Goal: Communication & Community: Answer question/provide support

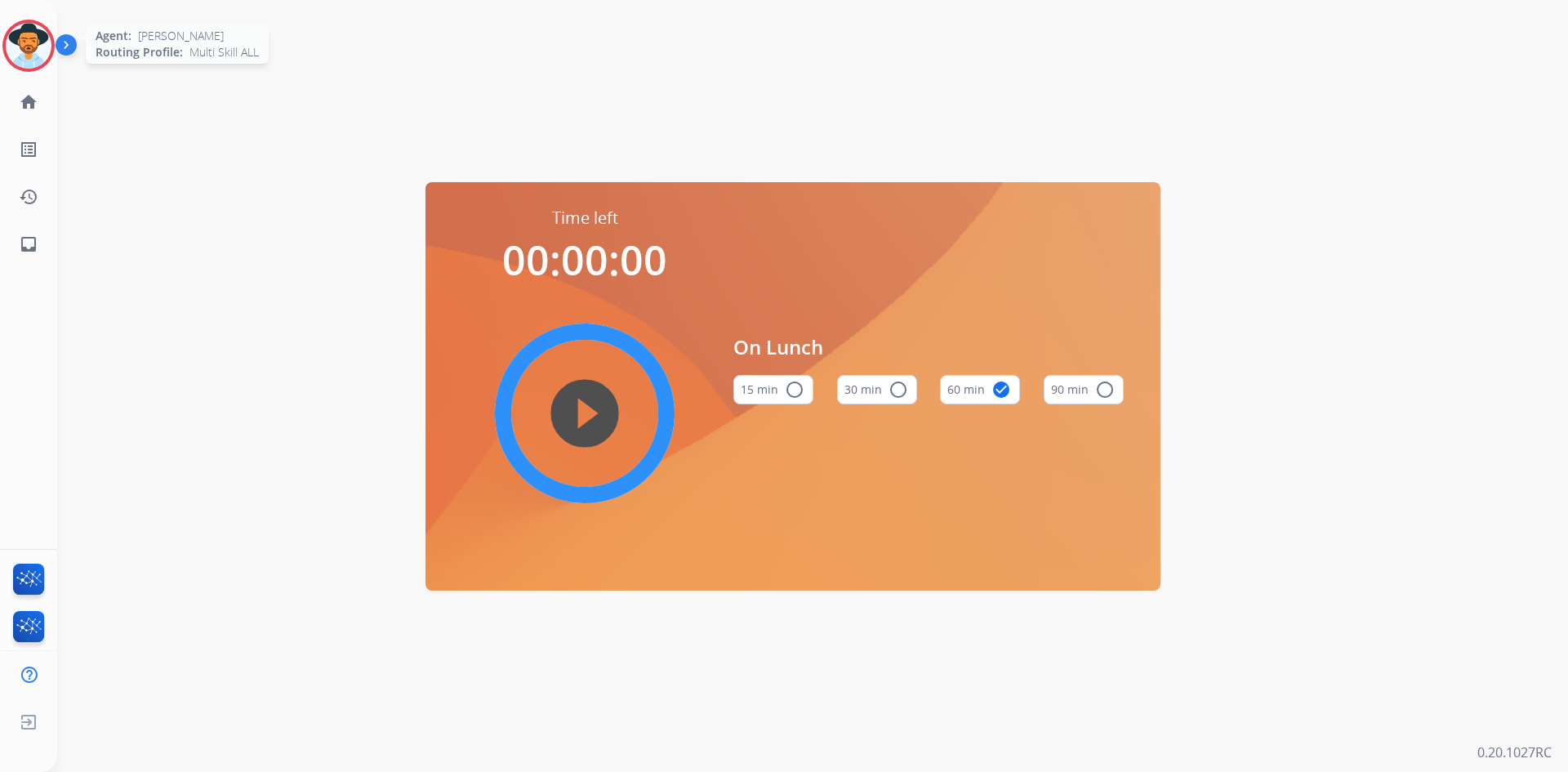
click at [27, 49] on img at bounding box center [29, 46] width 46 height 46
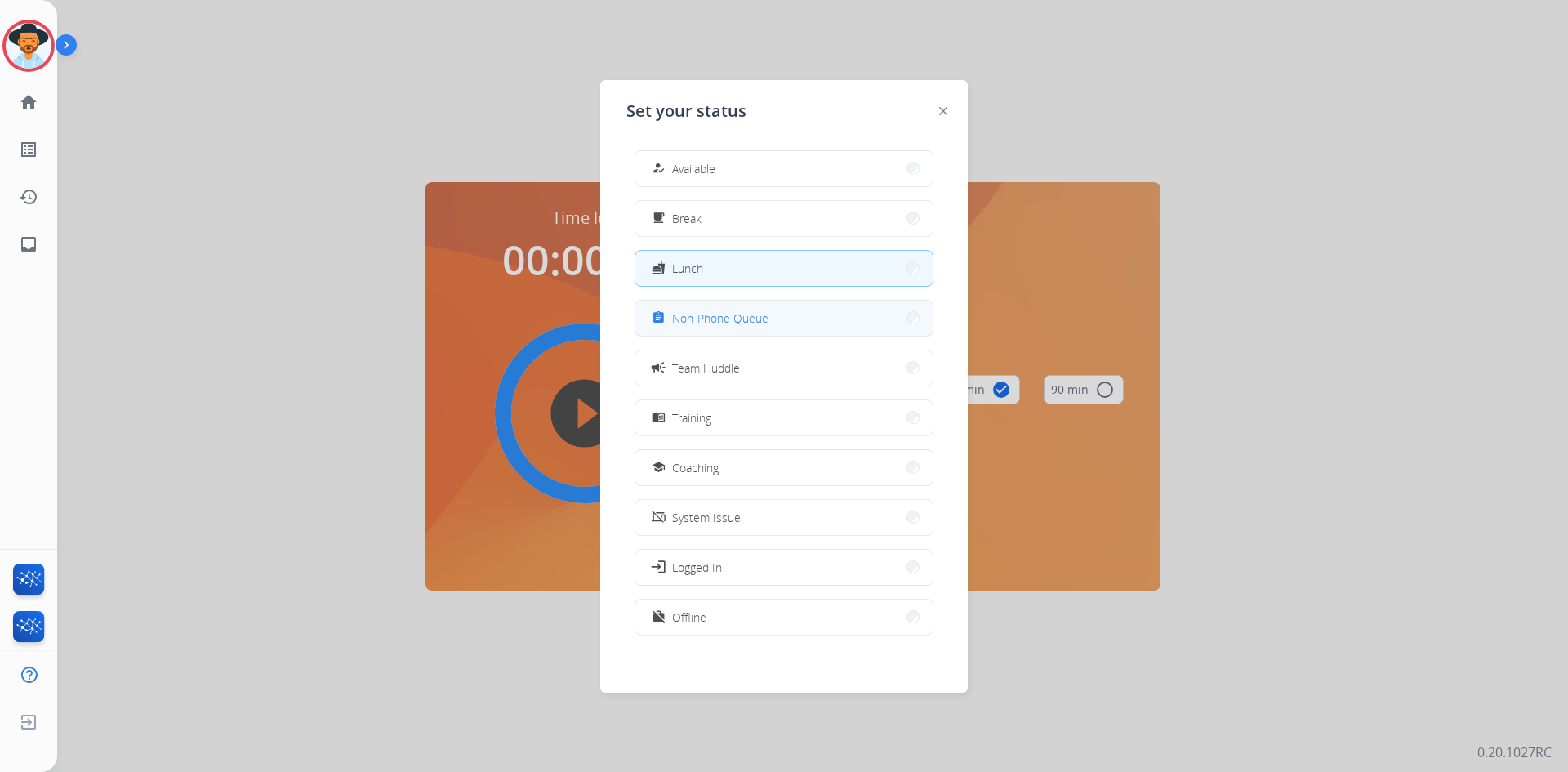
click at [775, 318] on button "assignment Non-Phone Queue" at bounding box center [784, 318] width 297 height 35
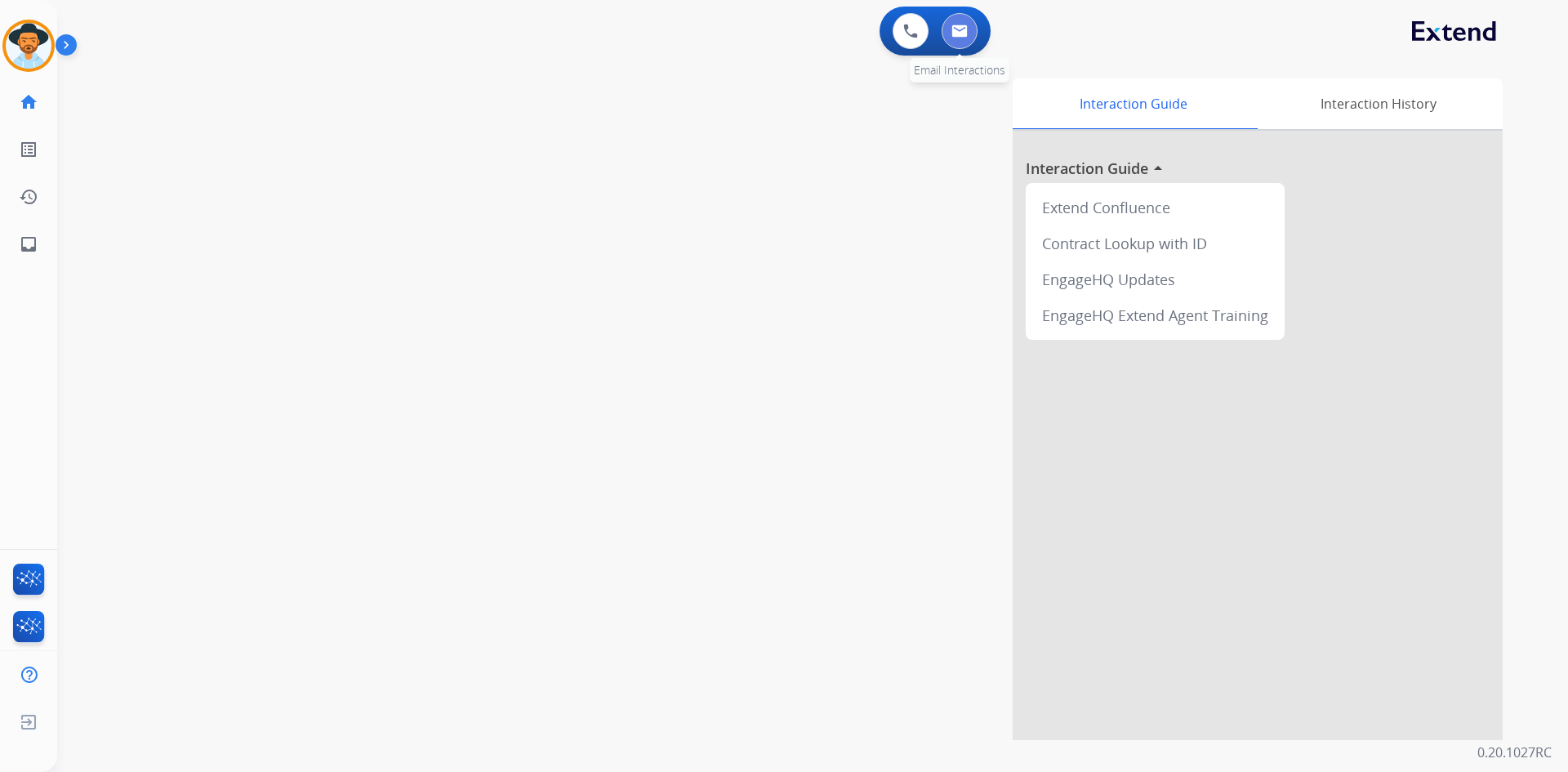
click at [970, 36] on button at bounding box center [960, 31] width 36 height 36
select select "**********"
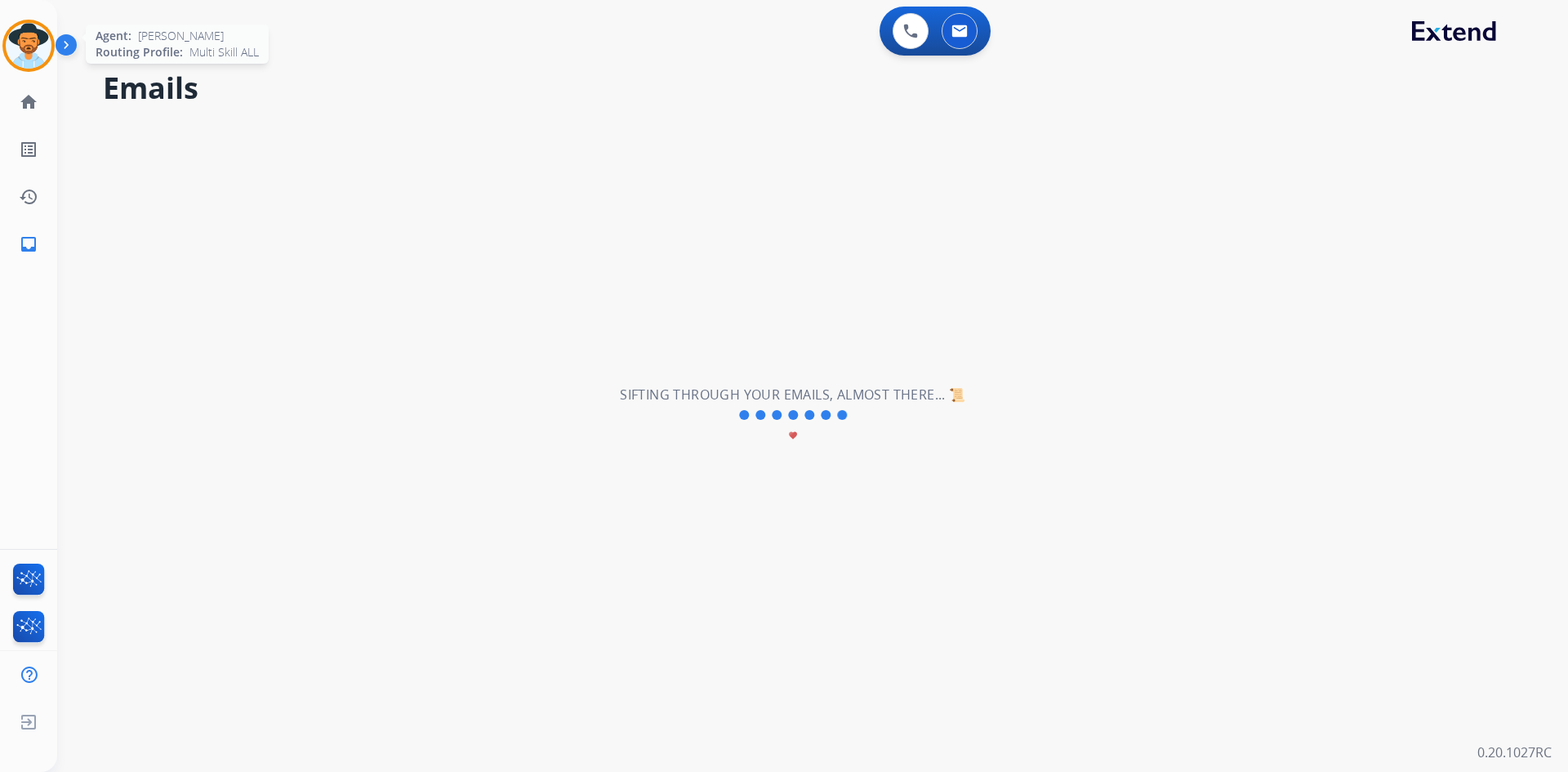
click at [30, 44] on img at bounding box center [29, 46] width 46 height 46
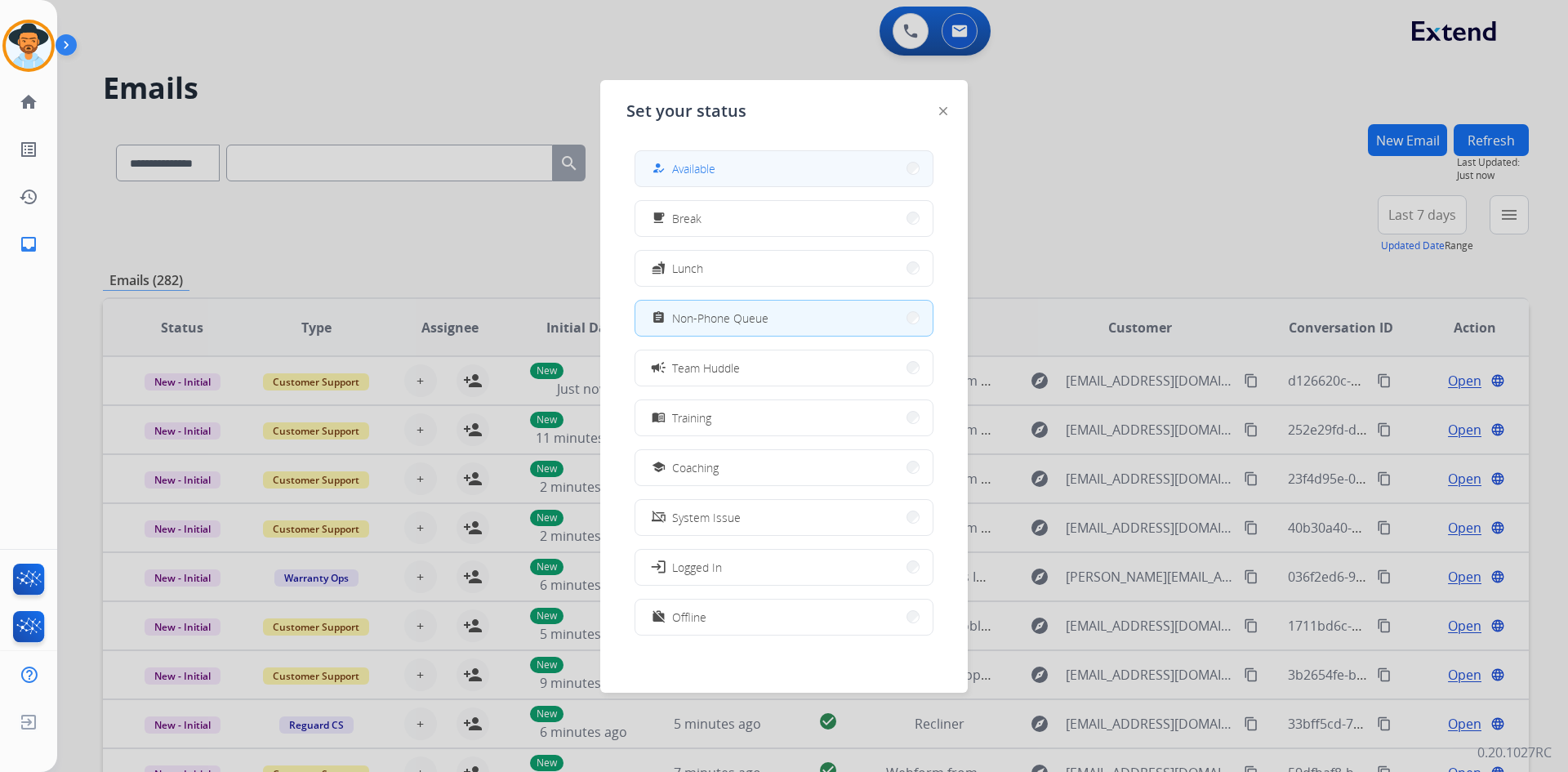
click at [748, 178] on button "how_to_reg Available" at bounding box center [784, 168] width 297 height 35
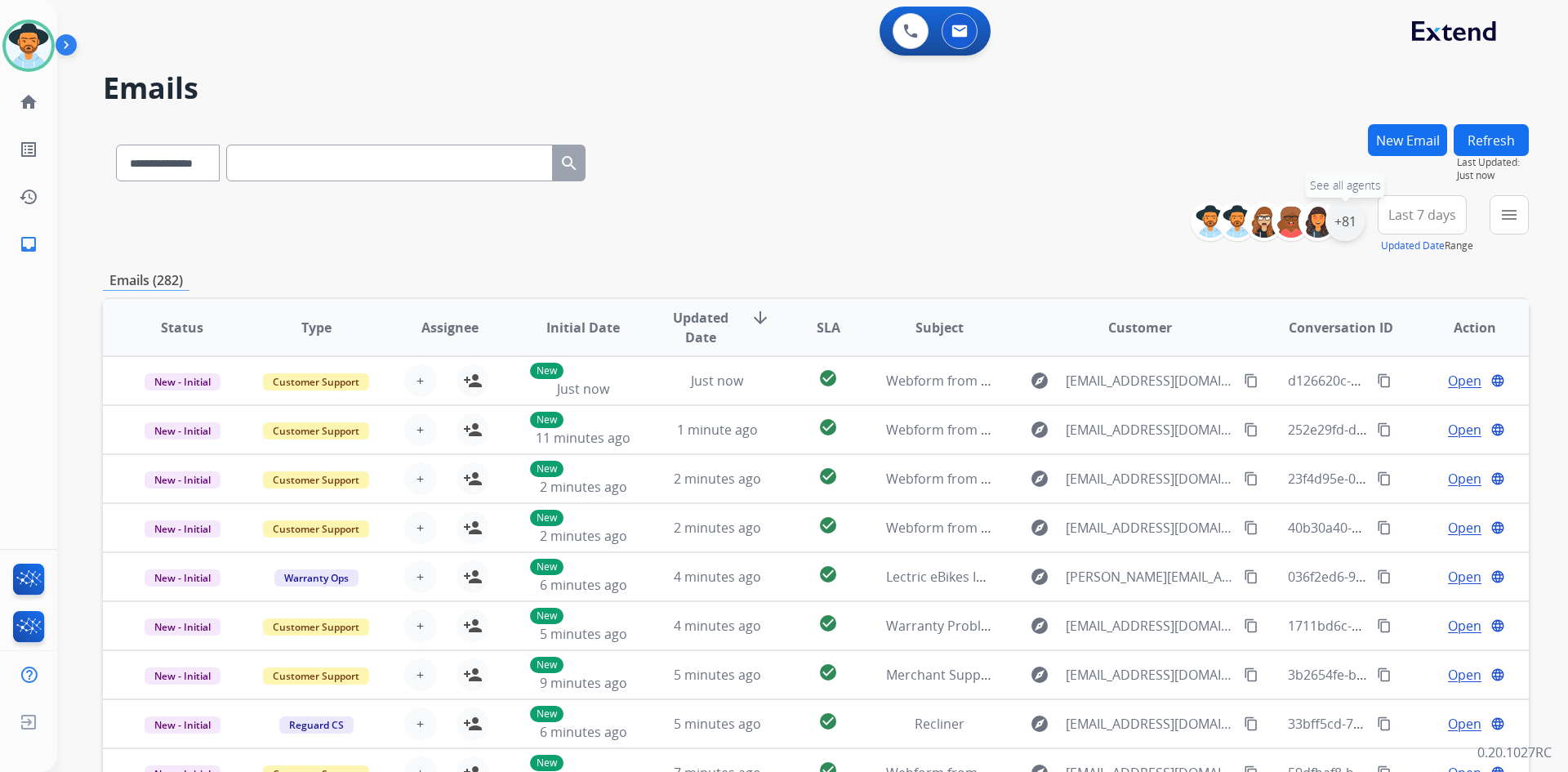
click at [1348, 214] on div "+81" at bounding box center [1346, 222] width 39 height 39
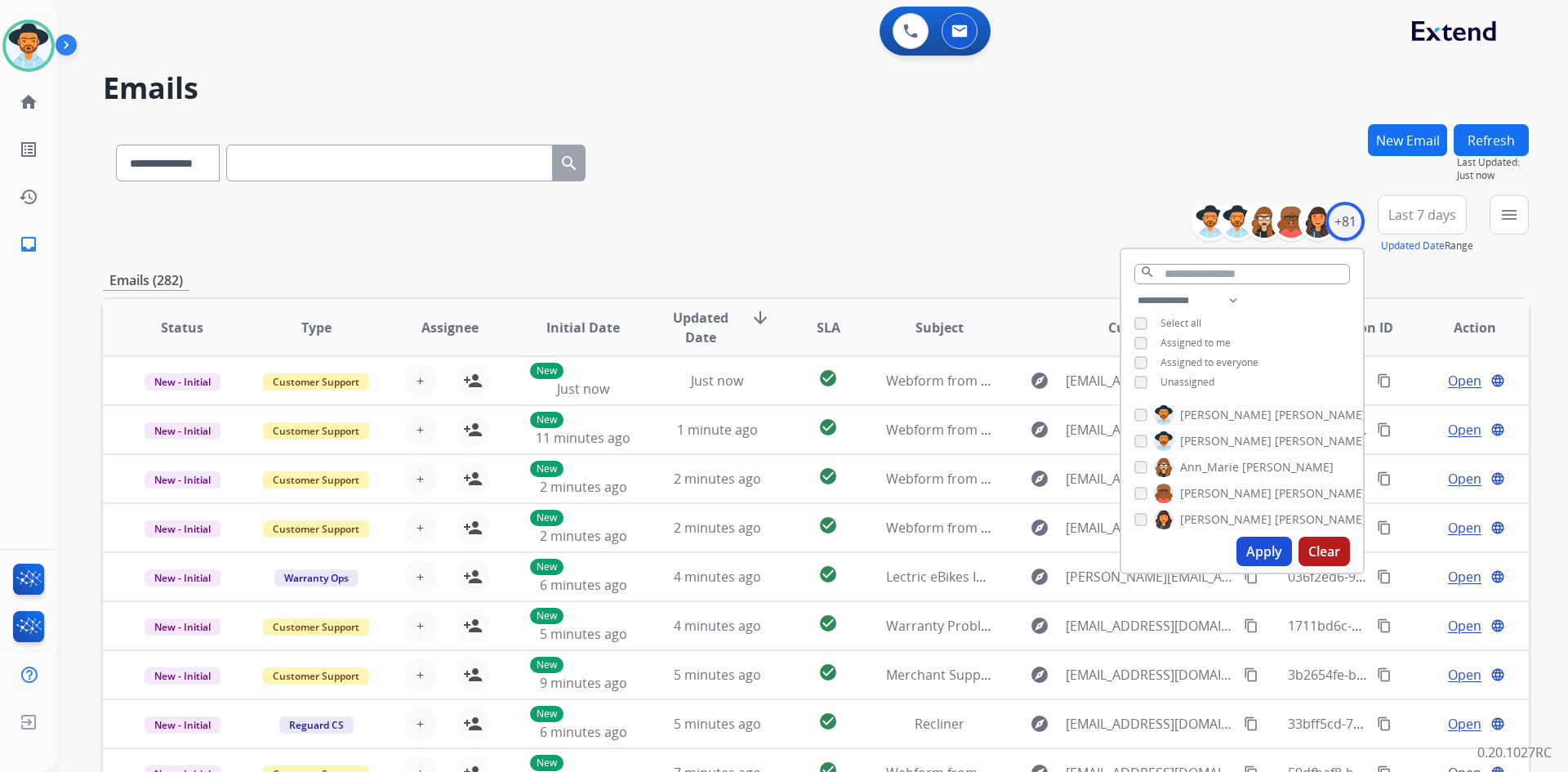
click at [1169, 379] on span "Unassigned" at bounding box center [1188, 382] width 54 height 14
click at [1252, 554] on button "Apply" at bounding box center [1264, 552] width 56 height 30
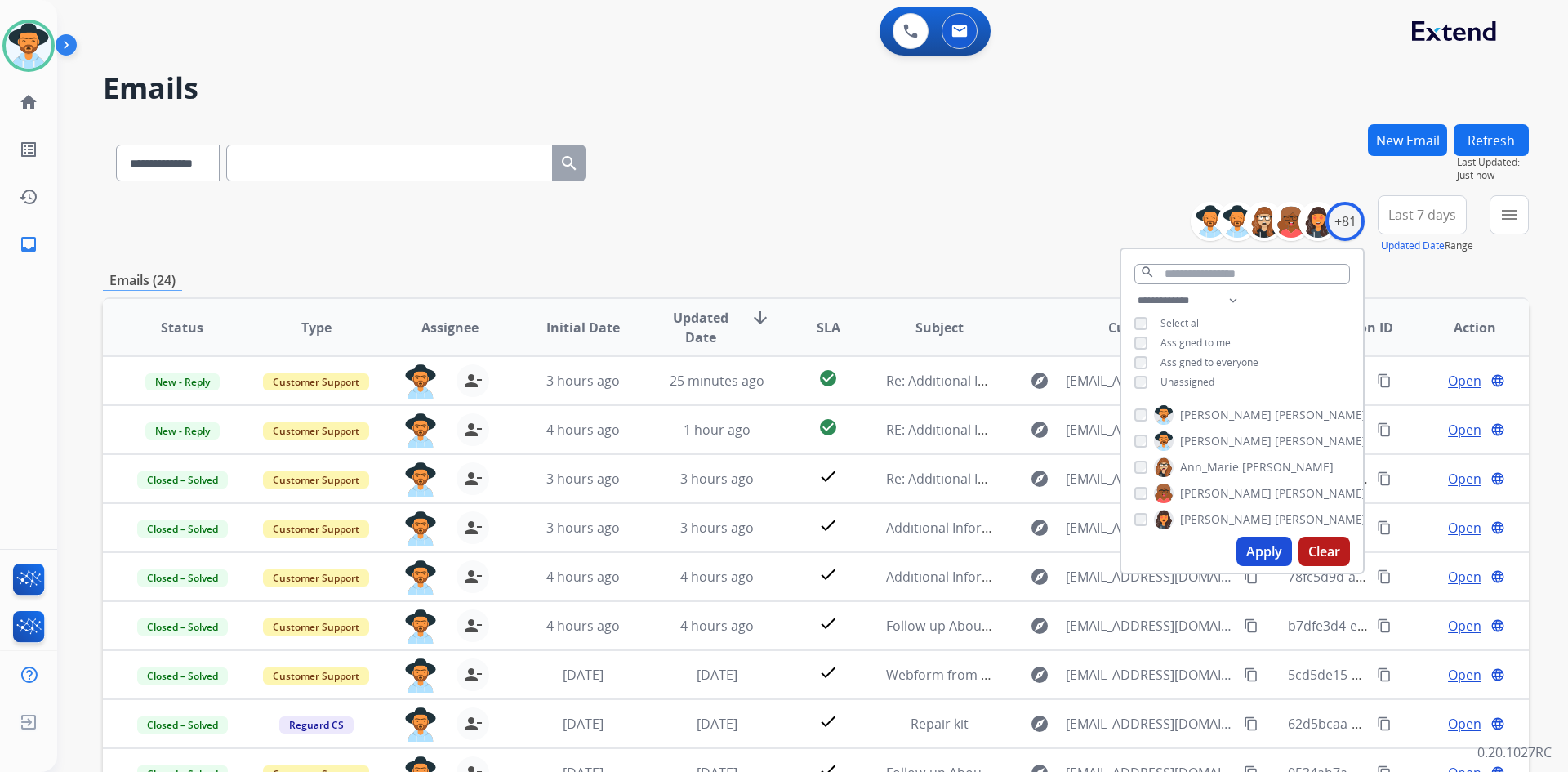
click at [1052, 211] on div "**********" at bounding box center [815, 225] width 1426 height 59
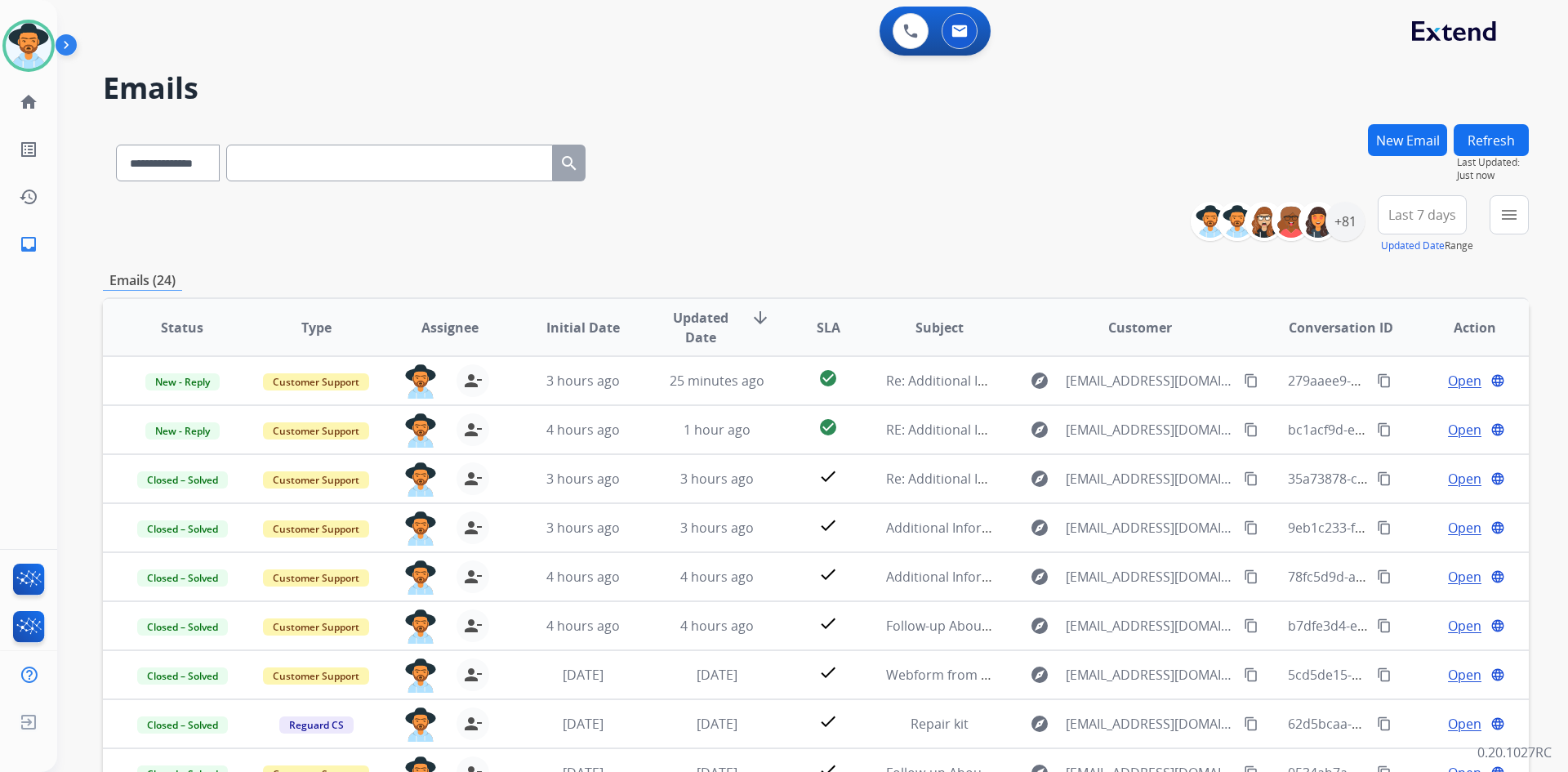
click at [1428, 216] on span "Last 7 days" at bounding box center [1422, 215] width 68 height 7
click at [1418, 409] on div "Last 90 days" at bounding box center [1417, 414] width 89 height 25
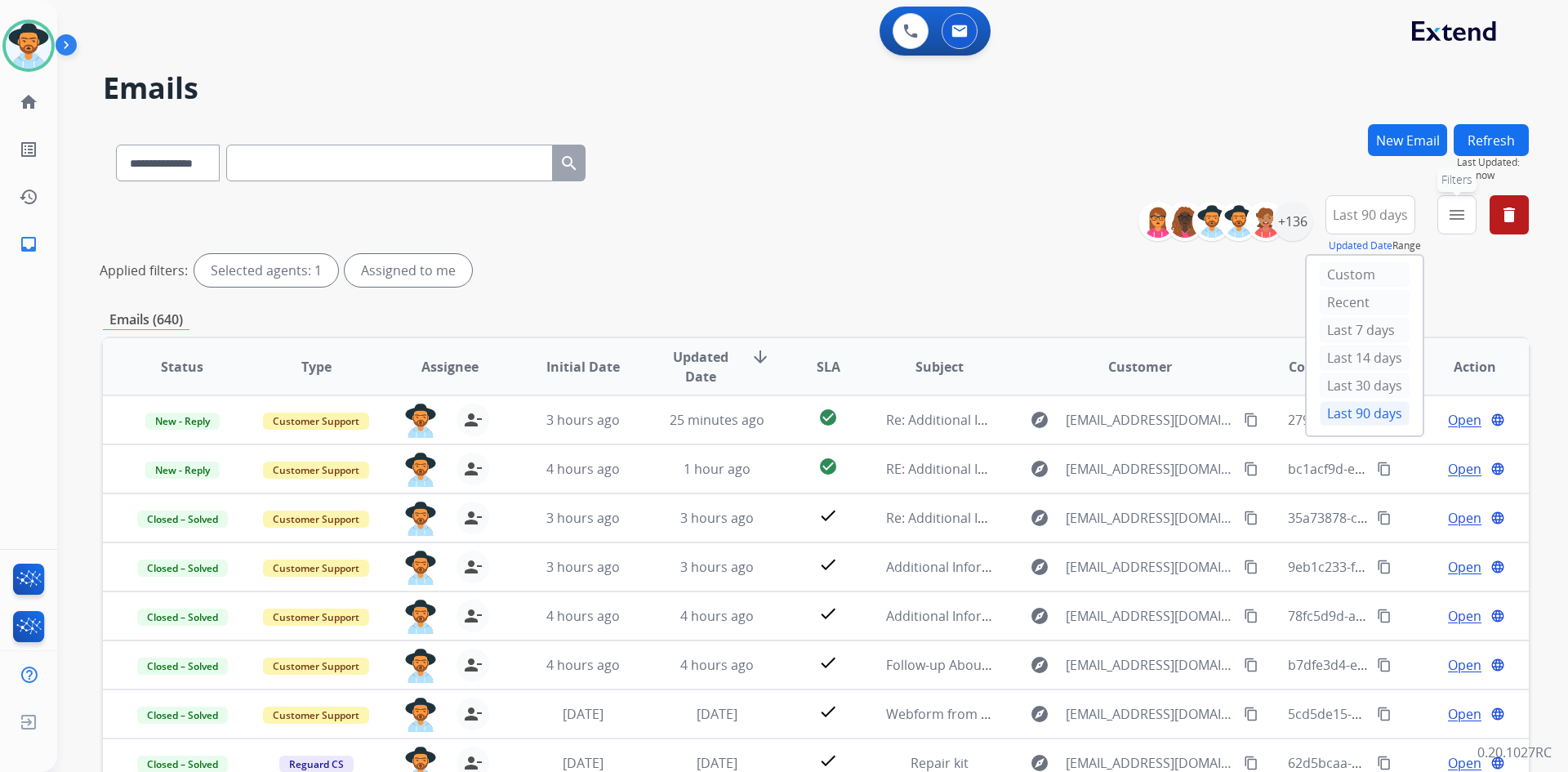
click at [1458, 214] on mat-icon "menu" at bounding box center [1457, 215] width 20 height 20
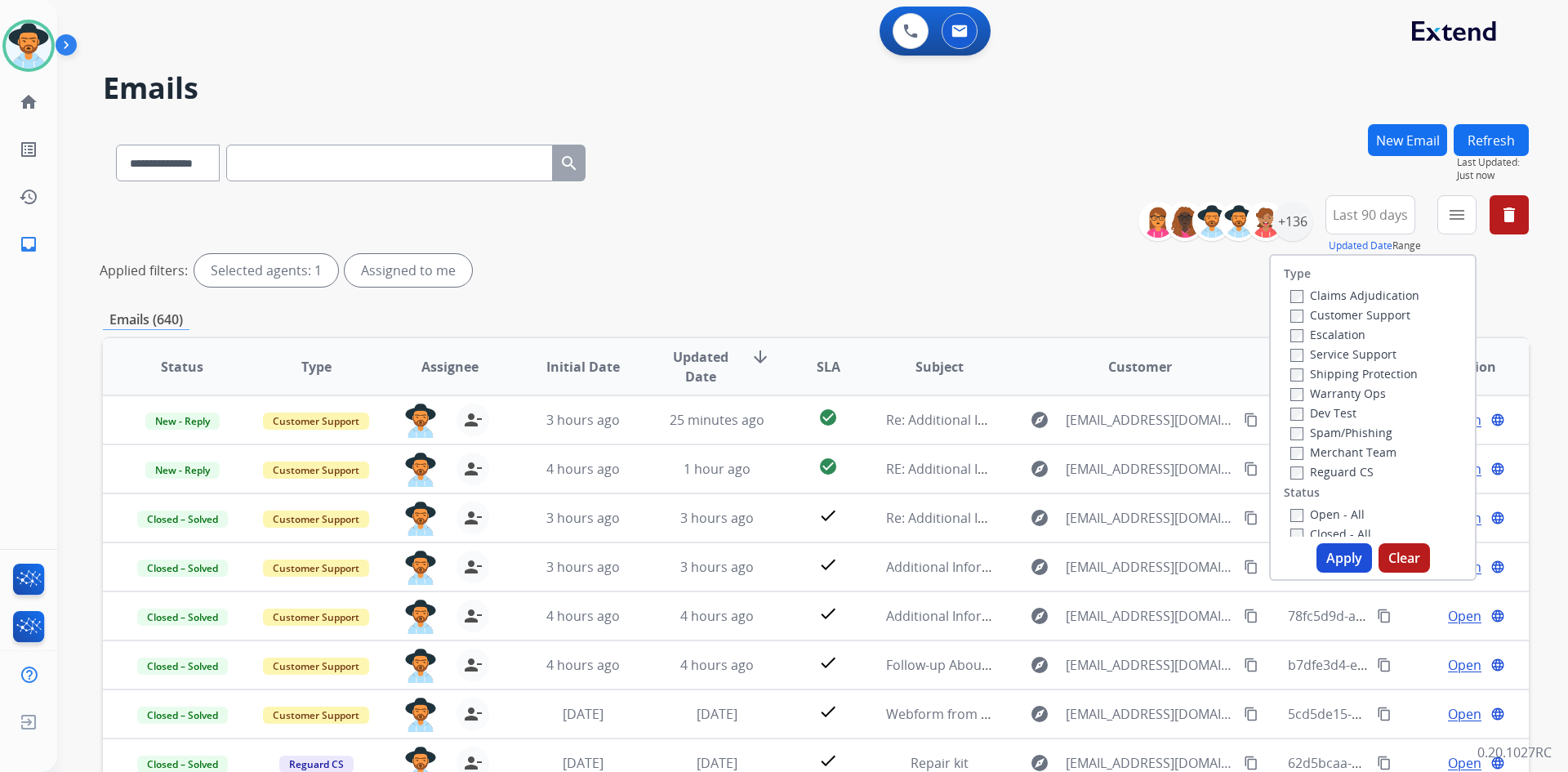
click at [1327, 516] on label "Open - All" at bounding box center [1327, 514] width 75 height 16
click at [1333, 550] on button "Apply" at bounding box center [1345, 558] width 56 height 30
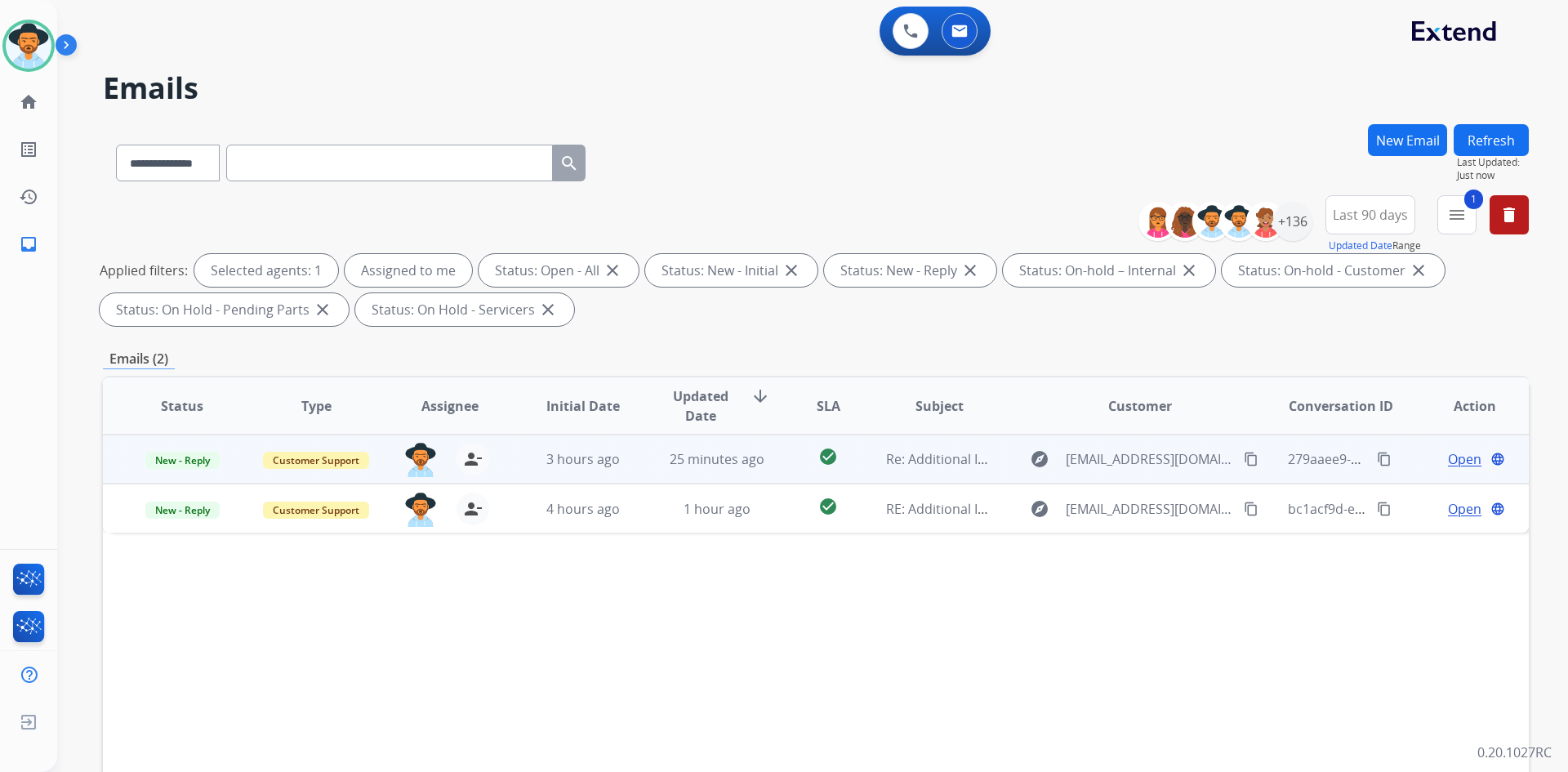
drag, startPoint x: 1240, startPoint y: 453, endPoint x: 913, endPoint y: 439, distance: 327.3
click at [1244, 453] on mat-icon "content_copy" at bounding box center [1251, 459] width 15 height 15
click at [1453, 458] on span "Open" at bounding box center [1465, 459] width 34 height 20
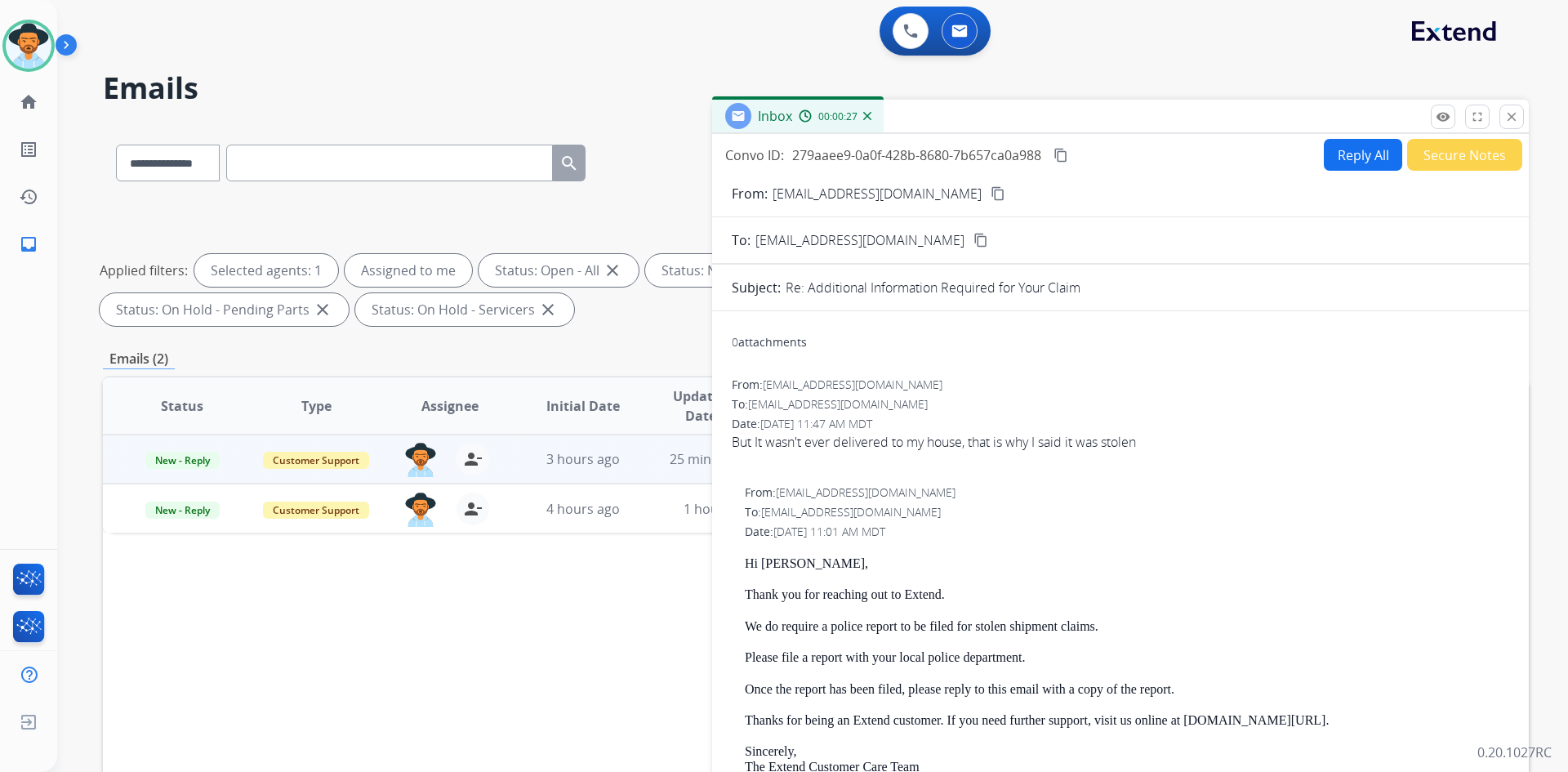
drag, startPoint x: 1513, startPoint y: 112, endPoint x: 1404, endPoint y: 116, distance: 109.1
click at [1513, 112] on mat-icon "close" at bounding box center [1512, 117] width 15 height 15
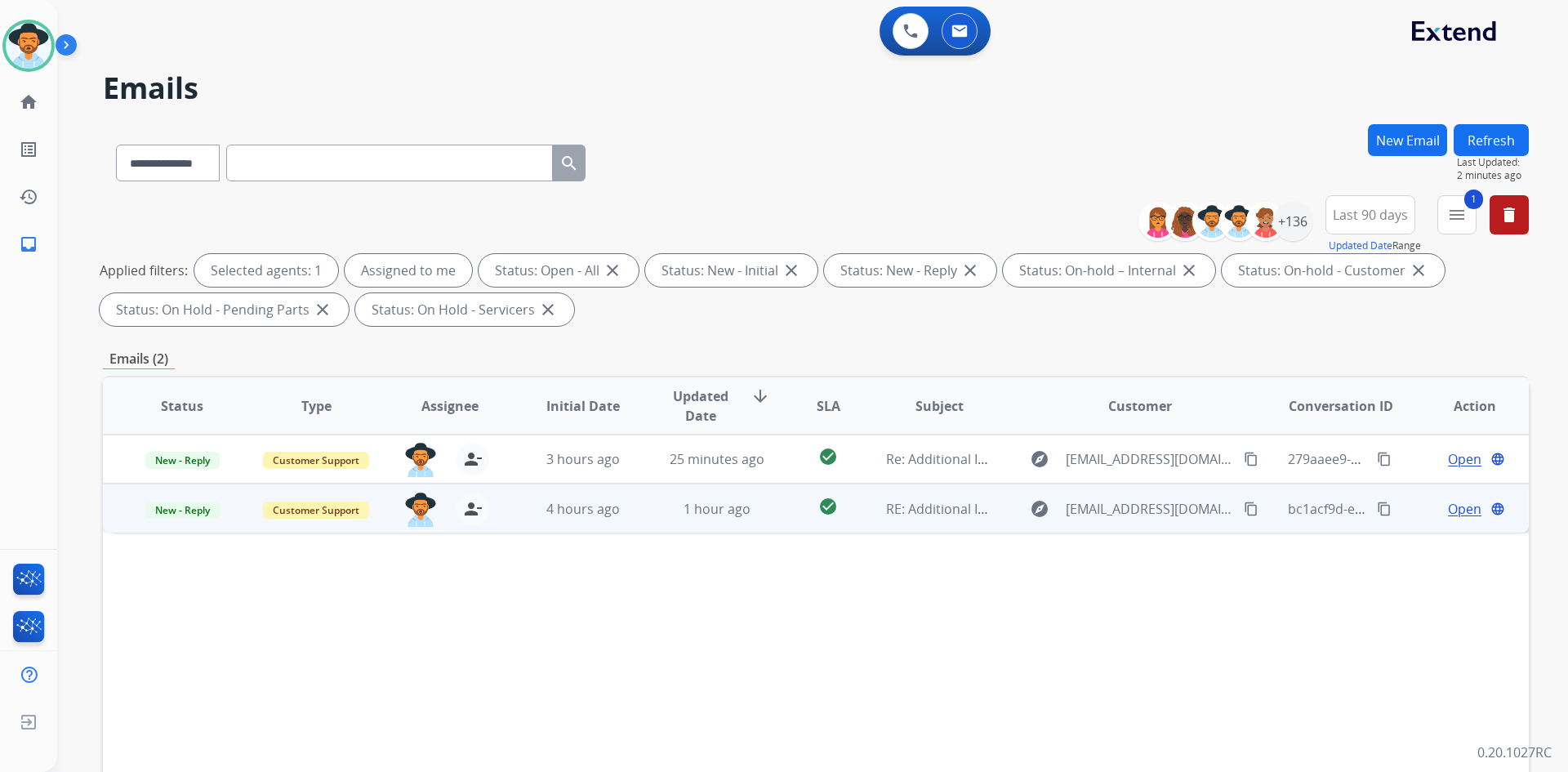
click at [1244, 514] on mat-icon "content_copy" at bounding box center [1251, 509] width 15 height 15
click at [1460, 508] on span "Open" at bounding box center [1465, 509] width 34 height 20
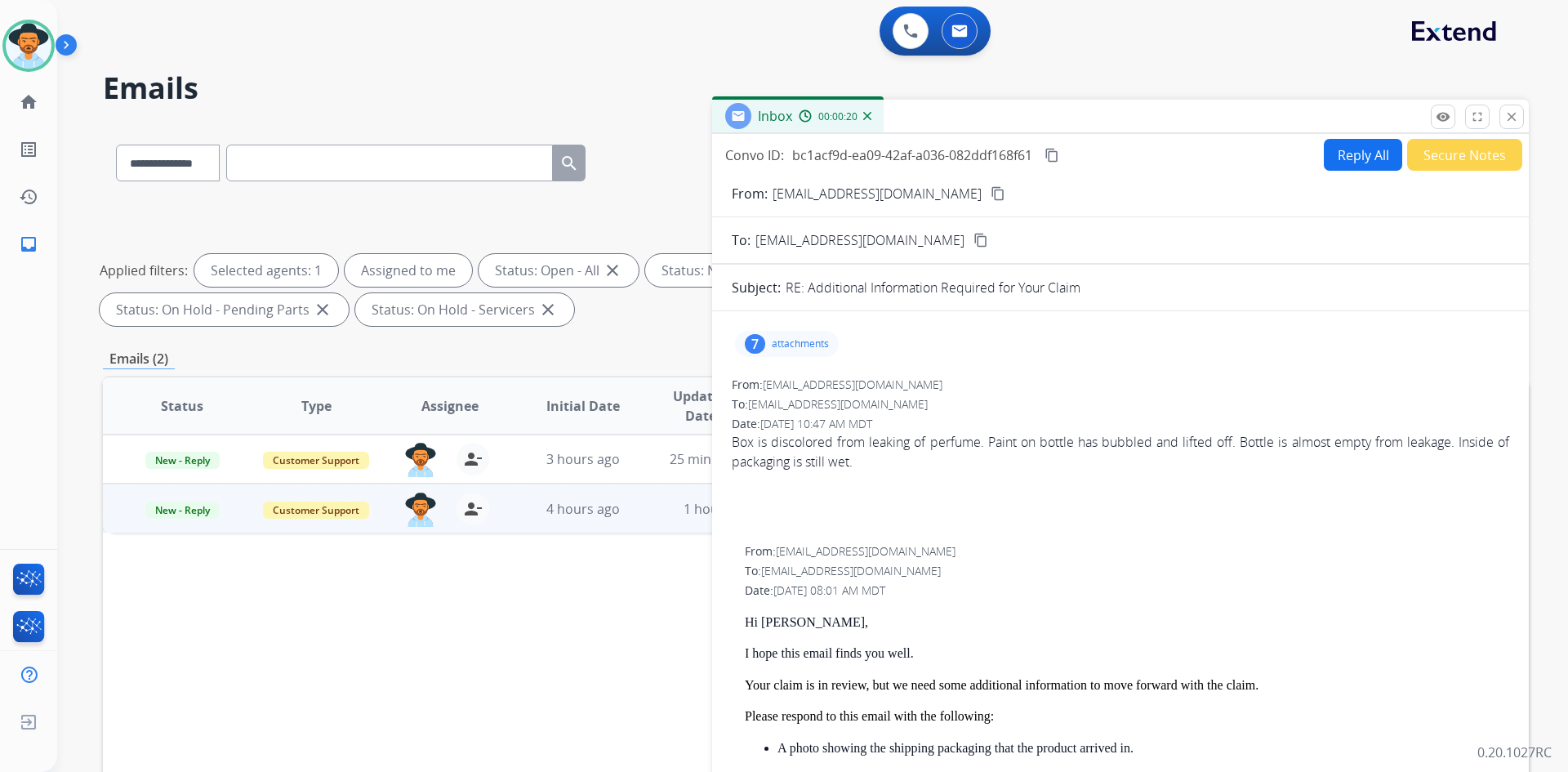
click at [800, 341] on p "attachments" at bounding box center [800, 344] width 57 height 13
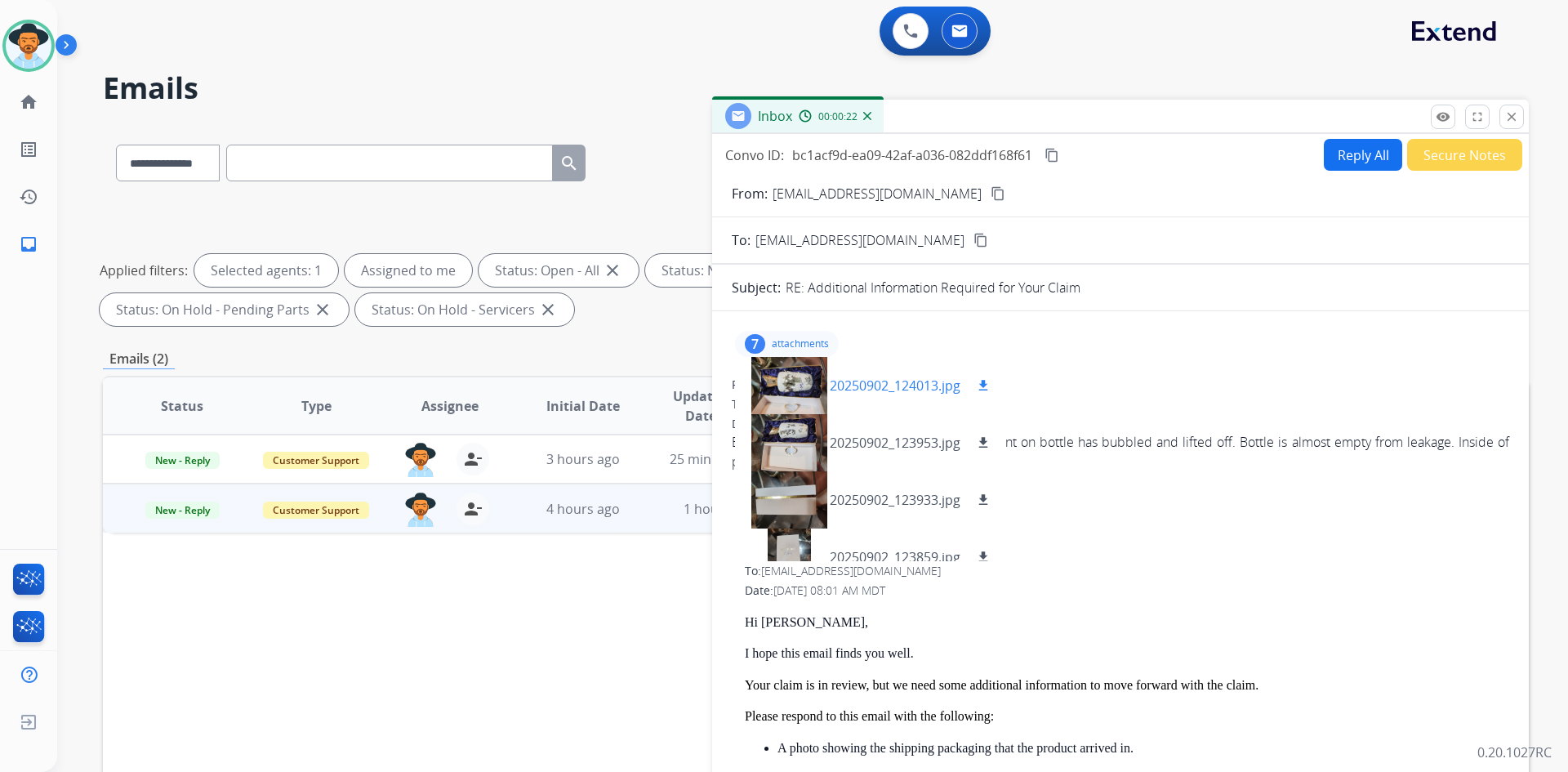
click at [922, 385] on p "20250902_124013.jpg" at bounding box center [895, 386] width 131 height 20
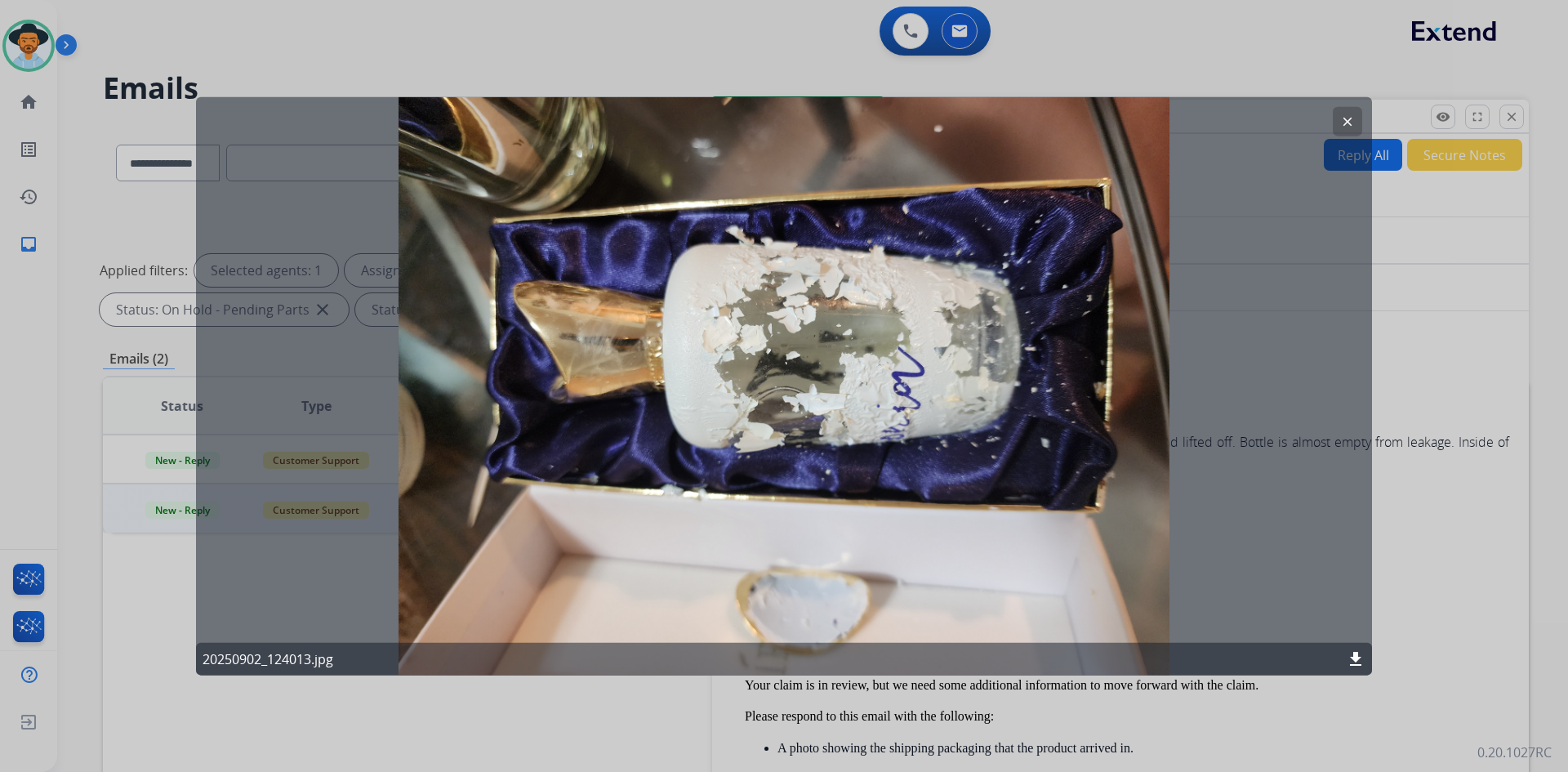
click at [1346, 122] on mat-icon "clear" at bounding box center [1348, 121] width 15 height 15
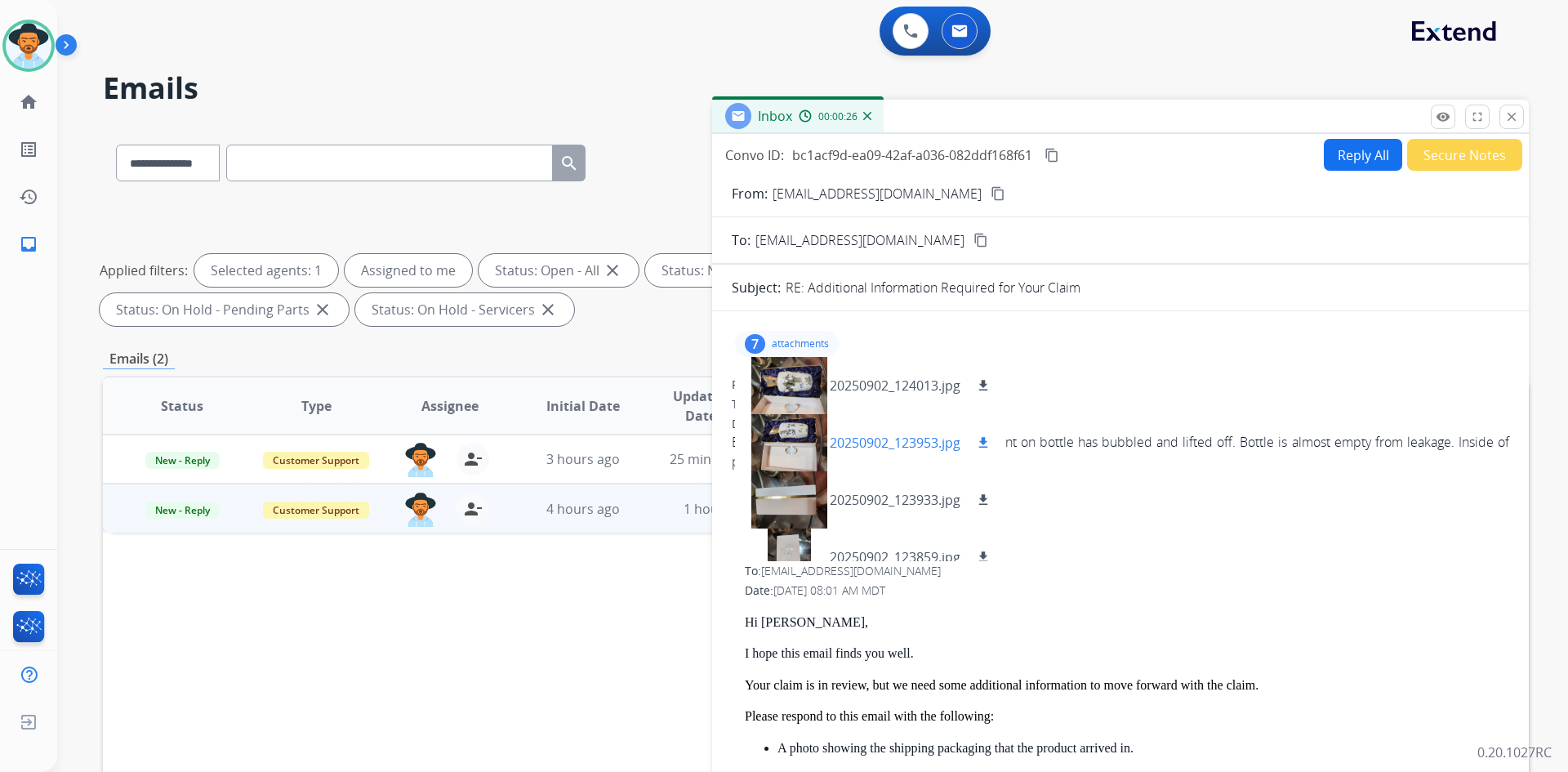
click at [886, 440] on p "20250902_123953.jpg" at bounding box center [895, 443] width 131 height 20
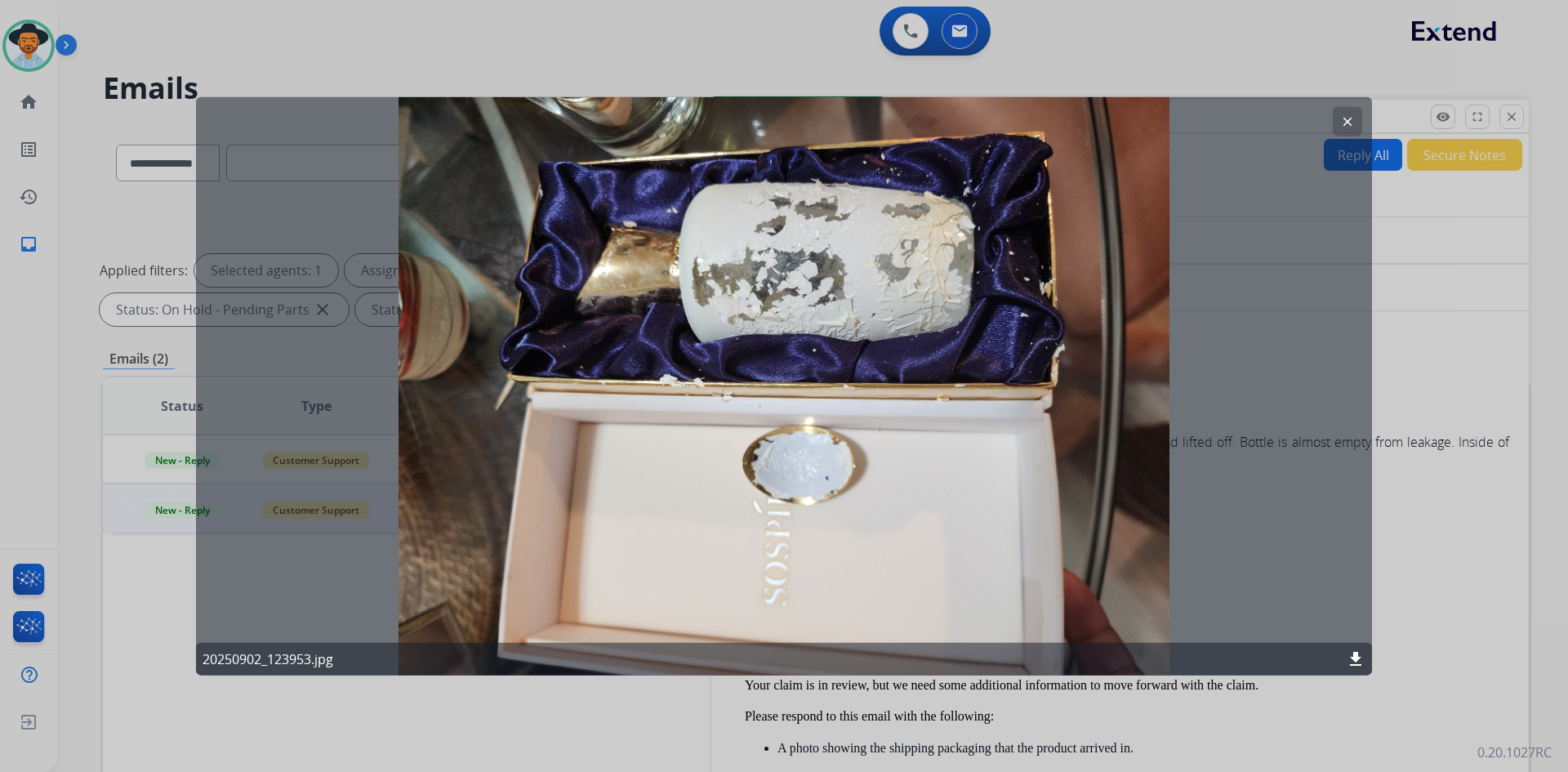
click at [1346, 122] on mat-icon "clear" at bounding box center [1348, 121] width 15 height 15
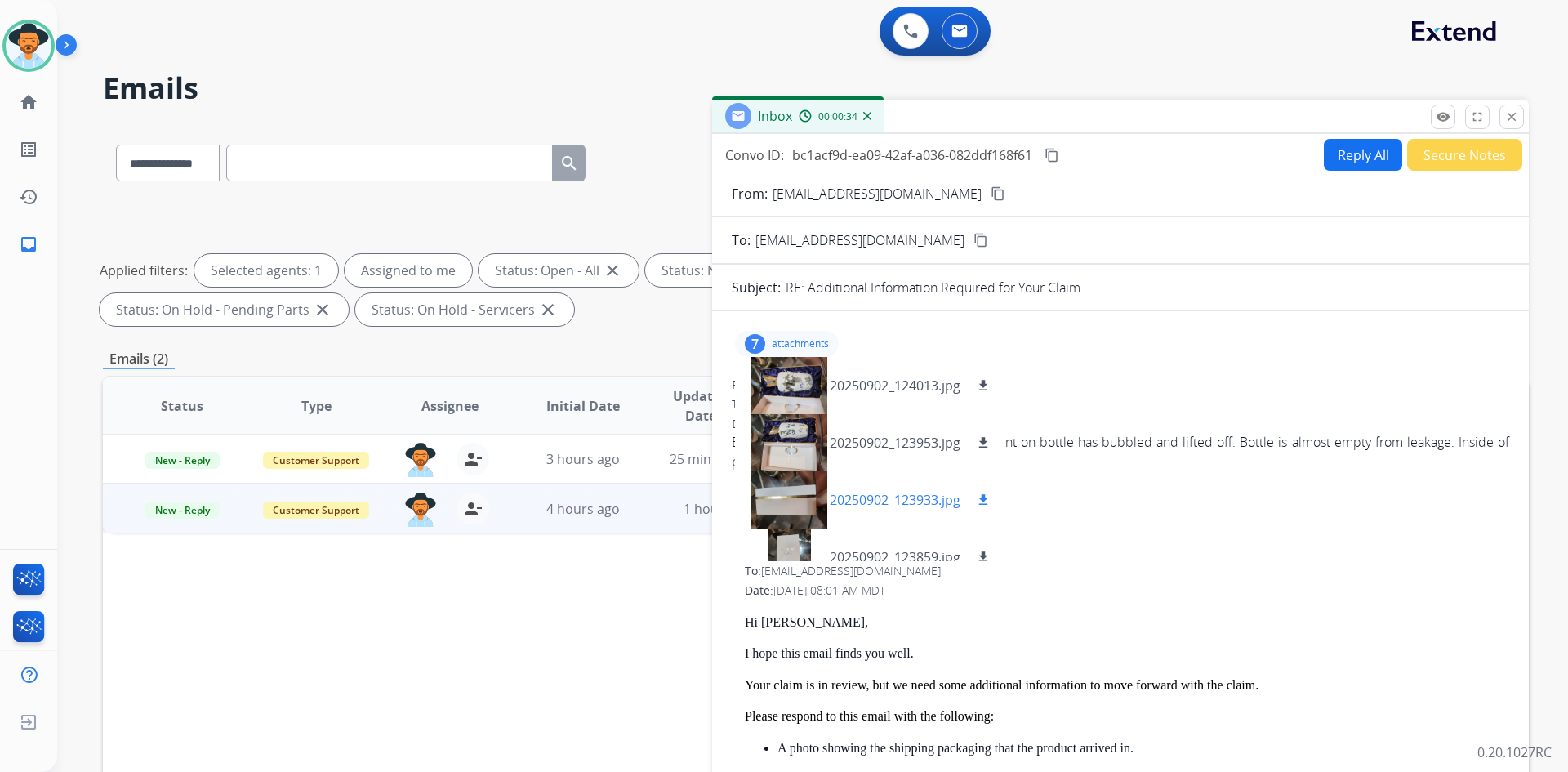
click at [891, 496] on p "20250902_123933.jpg" at bounding box center [895, 500] width 131 height 20
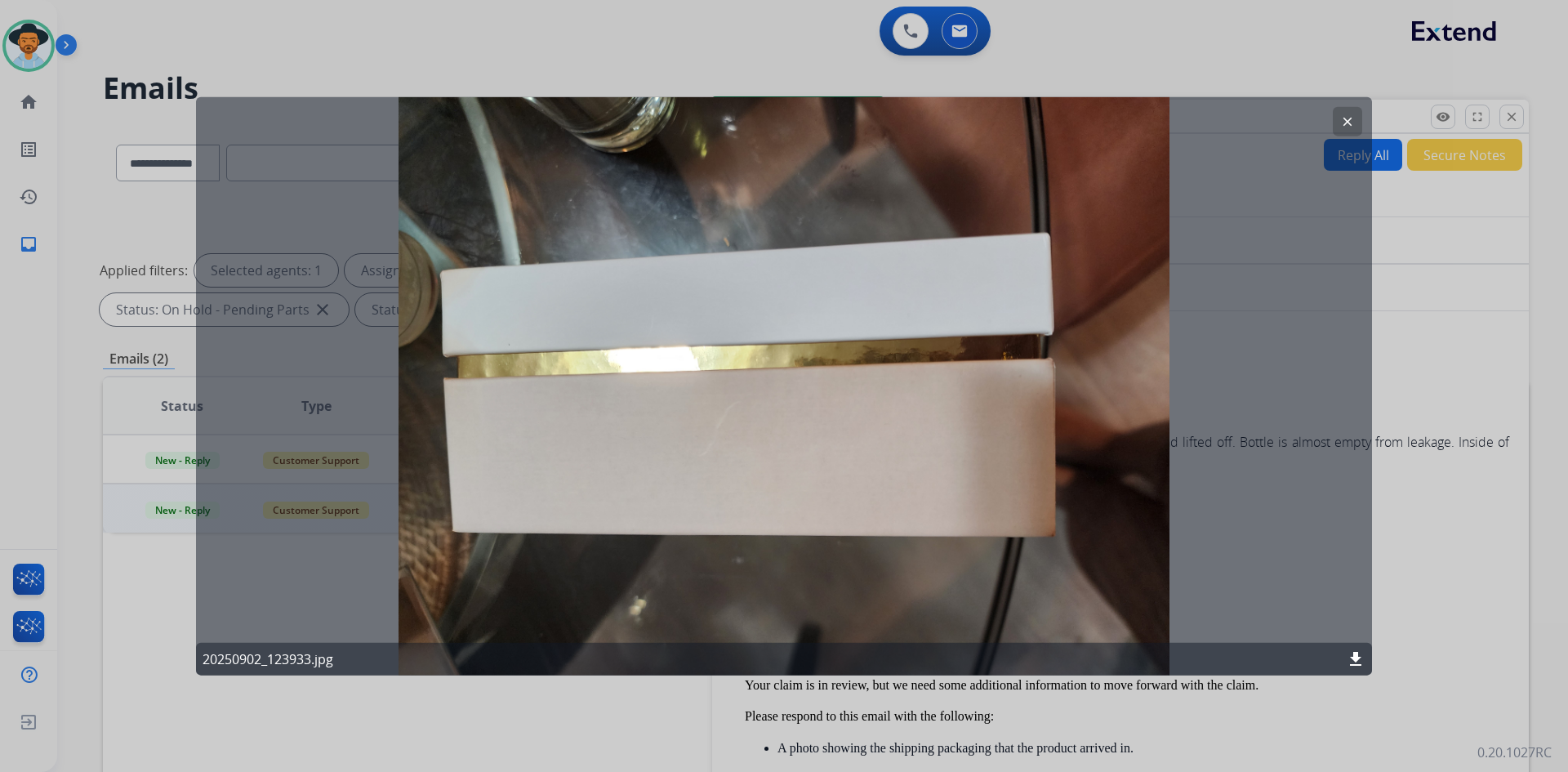
click at [1343, 117] on mat-icon "clear" at bounding box center [1348, 121] width 15 height 15
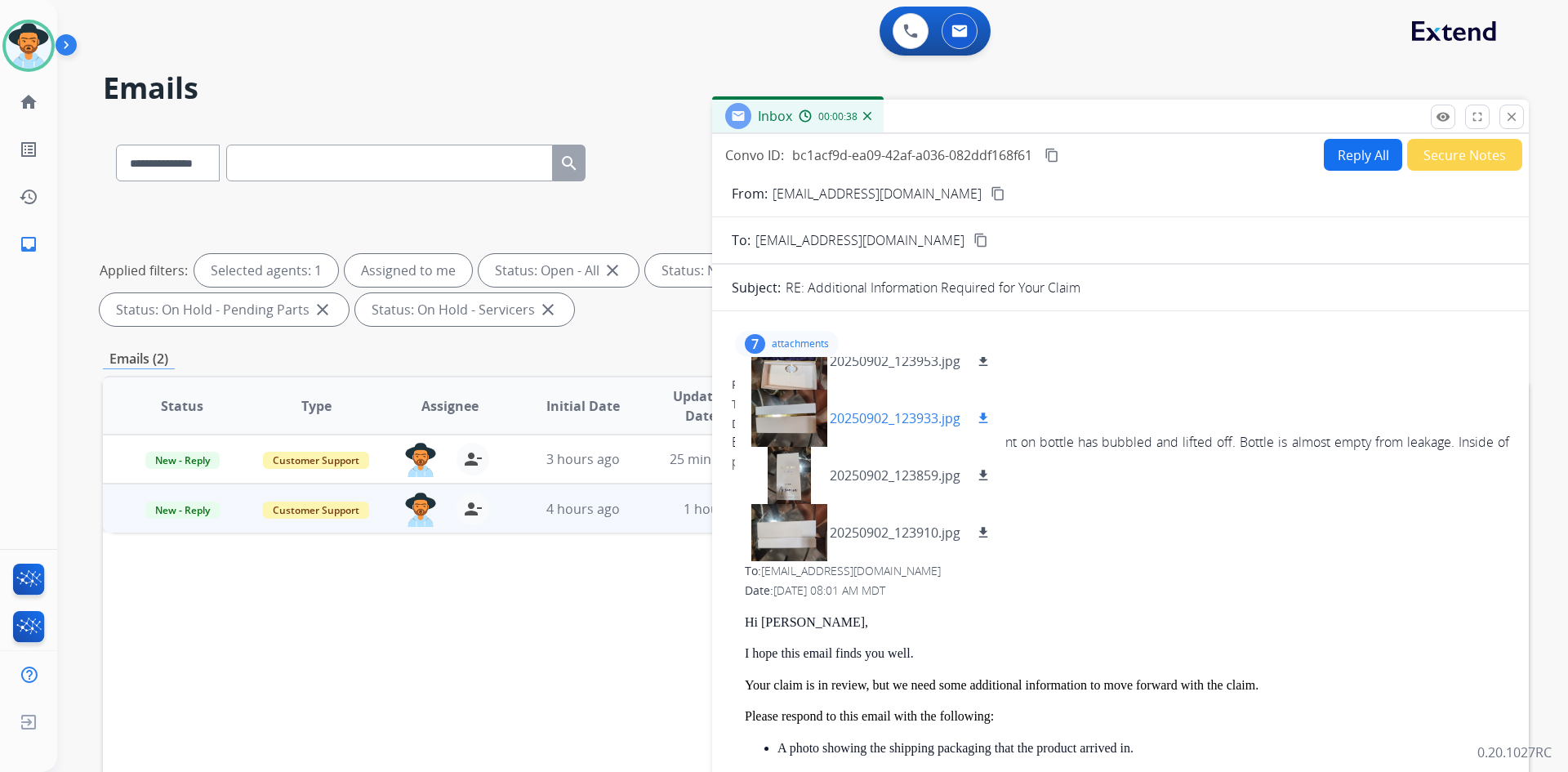
scroll to position [163, 0]
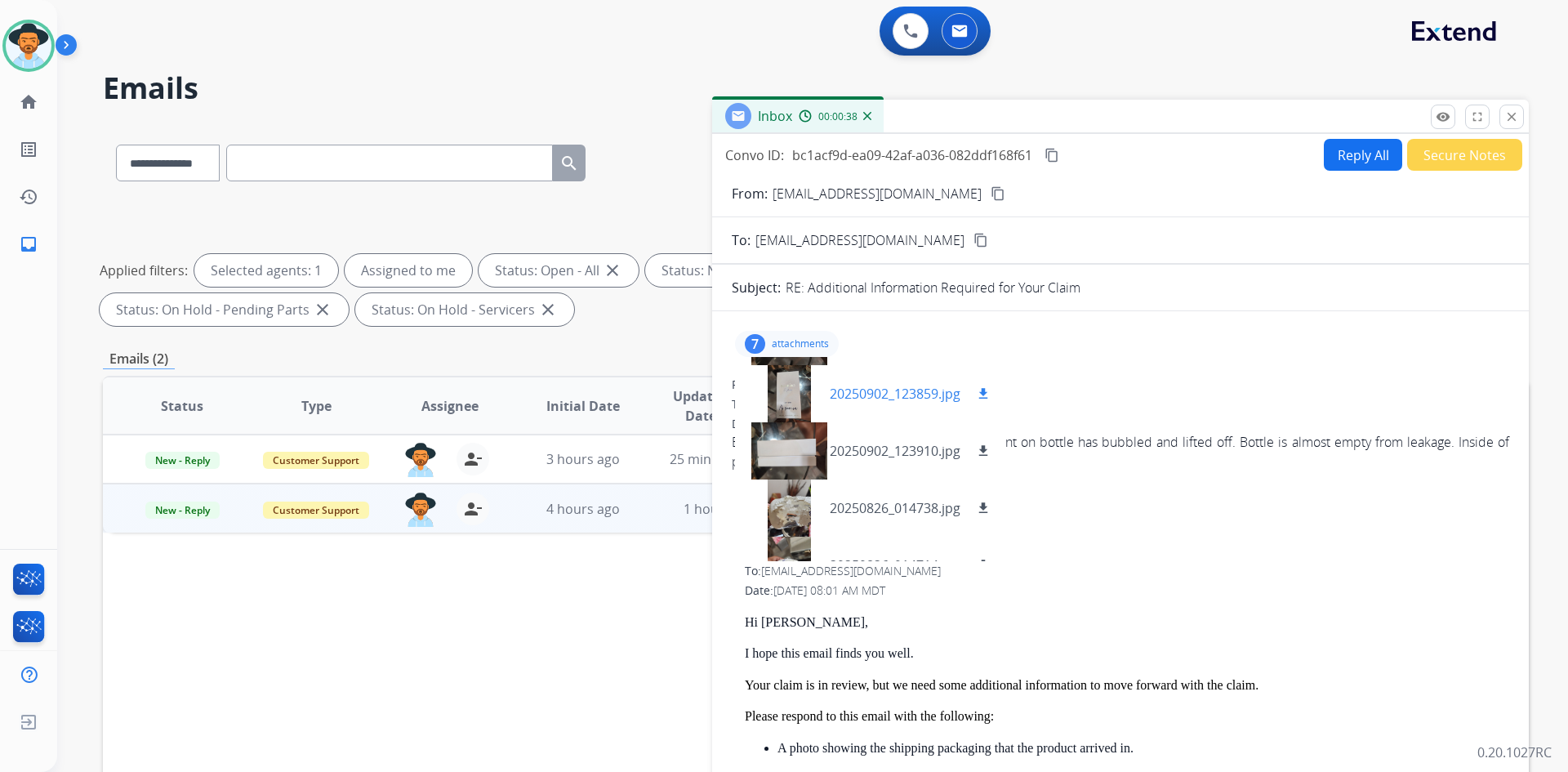
click at [888, 386] on p "20250902_123859.jpg" at bounding box center [895, 394] width 131 height 20
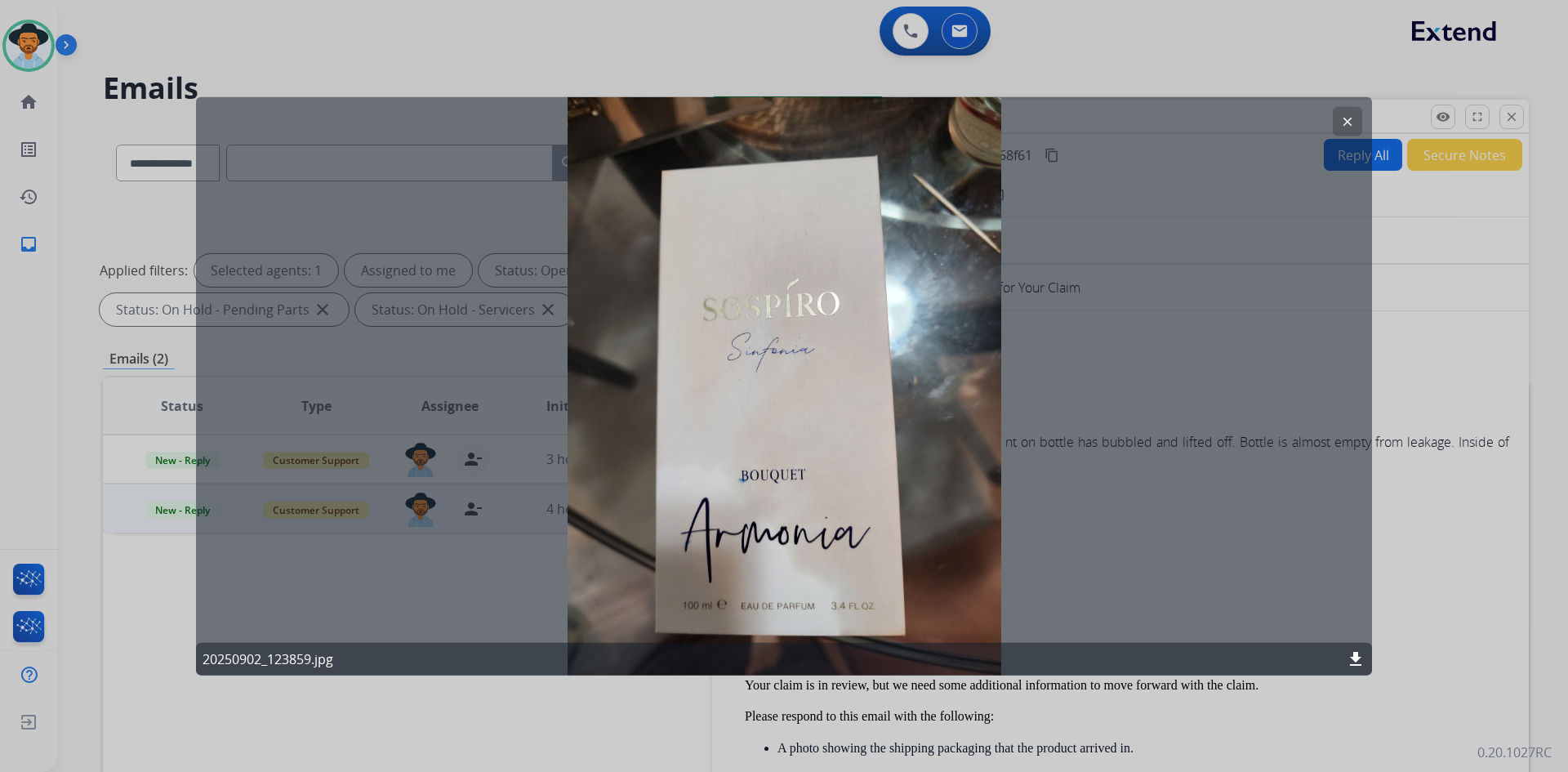
click at [1347, 113] on button "clear" at bounding box center [1348, 121] width 30 height 30
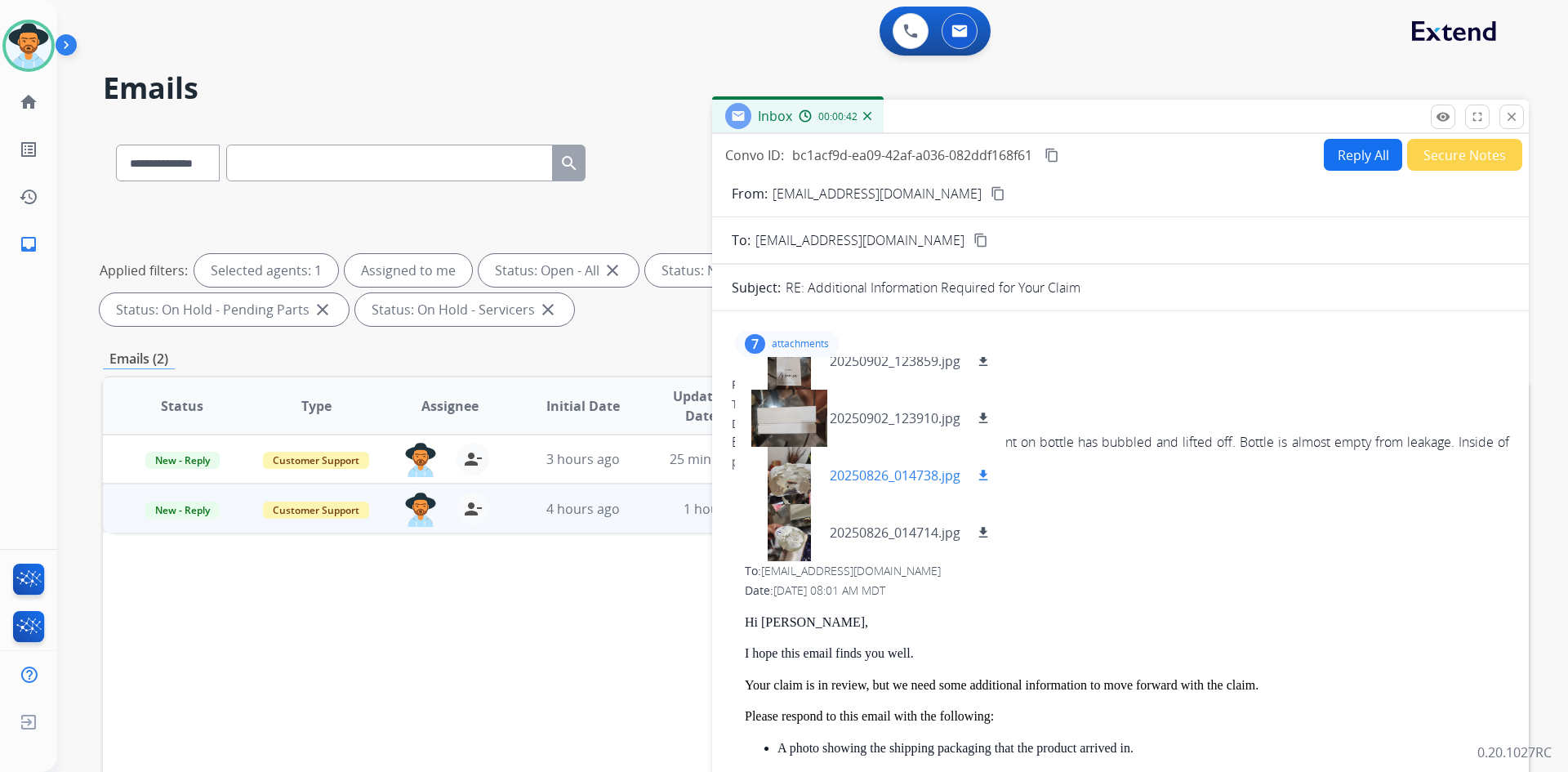
scroll to position [81, 0]
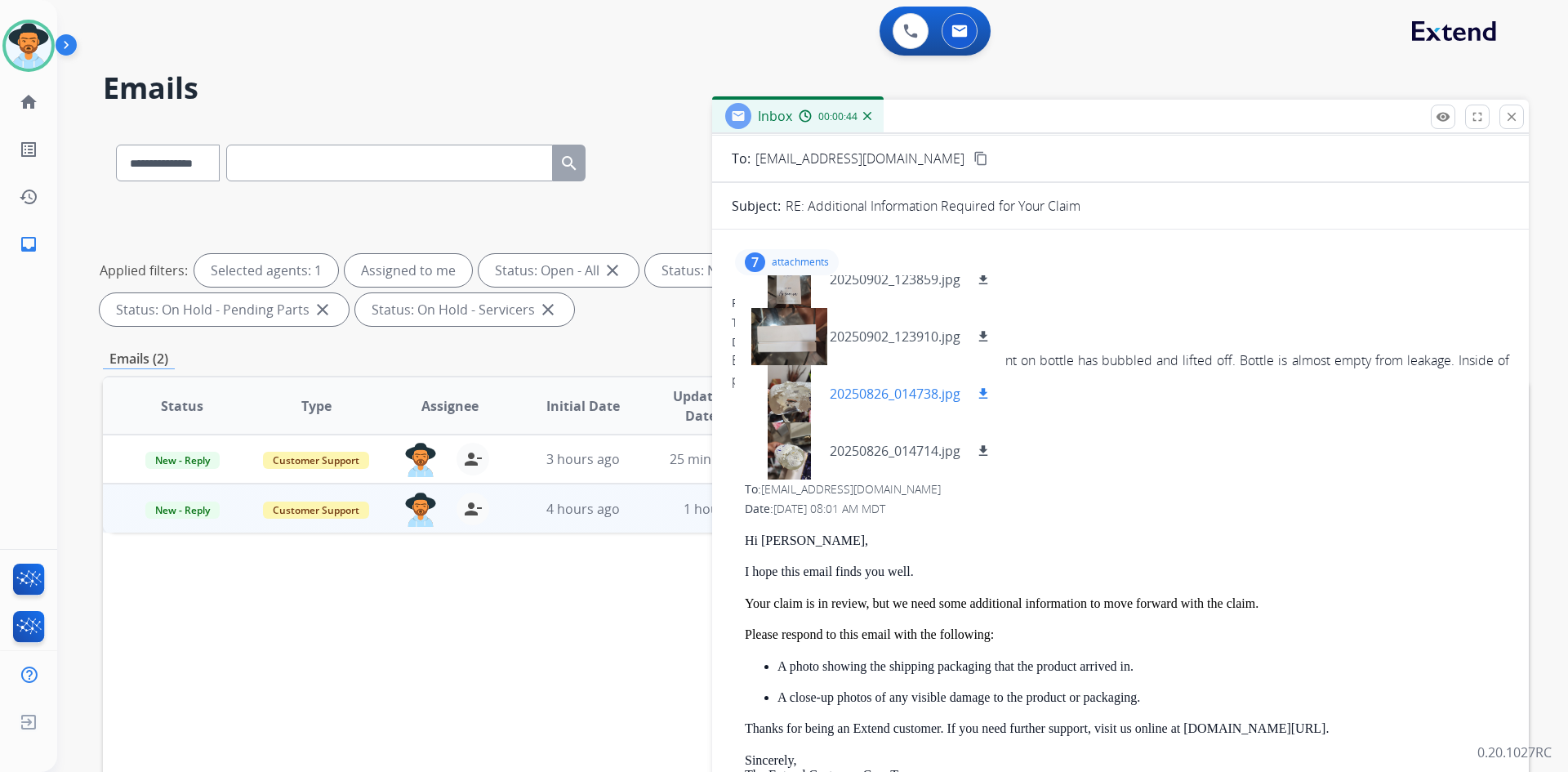
click at [887, 384] on p "20250826_014738.jpg" at bounding box center [895, 394] width 131 height 20
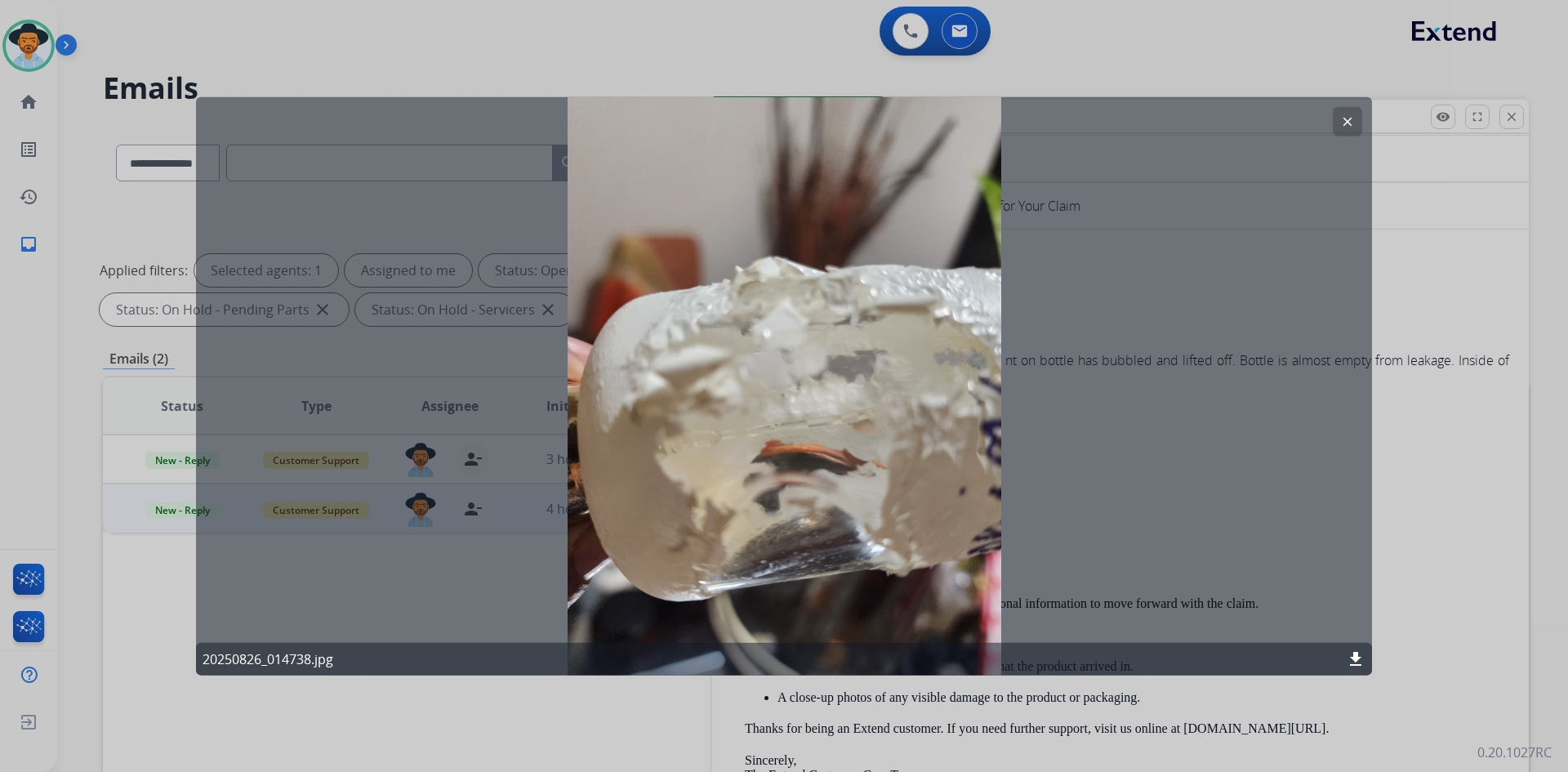
click at [1346, 123] on mat-icon "clear" at bounding box center [1348, 121] width 15 height 15
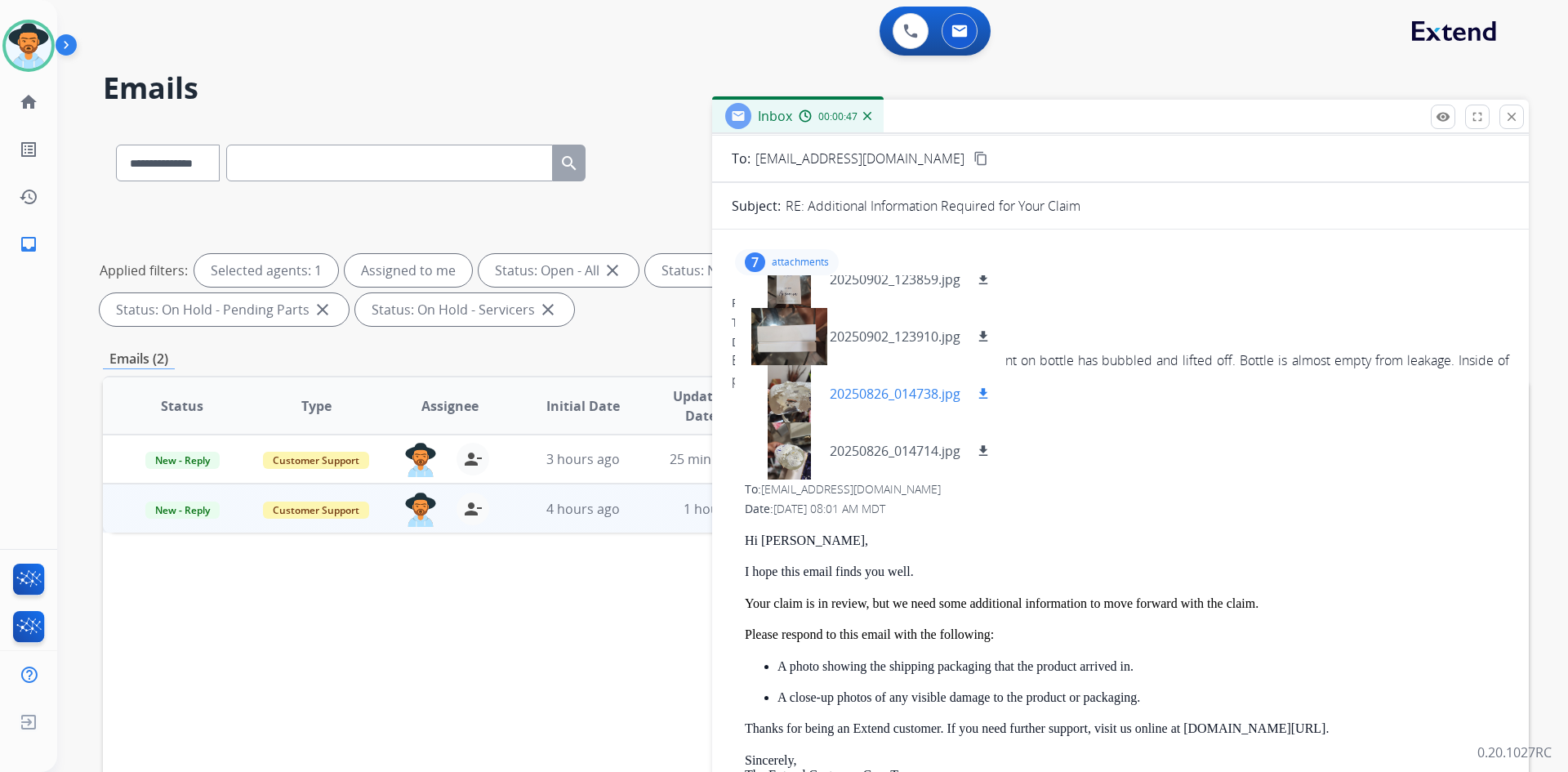
click at [882, 393] on p "20250826_014738.jpg" at bounding box center [895, 394] width 131 height 20
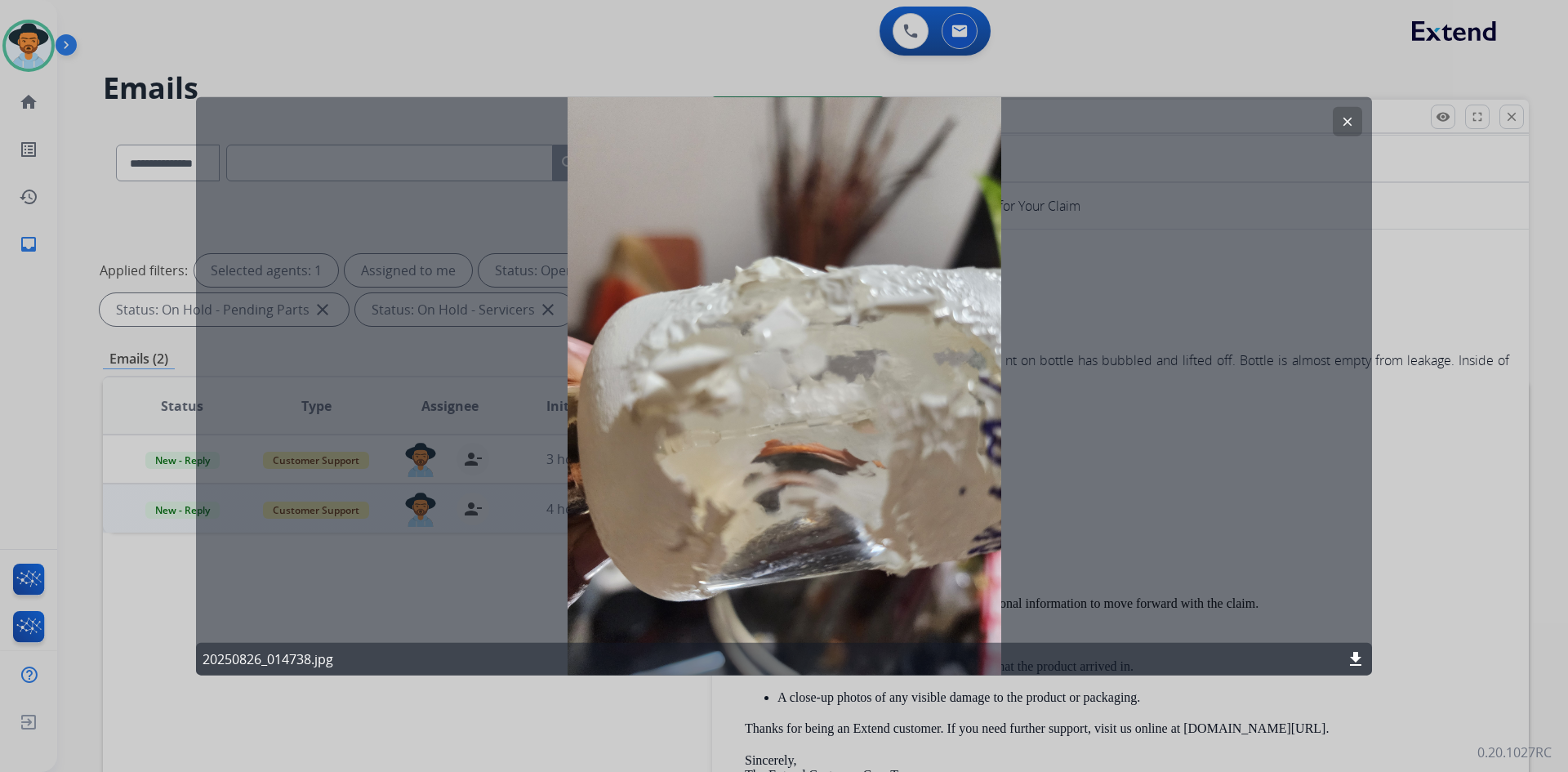
click at [1356, 122] on button "clear" at bounding box center [1348, 121] width 30 height 30
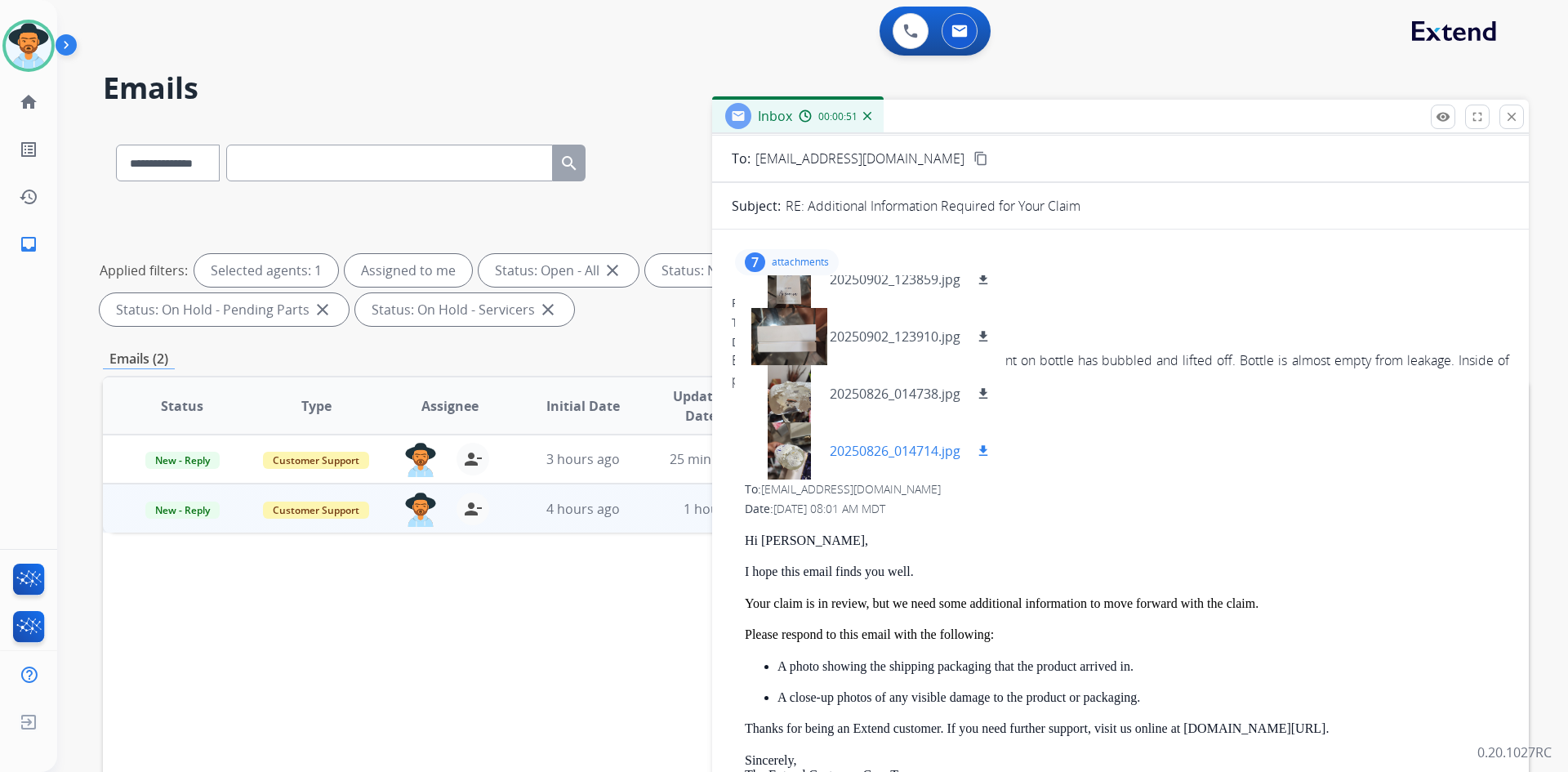
click at [878, 453] on p "20250826_014714.jpg" at bounding box center [895, 451] width 131 height 20
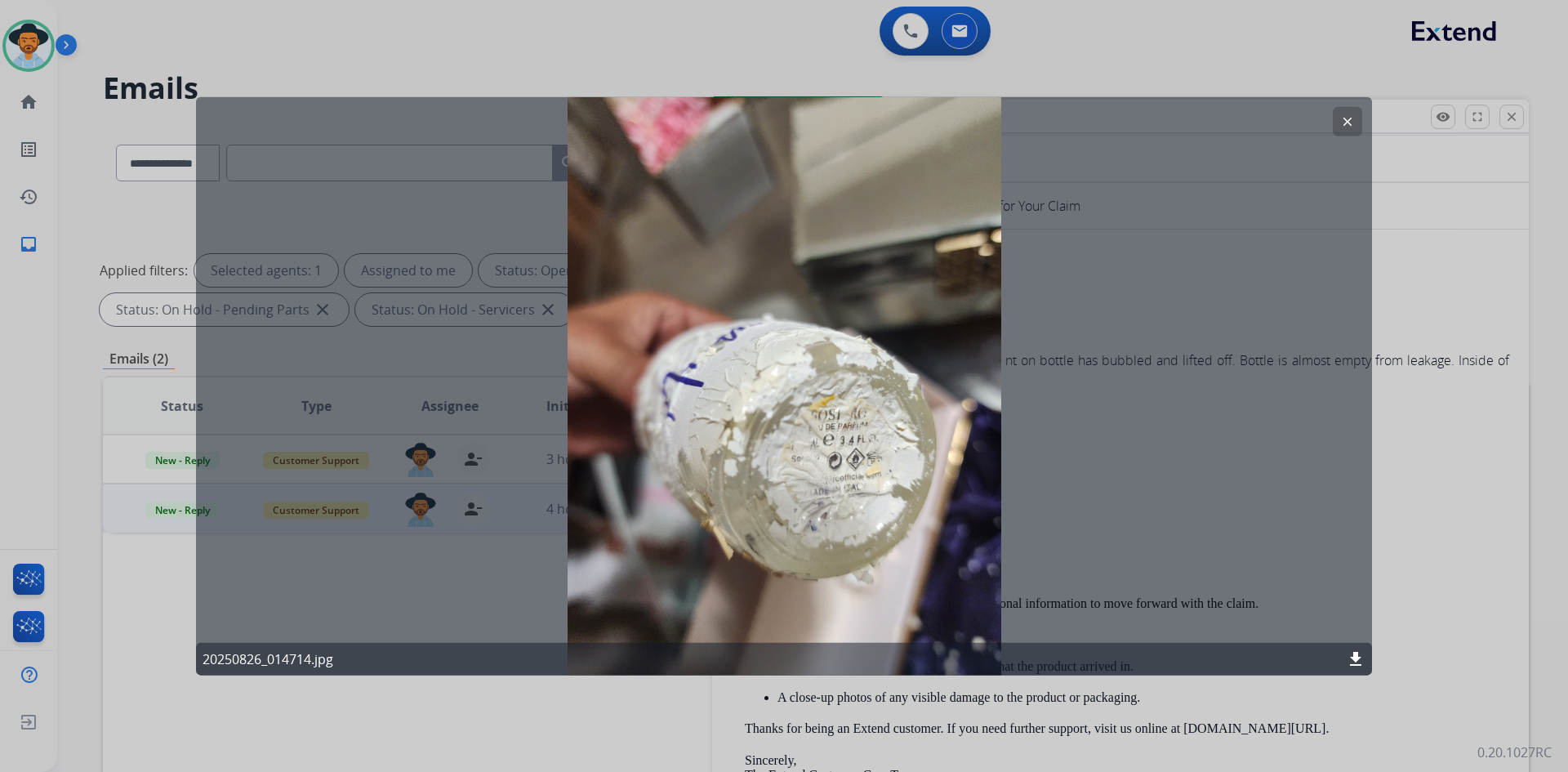
click at [1348, 123] on mat-icon "clear" at bounding box center [1348, 121] width 15 height 15
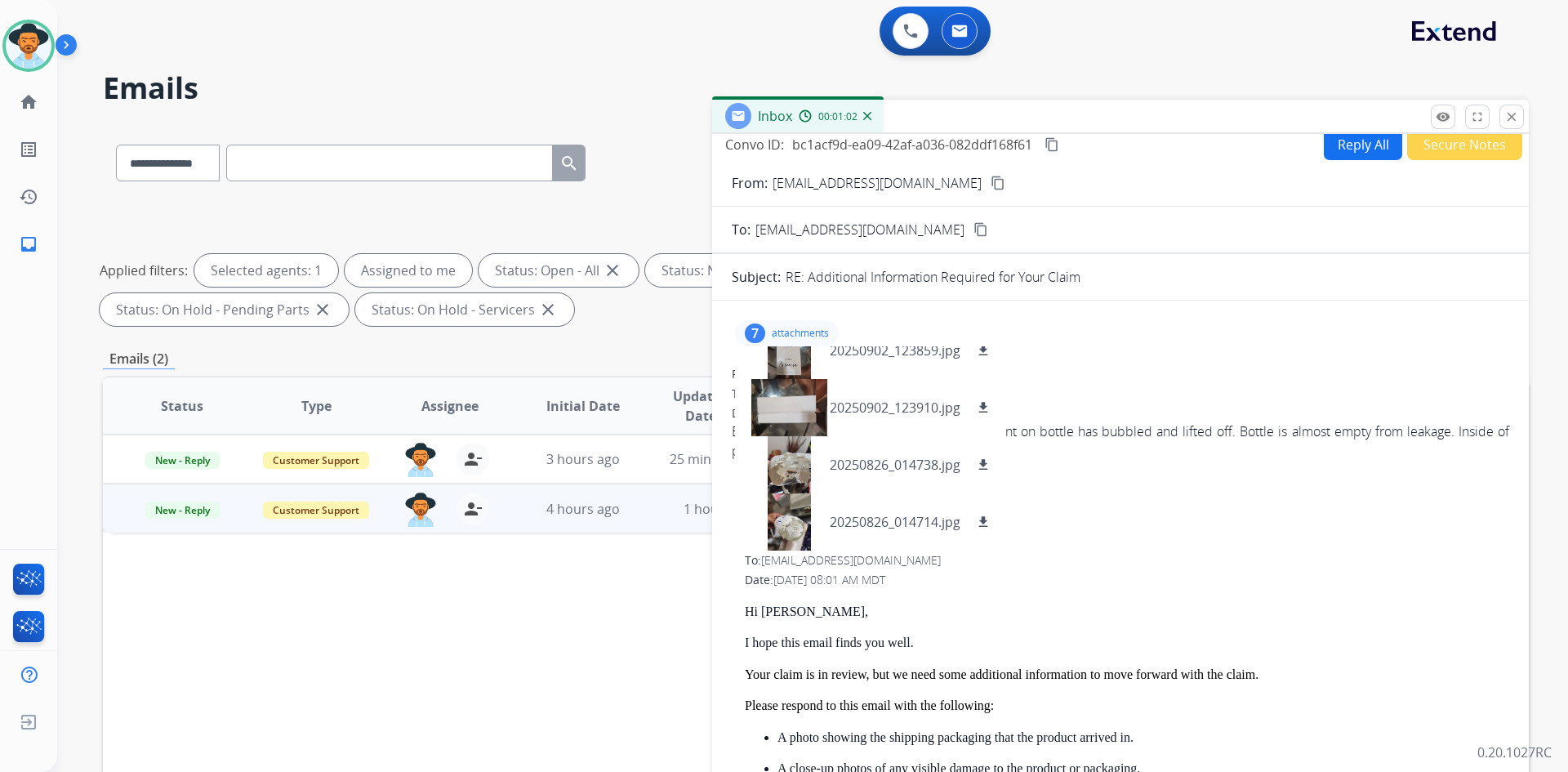
scroll to position [0, 0]
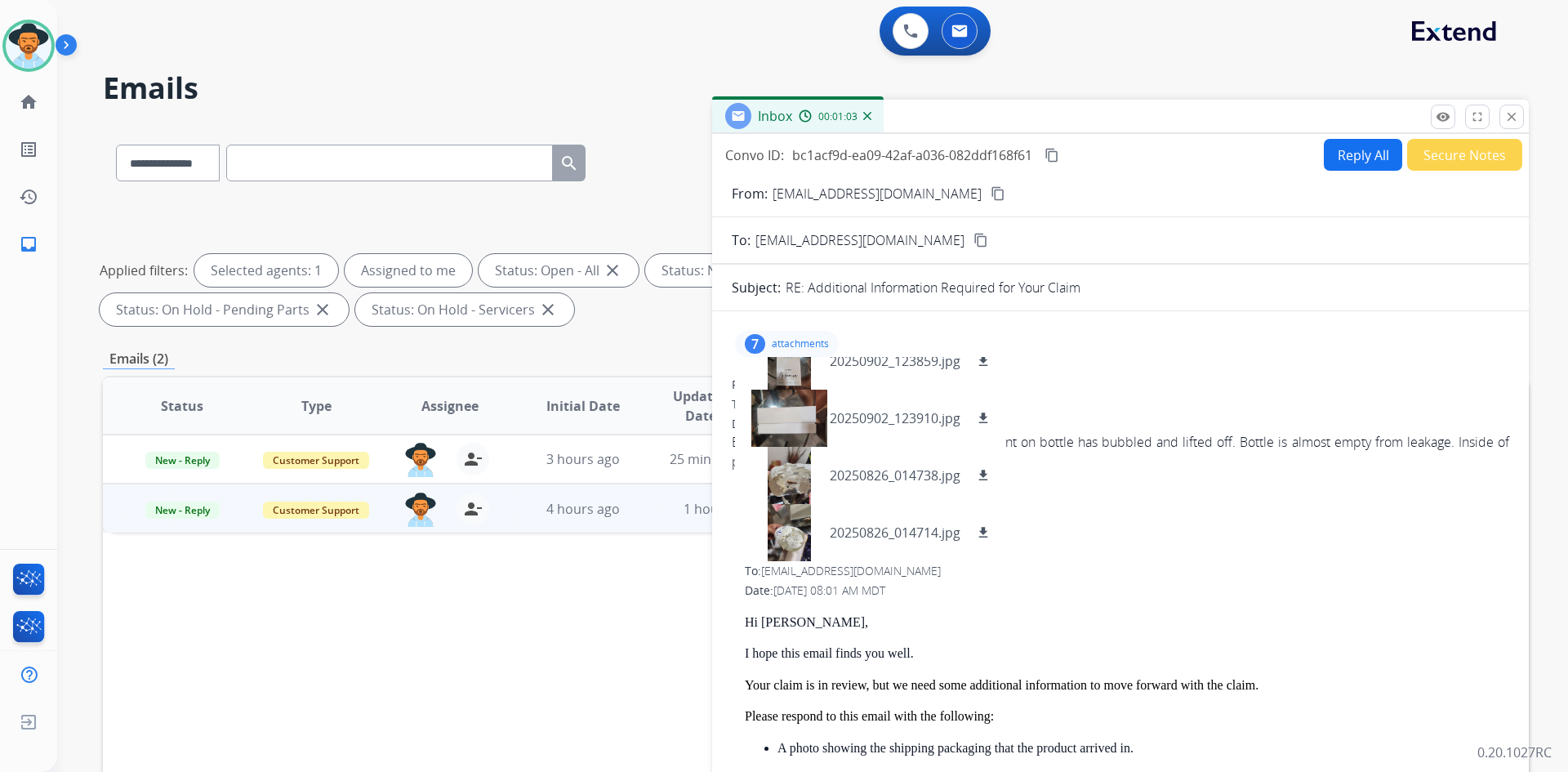
click at [783, 346] on p "attachments" at bounding box center [800, 344] width 57 height 13
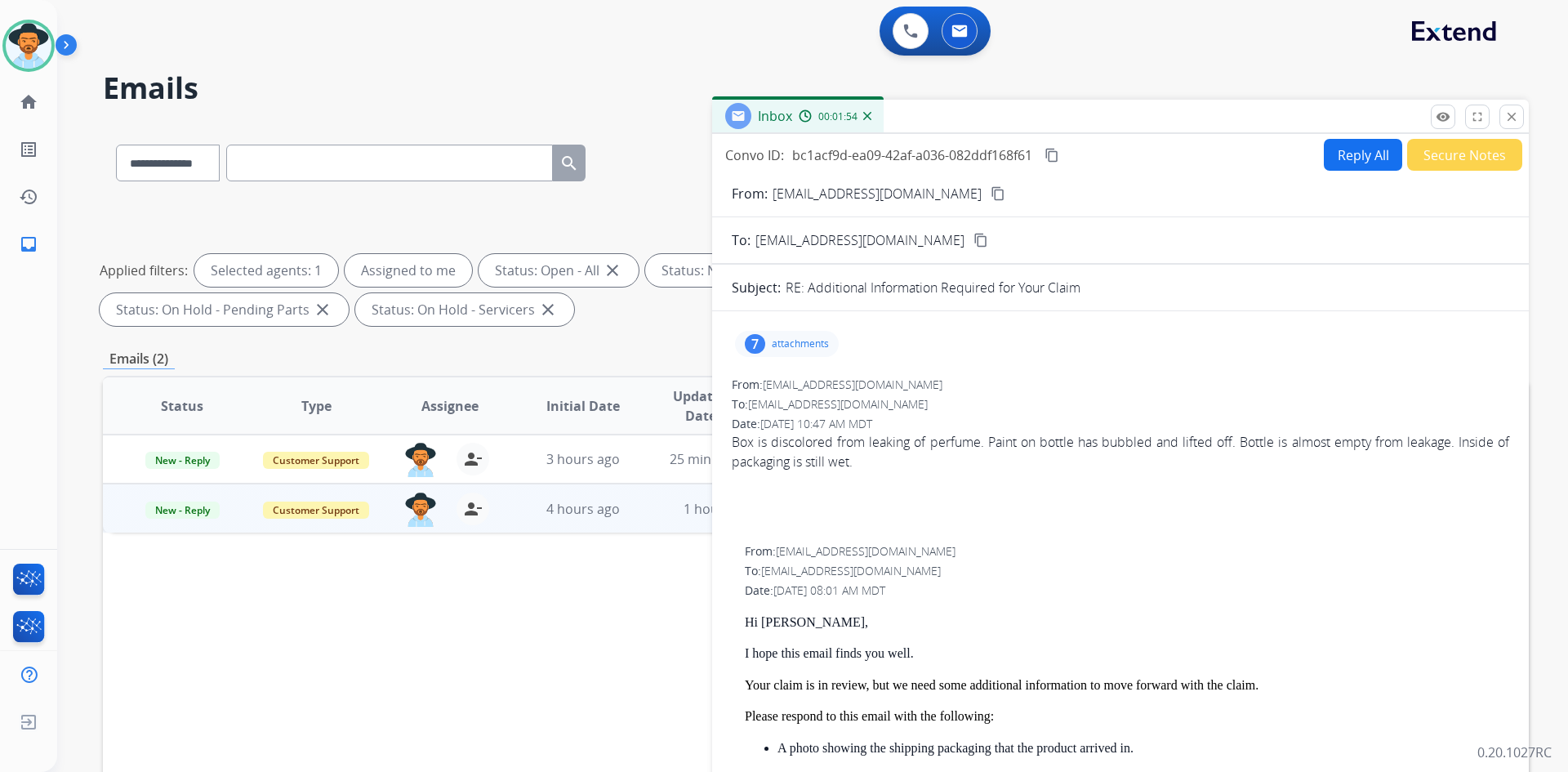
click at [1056, 155] on mat-icon "content_copy" at bounding box center [1052, 155] width 15 height 15
click at [789, 338] on p "attachments" at bounding box center [800, 344] width 57 height 13
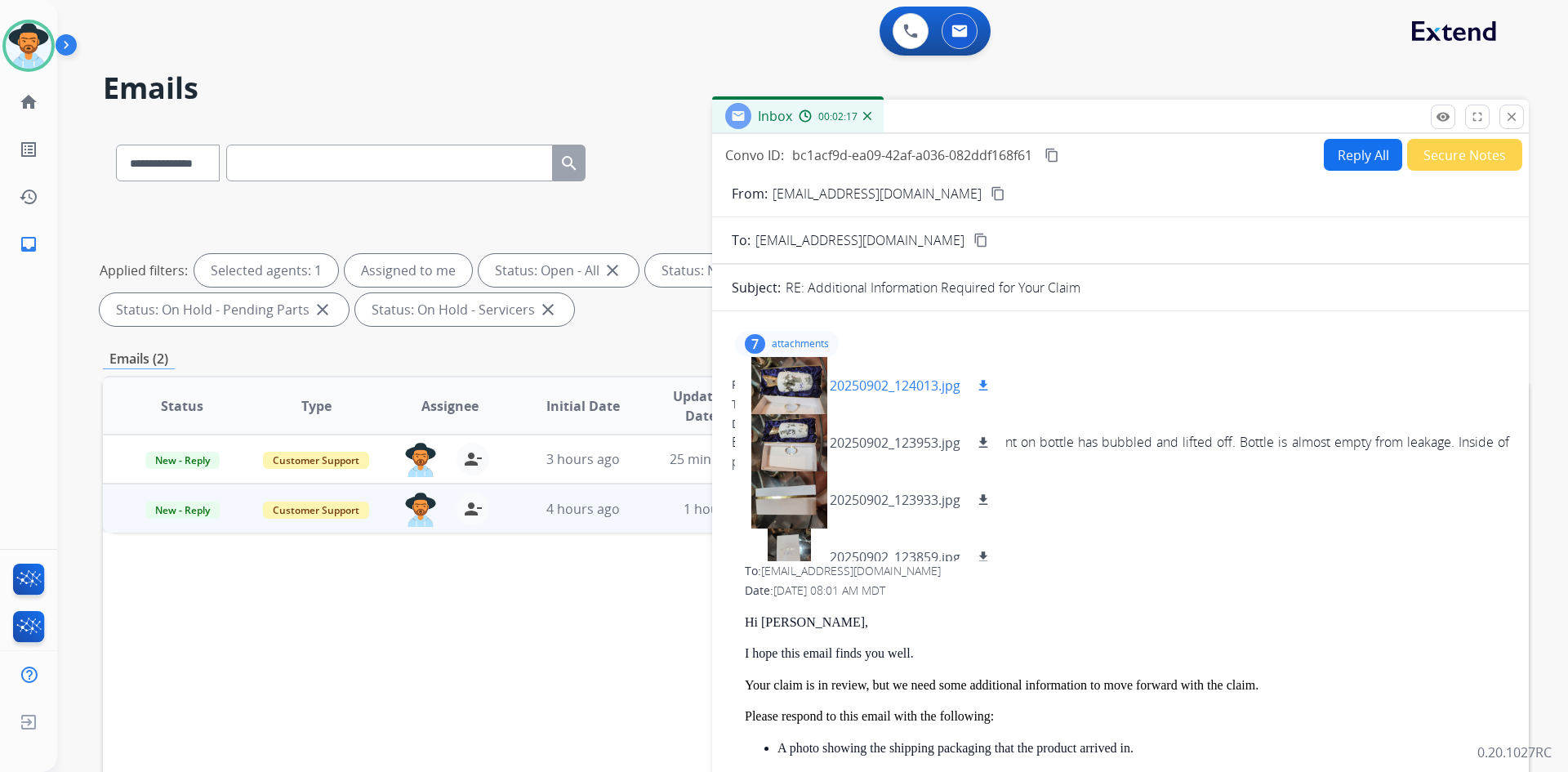
click at [878, 378] on p "20250902_124013.jpg" at bounding box center [895, 386] width 131 height 20
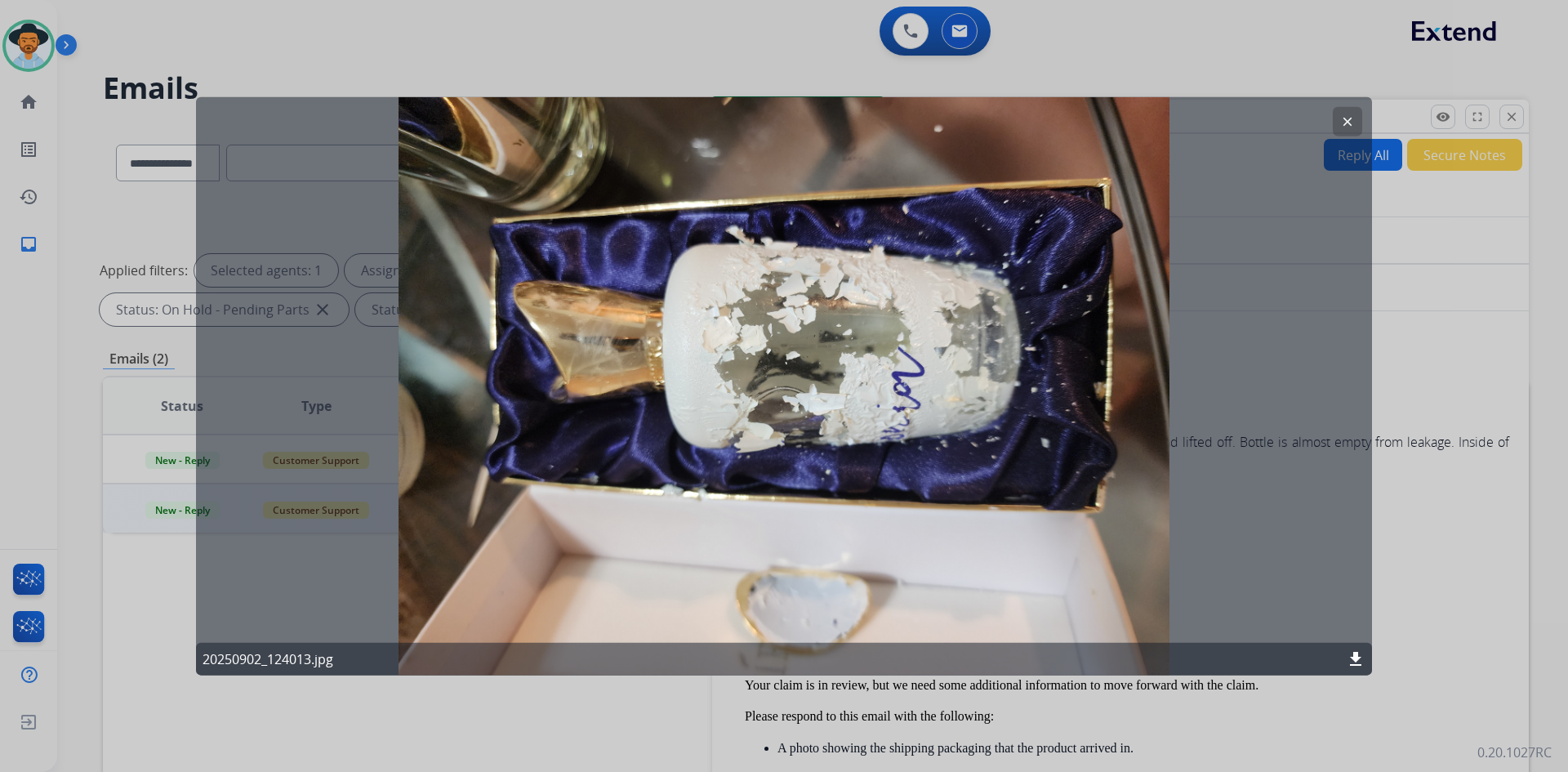
drag, startPoint x: 1356, startPoint y: 116, endPoint x: 1268, endPoint y: 169, distance: 102.7
click at [1356, 116] on button "clear" at bounding box center [1348, 121] width 30 height 30
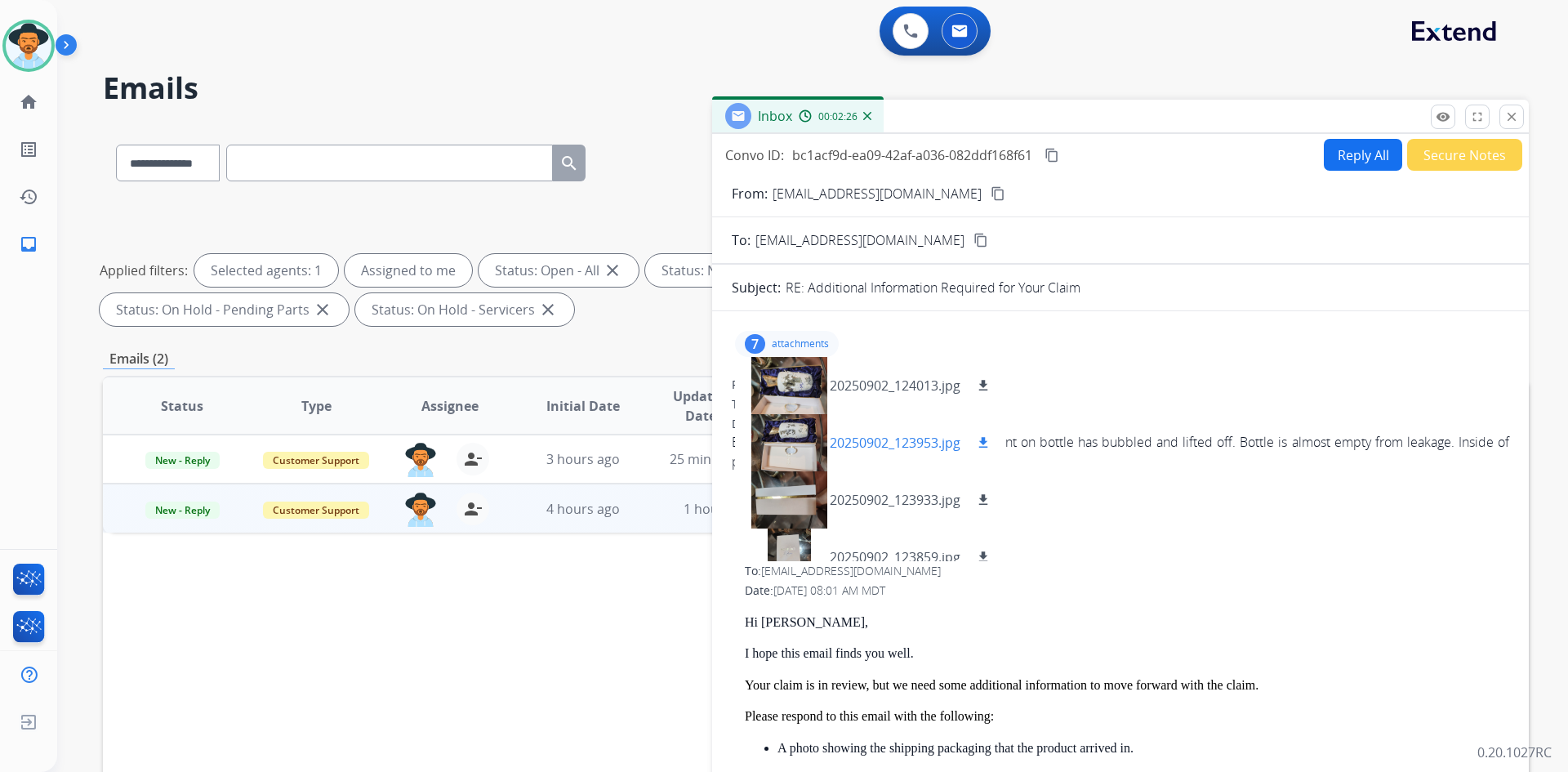
click at [882, 438] on p "20250902_123953.jpg" at bounding box center [895, 443] width 131 height 20
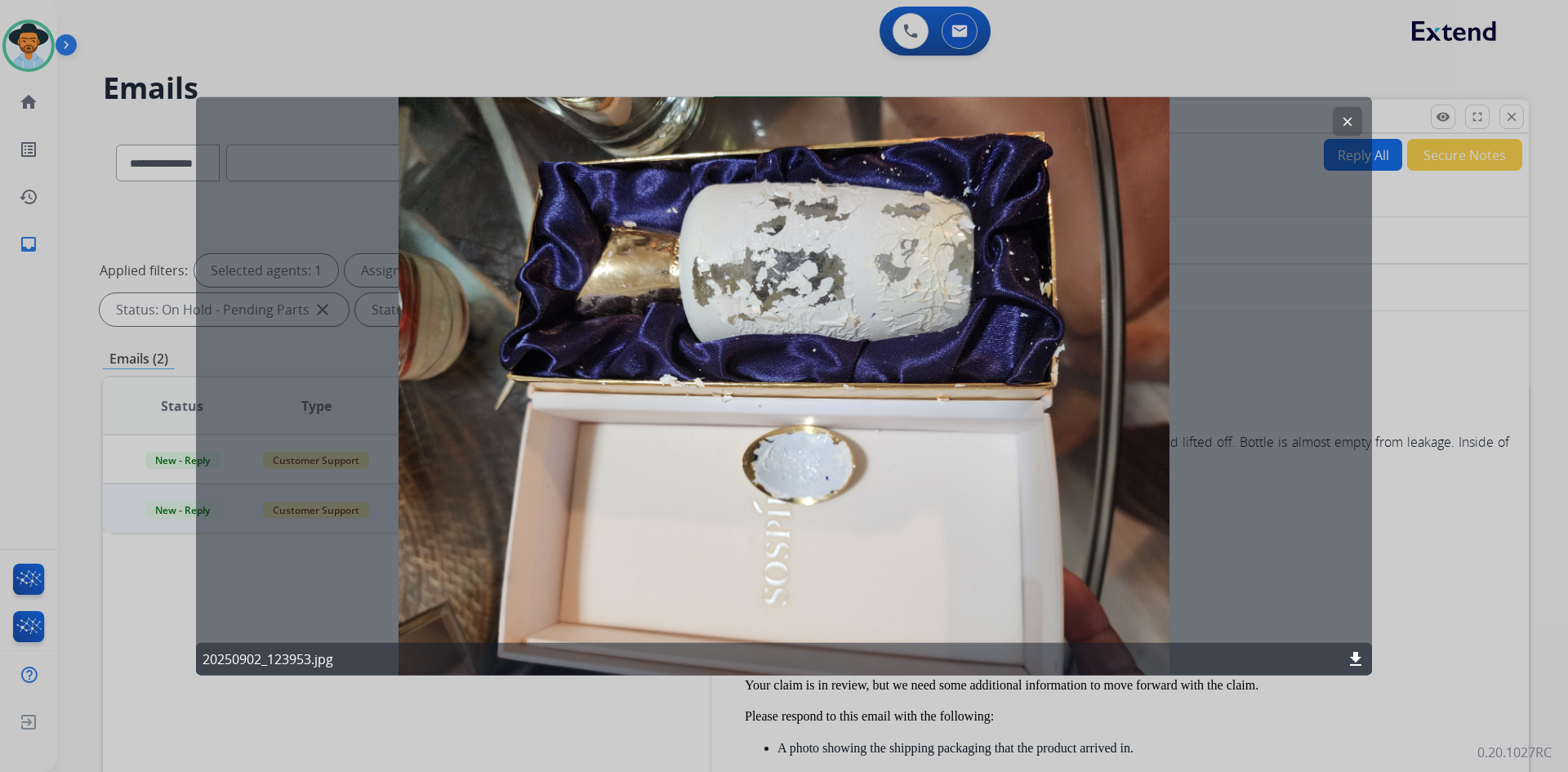
drag, startPoint x: 1350, startPoint y: 122, endPoint x: 1309, endPoint y: 140, distance: 44.8
click at [1350, 122] on mat-icon "clear" at bounding box center [1348, 121] width 15 height 15
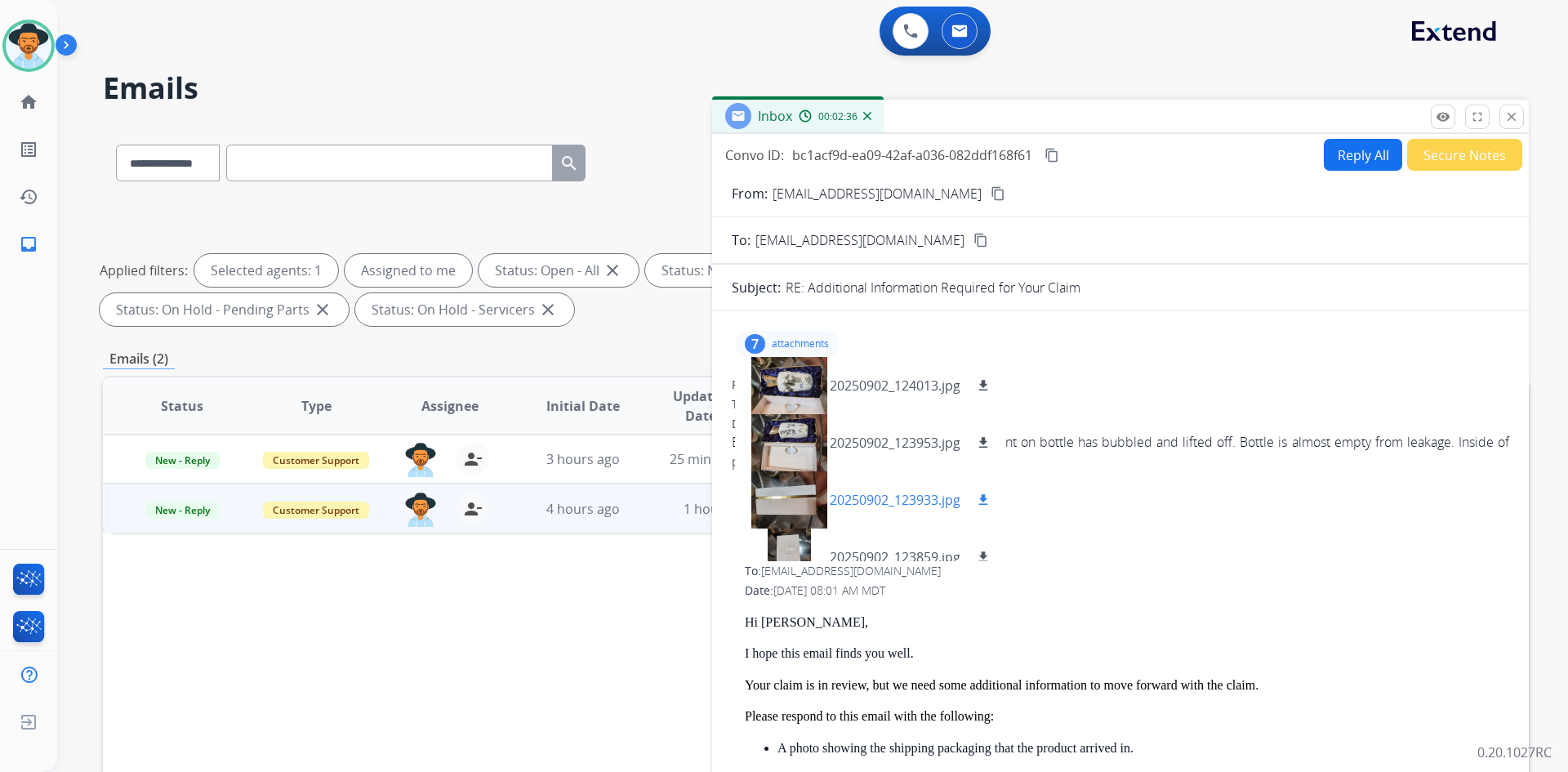
click at [882, 507] on p "20250902_123933.jpg" at bounding box center [895, 500] width 131 height 20
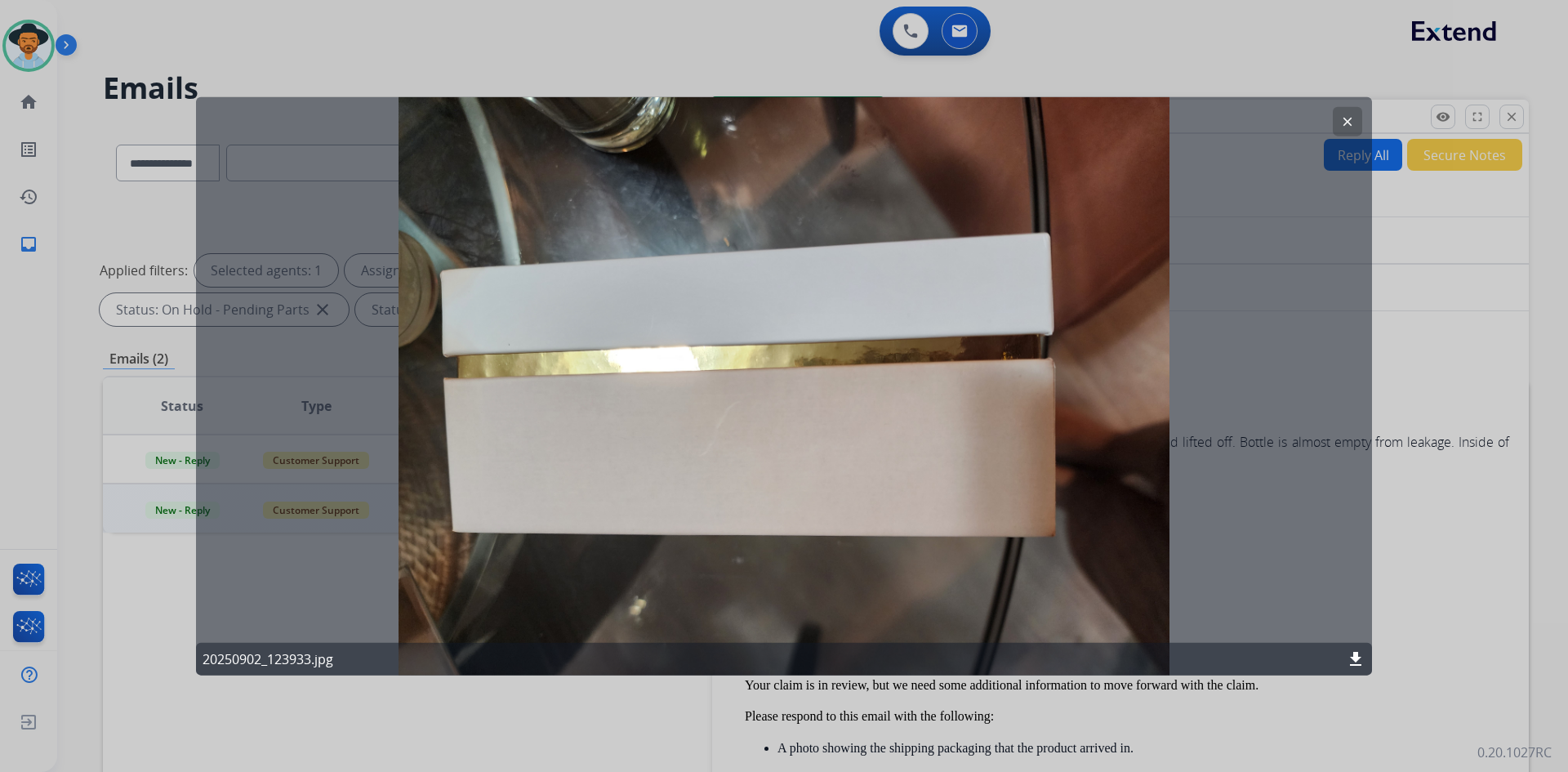
drag, startPoint x: 1350, startPoint y: 122, endPoint x: 1311, endPoint y: 150, distance: 48.0
click at [1350, 122] on mat-icon "clear" at bounding box center [1348, 121] width 15 height 15
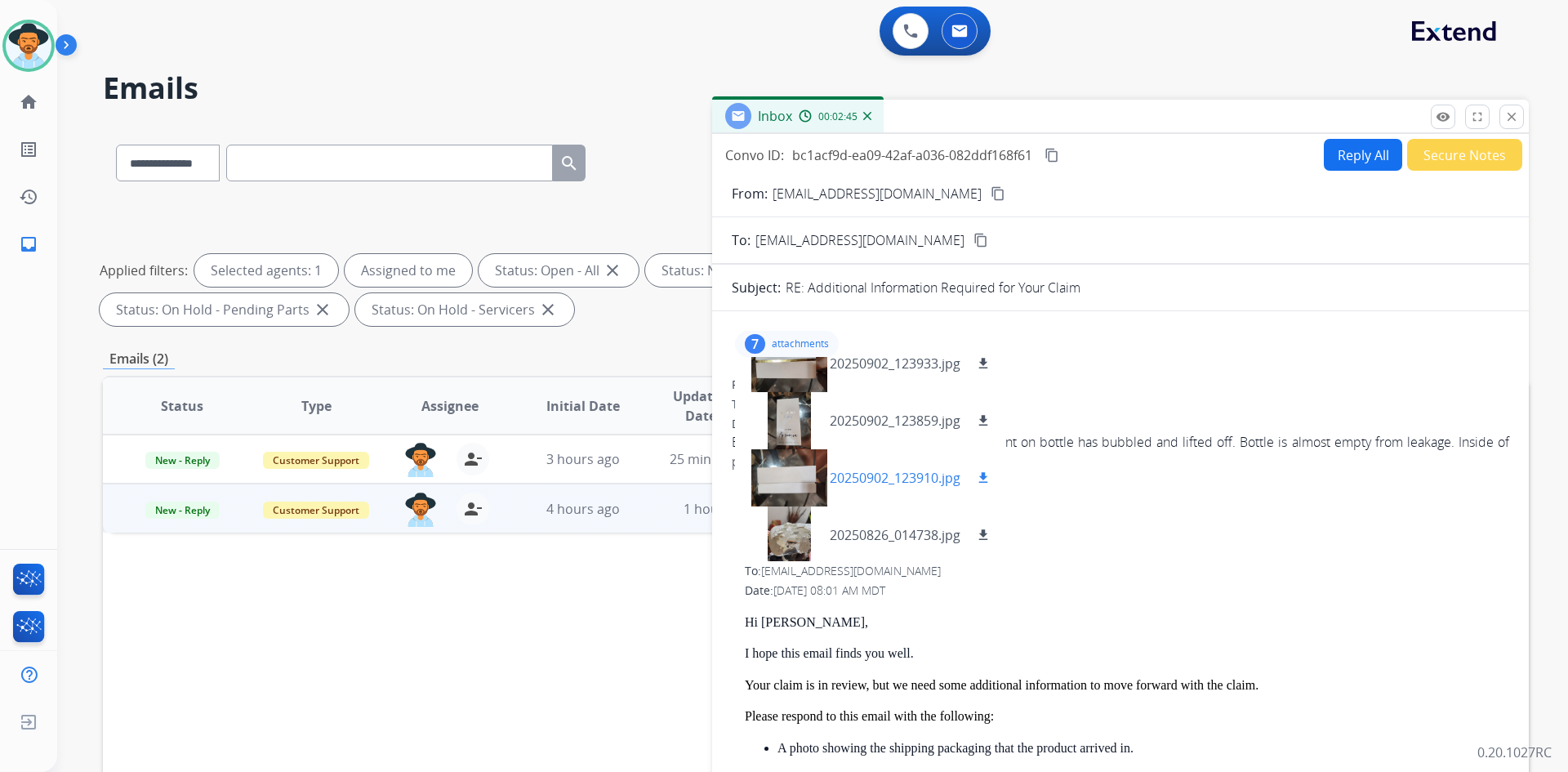
scroll to position [163, 0]
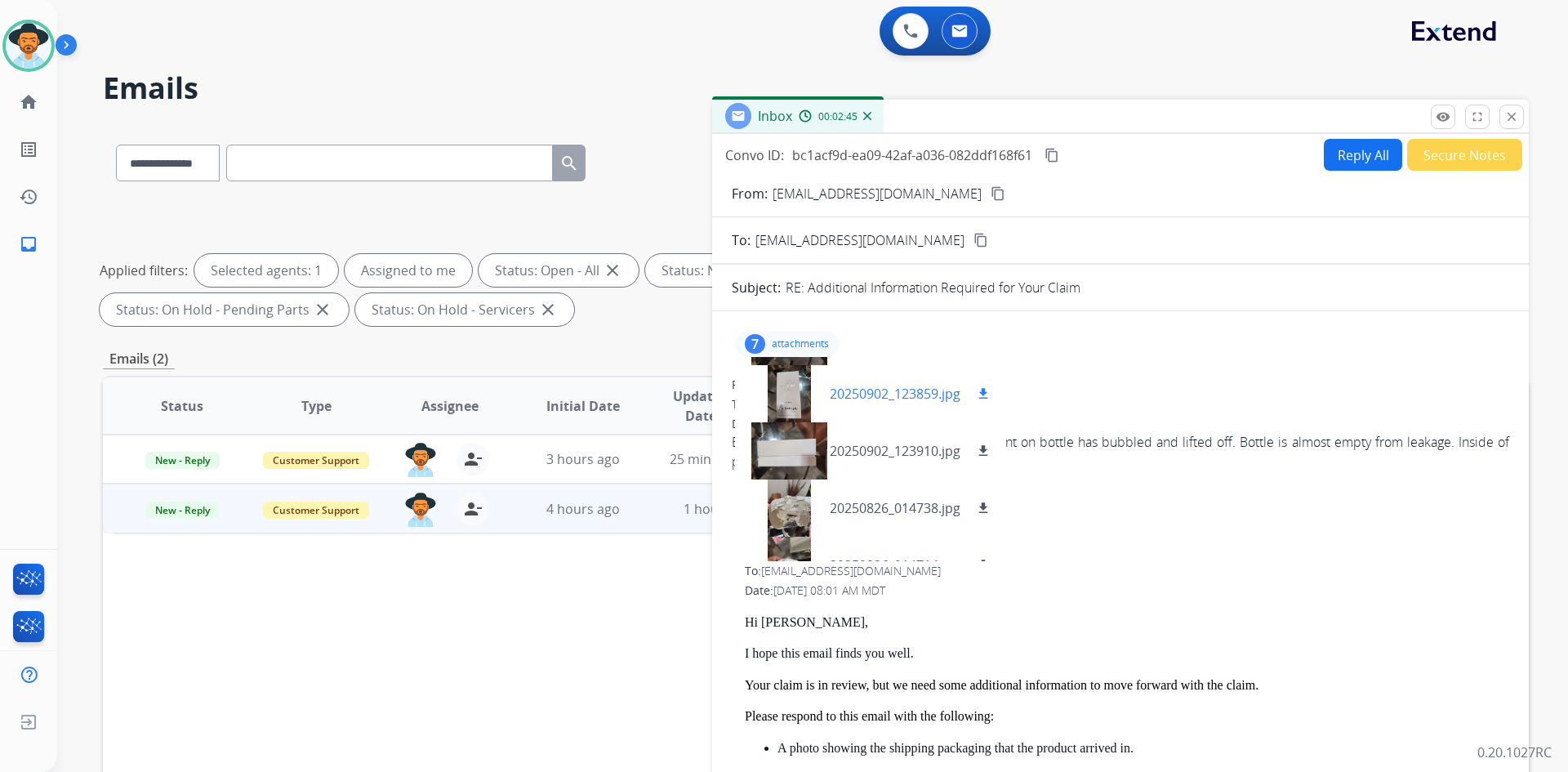
click at [891, 390] on p "20250902_123859.jpg" at bounding box center [895, 394] width 131 height 20
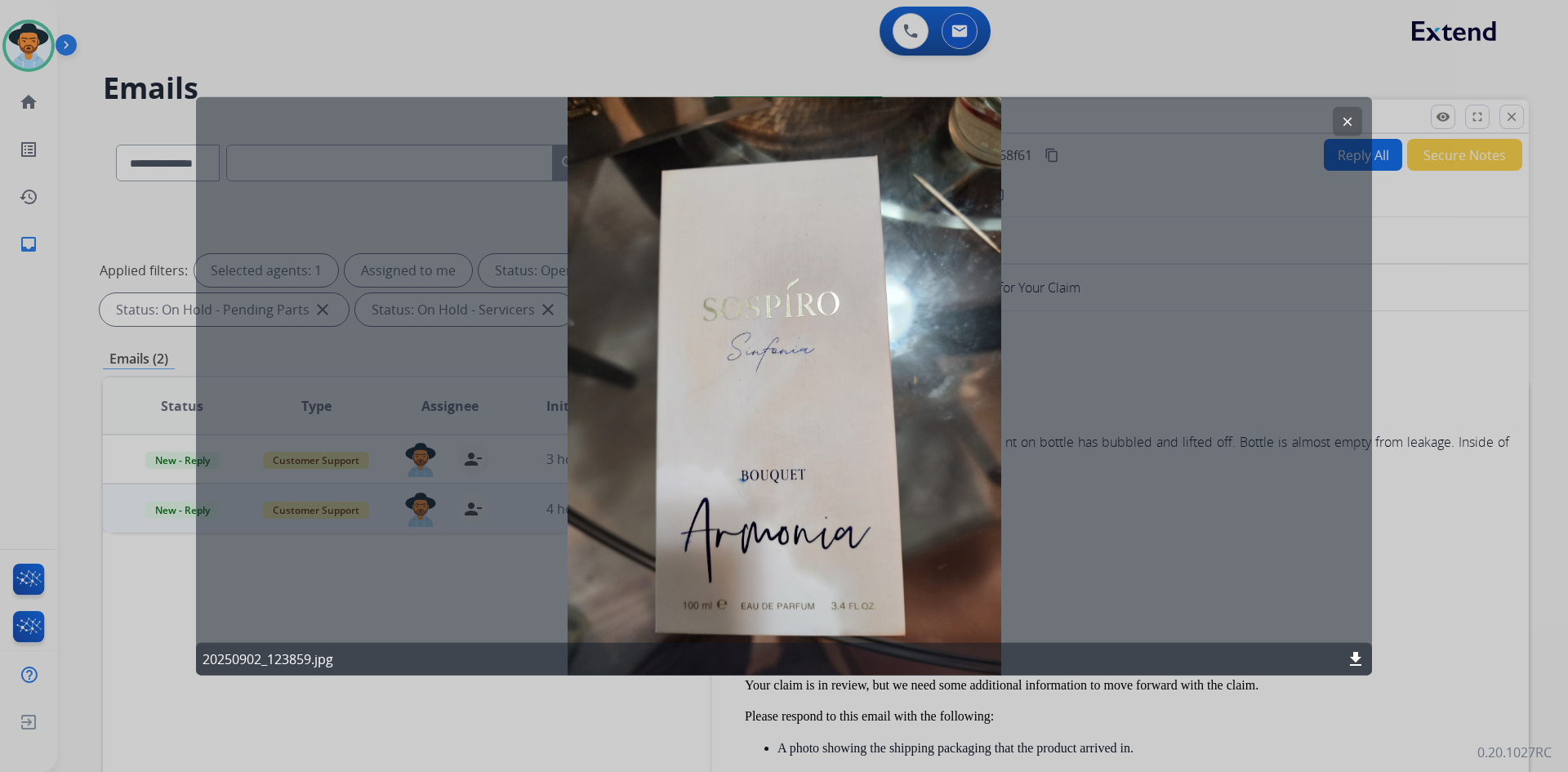
drag, startPoint x: 1346, startPoint y: 132, endPoint x: 1328, endPoint y: 136, distance: 18.4
click at [1346, 132] on button "clear" at bounding box center [1348, 121] width 30 height 30
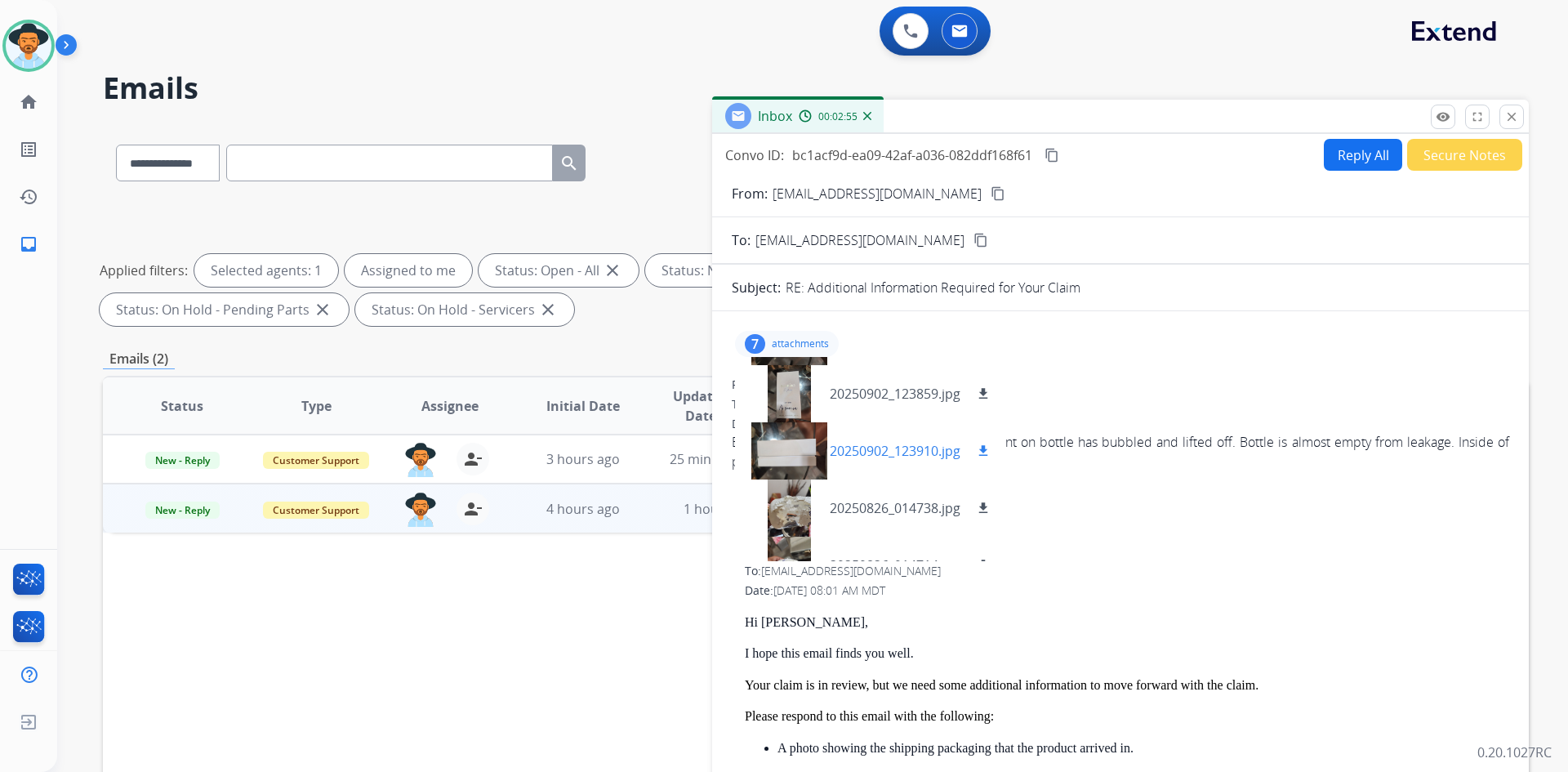
click at [907, 447] on p "20250902_123910.jpg" at bounding box center [895, 451] width 131 height 20
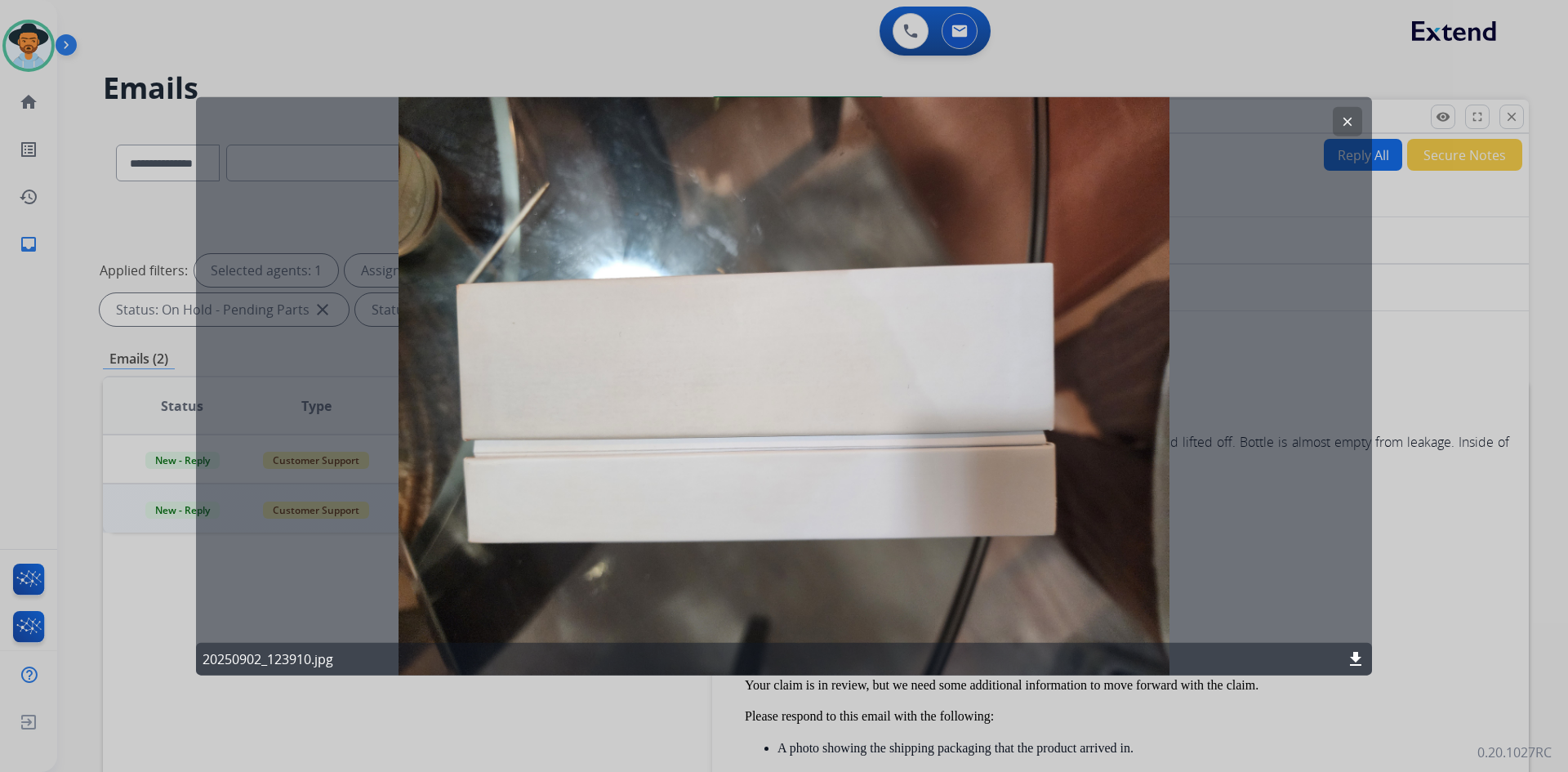
drag, startPoint x: 1346, startPoint y: 122, endPoint x: 1236, endPoint y: 195, distance: 132.0
click at [1346, 122] on mat-icon "clear" at bounding box center [1348, 121] width 15 height 15
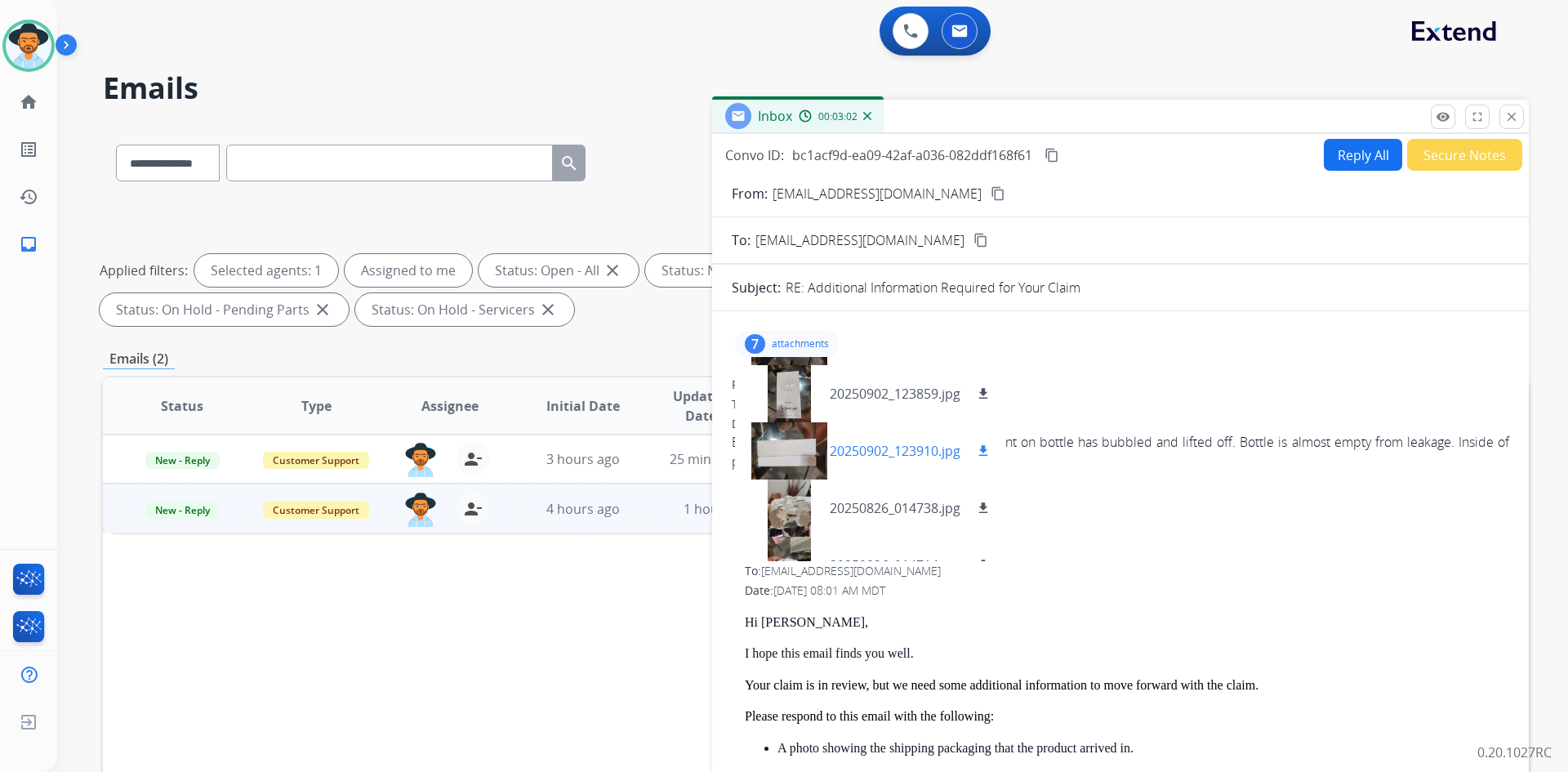
scroll to position [196, 0]
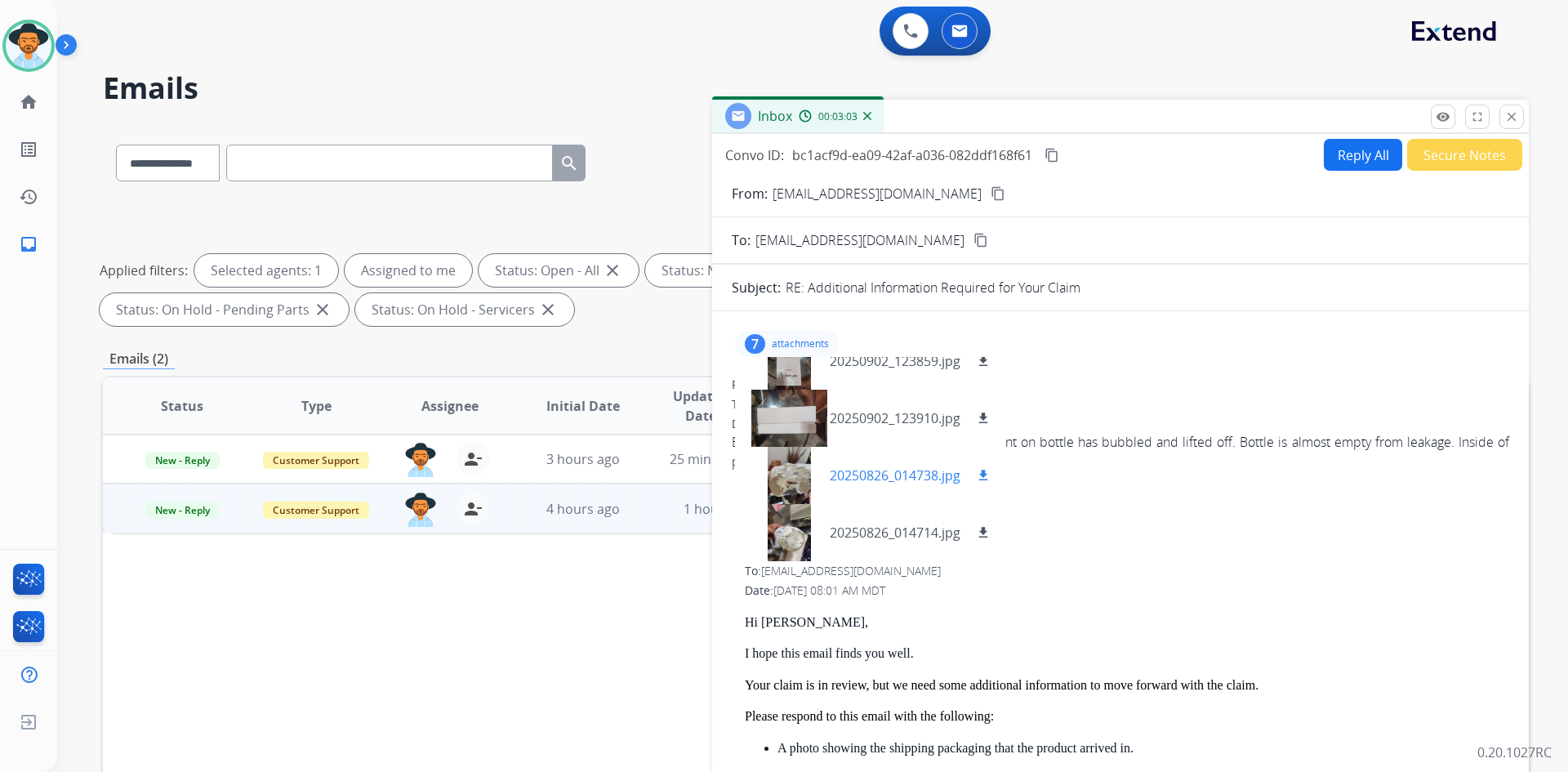
click at [888, 471] on p "20250826_014738.jpg" at bounding box center [895, 476] width 131 height 20
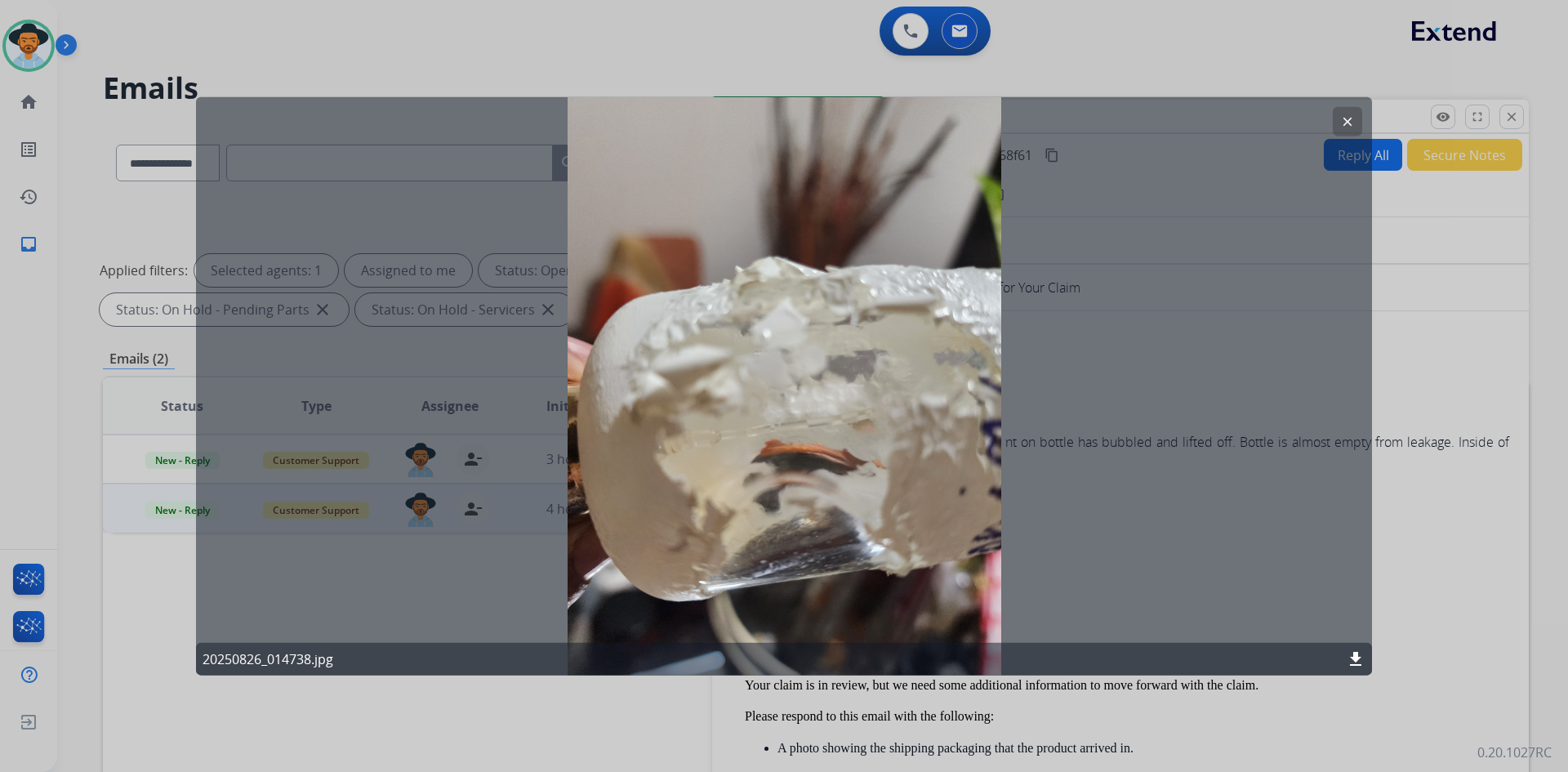
click at [1341, 113] on button "clear" at bounding box center [1348, 121] width 30 height 30
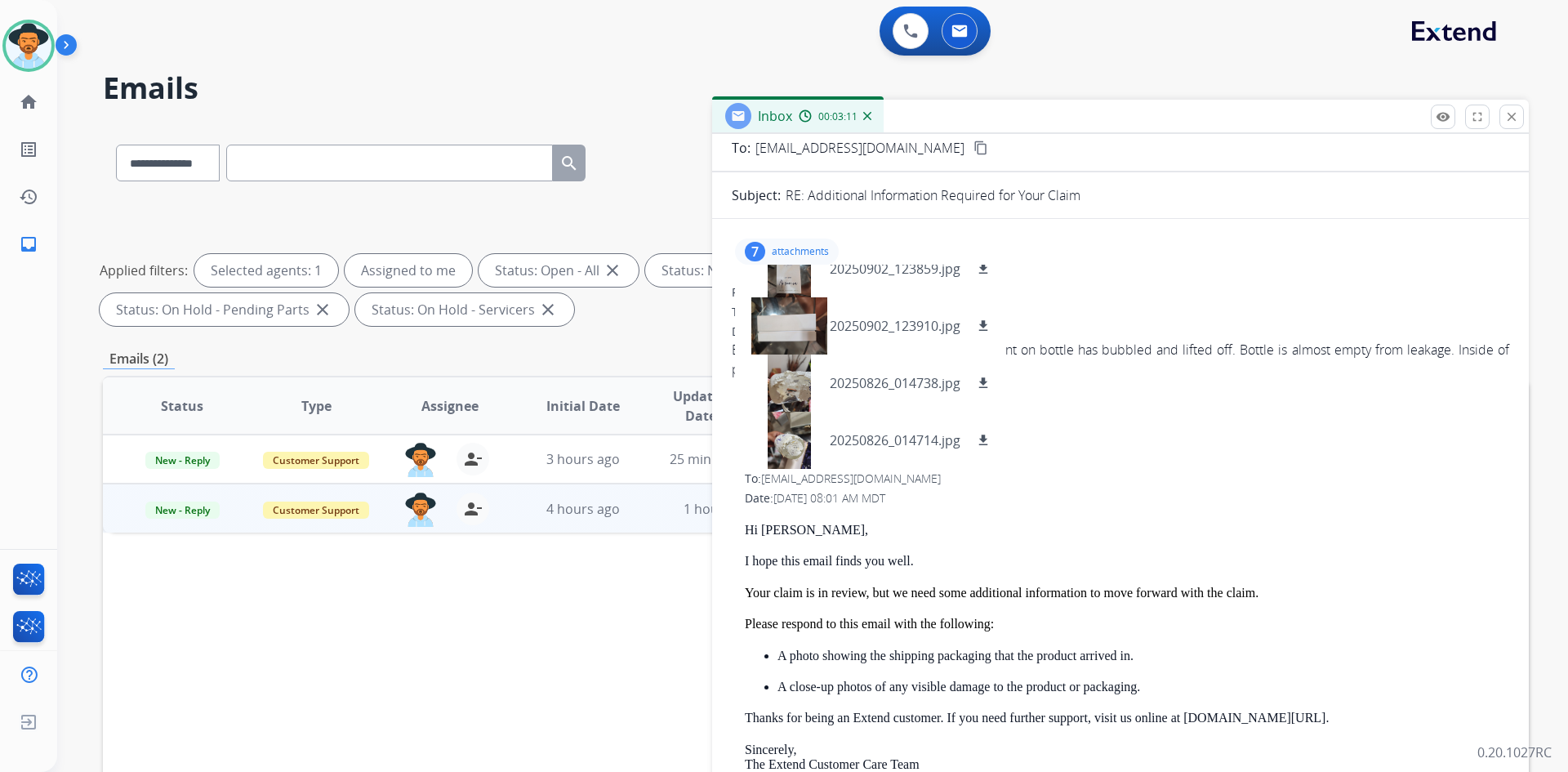
scroll to position [163, 0]
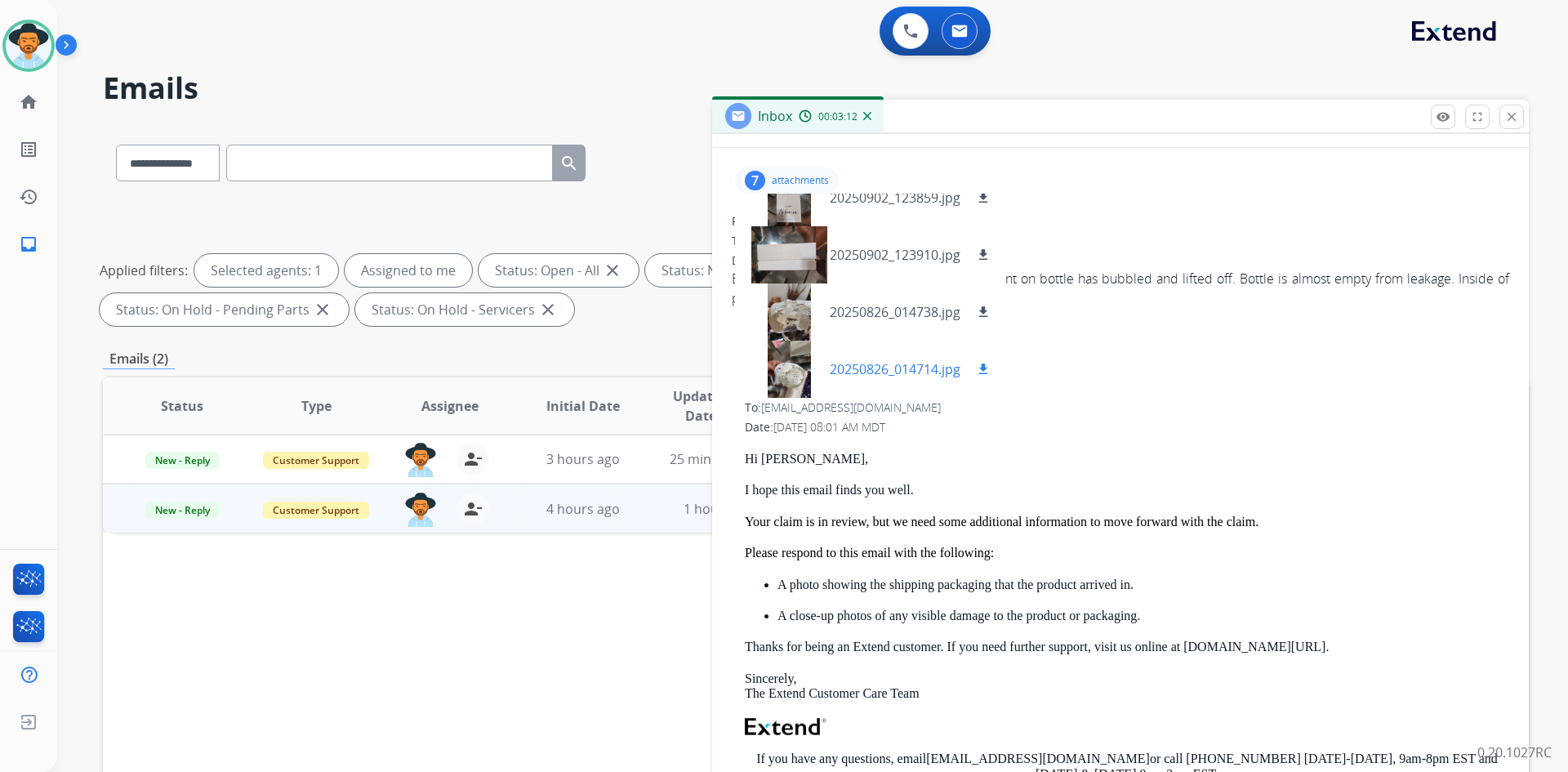
click at [884, 372] on p "20250826_014714.jpg" at bounding box center [895, 370] width 131 height 20
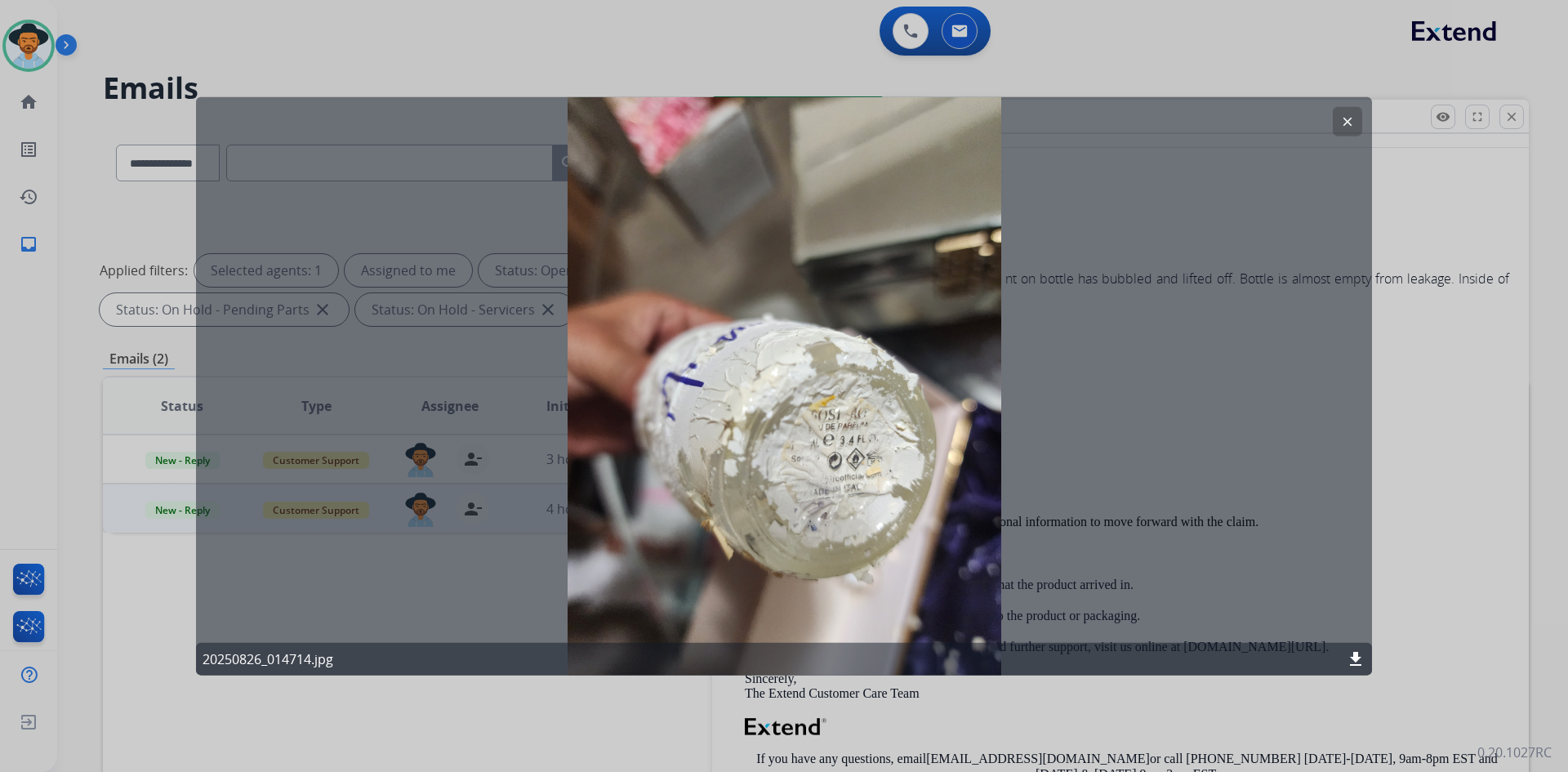
drag, startPoint x: 1342, startPoint y: 115, endPoint x: 1315, endPoint y: 117, distance: 27.1
click at [1342, 116] on mat-icon "clear" at bounding box center [1348, 121] width 15 height 15
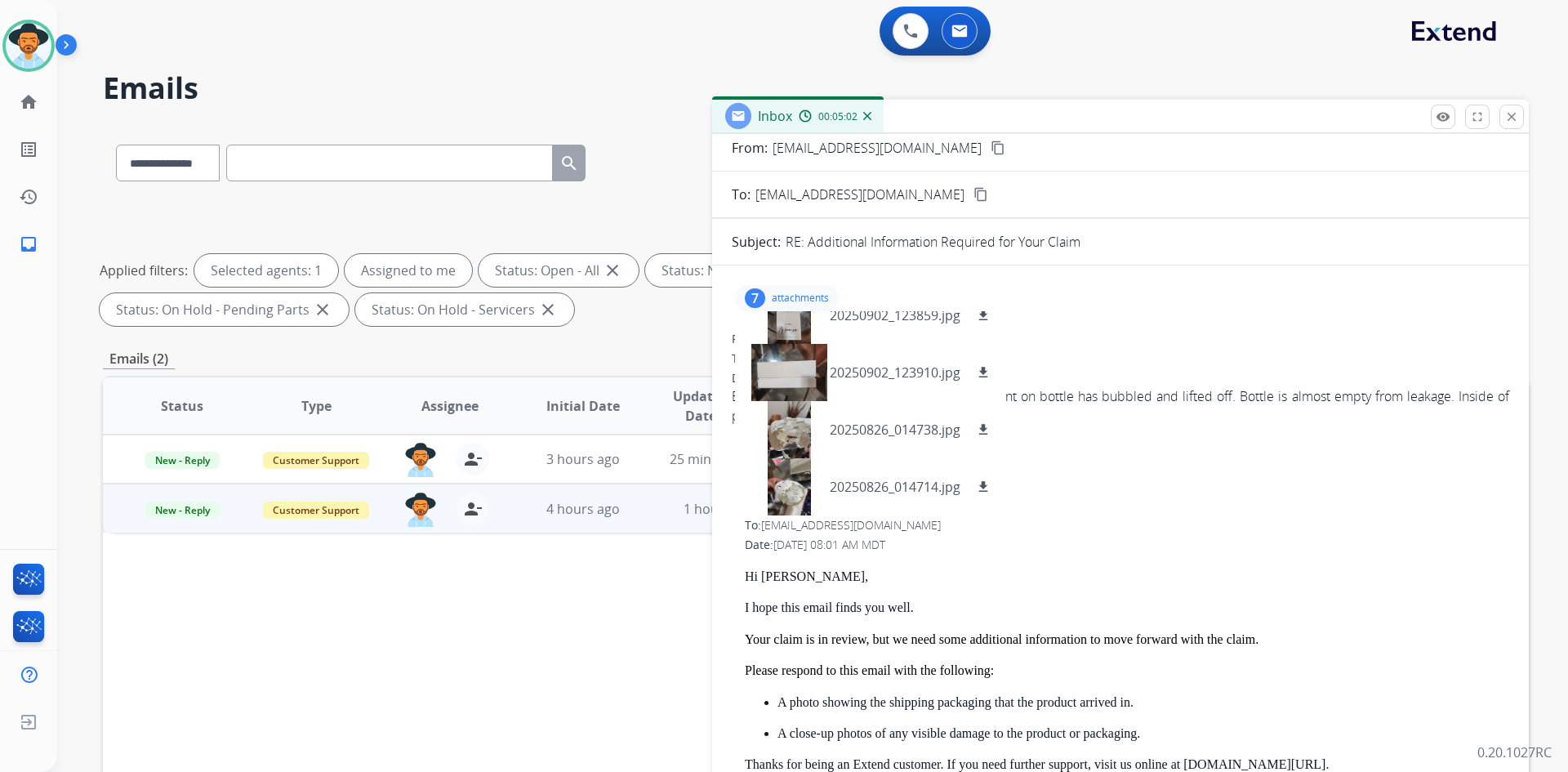
scroll to position [0, 0]
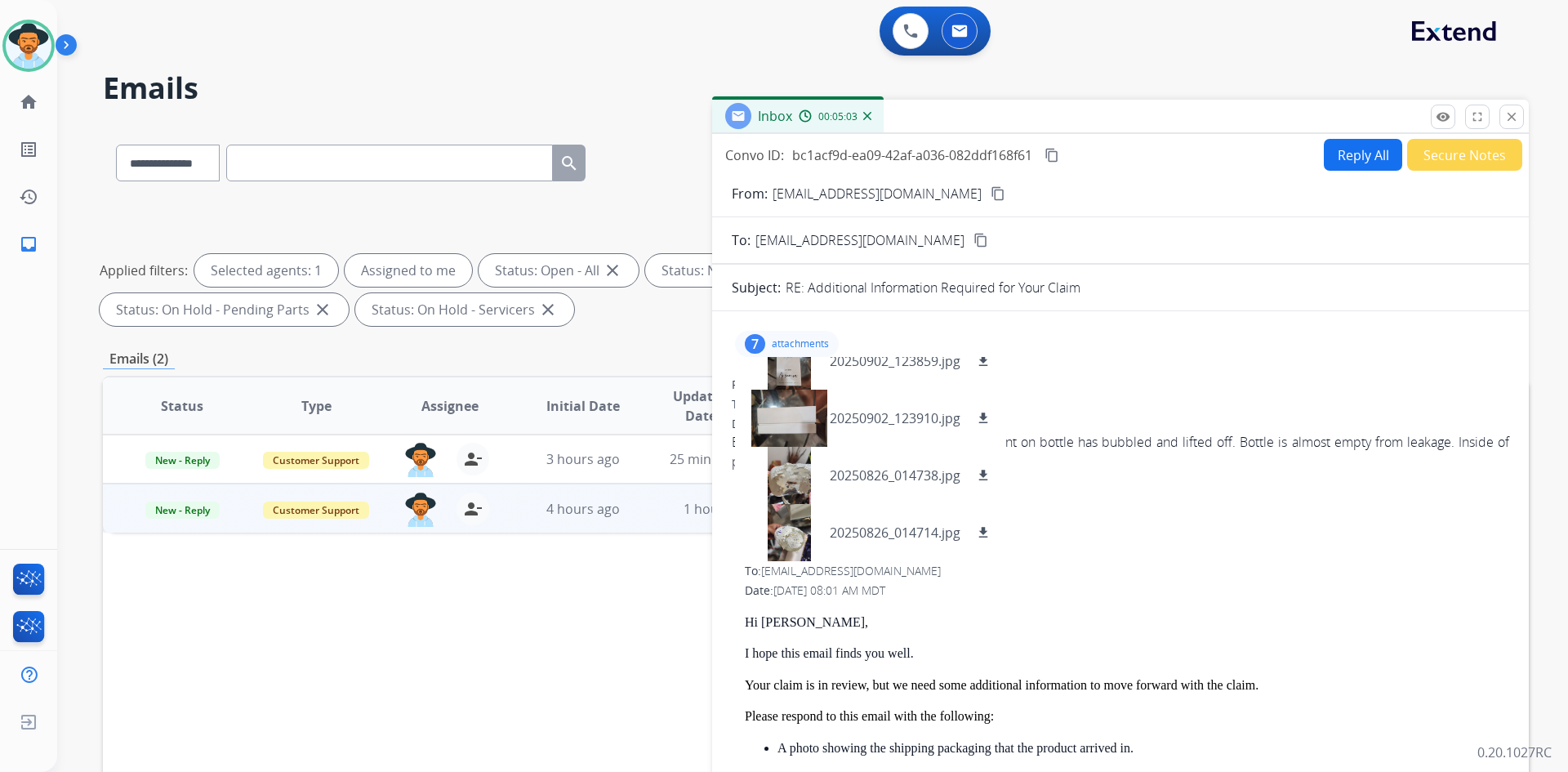
click at [790, 344] on p "attachments" at bounding box center [800, 344] width 57 height 13
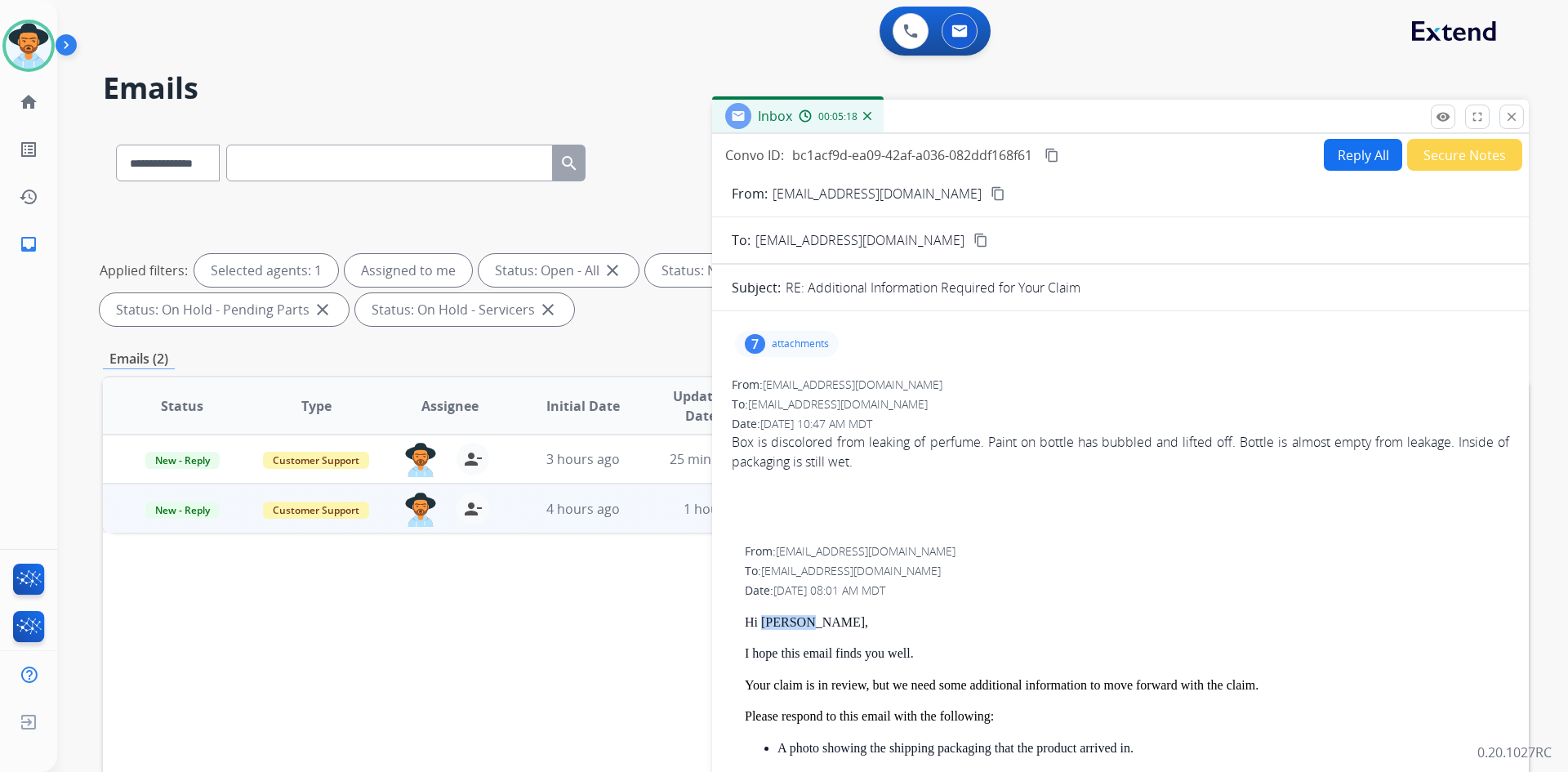
drag, startPoint x: 763, startPoint y: 622, endPoint x: 805, endPoint y: 625, distance: 42.1
click at [805, 625] on p "Hi [PERSON_NAME]," at bounding box center [1126, 623] width 764 height 15
copy p "[PERSON_NAME]"
click at [1352, 159] on button "Reply All" at bounding box center [1364, 154] width 79 height 32
select select "**********"
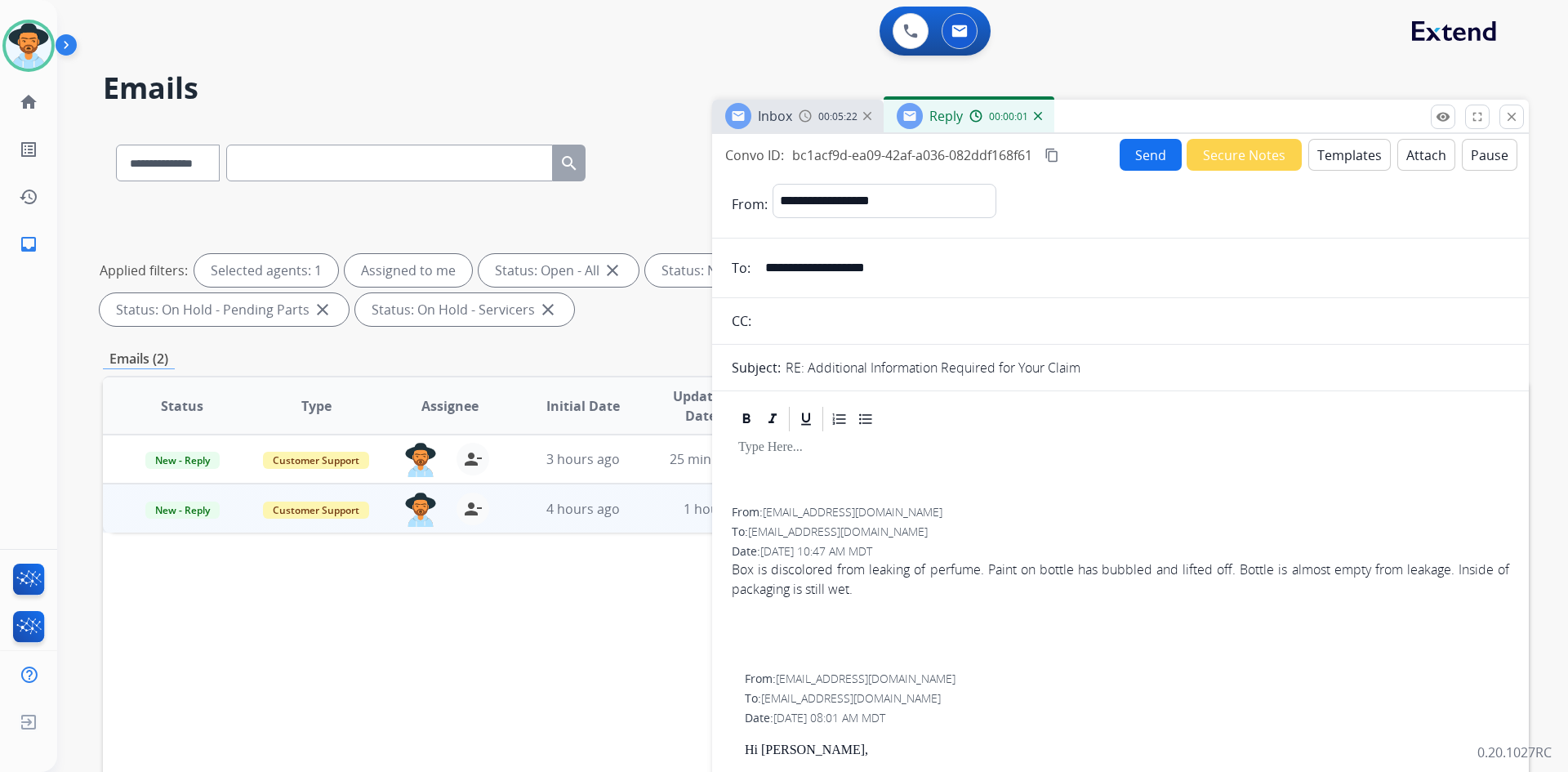
click at [1352, 151] on button "Templates" at bounding box center [1350, 154] width 82 height 32
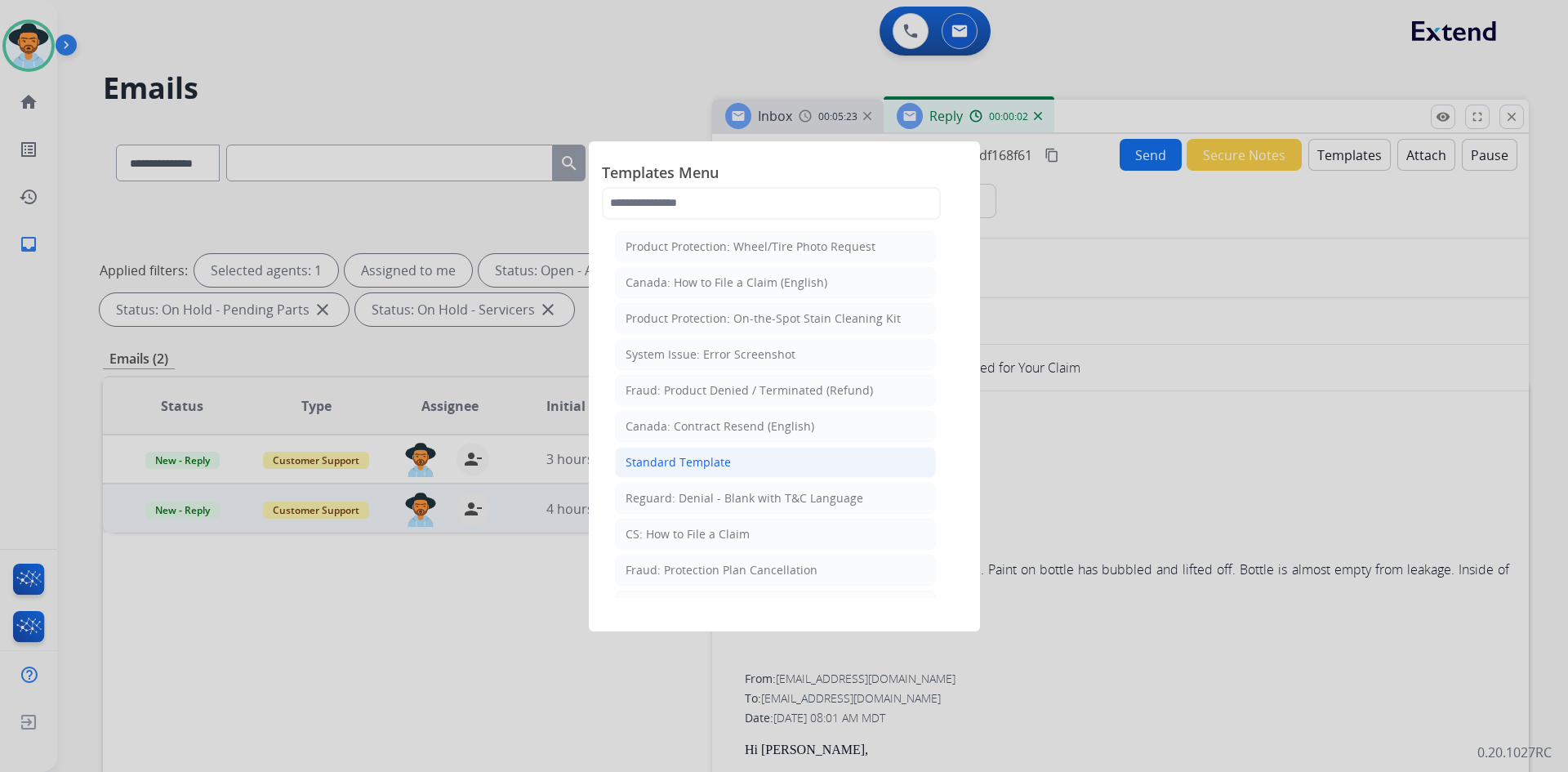
click at [736, 452] on li "Standard Template" at bounding box center [775, 462] width 321 height 31
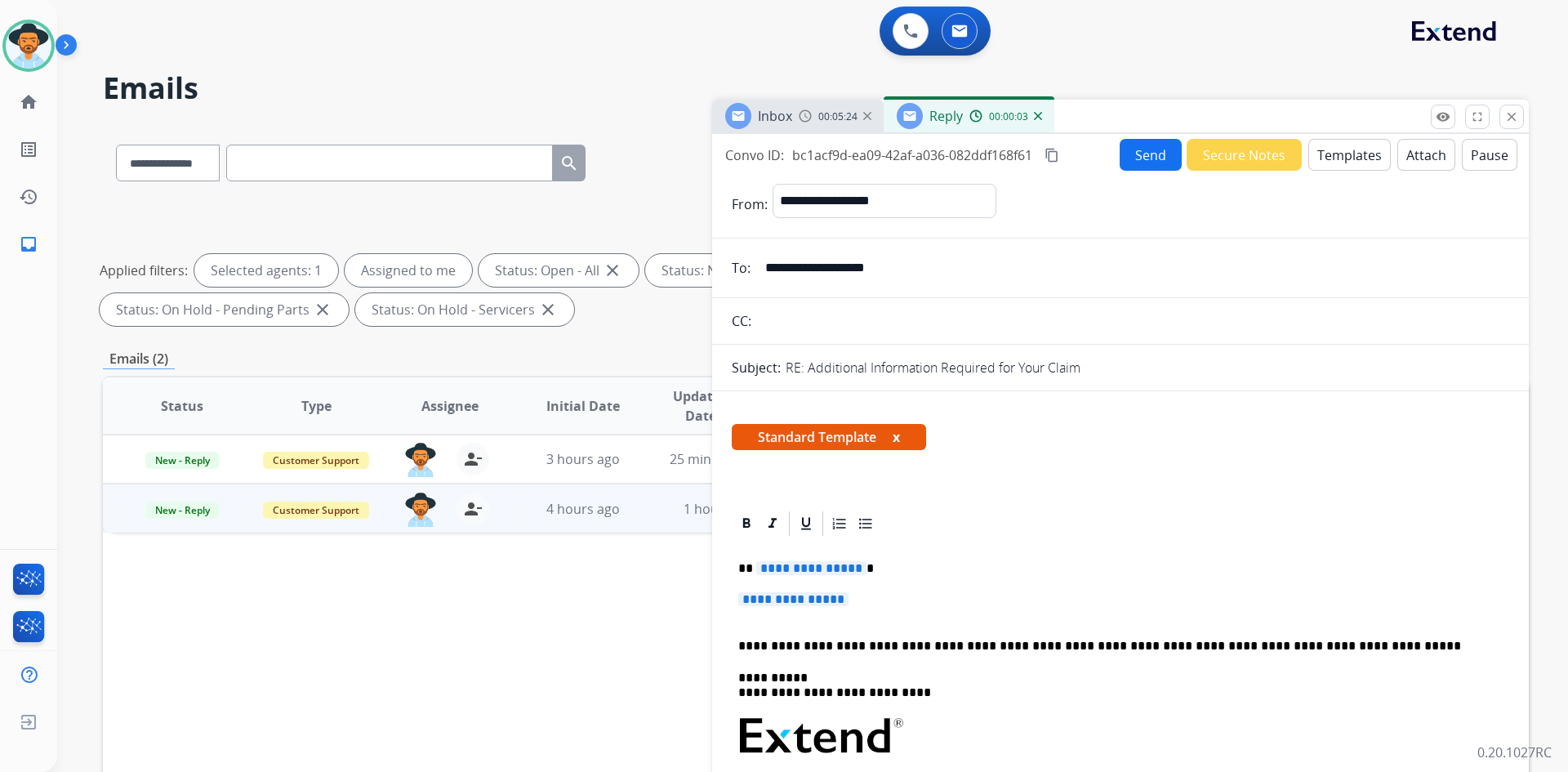
scroll to position [163, 0]
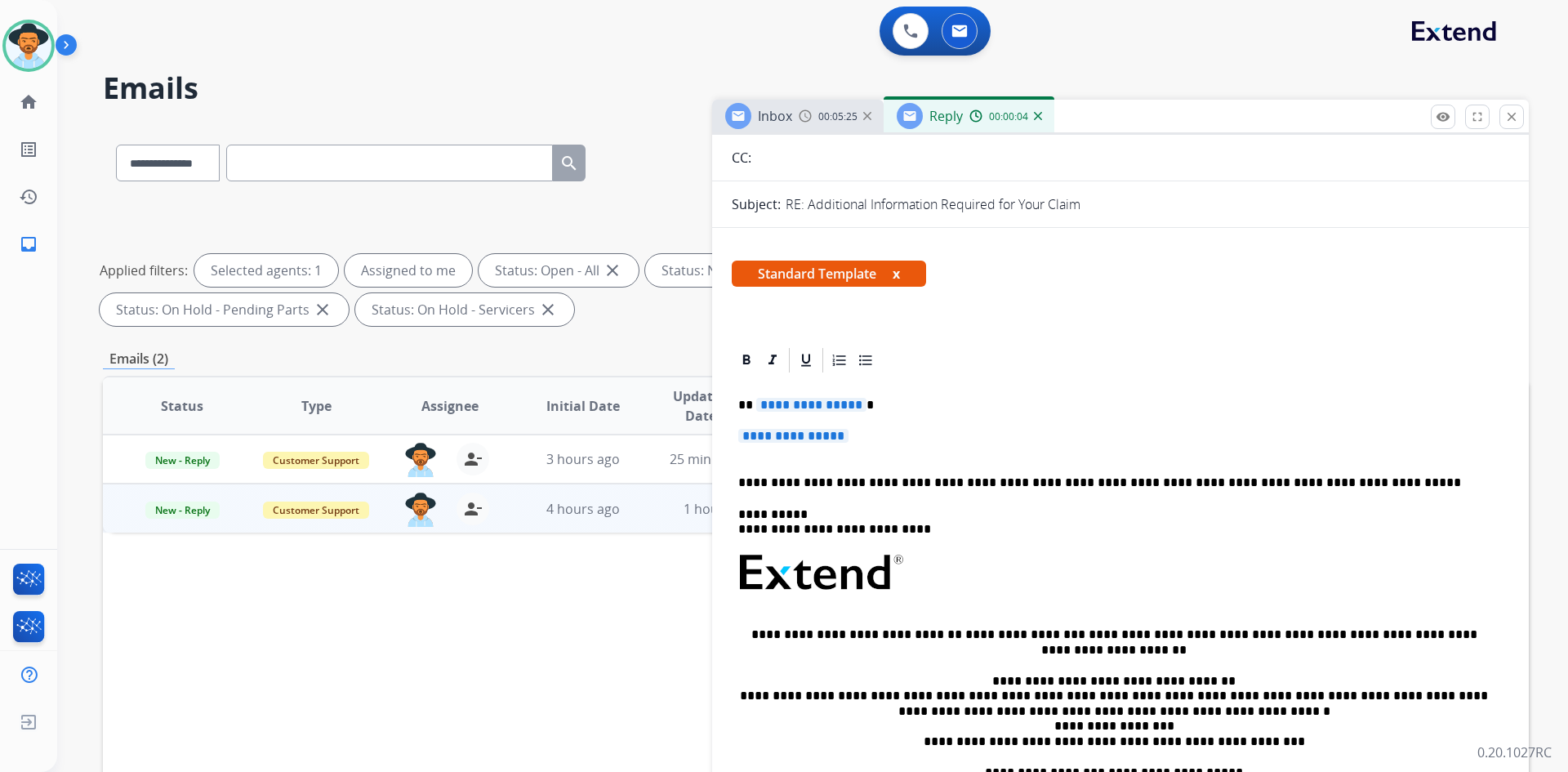
click at [802, 401] on span "**********" at bounding box center [811, 405] width 110 height 14
paste div
click at [791, 439] on span "**********" at bounding box center [793, 435] width 110 height 14
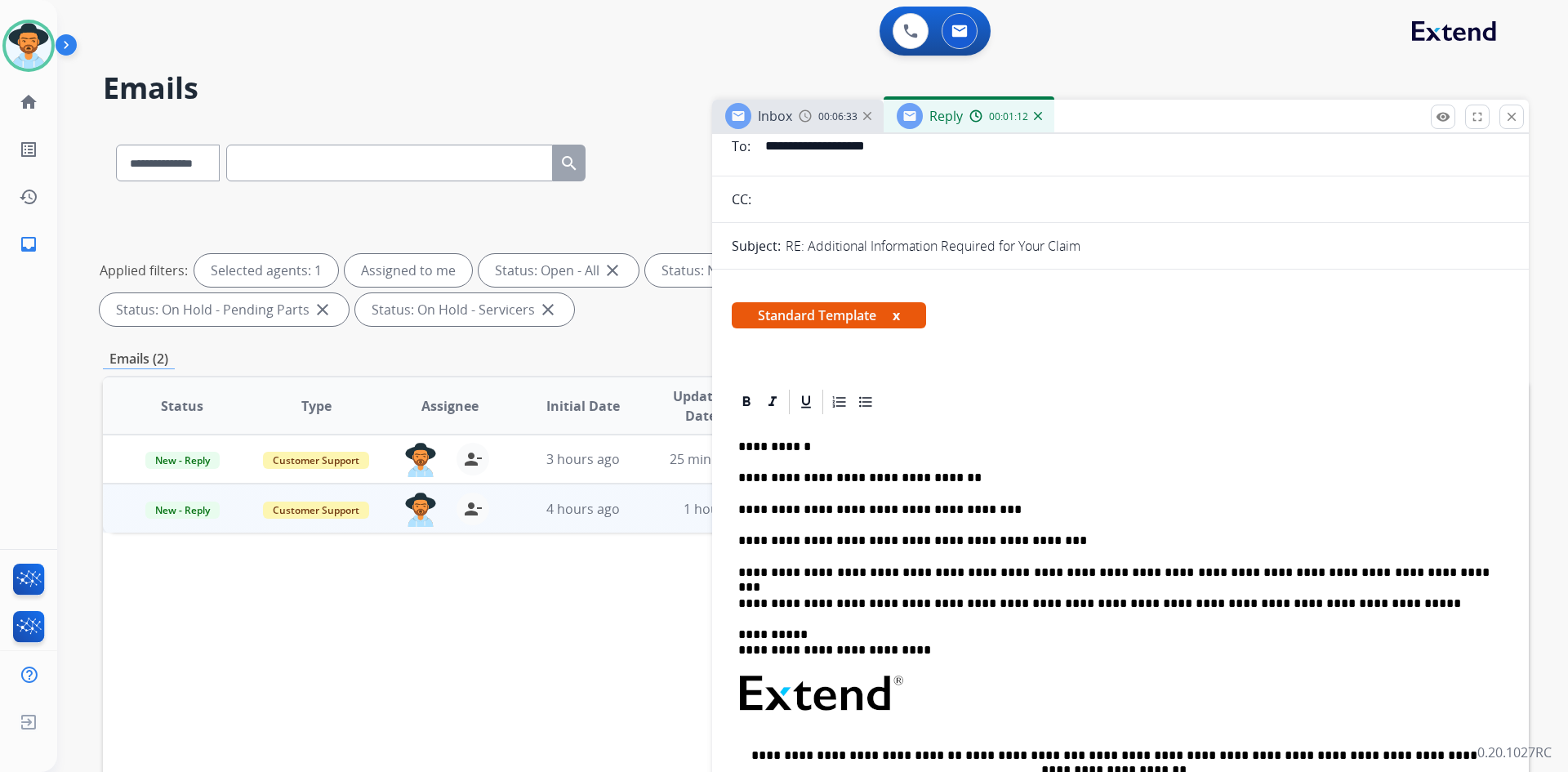
scroll to position [0, 0]
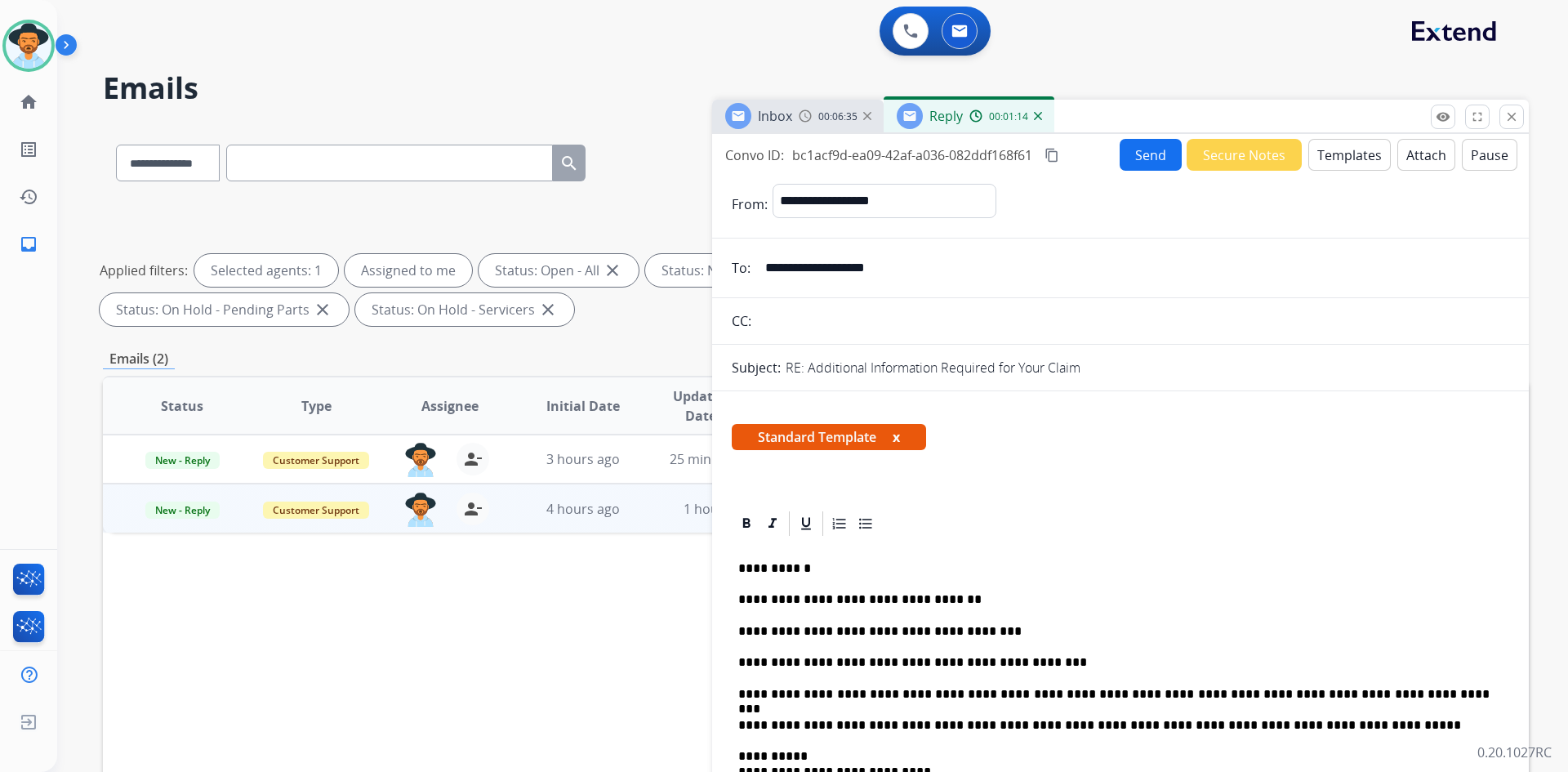
click at [1126, 159] on button "Send" at bounding box center [1151, 154] width 62 height 32
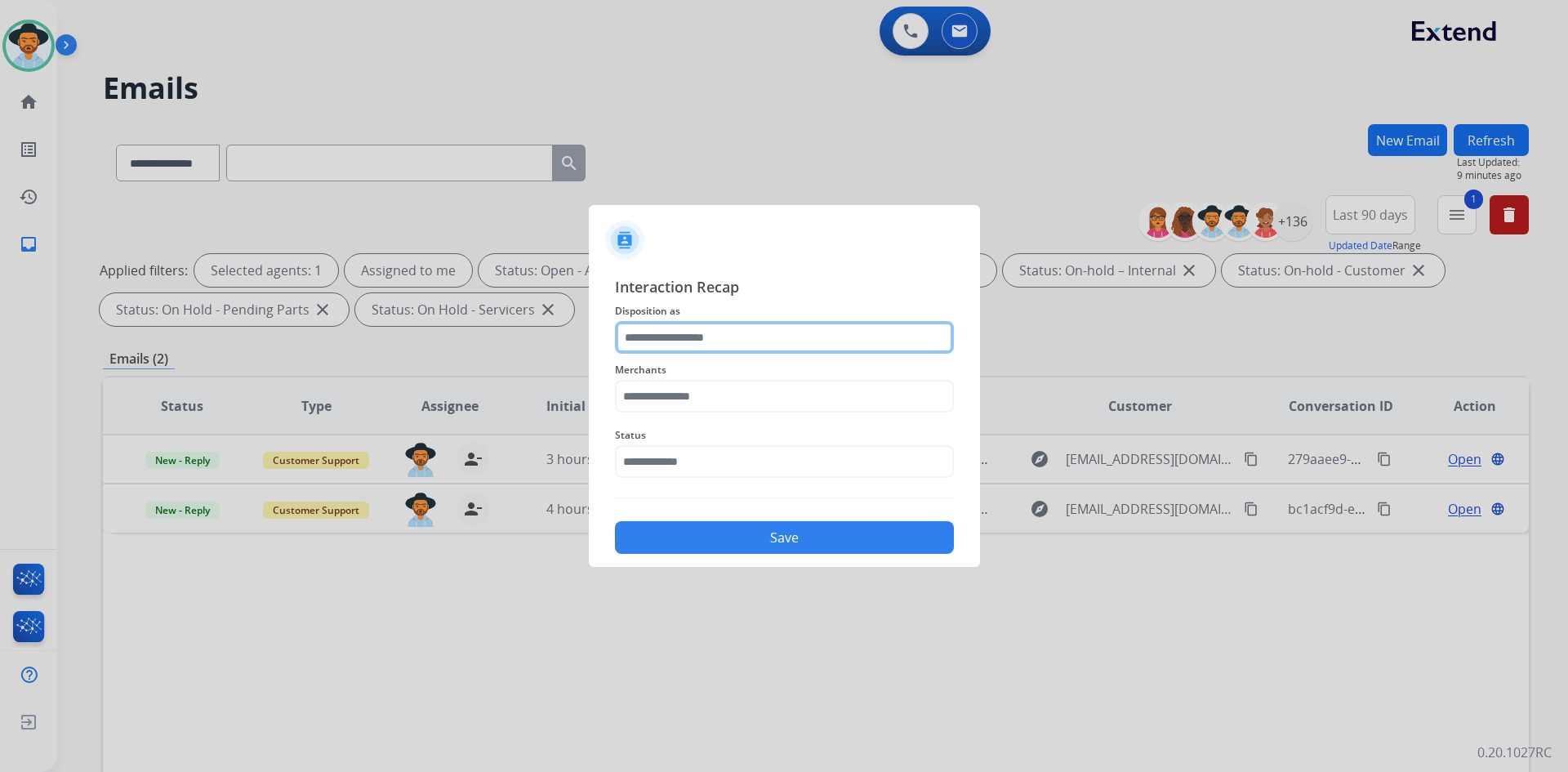
click at [697, 329] on input "text" at bounding box center [784, 338] width 339 height 33
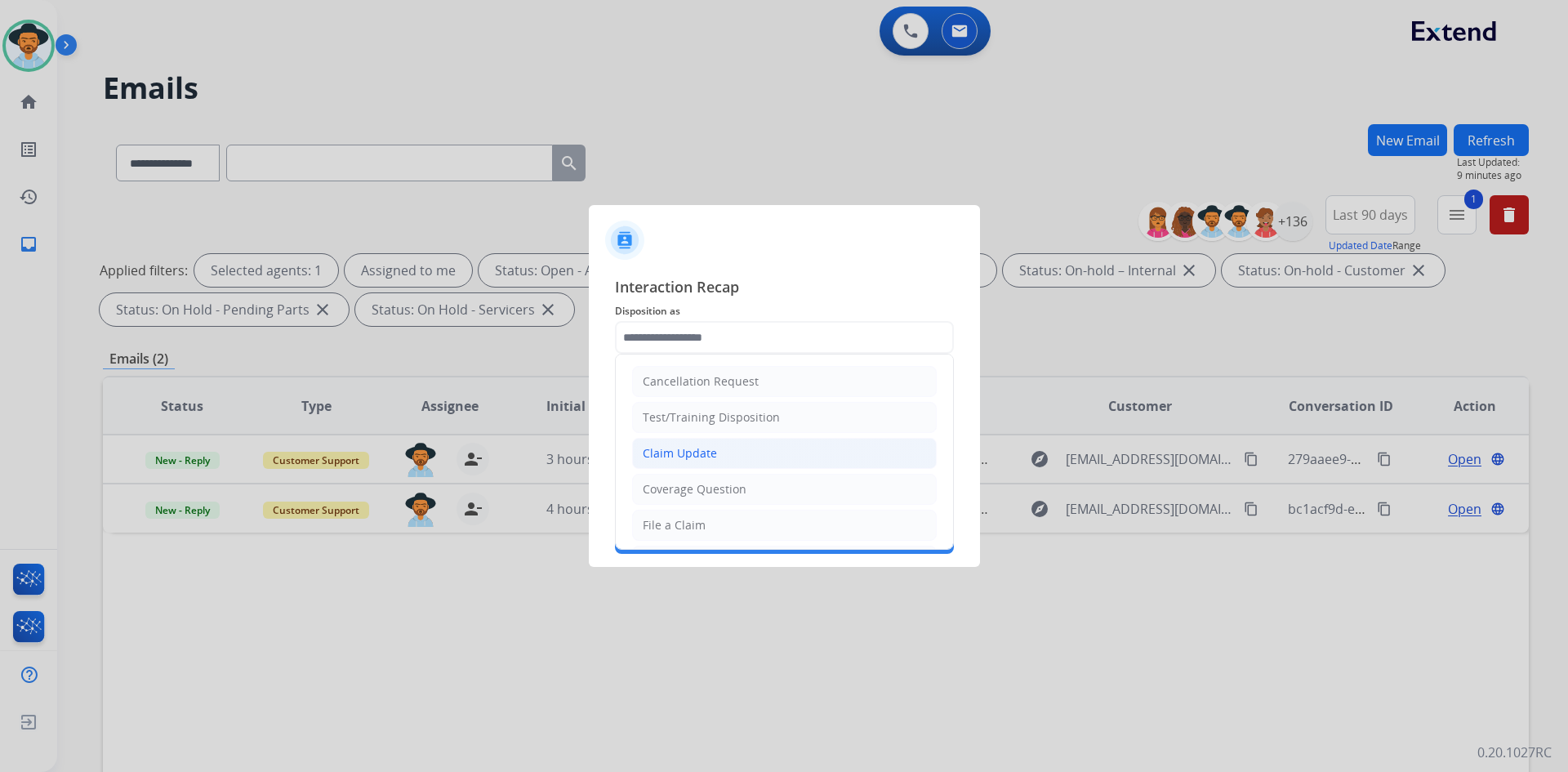
click at [728, 455] on li "Claim Update" at bounding box center [784, 453] width 305 height 31
type input "**********"
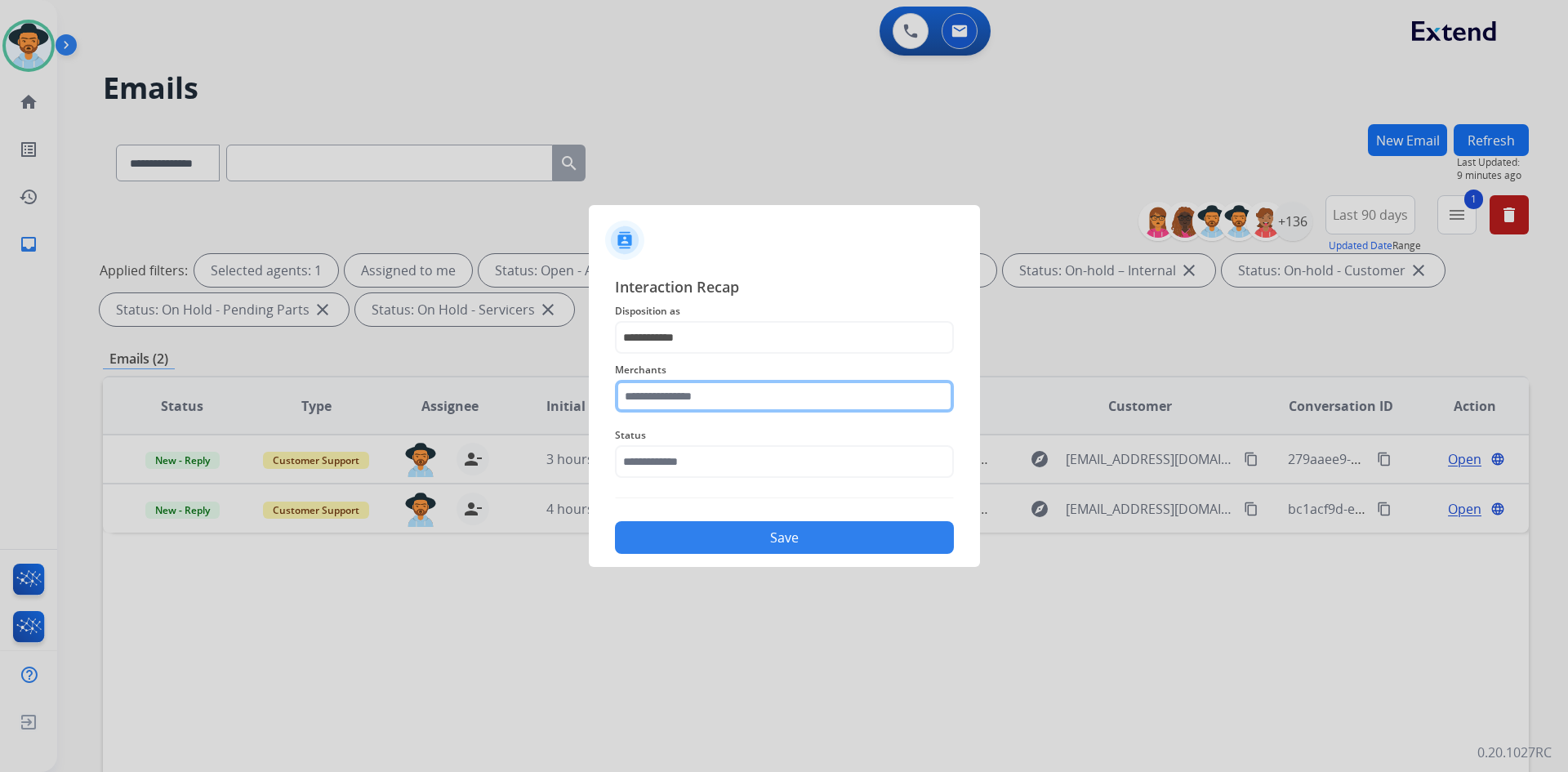
click at [676, 394] on input "text" at bounding box center [784, 397] width 339 height 33
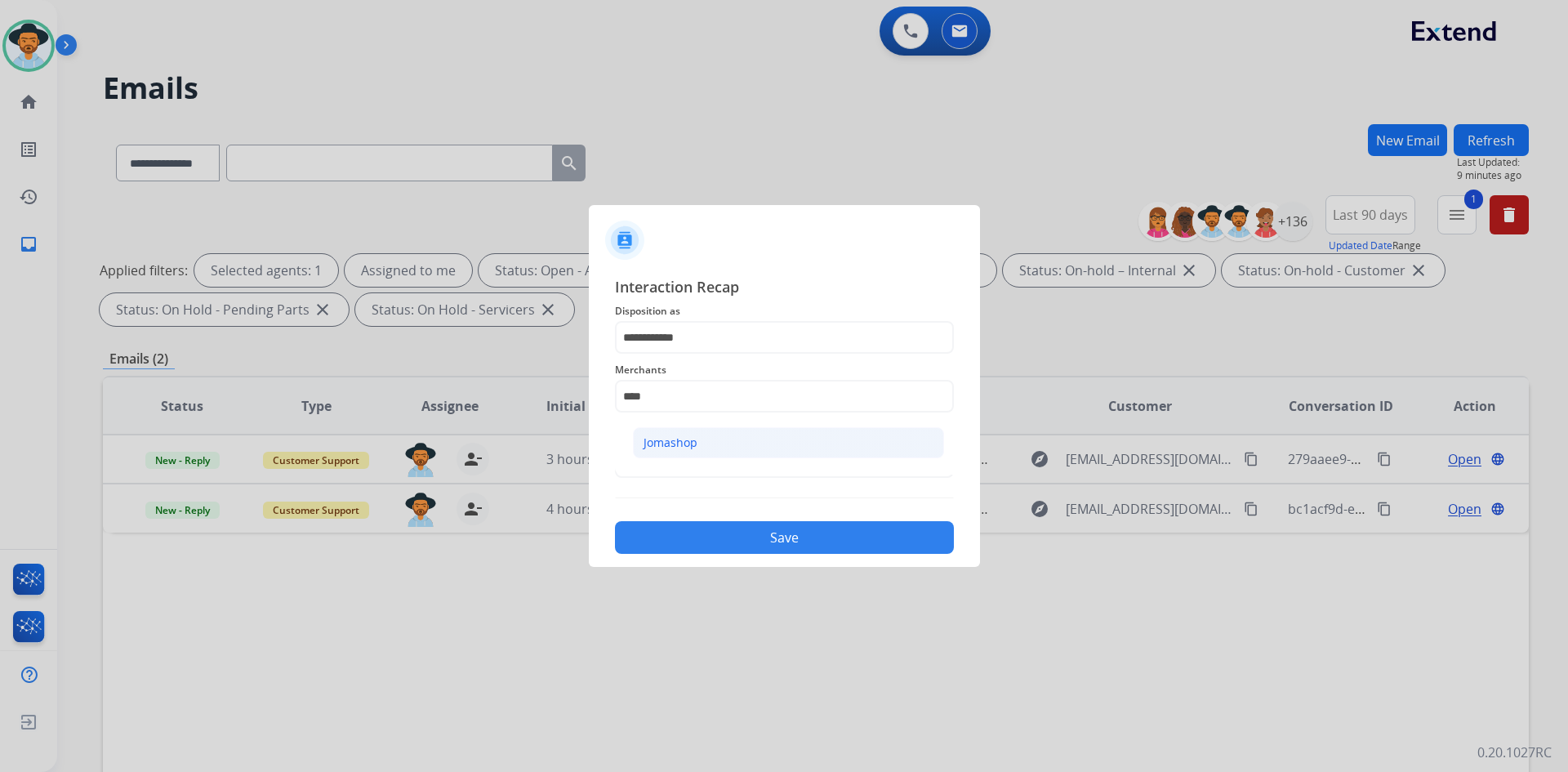
click at [704, 448] on li "Jomashop" at bounding box center [788, 443] width 311 height 31
type input "********"
click at [690, 472] on input "text" at bounding box center [784, 462] width 339 height 33
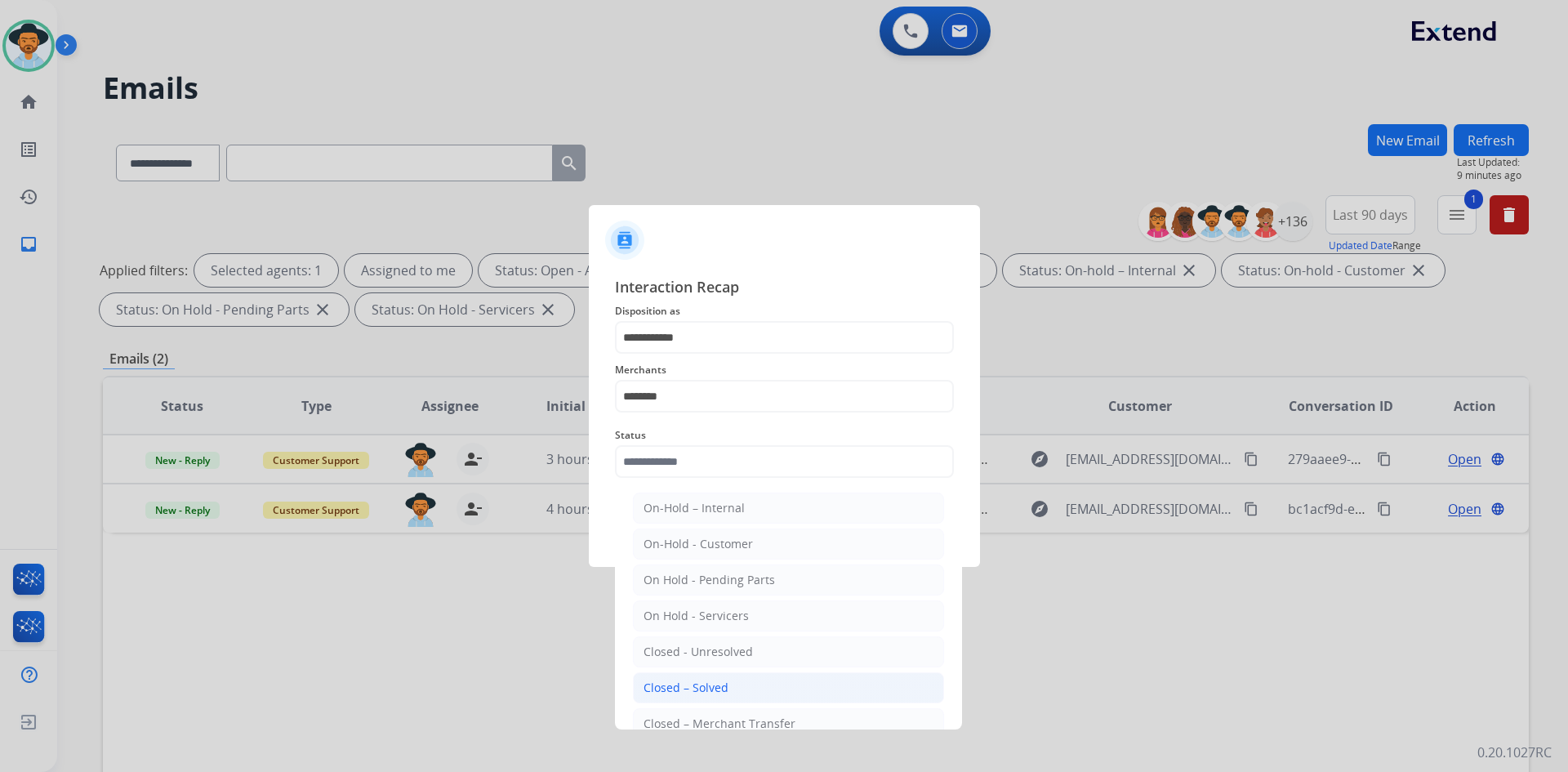
click at [700, 691] on div "Closed – Solved" at bounding box center [685, 688] width 85 height 16
type input "**********"
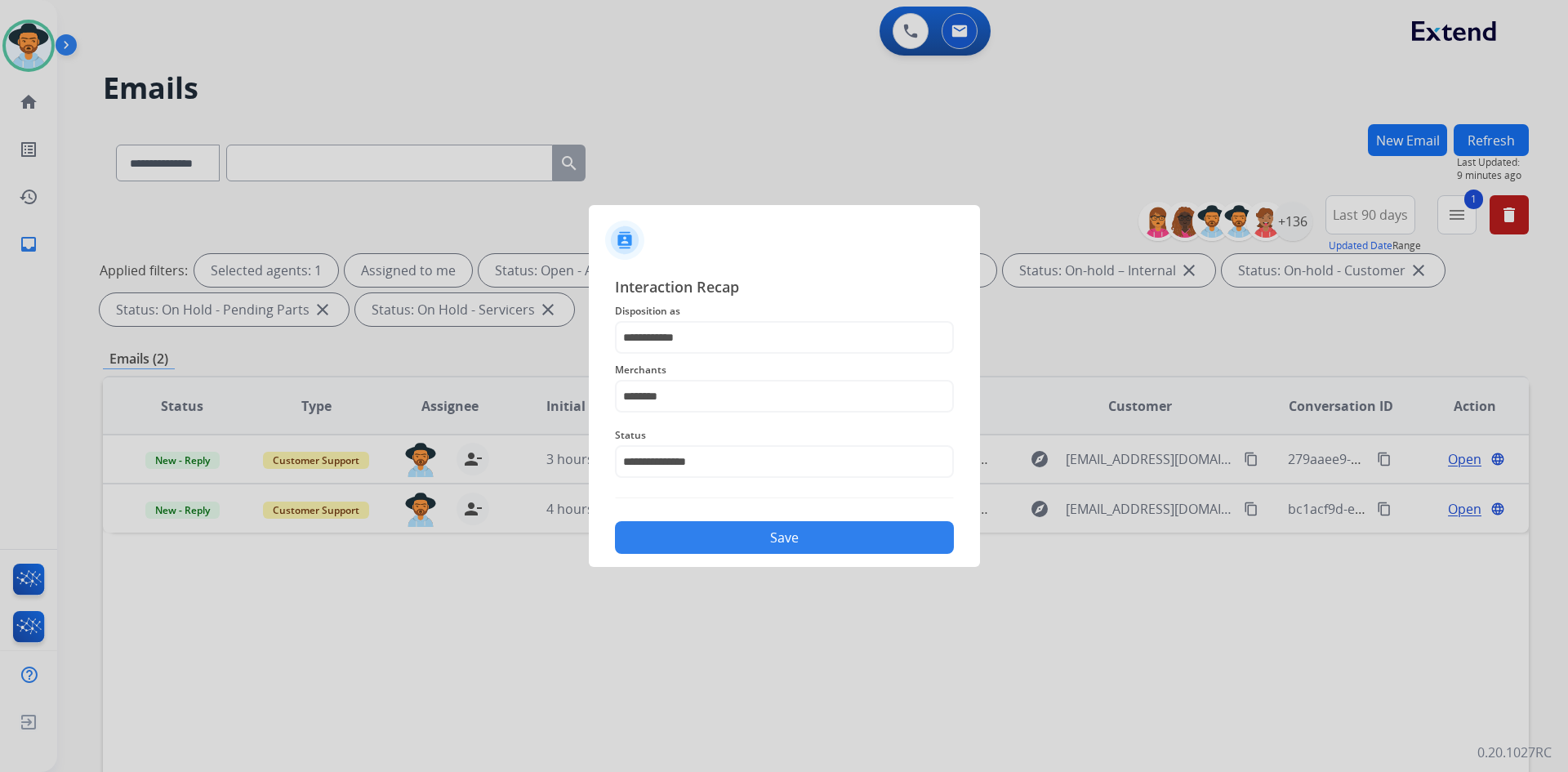
click at [716, 540] on button "Save" at bounding box center [784, 538] width 339 height 33
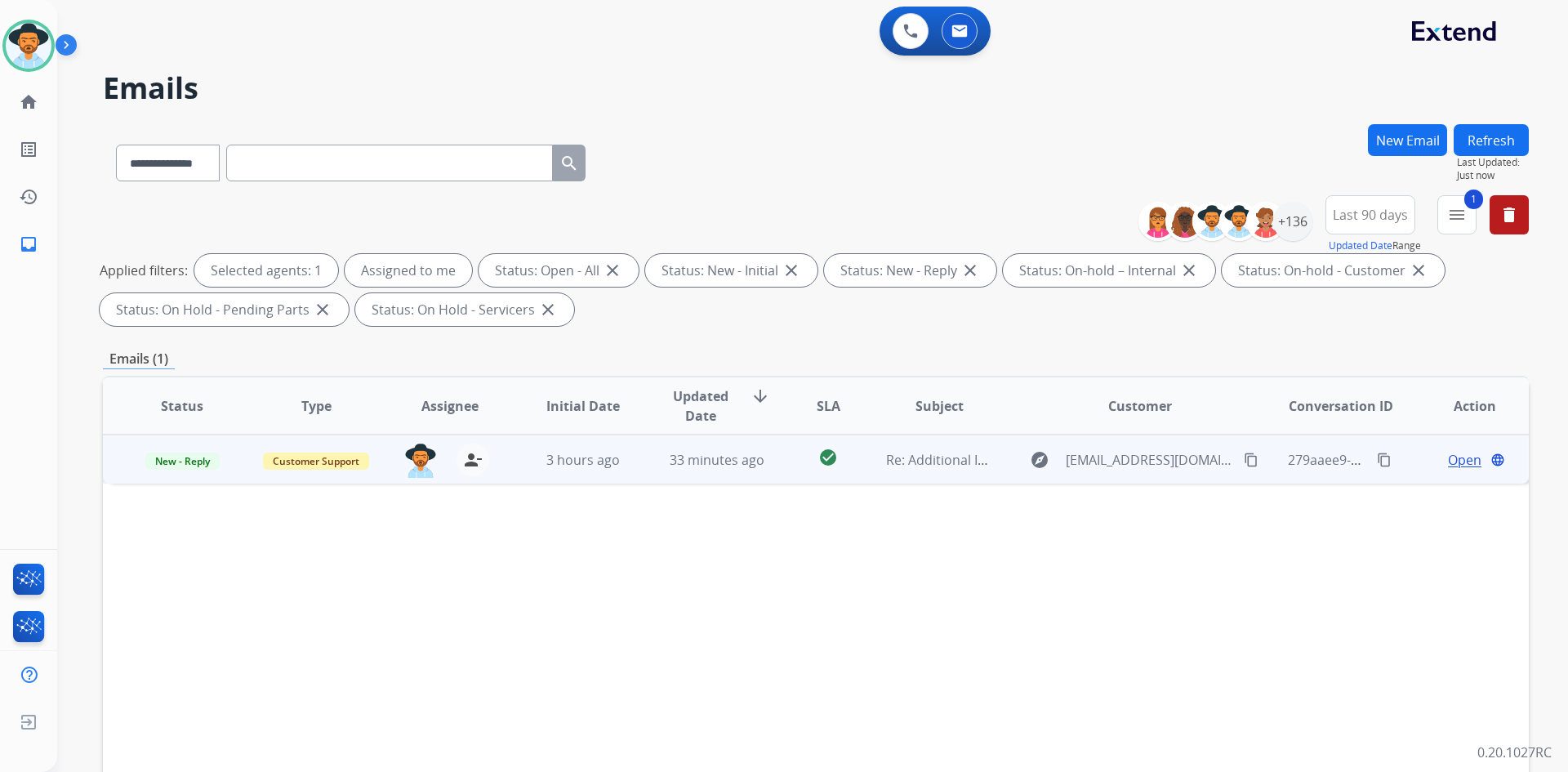
drag, startPoint x: 1235, startPoint y: 461, endPoint x: 1196, endPoint y: 461, distance: 39.0
click at [1244, 461] on mat-icon "content_copy" at bounding box center [1251, 460] width 15 height 15
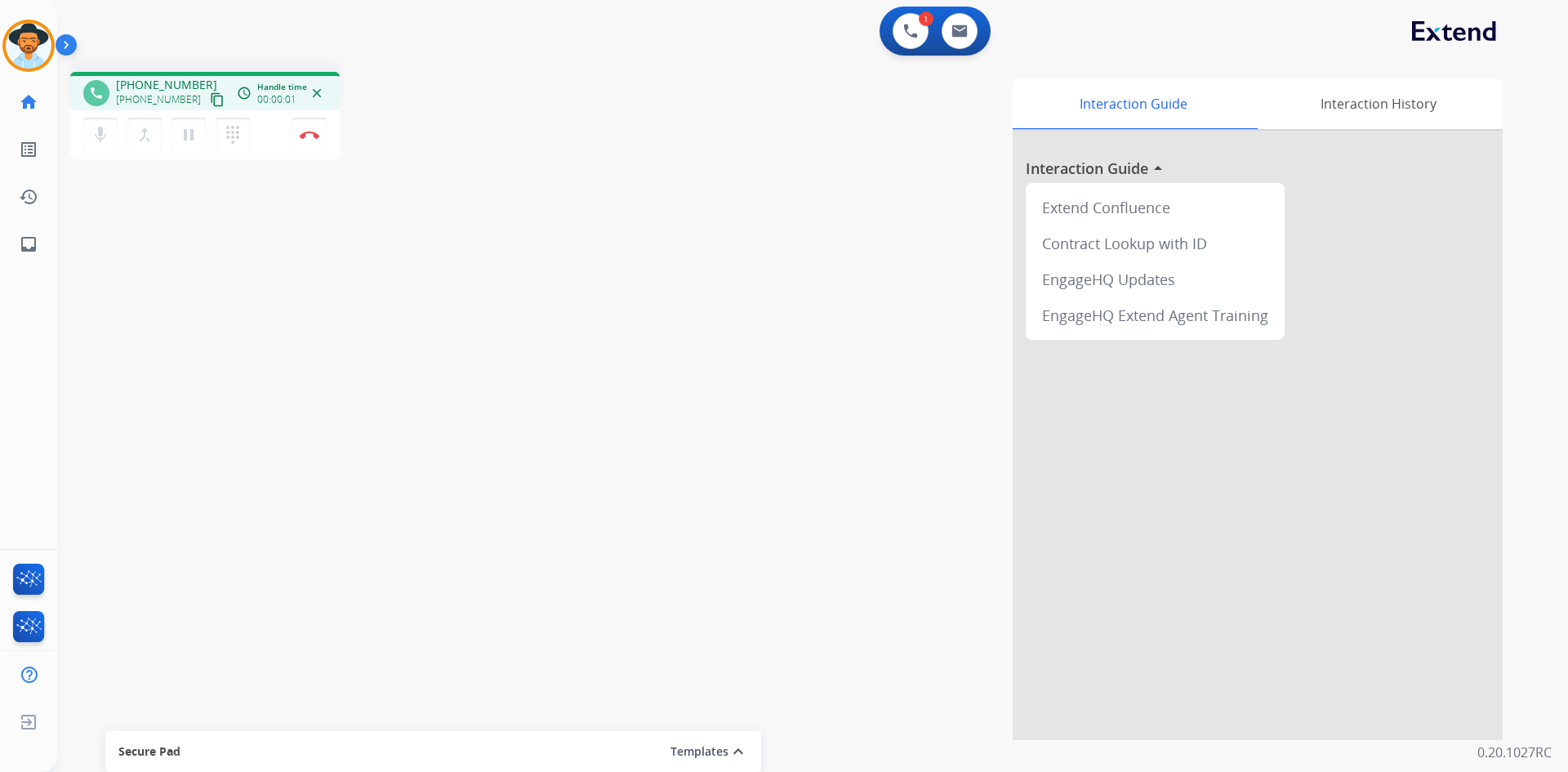
drag, startPoint x: 204, startPoint y: 102, endPoint x: 193, endPoint y: 103, distance: 11.0
click at [210, 102] on mat-icon "content_copy" at bounding box center [218, 99] width 15 height 15
click at [970, 33] on button at bounding box center [960, 31] width 36 height 36
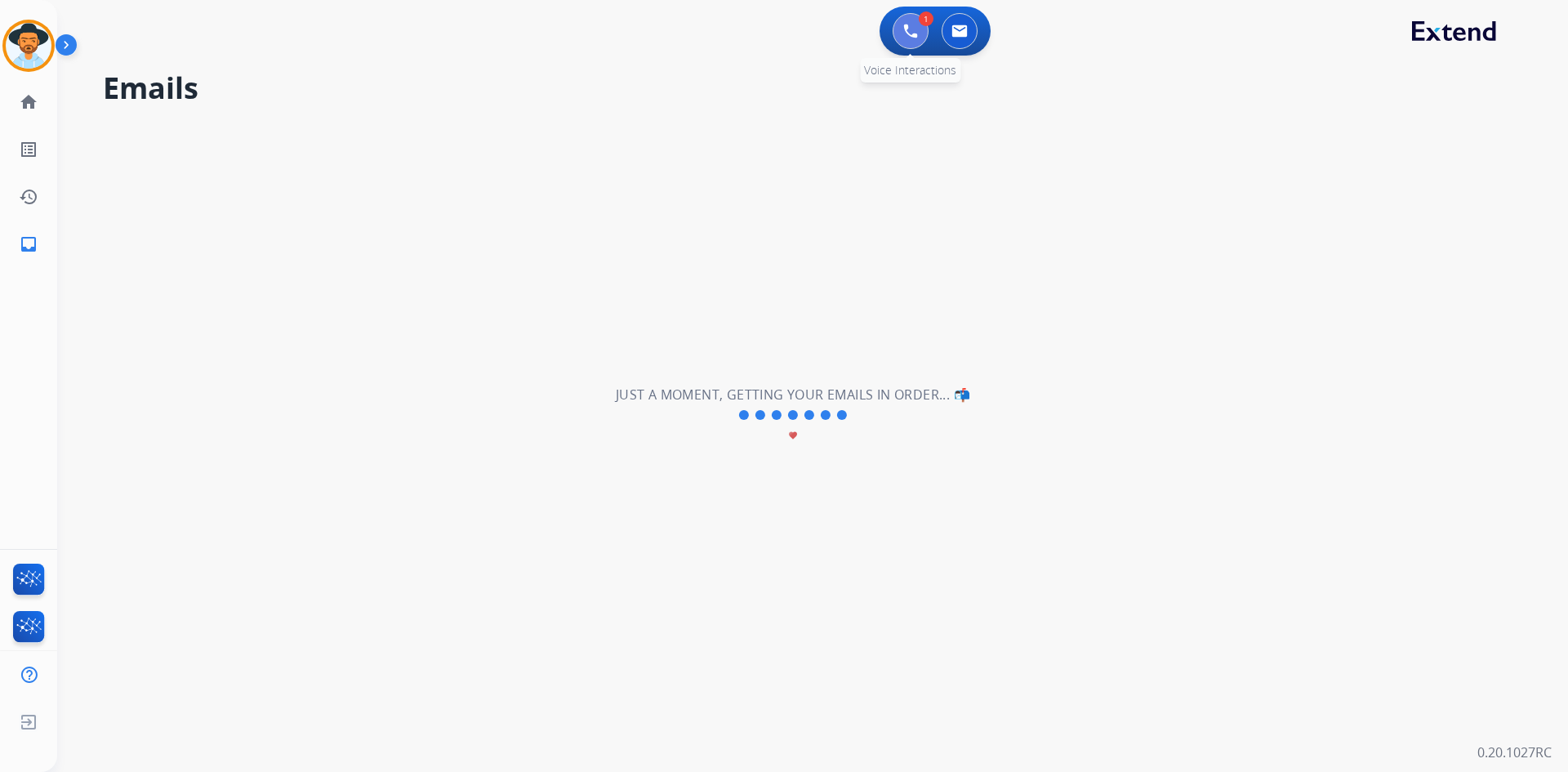
click at [908, 28] on img at bounding box center [910, 31] width 15 height 15
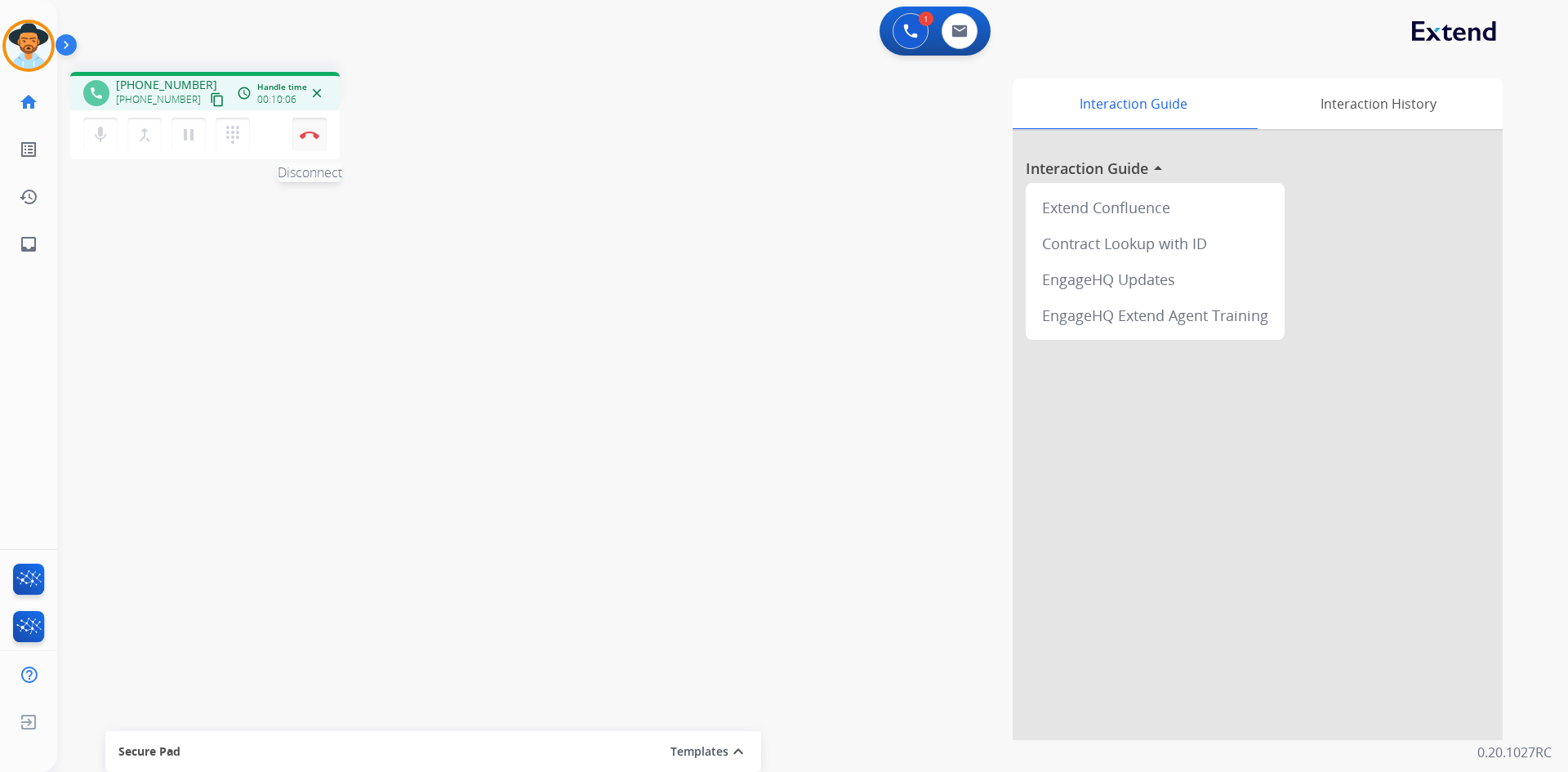
click at [307, 144] on button "Disconnect" at bounding box center [309, 135] width 34 height 34
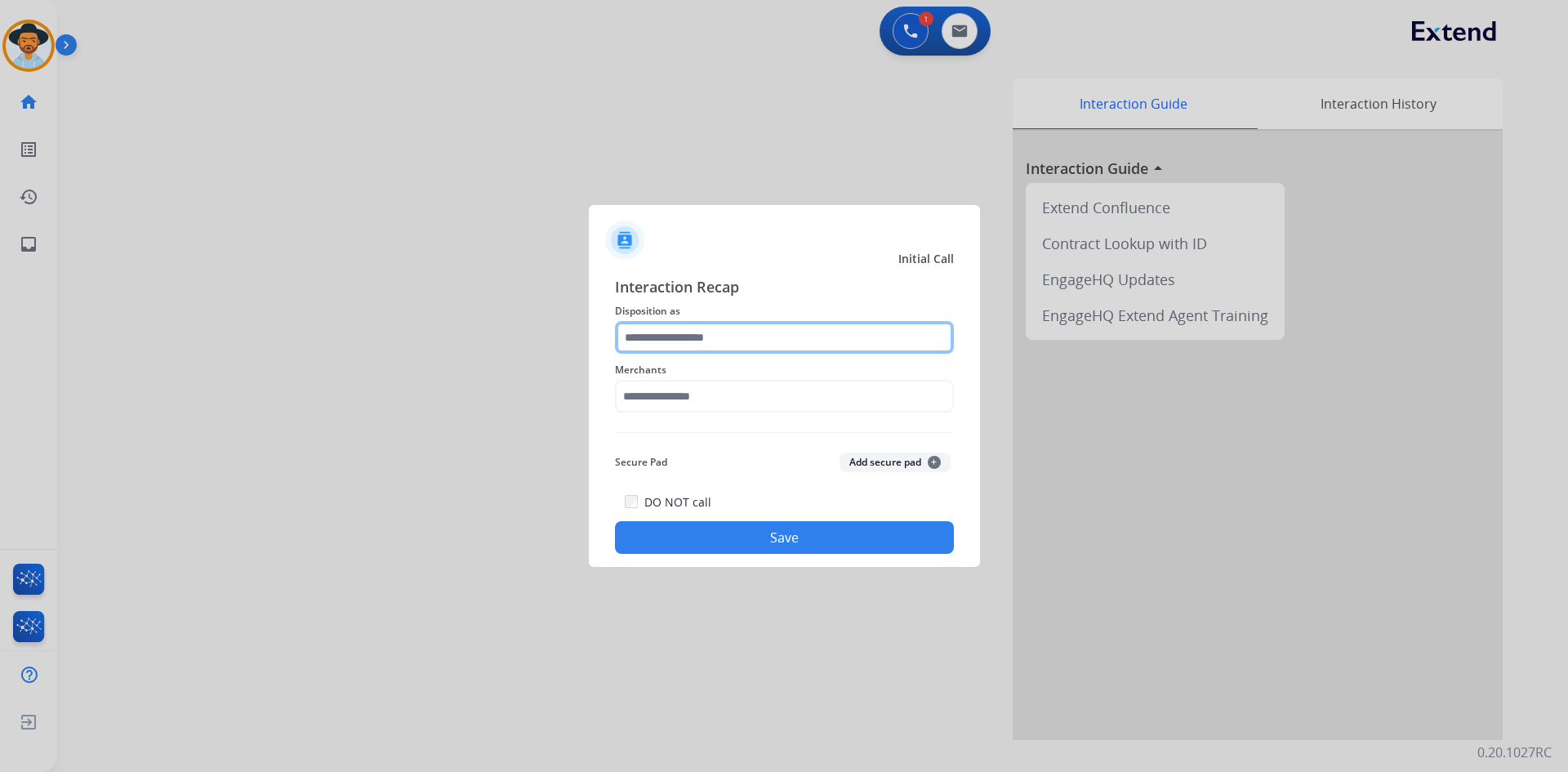
click at [713, 336] on input "text" at bounding box center [784, 338] width 339 height 33
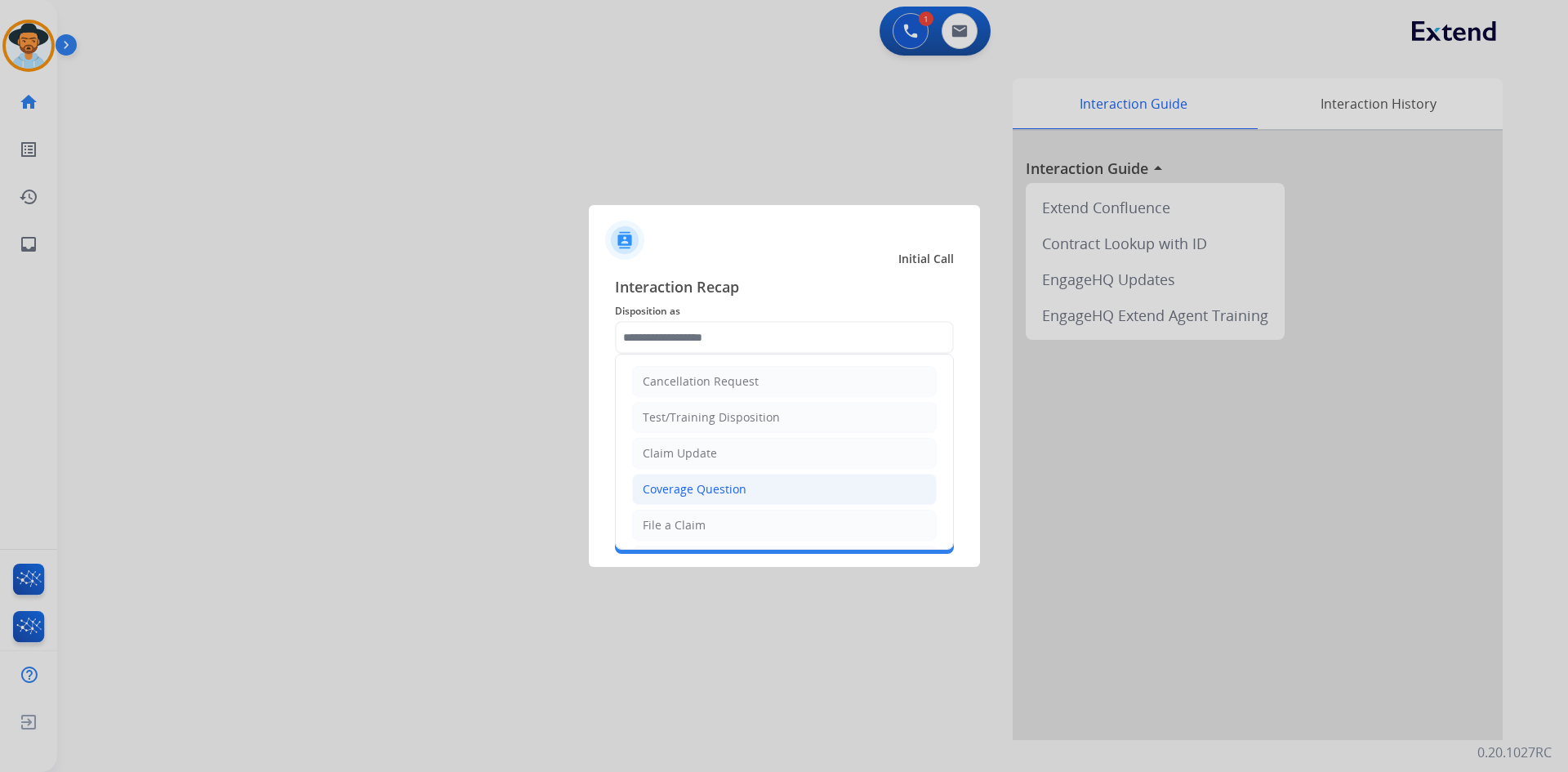
click at [758, 488] on li "Coverage Question" at bounding box center [784, 489] width 305 height 31
type input "**********"
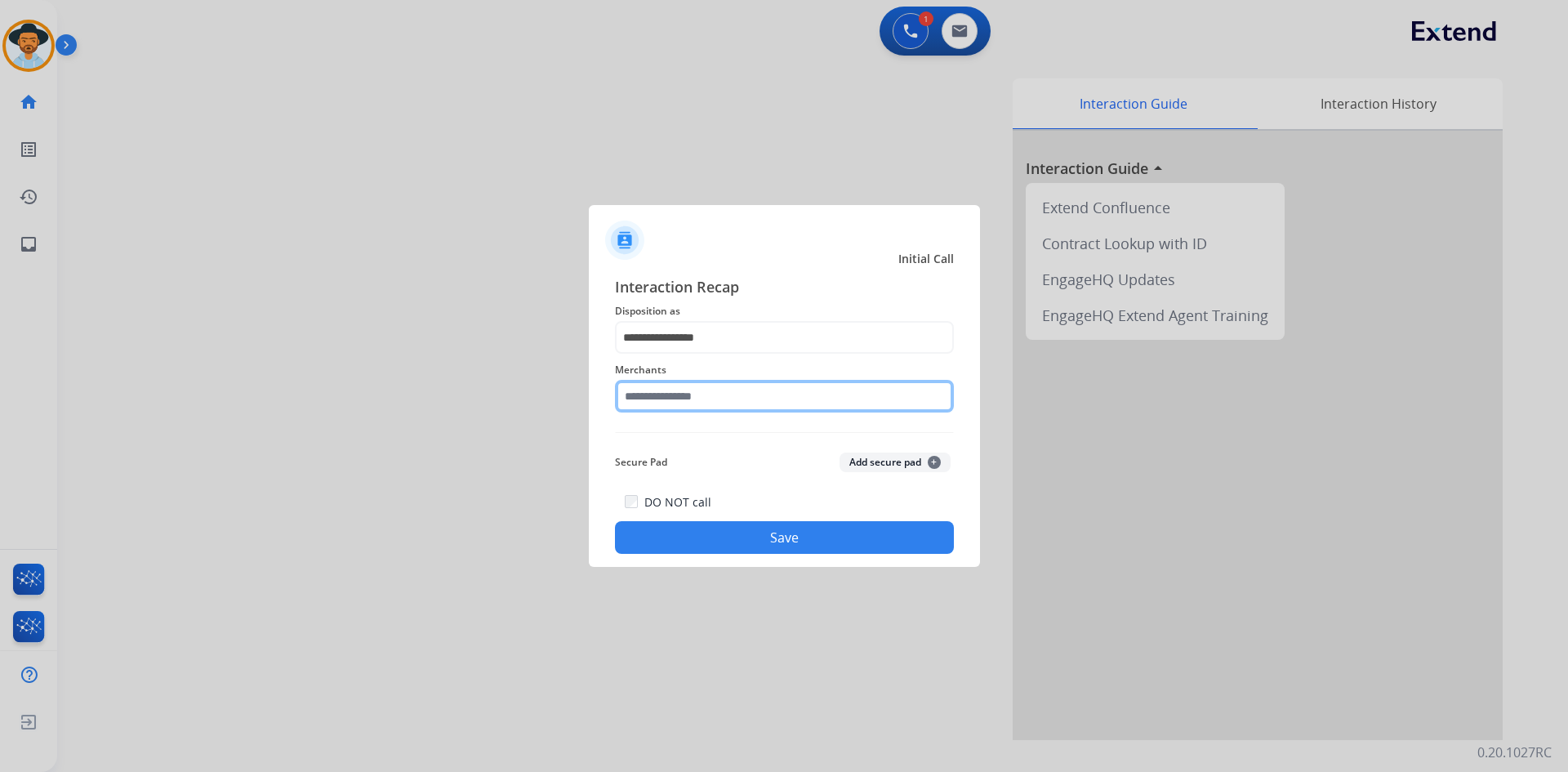
click at [723, 395] on input "text" at bounding box center [784, 397] width 339 height 33
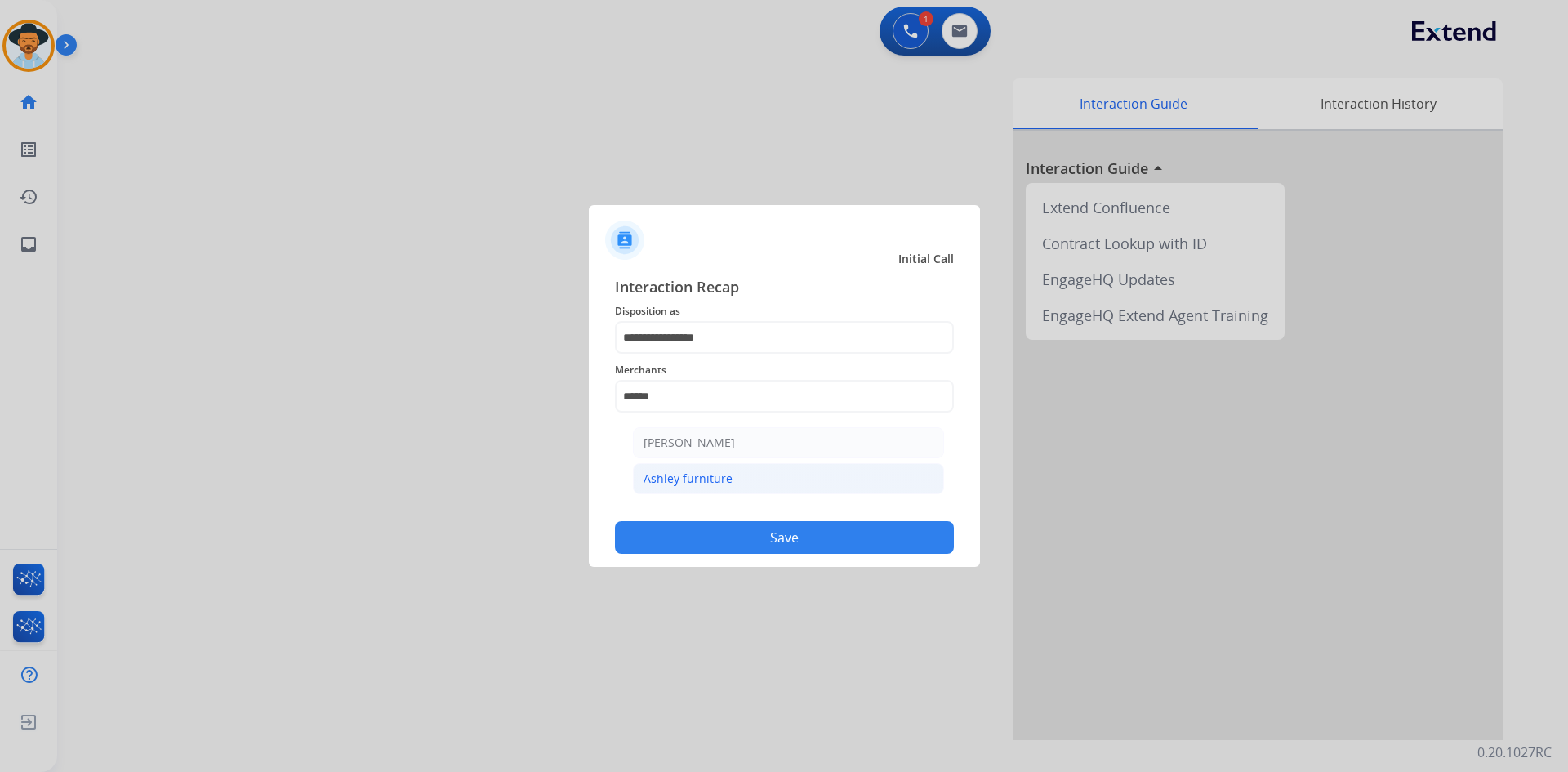
click at [731, 474] on li "Ashley furniture" at bounding box center [788, 479] width 311 height 31
type input "**********"
click at [786, 547] on button "Save" at bounding box center [784, 538] width 339 height 33
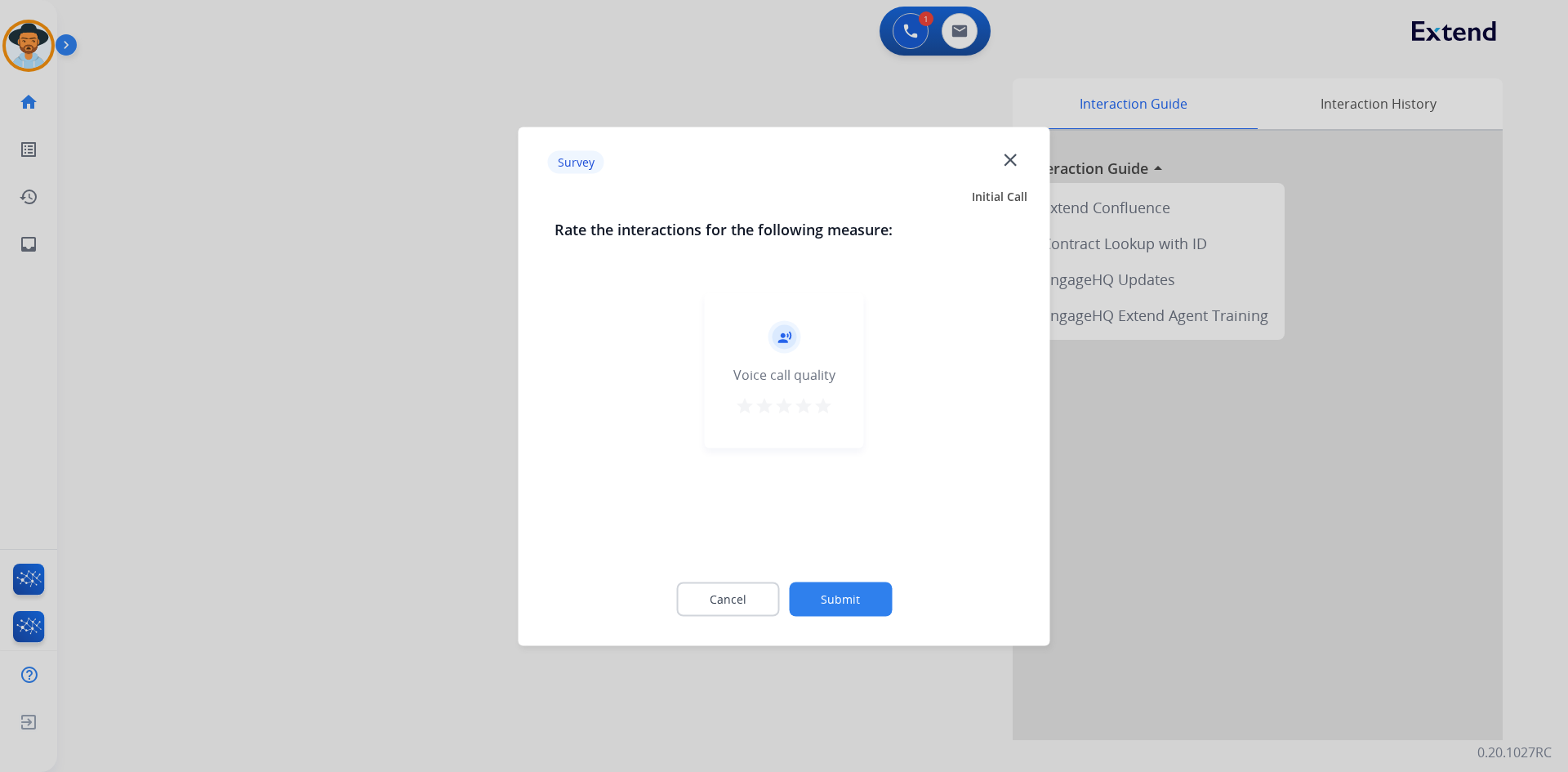
click at [823, 405] on mat-icon "star" at bounding box center [823, 406] width 20 height 20
click at [830, 605] on button "Submit" at bounding box center [840, 599] width 103 height 34
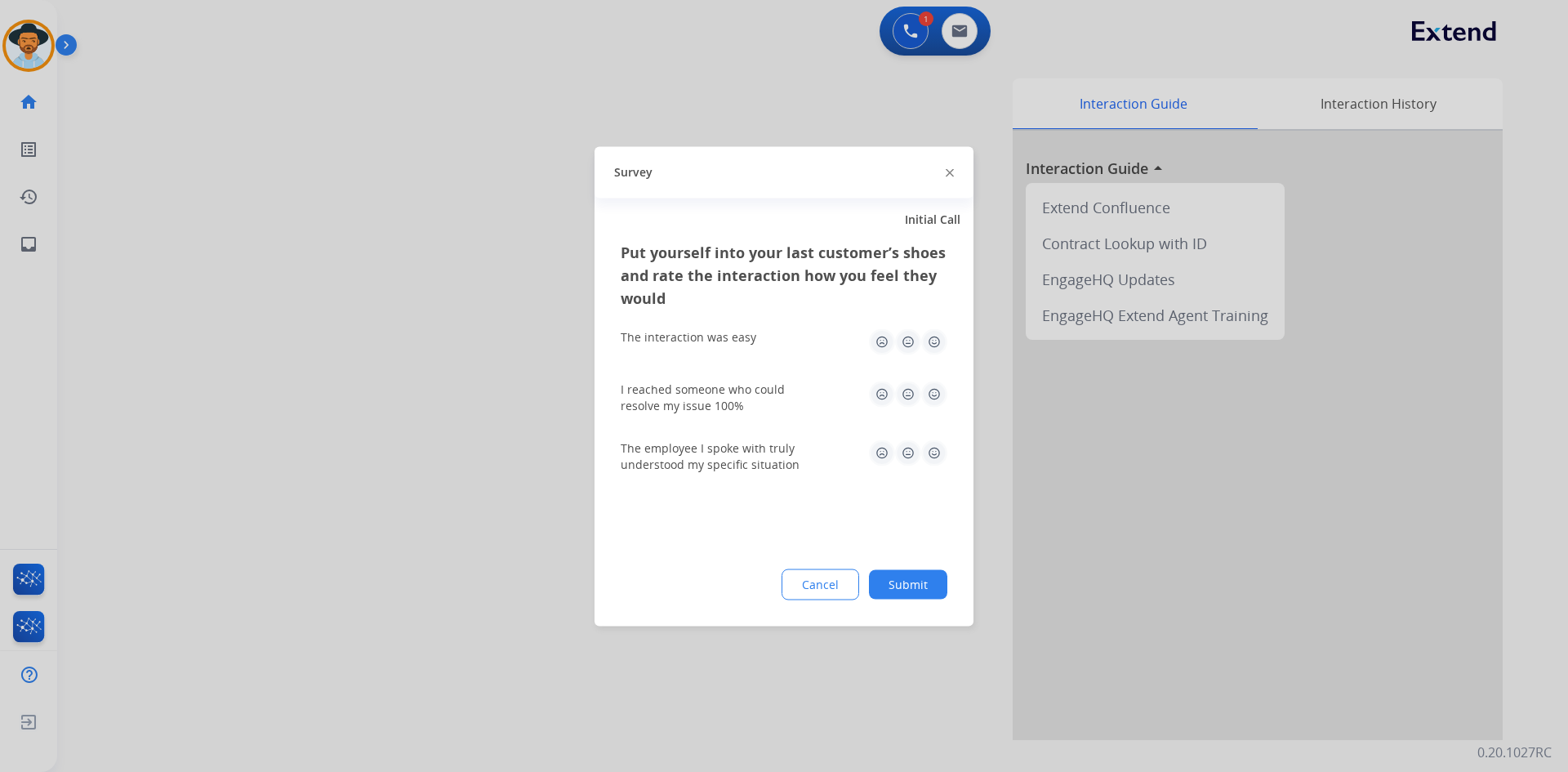
click at [931, 342] on img at bounding box center [934, 342] width 26 height 26
click at [935, 397] on img at bounding box center [934, 394] width 26 height 26
click at [931, 458] on img at bounding box center [934, 453] width 26 height 26
click at [907, 586] on button "Submit" at bounding box center [909, 584] width 79 height 30
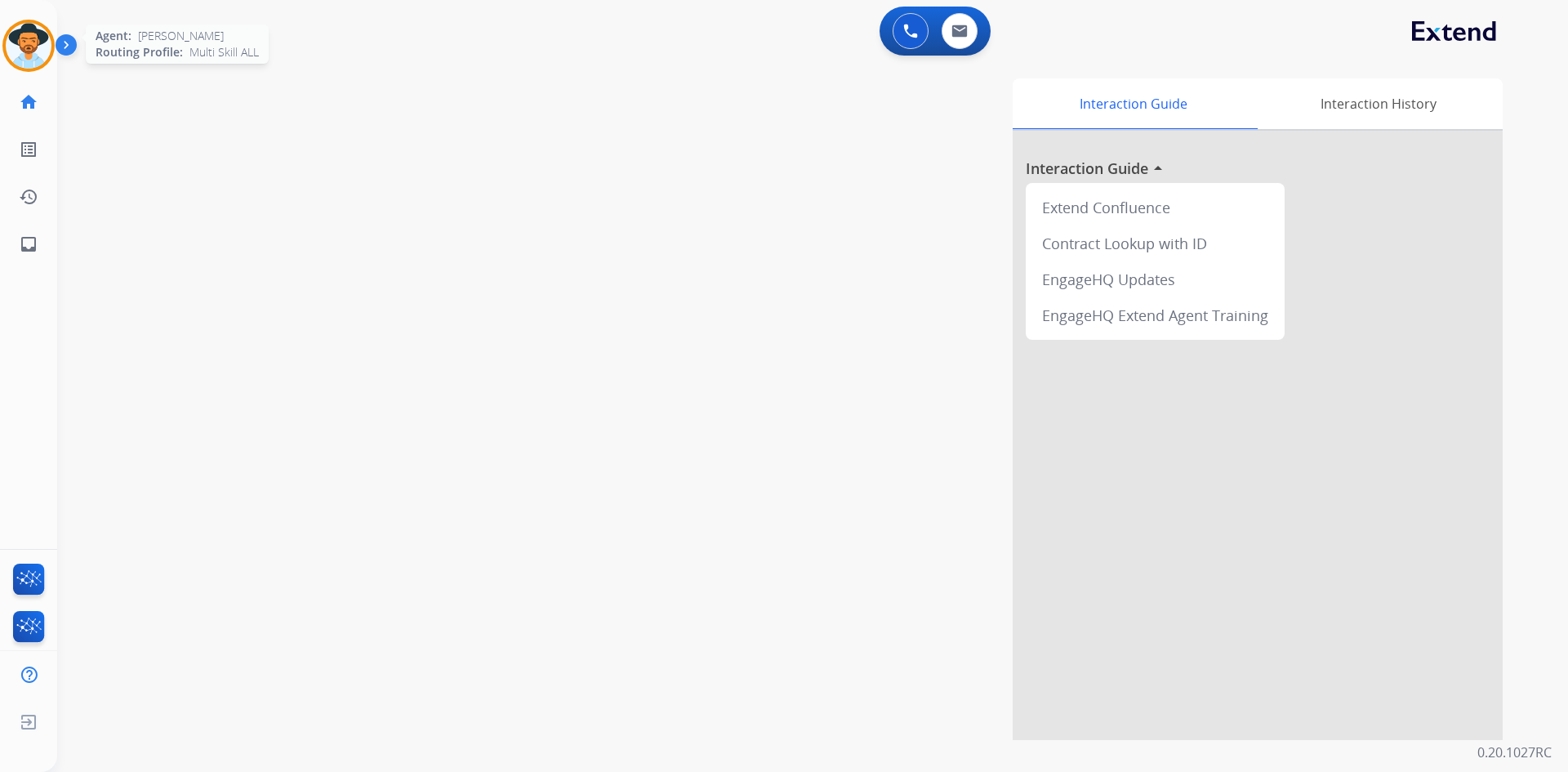
click at [21, 67] on img at bounding box center [29, 46] width 46 height 46
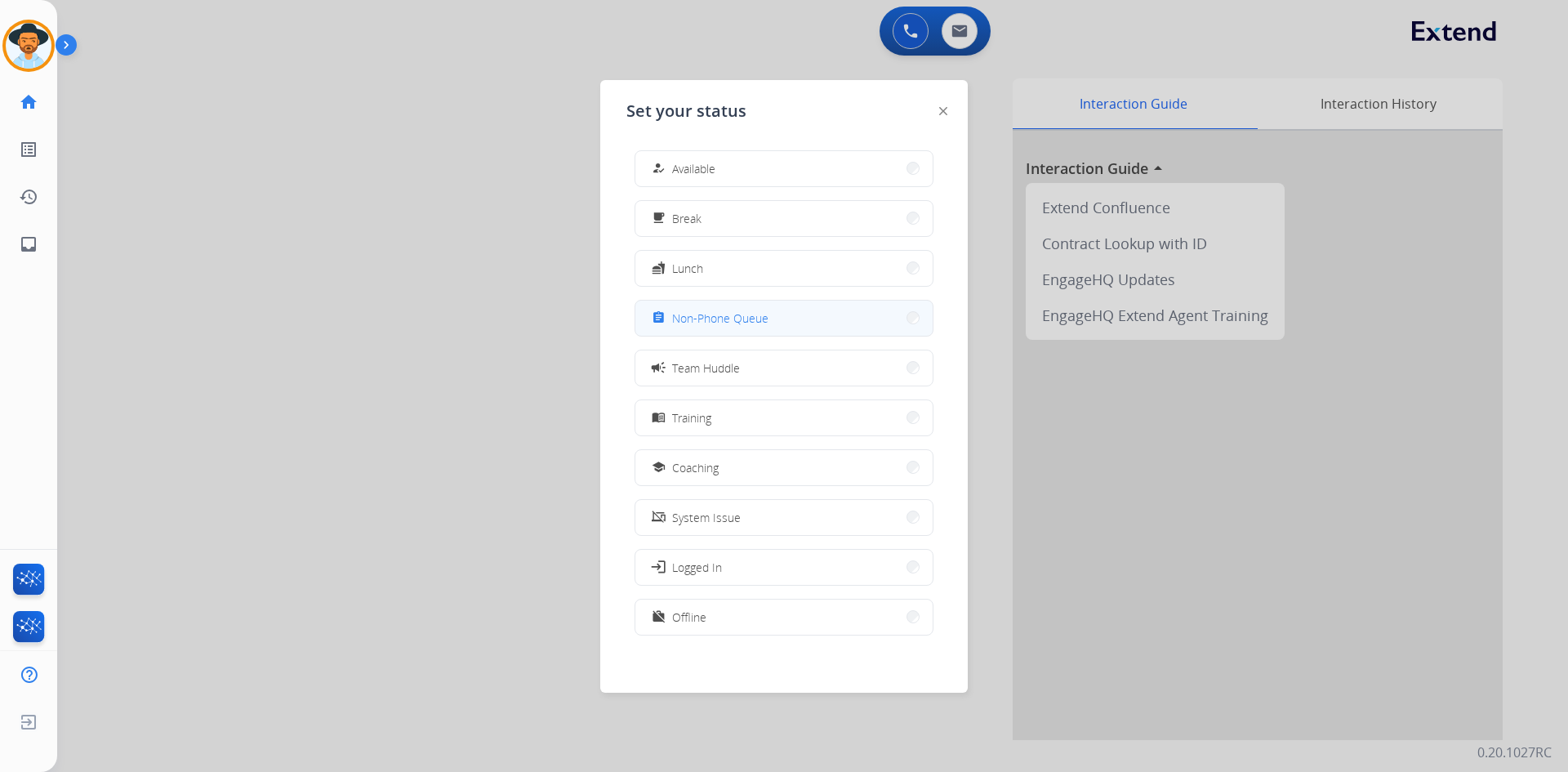
click at [772, 313] on button "assignment Non-Phone Queue" at bounding box center [784, 318] width 297 height 35
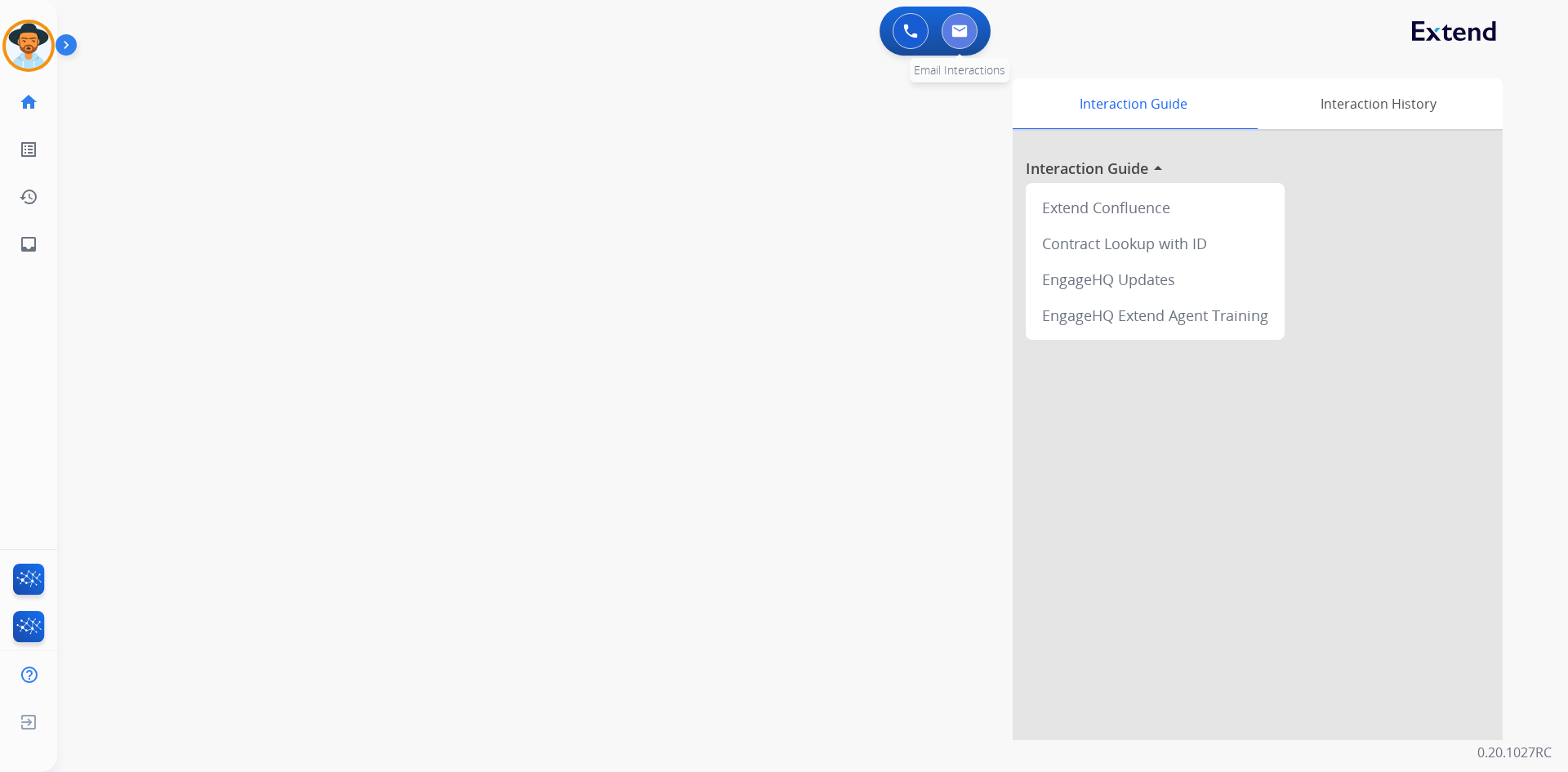
click at [954, 43] on button at bounding box center [960, 31] width 36 height 36
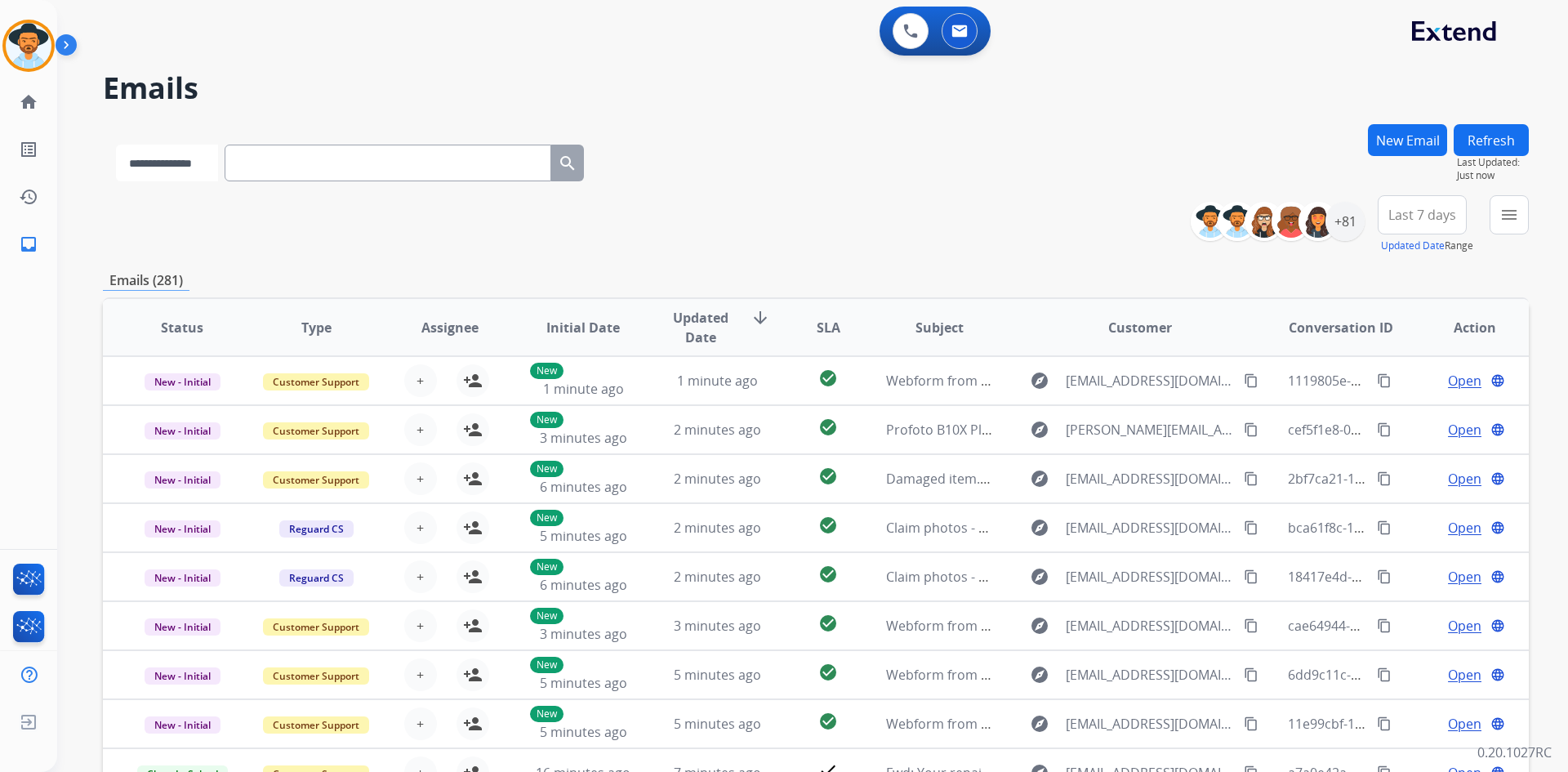
click at [213, 159] on select "**********" at bounding box center [167, 163] width 102 height 37
select select "**********"
click at [116, 145] on select "**********" at bounding box center [167, 163] width 102 height 37
click at [291, 169] on input "text" at bounding box center [390, 163] width 327 height 37
paste input "**********"
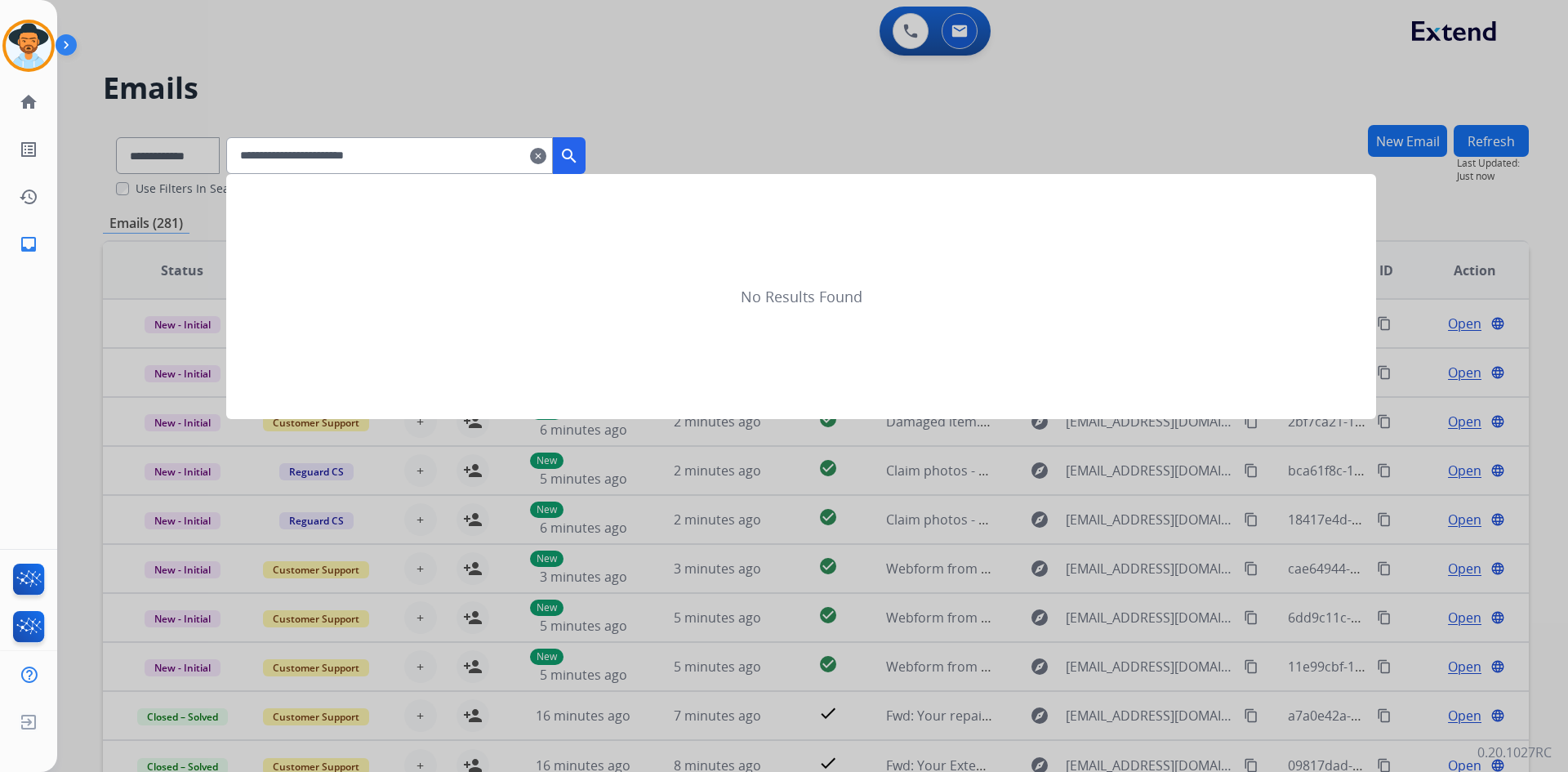
type input "**********"
click at [579, 146] on mat-icon "search" at bounding box center [570, 156] width 20 height 20
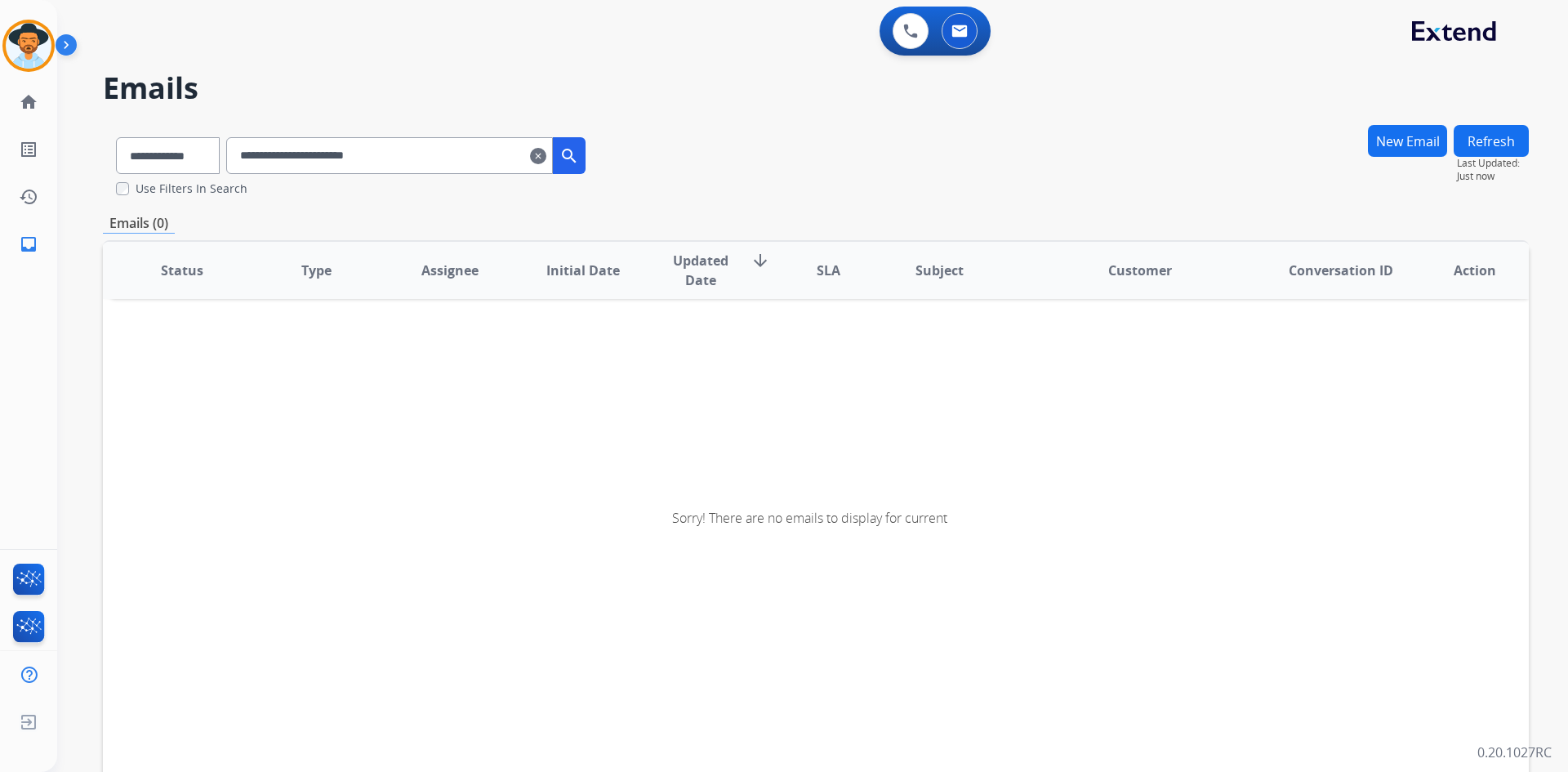
click at [1405, 140] on button "New Email" at bounding box center [1408, 140] width 80 height 32
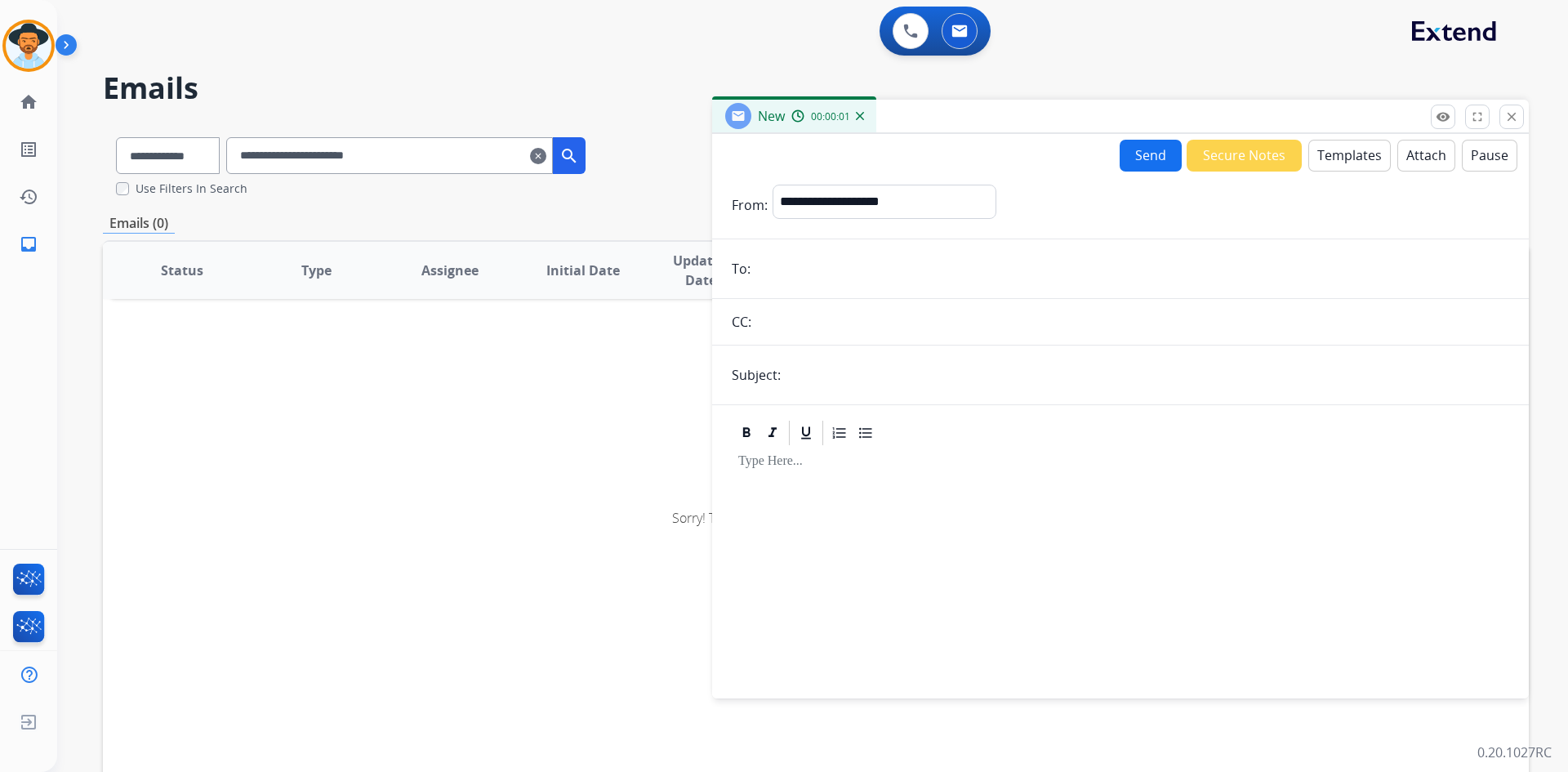
click at [369, 151] on input "**********" at bounding box center [390, 155] width 327 height 37
click at [903, 270] on input "email" at bounding box center [1132, 269] width 754 height 33
paste input "**********"
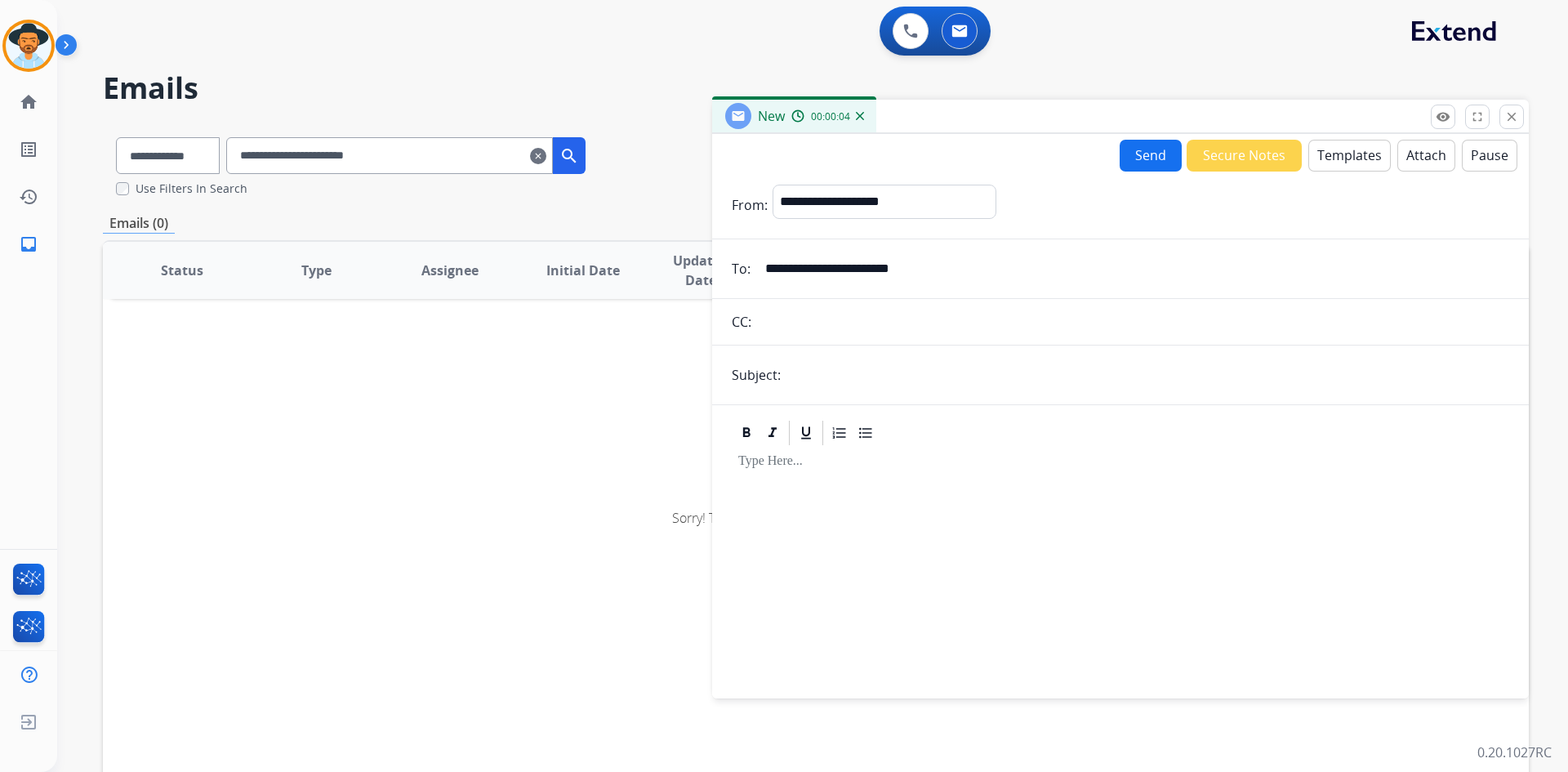
type input "**********"
click at [846, 378] on input "text" at bounding box center [1148, 375] width 724 height 33
type input "**********"
click at [1344, 163] on button "Templates" at bounding box center [1350, 155] width 82 height 32
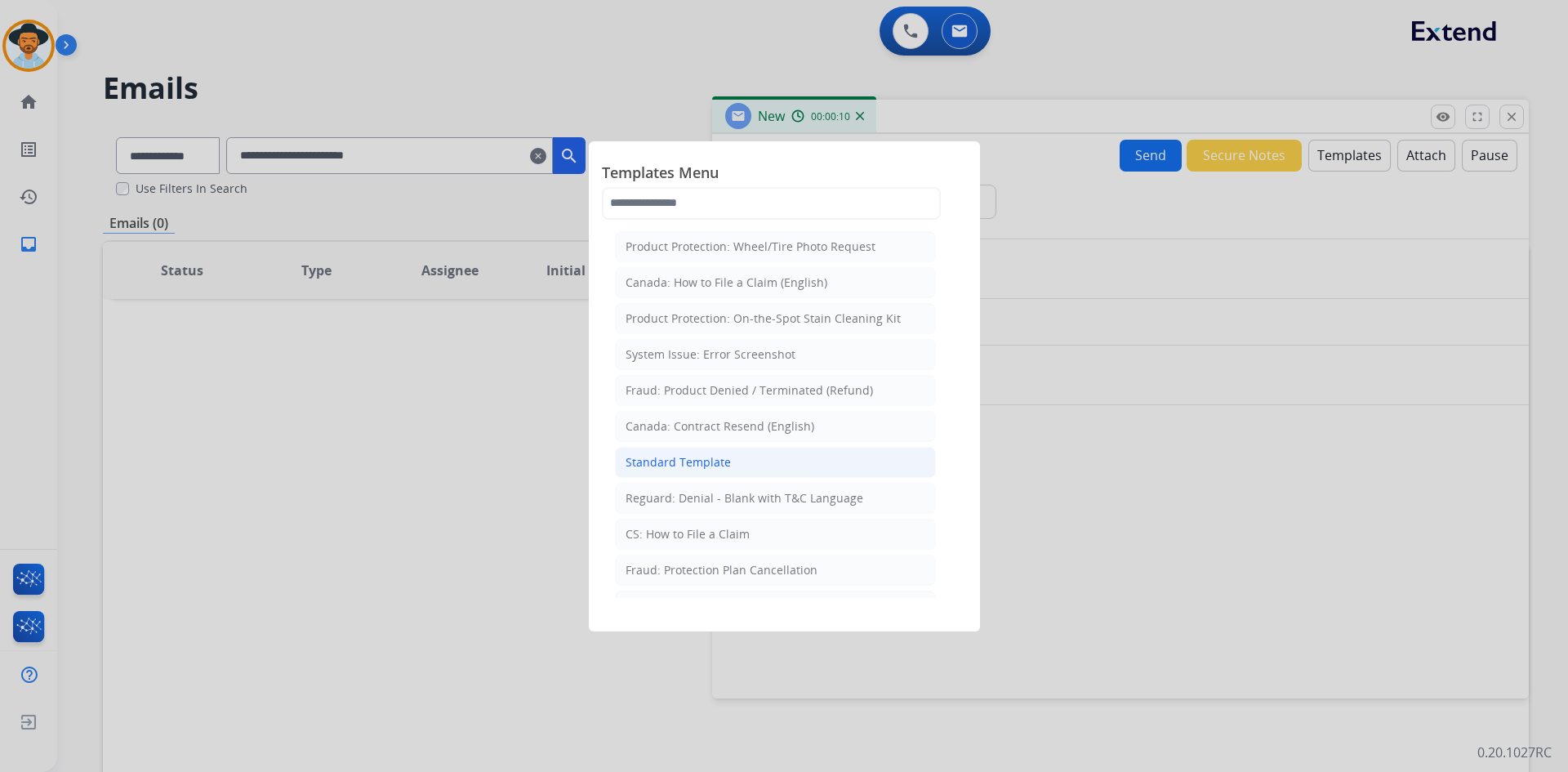
click at [754, 457] on li "Standard Template" at bounding box center [775, 462] width 321 height 31
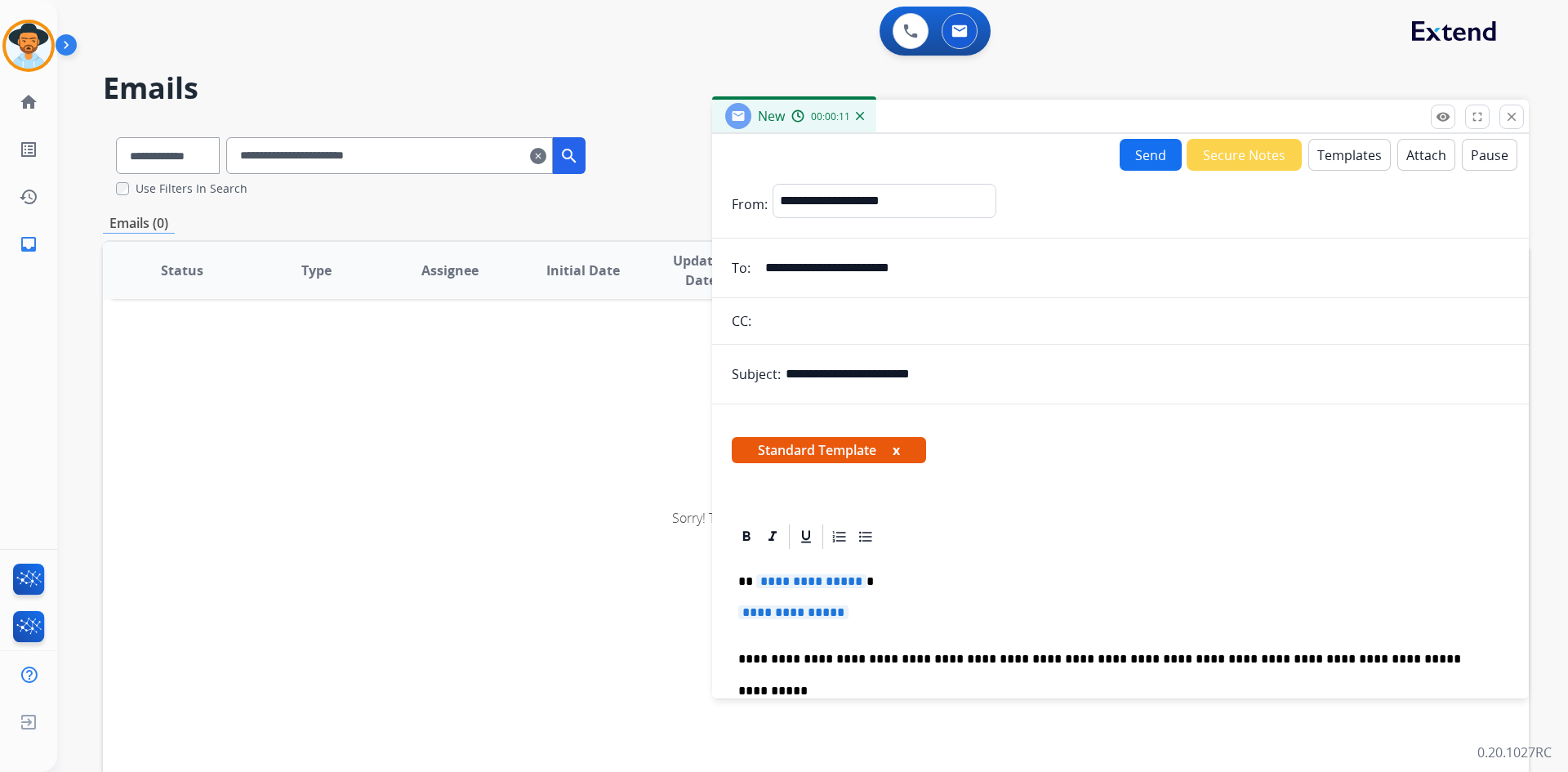
click at [823, 577] on span "**********" at bounding box center [811, 581] width 110 height 14
click at [808, 619] on span "**********" at bounding box center [793, 612] width 110 height 14
click at [805, 585] on span "**********" at bounding box center [811, 581] width 110 height 14
click at [773, 611] on span "**********" at bounding box center [793, 612] width 110 height 14
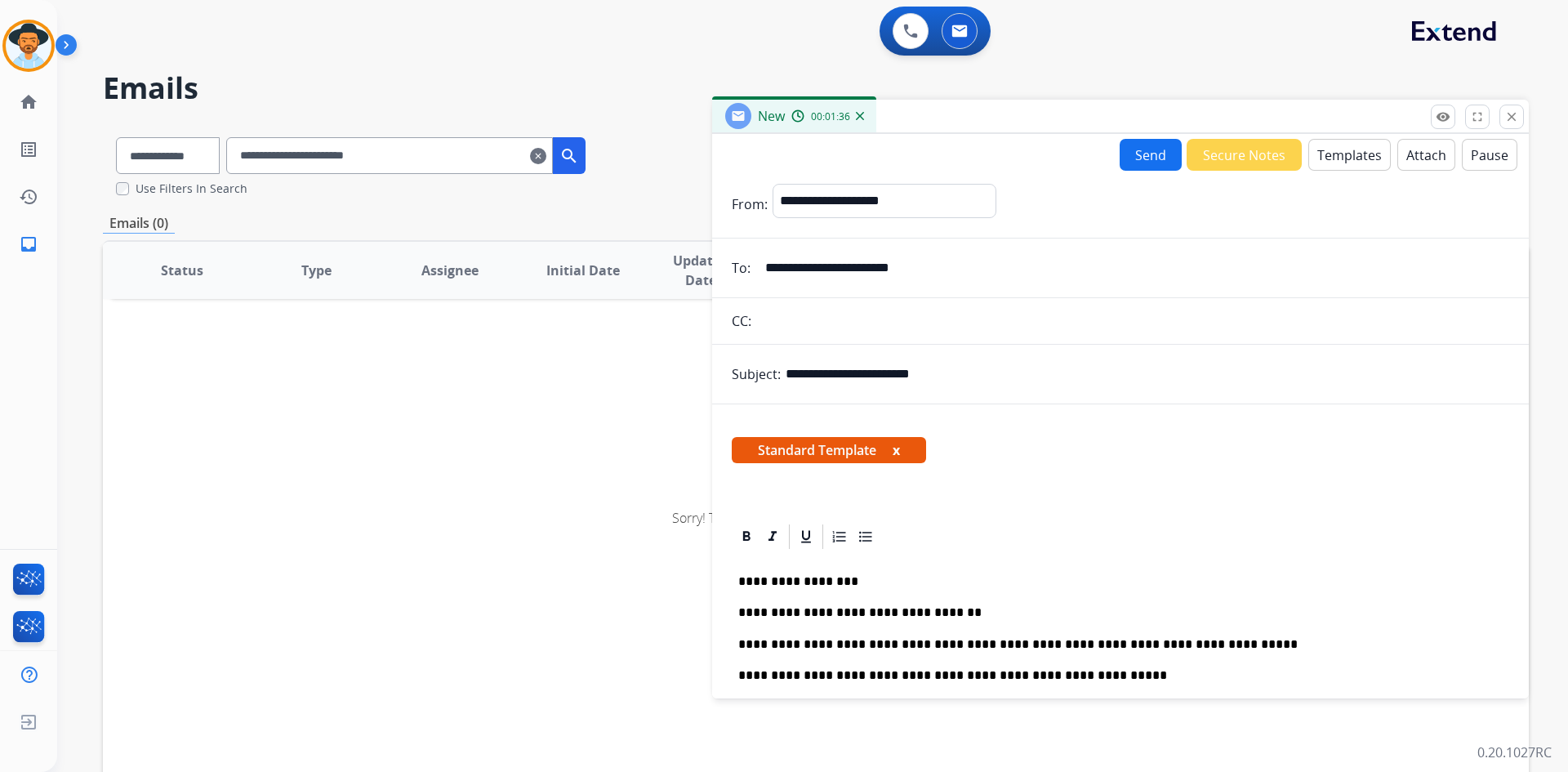
click at [1147, 149] on button "Send" at bounding box center [1151, 154] width 62 height 32
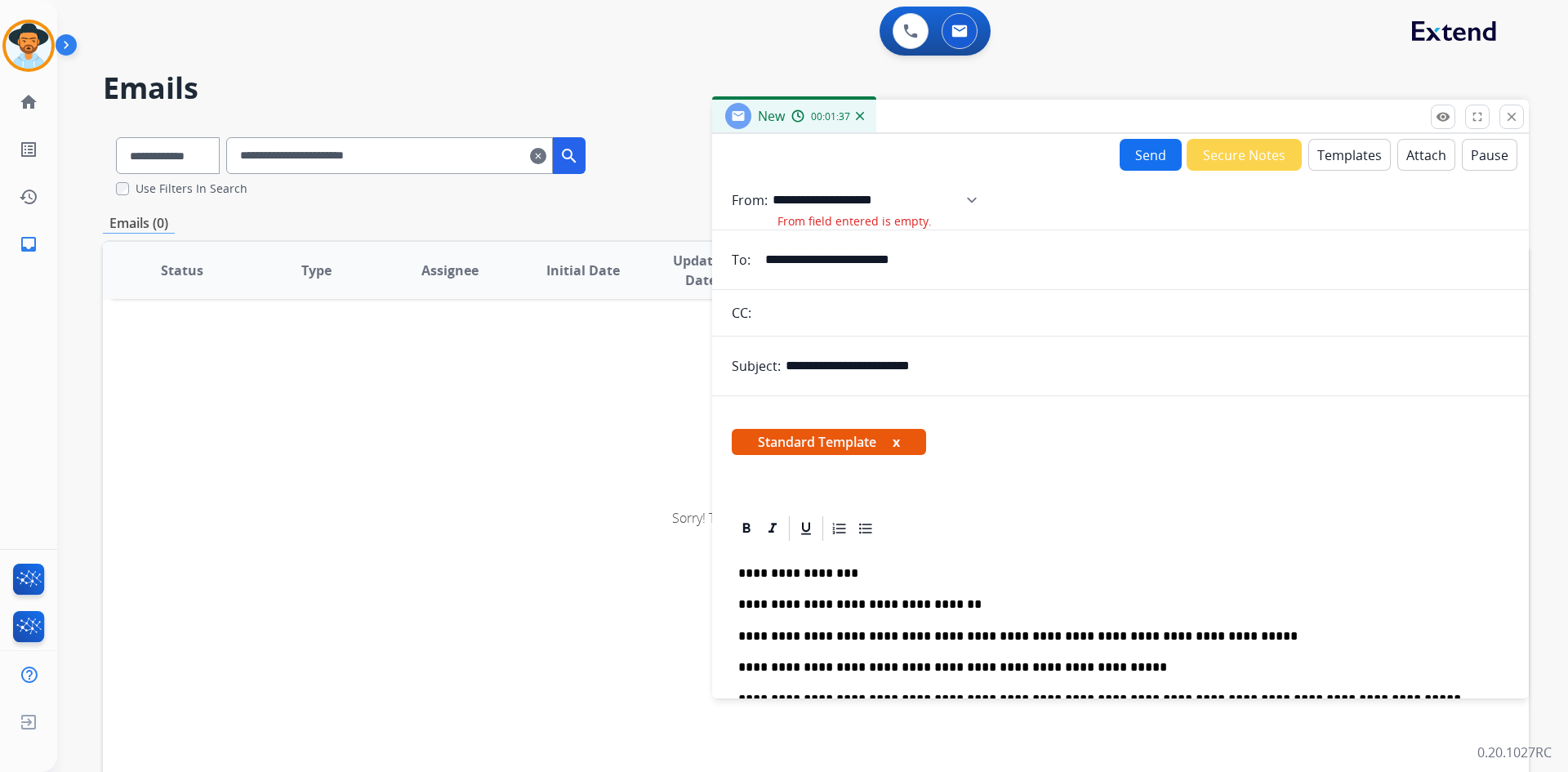
drag, startPoint x: 862, startPoint y: 205, endPoint x: 858, endPoint y: 214, distance: 9.8
click at [862, 205] on select "**********" at bounding box center [880, 200] width 216 height 33
select select "**********"
click at [773, 184] on select "**********" at bounding box center [880, 200] width 216 height 33
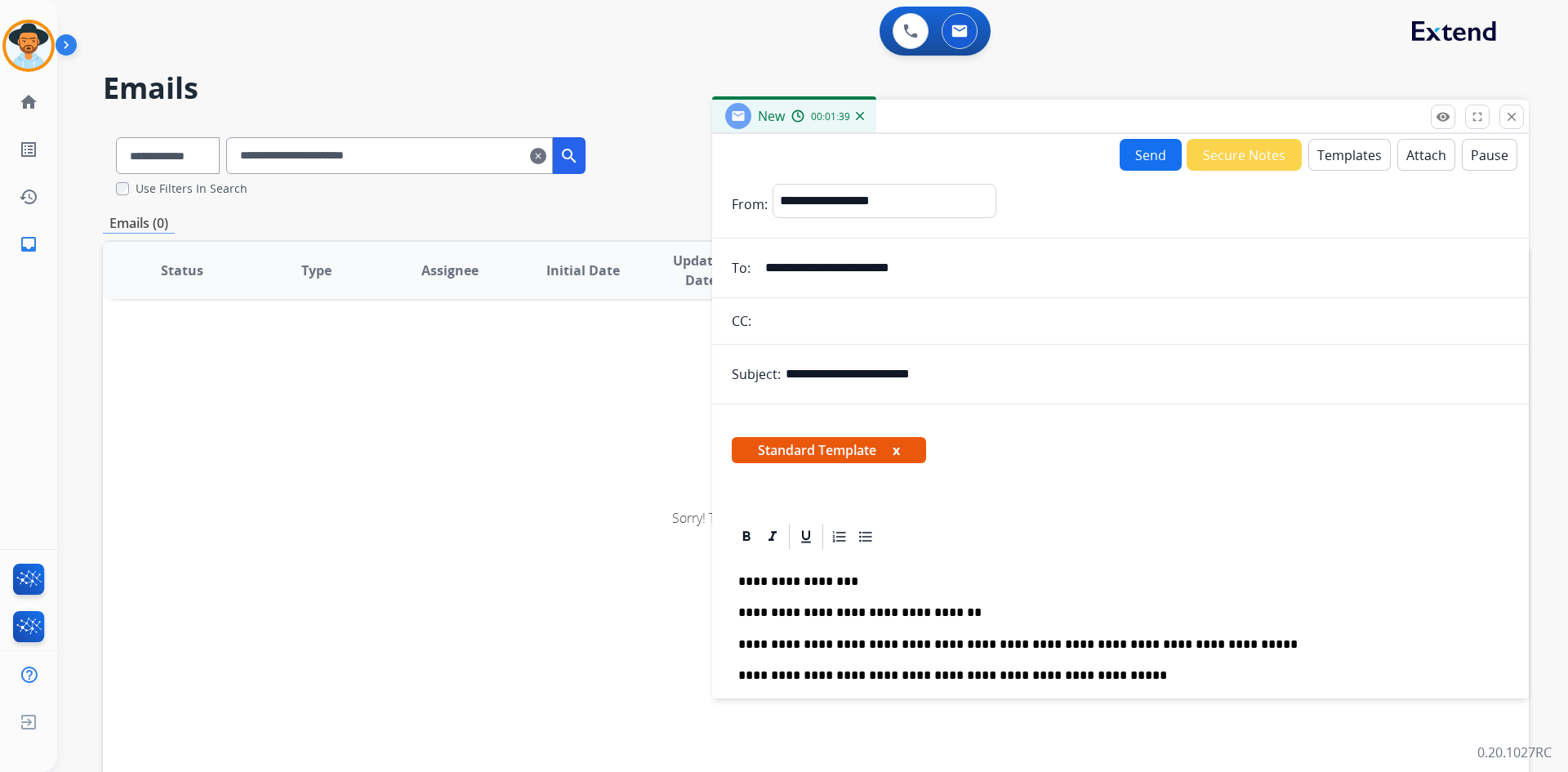
click at [1137, 151] on button "Send" at bounding box center [1151, 154] width 62 height 32
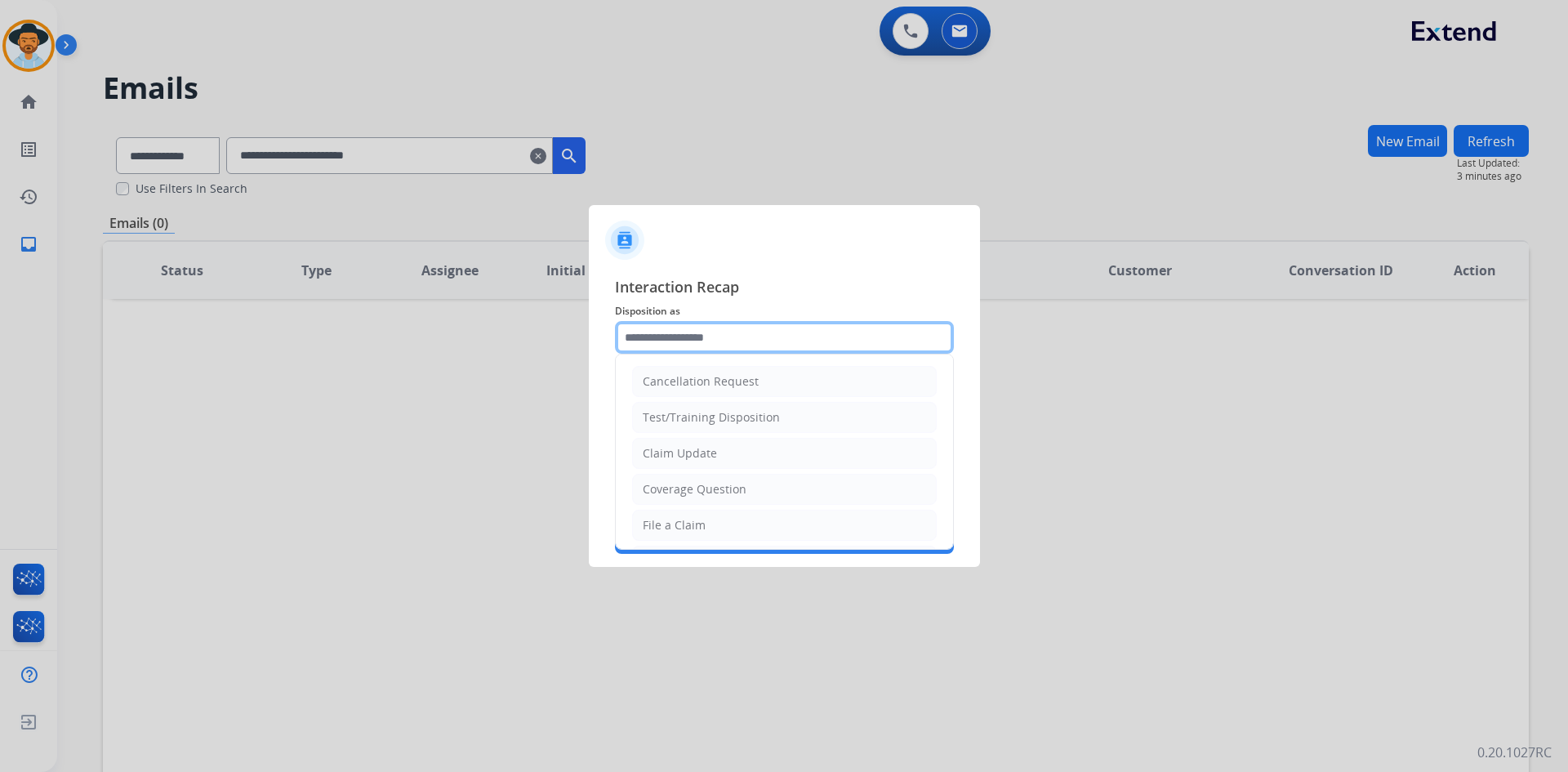
click at [715, 339] on input "text" at bounding box center [784, 338] width 339 height 33
click at [745, 379] on div "Cancellation Request" at bounding box center [700, 382] width 116 height 16
type input "**********"
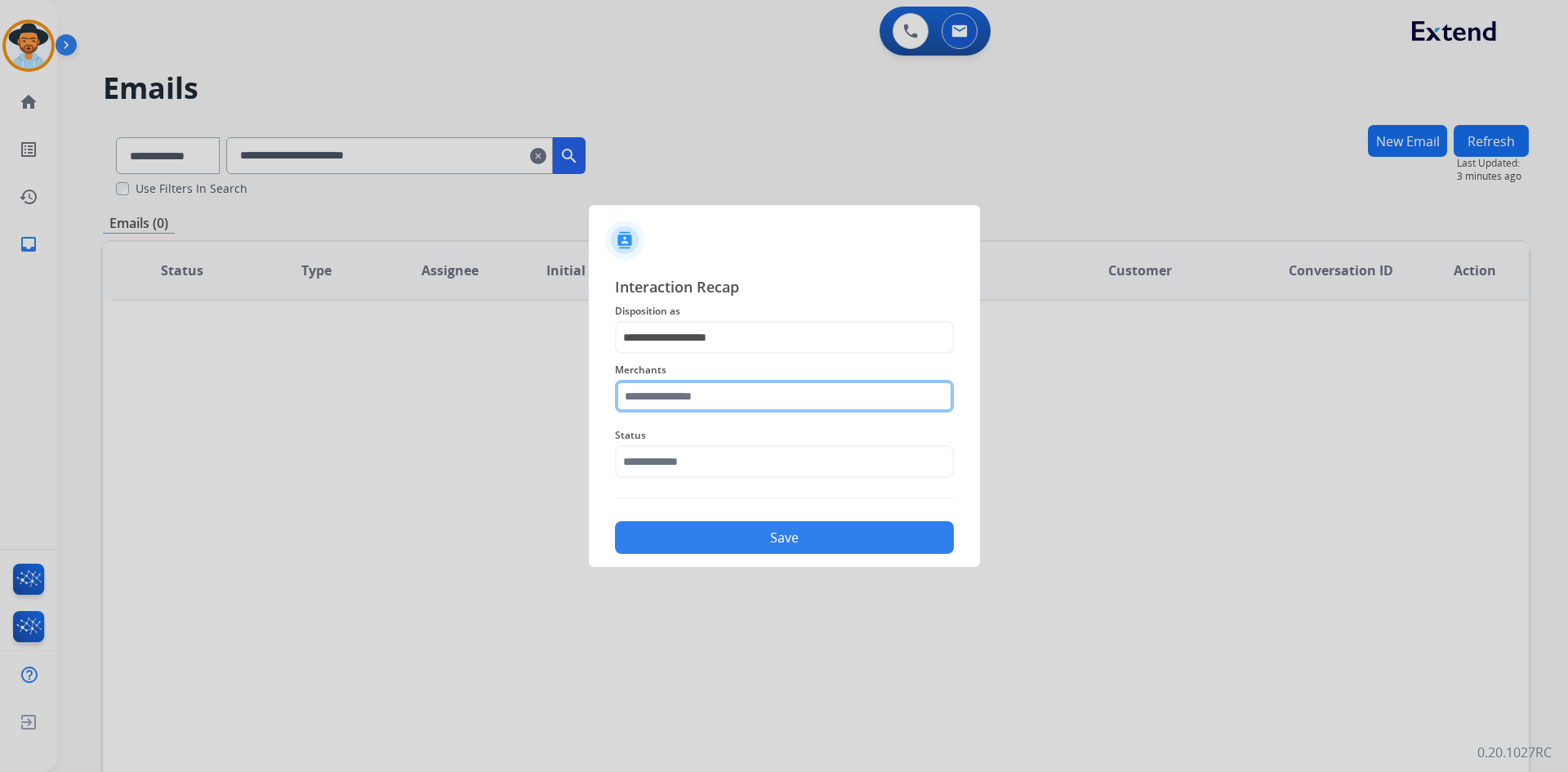
click at [713, 393] on input "text" at bounding box center [784, 397] width 339 height 33
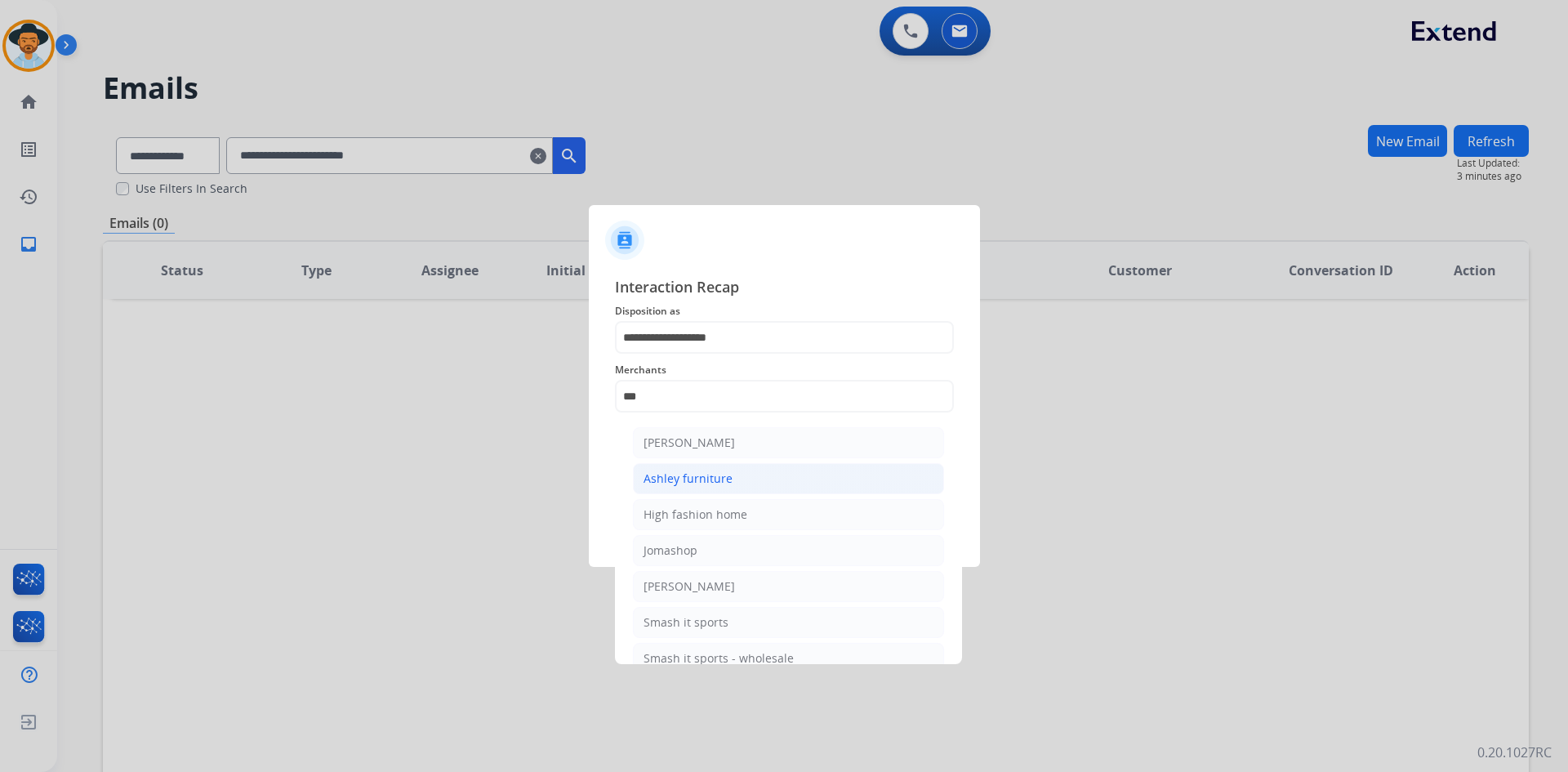
click at [734, 476] on li "Ashley furniture" at bounding box center [788, 479] width 311 height 31
type input "**********"
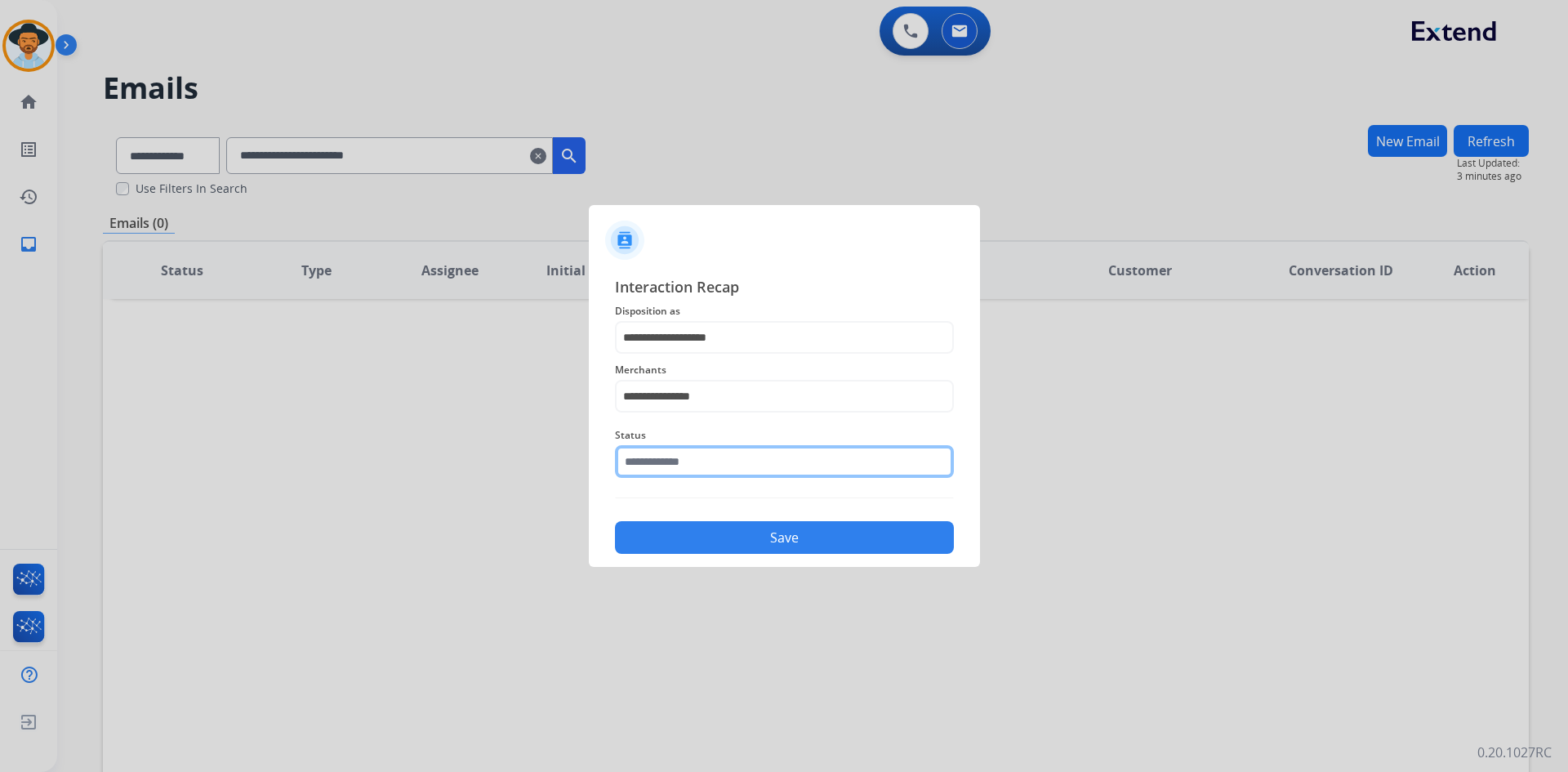
click at [696, 457] on input "text" at bounding box center [784, 462] width 339 height 33
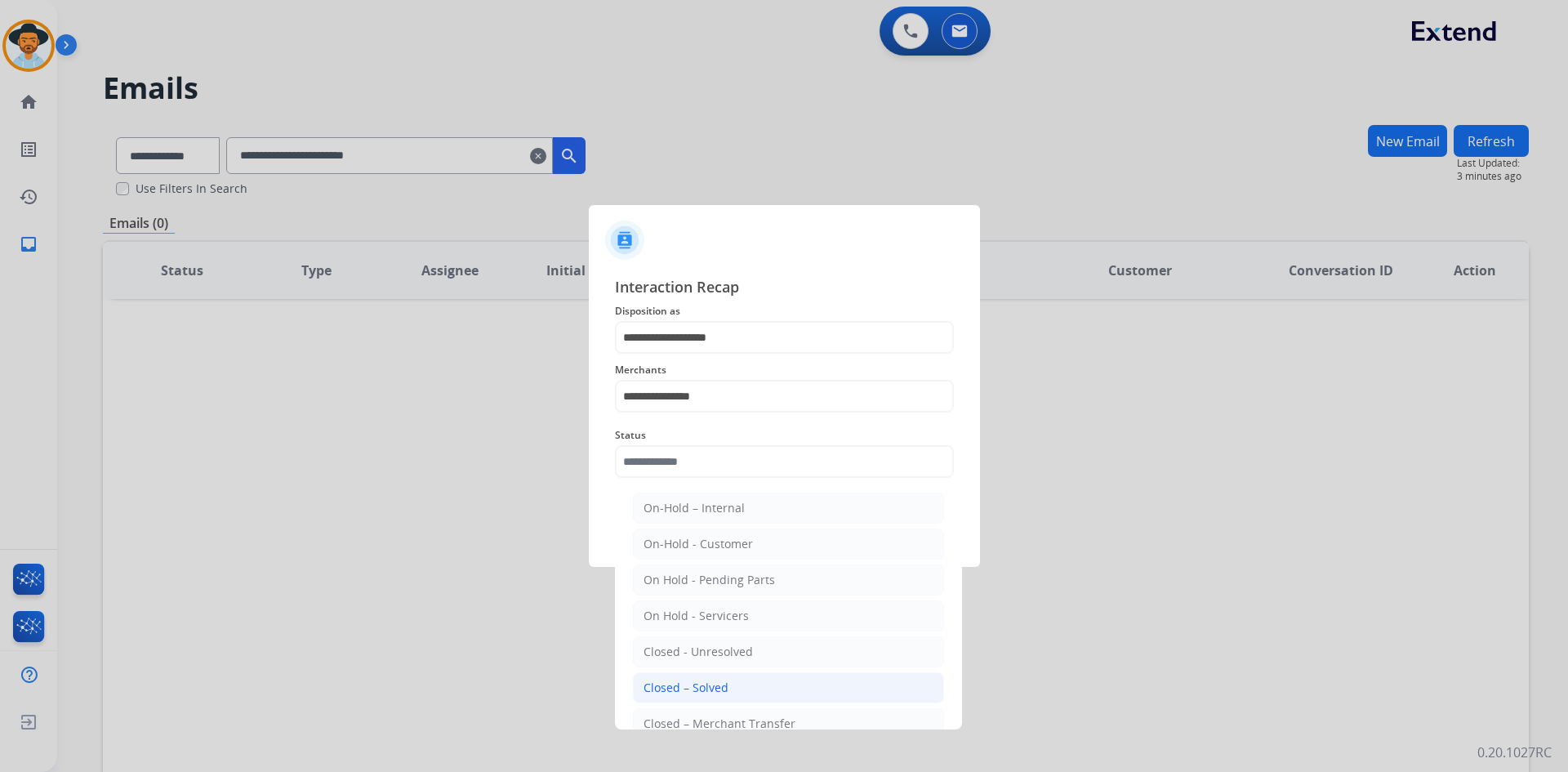
click at [704, 684] on div "Closed – Solved" at bounding box center [685, 688] width 85 height 16
type input "**********"
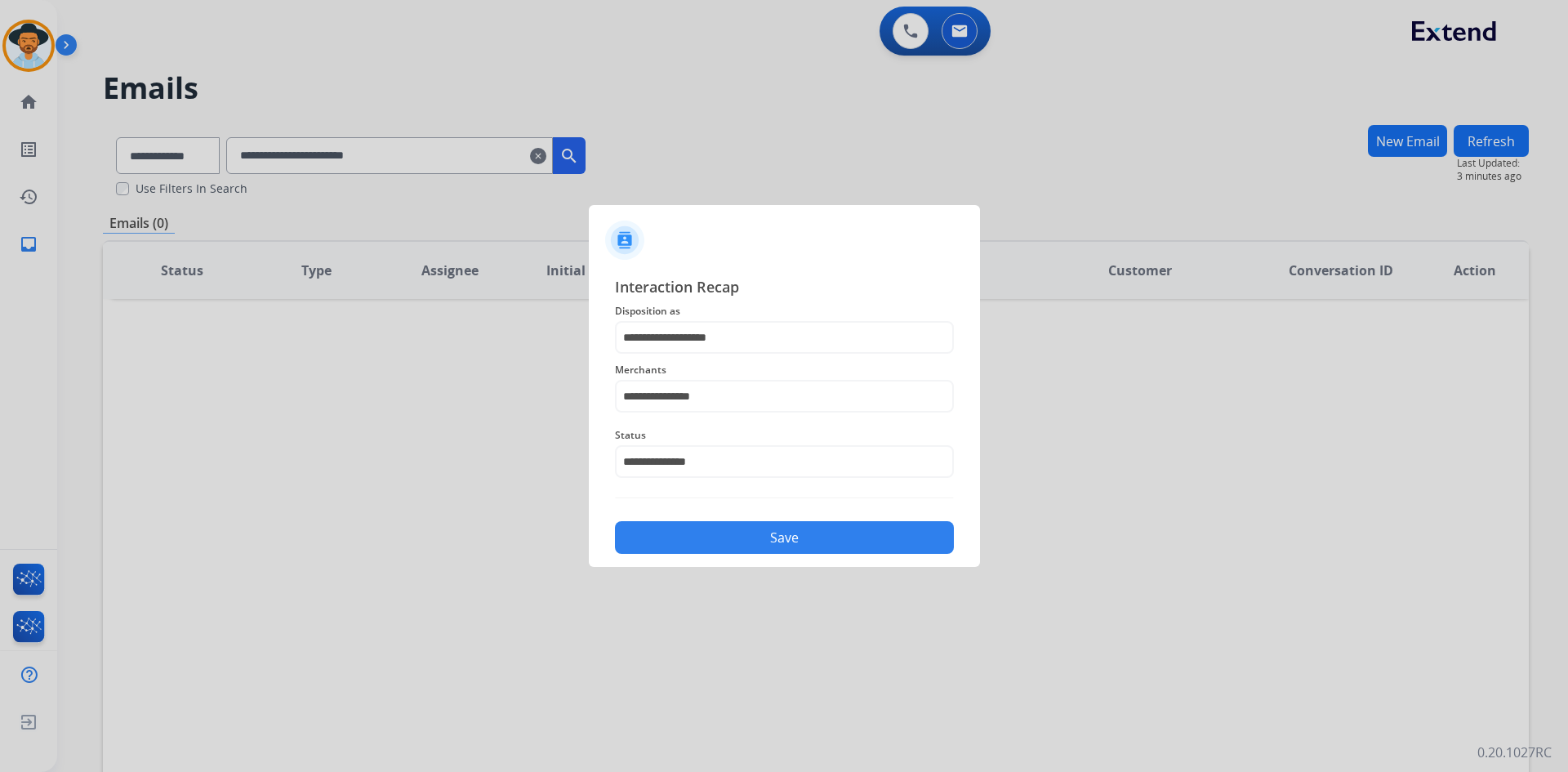
click at [733, 544] on button "Save" at bounding box center [784, 538] width 339 height 33
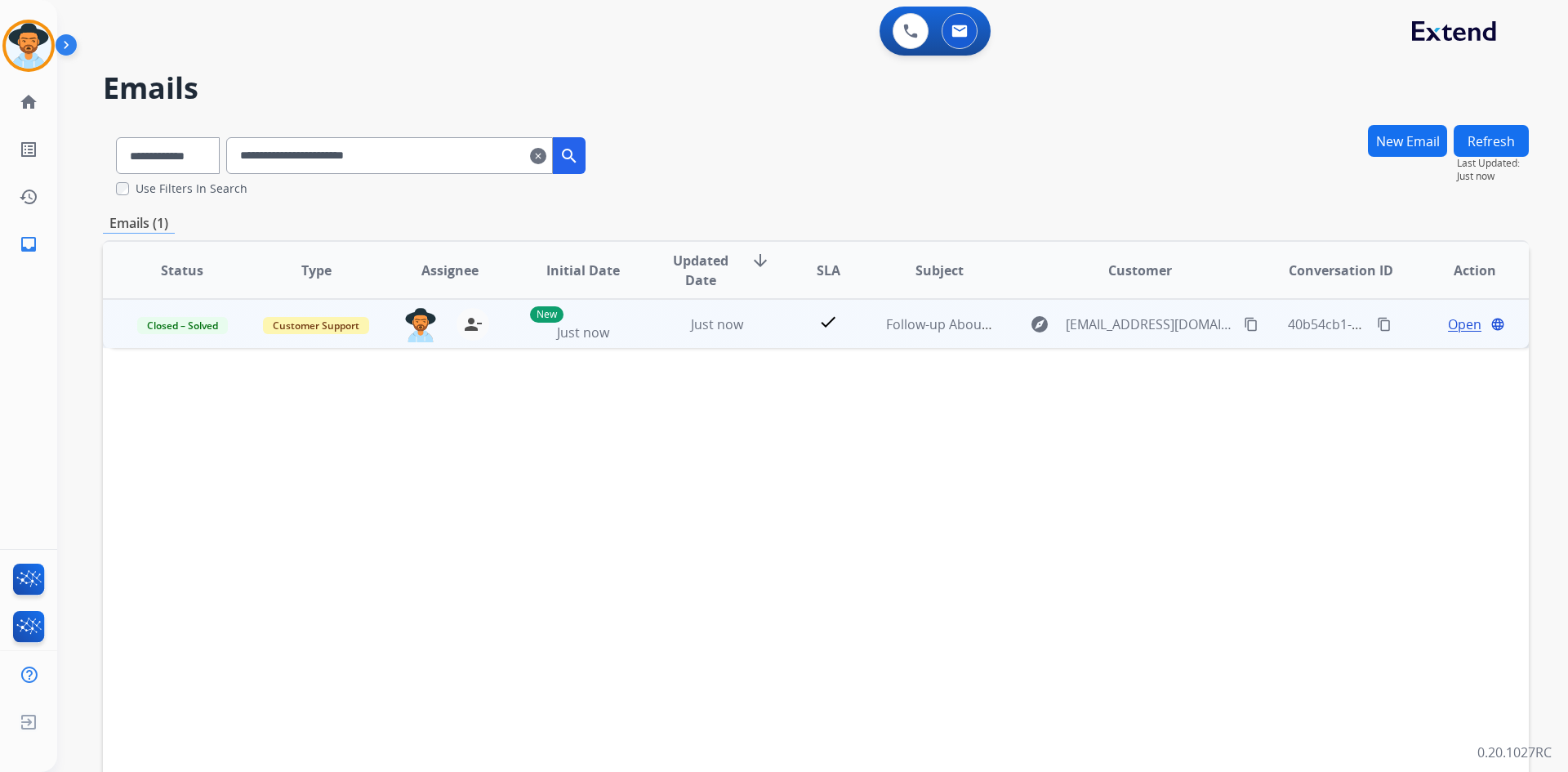
click at [1377, 319] on mat-icon "content_copy" at bounding box center [1384, 324] width 15 height 15
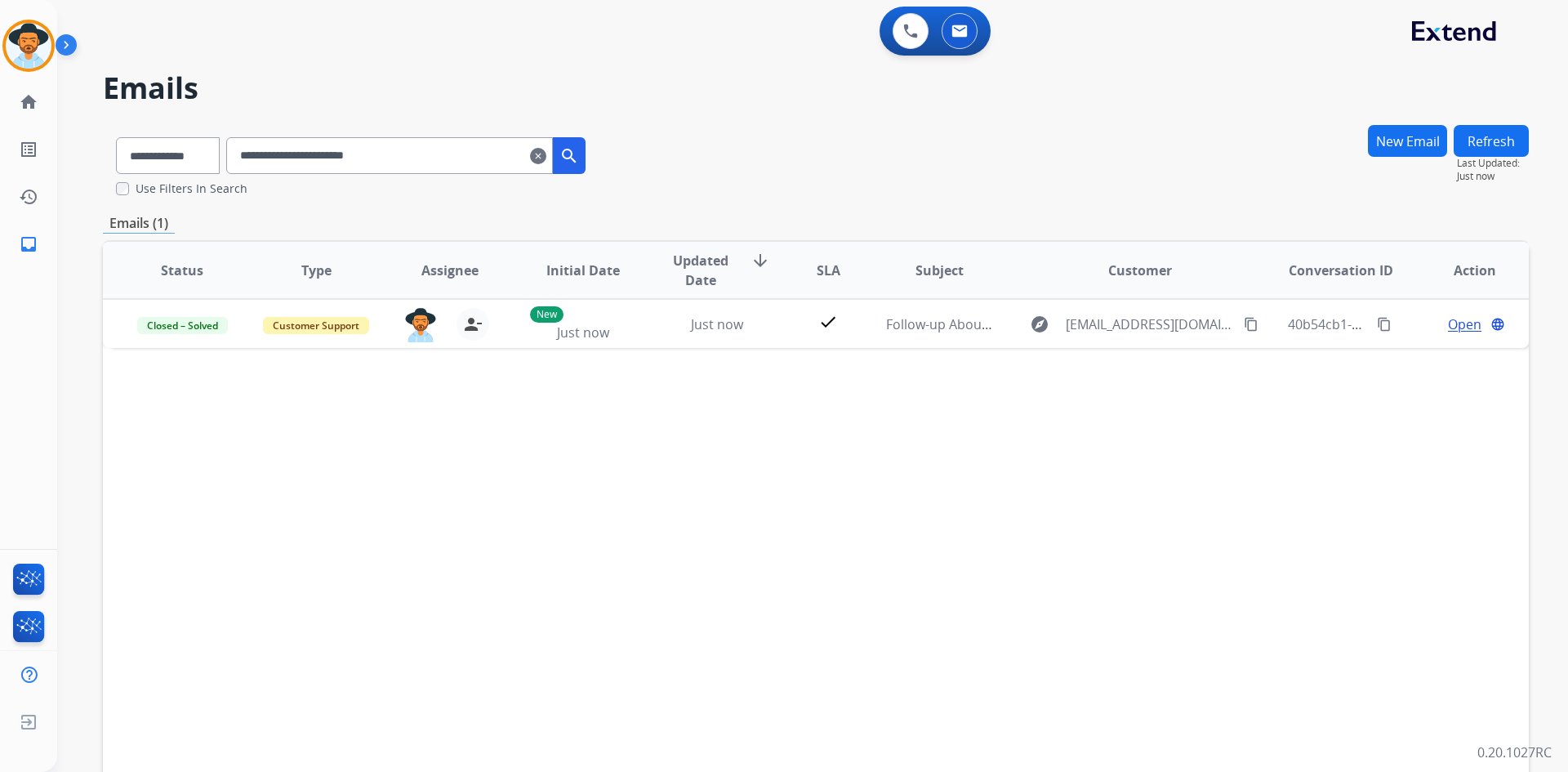
click at [547, 154] on mat-icon "clear" at bounding box center [539, 156] width 16 height 20
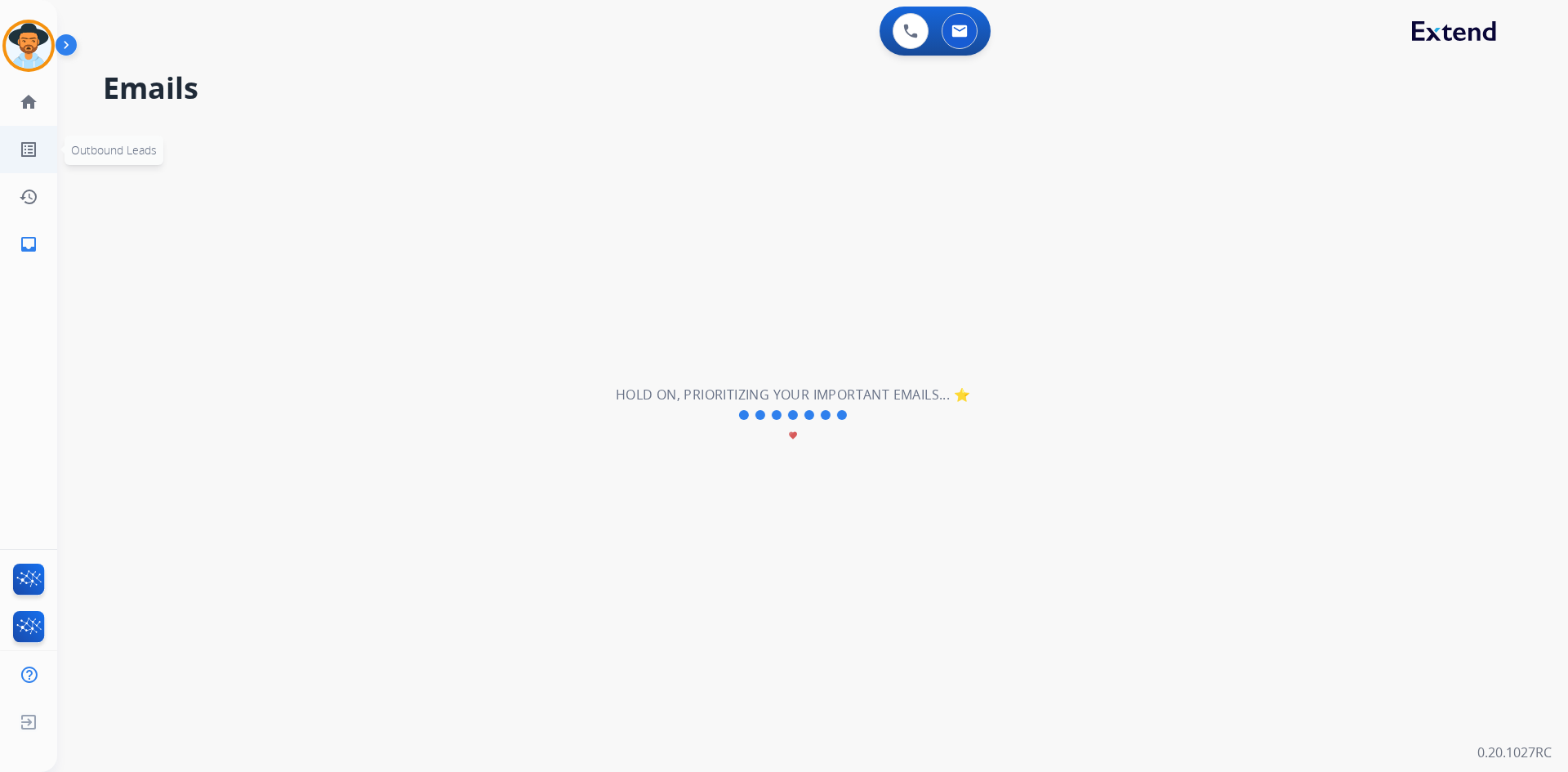
select select "**********"
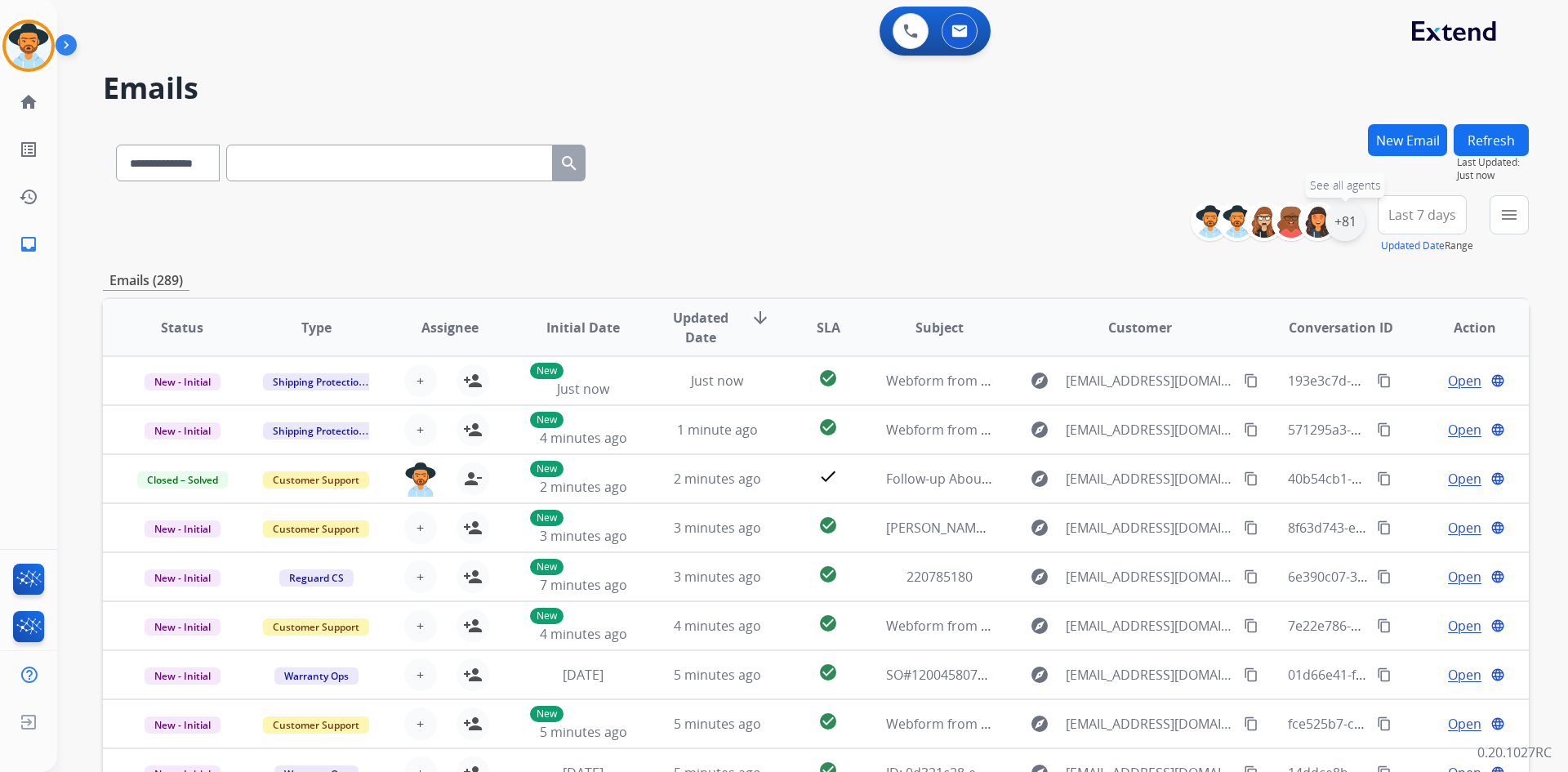
click at [1351, 223] on div "+81" at bounding box center [1346, 222] width 39 height 39
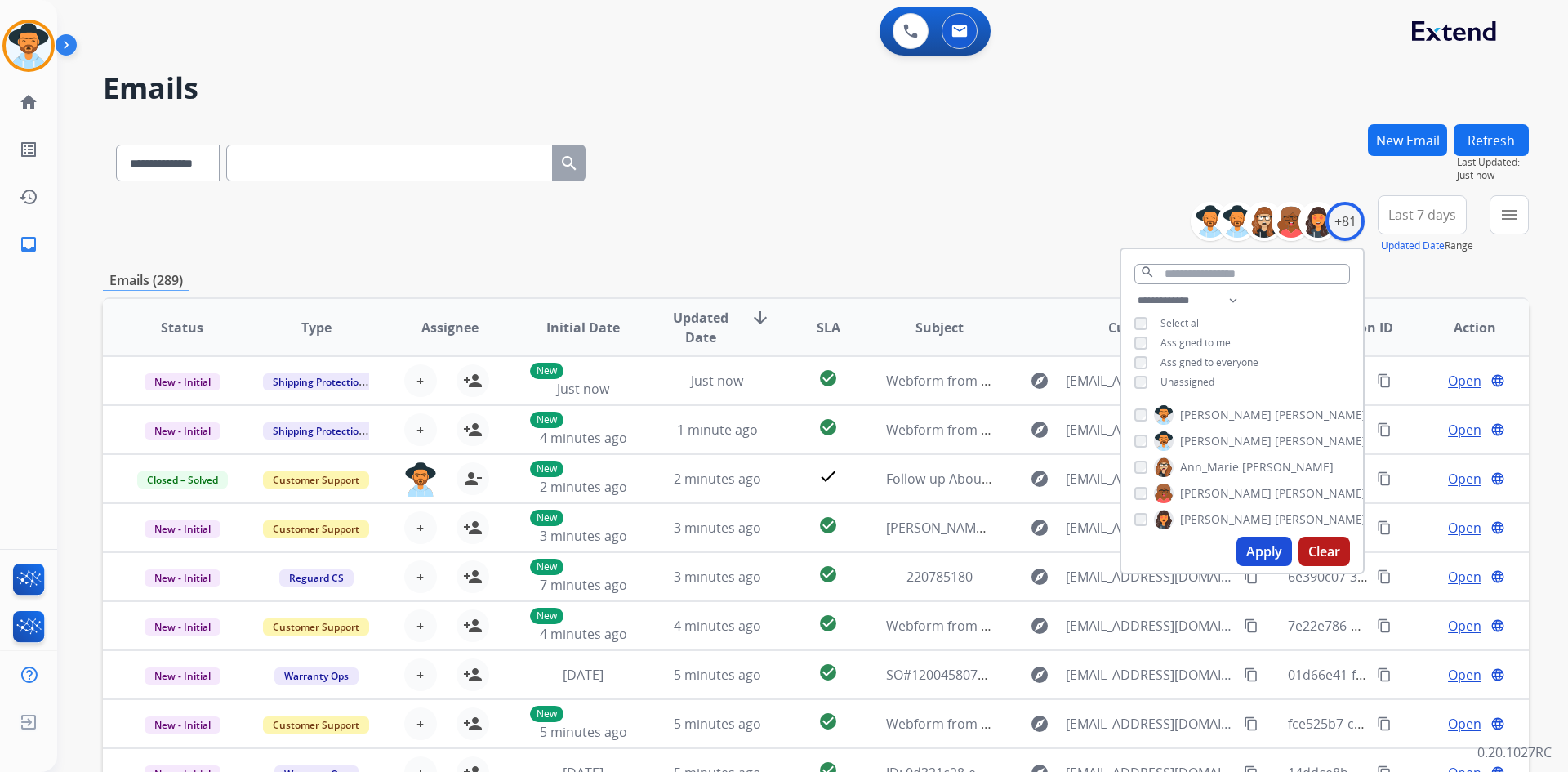
click at [1168, 378] on span "Unassigned" at bounding box center [1188, 382] width 54 height 14
click at [1262, 554] on button "Apply" at bounding box center [1264, 552] width 56 height 30
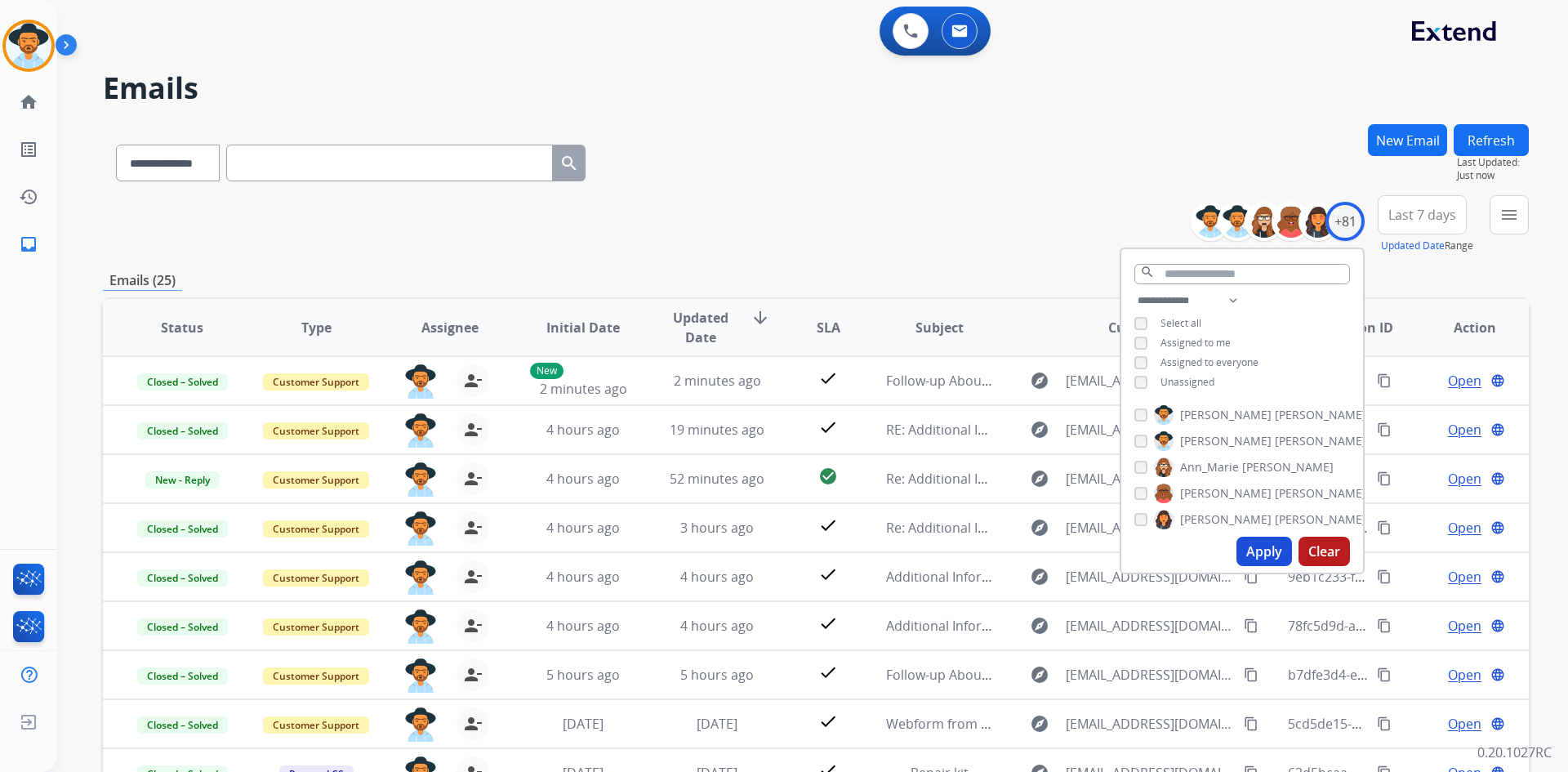
click at [756, 250] on div "**********" at bounding box center [815, 225] width 1426 height 59
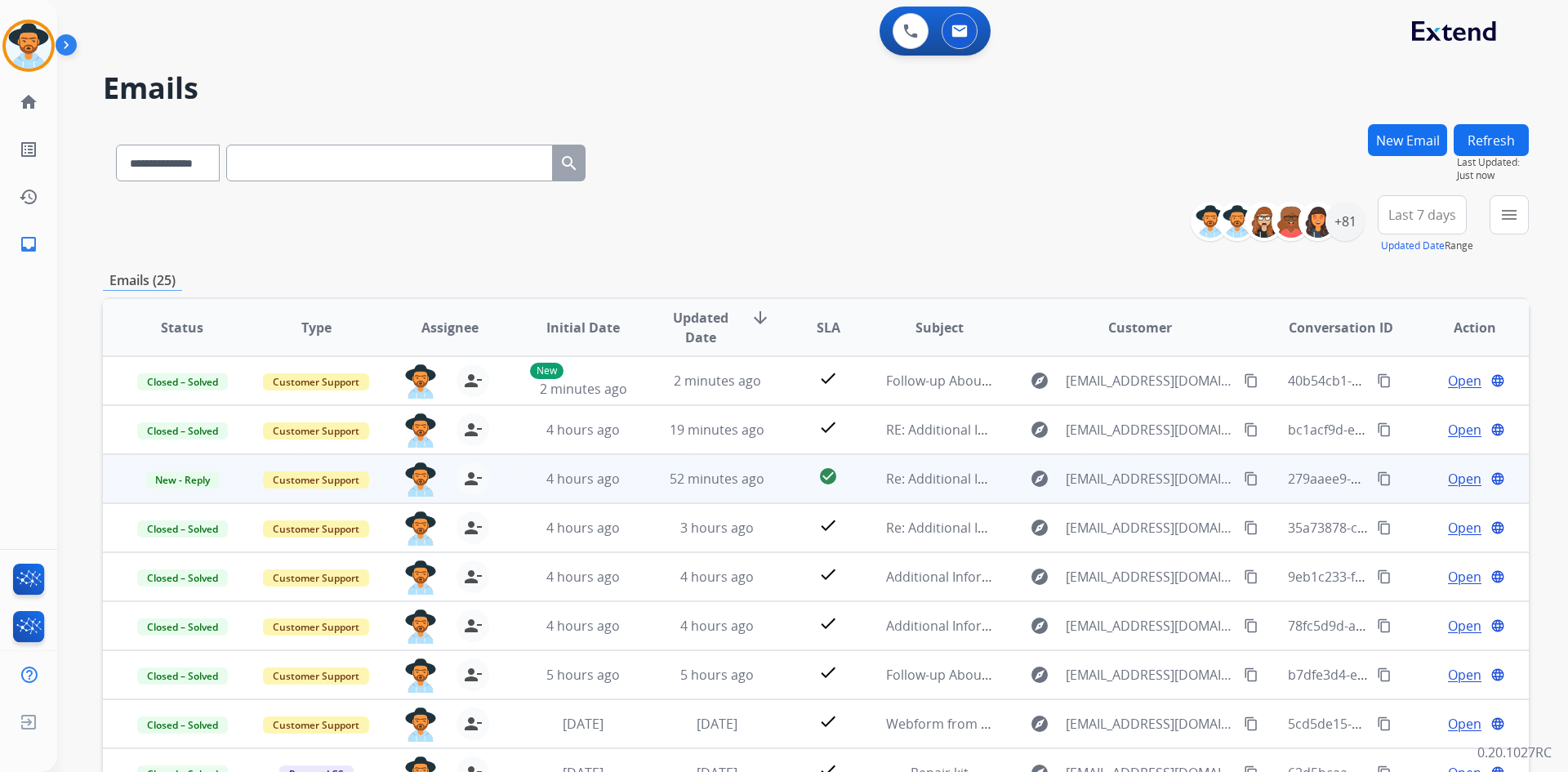
click at [1454, 477] on span "Open" at bounding box center [1465, 479] width 34 height 20
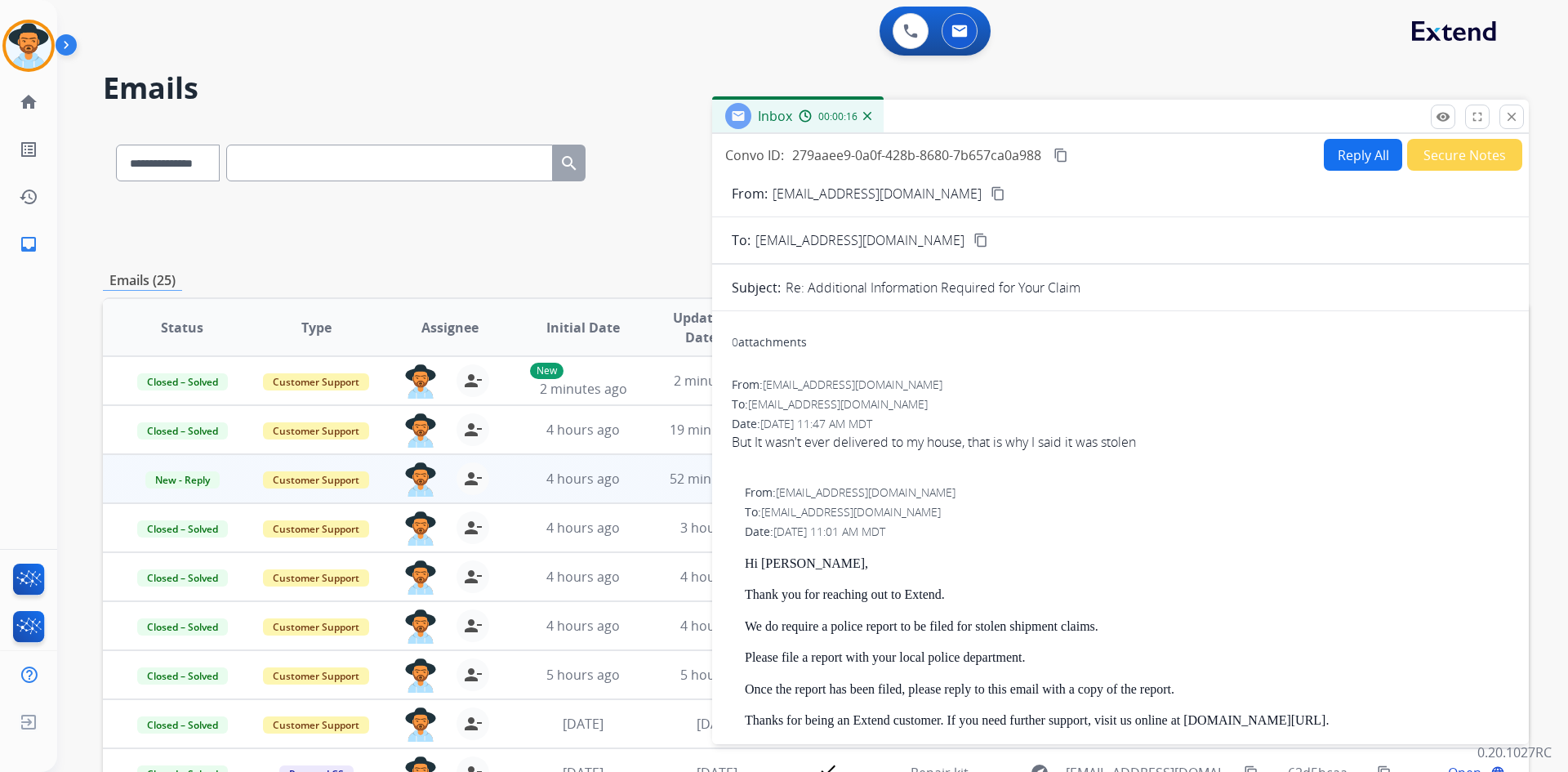
click at [1326, 153] on button "Reply All" at bounding box center [1364, 154] width 79 height 32
select select "**********"
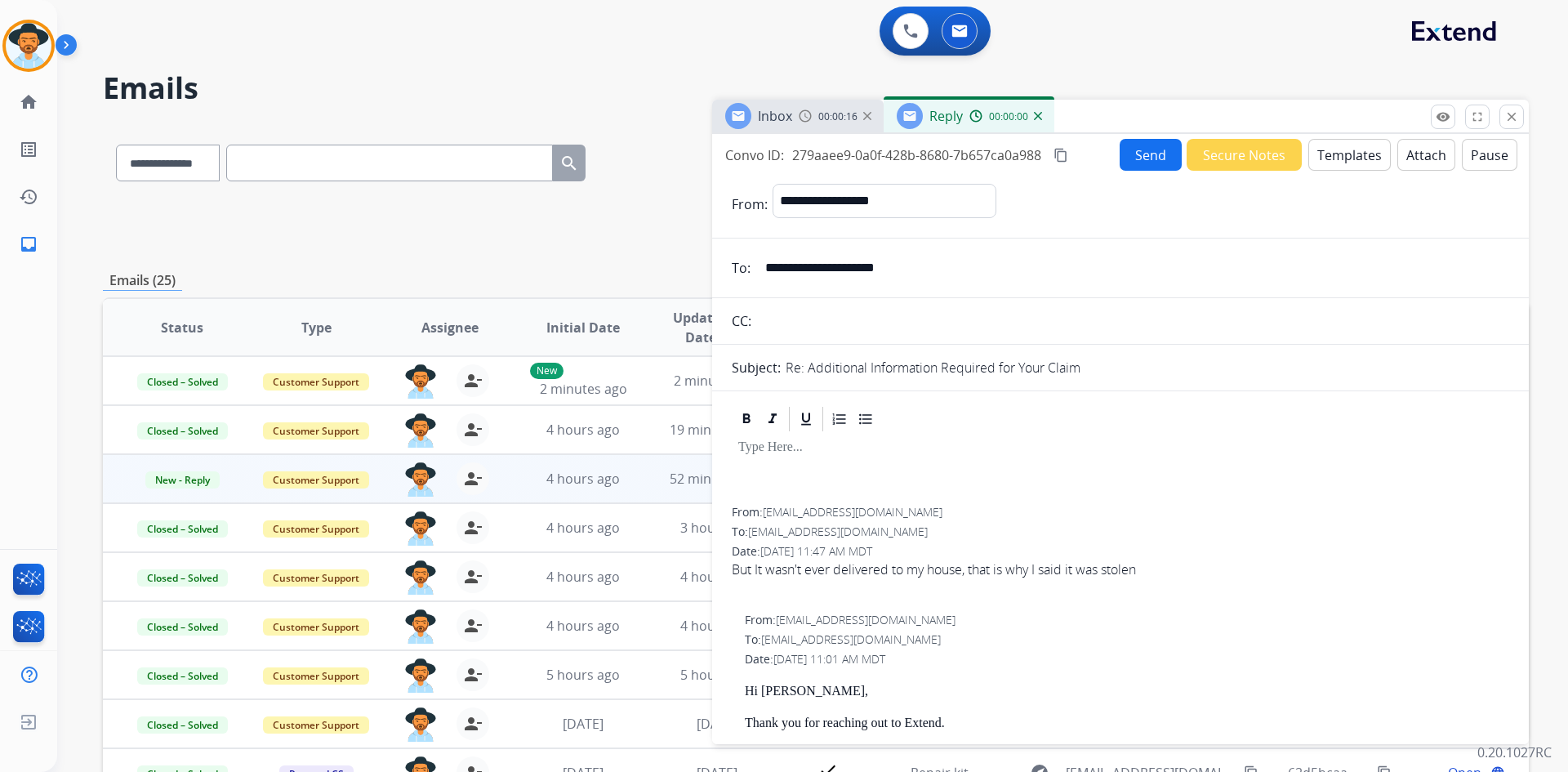
click at [1326, 153] on button "Templates" at bounding box center [1350, 154] width 82 height 32
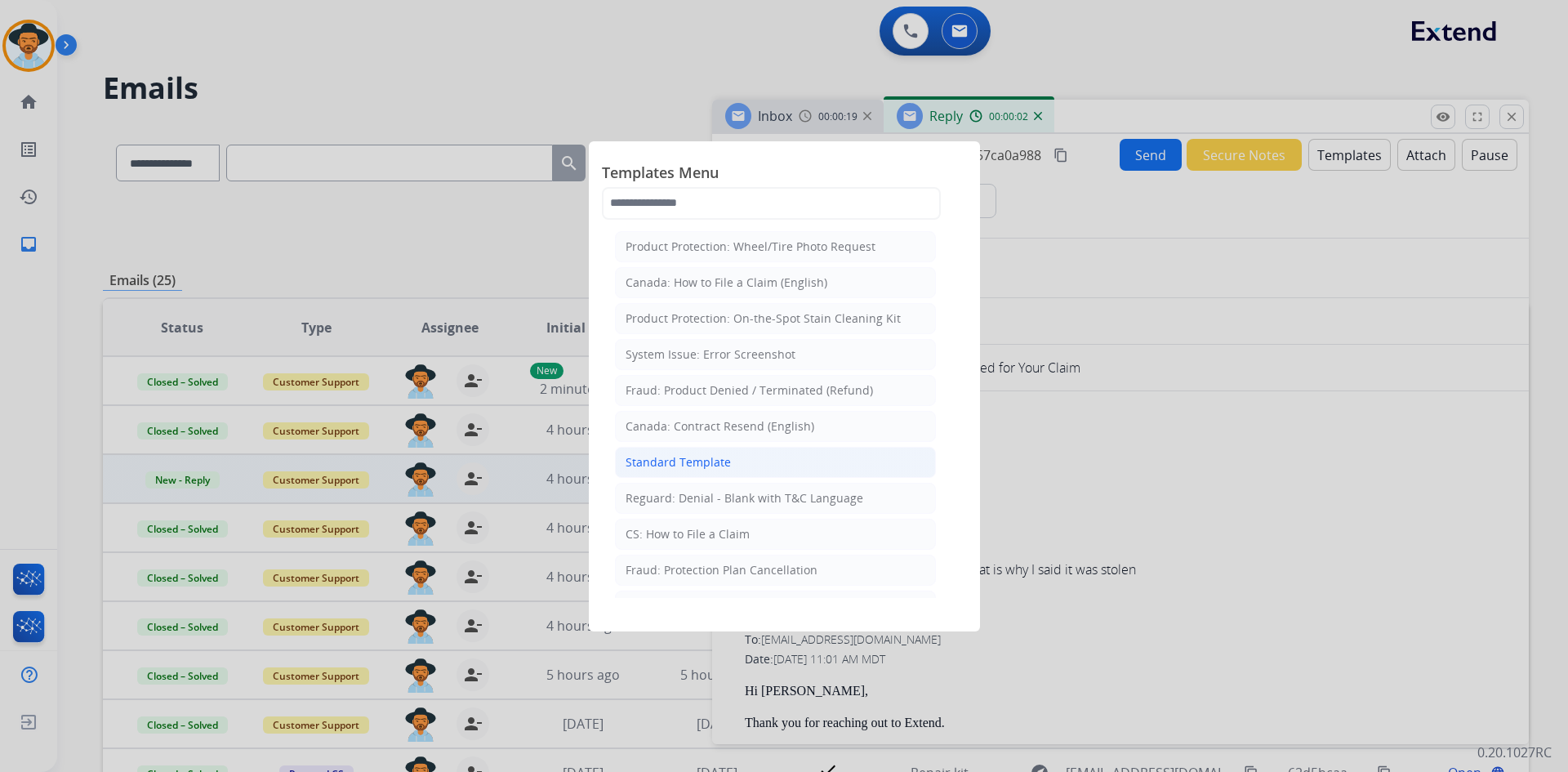
click at [751, 471] on li "Standard Template" at bounding box center [775, 462] width 321 height 31
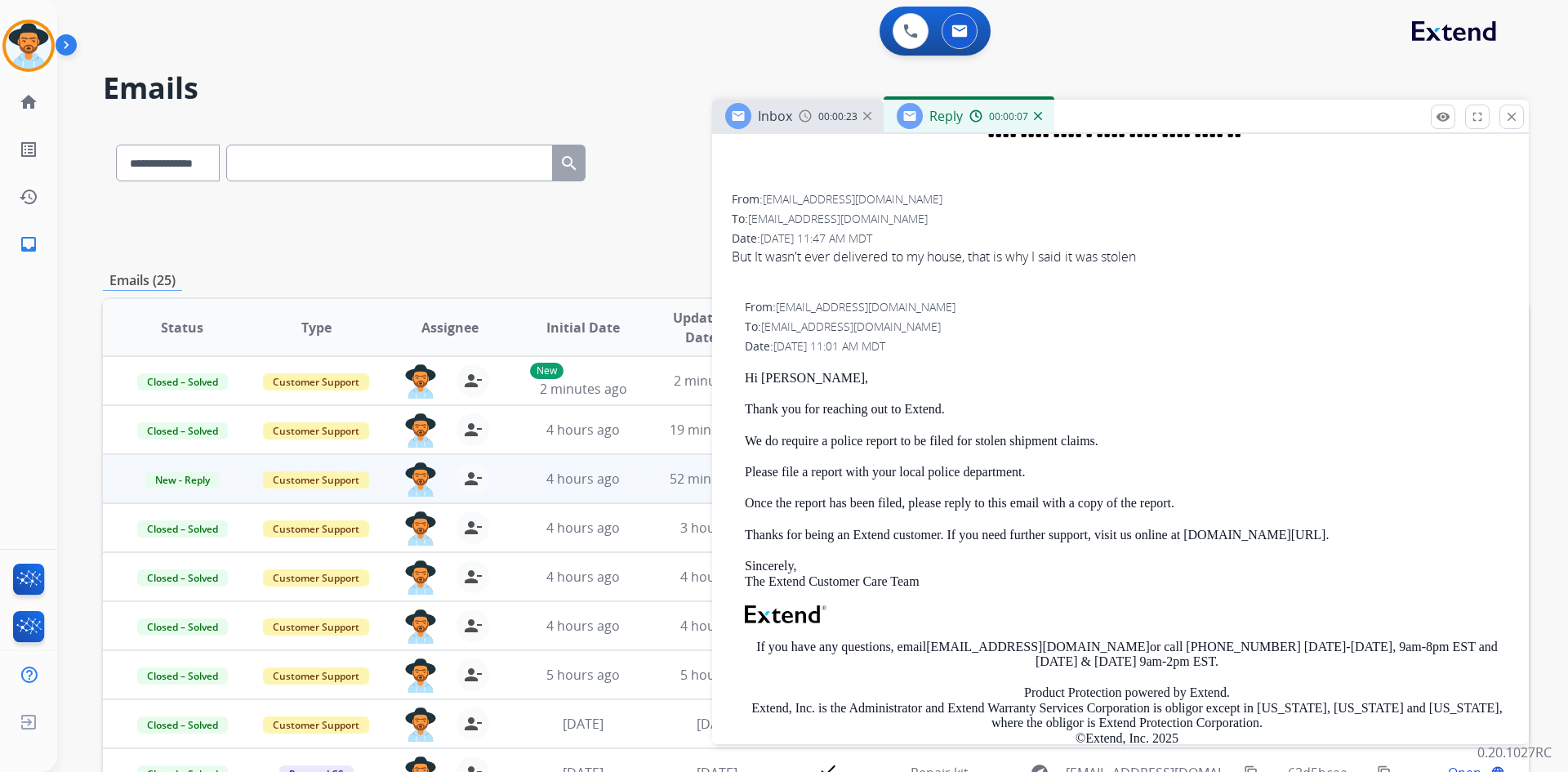
scroll to position [245, 0]
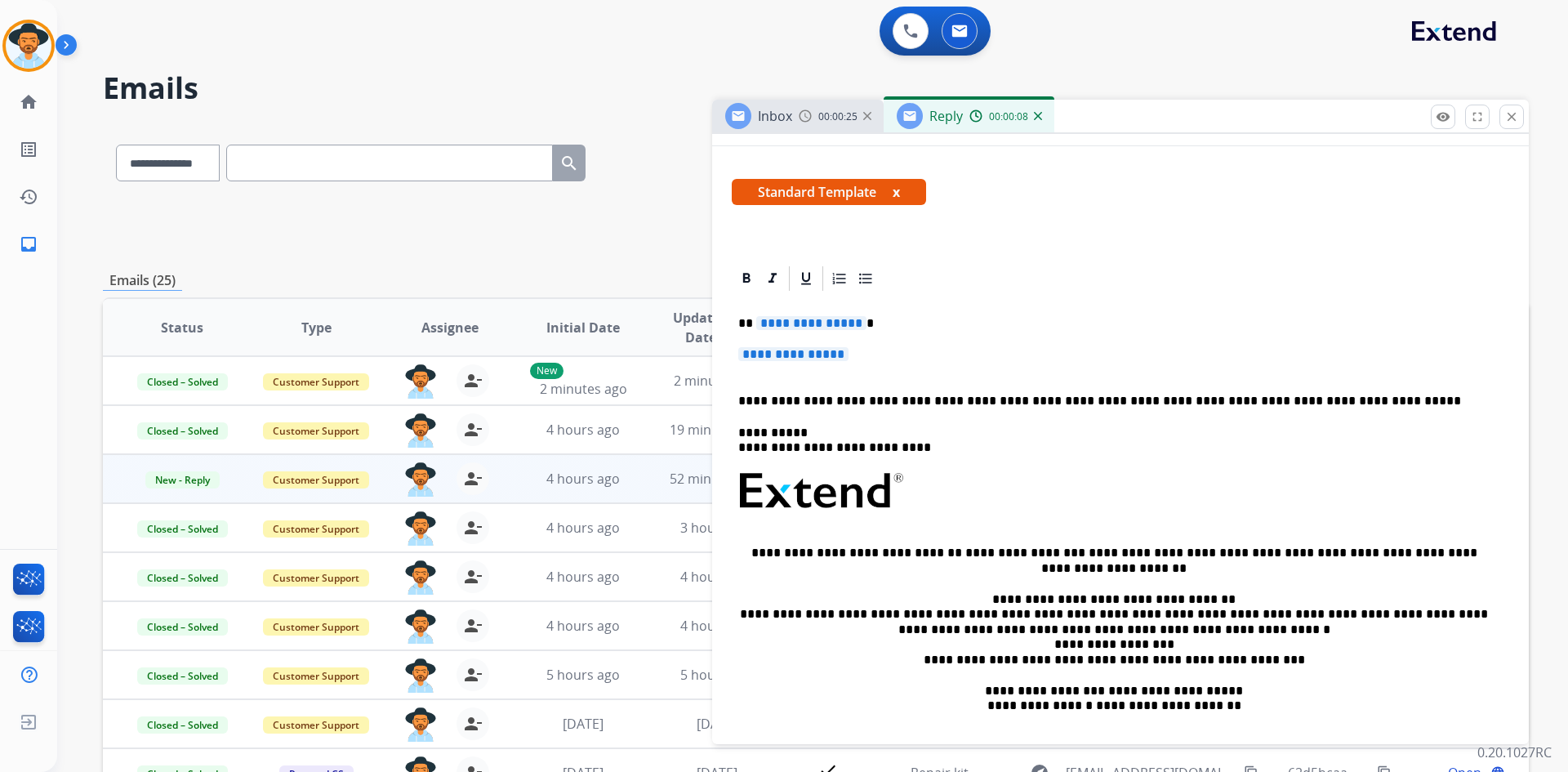
click at [804, 324] on span "**********" at bounding box center [811, 323] width 110 height 14
click at [818, 356] on span "**********" at bounding box center [793, 354] width 110 height 14
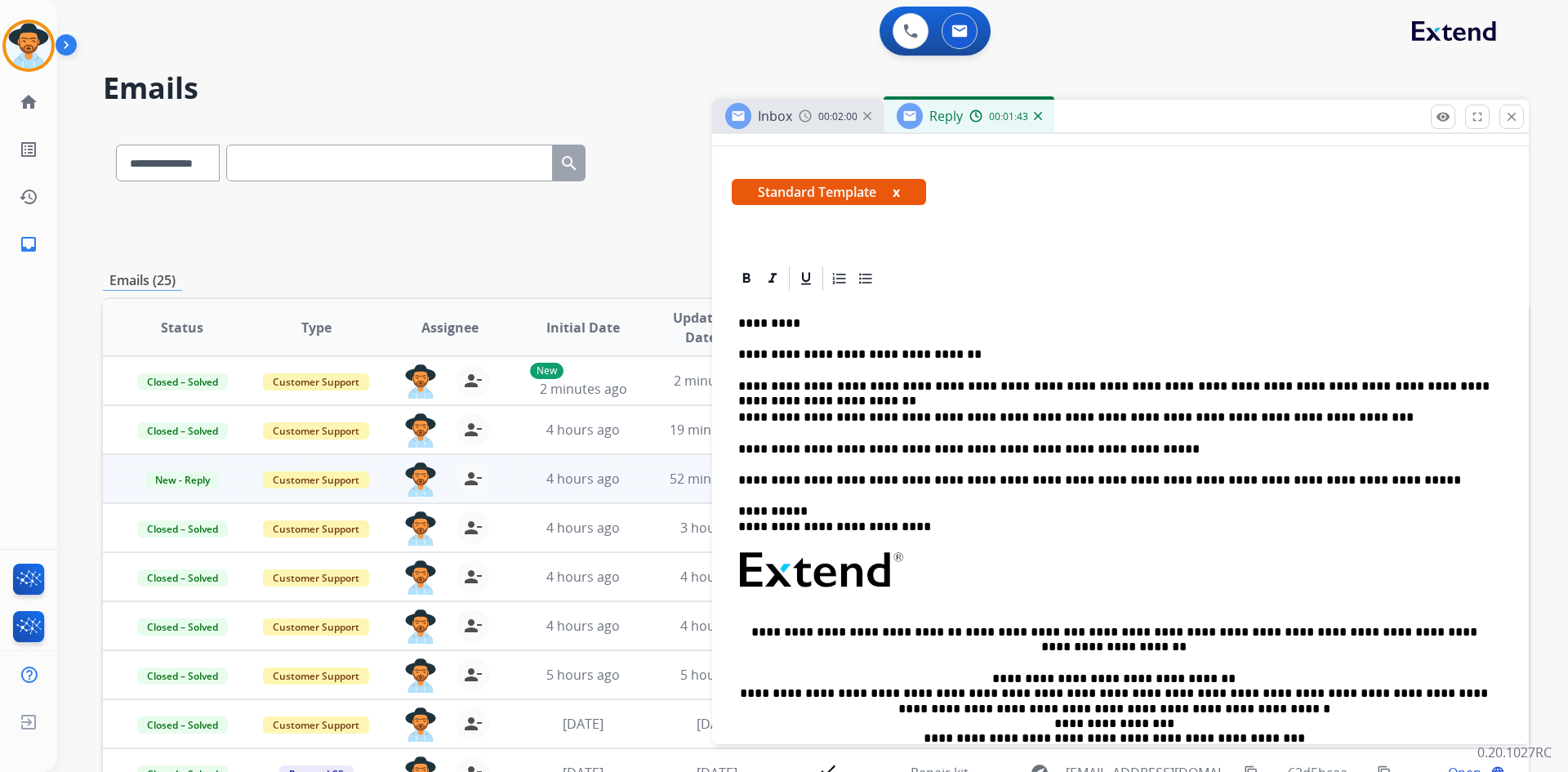
click at [995, 452] on p "**********" at bounding box center [1113, 449] width 751 height 15
click at [1182, 452] on p "**********" at bounding box center [1113, 449] width 751 height 15
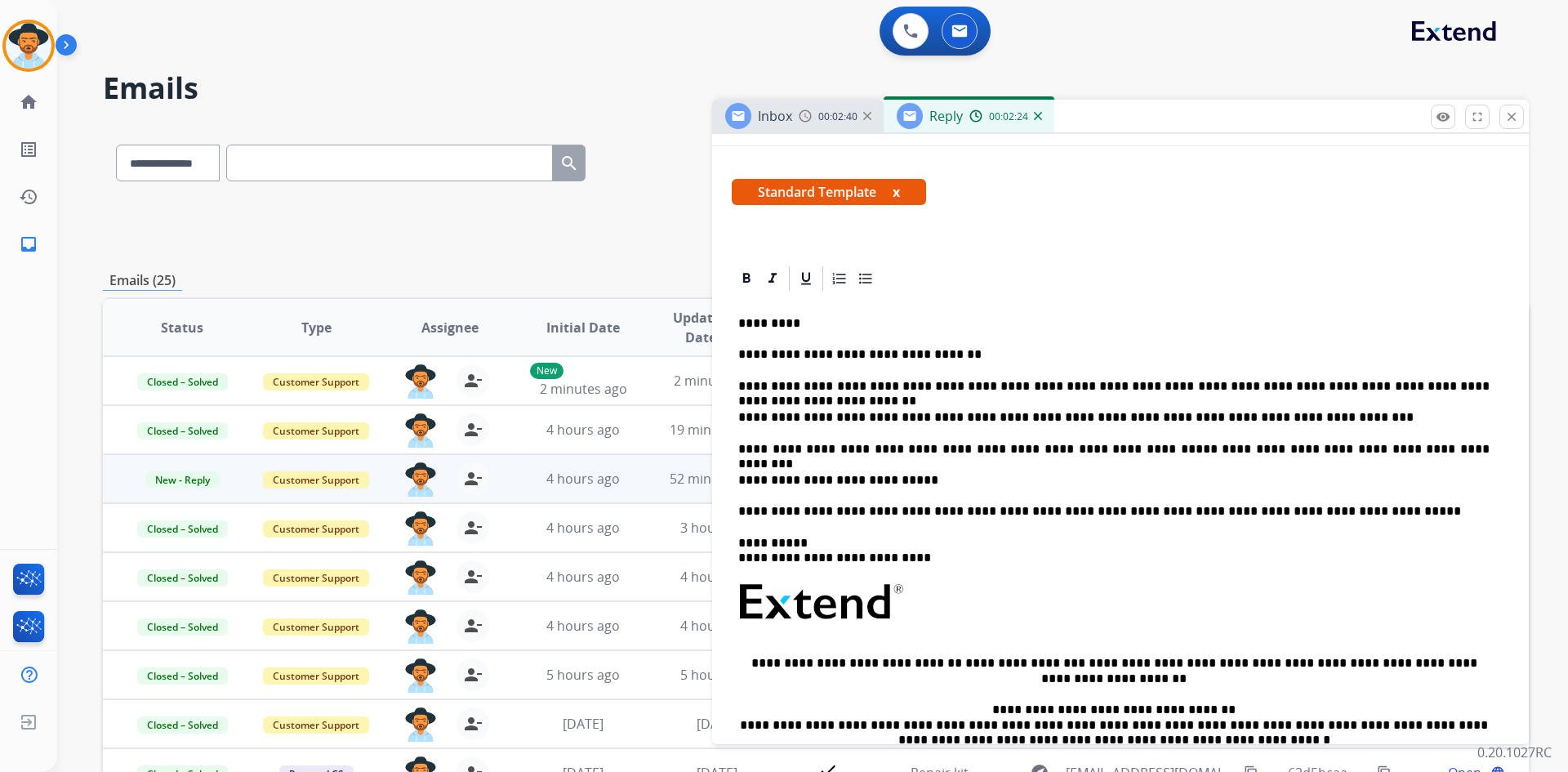
drag, startPoint x: 917, startPoint y: 480, endPoint x: 1101, endPoint y: 485, distance: 184.1
click at [917, 480] on p "**********" at bounding box center [1113, 480] width 751 height 15
click at [942, 479] on strong "**********" at bounding box center [1043, 480] width 204 height 12
click at [1089, 474] on p "**********" at bounding box center [1113, 480] width 751 height 15
click at [745, 275] on icon at bounding box center [746, 278] width 16 height 16
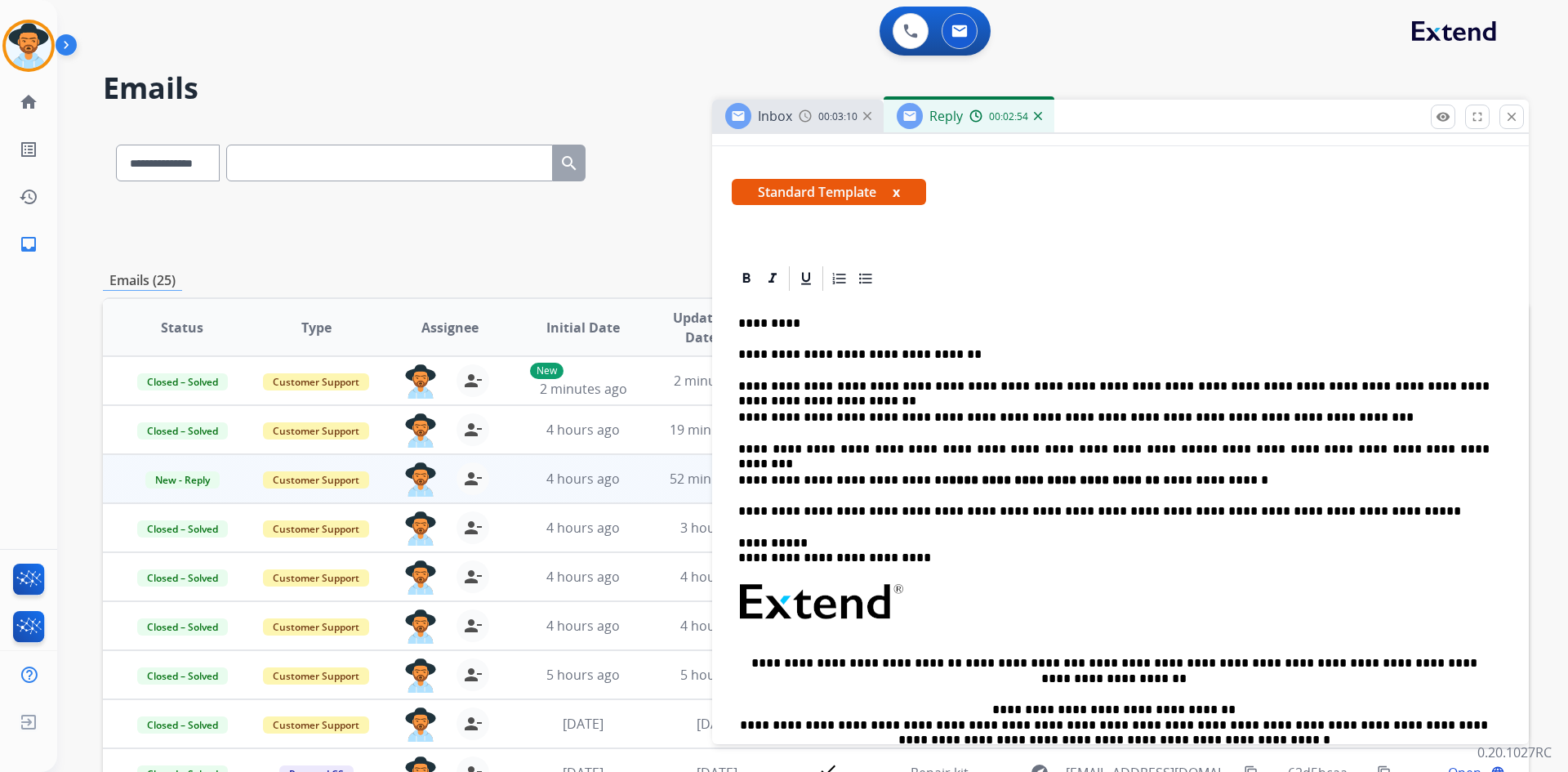
click at [1196, 482] on p "**********" at bounding box center [1113, 480] width 751 height 15
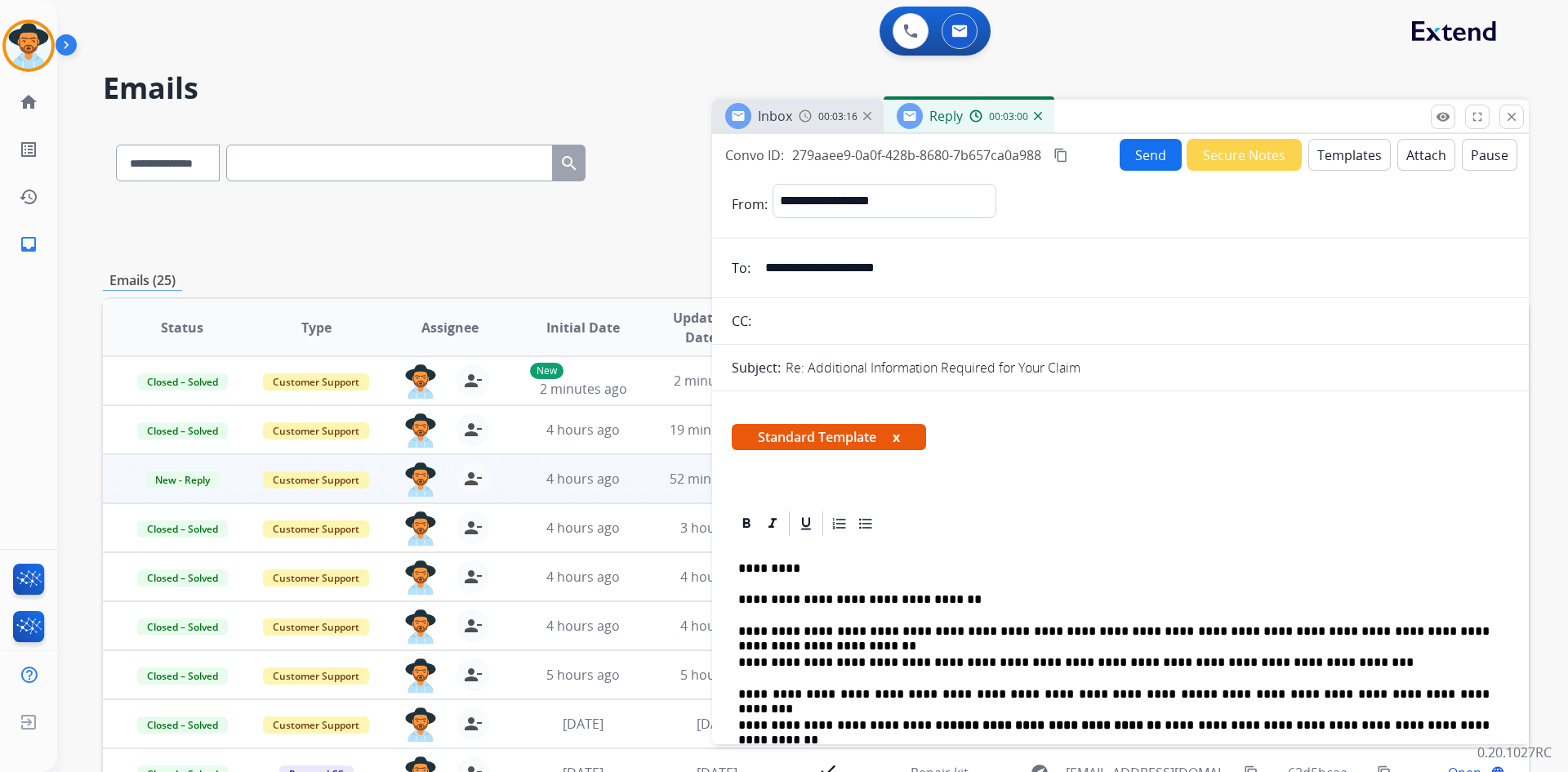
click at [1122, 164] on button "Send" at bounding box center [1151, 154] width 62 height 32
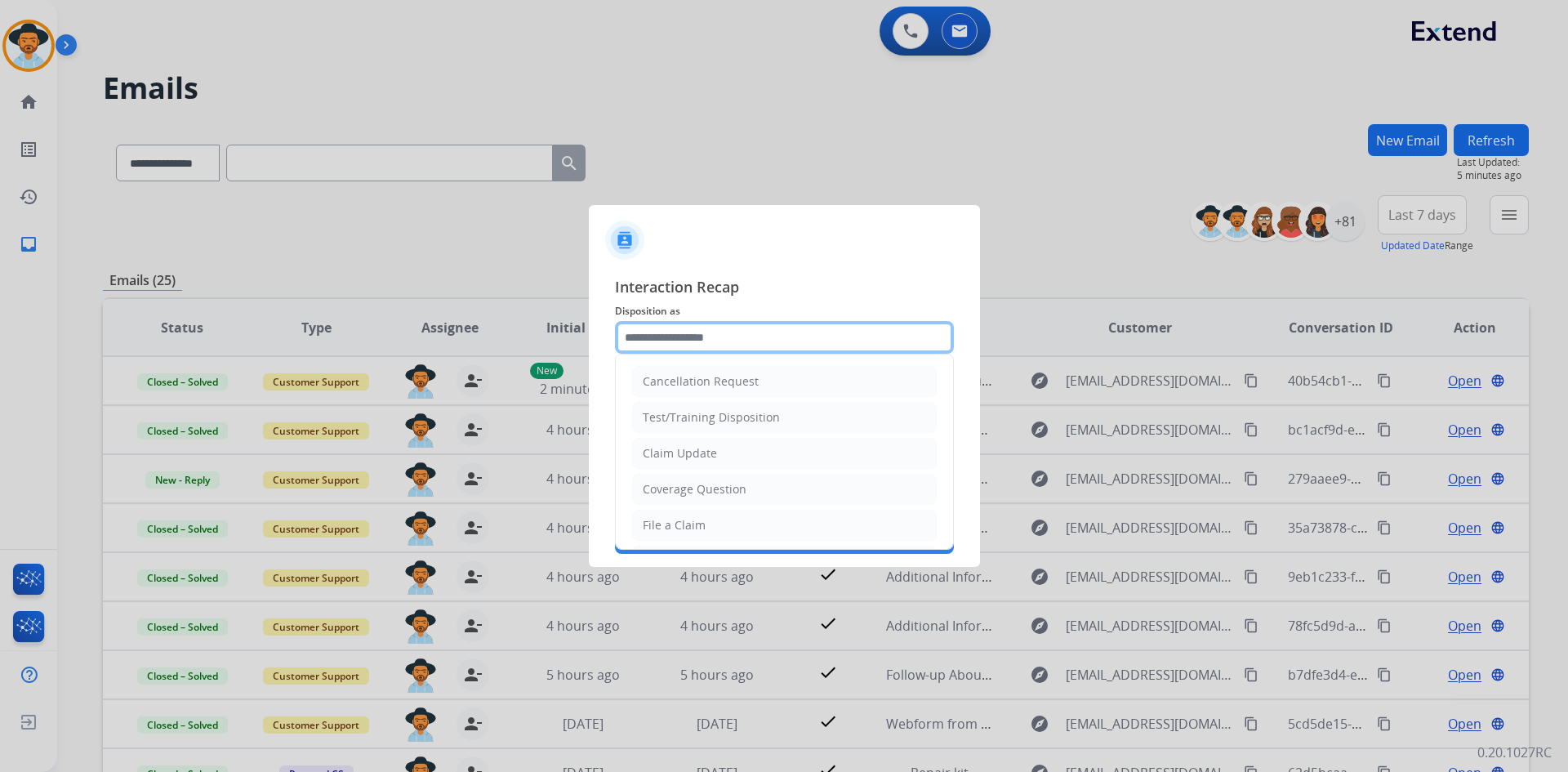
click at [764, 338] on input "text" at bounding box center [784, 338] width 339 height 33
click at [728, 450] on li "Claim Update" at bounding box center [784, 453] width 305 height 31
type input "**********"
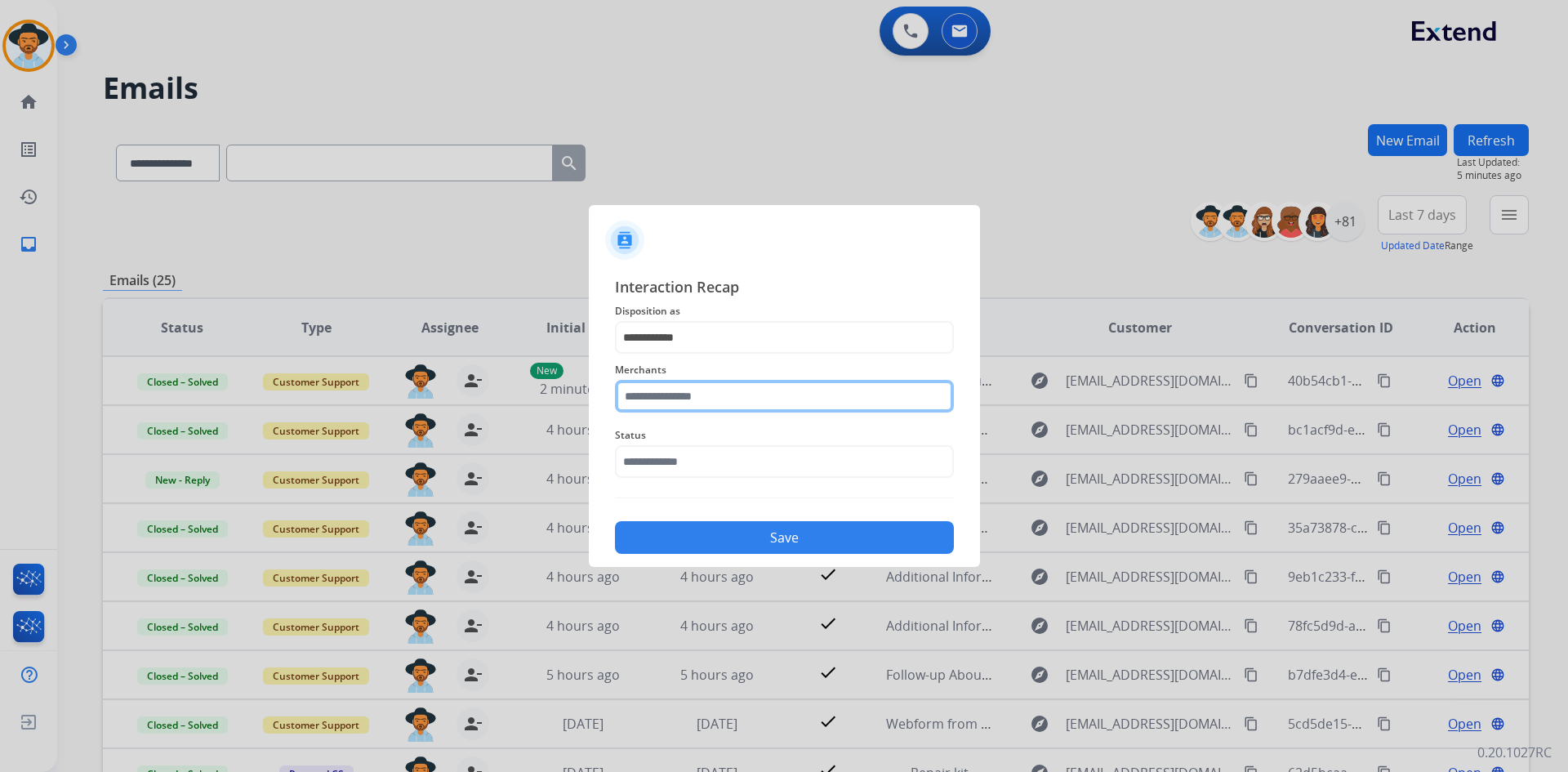
click at [704, 386] on input "text" at bounding box center [784, 397] width 339 height 33
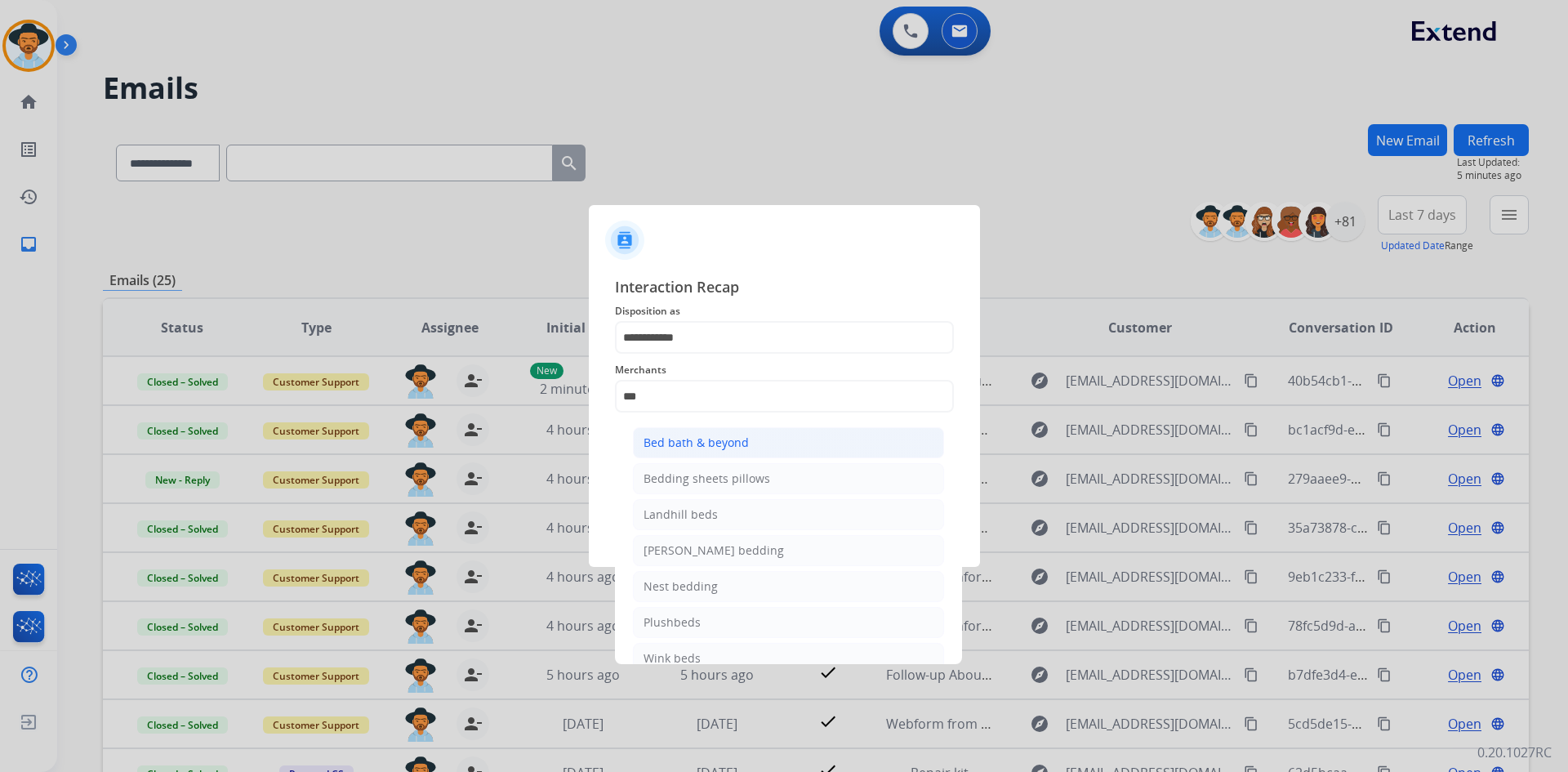
click at [776, 446] on li "Bed bath & beyond" at bounding box center [788, 443] width 311 height 31
type input "**********"
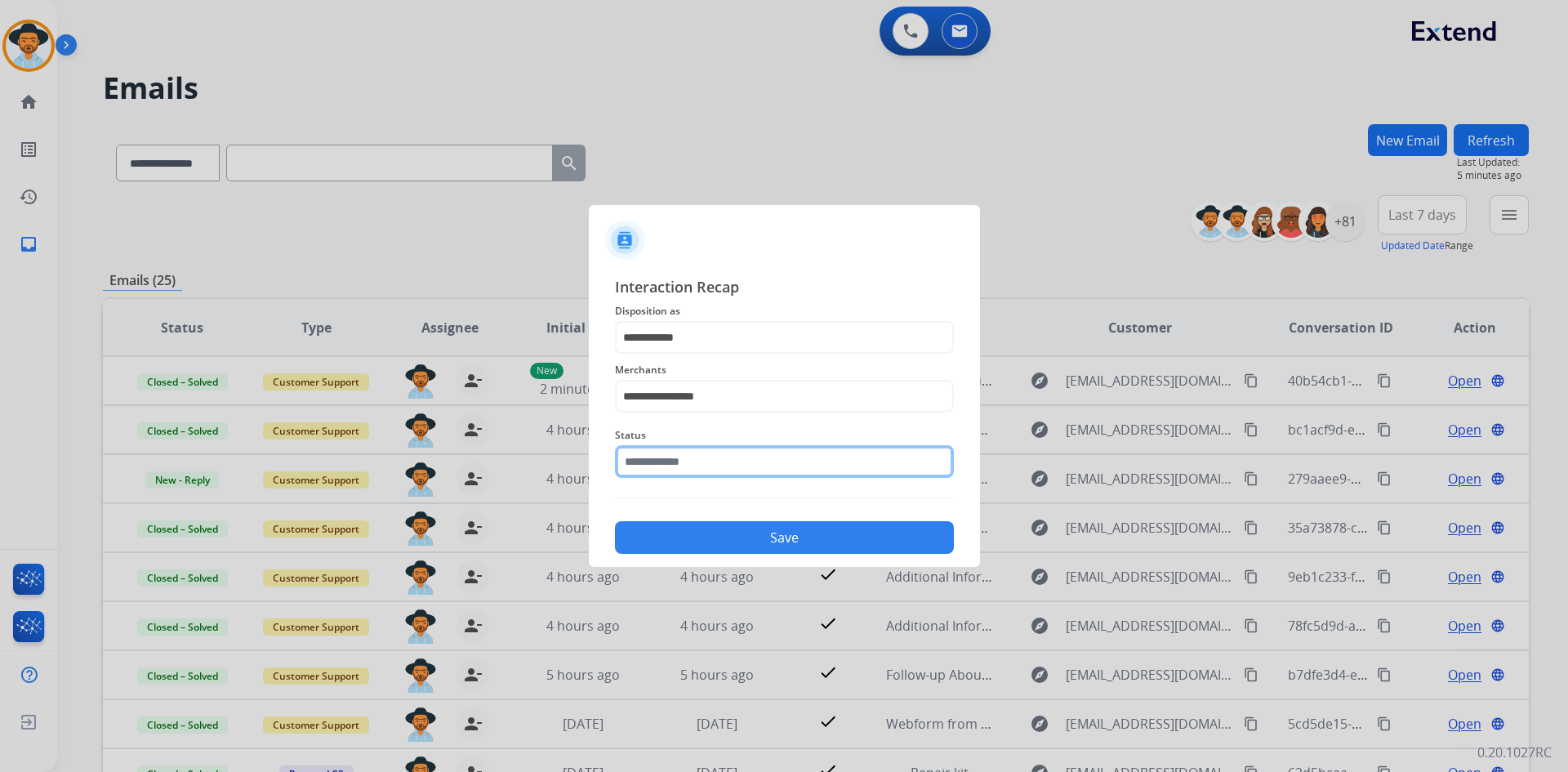
click at [688, 468] on input "text" at bounding box center [784, 462] width 339 height 33
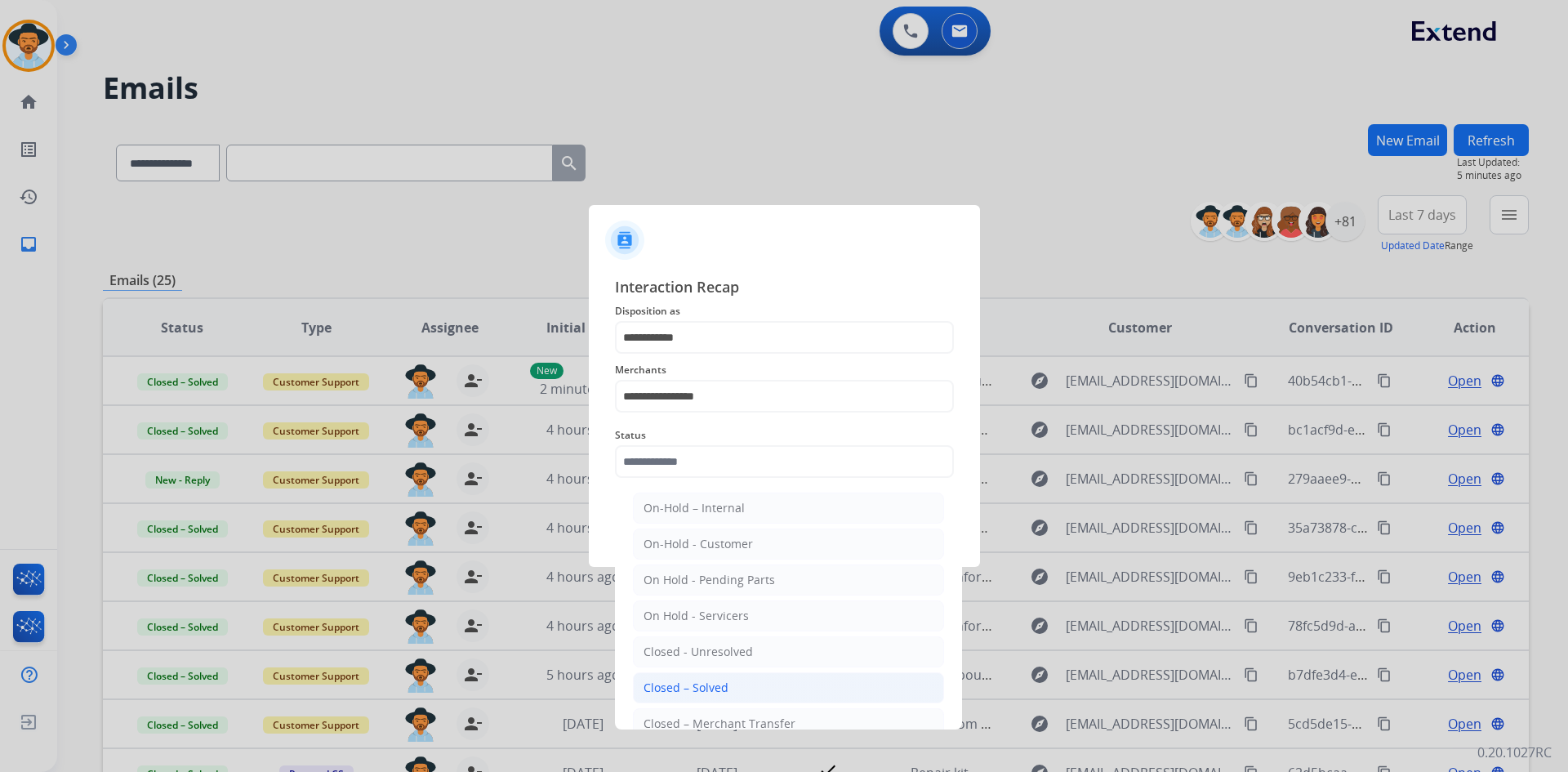
click at [706, 687] on div "Closed – Solved" at bounding box center [685, 688] width 85 height 16
type input "**********"
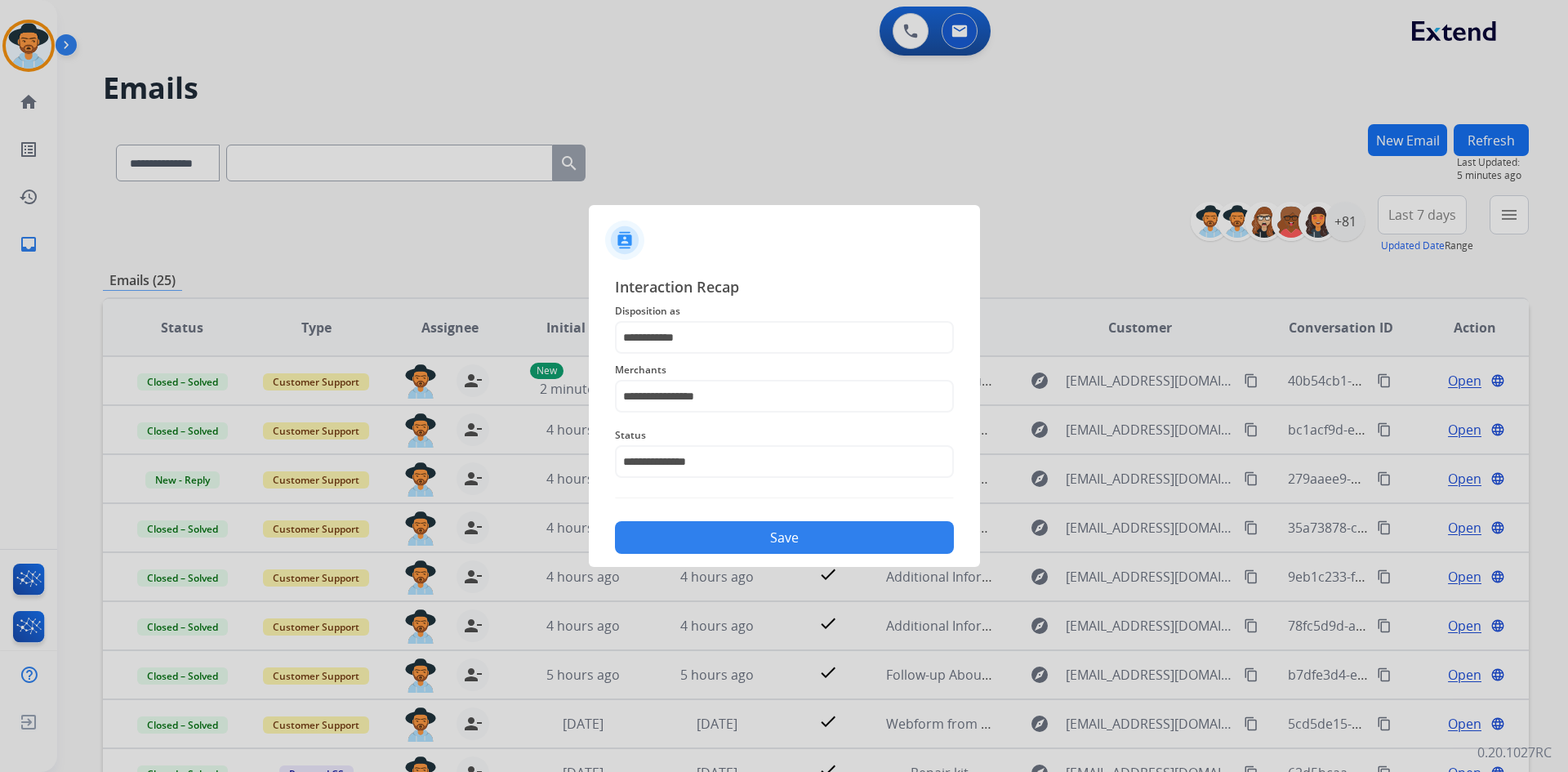
click at [761, 537] on button "Save" at bounding box center [784, 538] width 339 height 33
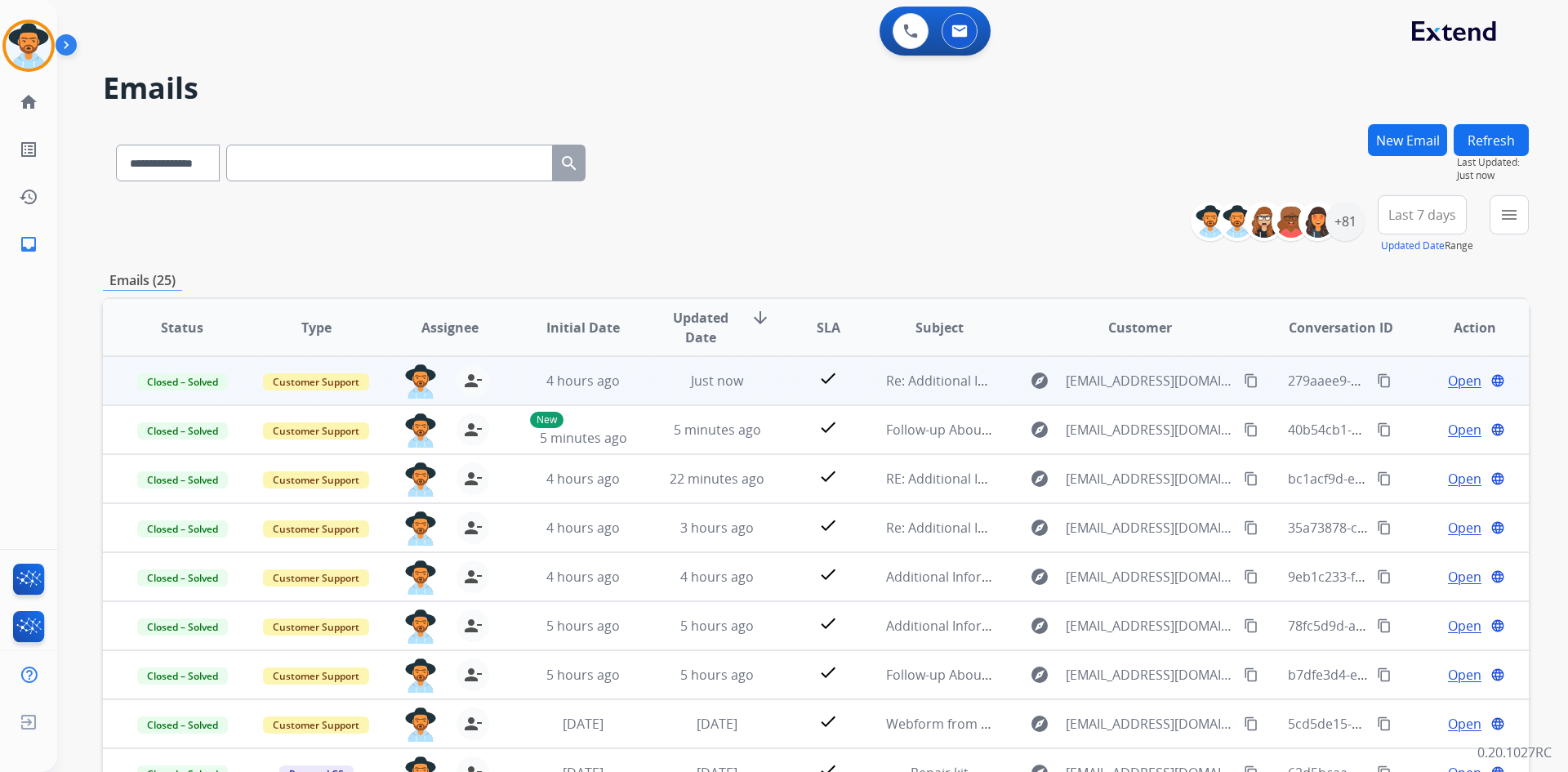
click at [1377, 379] on mat-icon "content_copy" at bounding box center [1384, 381] width 15 height 15
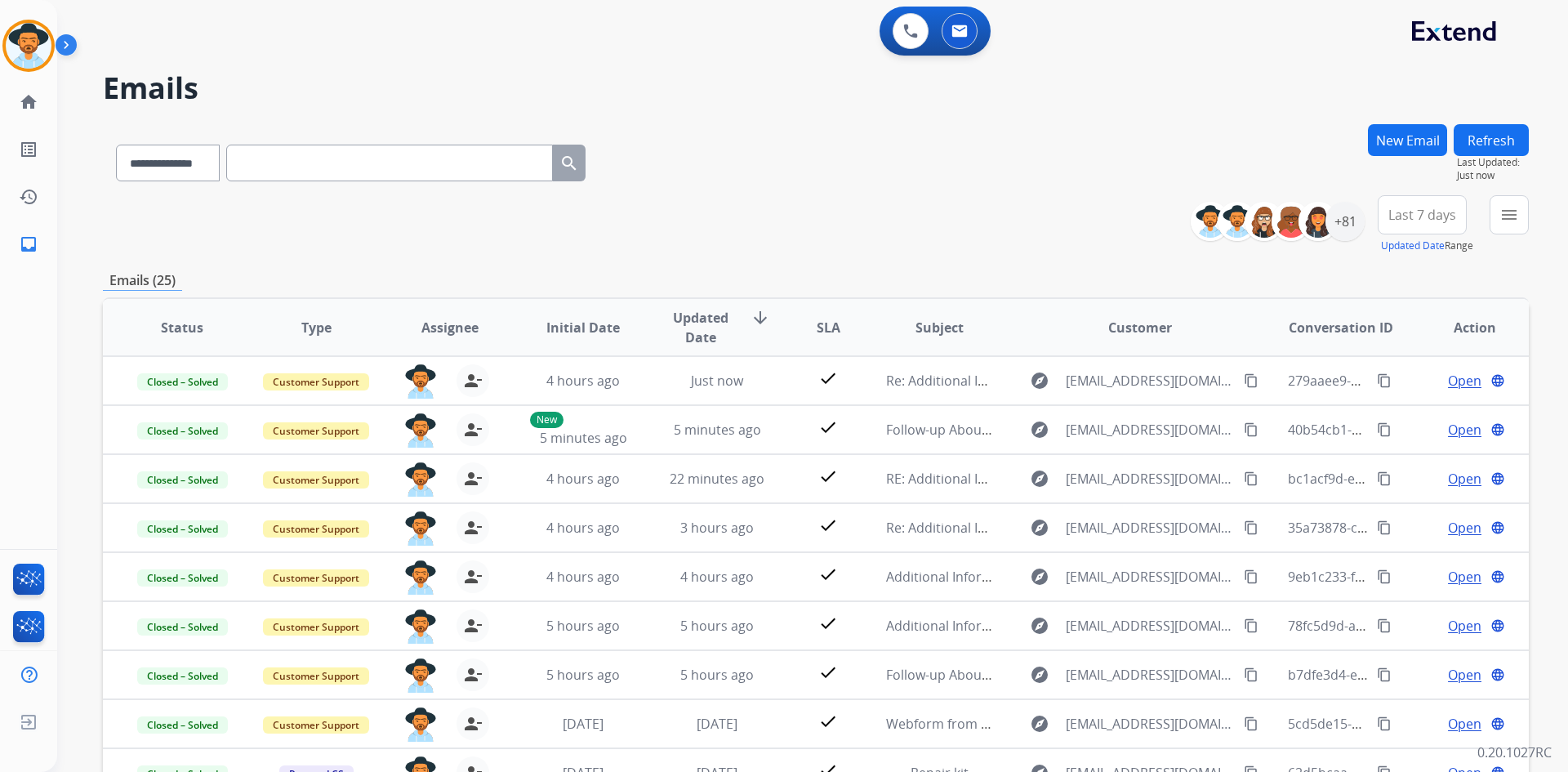
drag, startPoint x: 24, startPoint y: 42, endPoint x: 63, endPoint y: 52, distance: 40.3
click at [25, 42] on img at bounding box center [29, 46] width 46 height 46
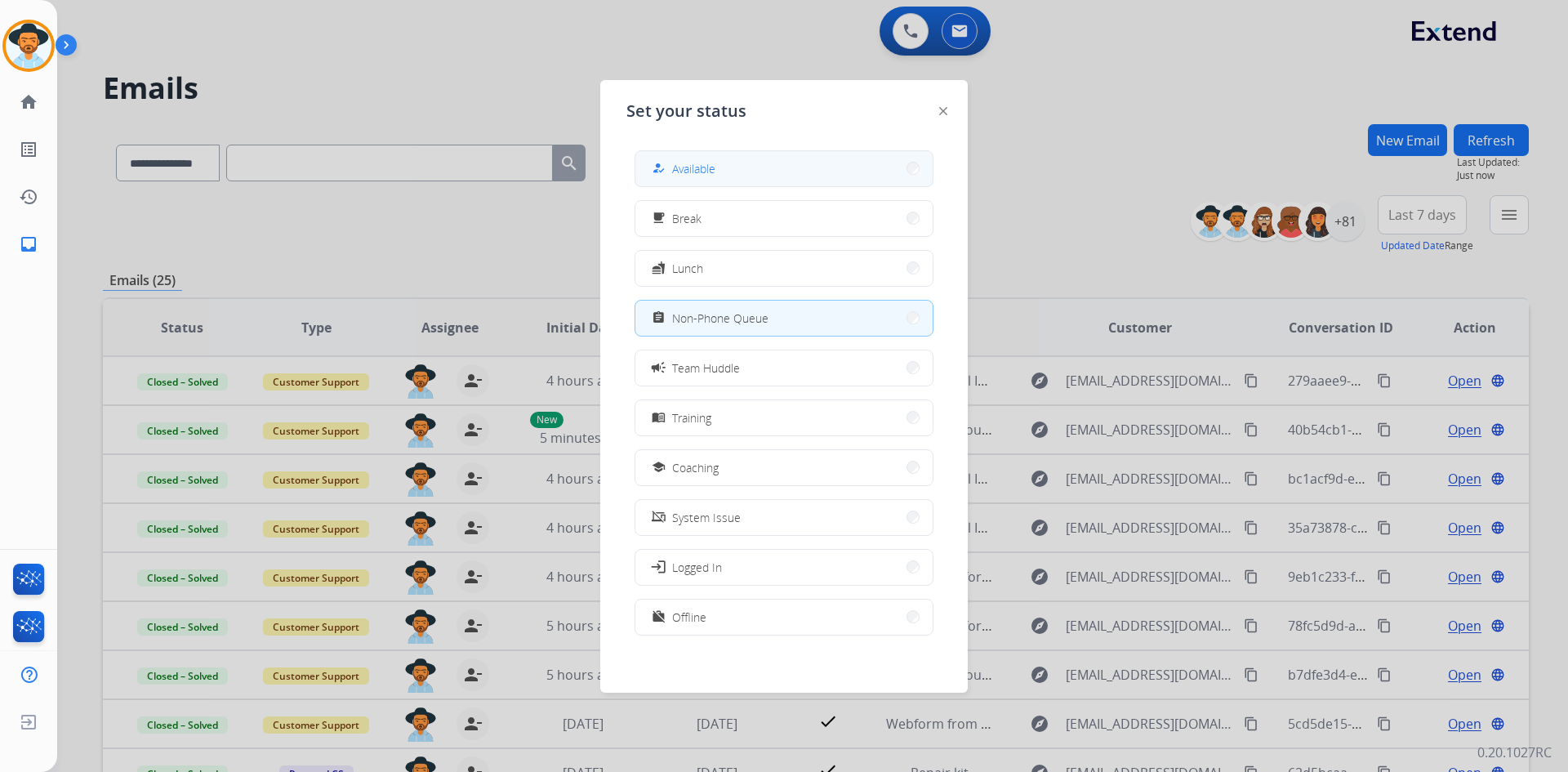
click at [763, 168] on button "how_to_reg Available" at bounding box center [784, 168] width 297 height 35
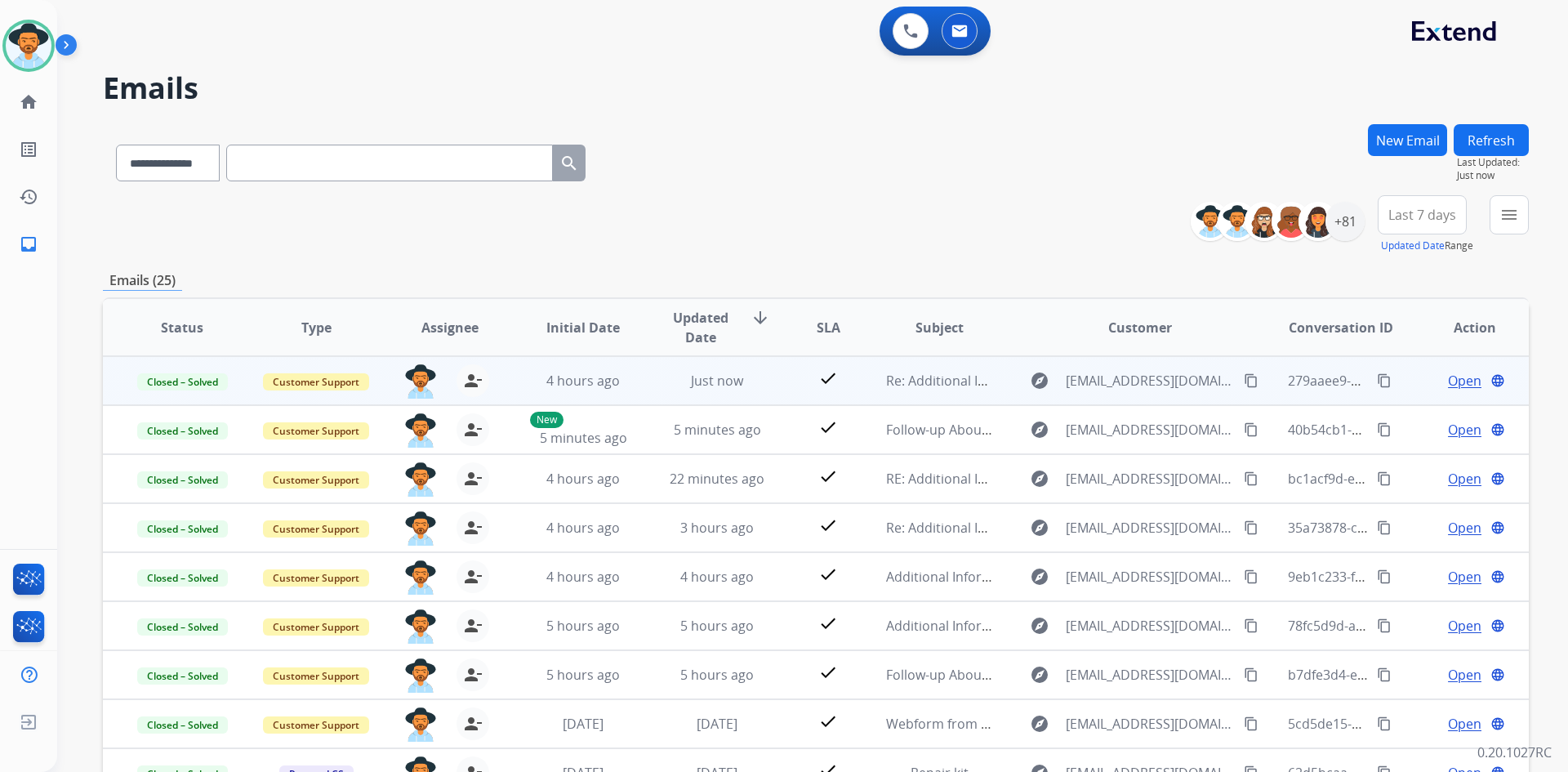
click at [1377, 384] on mat-icon "content_copy" at bounding box center [1384, 381] width 15 height 15
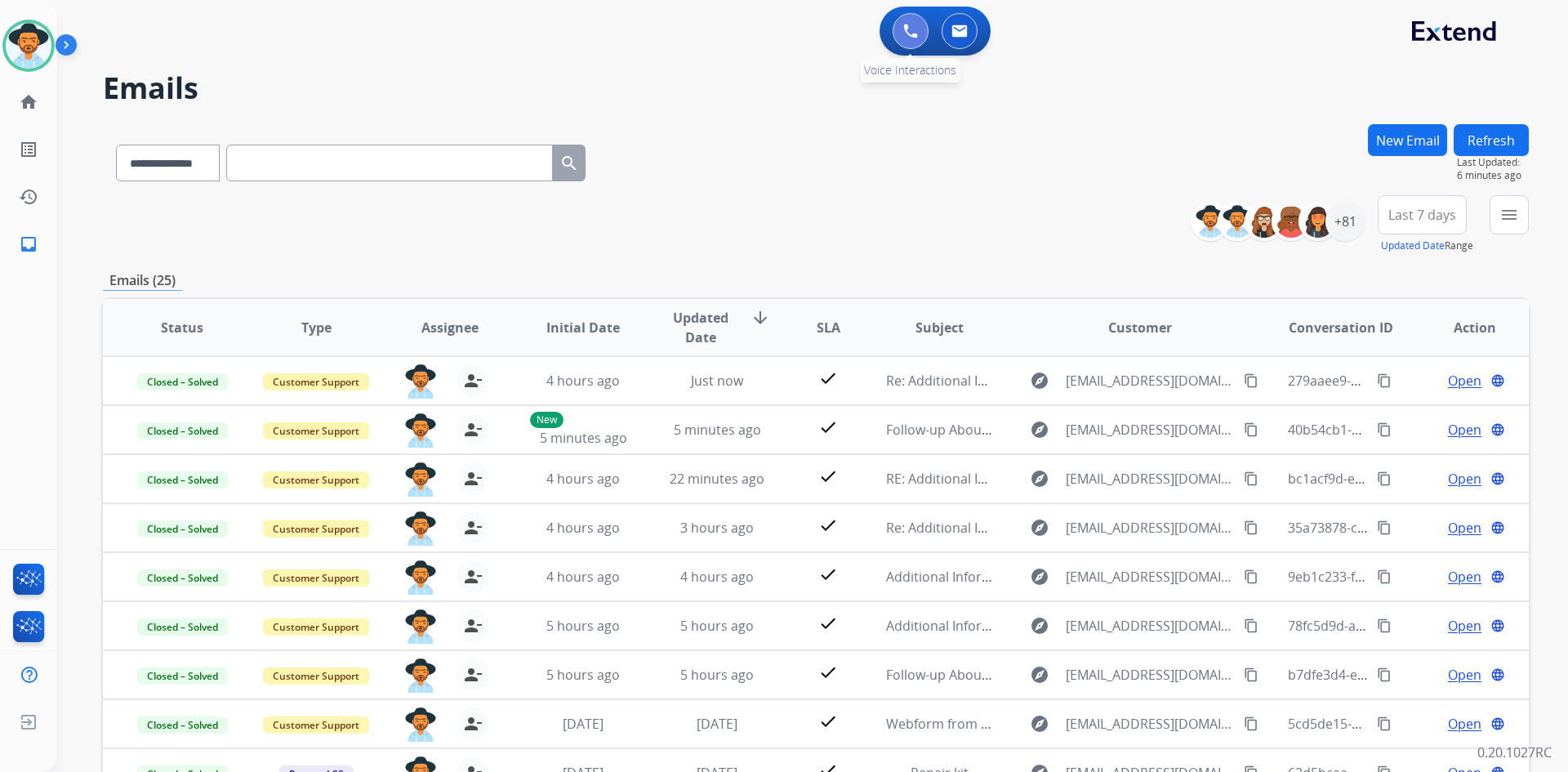
click at [911, 25] on img at bounding box center [910, 31] width 15 height 15
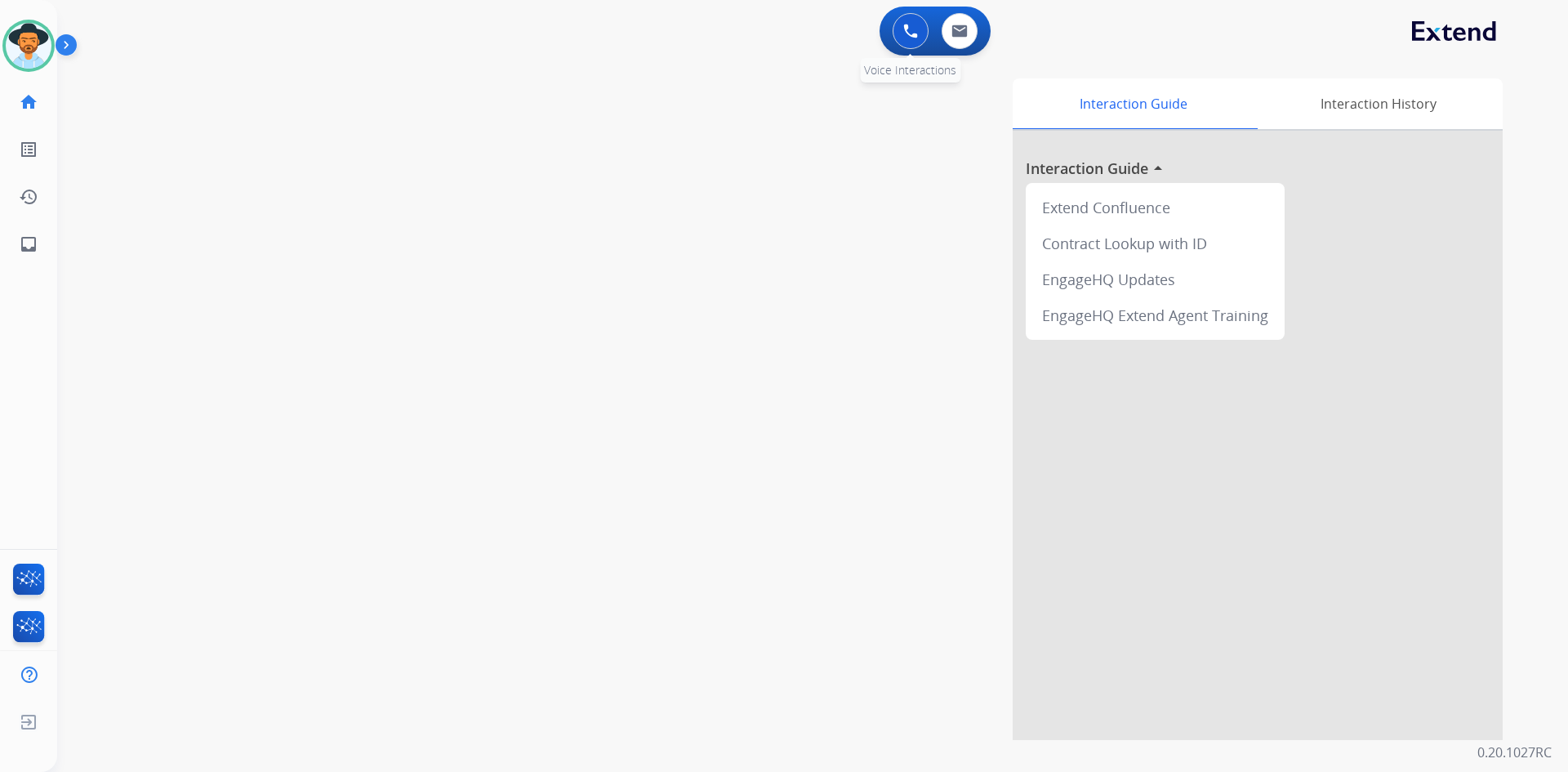
click at [906, 34] on img at bounding box center [910, 31] width 15 height 15
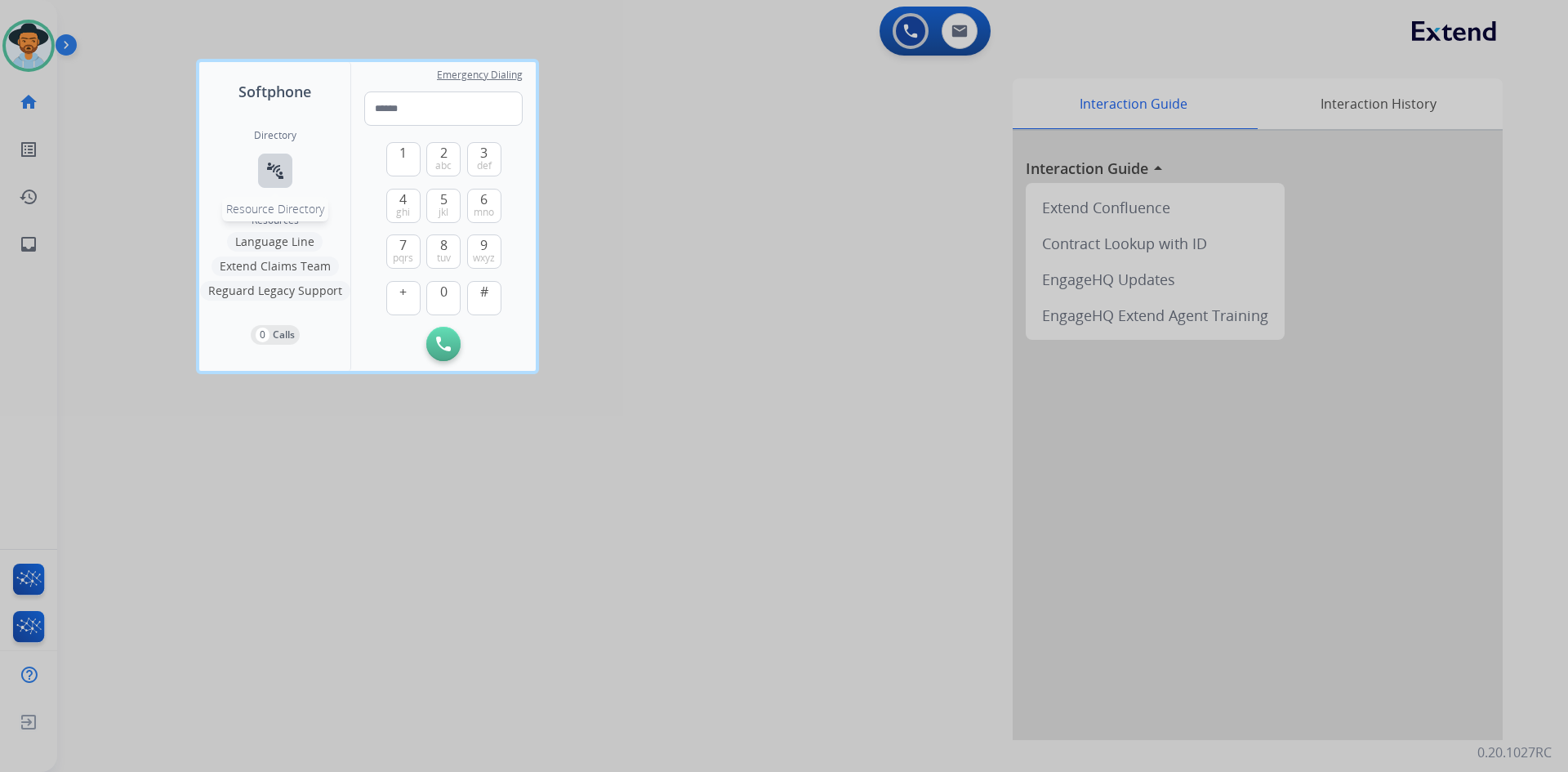
click at [272, 156] on button "connect_without_contact Resource Directory" at bounding box center [275, 171] width 34 height 34
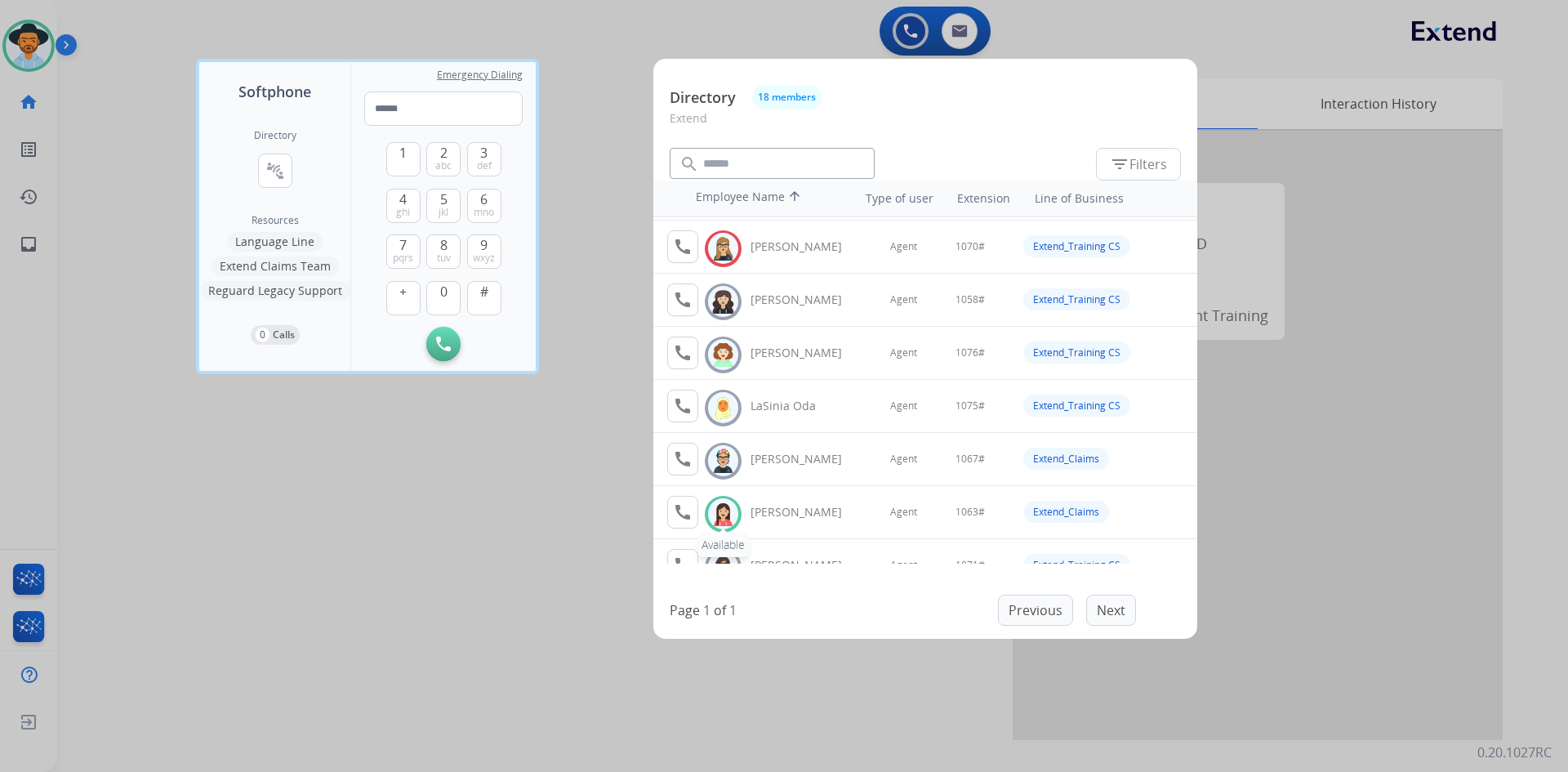
scroll to position [296, 0]
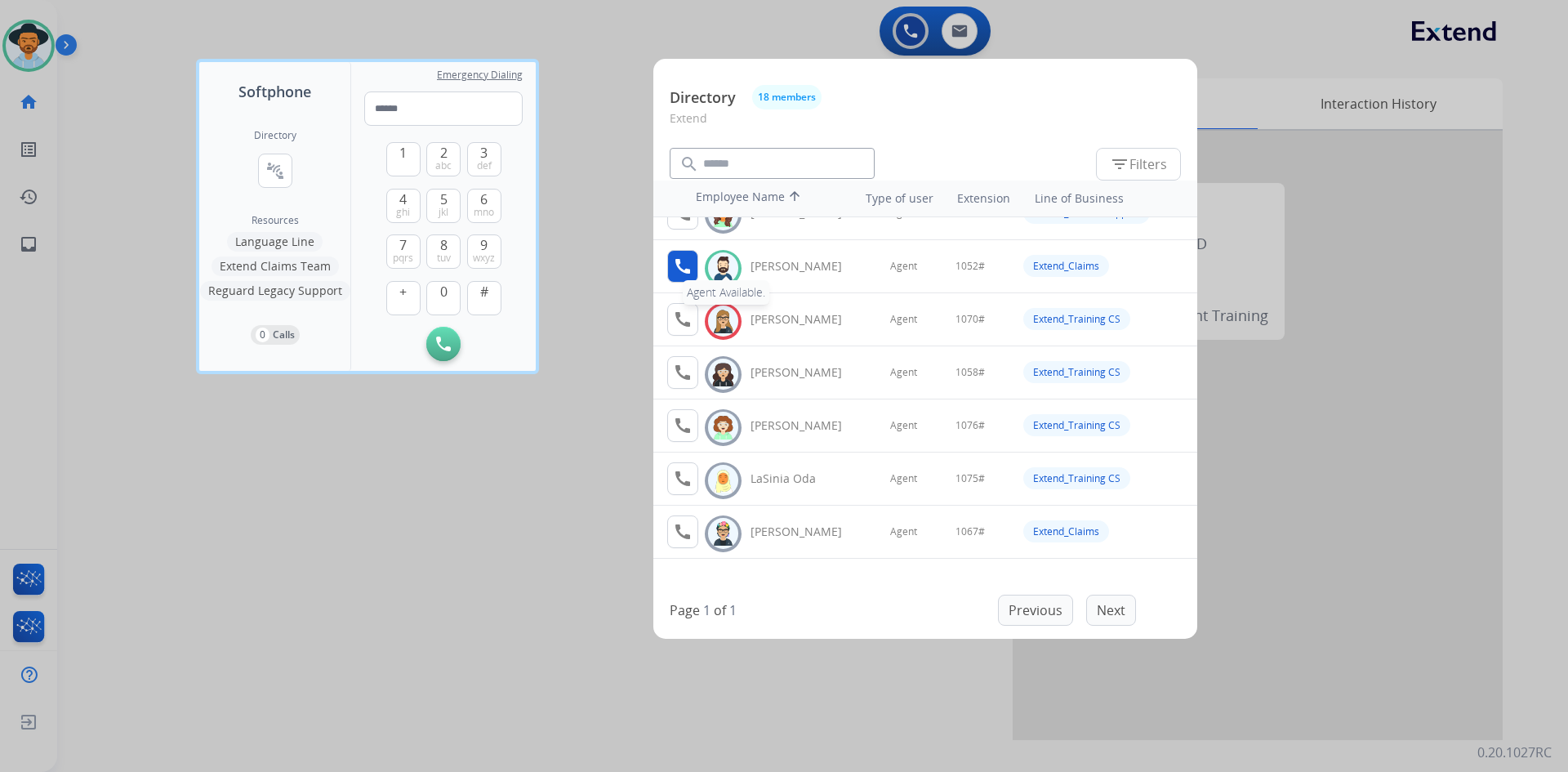
click at [694, 270] on button "call Agent Available." at bounding box center [683, 266] width 31 height 33
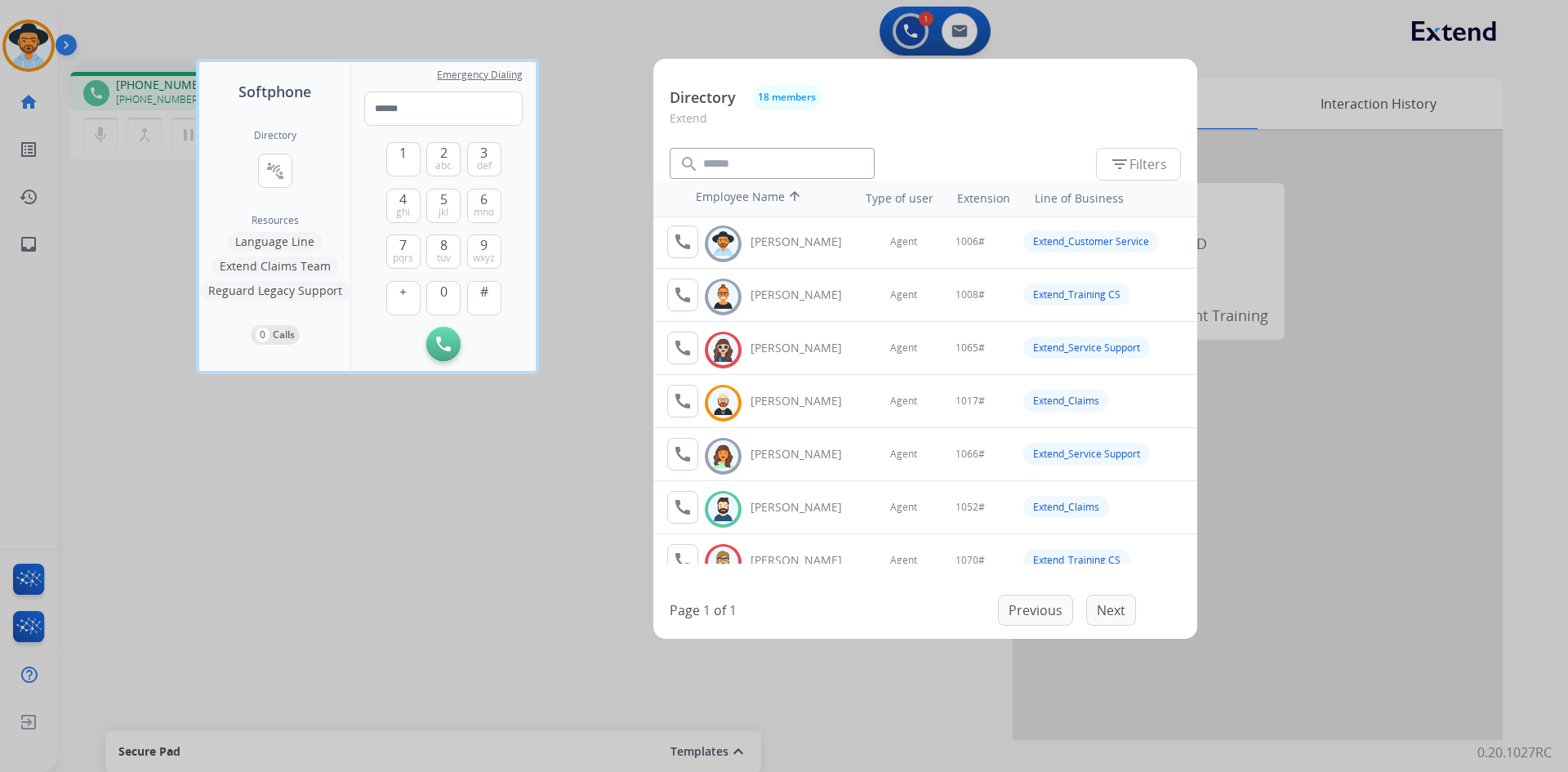
scroll to position [163, 0]
click at [401, 150] on span "1" at bounding box center [403, 153] width 7 height 20
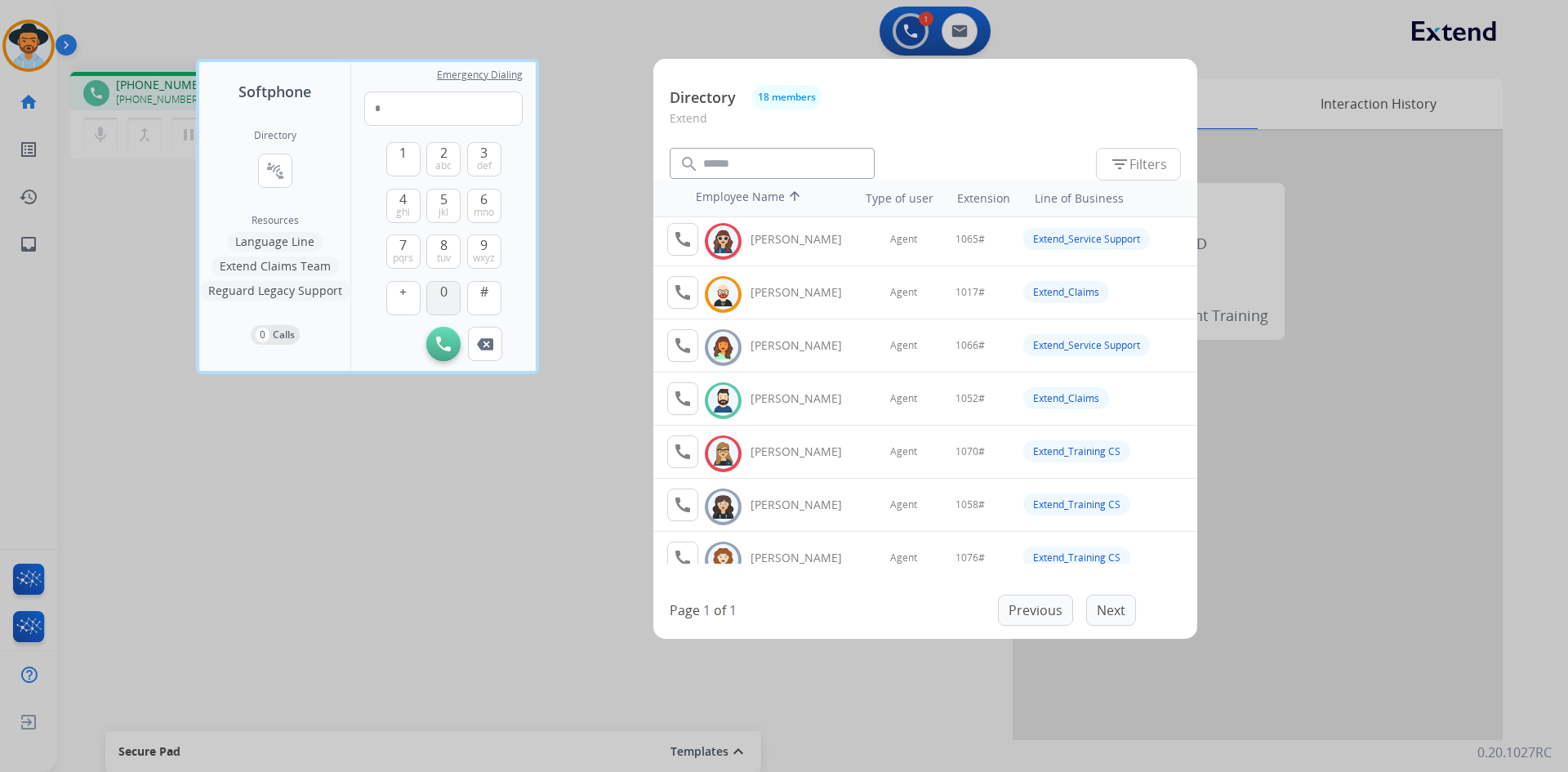
click at [442, 304] on button "0" at bounding box center [443, 298] width 34 height 34
click at [442, 209] on span "jkl" at bounding box center [443, 213] width 10 height 13
click at [443, 158] on span "2" at bounding box center [443, 153] width 7 height 20
click at [493, 297] on button "#" at bounding box center [484, 298] width 34 height 34
type input "*****"
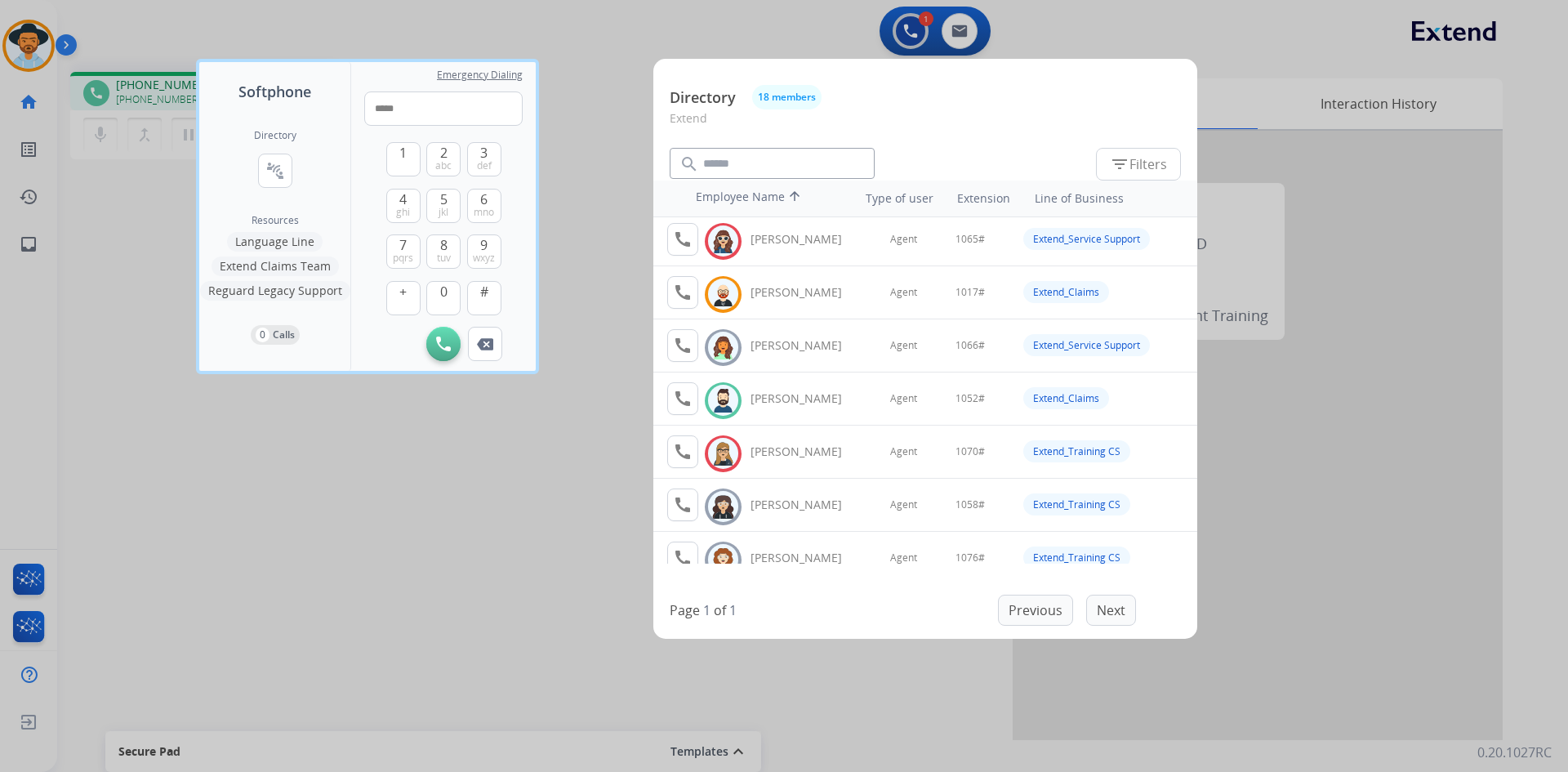
click at [454, 573] on div at bounding box center [784, 386] width 1568 height 772
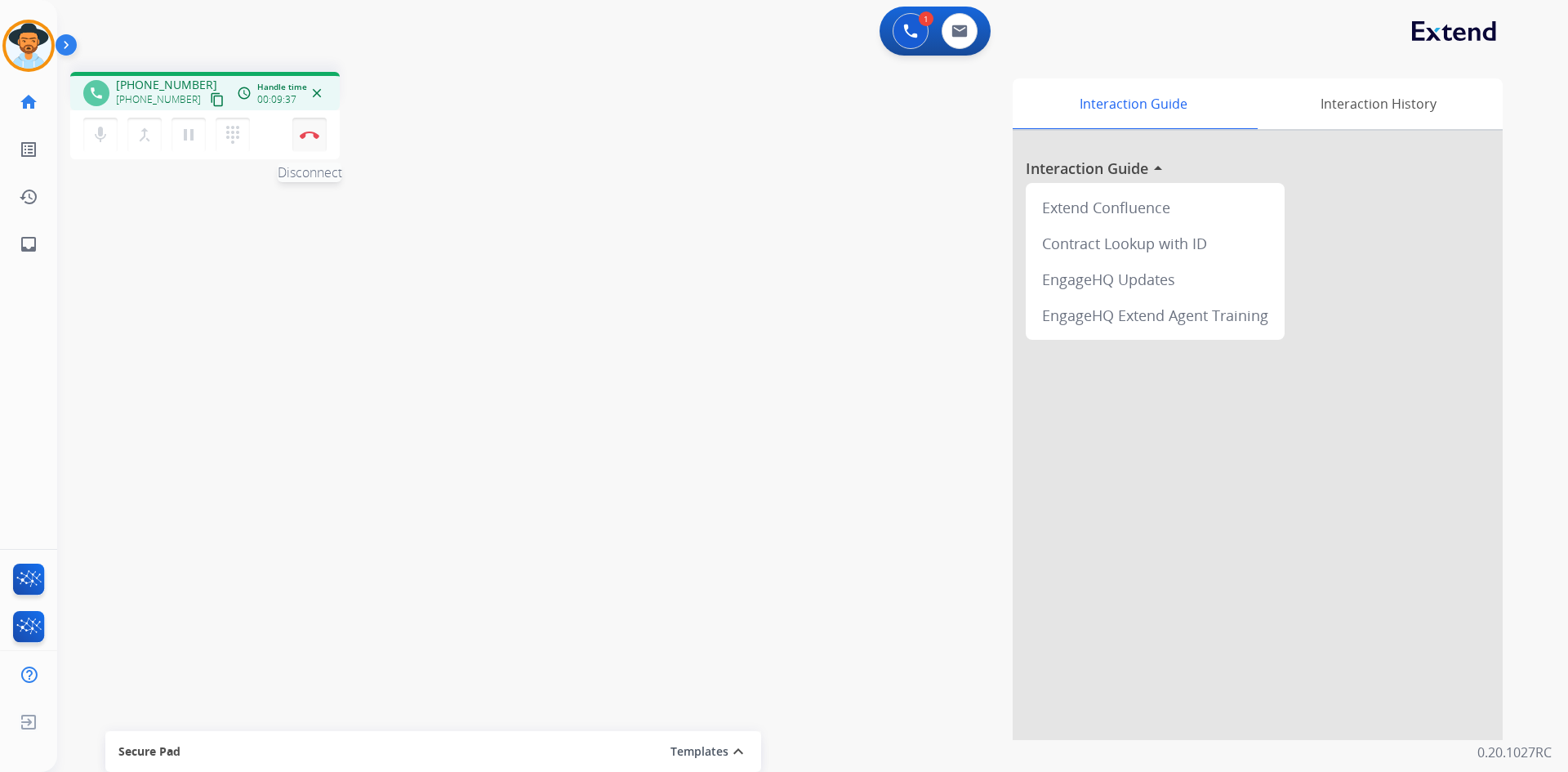
click at [307, 135] on img at bounding box center [309, 135] width 20 height 8
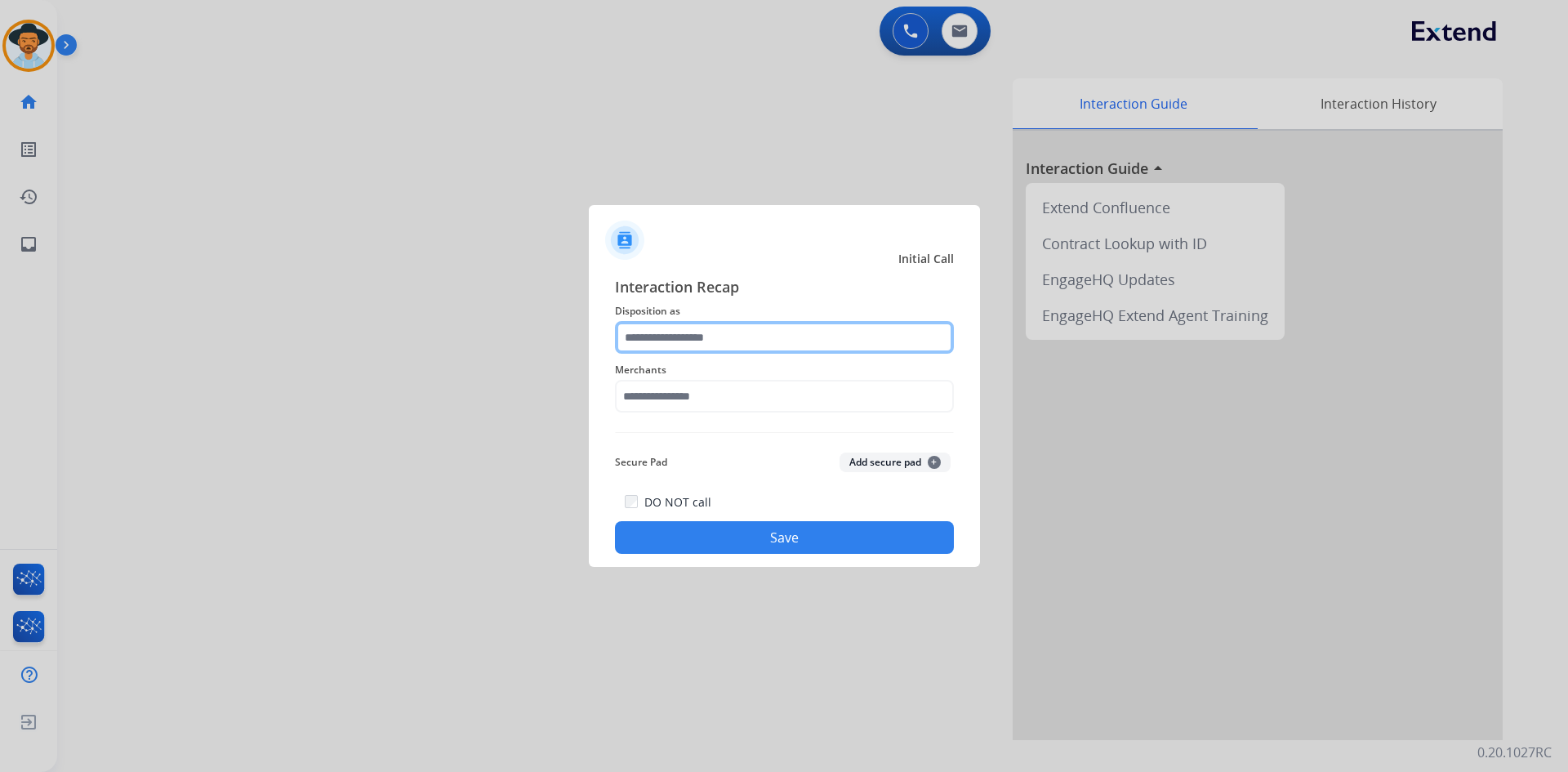
click at [719, 344] on input "text" at bounding box center [784, 338] width 339 height 33
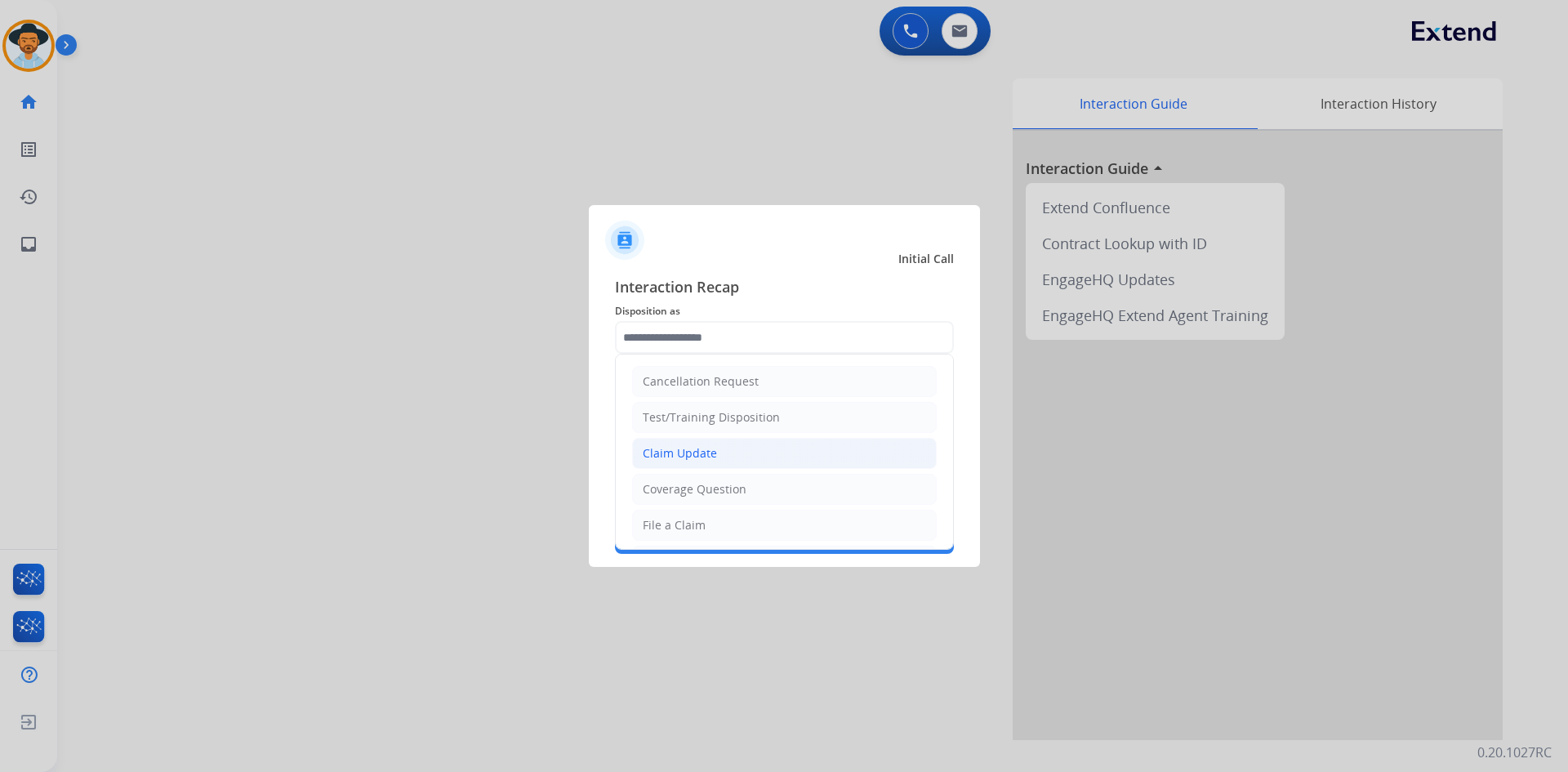
click at [738, 445] on li "Claim Update" at bounding box center [784, 453] width 305 height 31
type input "**********"
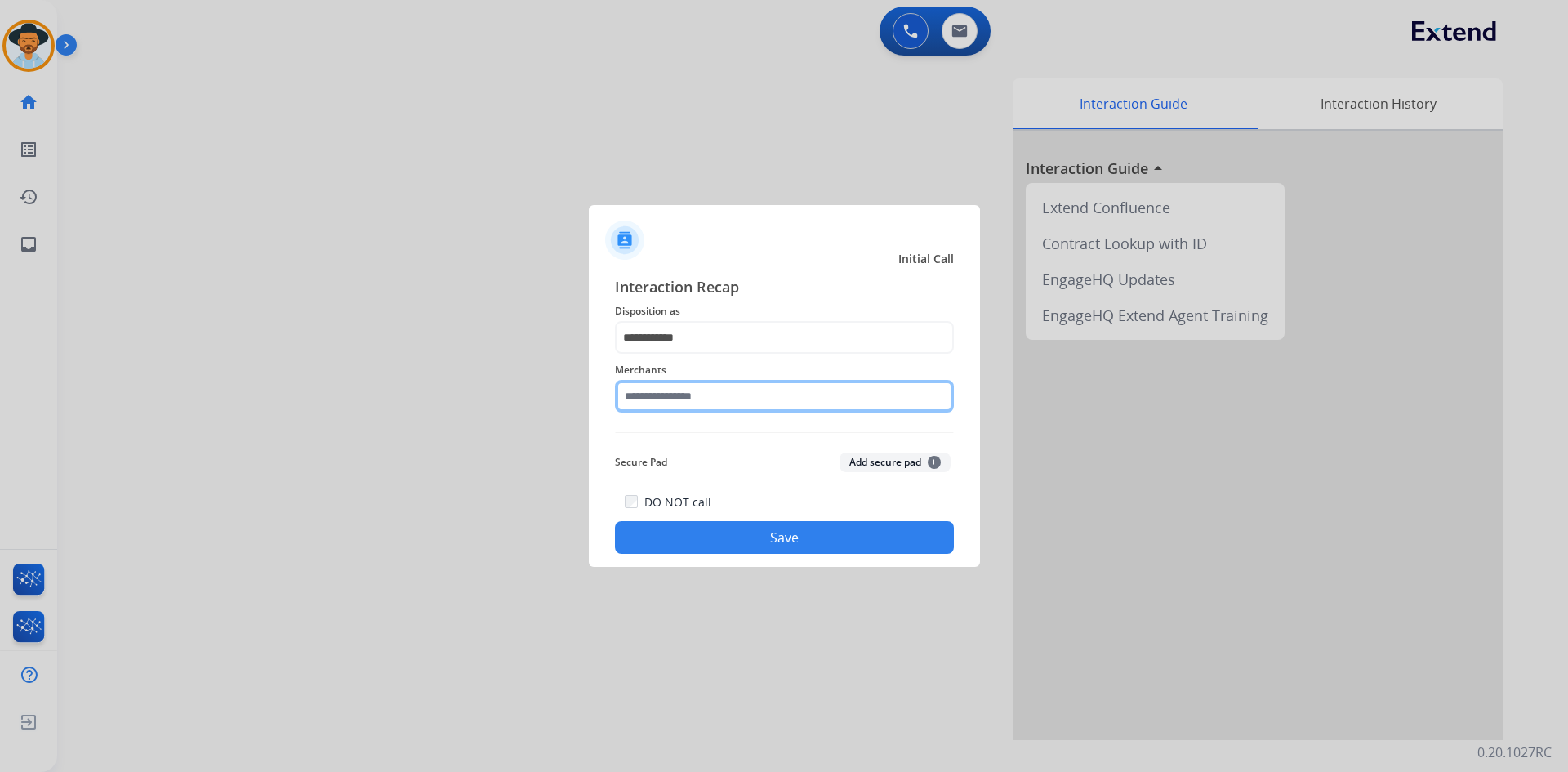
click at [676, 393] on input "text" at bounding box center [784, 397] width 339 height 33
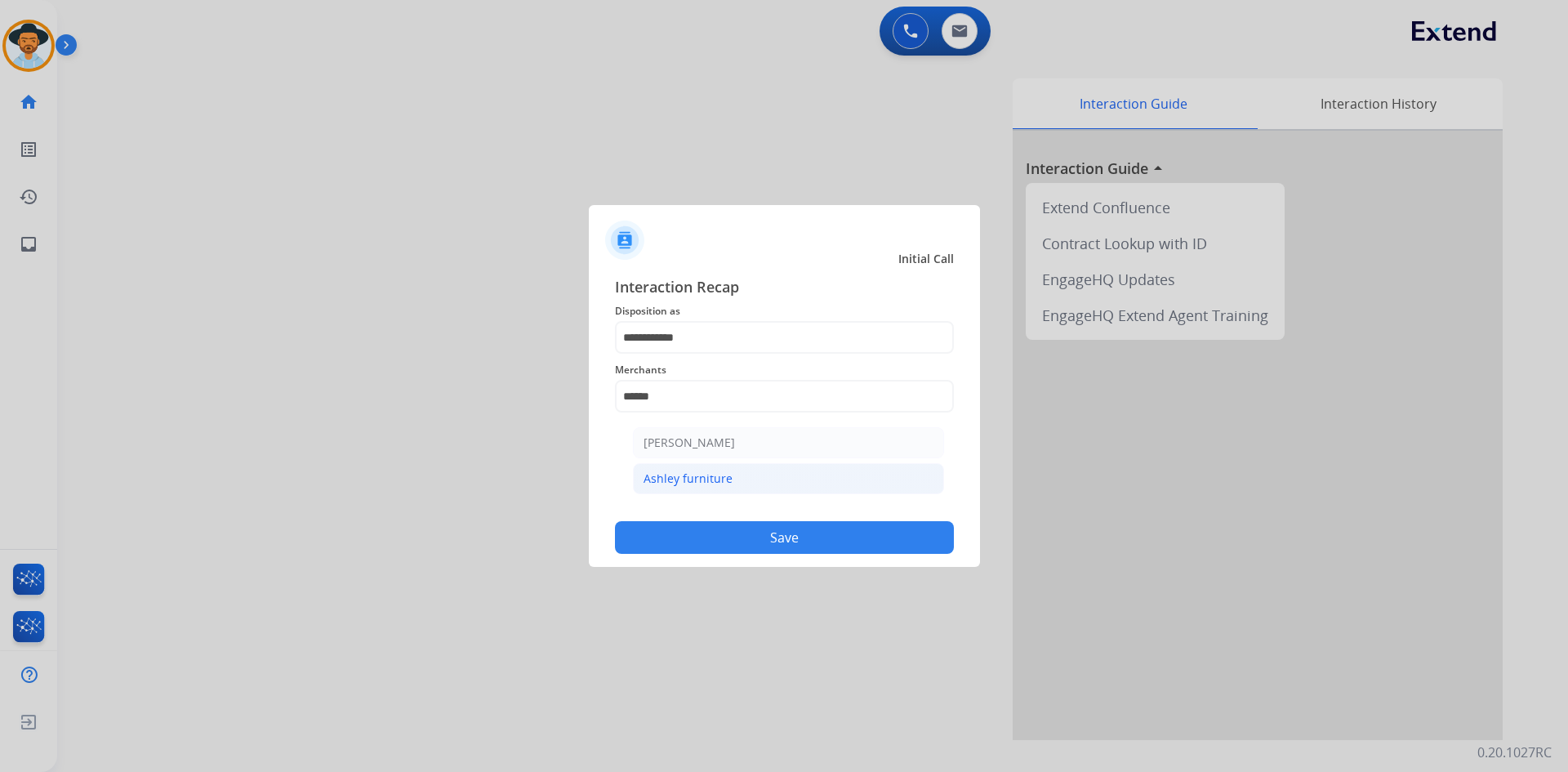
click at [717, 469] on li "Ashley furniture" at bounding box center [788, 479] width 311 height 31
type input "**********"
click at [802, 548] on button "Save" at bounding box center [784, 538] width 339 height 33
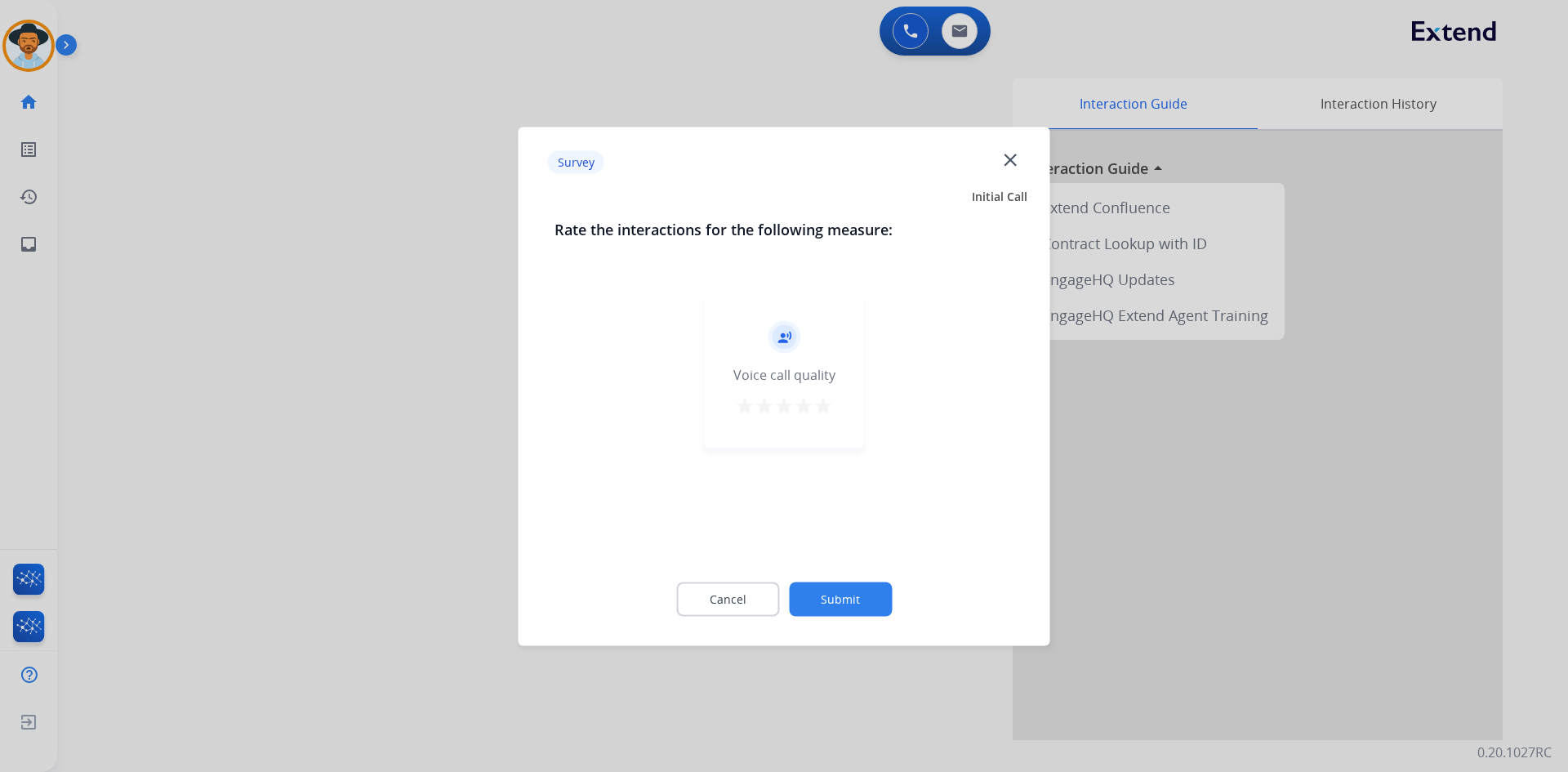
click at [818, 406] on mat-icon "star" at bounding box center [823, 406] width 20 height 20
click at [855, 604] on button "Submit" at bounding box center [840, 599] width 103 height 34
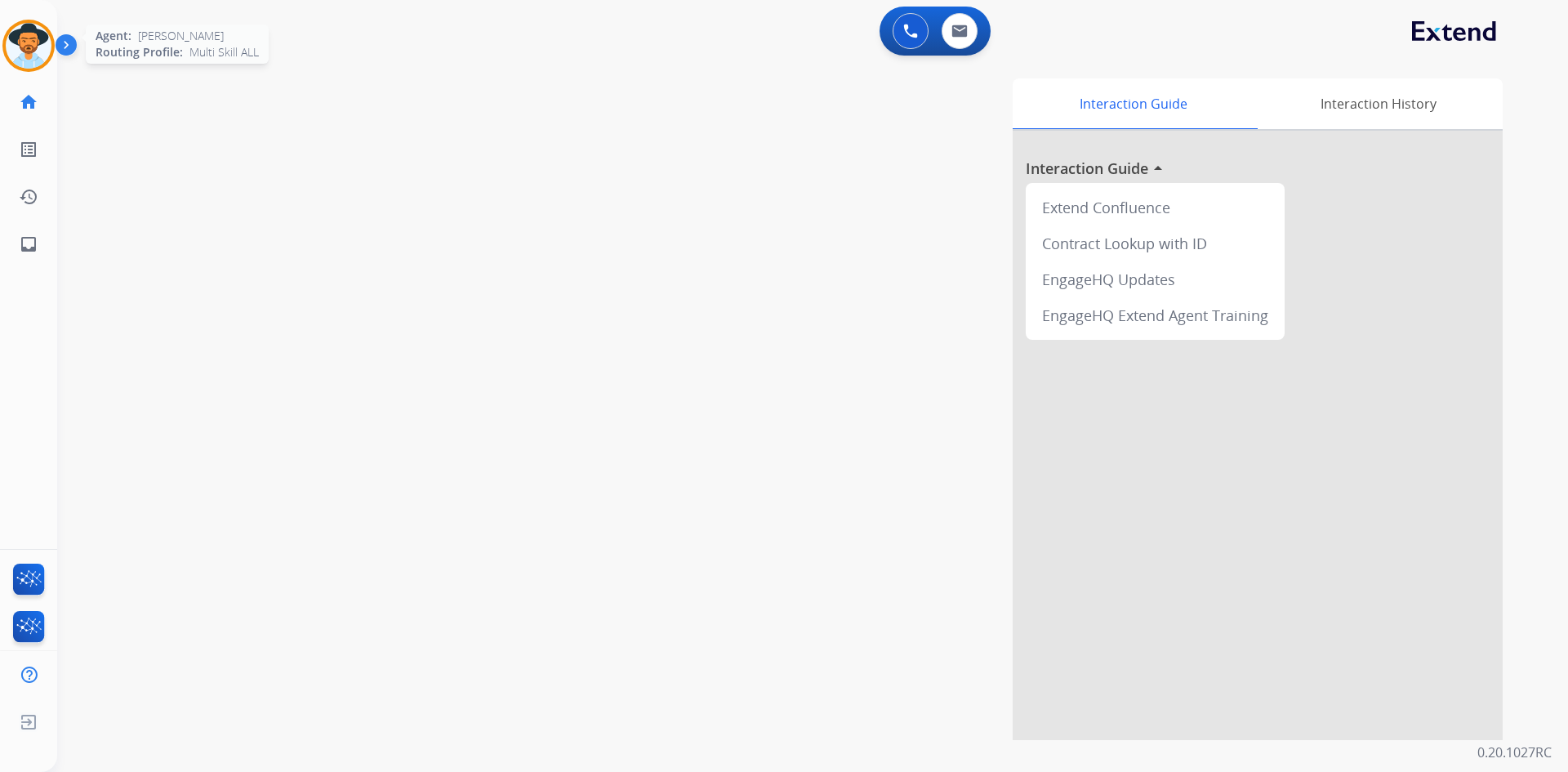
click at [27, 48] on img at bounding box center [29, 46] width 46 height 46
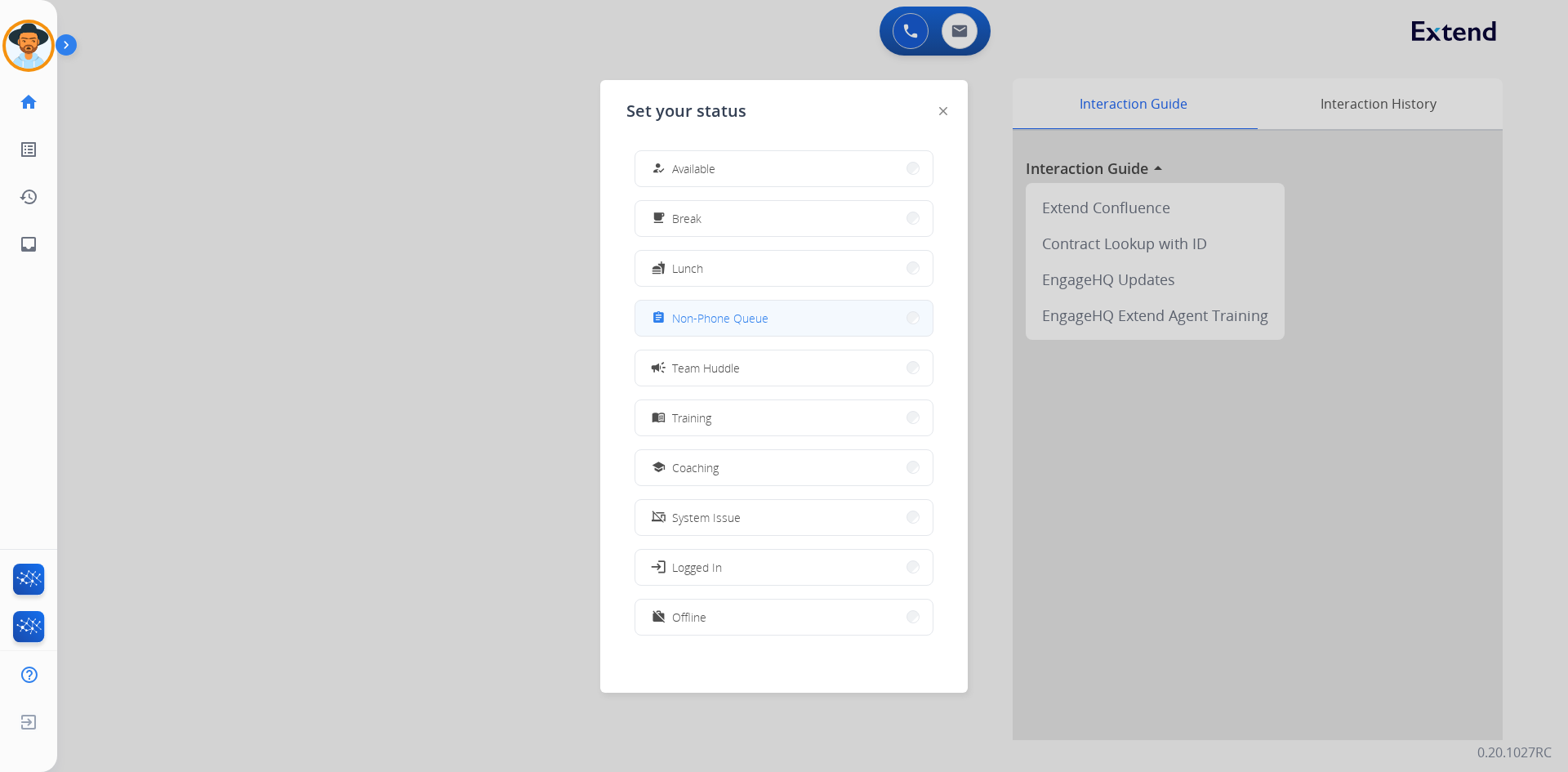
click at [766, 324] on span "Non-Phone Queue" at bounding box center [720, 318] width 96 height 17
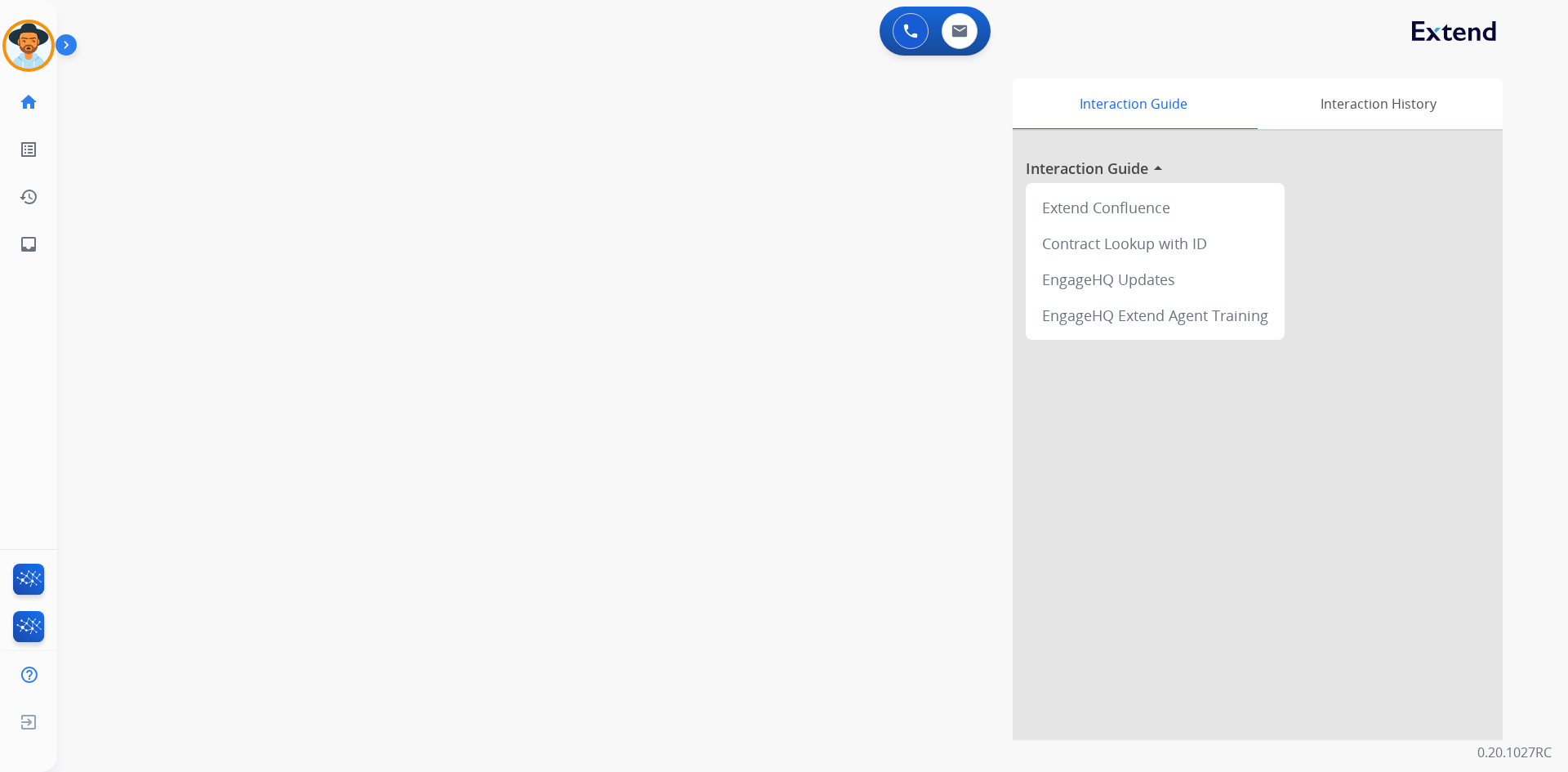
drag, startPoint x: 34, startPoint y: 44, endPoint x: 87, endPoint y: 57, distance: 54.6
click at [34, 44] on img at bounding box center [29, 46] width 46 height 46
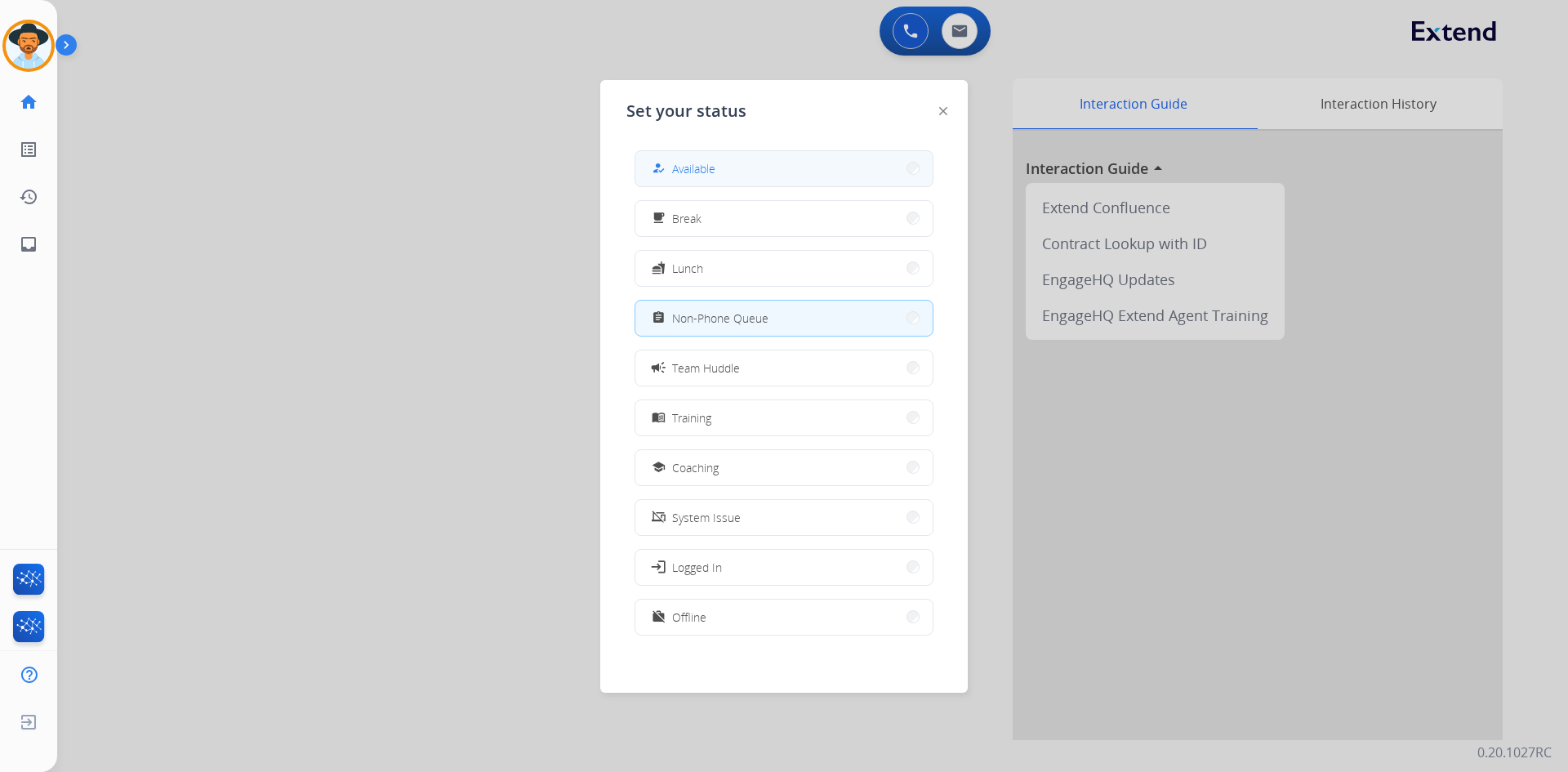
click at [816, 168] on button "how_to_reg Available" at bounding box center [784, 168] width 297 height 35
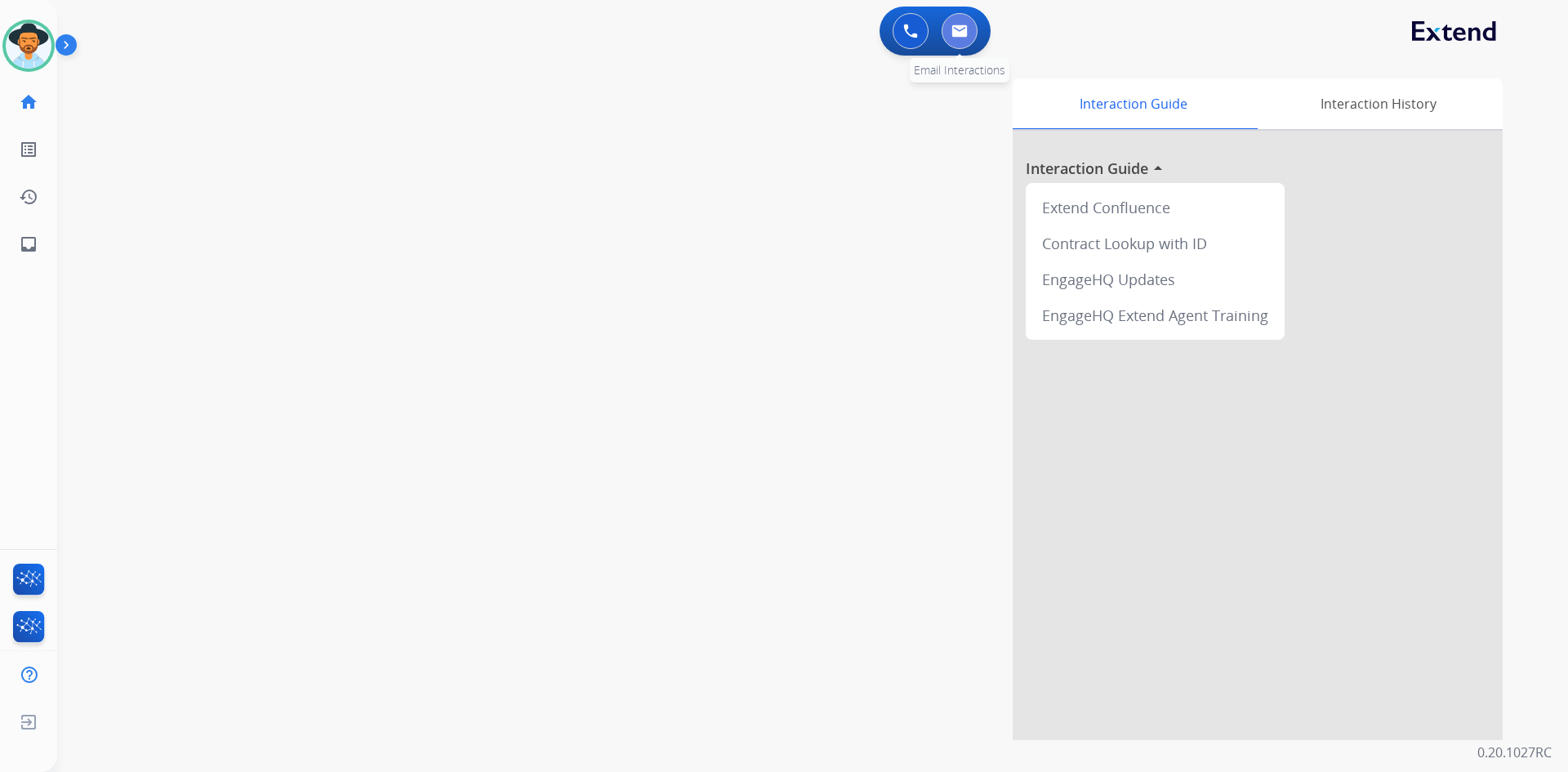
click at [952, 37] on img at bounding box center [960, 31] width 16 height 13
select select "**********"
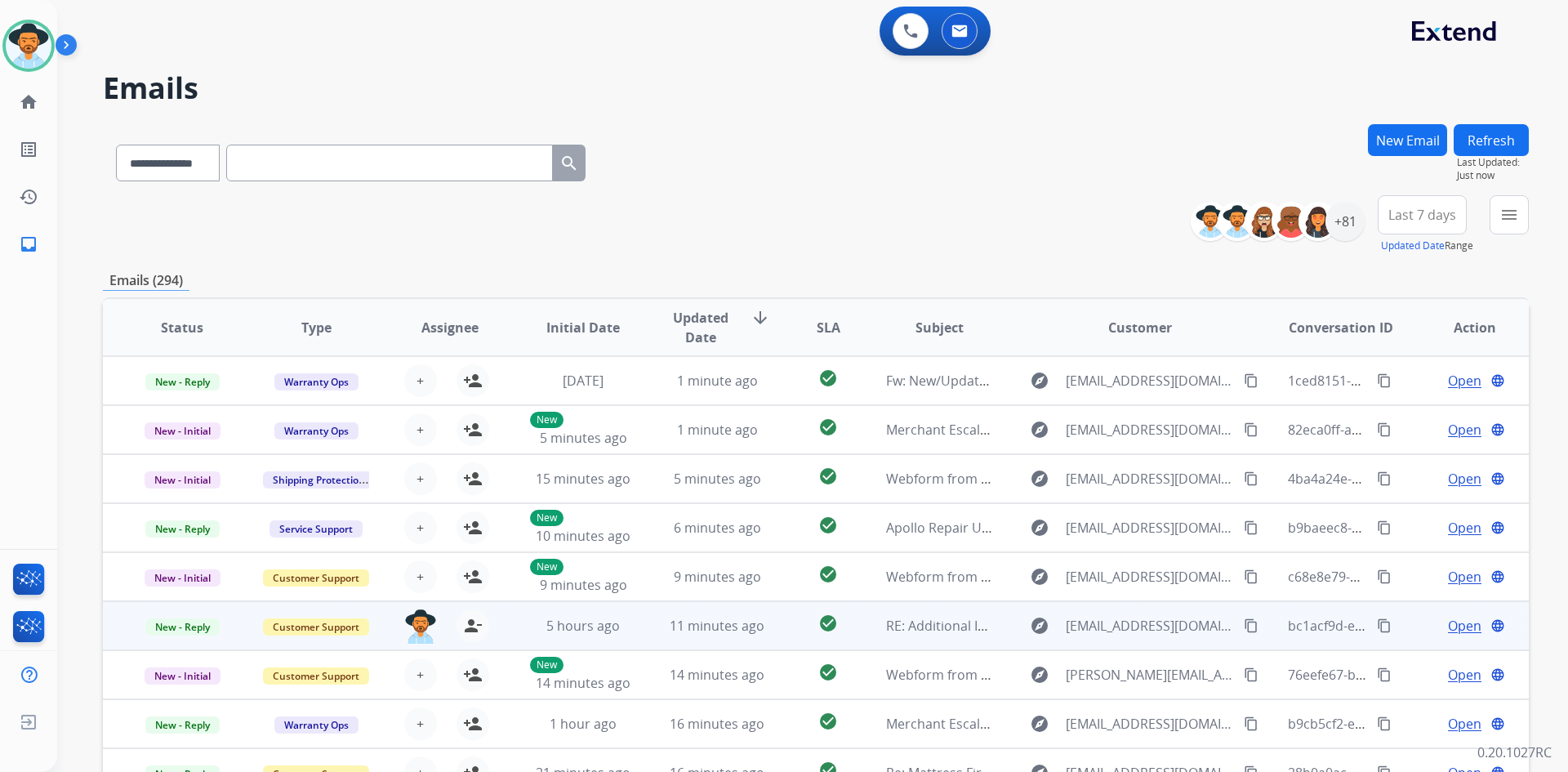
drag, startPoint x: 1226, startPoint y: 630, endPoint x: 1204, endPoint y: 630, distance: 22.0
click at [1244, 630] on mat-icon "content_copy" at bounding box center [1251, 626] width 15 height 15
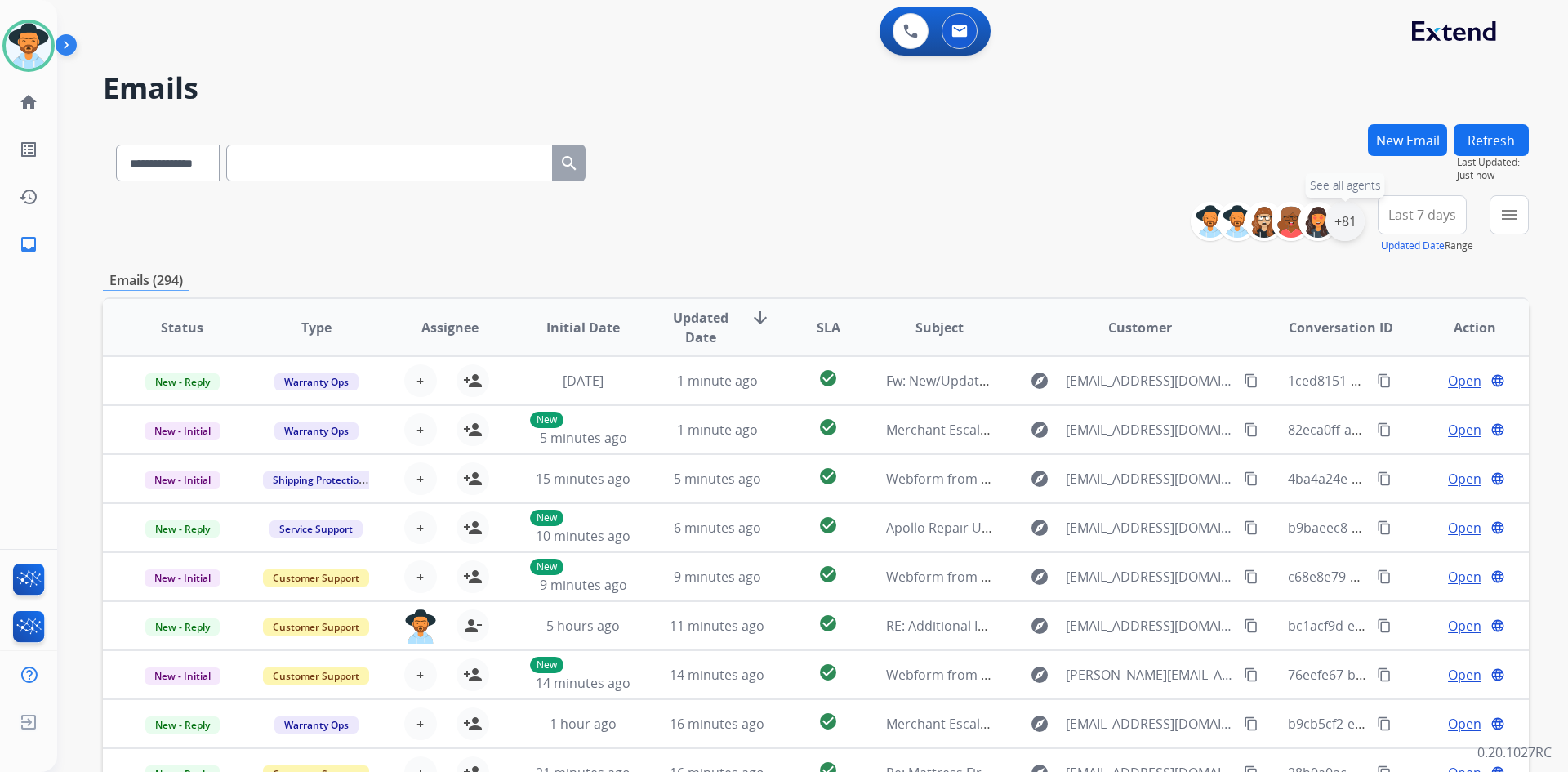
click at [1346, 226] on div "+81" at bounding box center [1346, 222] width 39 height 39
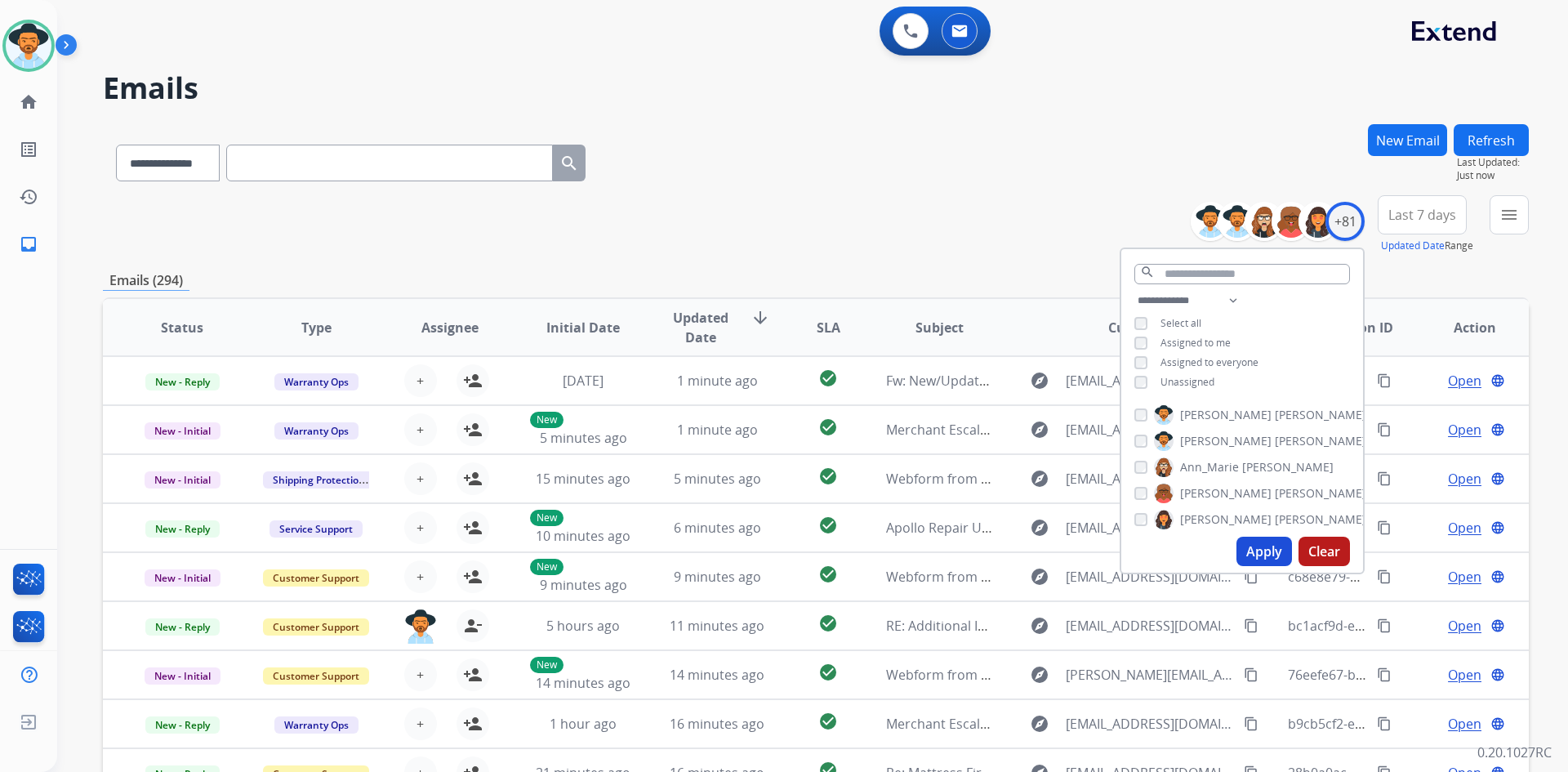
click at [1189, 376] on span "Unassigned" at bounding box center [1188, 382] width 54 height 14
click at [1253, 561] on button "Apply" at bounding box center [1264, 552] width 56 height 30
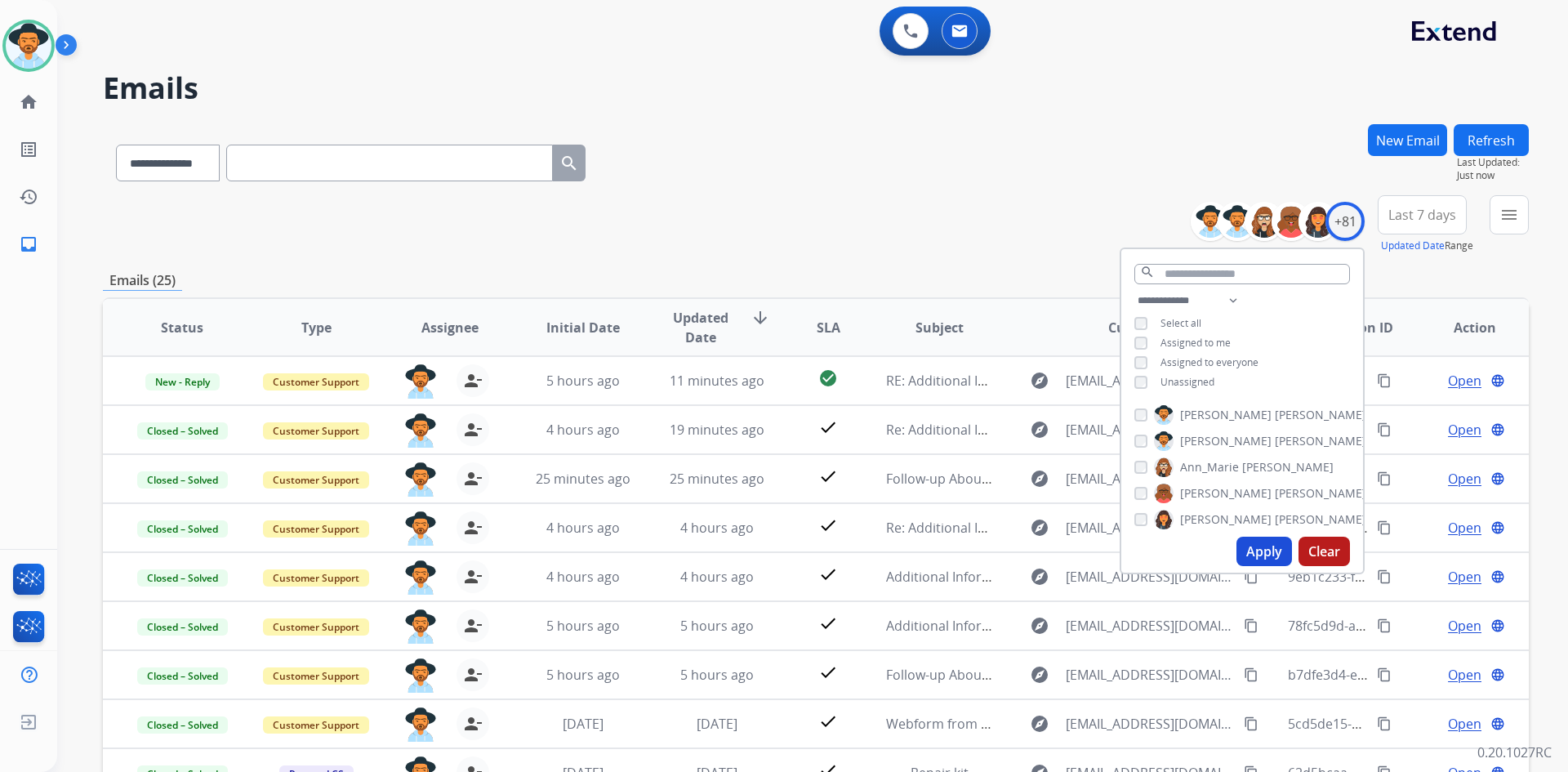
click at [889, 188] on div "**********" at bounding box center [815, 159] width 1426 height 71
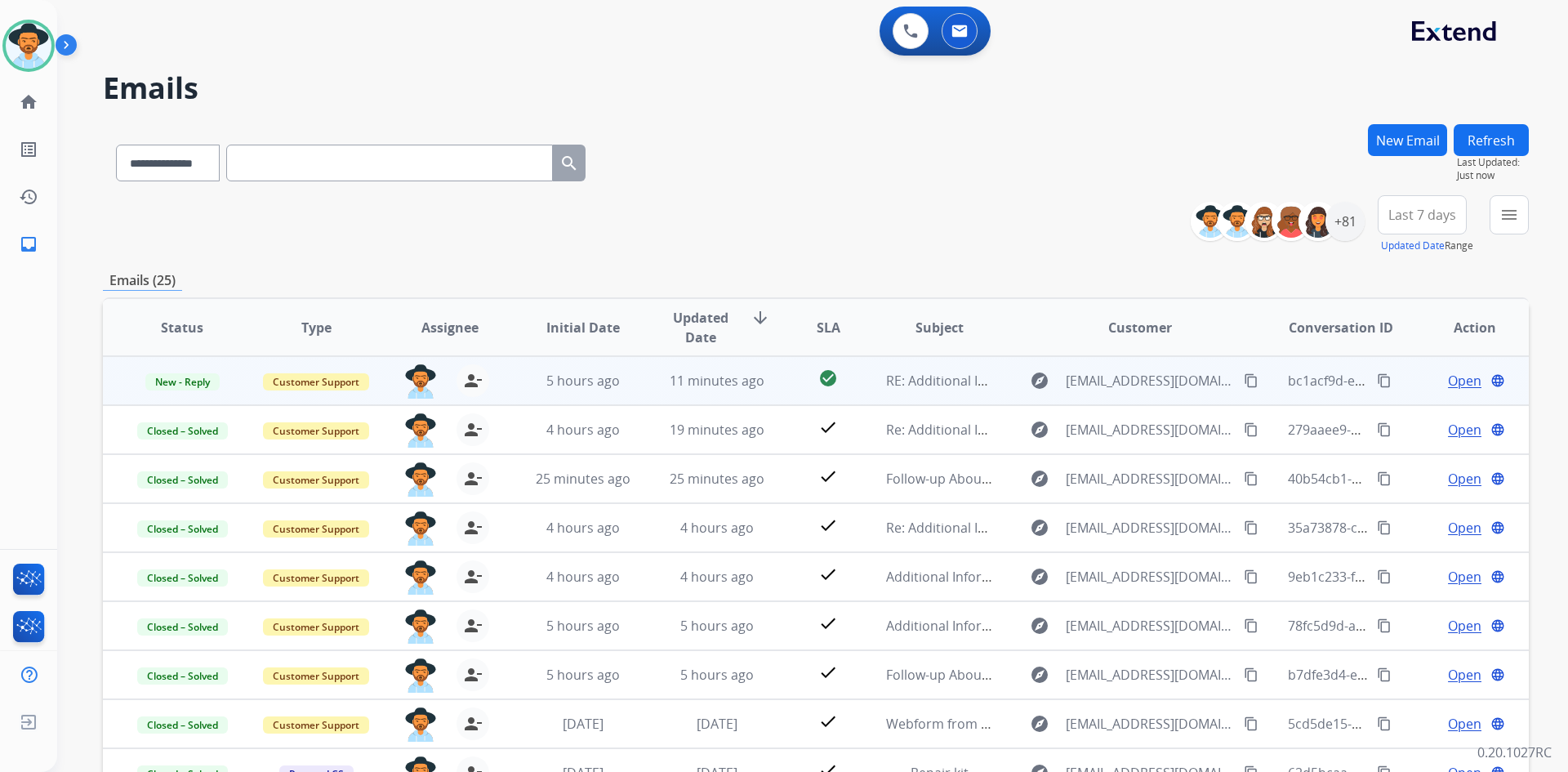
click at [1453, 387] on span "Open" at bounding box center [1465, 381] width 34 height 20
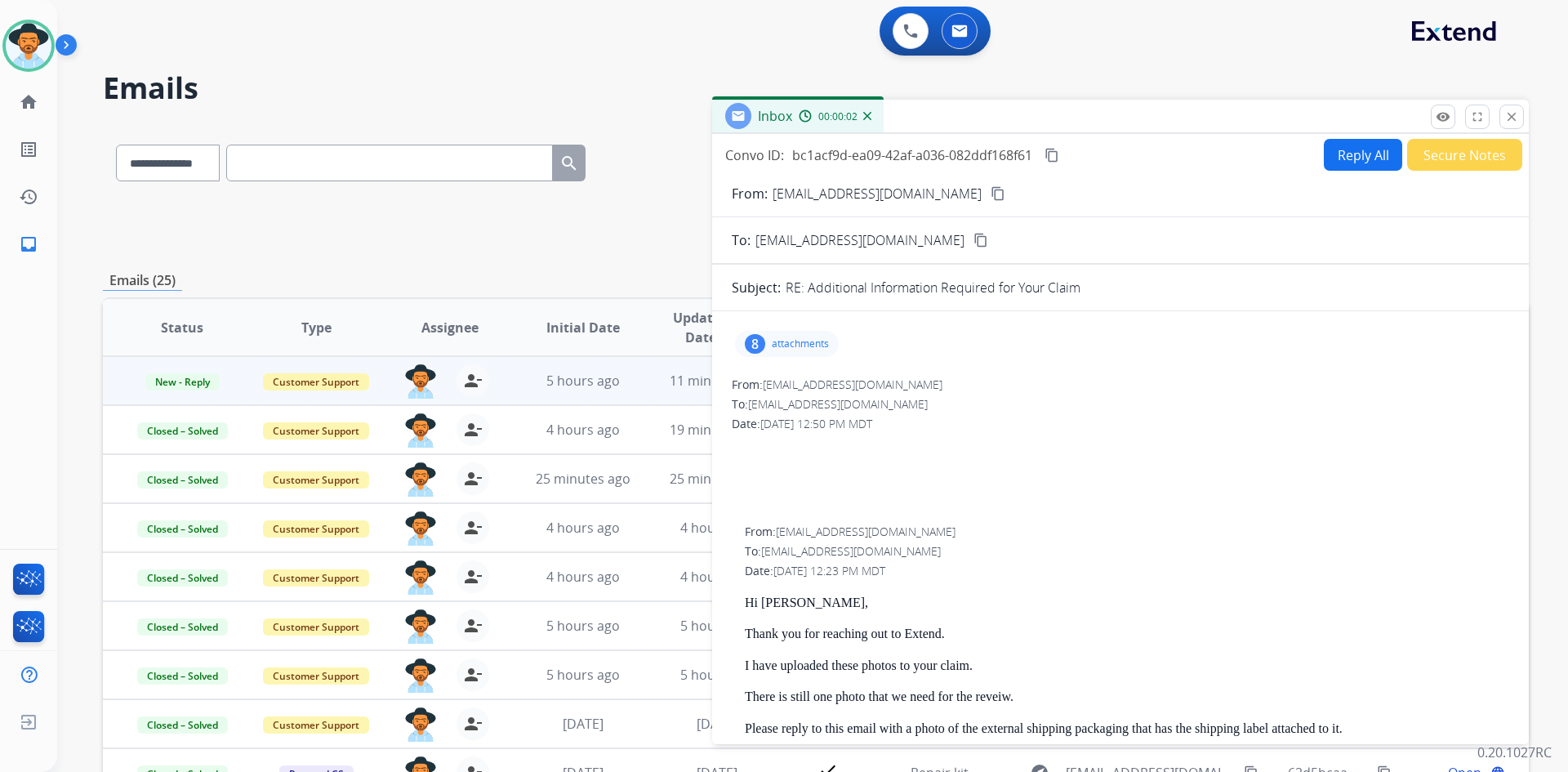
click at [797, 337] on div "8 attachments" at bounding box center [786, 344] width 103 height 26
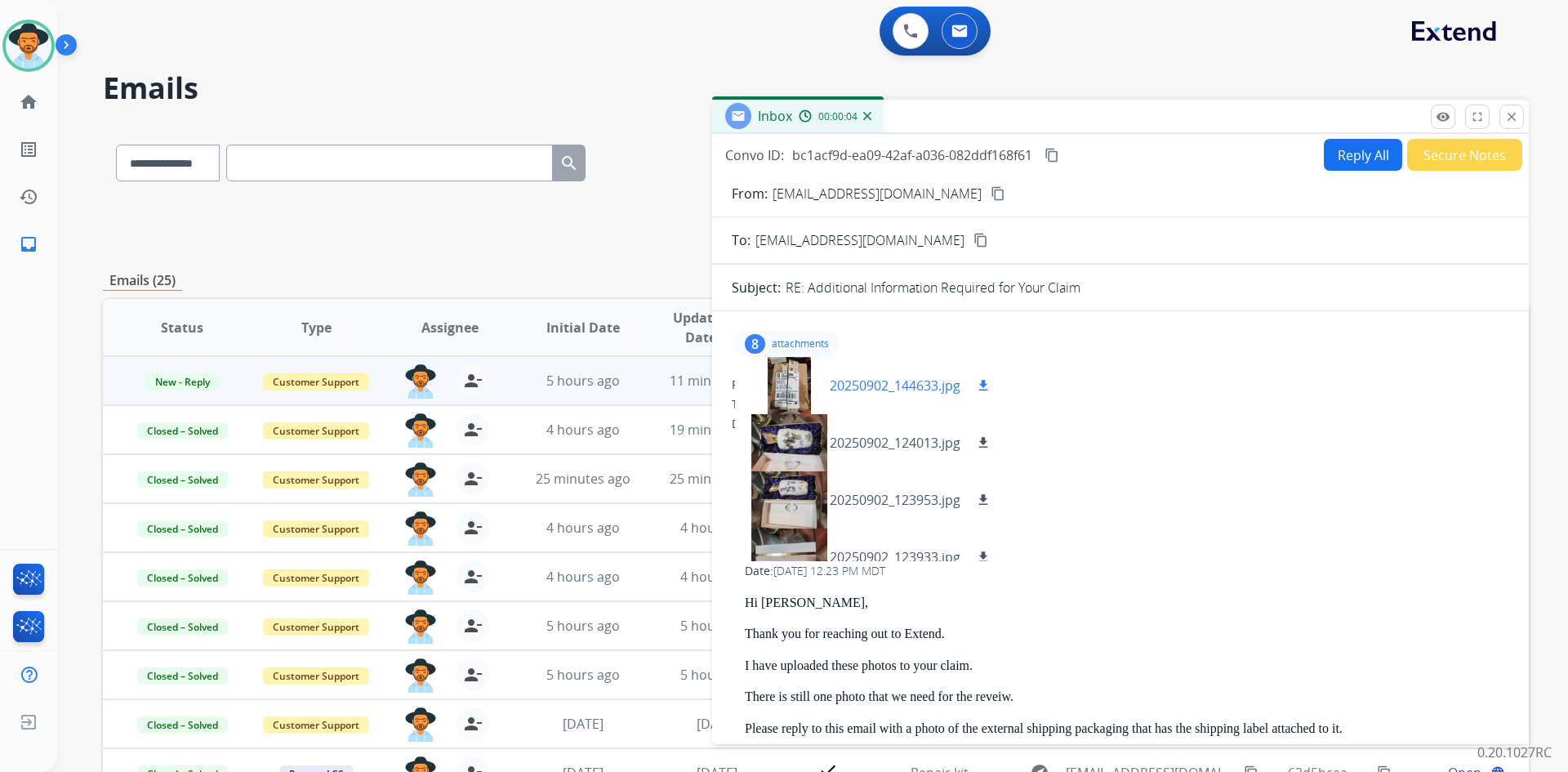
click at [895, 383] on p "20250902_144633.jpg" at bounding box center [895, 386] width 131 height 20
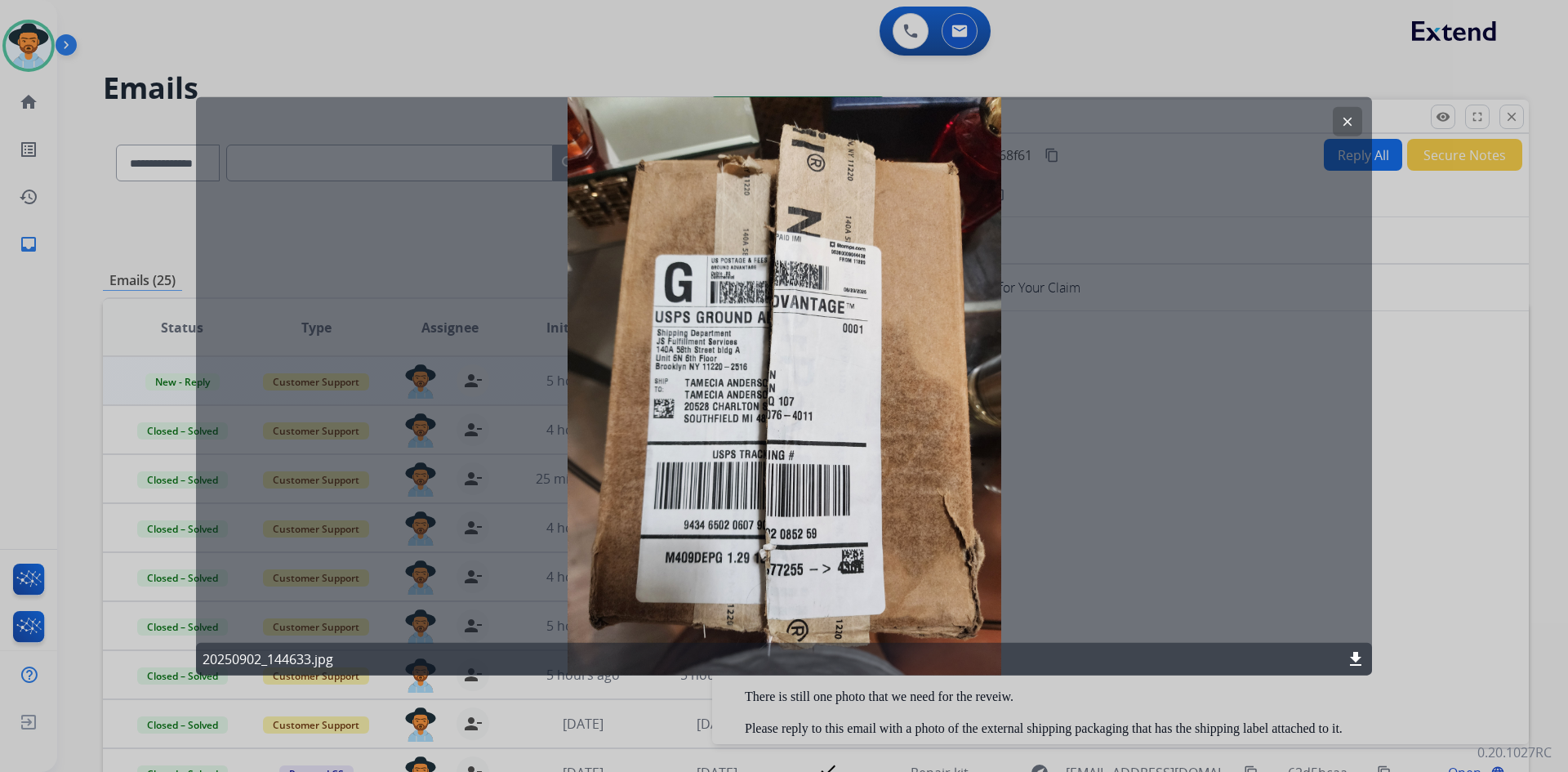
click at [1346, 121] on mat-icon "clear" at bounding box center [1348, 121] width 15 height 15
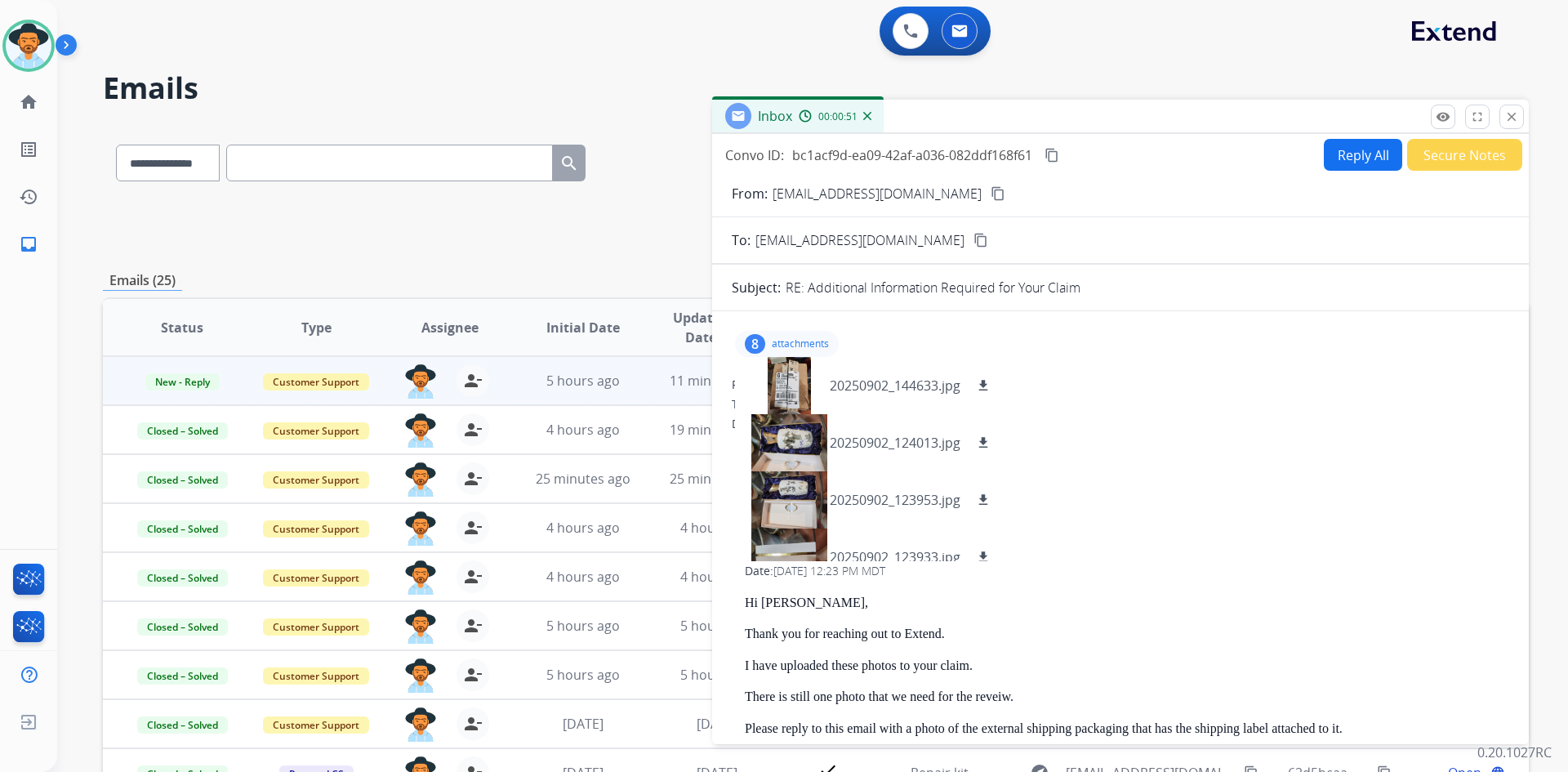
click at [800, 345] on p "attachments" at bounding box center [800, 344] width 57 height 13
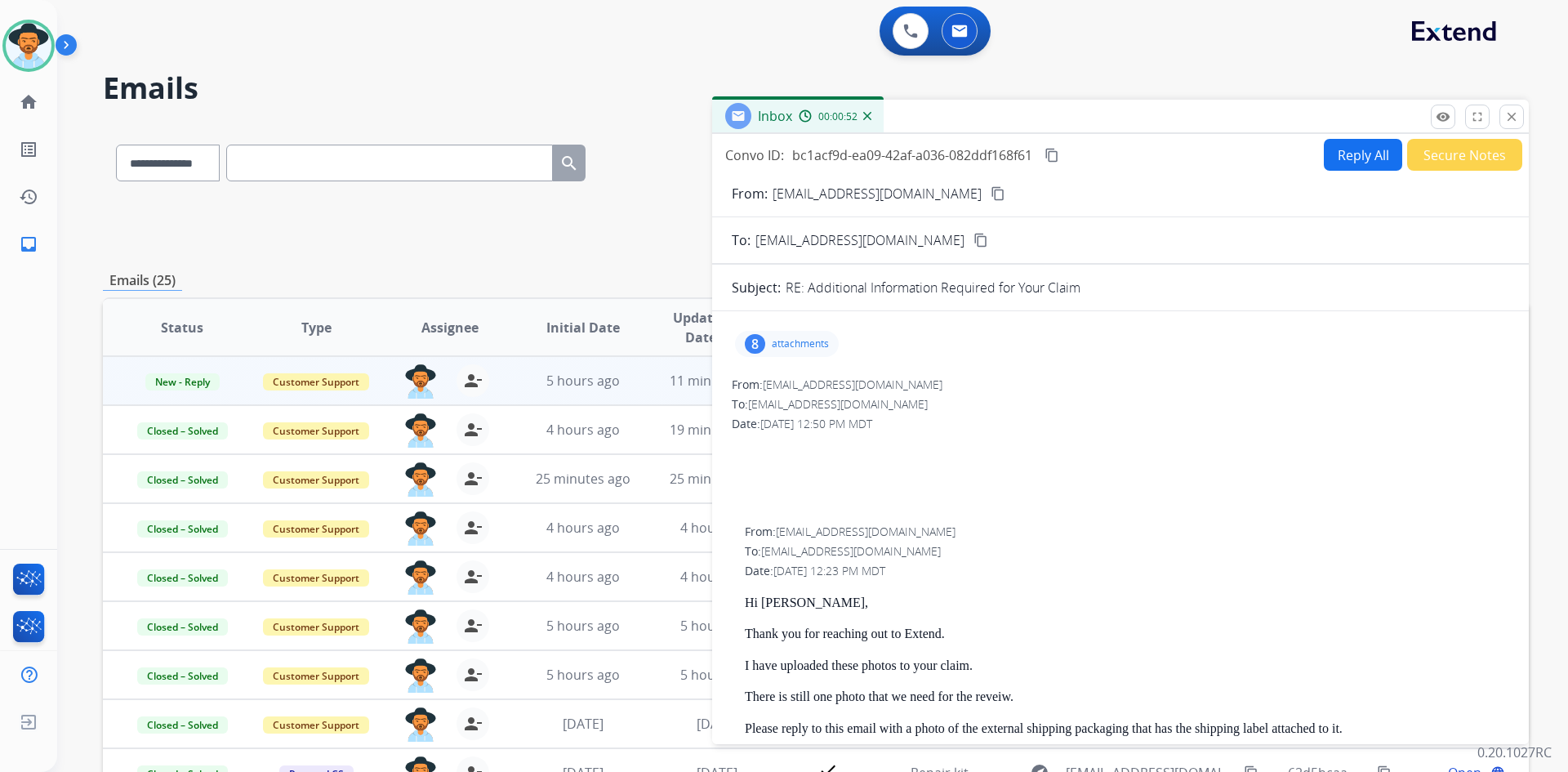
click at [1488, 147] on button "Secure Notes" at bounding box center [1465, 154] width 115 height 32
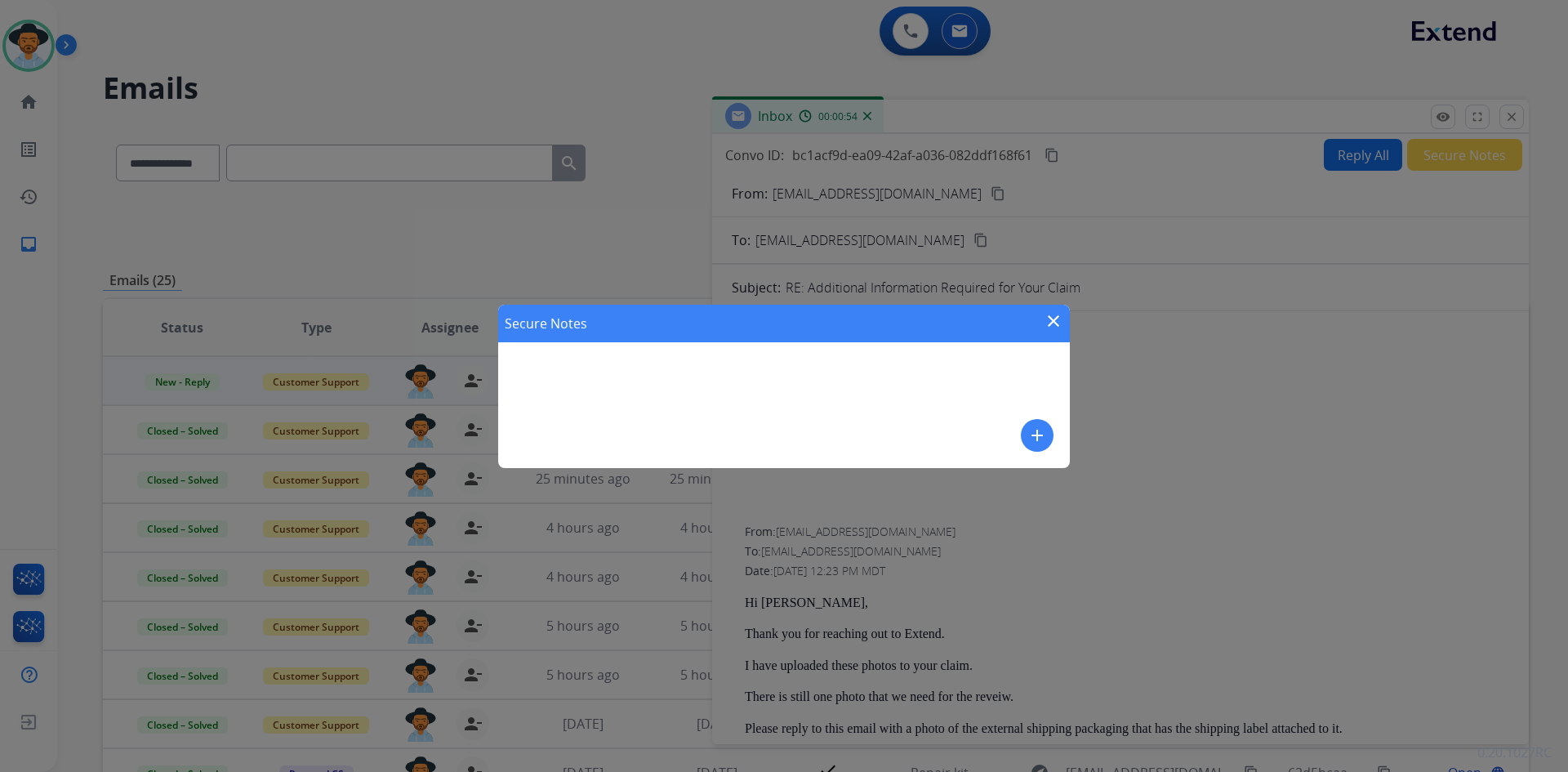
click at [1039, 439] on mat-icon "add" at bounding box center [1038, 435] width 20 height 20
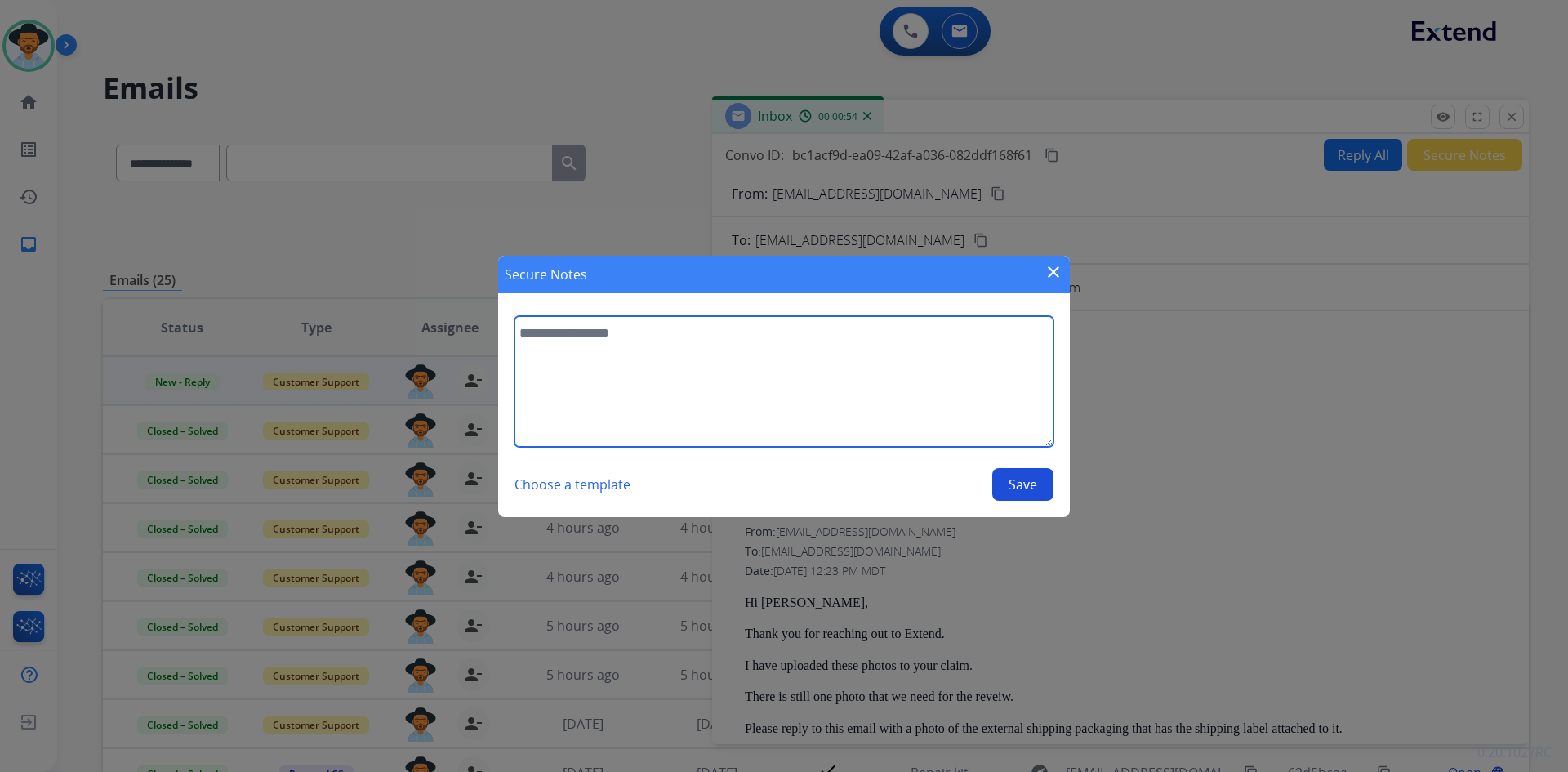
click at [652, 352] on textarea at bounding box center [784, 381] width 539 height 131
type textarea "**********"
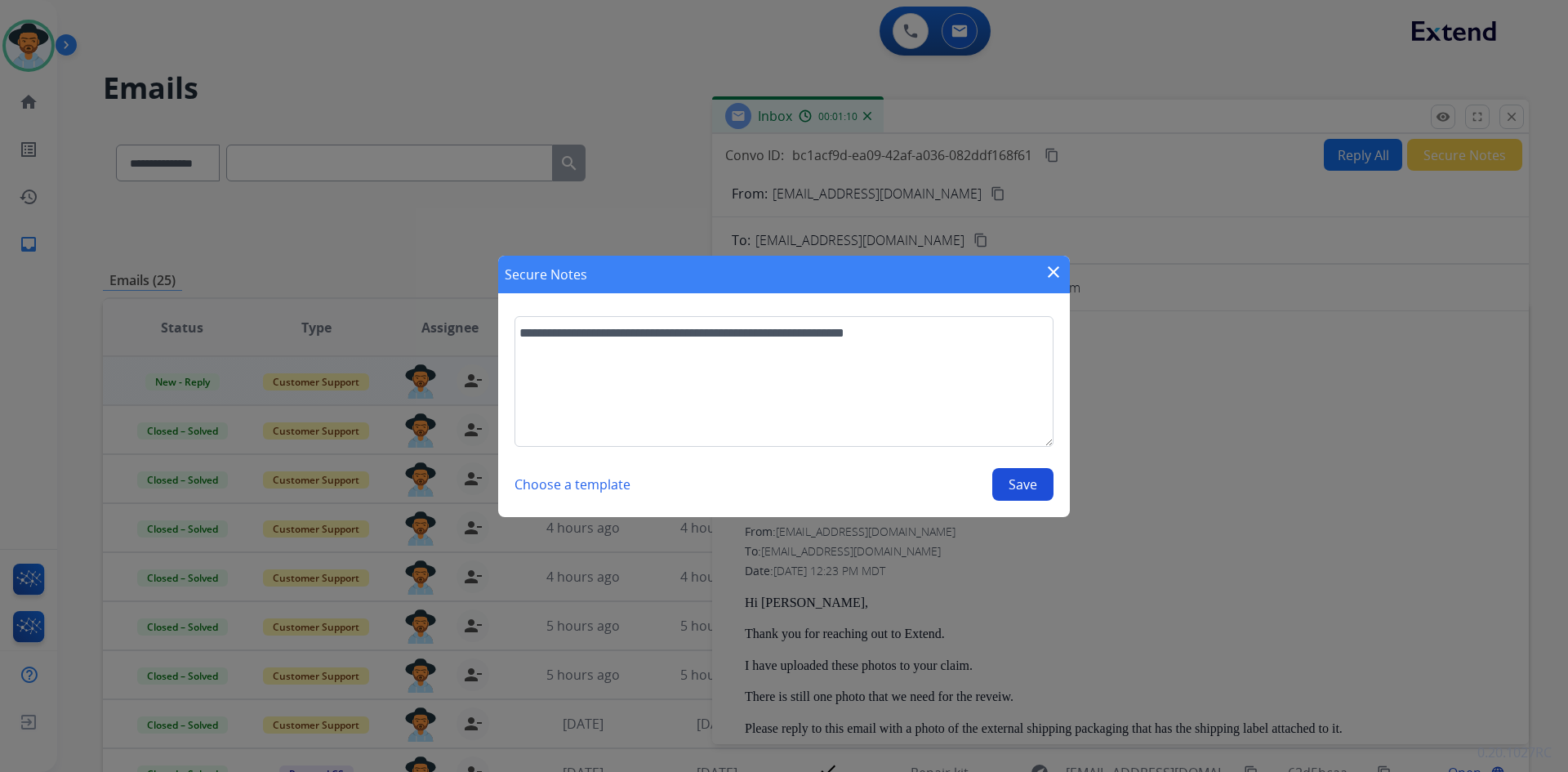
click at [1028, 485] on button "Save" at bounding box center [1023, 485] width 62 height 33
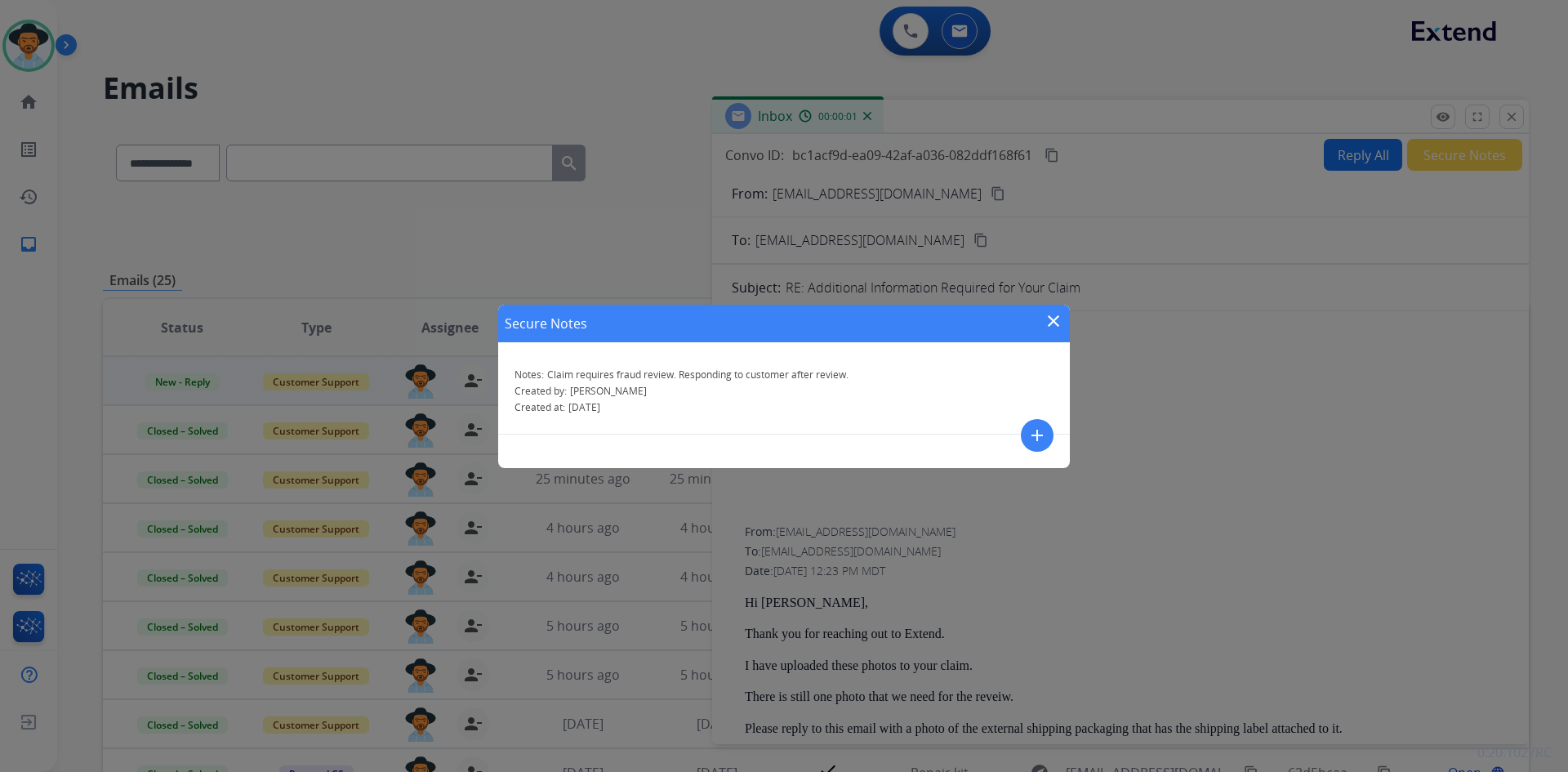
click at [1045, 319] on mat-icon "close" at bounding box center [1054, 321] width 20 height 20
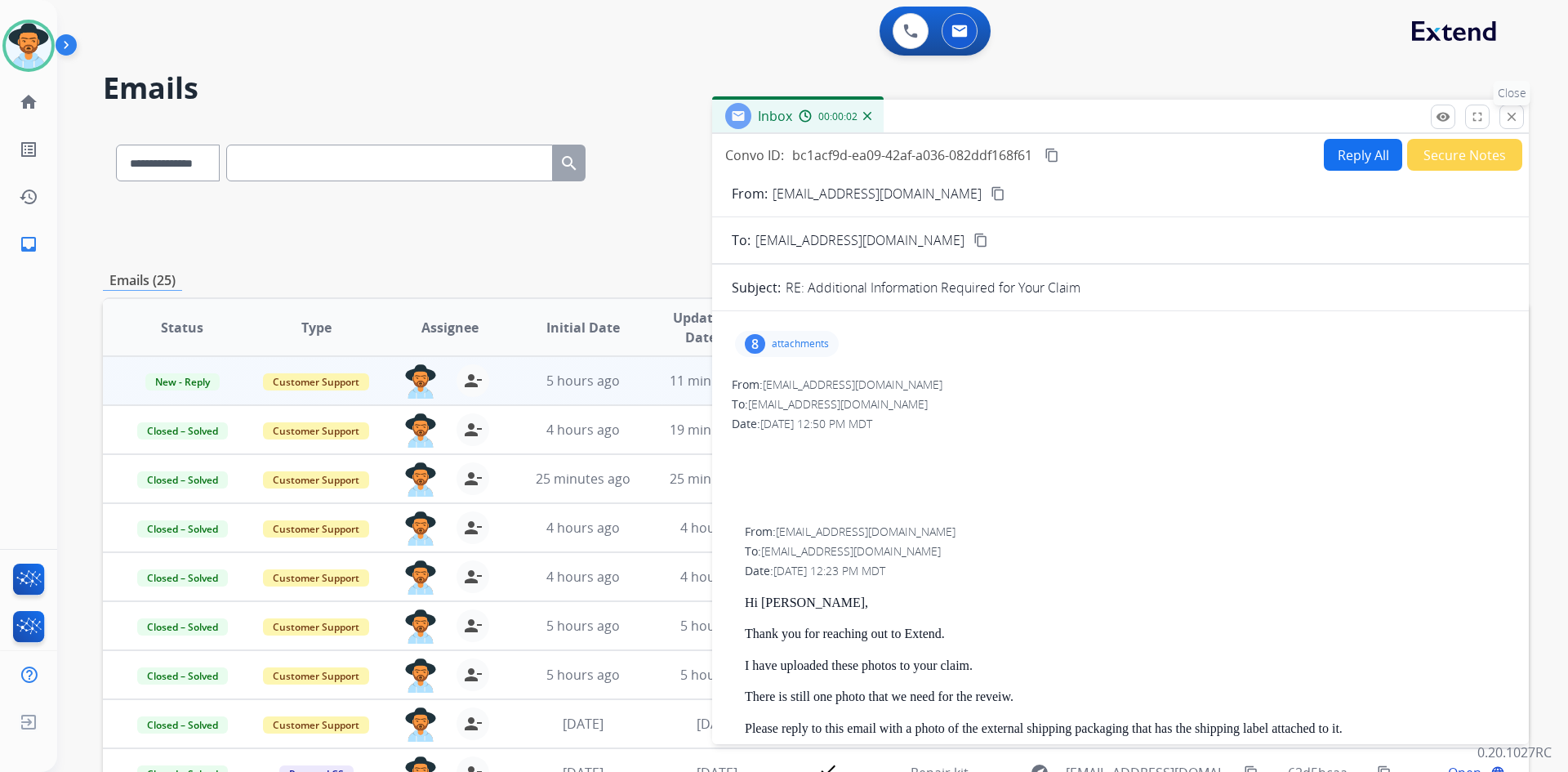
click at [1520, 124] on button "close Close" at bounding box center [1512, 117] width 25 height 25
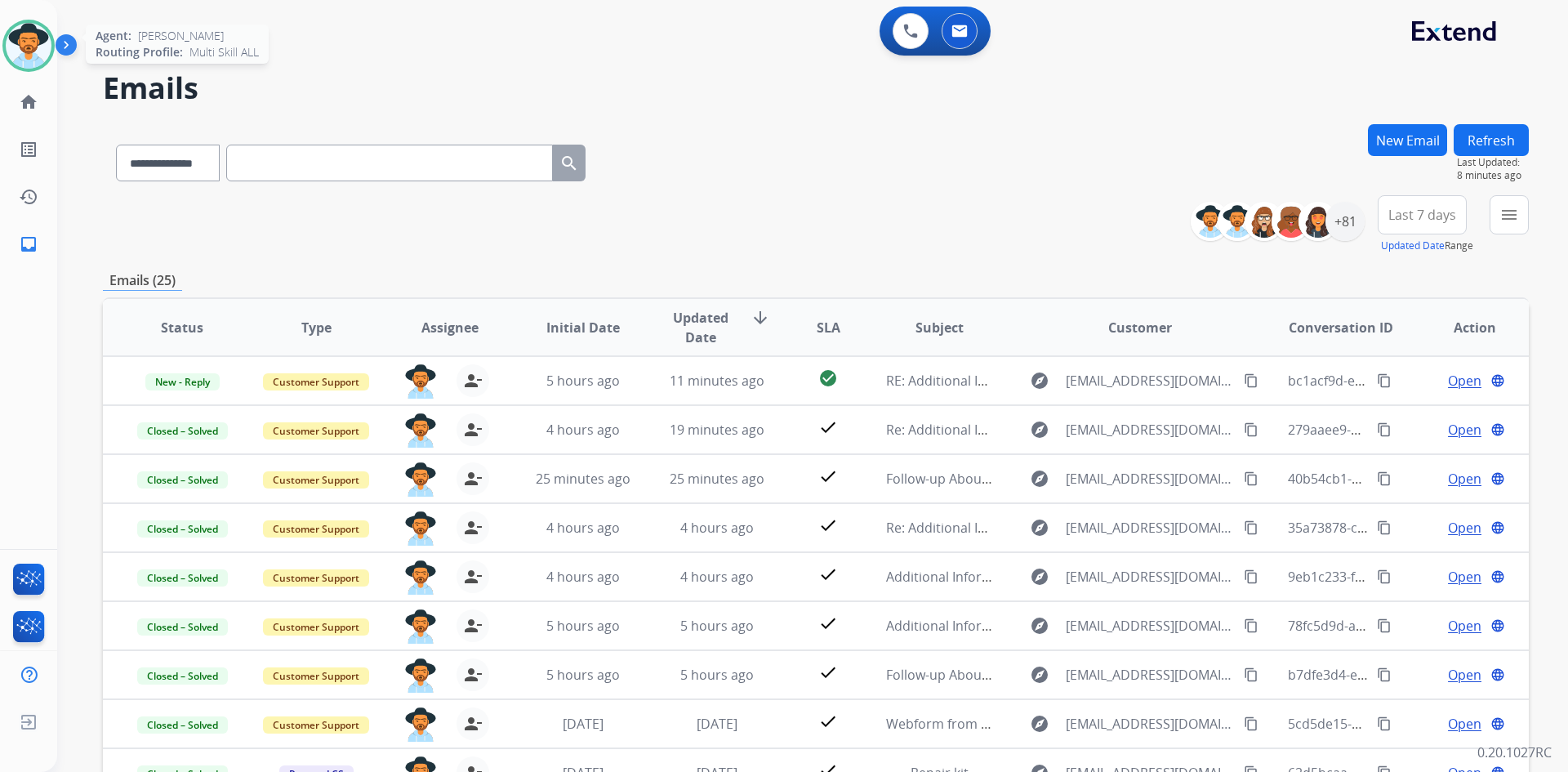
click at [11, 57] on img at bounding box center [29, 46] width 46 height 46
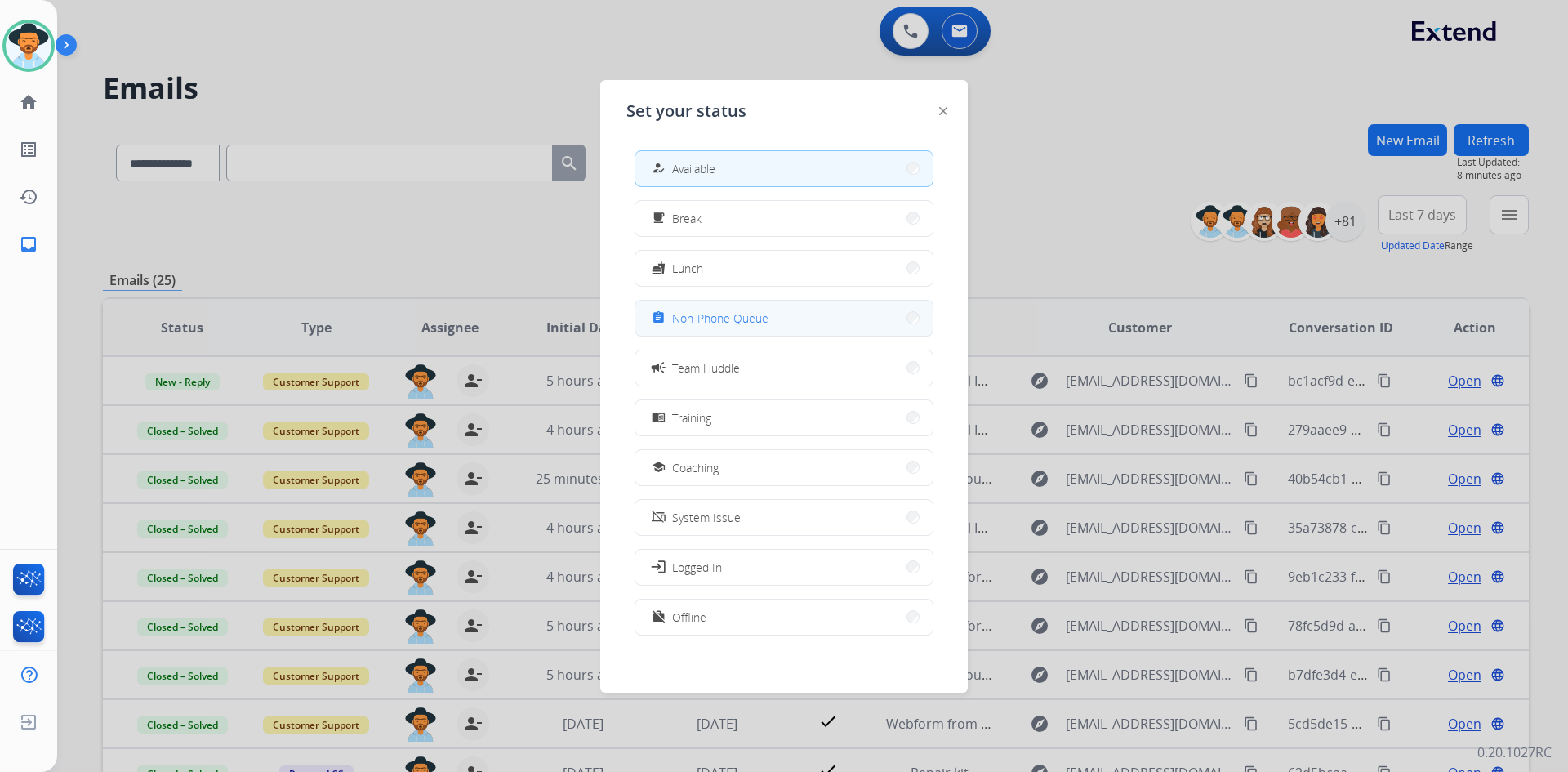
click at [740, 309] on div "assignment Non-Phone Queue" at bounding box center [708, 318] width 120 height 20
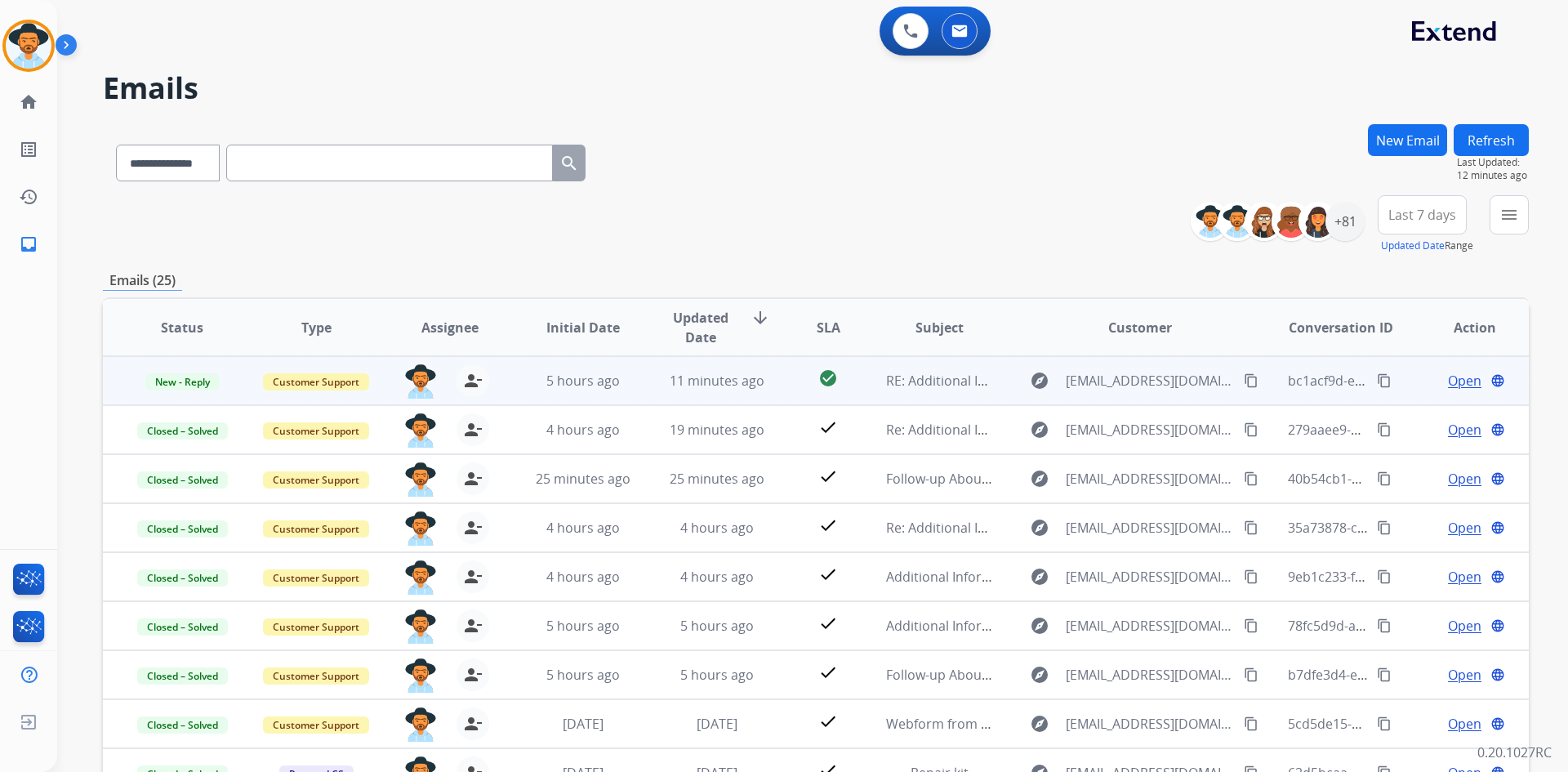
drag, startPoint x: 1371, startPoint y: 381, endPoint x: 1353, endPoint y: 388, distance: 19.3
click at [1377, 381] on mat-icon "content_copy" at bounding box center [1384, 381] width 15 height 15
click at [1449, 379] on span "Open" at bounding box center [1465, 381] width 34 height 20
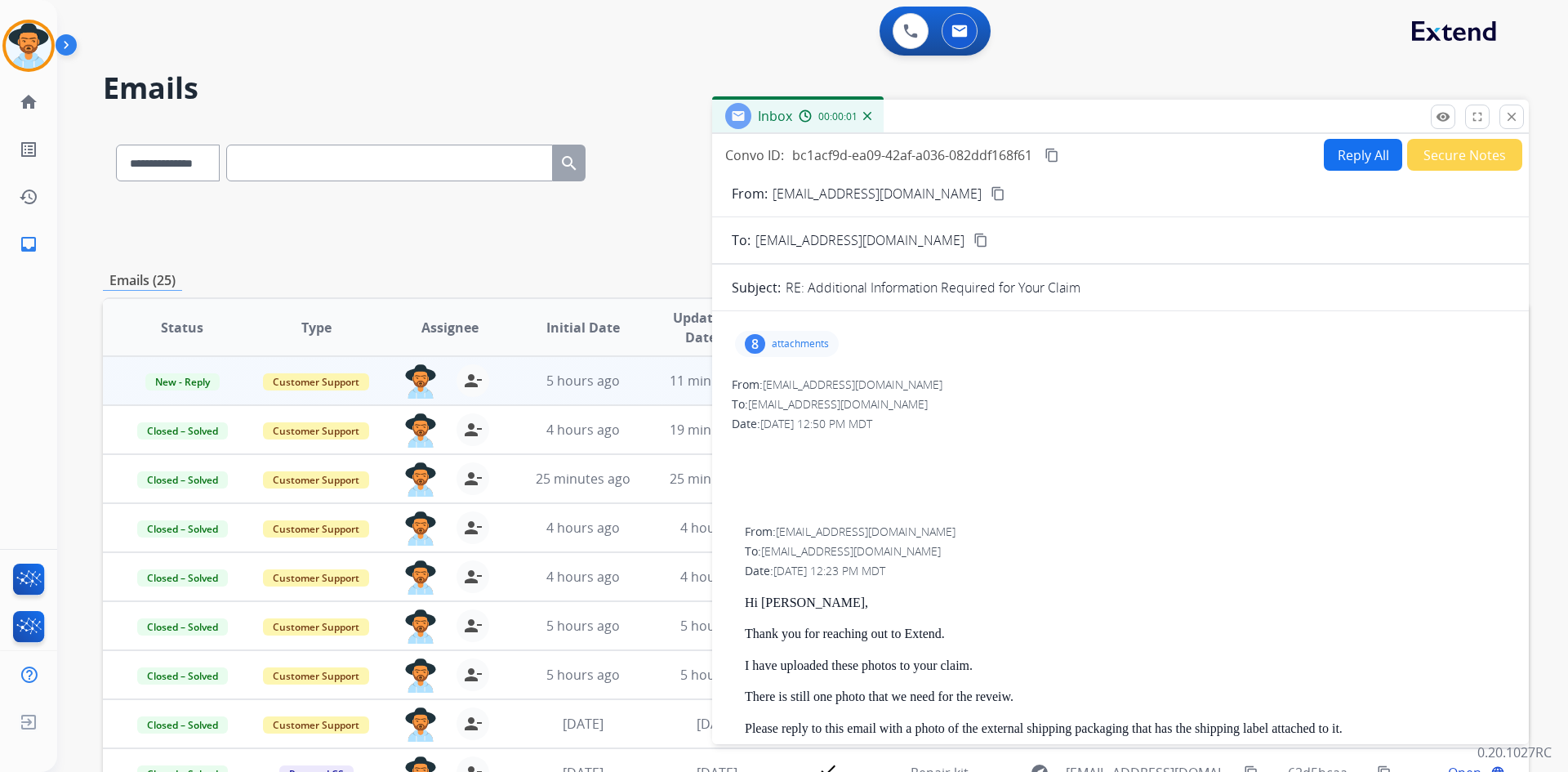
click at [1338, 160] on button "Reply All" at bounding box center [1364, 154] width 79 height 32
select select "**********"
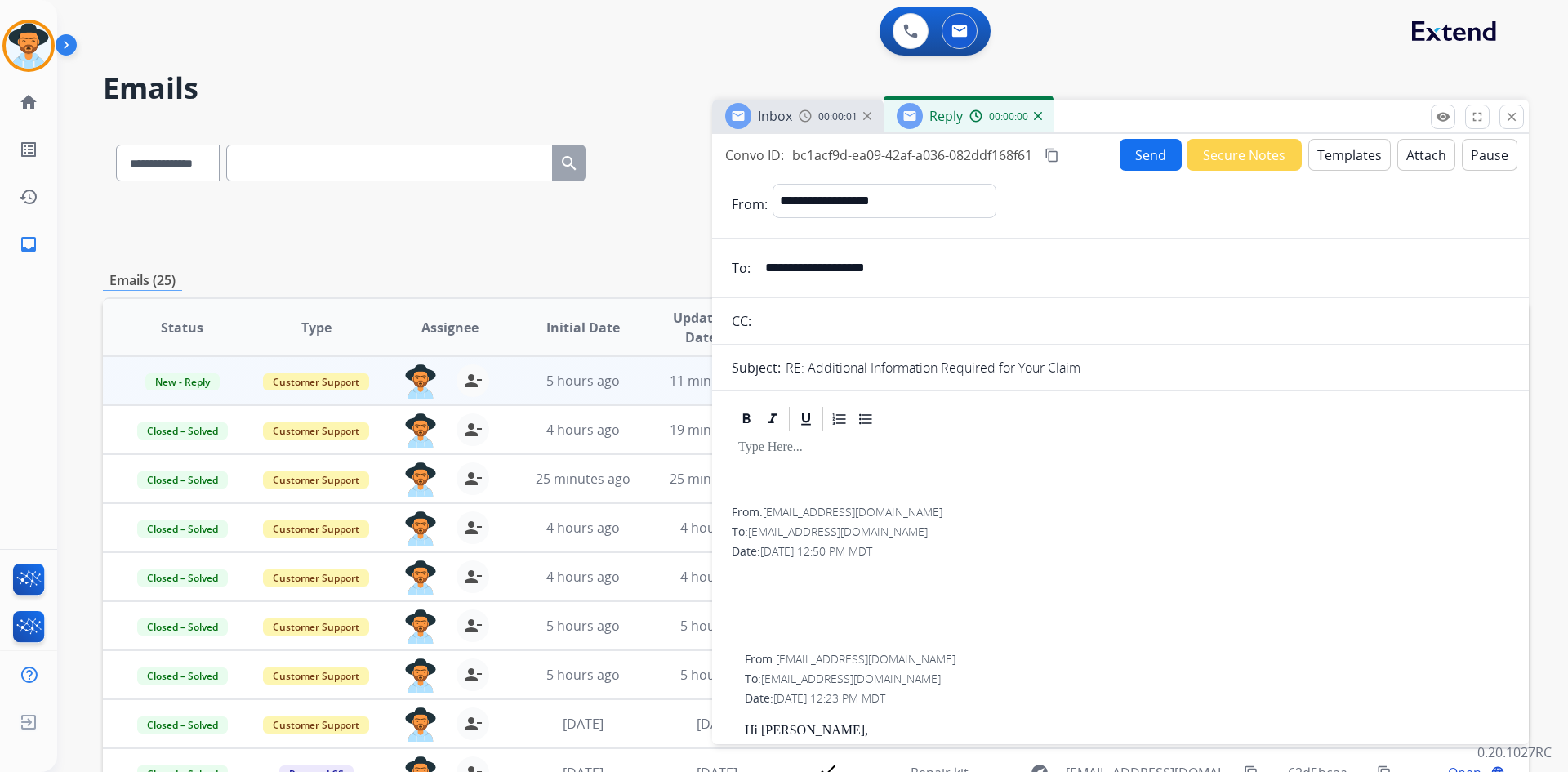
click at [1342, 163] on button "Templates" at bounding box center [1350, 154] width 82 height 32
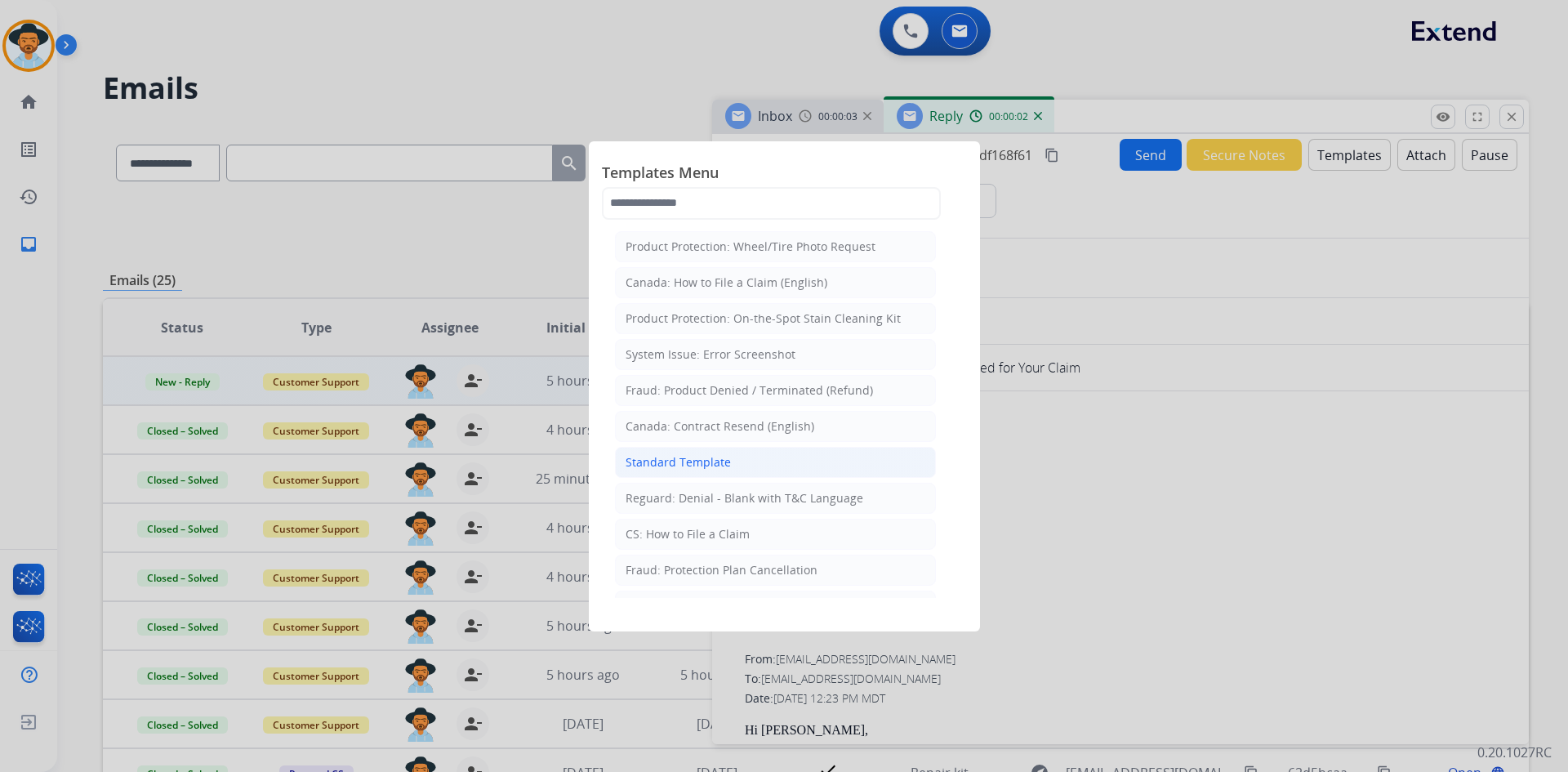
click at [747, 466] on li "Standard Template" at bounding box center [775, 462] width 321 height 31
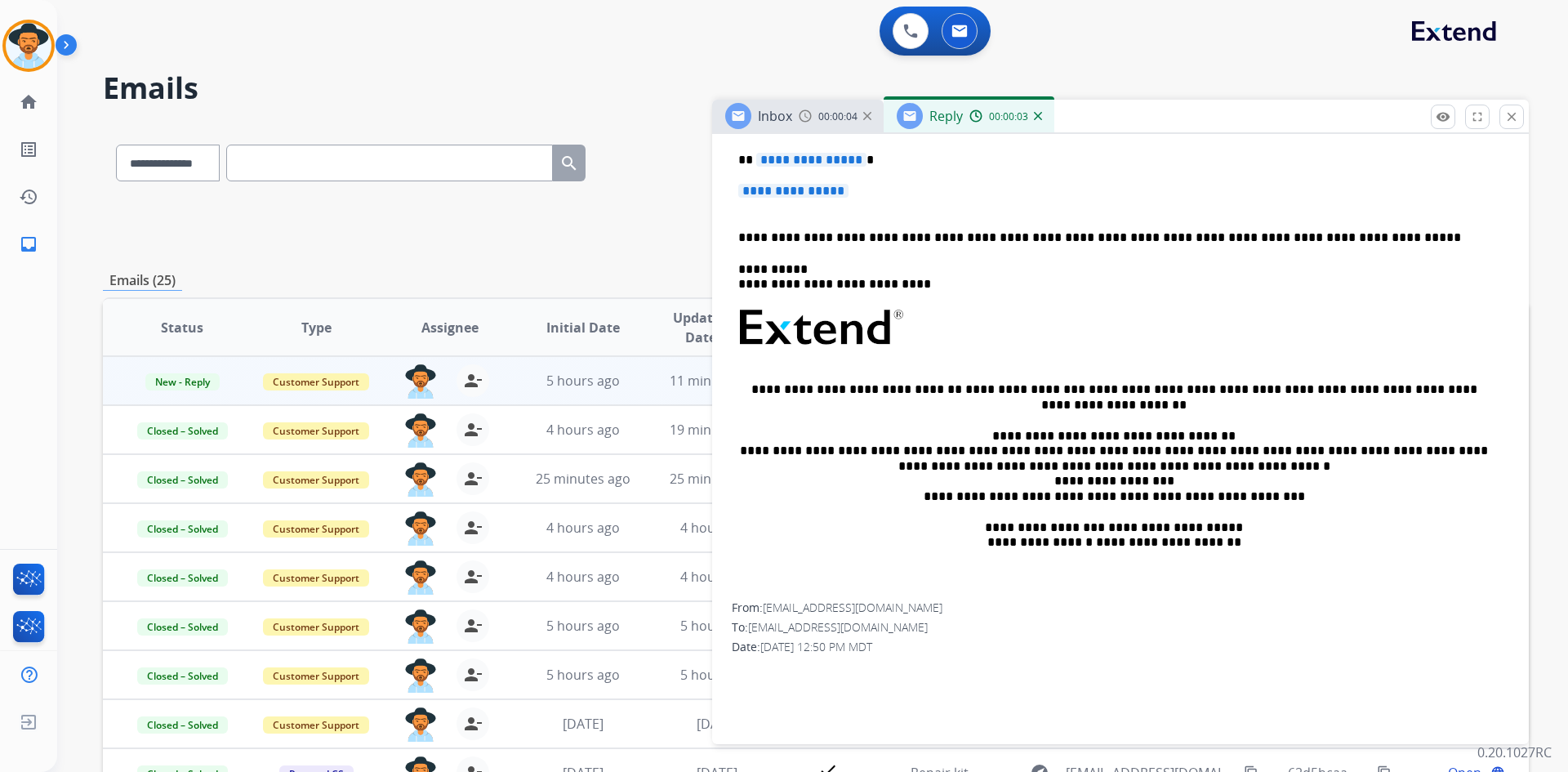
scroll to position [817, 0]
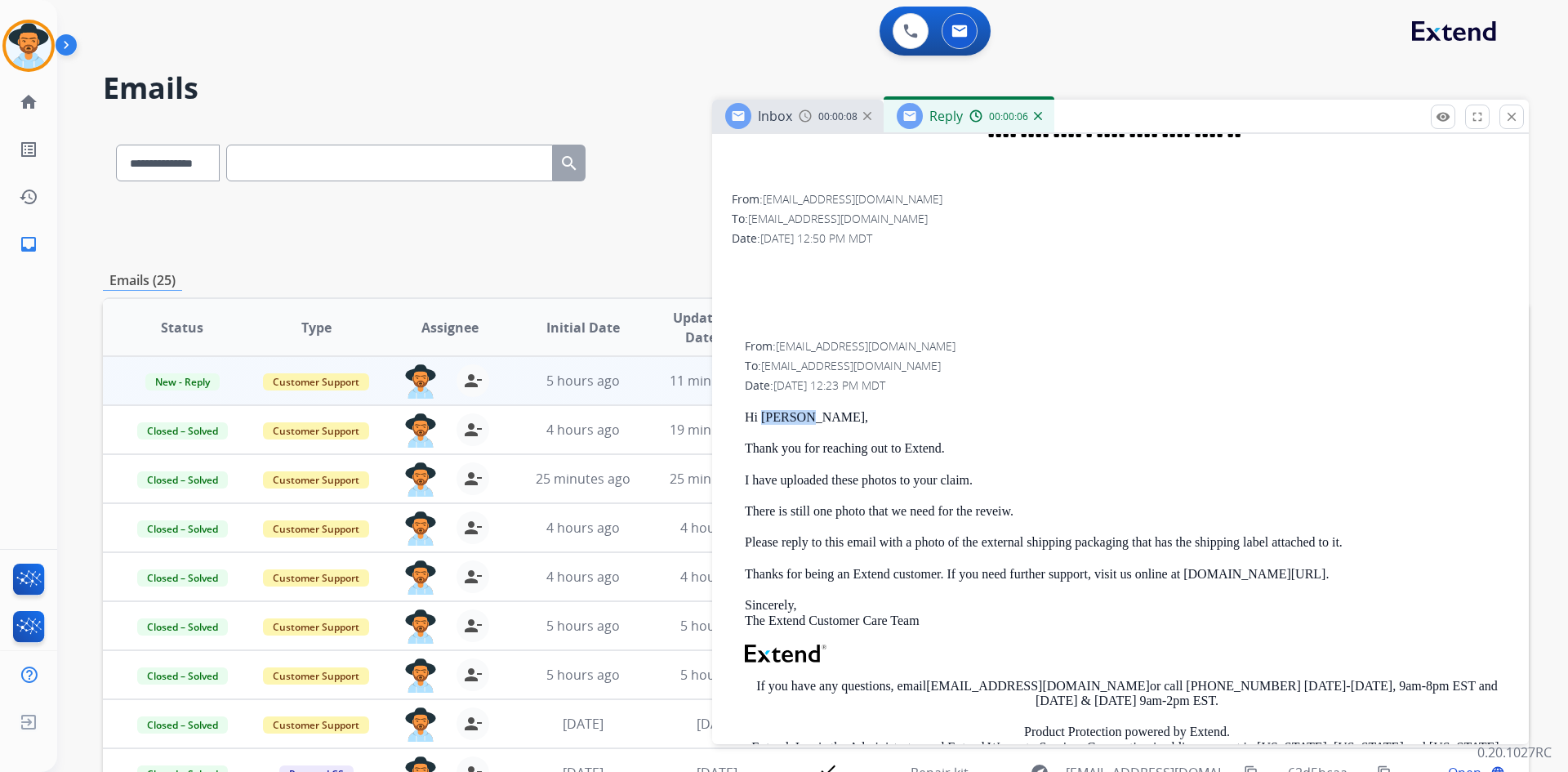
drag, startPoint x: 764, startPoint y: 416, endPoint x: 805, endPoint y: 420, distance: 41.2
click at [805, 420] on p "Hi [PERSON_NAME]," at bounding box center [1126, 417] width 764 height 15
copy p "[PERSON_NAME]"
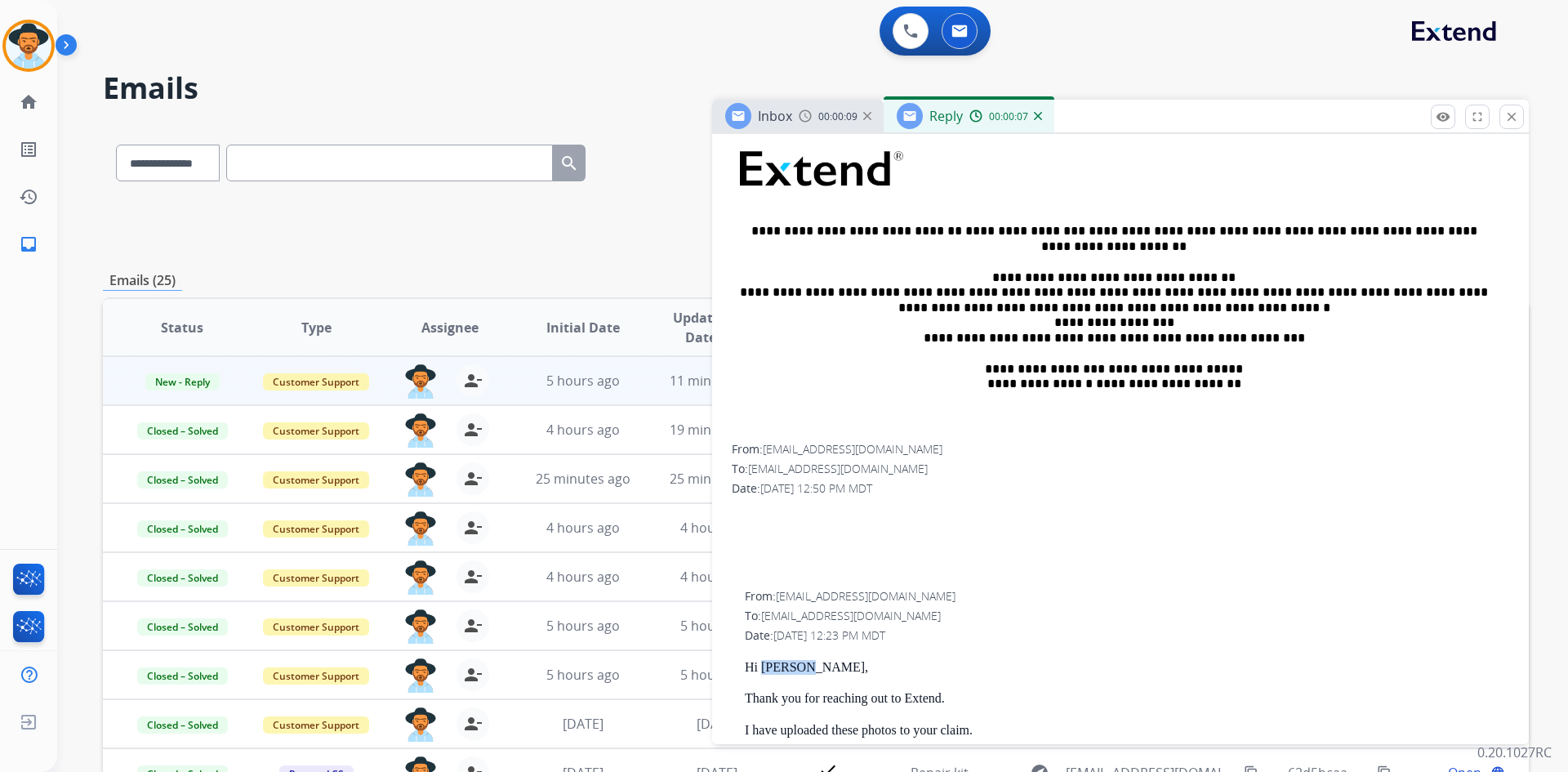
scroll to position [245, 0]
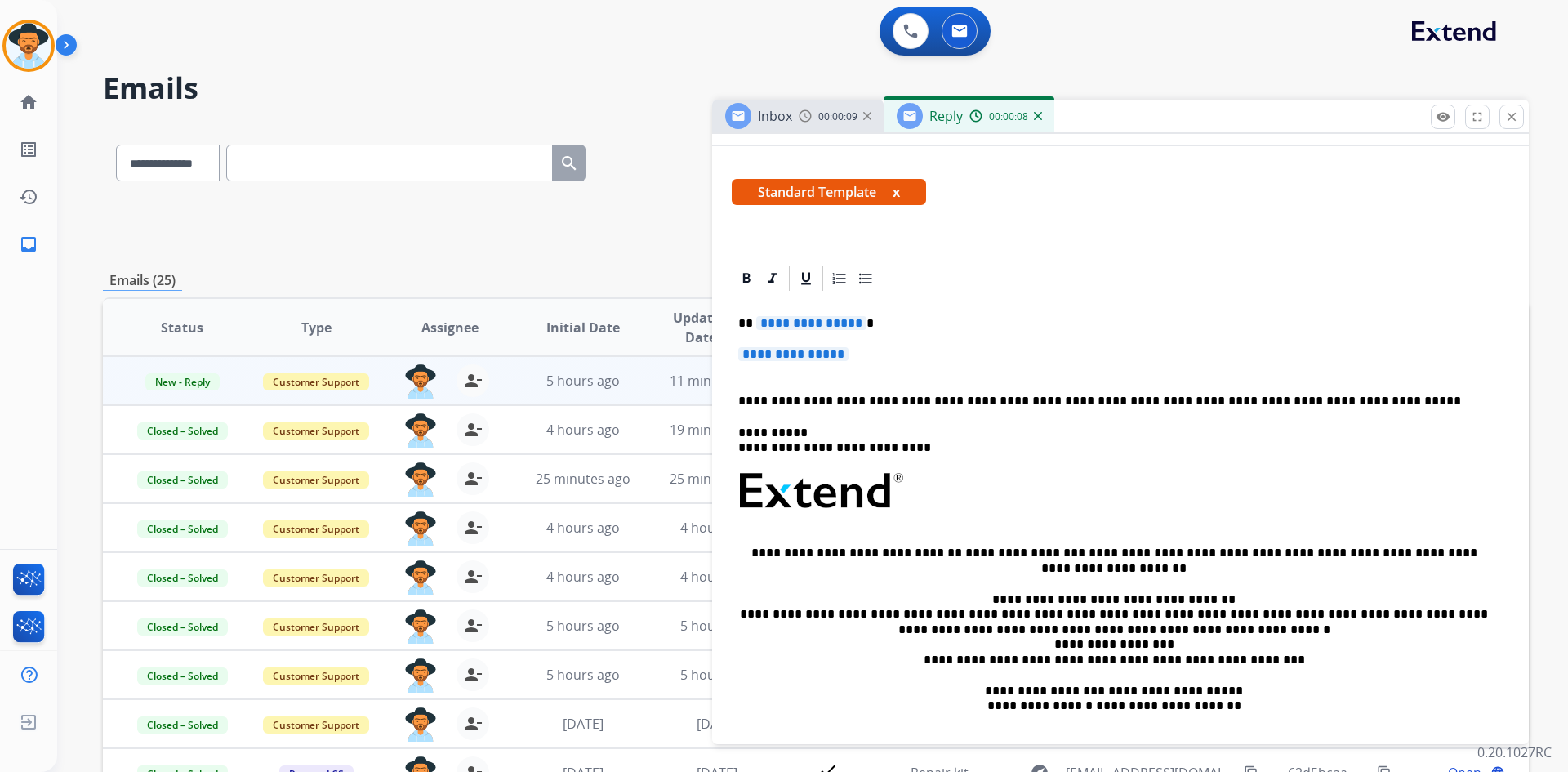
click at [826, 320] on span "**********" at bounding box center [811, 323] width 110 height 14
click at [802, 362] on p "**********" at bounding box center [1120, 362] width 764 height 30
click at [795, 349] on span "**********" at bounding box center [793, 354] width 110 height 14
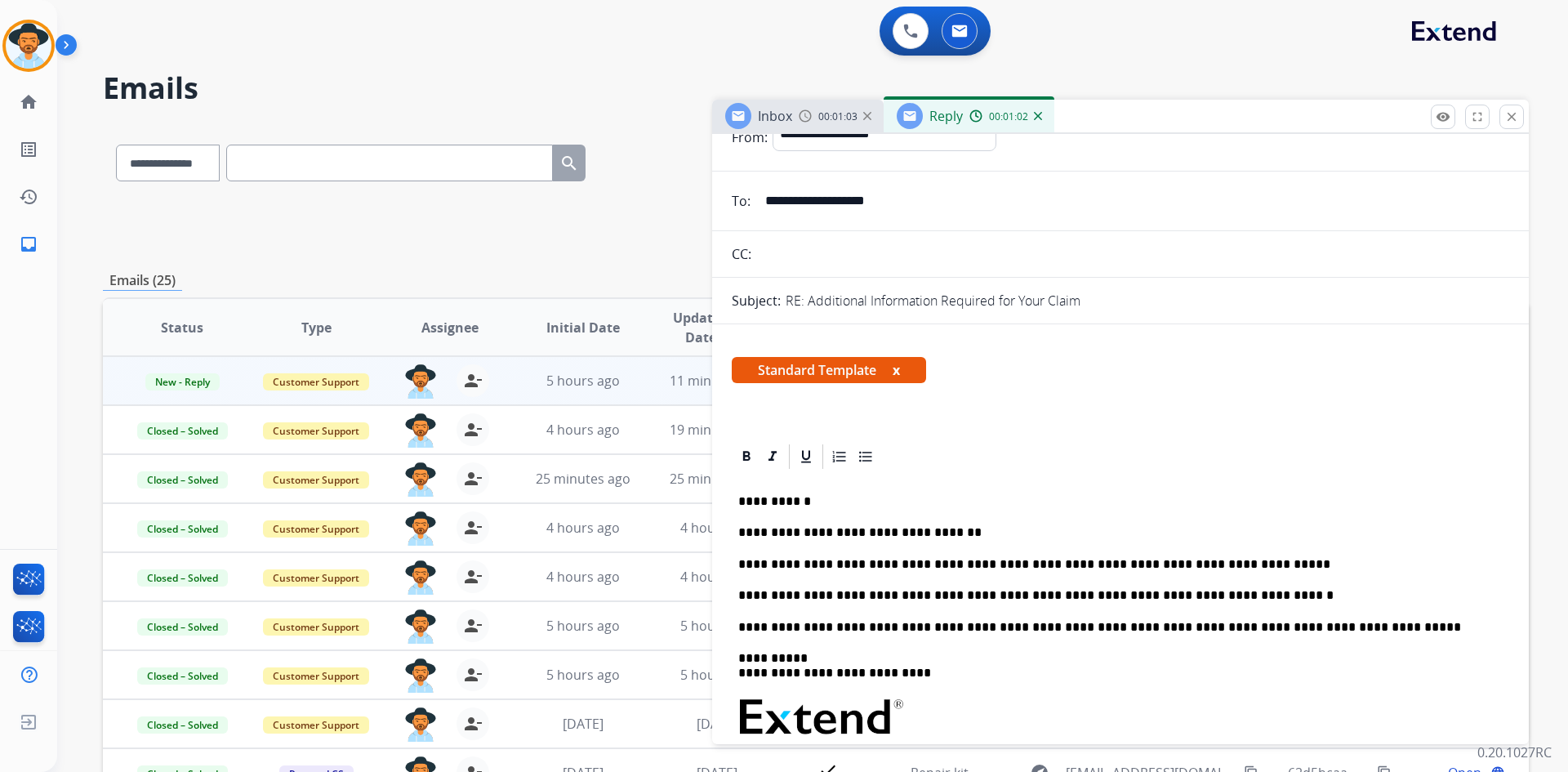
scroll to position [0, 0]
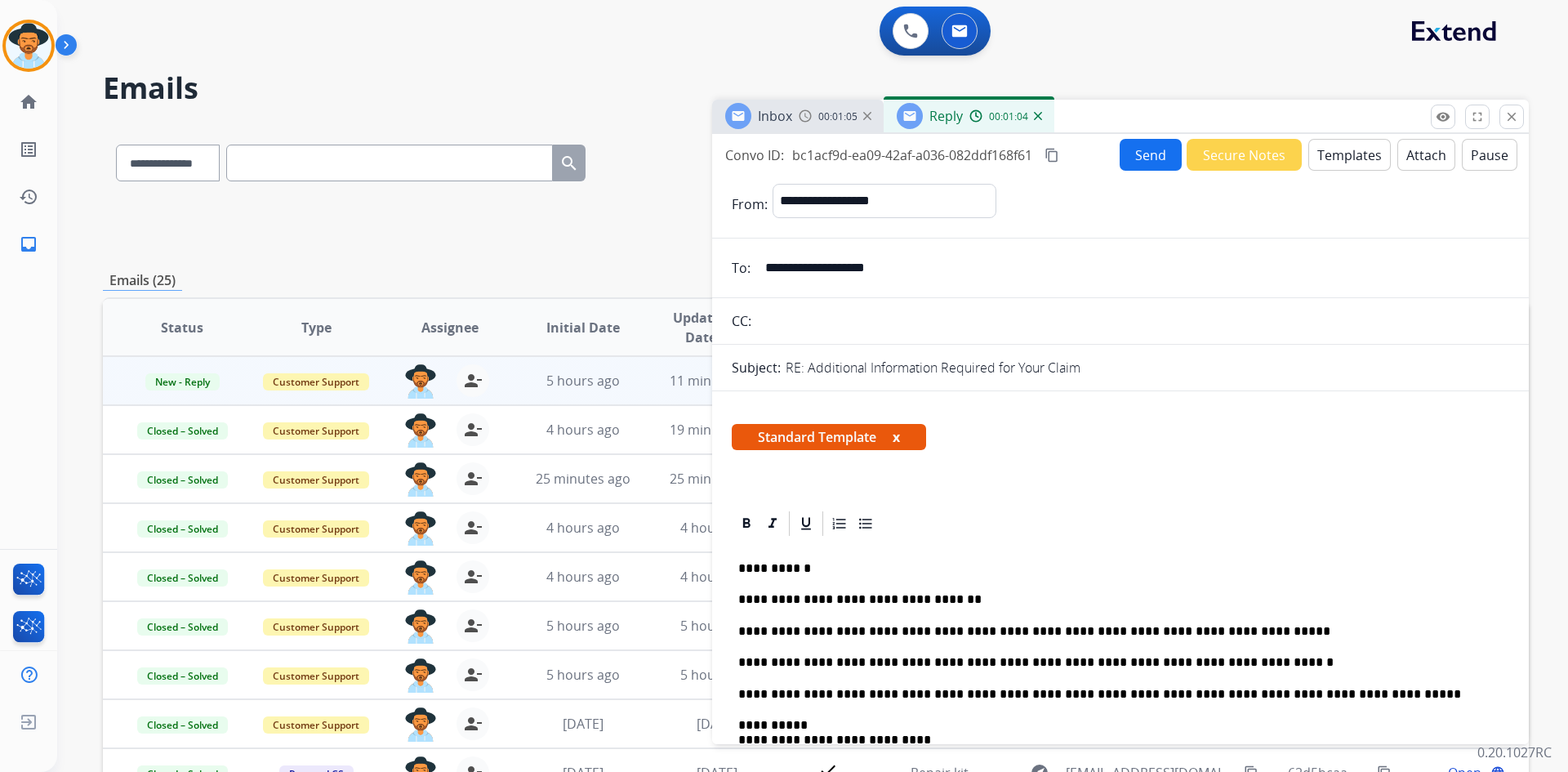
click at [1147, 158] on button "Send" at bounding box center [1151, 154] width 62 height 32
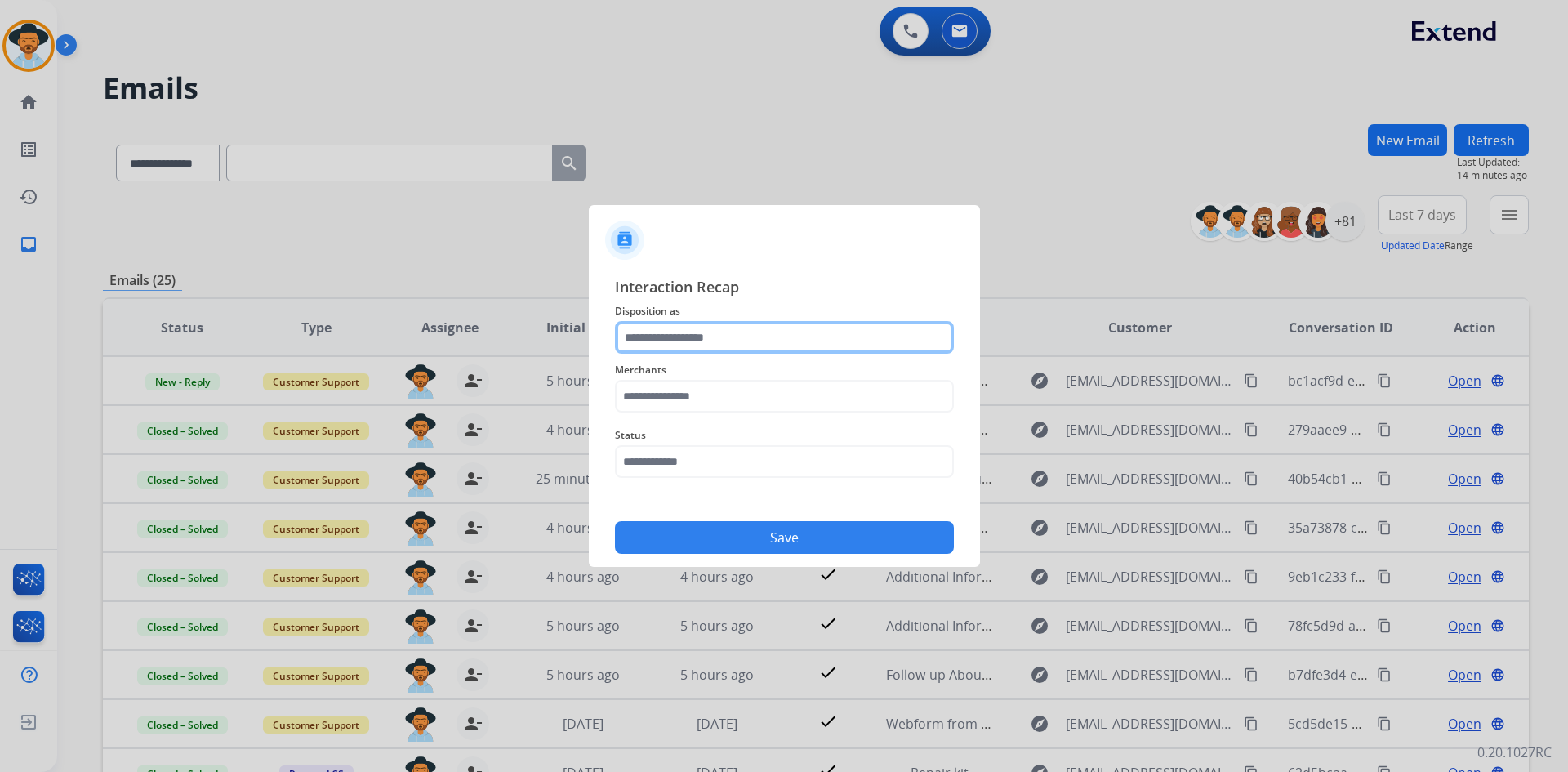
click at [683, 334] on input "text" at bounding box center [784, 338] width 339 height 33
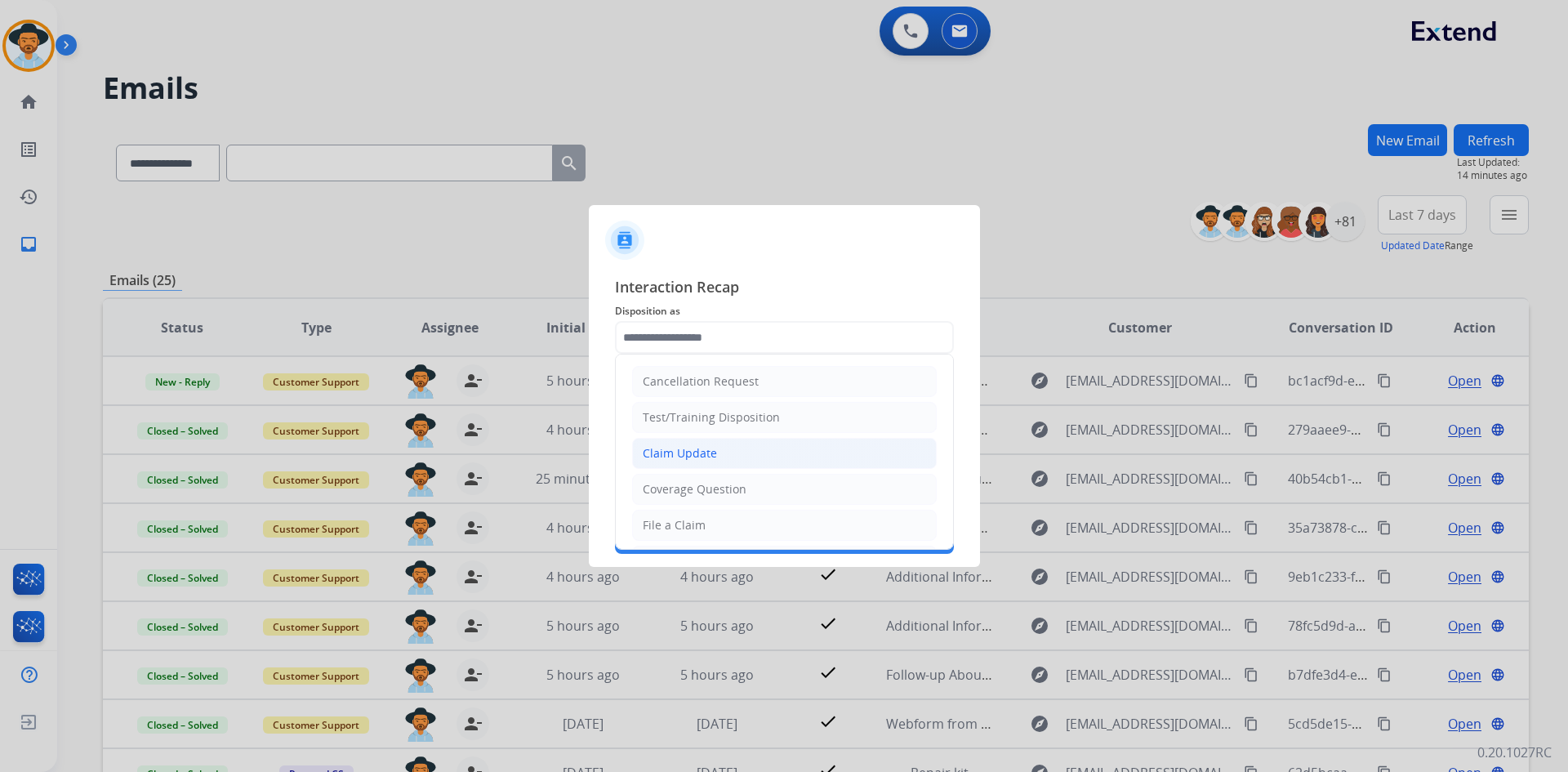
click at [725, 447] on li "Claim Update" at bounding box center [784, 453] width 305 height 31
type input "**********"
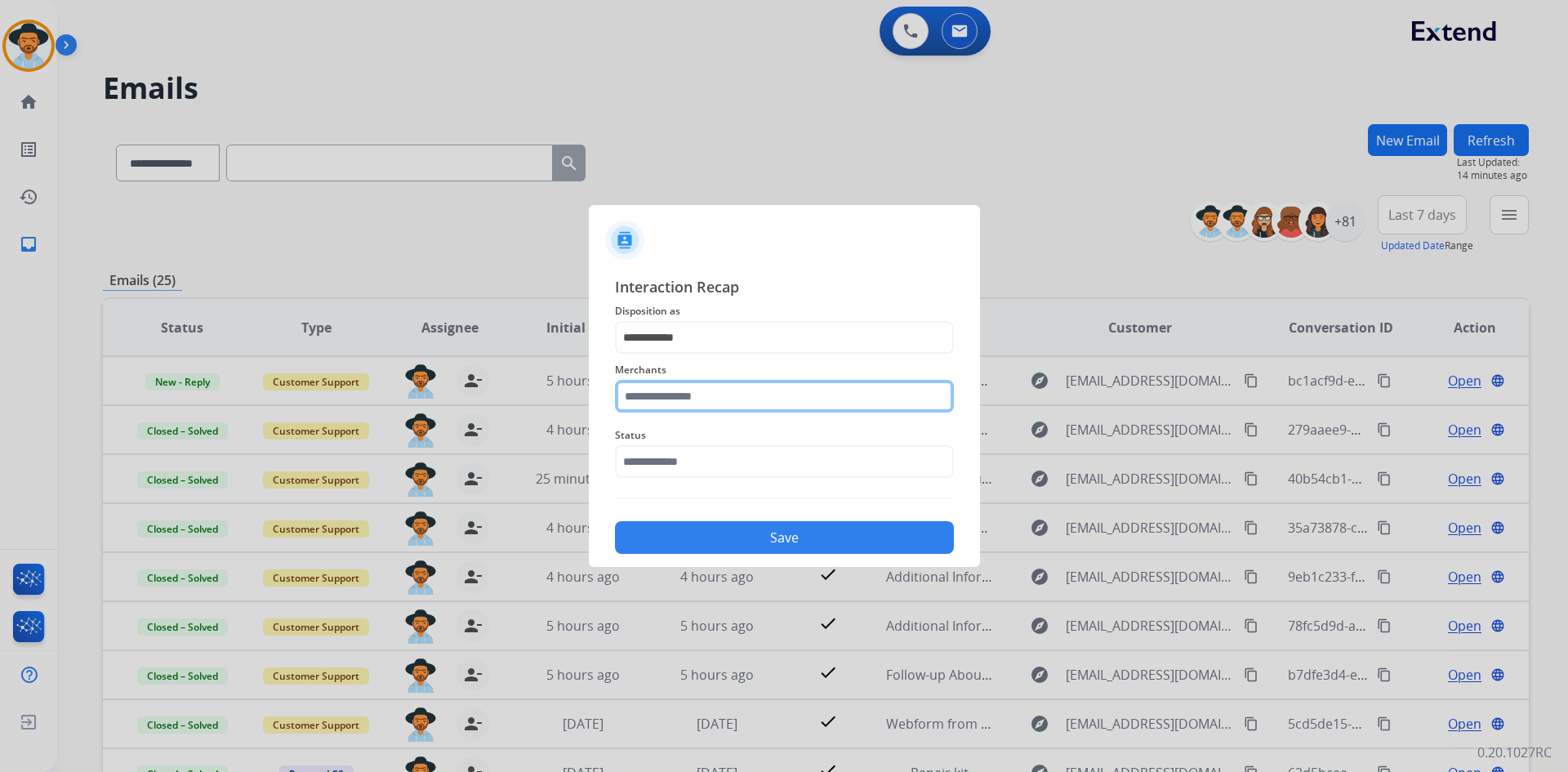
click at [699, 393] on input "text" at bounding box center [784, 397] width 339 height 33
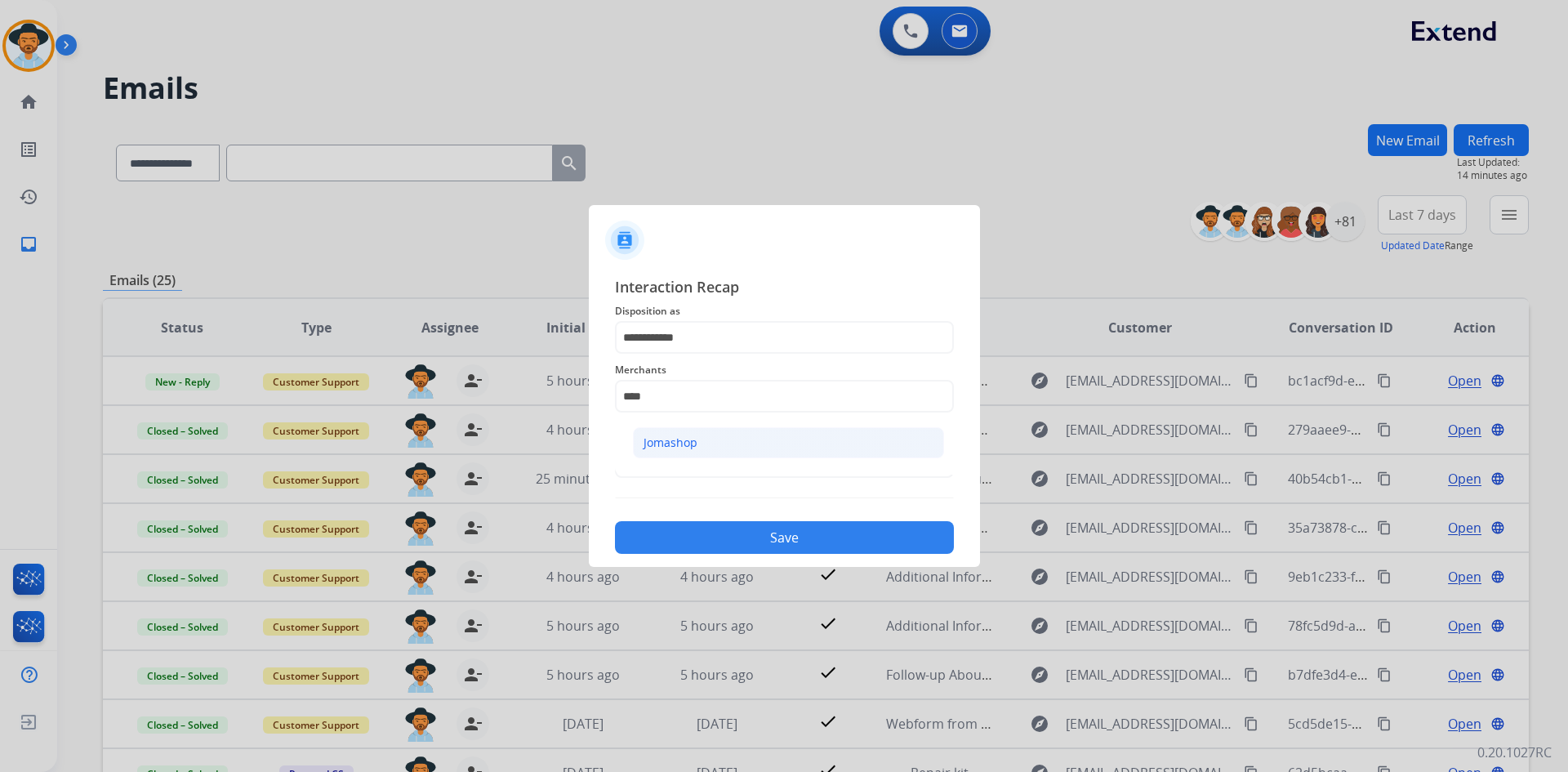
click at [716, 448] on li "Jomashop" at bounding box center [788, 443] width 311 height 31
type input "********"
click at [709, 458] on input "text" at bounding box center [784, 462] width 339 height 33
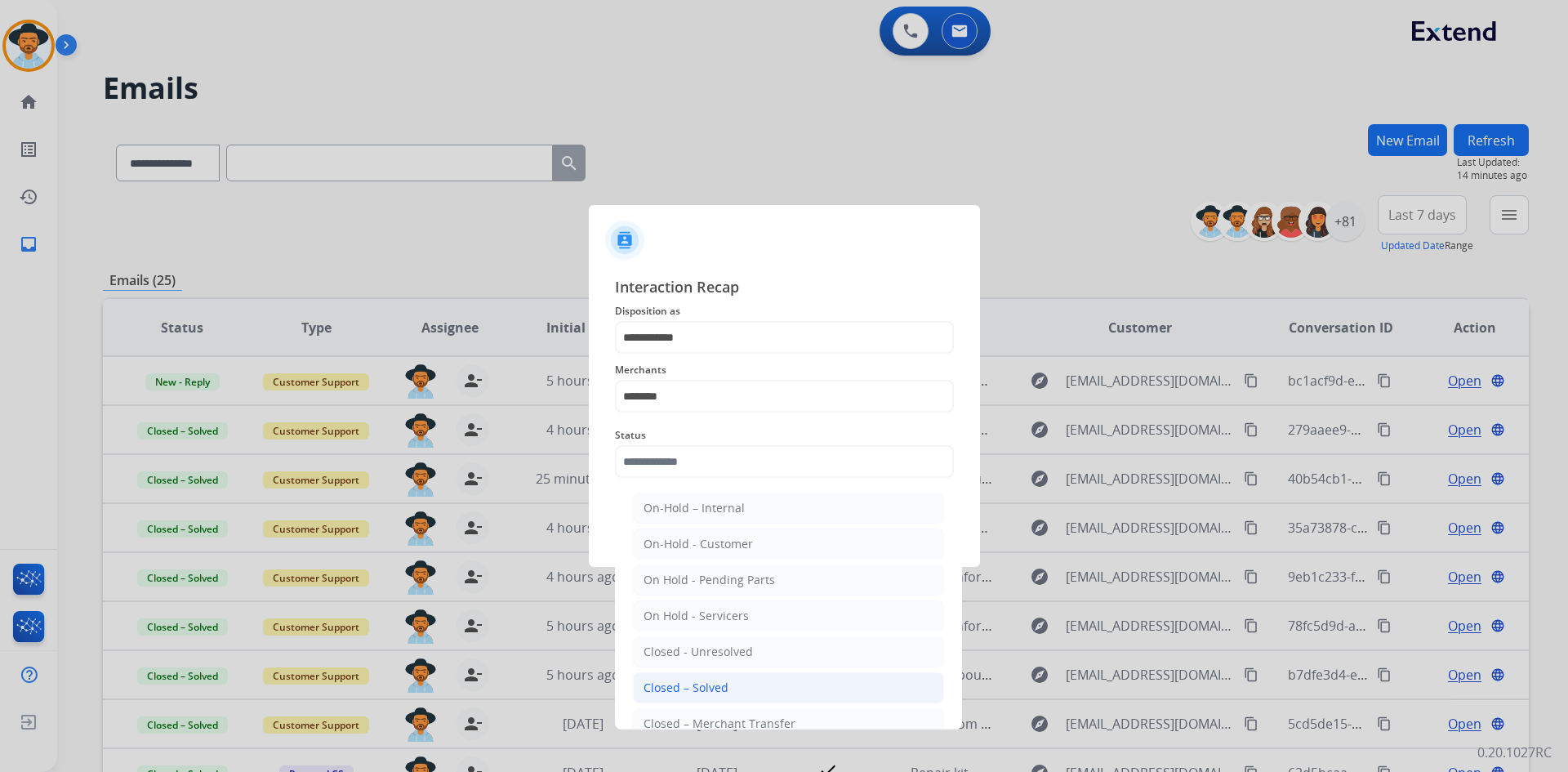
click at [707, 683] on div "Closed – Solved" at bounding box center [685, 688] width 85 height 16
type input "**********"
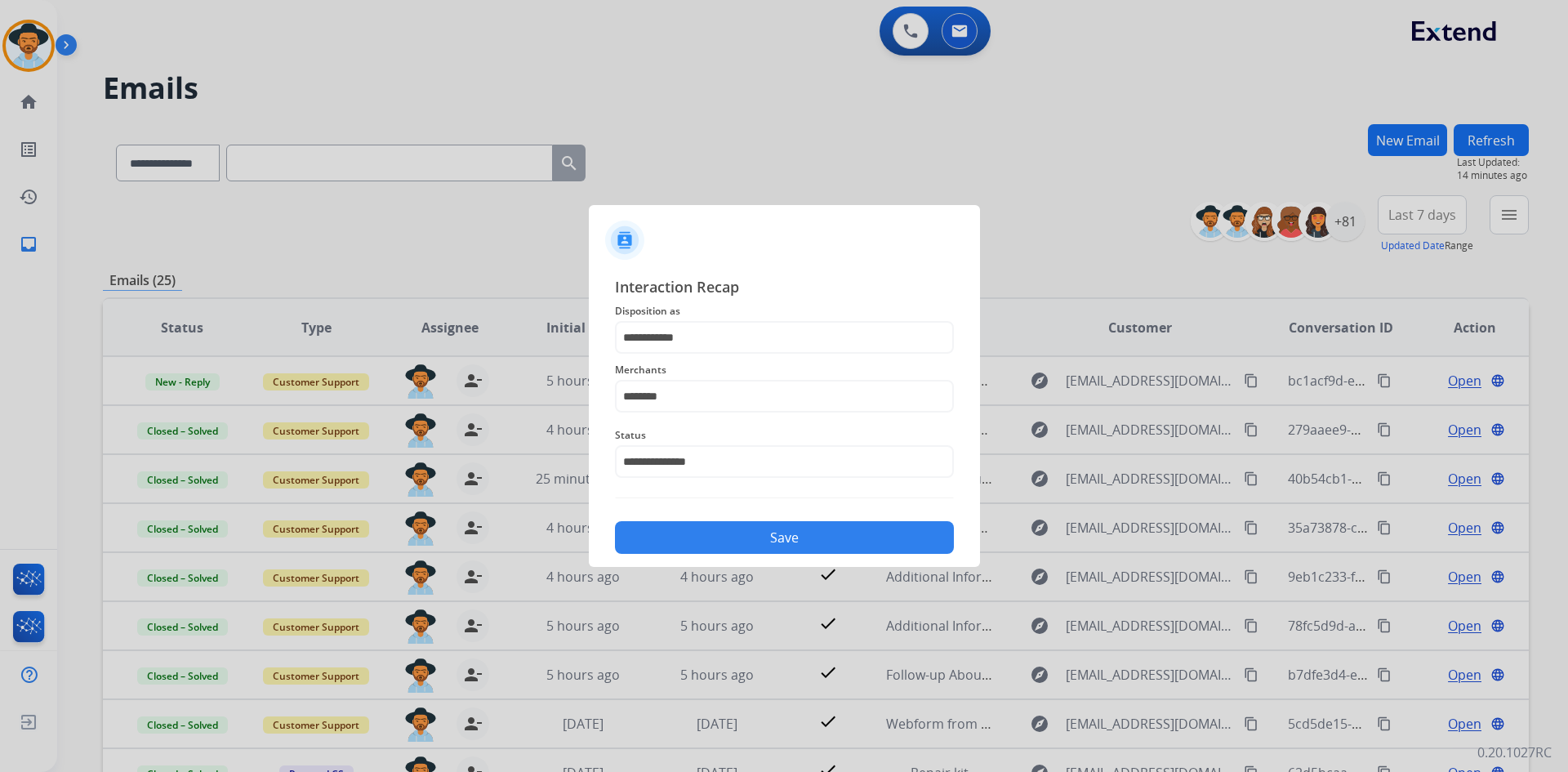
click at [736, 544] on button "Save" at bounding box center [784, 538] width 339 height 33
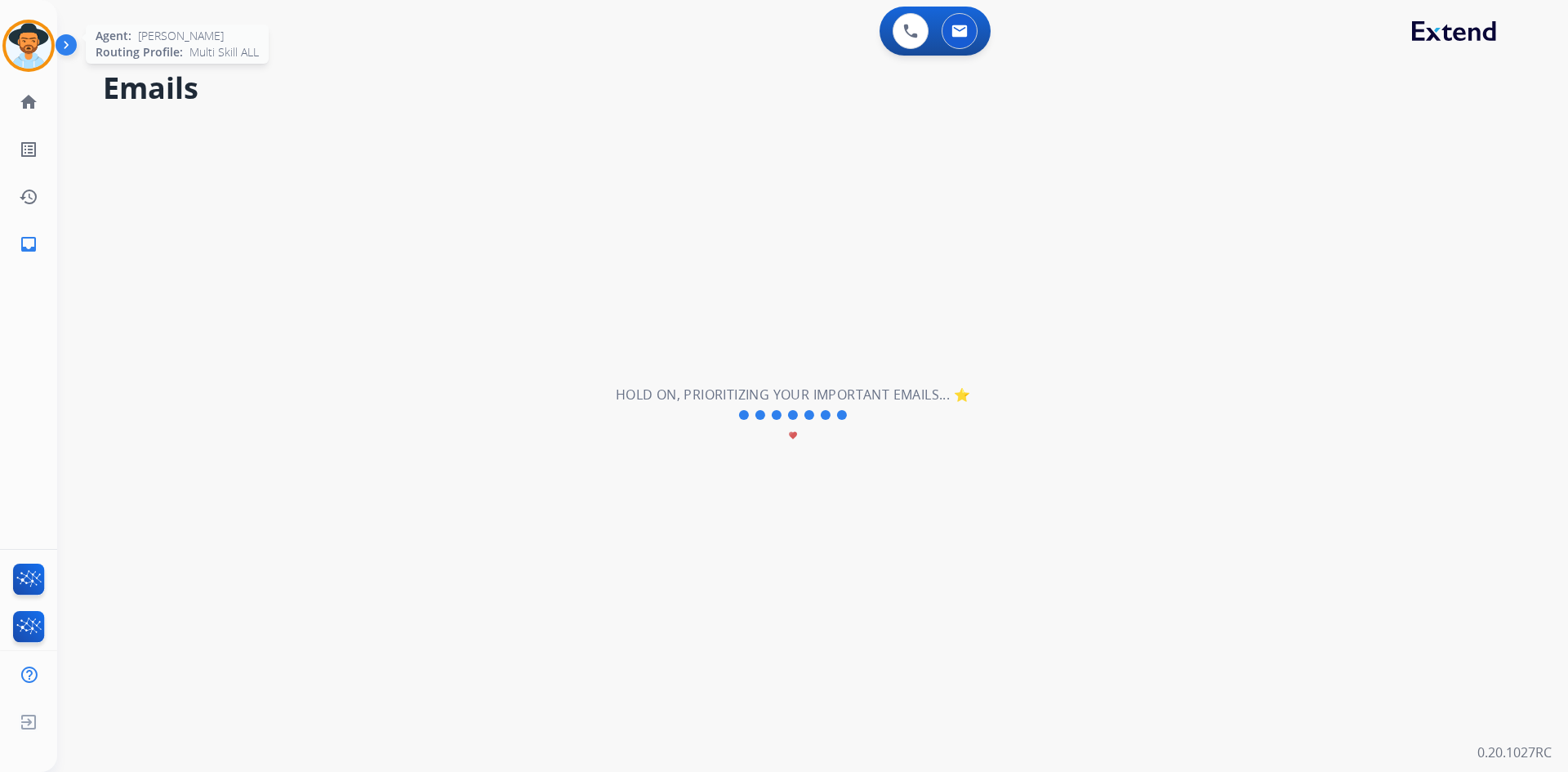
click at [12, 43] on img at bounding box center [29, 46] width 46 height 46
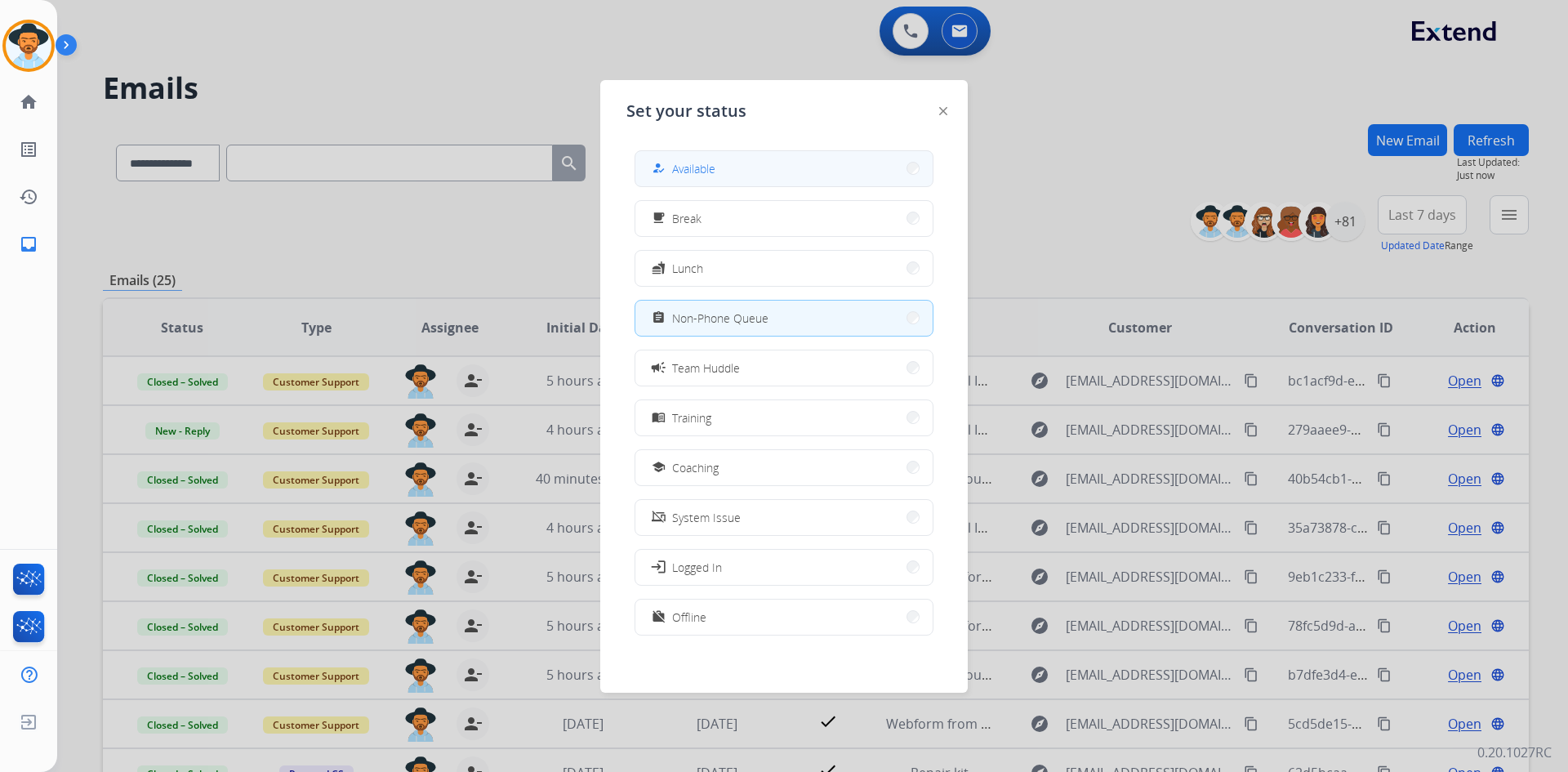
click at [718, 180] on button "how_to_reg Available" at bounding box center [784, 168] width 297 height 35
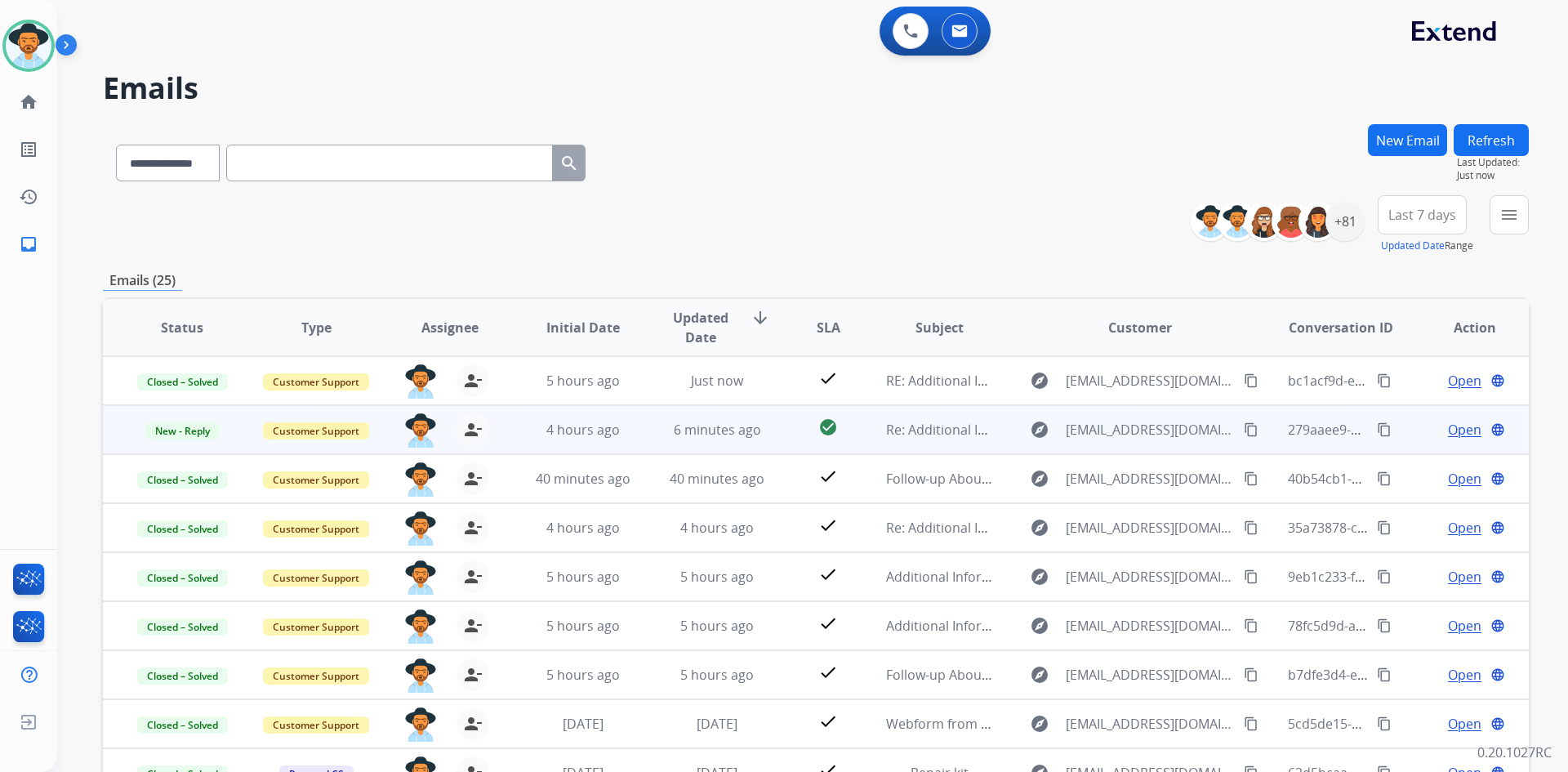
click at [1448, 430] on span "Open" at bounding box center [1465, 430] width 34 height 20
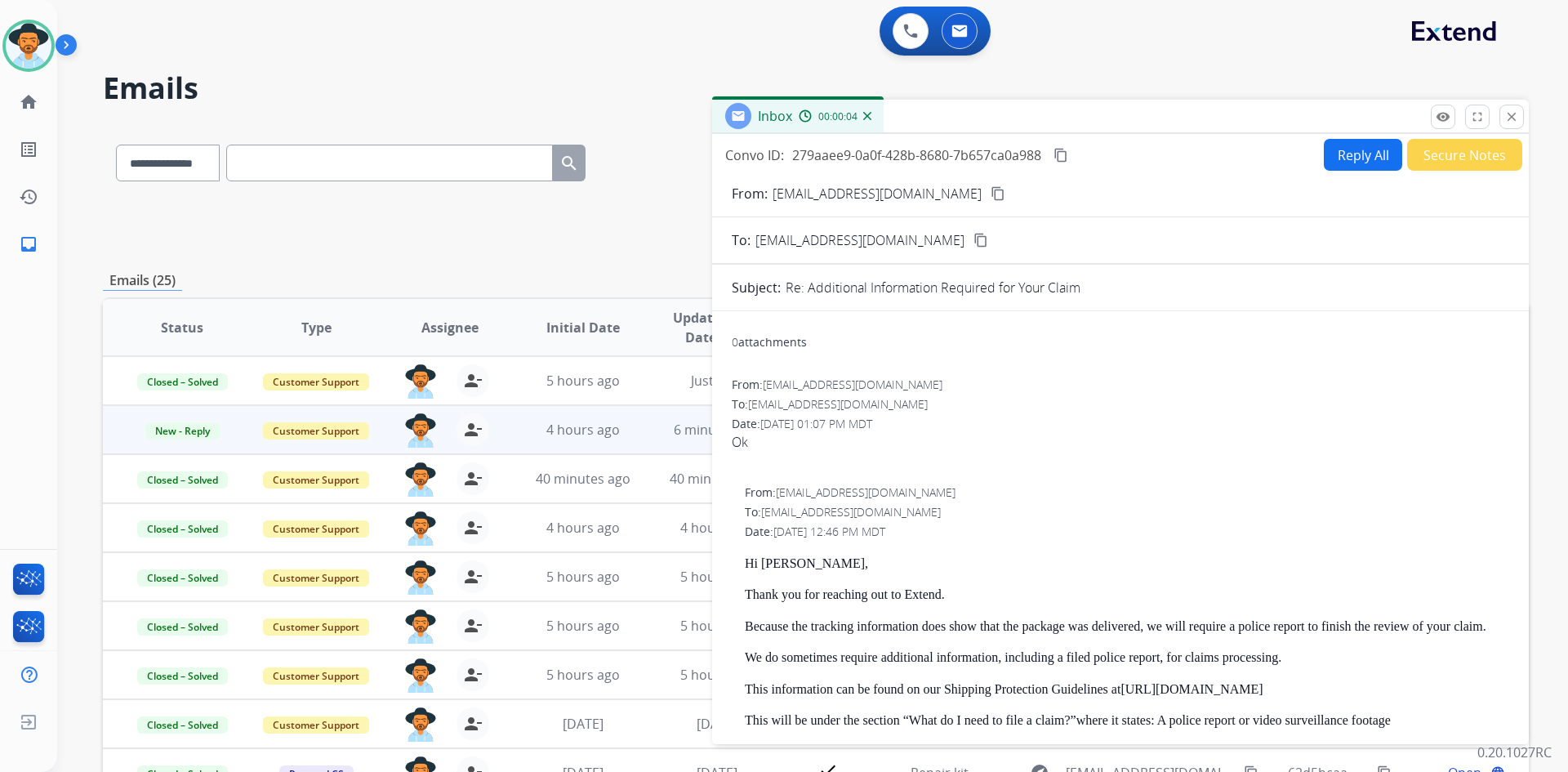
click at [1464, 152] on button "Secure Notes" at bounding box center [1465, 154] width 115 height 32
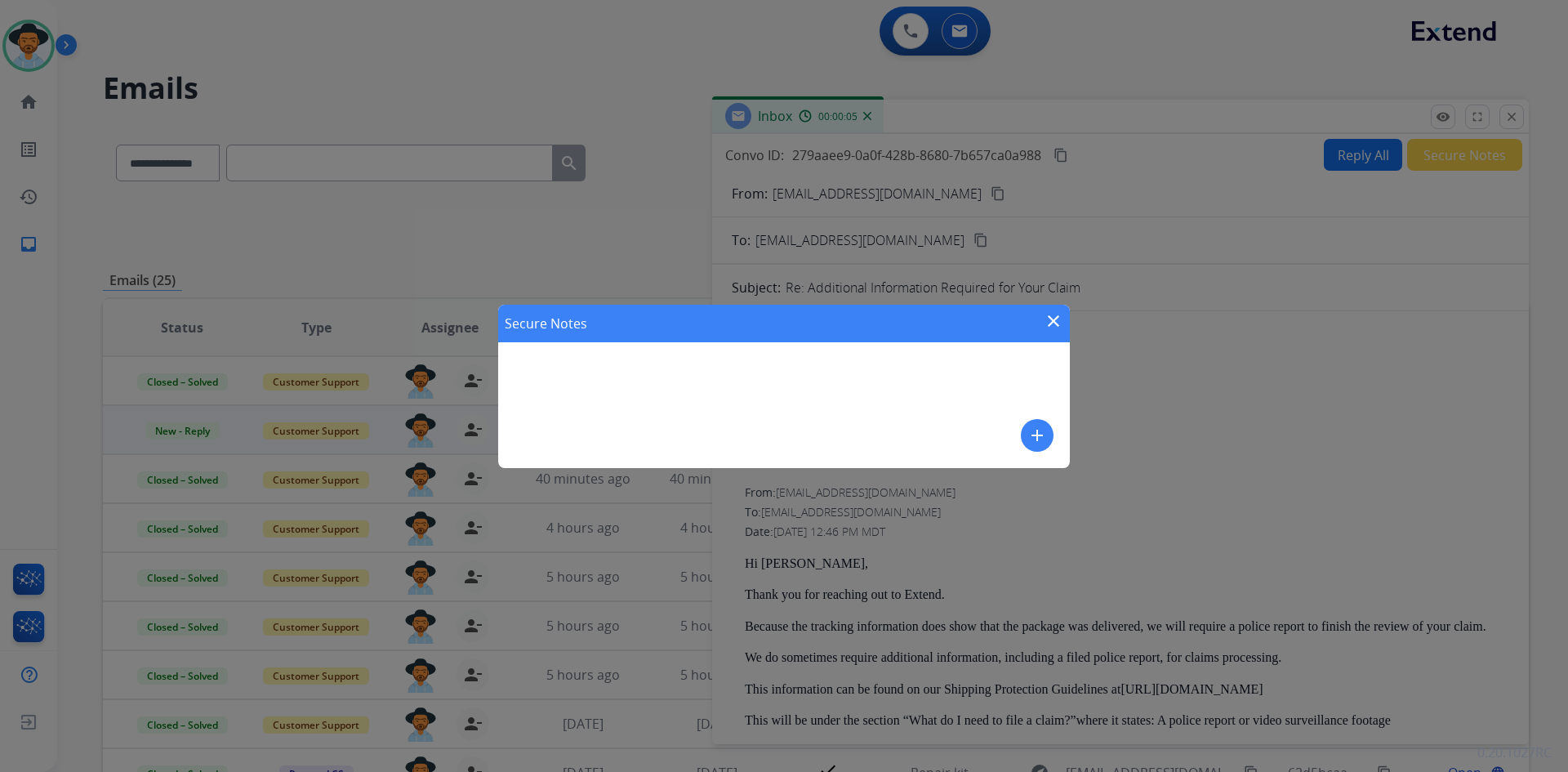
click at [1026, 438] on button "add" at bounding box center [1038, 435] width 33 height 33
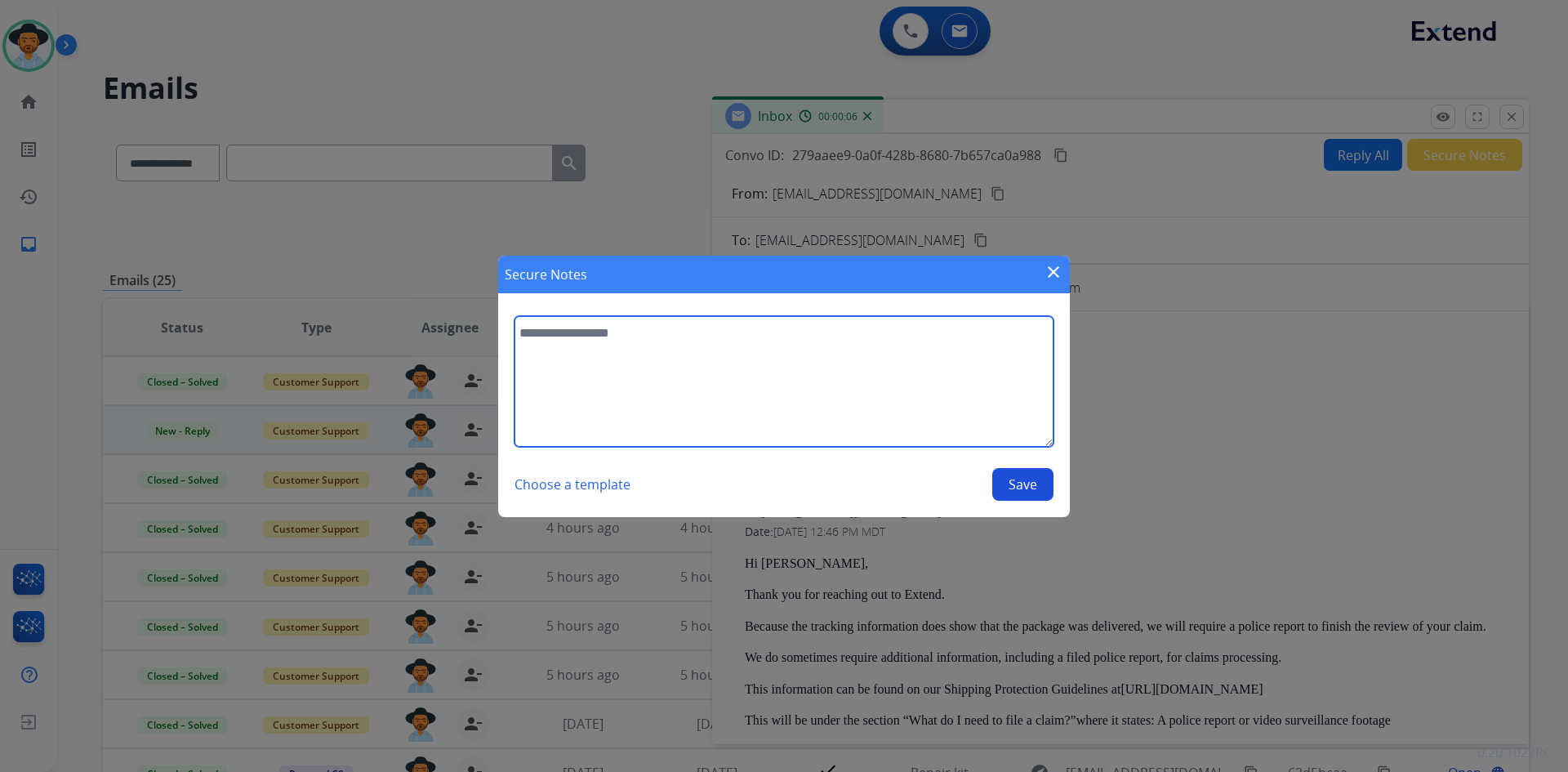
click at [645, 378] on textarea at bounding box center [784, 381] width 539 height 131
type textarea "**********"
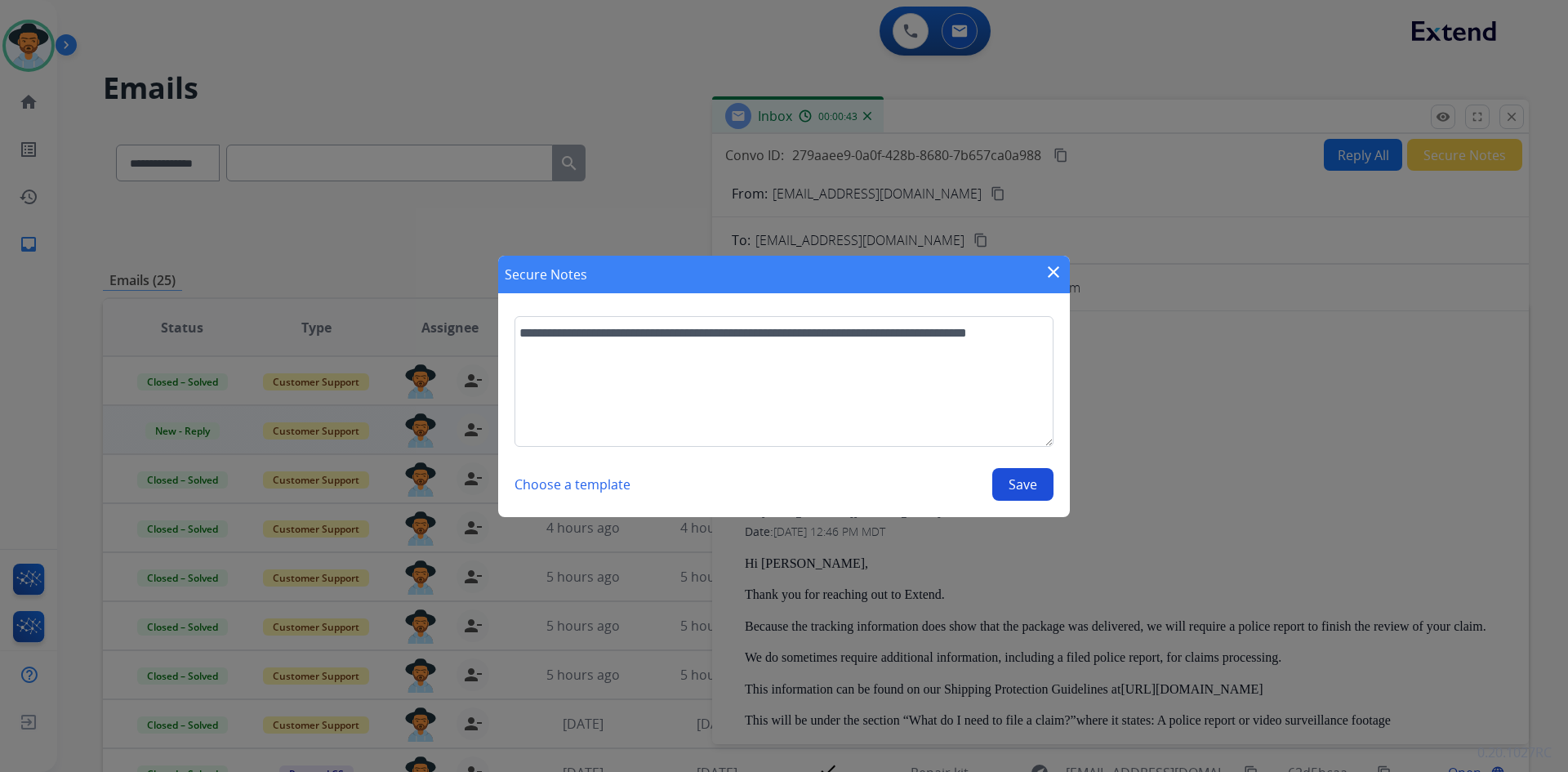
click at [1013, 489] on button "Save" at bounding box center [1023, 485] width 62 height 33
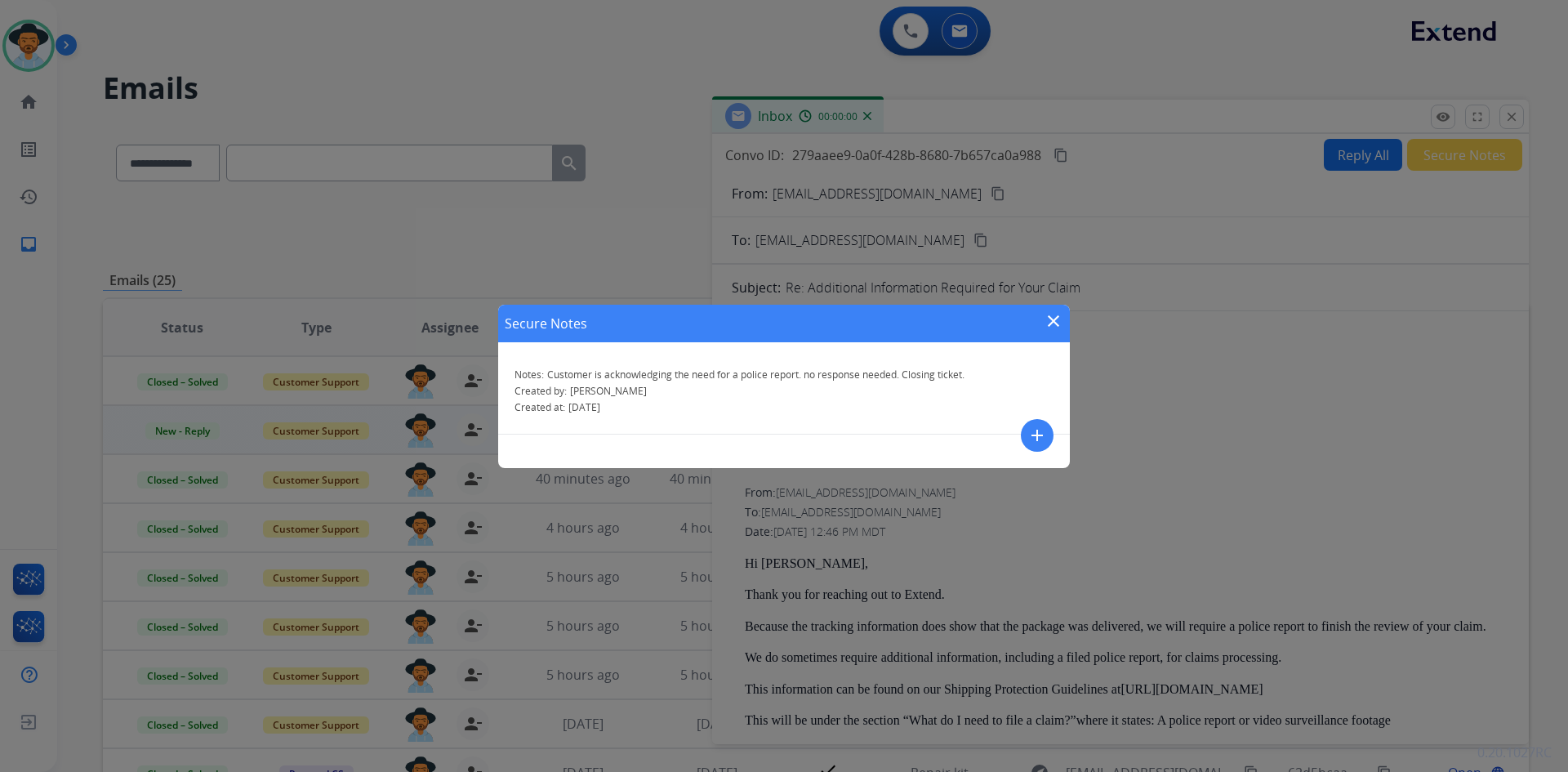
click at [1044, 321] on mat-icon "close" at bounding box center [1054, 321] width 20 height 20
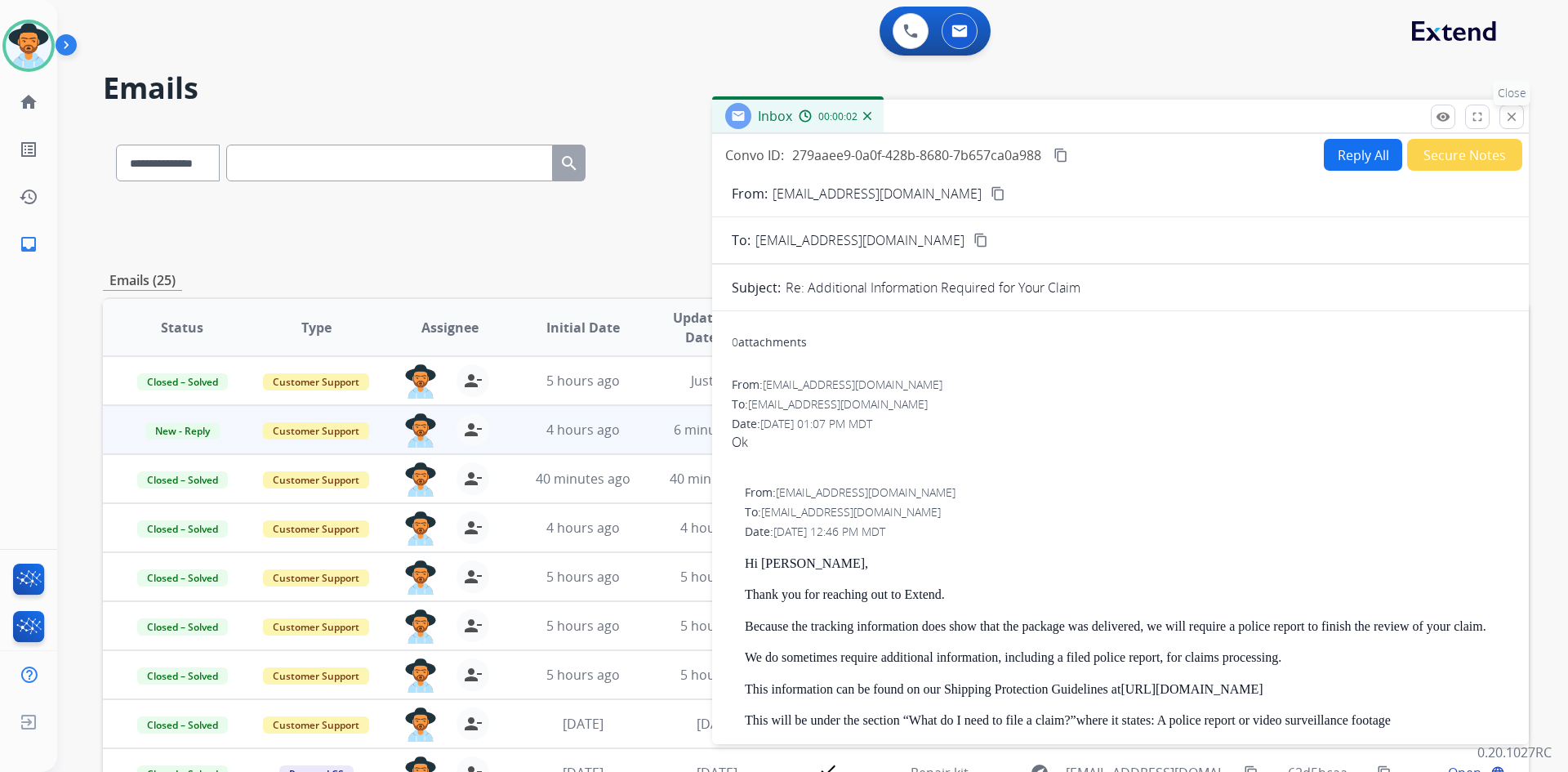
click at [1508, 117] on mat-icon "close" at bounding box center [1512, 117] width 15 height 15
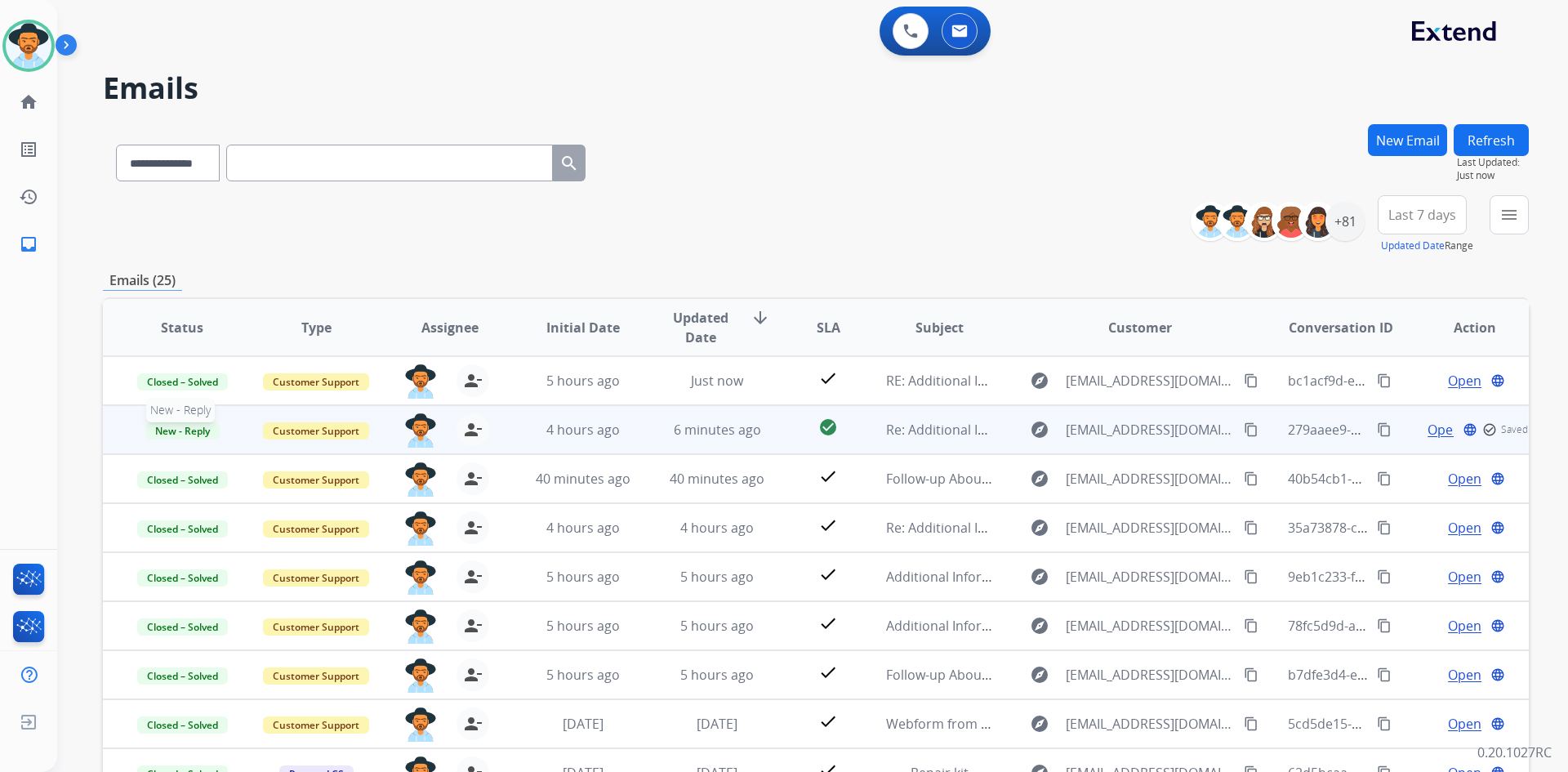
click at [177, 431] on span "New - Reply" at bounding box center [182, 430] width 75 height 17
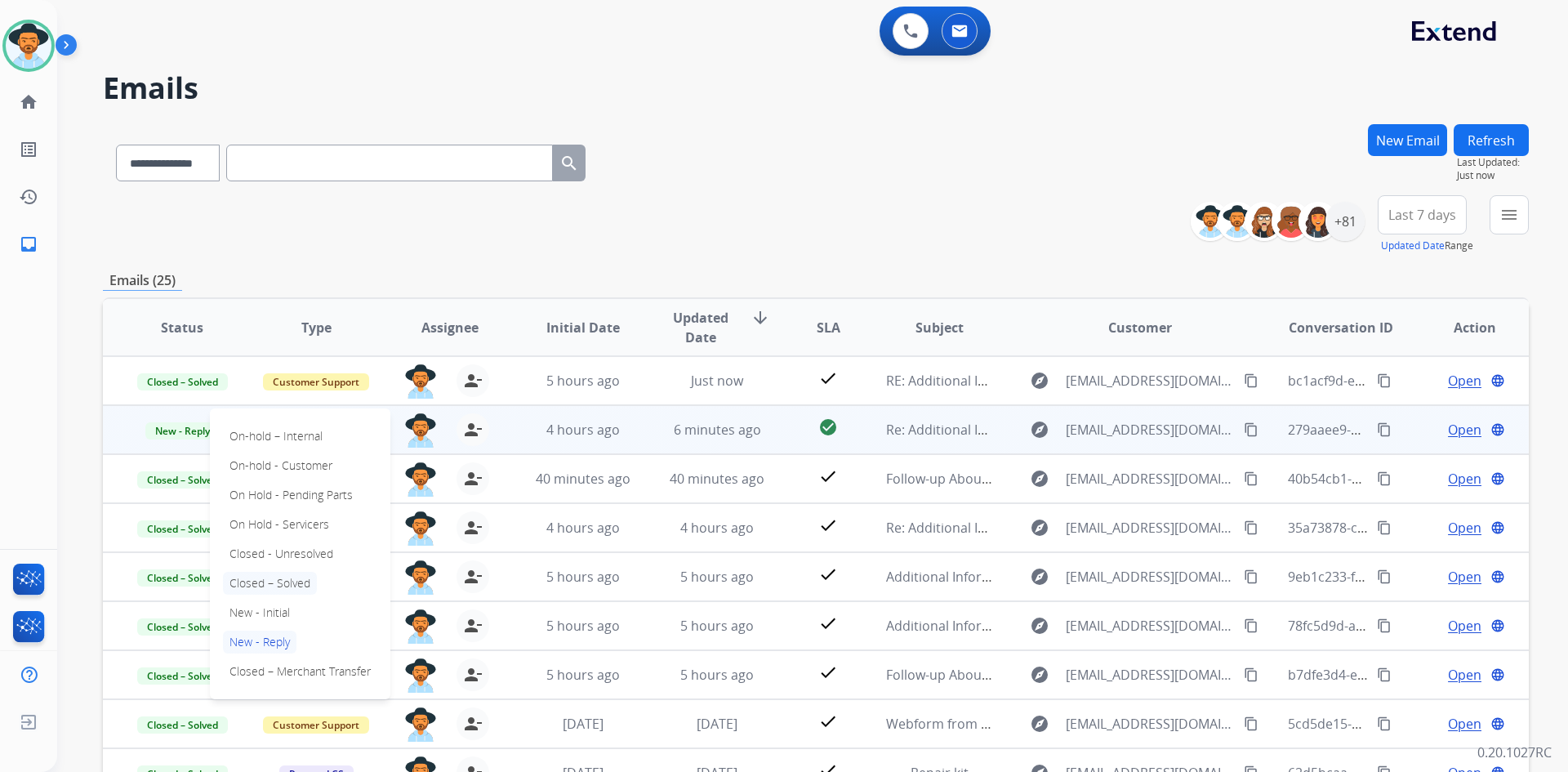
click at [286, 586] on p "Closed – Solved" at bounding box center [270, 583] width 94 height 23
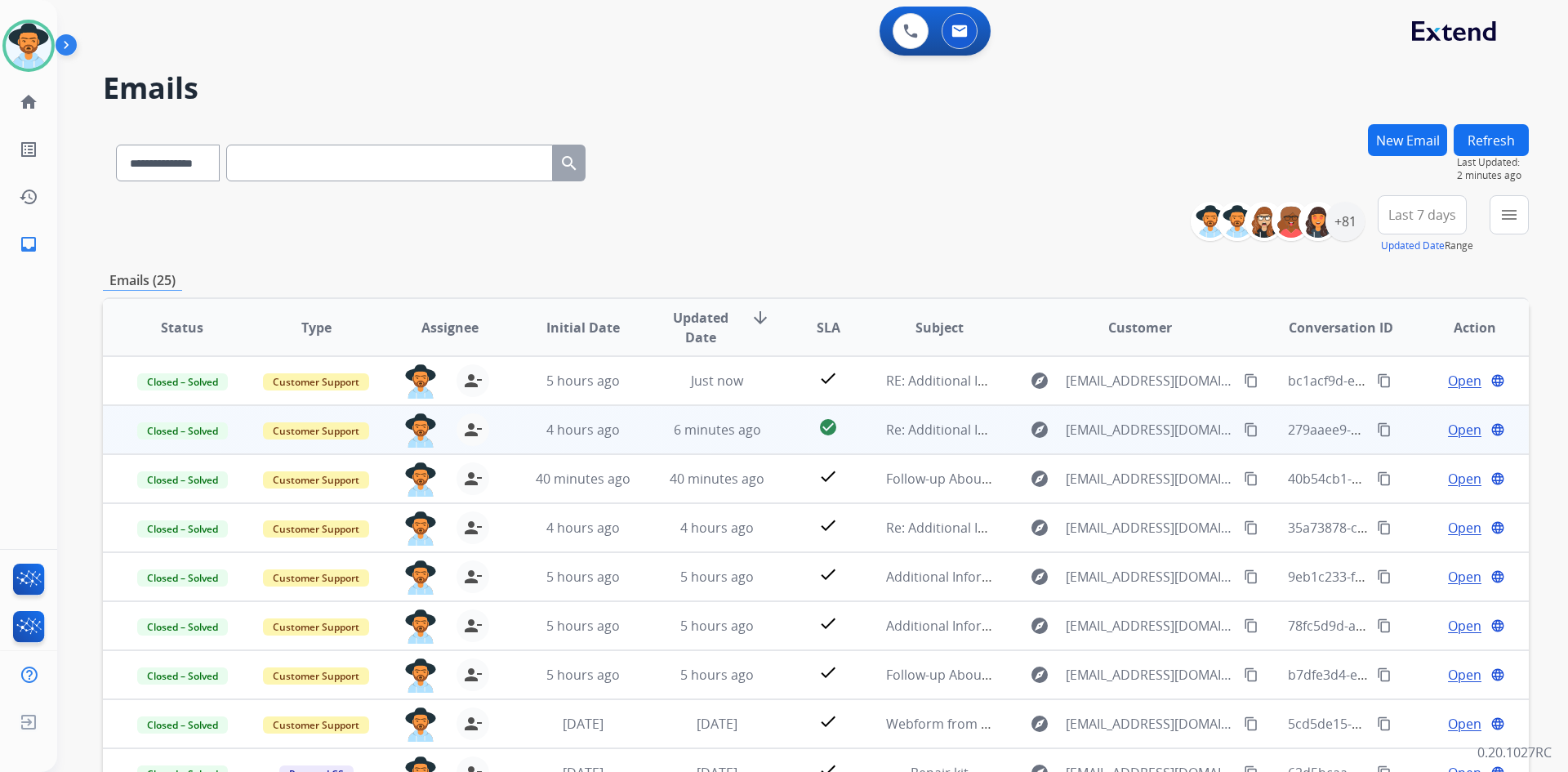
click at [1494, 140] on button "Refresh" at bounding box center [1492, 140] width 76 height 32
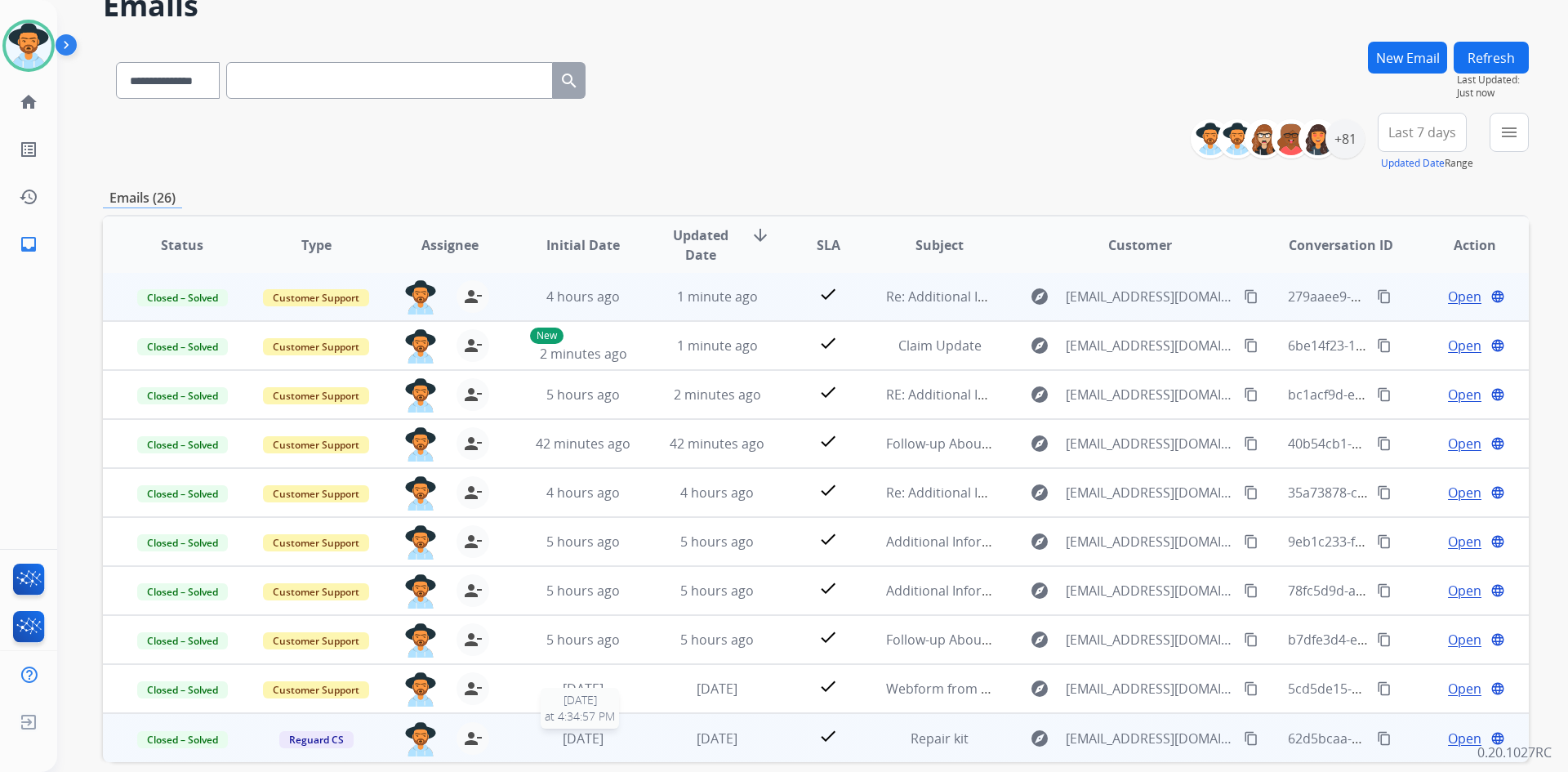
scroll to position [158, 0]
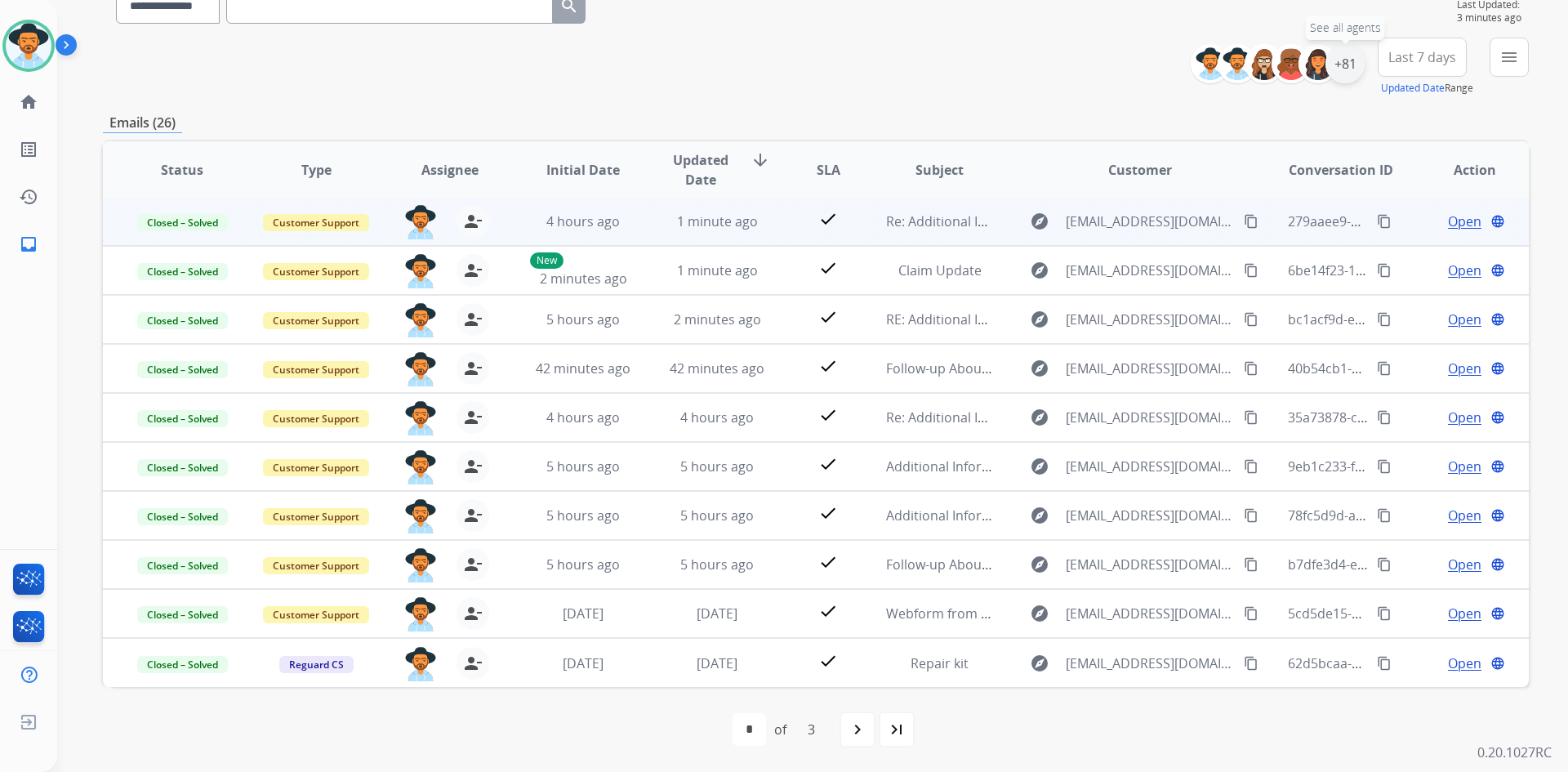
click at [1350, 67] on div "+81" at bounding box center [1346, 64] width 39 height 39
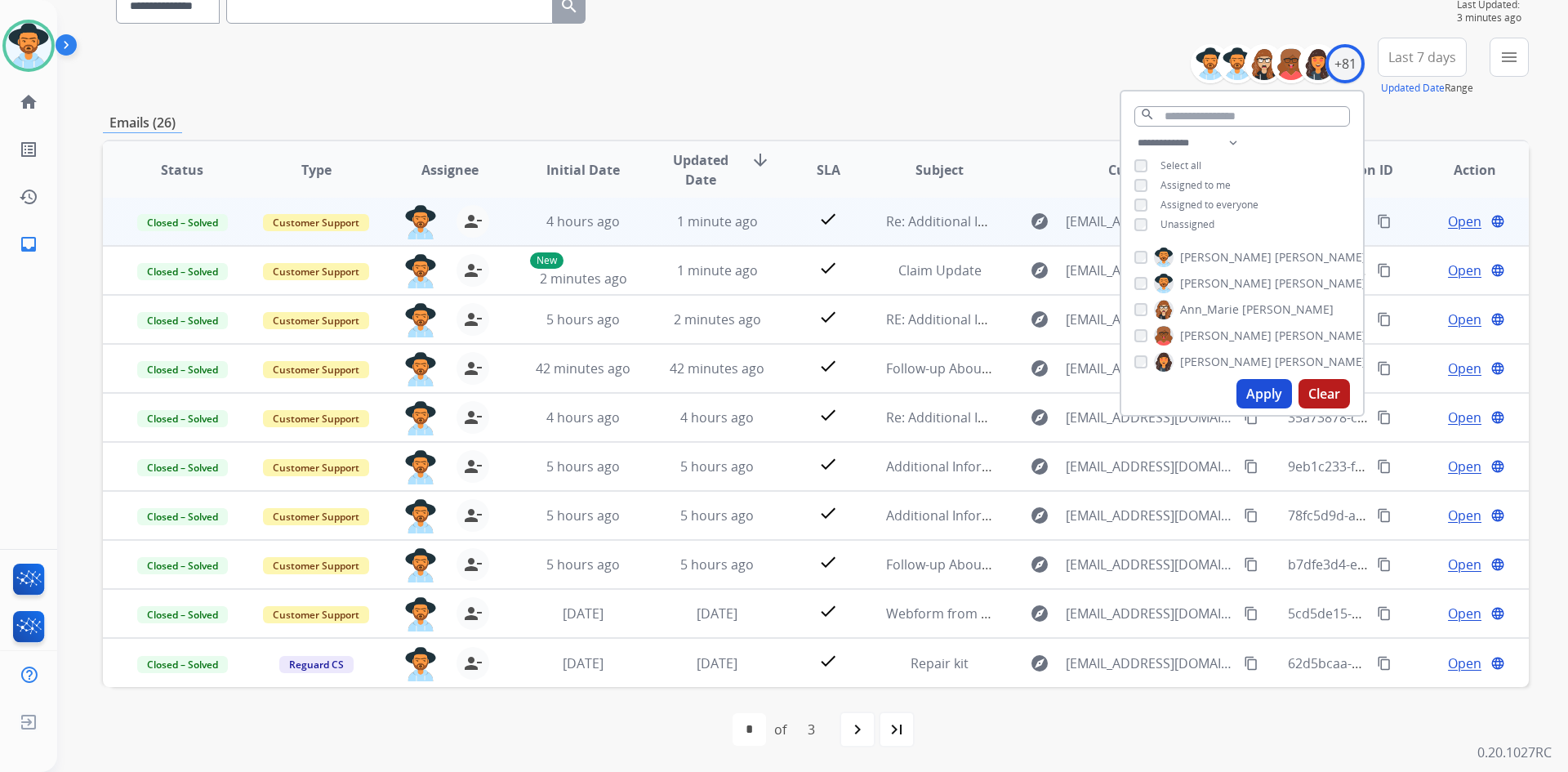
click at [1429, 54] on span "Last 7 days" at bounding box center [1422, 57] width 68 height 7
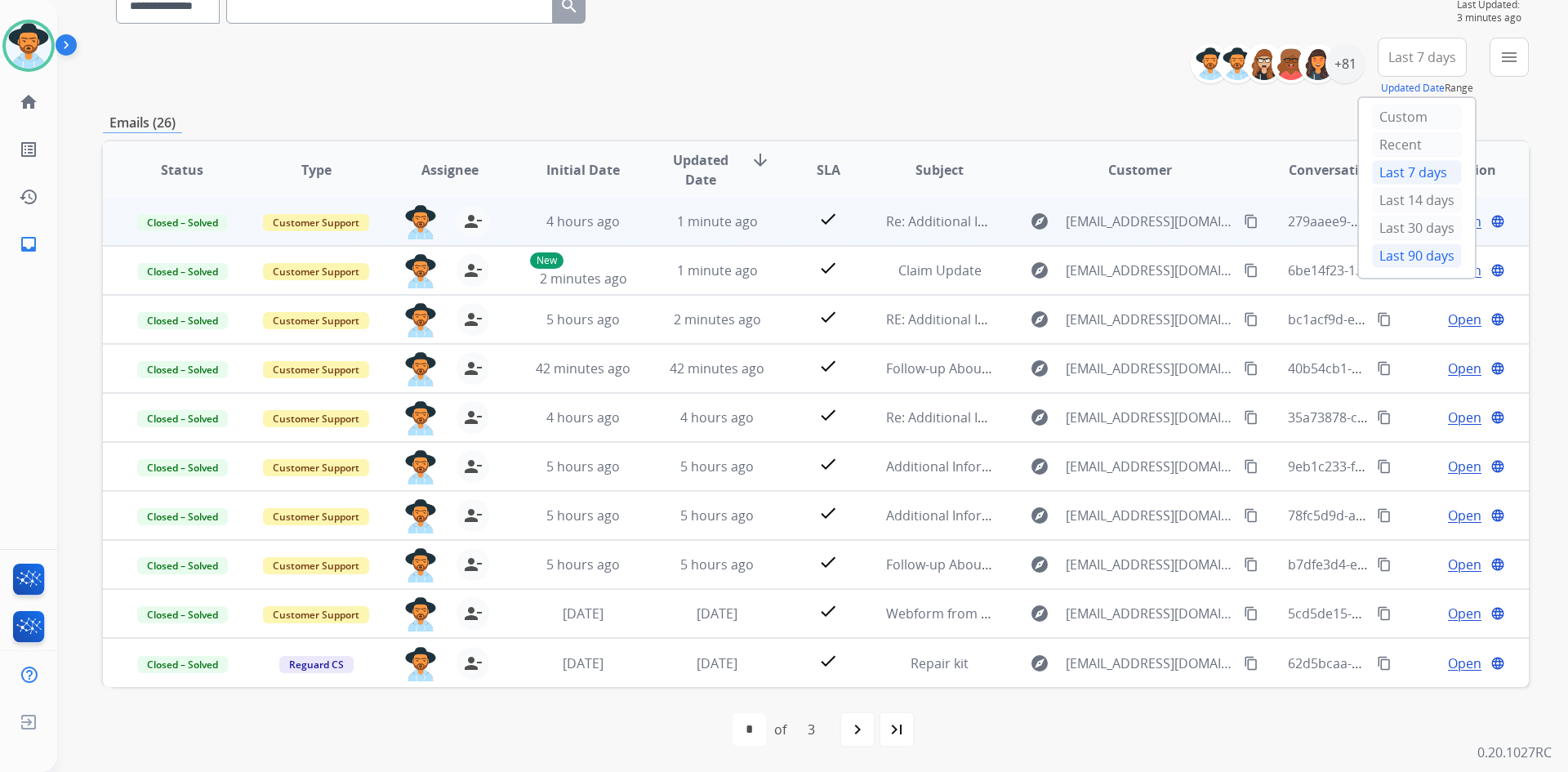
click at [1405, 255] on div "Last 90 days" at bounding box center [1417, 255] width 89 height 25
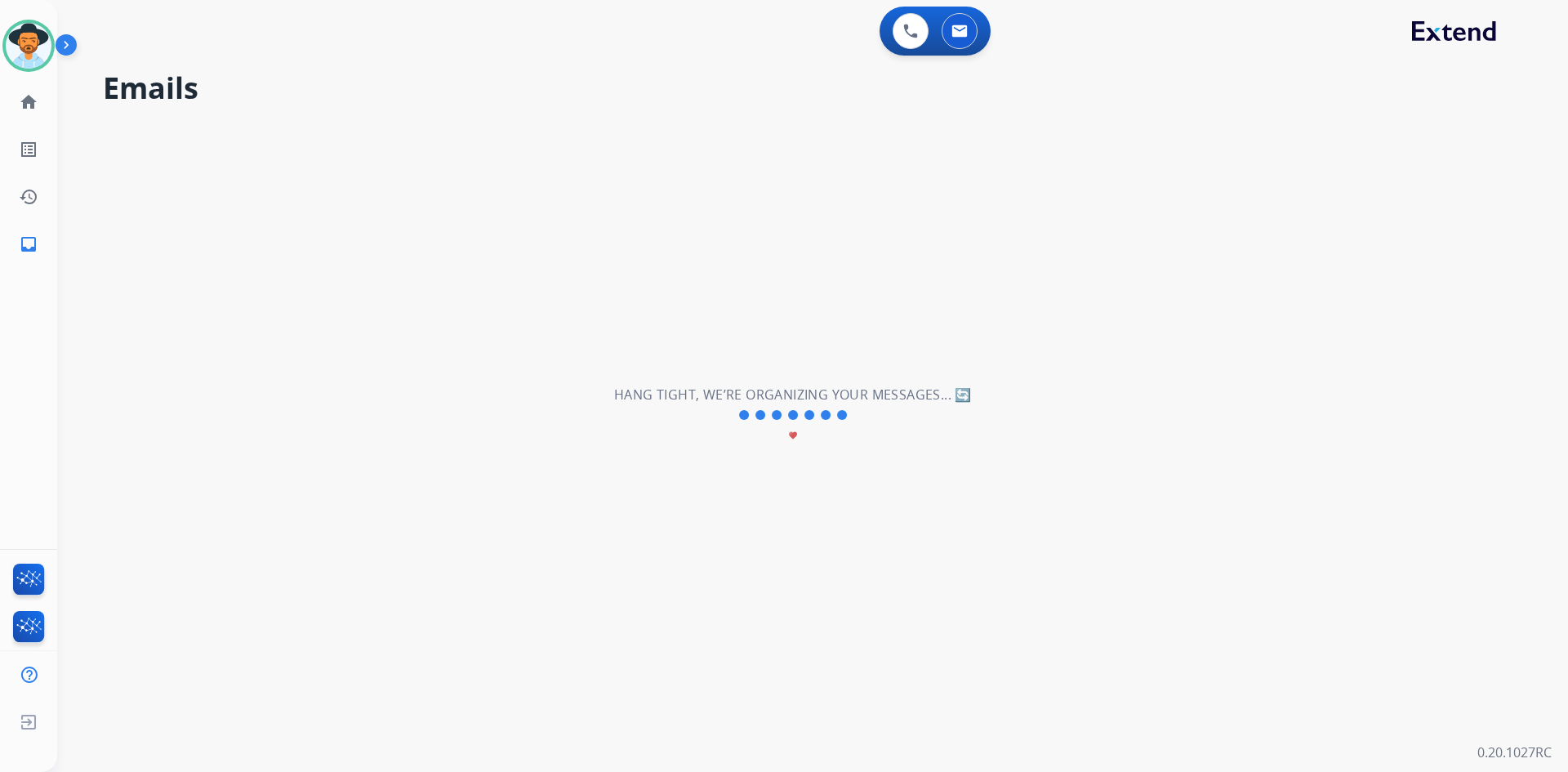
scroll to position [0, 0]
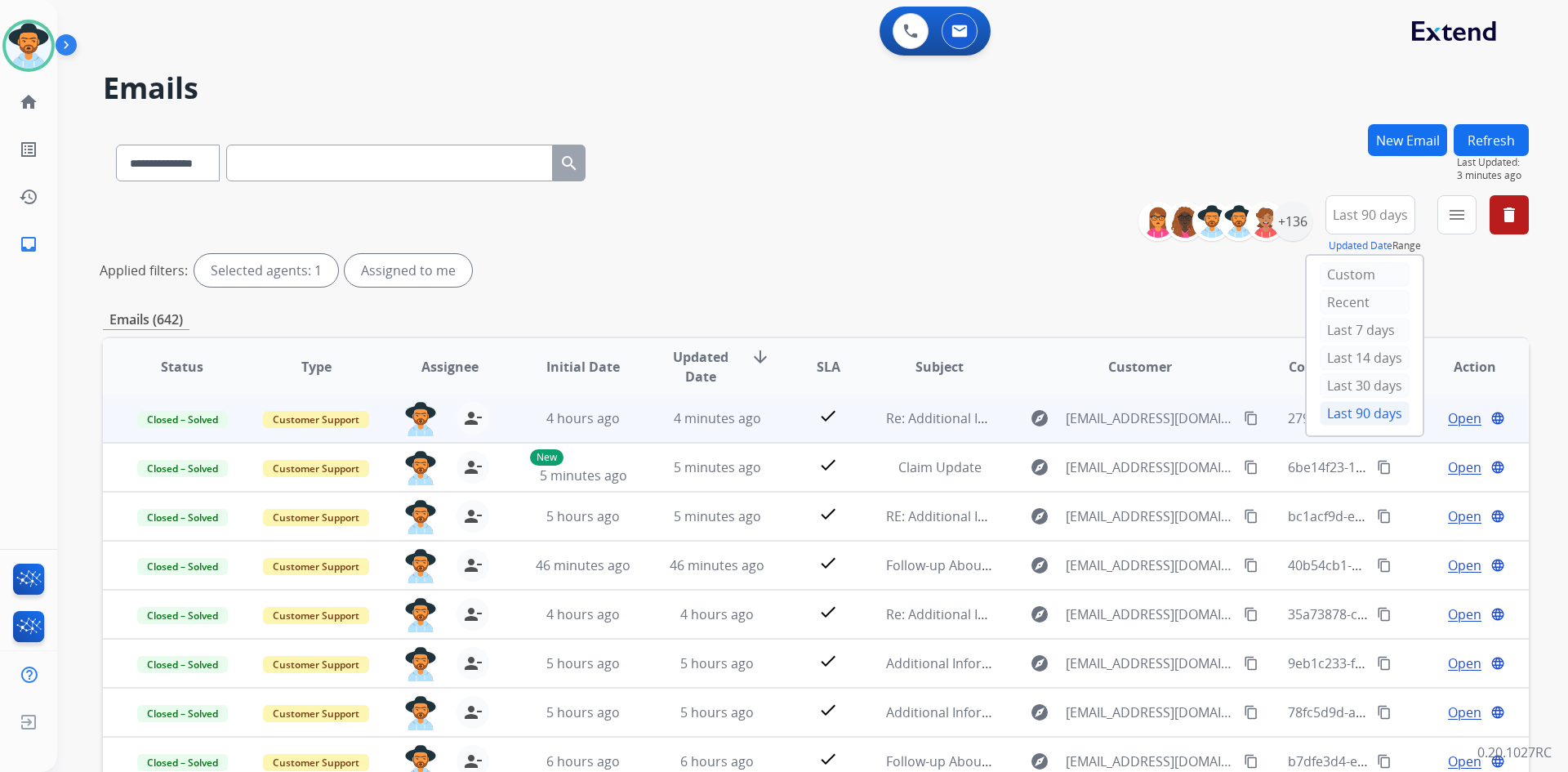
click at [860, 255] on div "Applied filters: Selected agents: 1 Assigned to me" at bounding box center [812, 270] width 1426 height 33
click at [1462, 218] on mat-icon "menu" at bounding box center [1457, 215] width 20 height 20
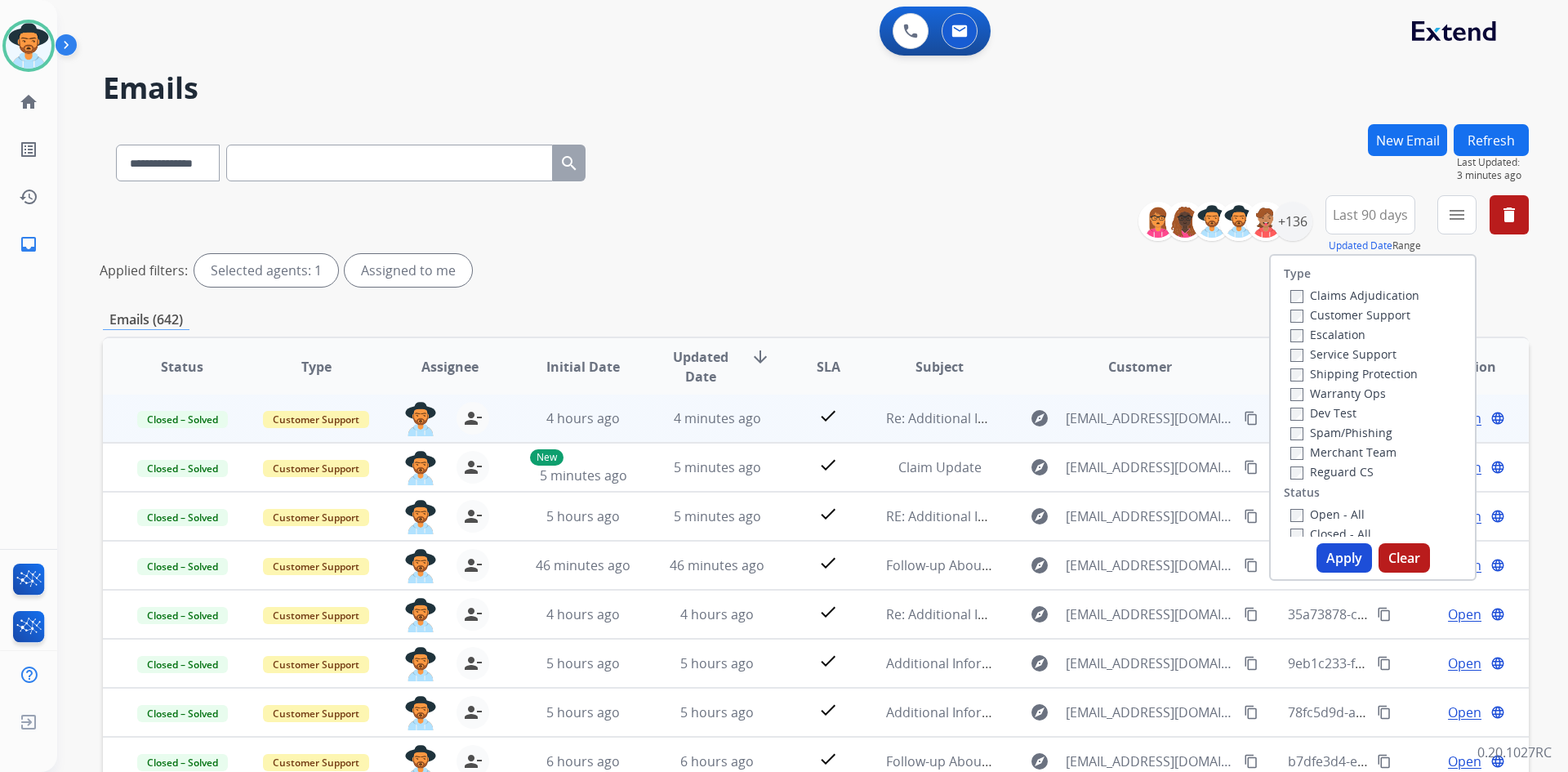
click at [1376, 316] on label "Customer Support" at bounding box center [1350, 315] width 120 height 16
click at [1369, 373] on label "Shipping Protection" at bounding box center [1354, 374] width 127 height 16
click at [1336, 469] on label "Reguard CS" at bounding box center [1332, 471] width 83 height 16
click at [1349, 408] on label "New - Reply" at bounding box center [1332, 410] width 85 height 16
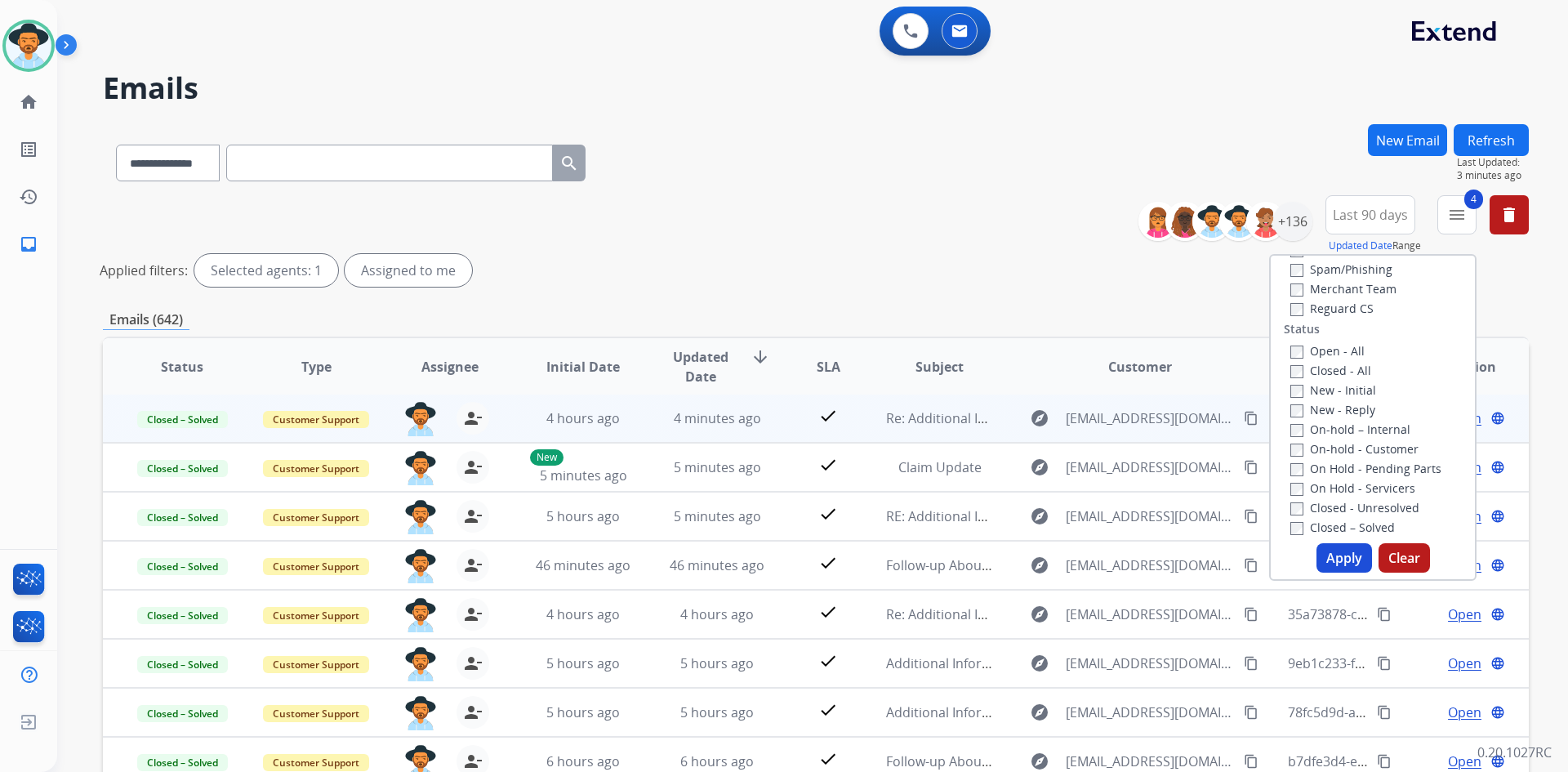
click at [1336, 549] on button "Apply" at bounding box center [1345, 558] width 56 height 30
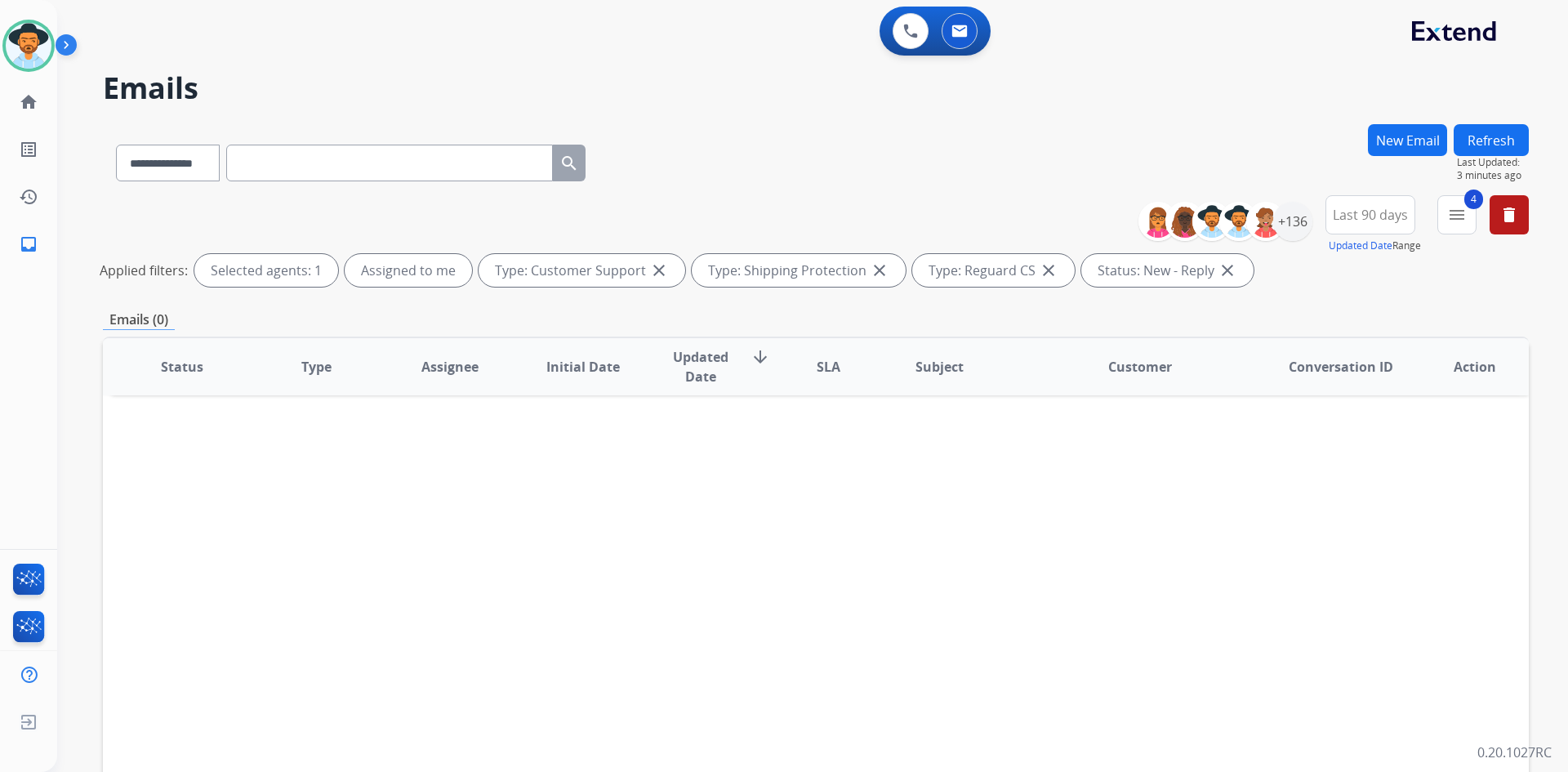
scroll to position [0, 0]
click at [1300, 220] on div "+136" at bounding box center [1293, 222] width 39 height 39
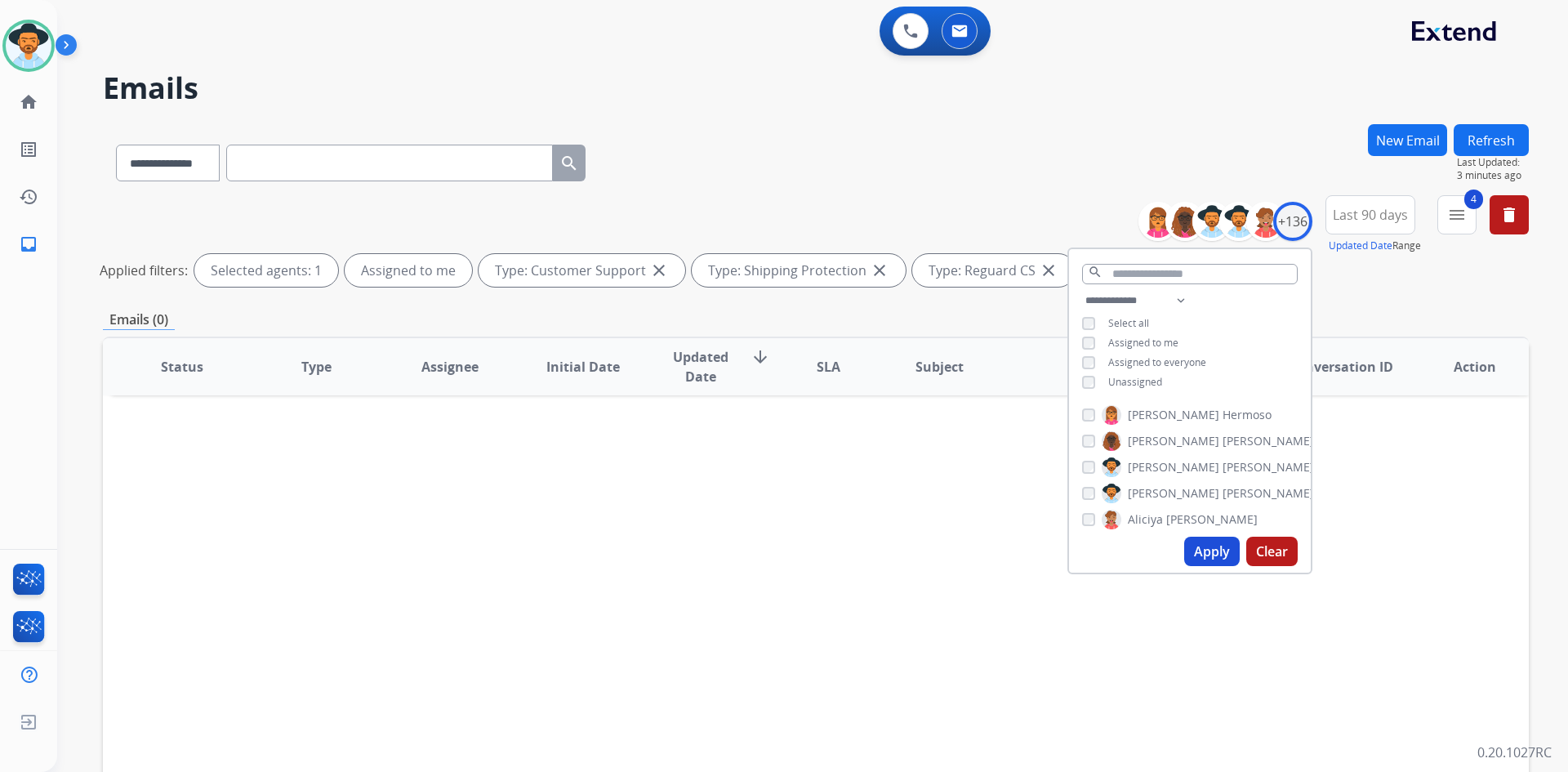
click at [1144, 379] on span "Unassigned" at bounding box center [1135, 382] width 54 height 14
click at [1213, 554] on button "Apply" at bounding box center [1213, 552] width 56 height 30
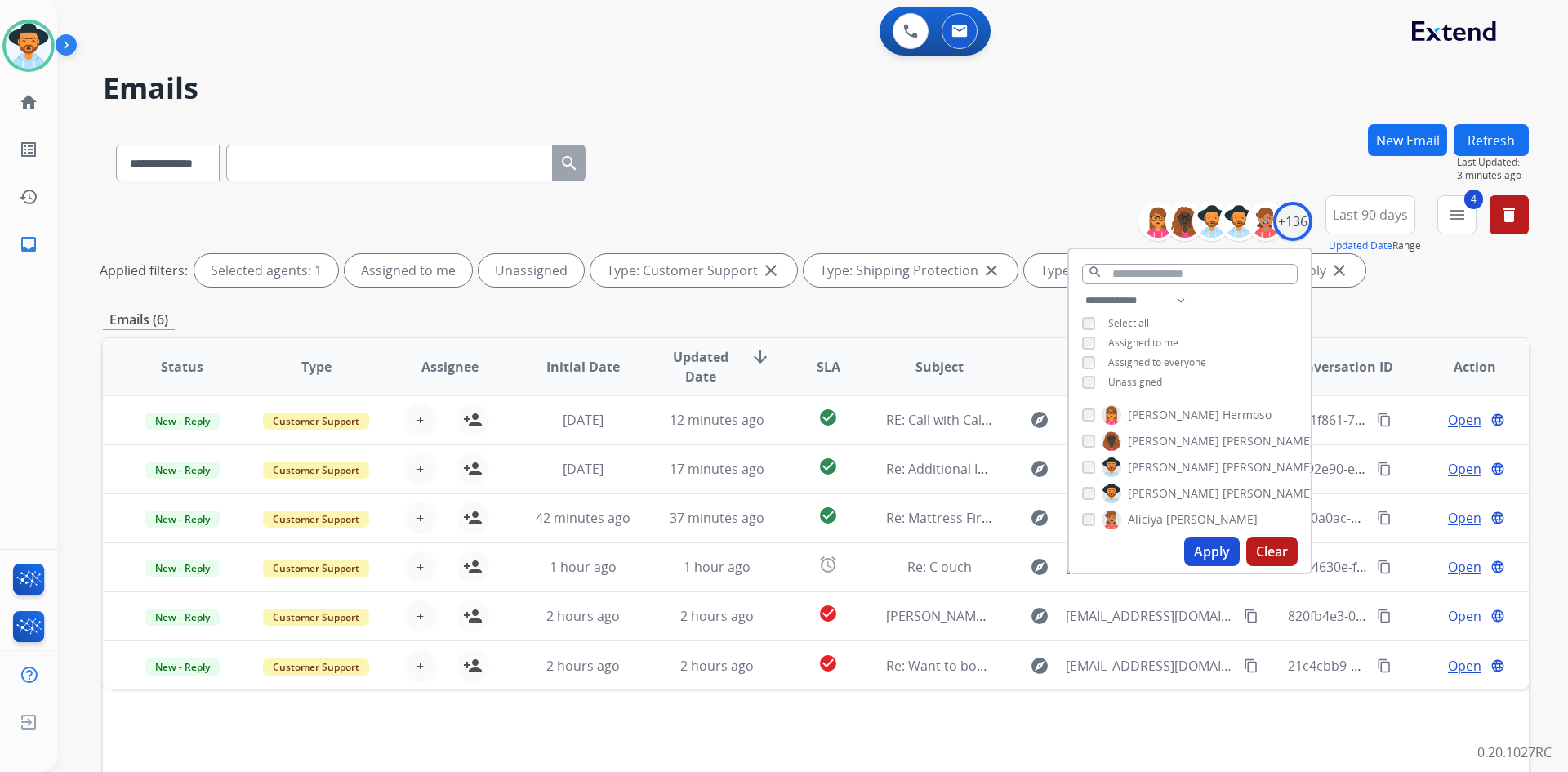
click at [810, 146] on div "**********" at bounding box center [815, 159] width 1426 height 71
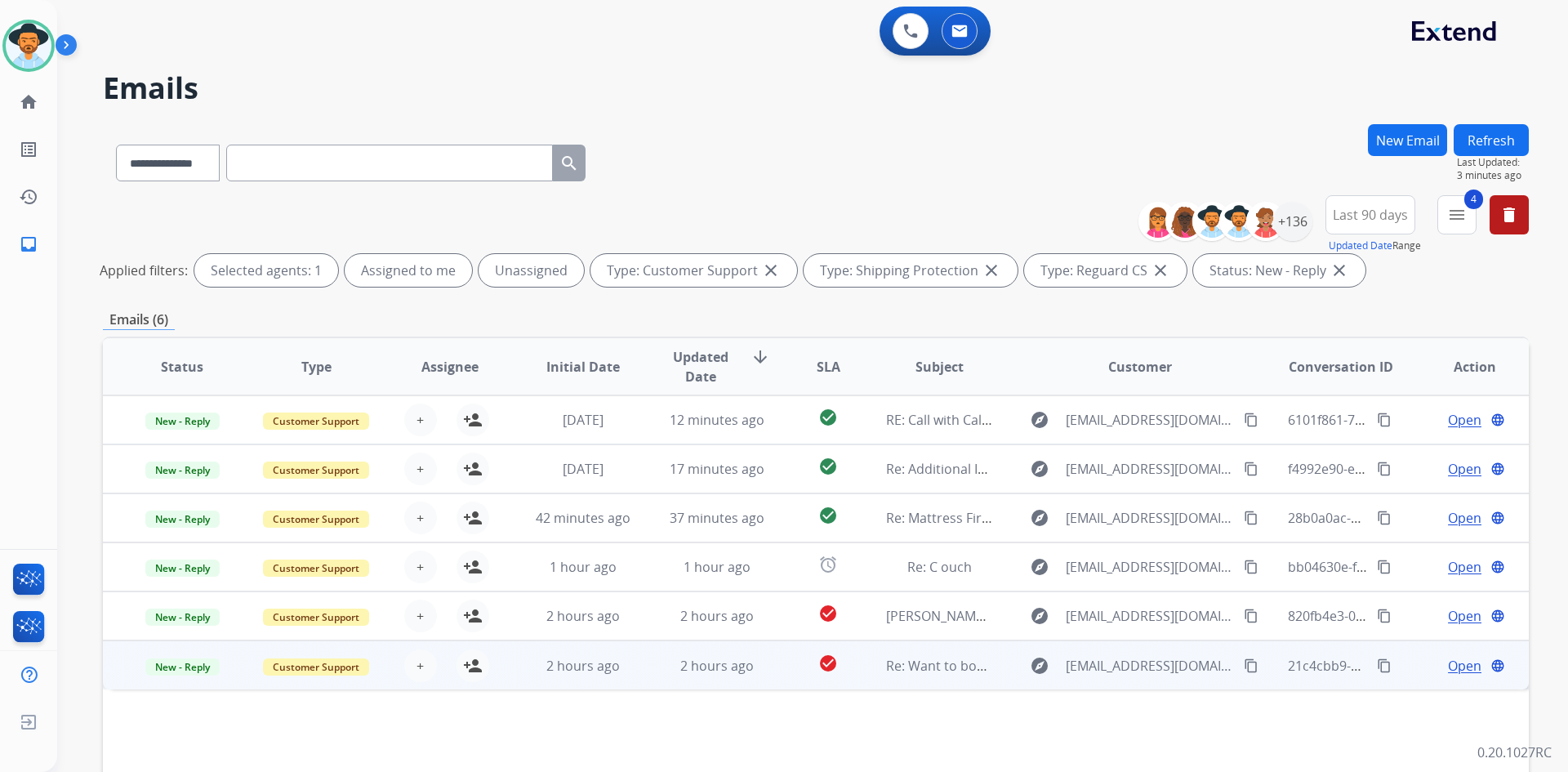
click at [1455, 664] on span "Open" at bounding box center [1465, 666] width 34 height 20
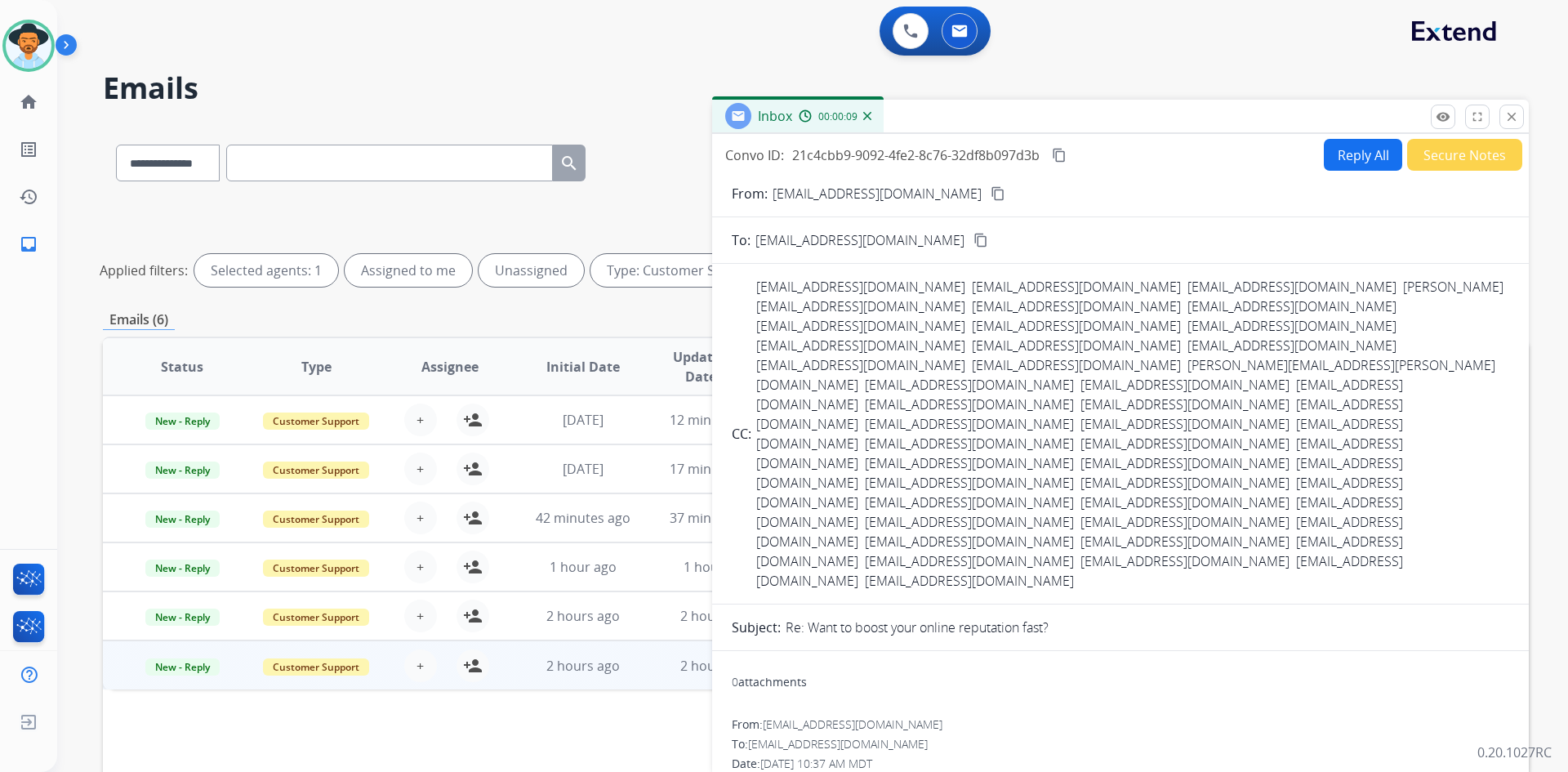
click at [1456, 153] on button "Secure Notes" at bounding box center [1465, 154] width 115 height 32
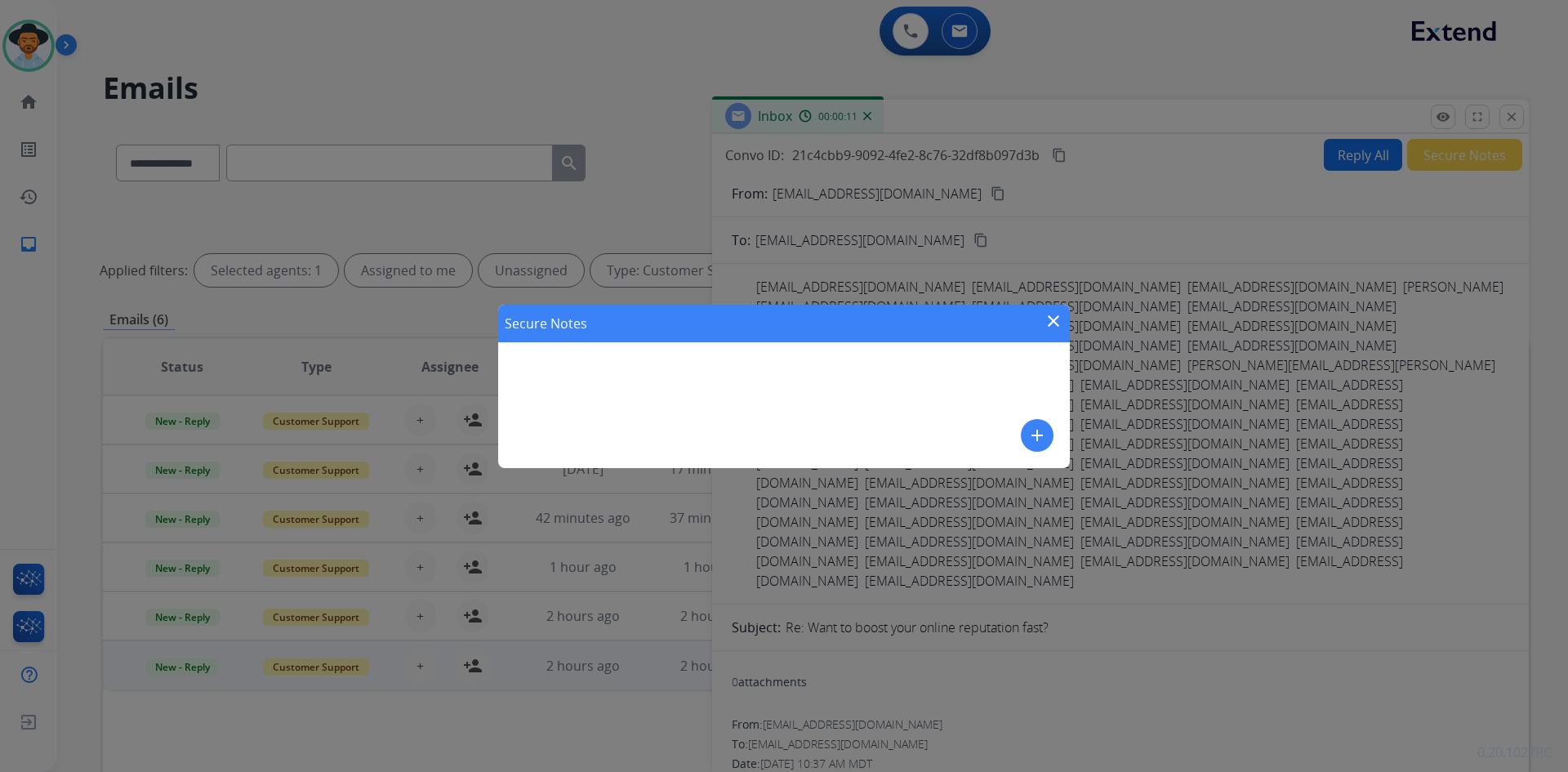
click at [1031, 437] on mat-icon "add" at bounding box center [1038, 435] width 20 height 20
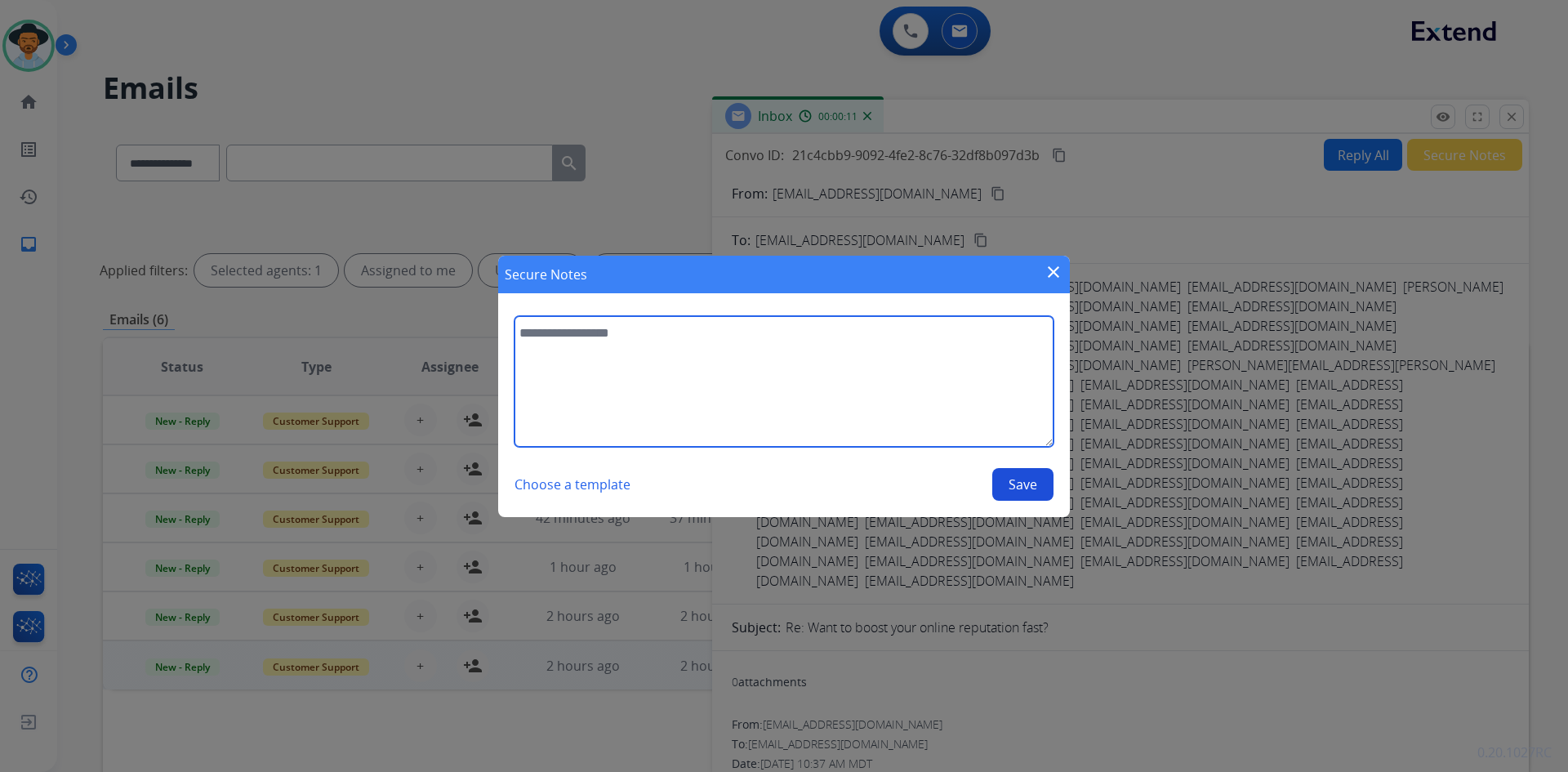
click at [813, 365] on textarea at bounding box center [784, 381] width 539 height 131
paste textarea "**********"
type textarea "**********"
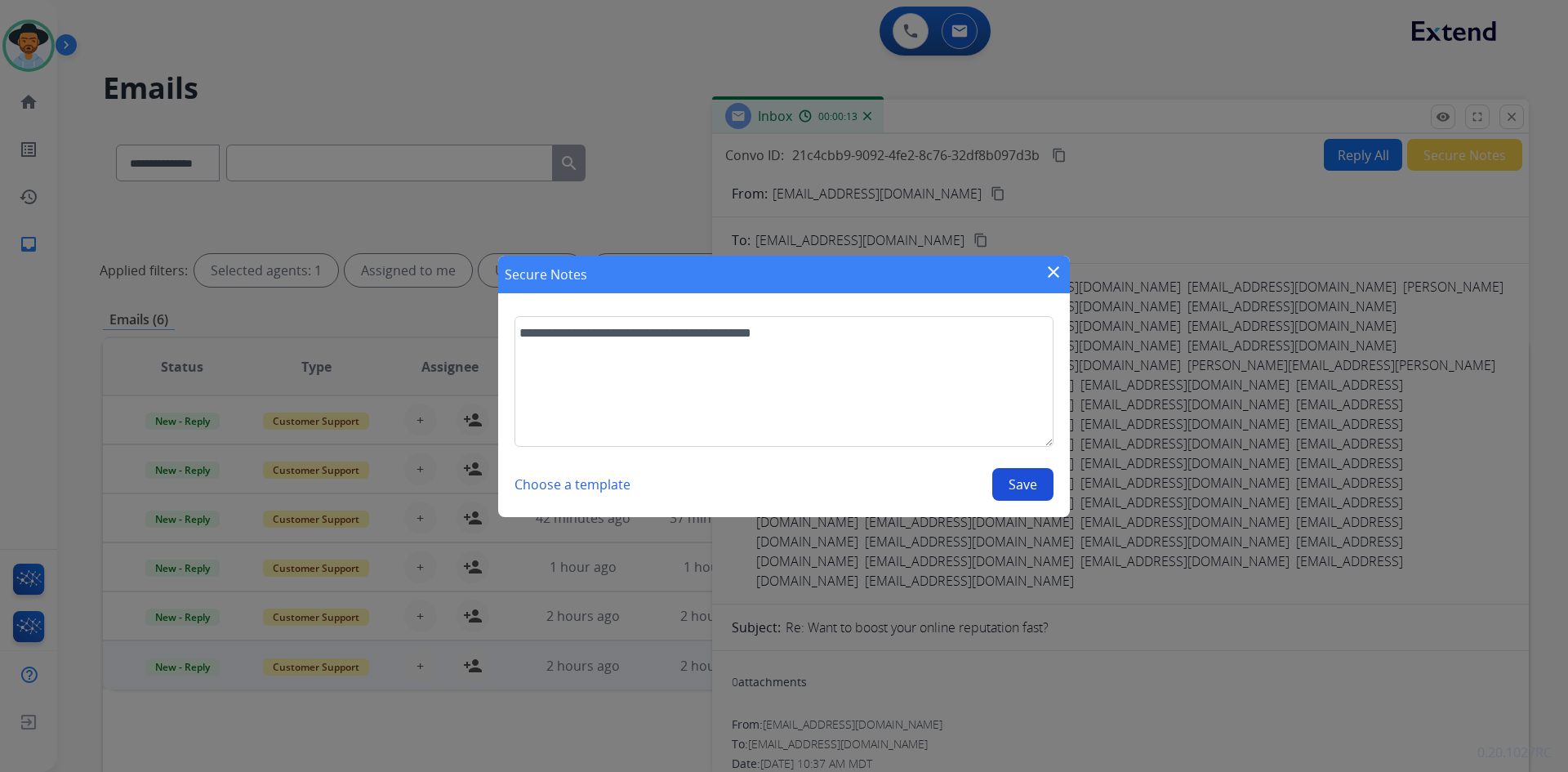
click at [1019, 490] on button "Save" at bounding box center [1023, 485] width 62 height 33
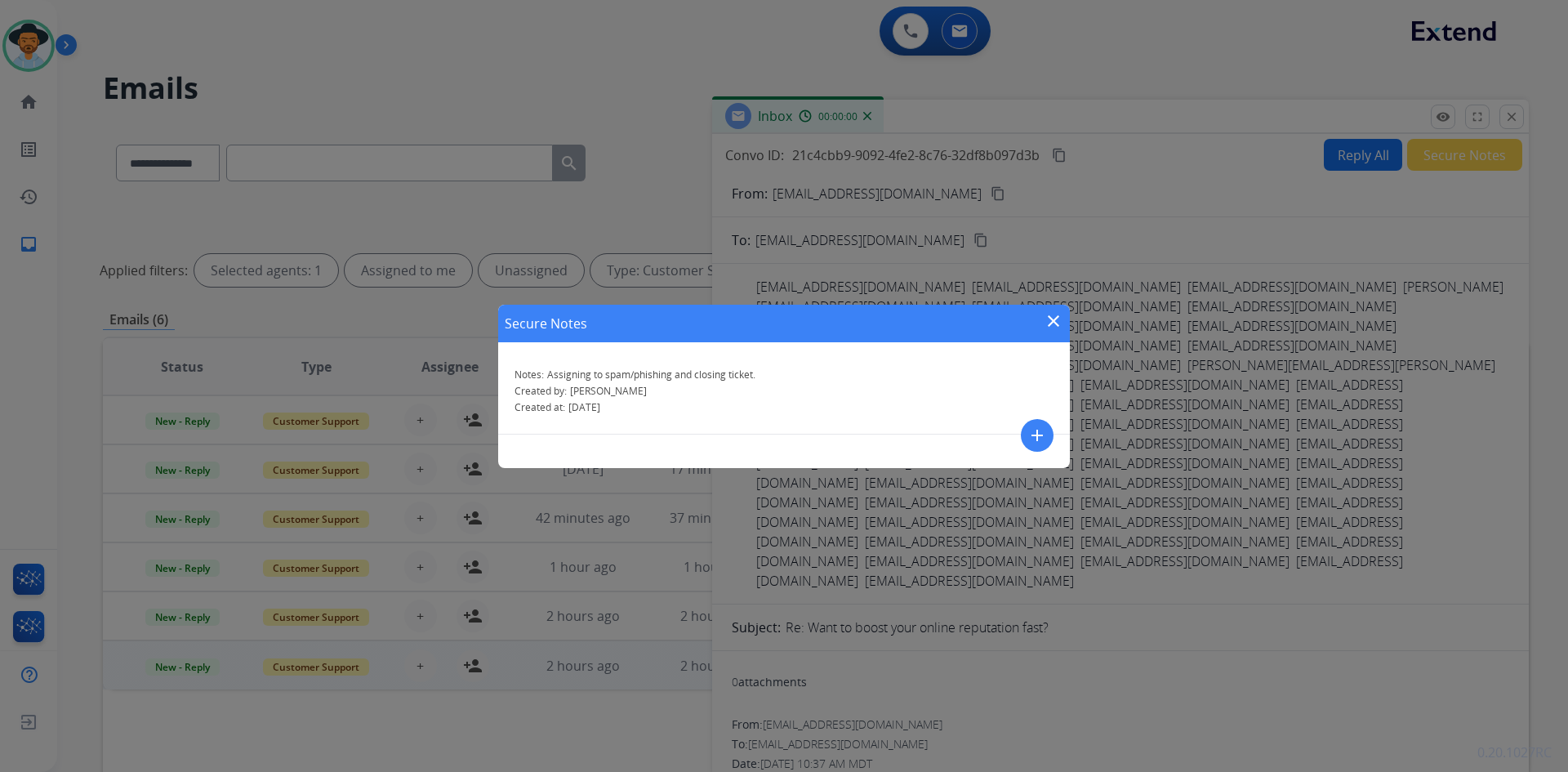
click at [1050, 316] on mat-icon "close" at bounding box center [1054, 321] width 20 height 20
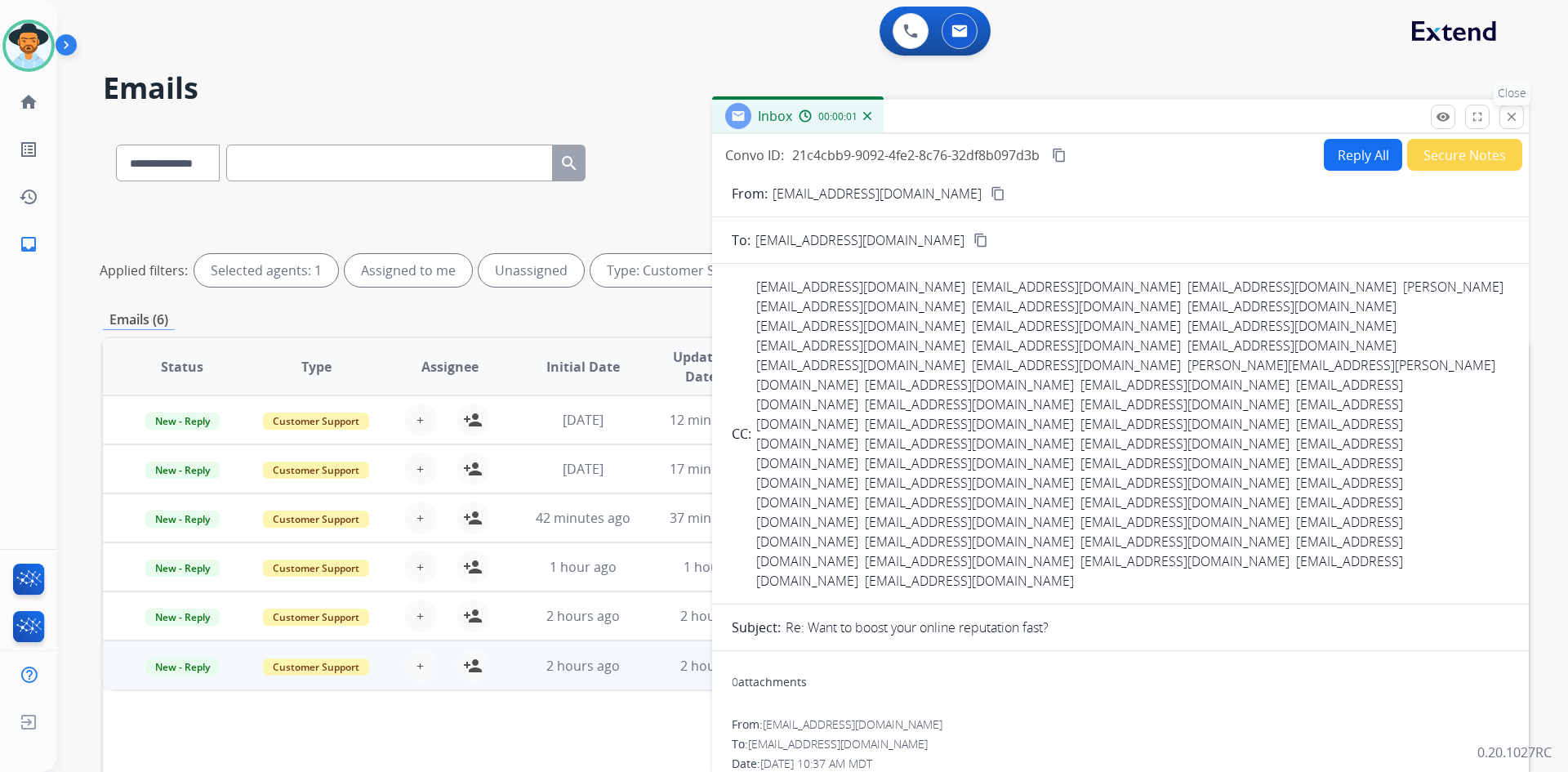
click at [1510, 114] on mat-icon "close" at bounding box center [1512, 117] width 15 height 15
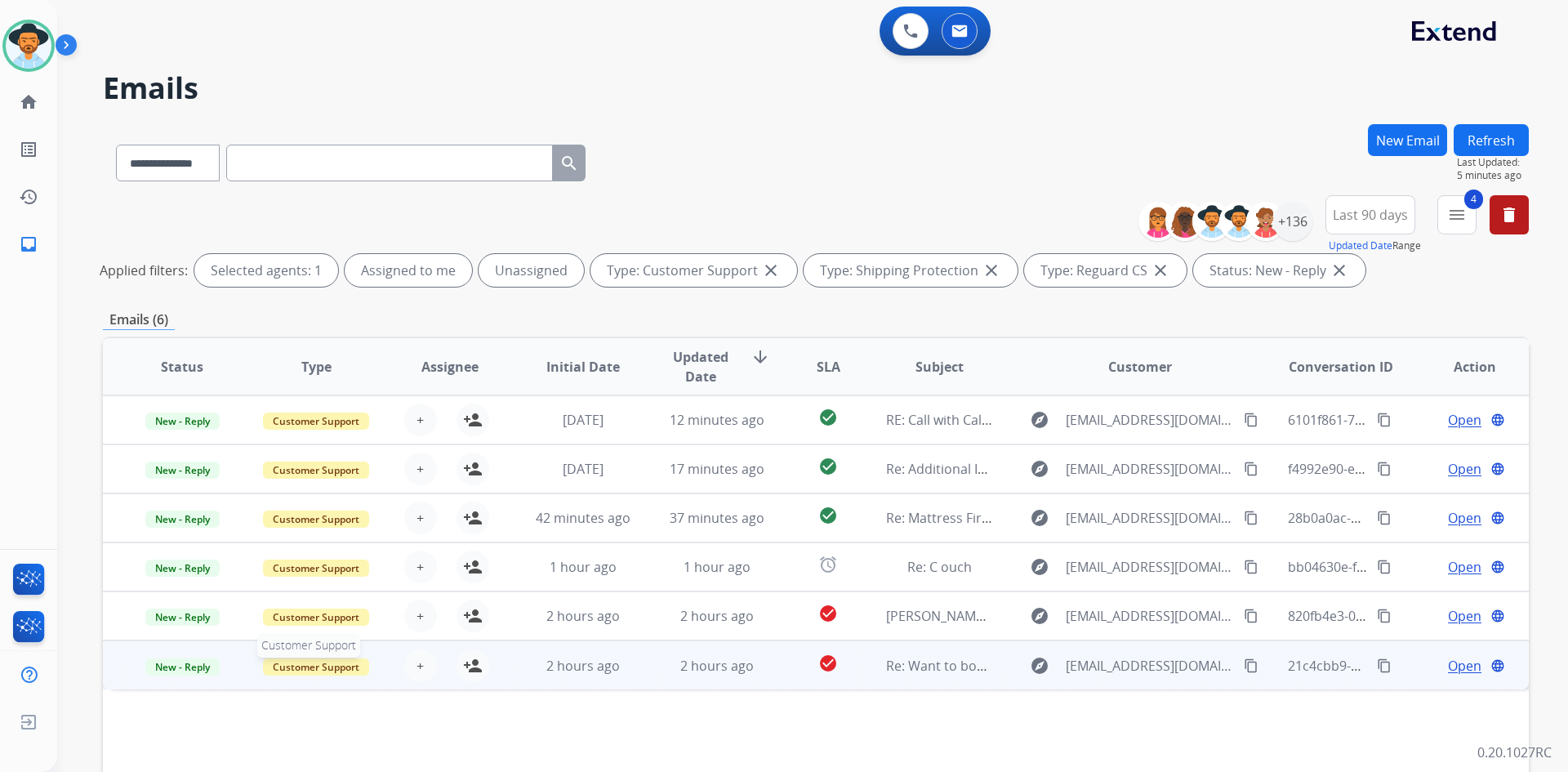
click at [290, 659] on span "Customer Support" at bounding box center [315, 667] width 106 height 17
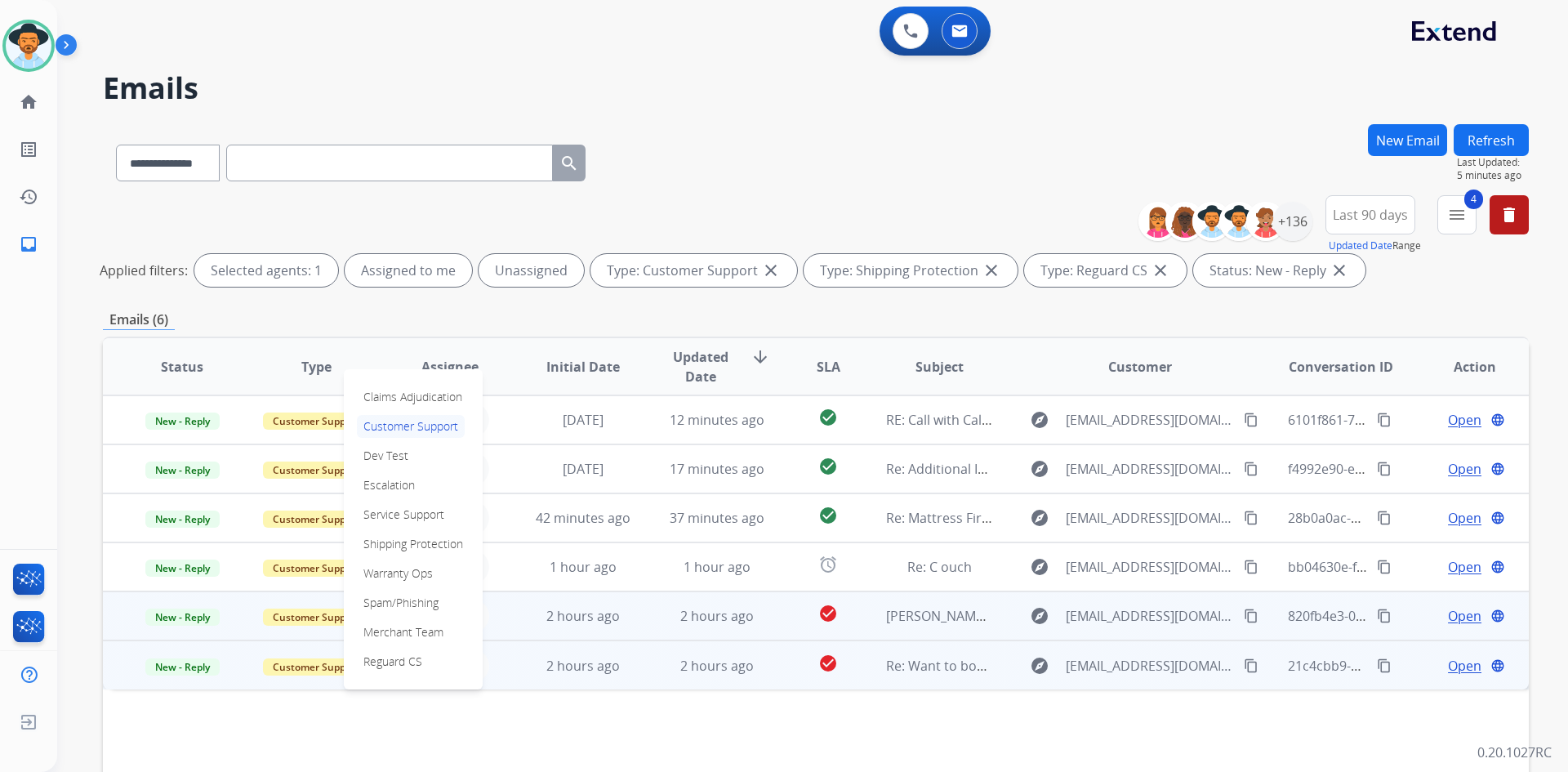
click at [414, 604] on p "Spam/Phishing" at bounding box center [401, 603] width 88 height 23
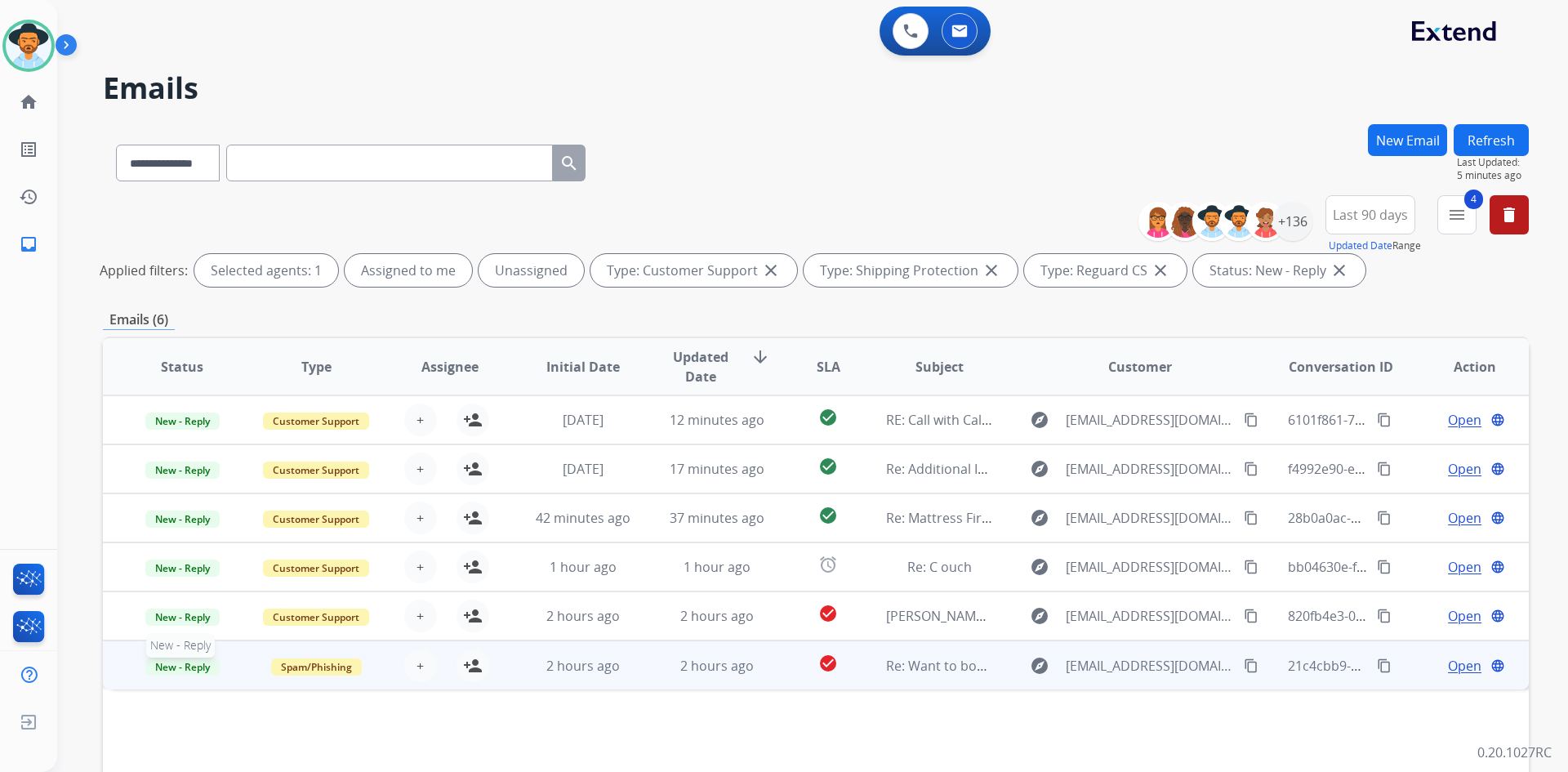
click at [168, 672] on span "New - Reply" at bounding box center [182, 667] width 75 height 17
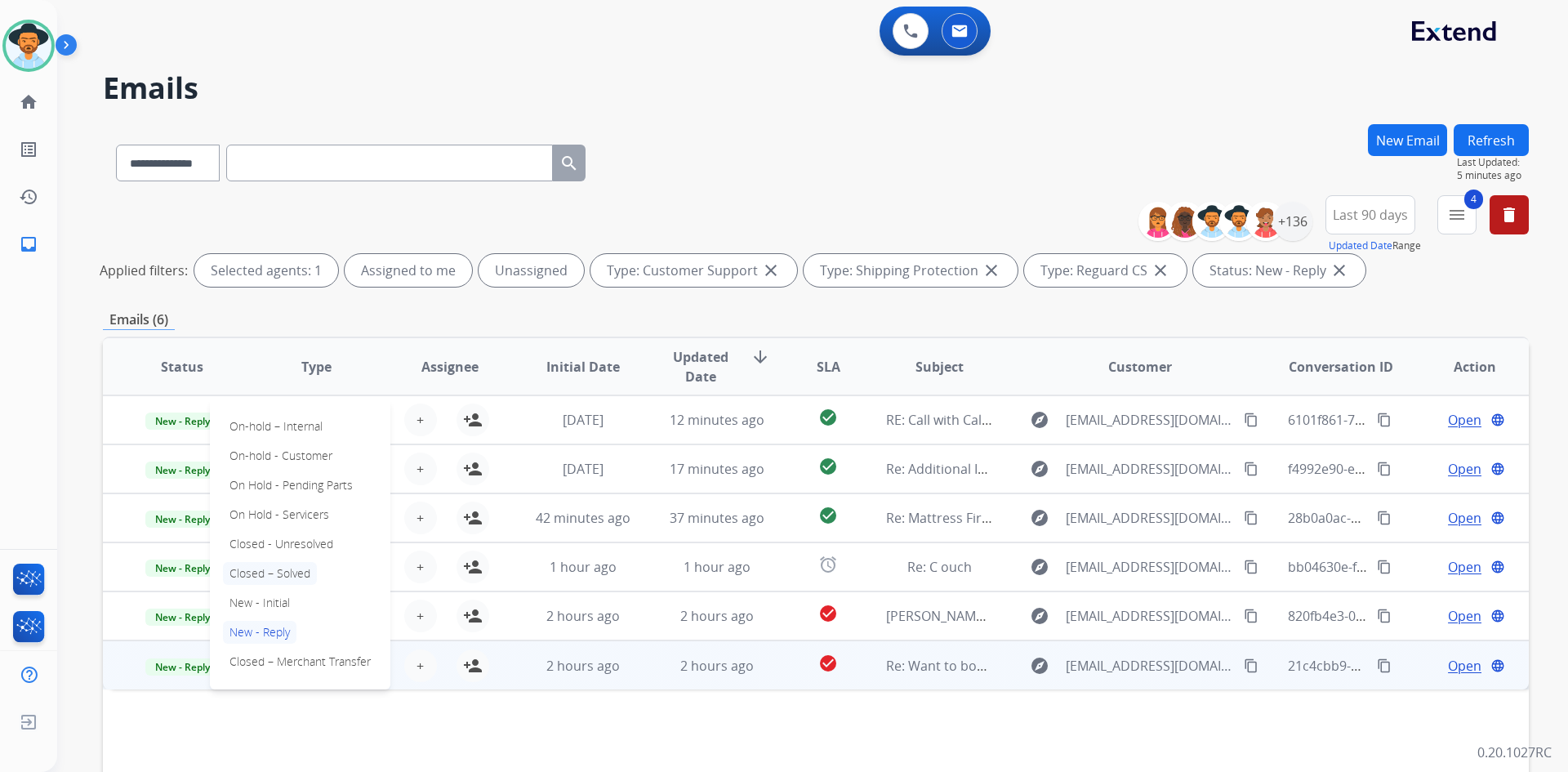
click at [272, 577] on p "Closed – Solved" at bounding box center [270, 574] width 94 height 23
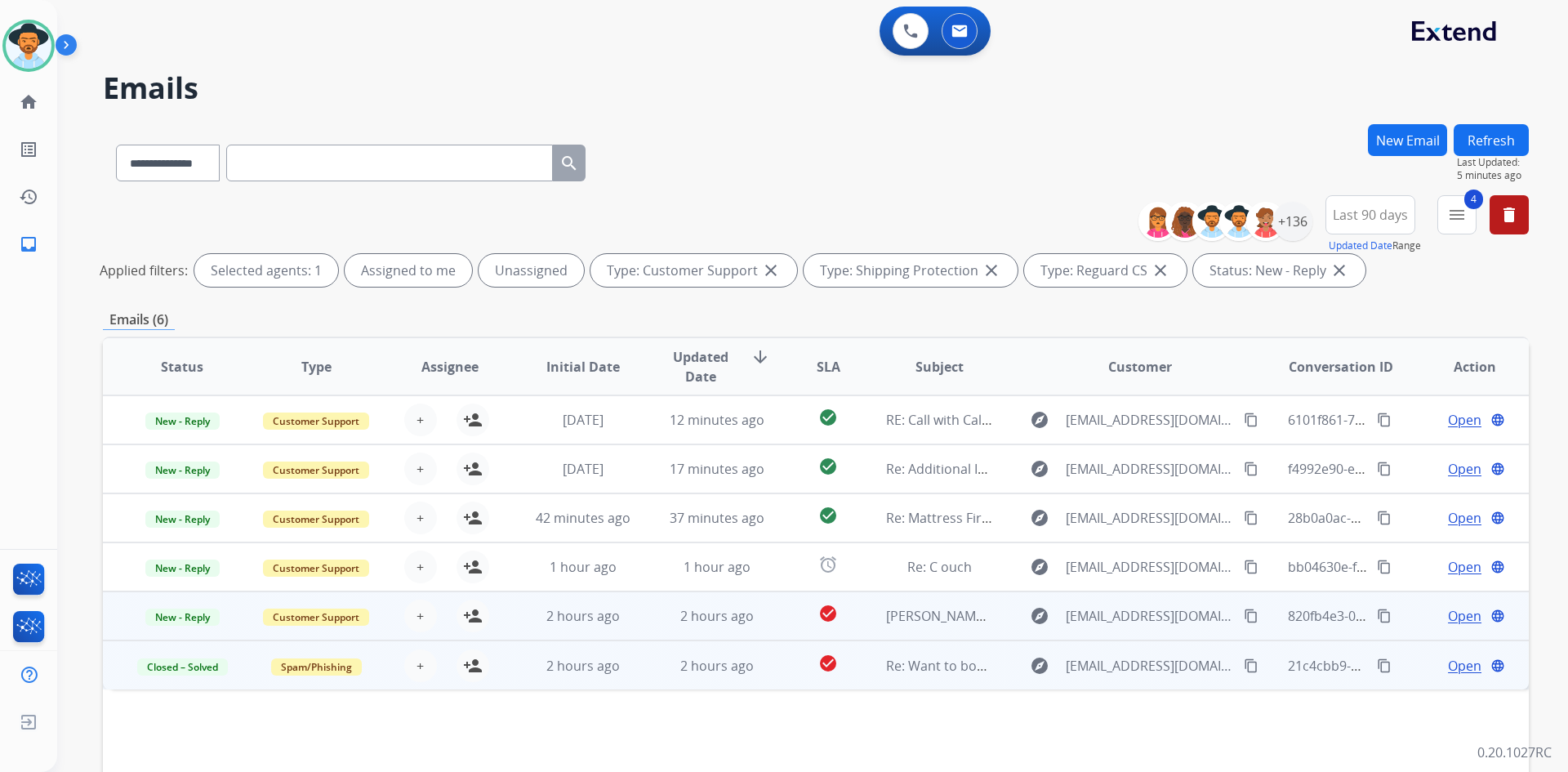
click at [1448, 621] on span "Open" at bounding box center [1465, 616] width 34 height 20
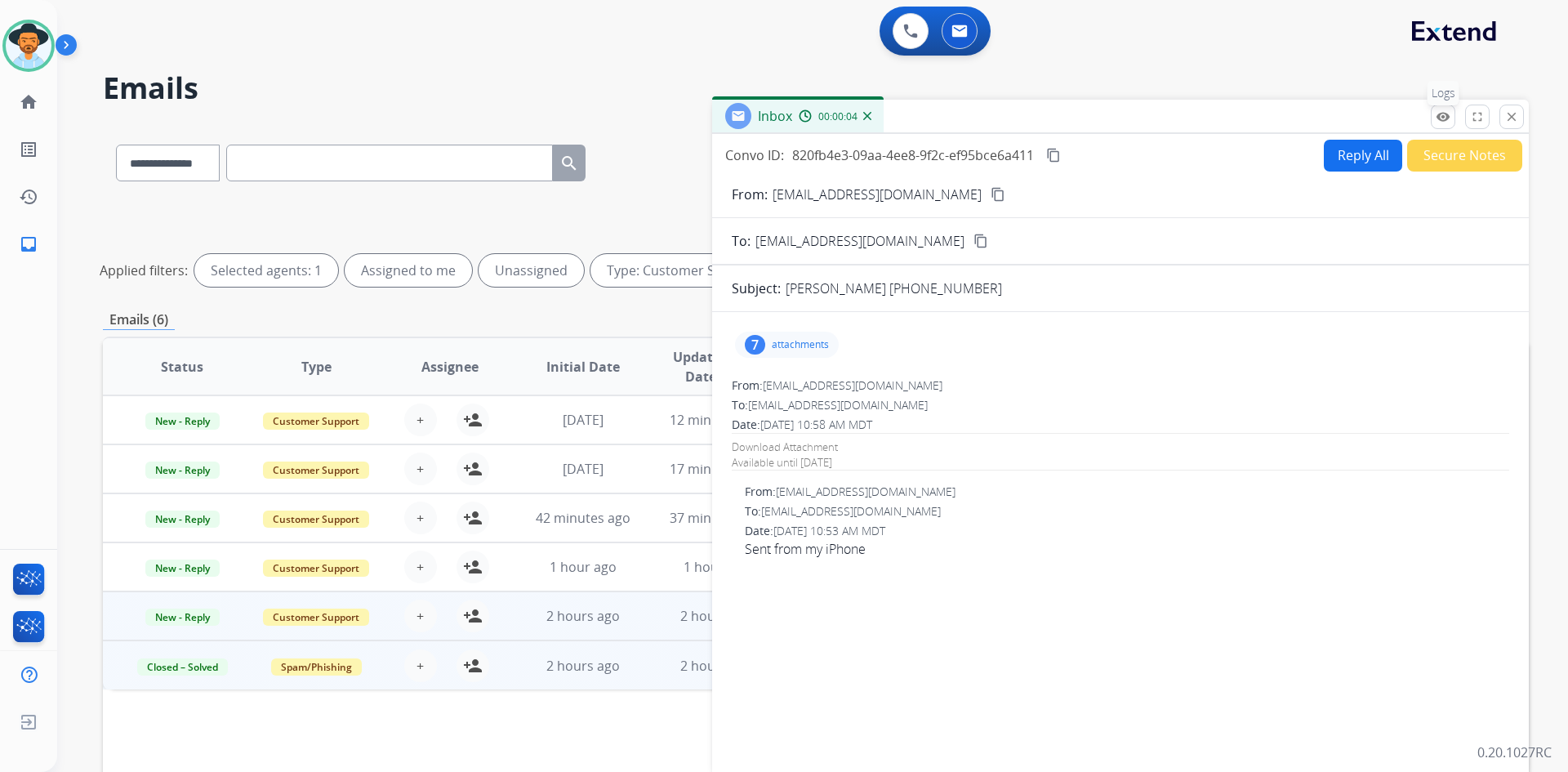
click at [1442, 115] on mat-icon "remove_red_eye" at bounding box center [1443, 117] width 15 height 15
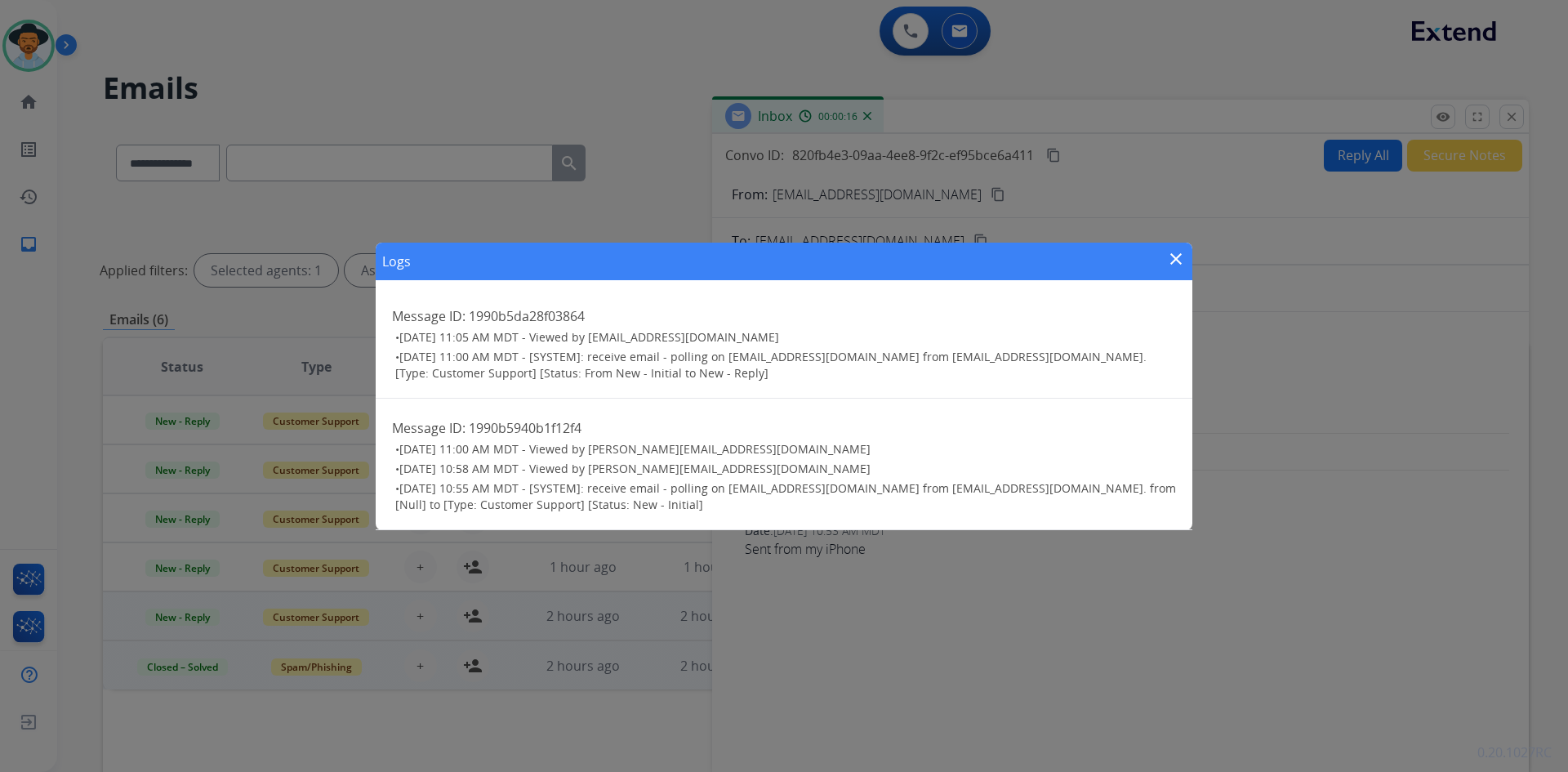
click at [1174, 257] on mat-icon "close" at bounding box center [1176, 259] width 20 height 20
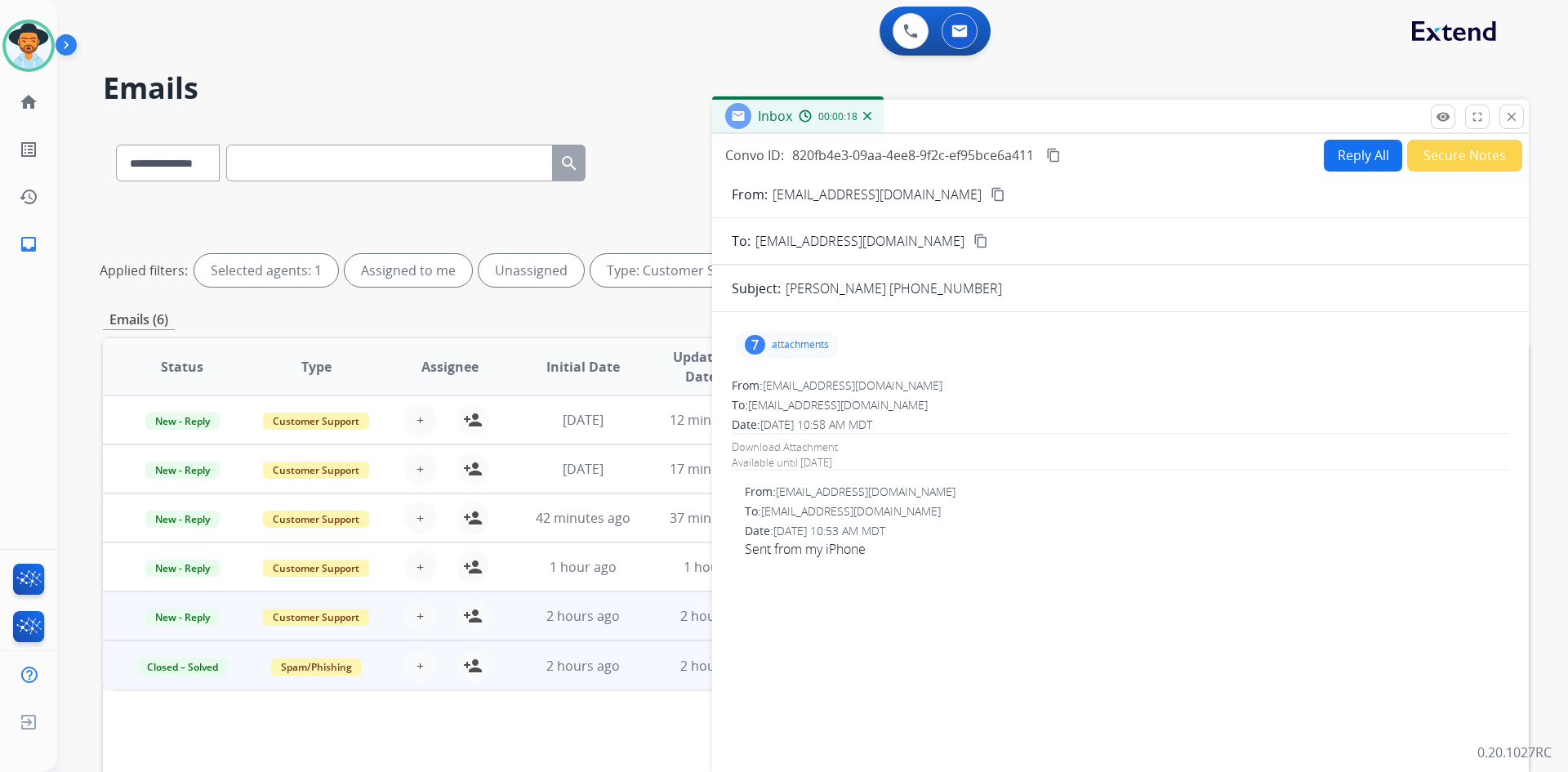
click at [991, 195] on mat-icon "content_copy" at bounding box center [998, 195] width 15 height 15
drag, startPoint x: 1056, startPoint y: 157, endPoint x: 1038, endPoint y: 164, distance: 19.3
click at [1056, 157] on mat-icon "content_copy" at bounding box center [1054, 155] width 15 height 15
click at [795, 342] on p "attachments" at bounding box center [800, 345] width 57 height 13
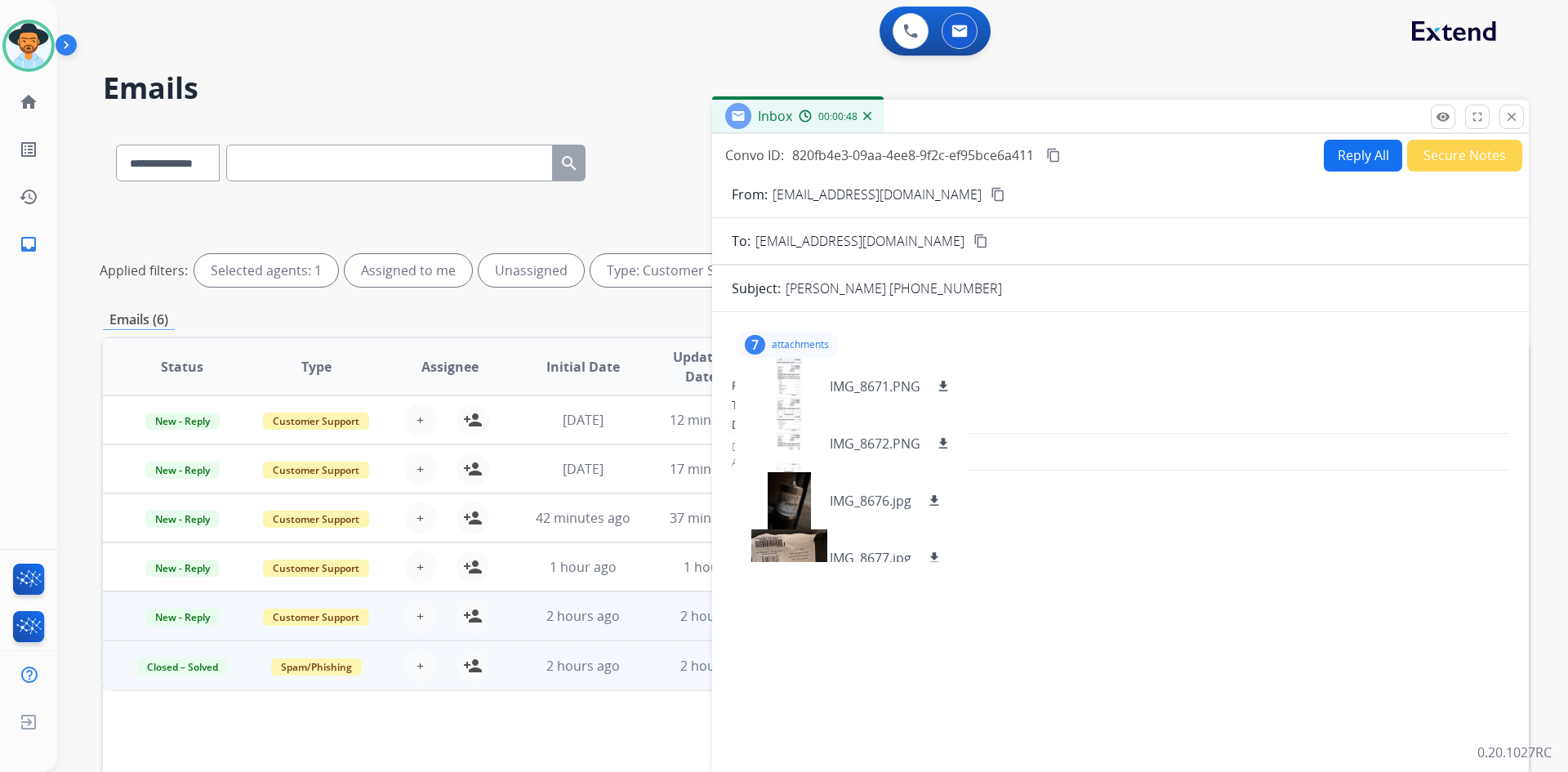
click at [797, 339] on p "attachments" at bounding box center [800, 345] width 57 height 13
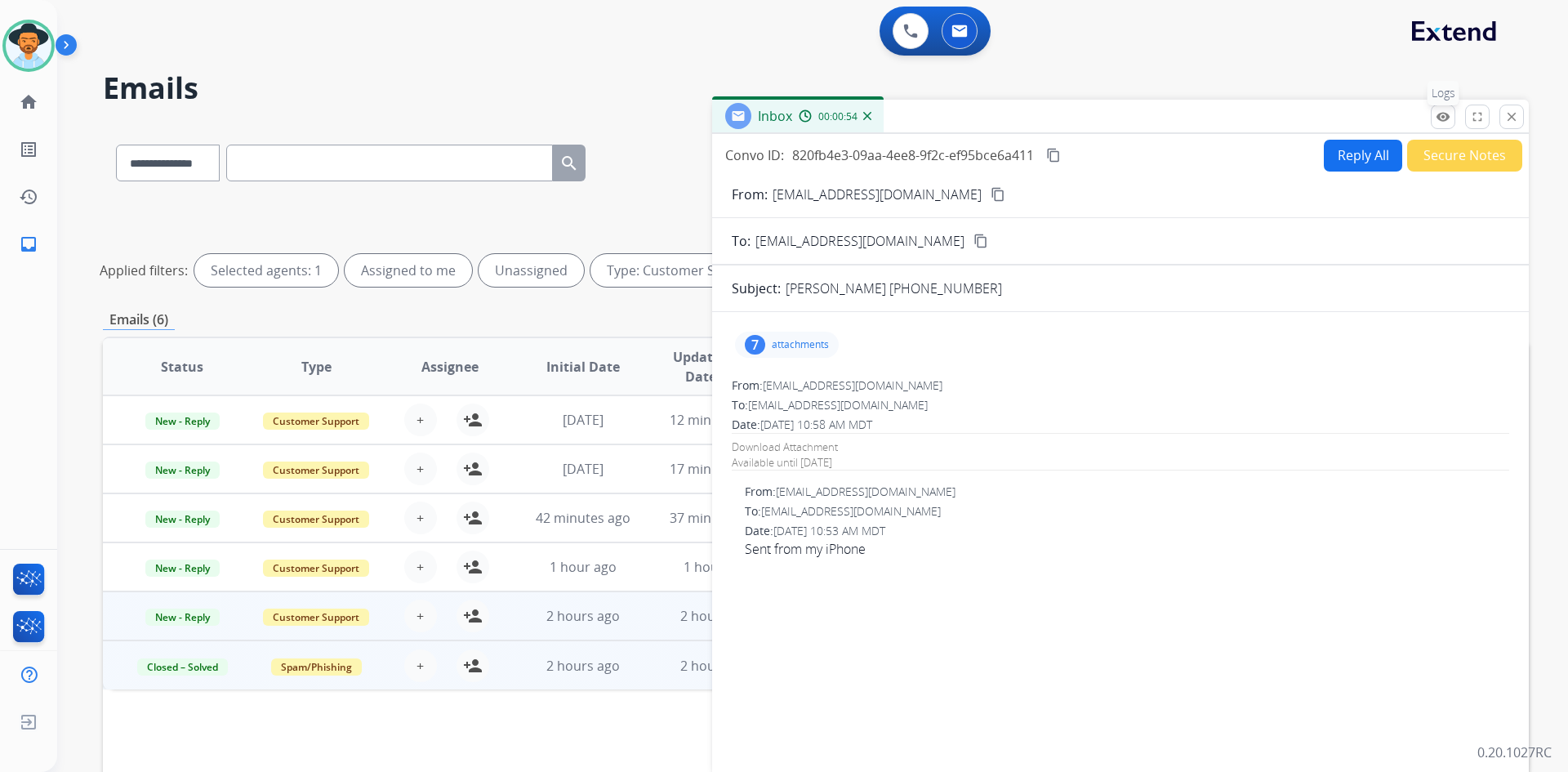
click at [1452, 113] on button "remove_red_eye Logs" at bounding box center [1443, 117] width 25 height 25
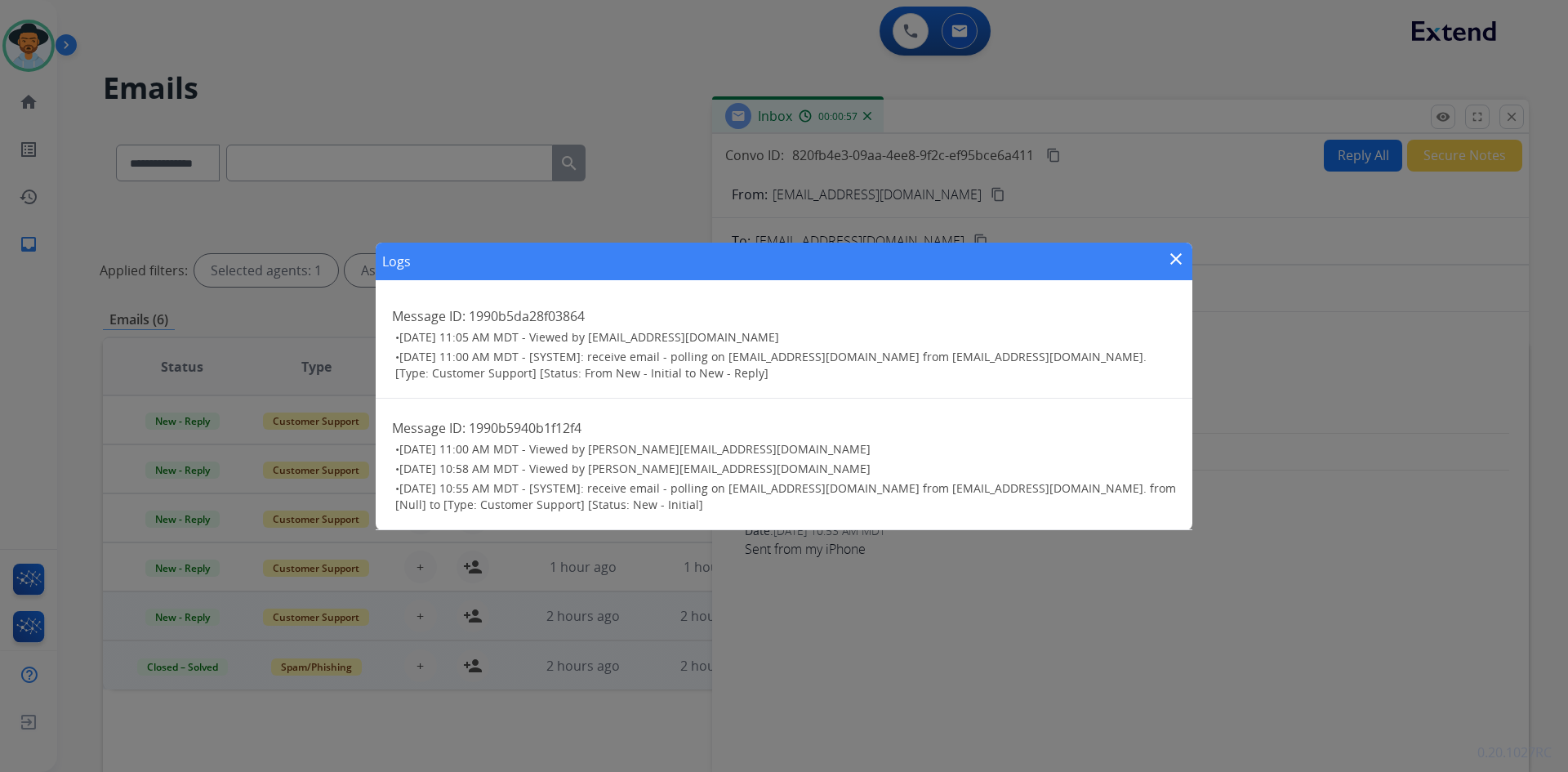
click at [1181, 256] on mat-icon "close" at bounding box center [1176, 259] width 20 height 20
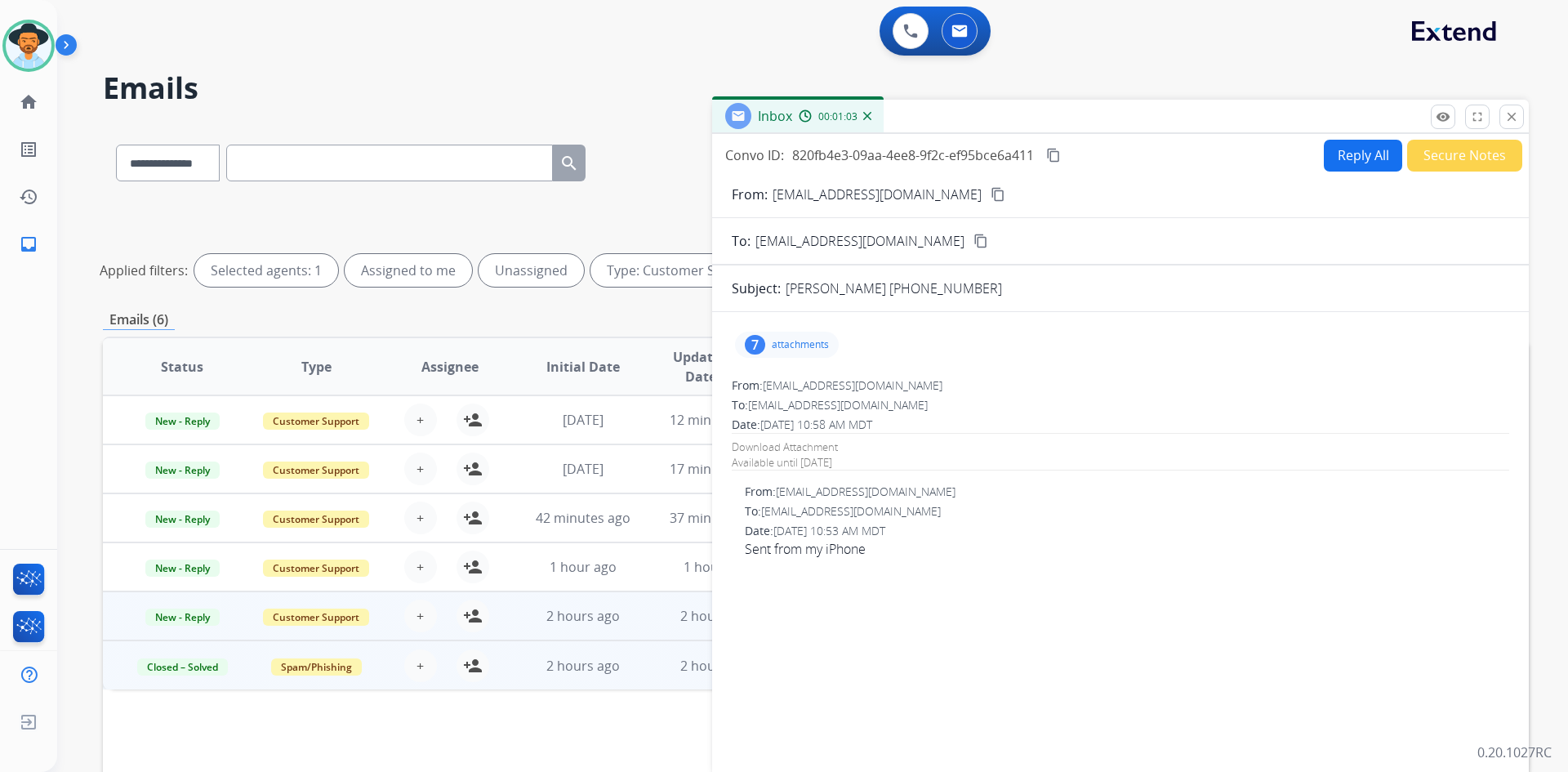
click at [1054, 160] on mat-icon "content_copy" at bounding box center [1054, 155] width 15 height 15
click at [1447, 121] on mat-icon "remove_red_eye" at bounding box center [1443, 117] width 15 height 15
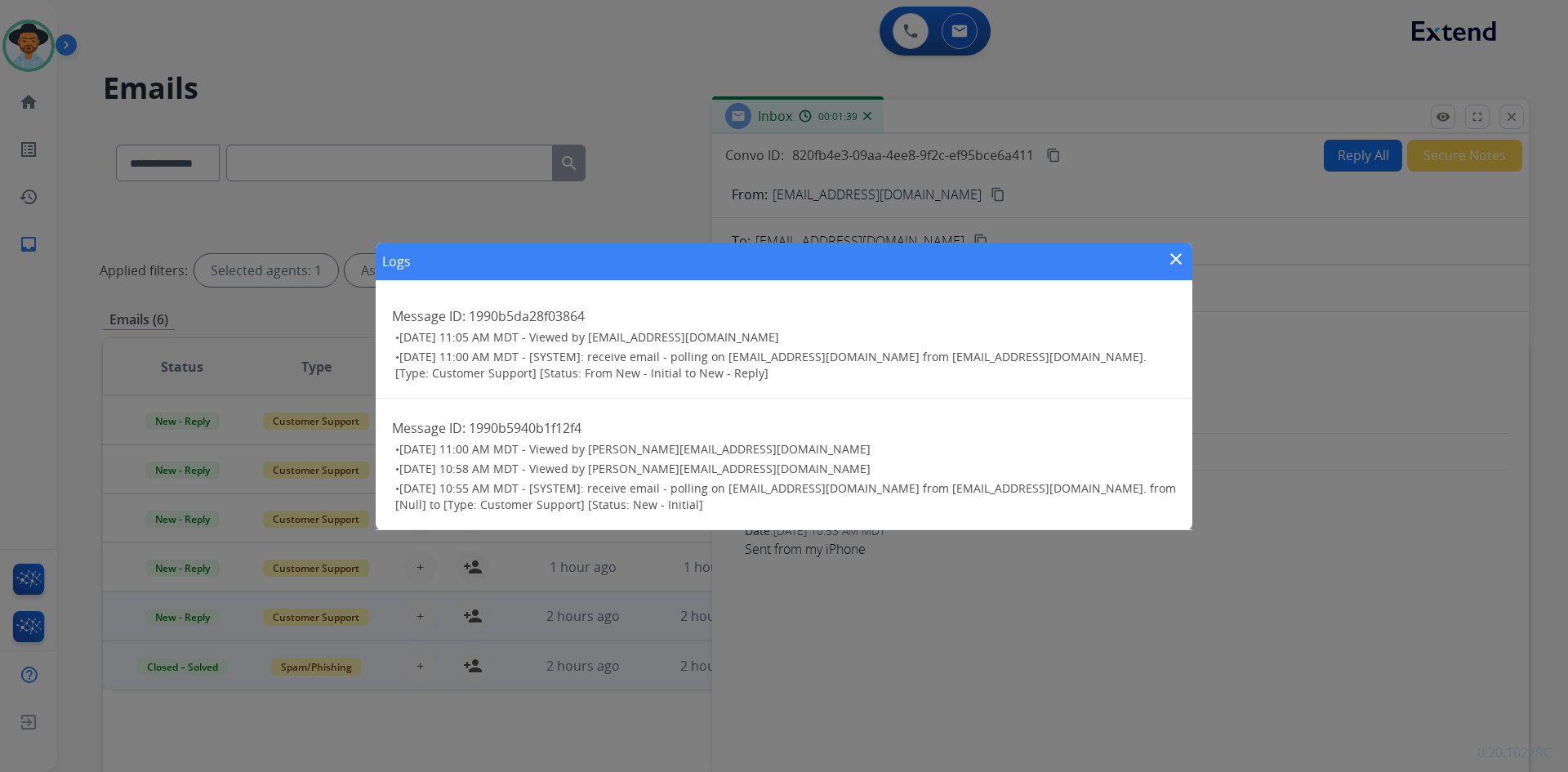
drag, startPoint x: 1178, startPoint y: 259, endPoint x: 1288, endPoint y: 236, distance: 112.4
click at [1178, 259] on mat-icon "close" at bounding box center [1176, 259] width 20 height 20
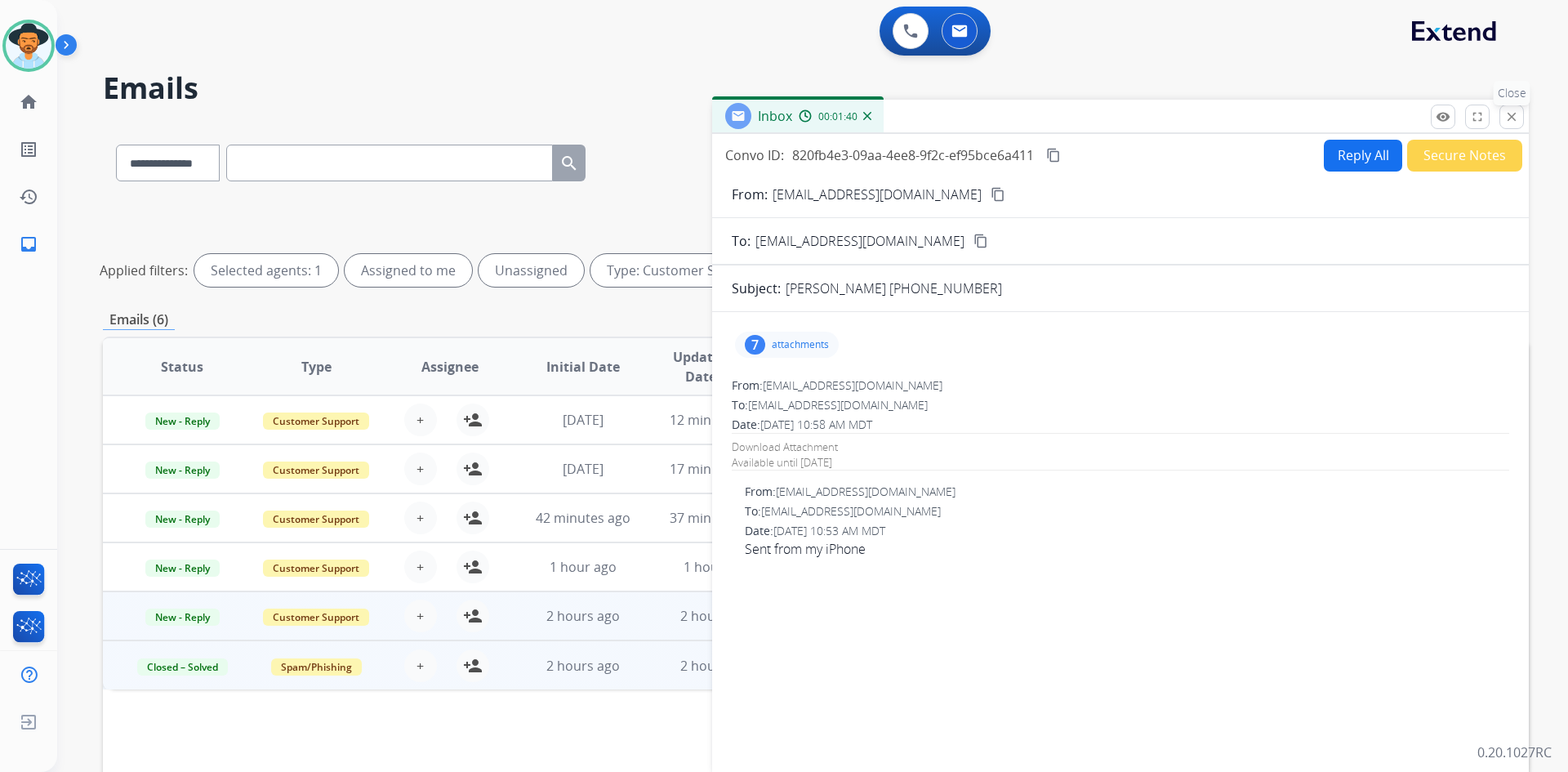
click at [1512, 122] on mat-icon "close" at bounding box center [1512, 117] width 15 height 15
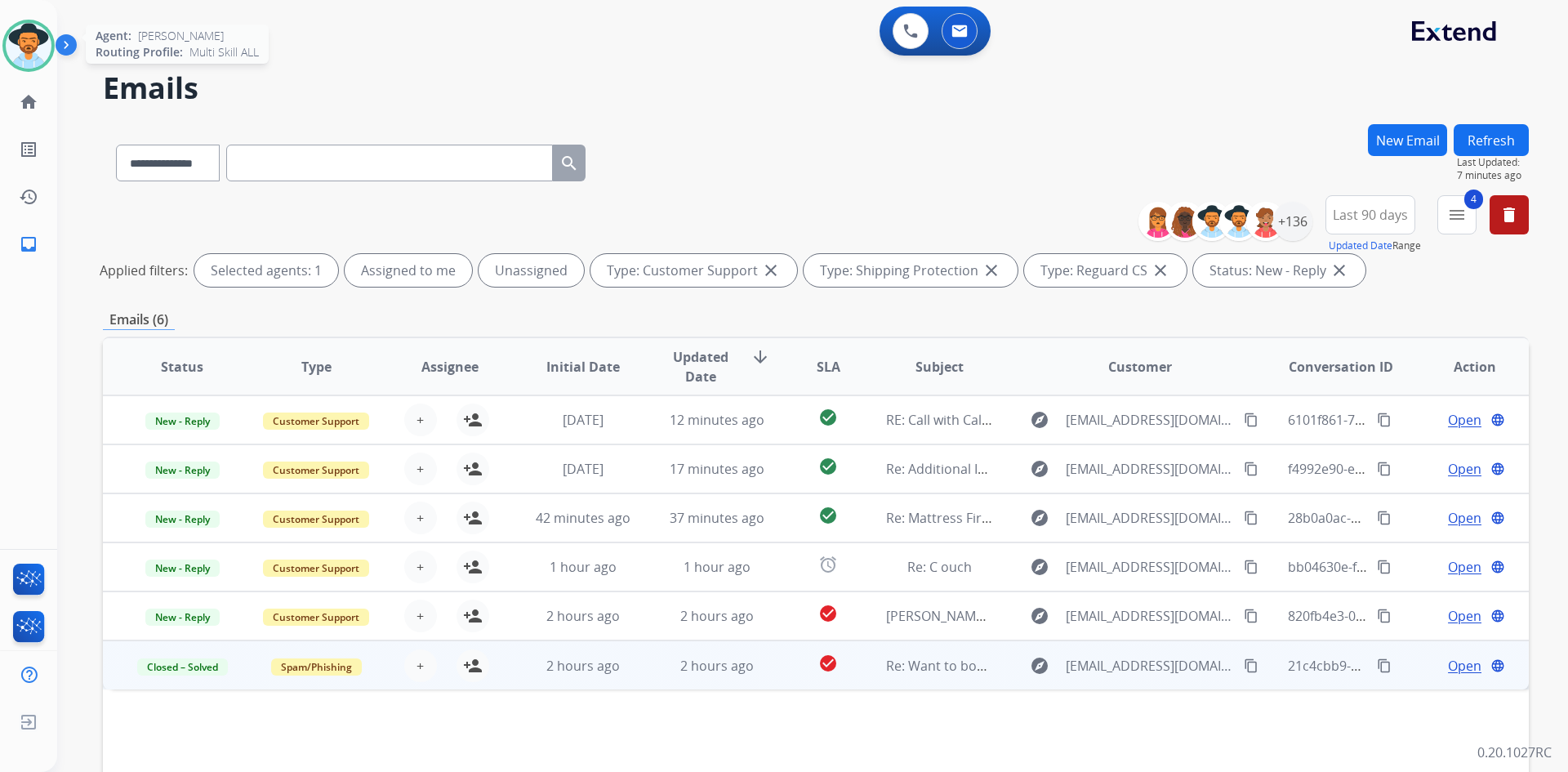
click at [45, 53] on img at bounding box center [29, 46] width 46 height 46
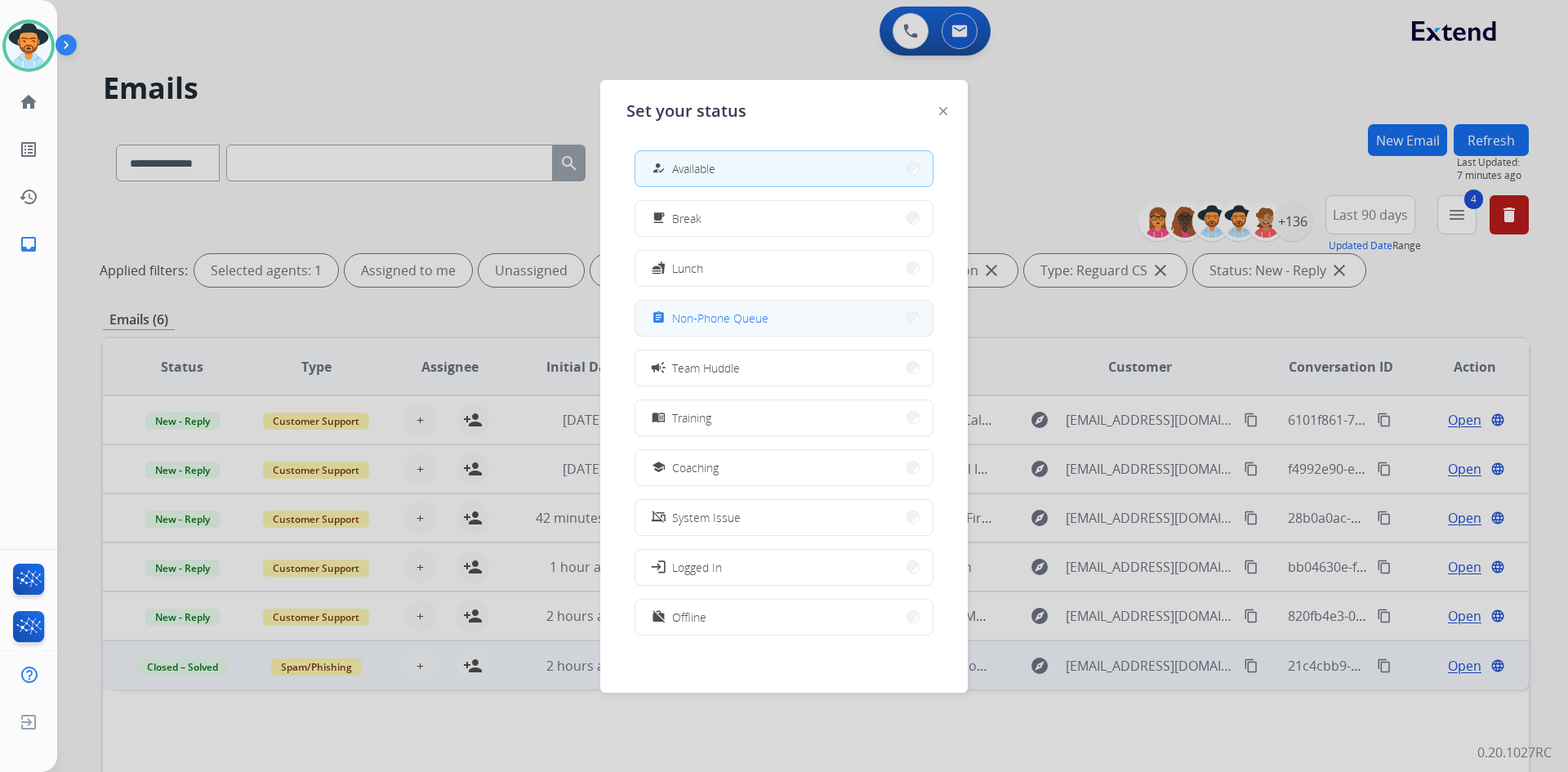
click at [776, 316] on button "assignment Non-Phone Queue" at bounding box center [784, 318] width 297 height 35
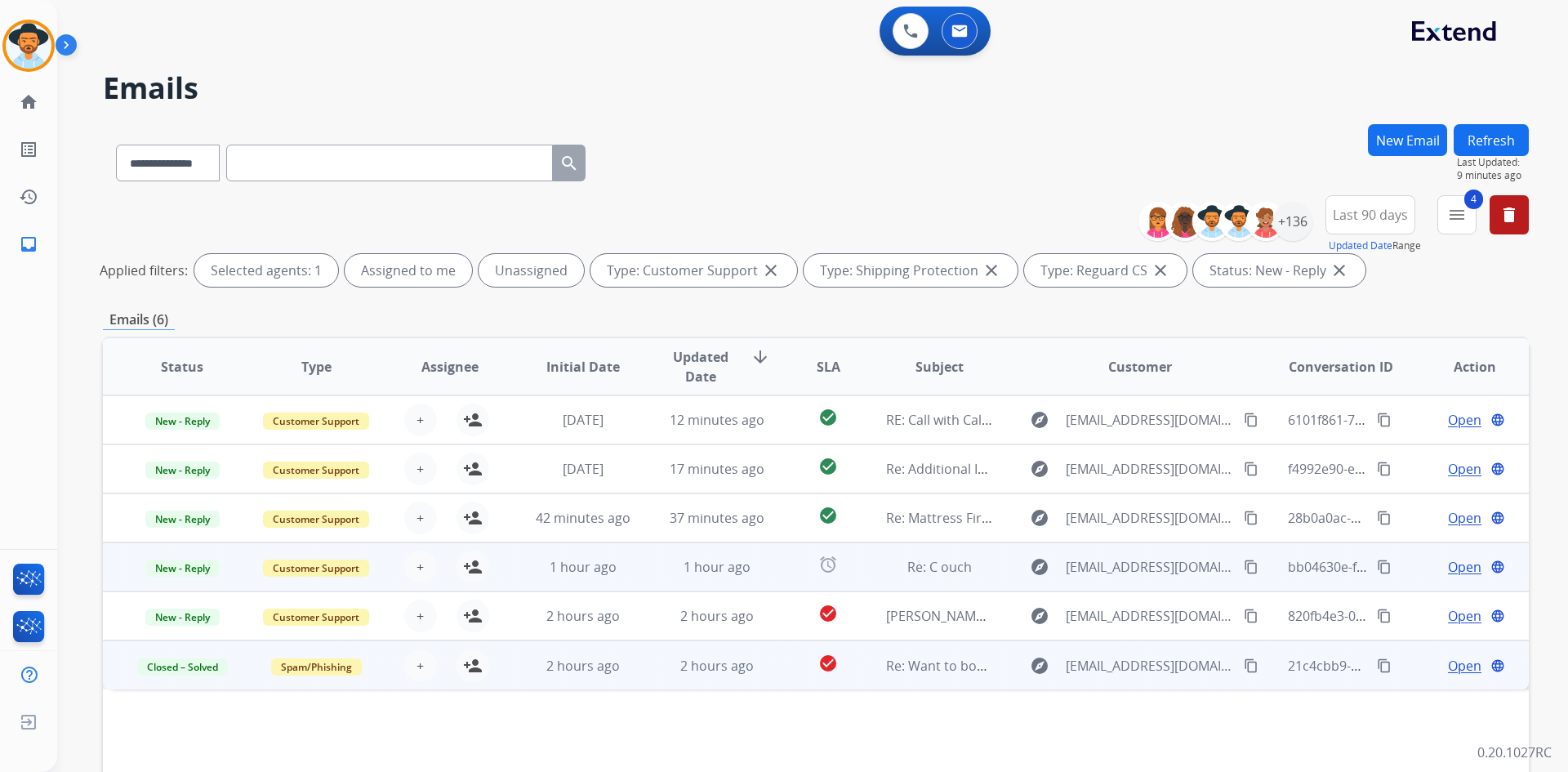
click at [1464, 567] on span "Open" at bounding box center [1465, 568] width 34 height 20
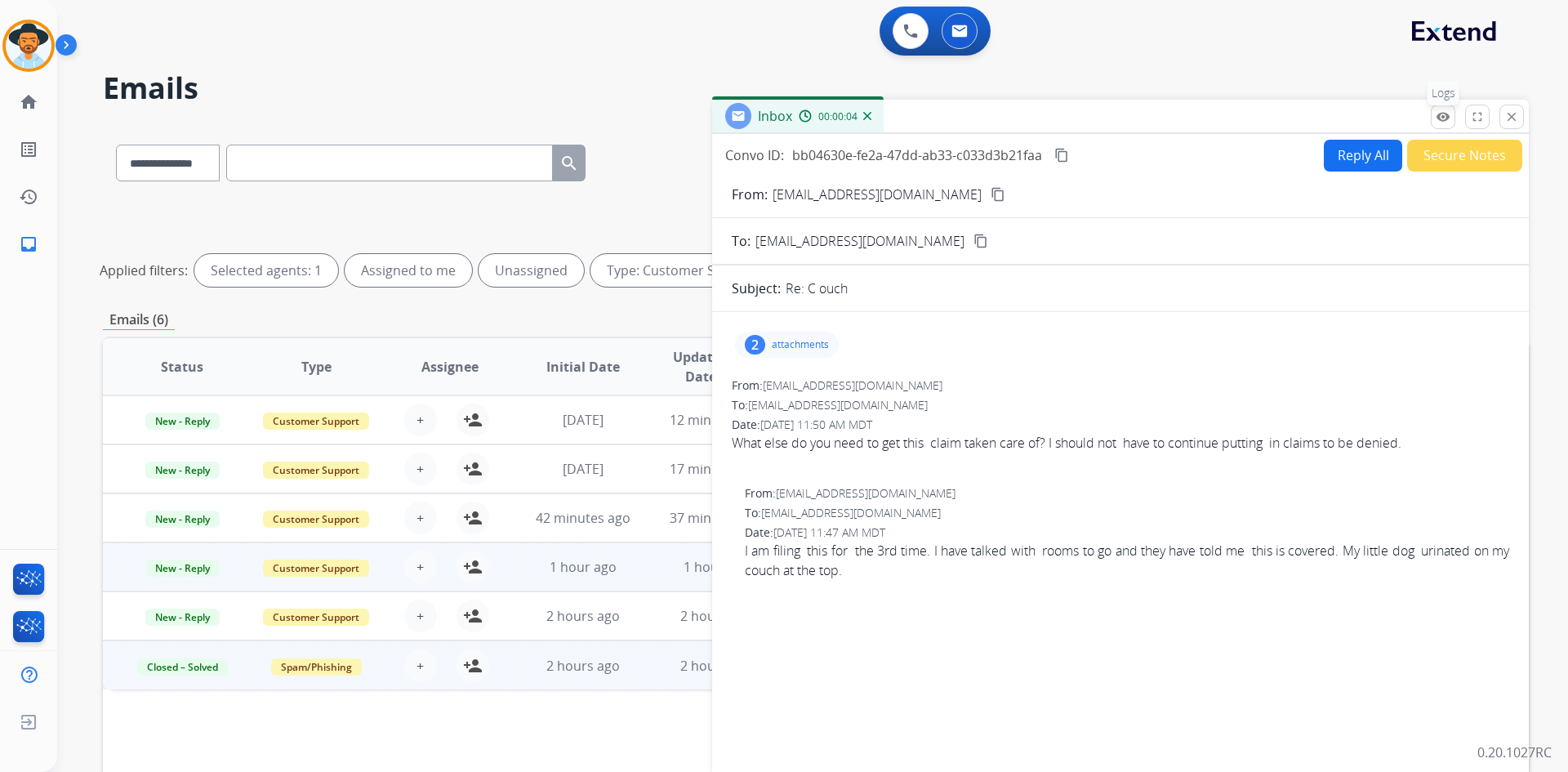
click at [1439, 116] on mat-icon "remove_red_eye" at bounding box center [1443, 117] width 15 height 15
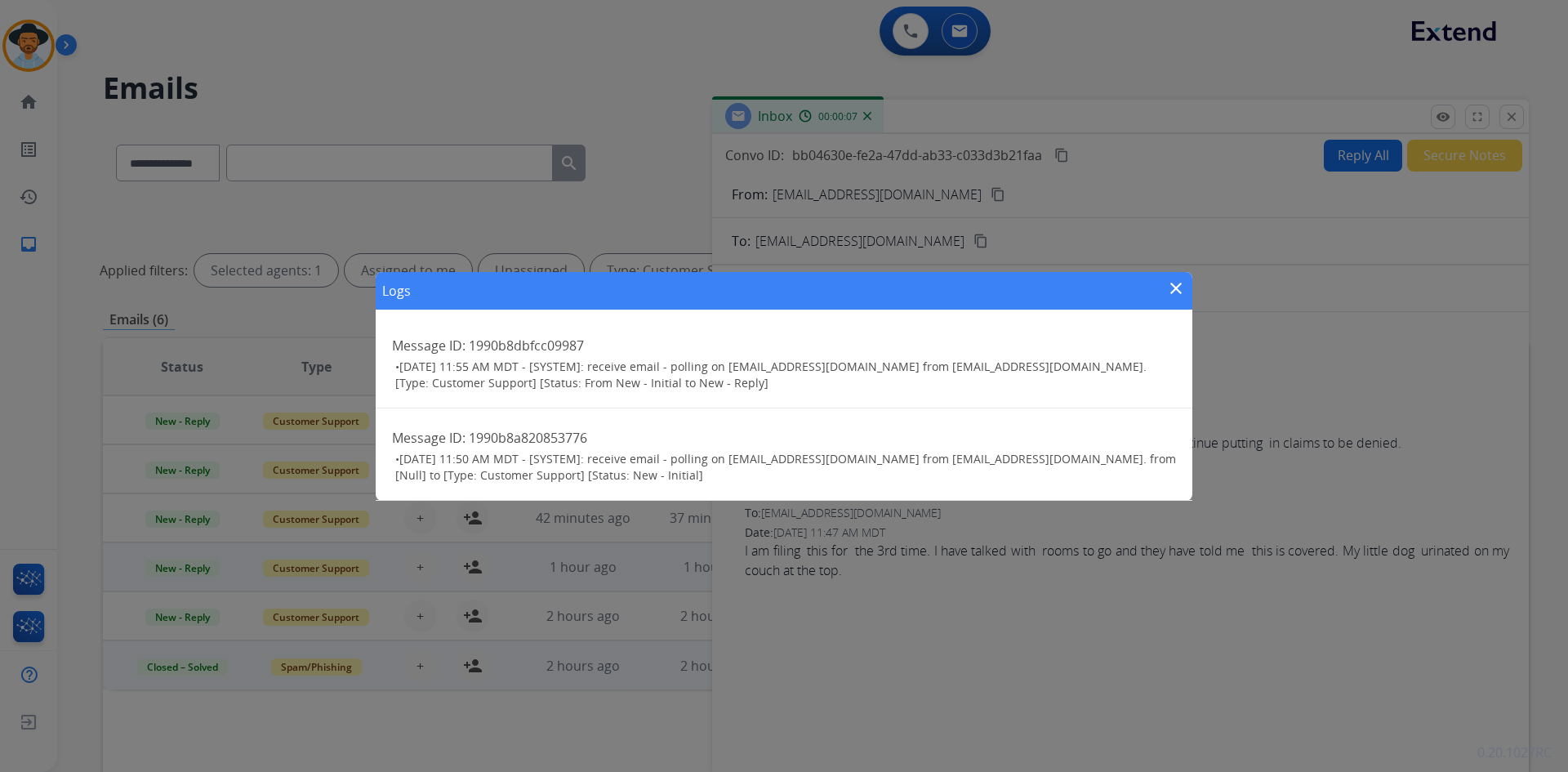
click at [1172, 287] on mat-icon "close" at bounding box center [1176, 288] width 20 height 20
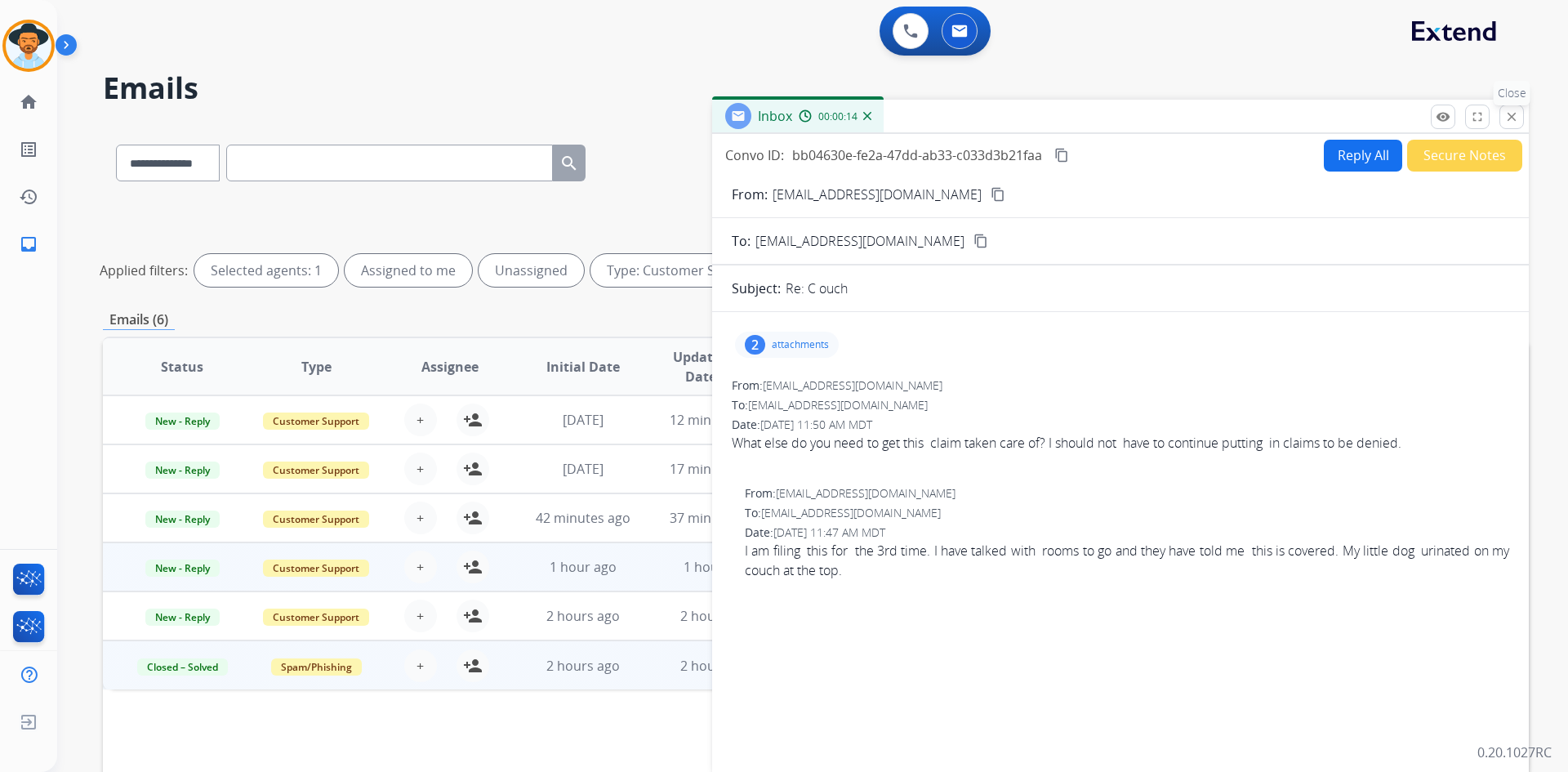
click at [1509, 111] on mat-icon "close" at bounding box center [1512, 117] width 15 height 15
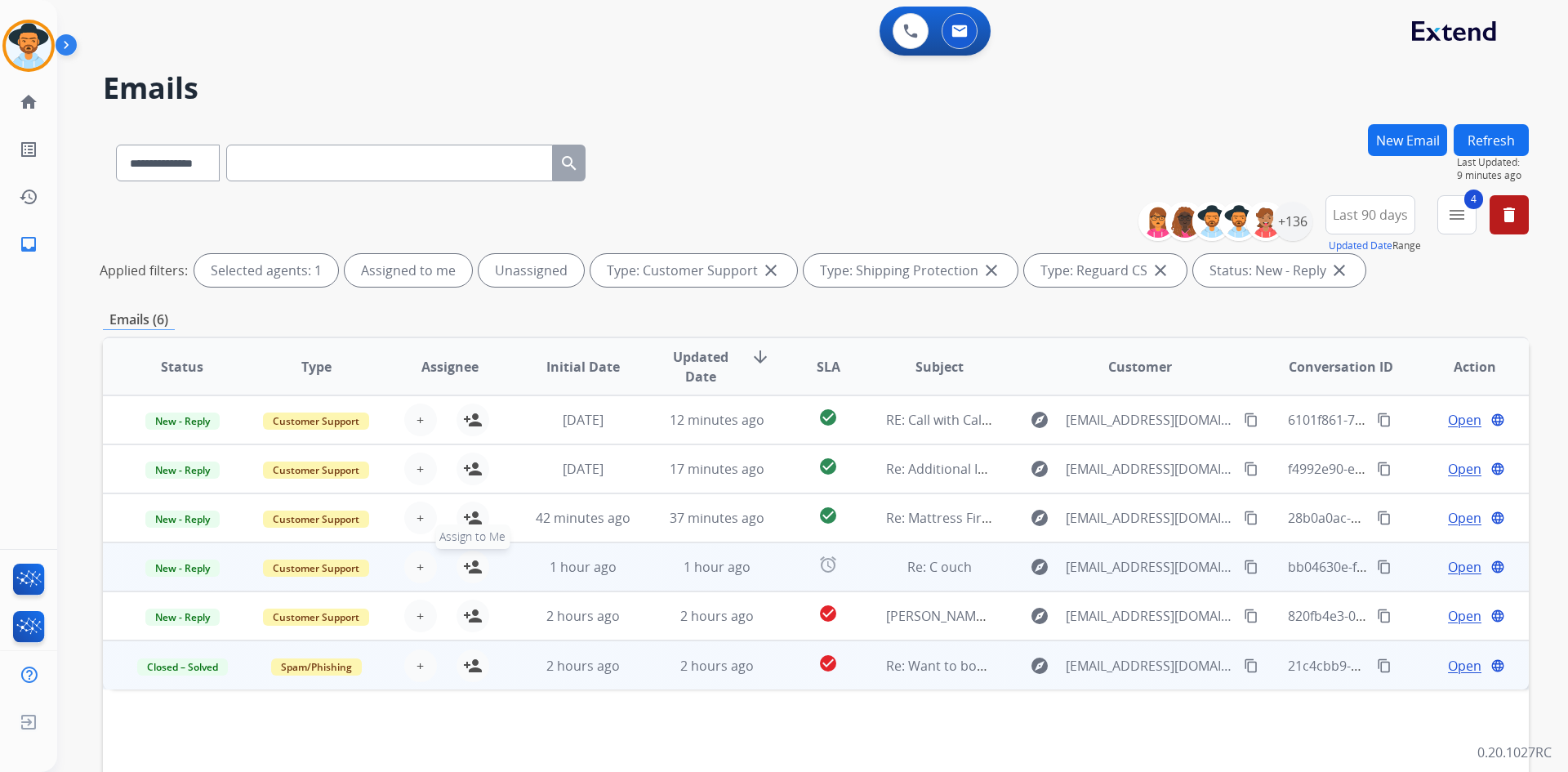
click at [479, 571] on button "person_add Assign to Me" at bounding box center [473, 568] width 33 height 33
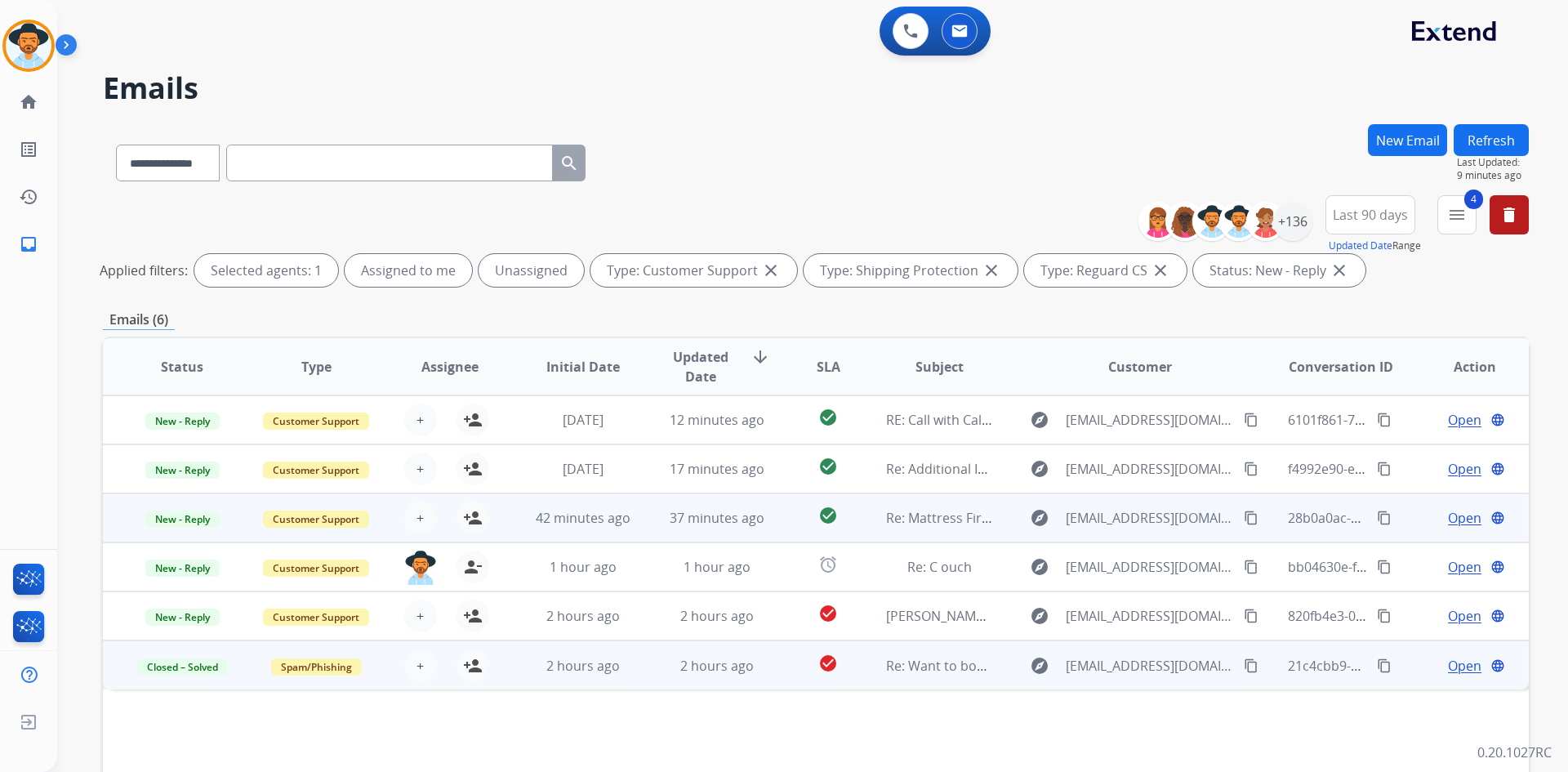
click at [1456, 517] on span "Open" at bounding box center [1465, 518] width 34 height 20
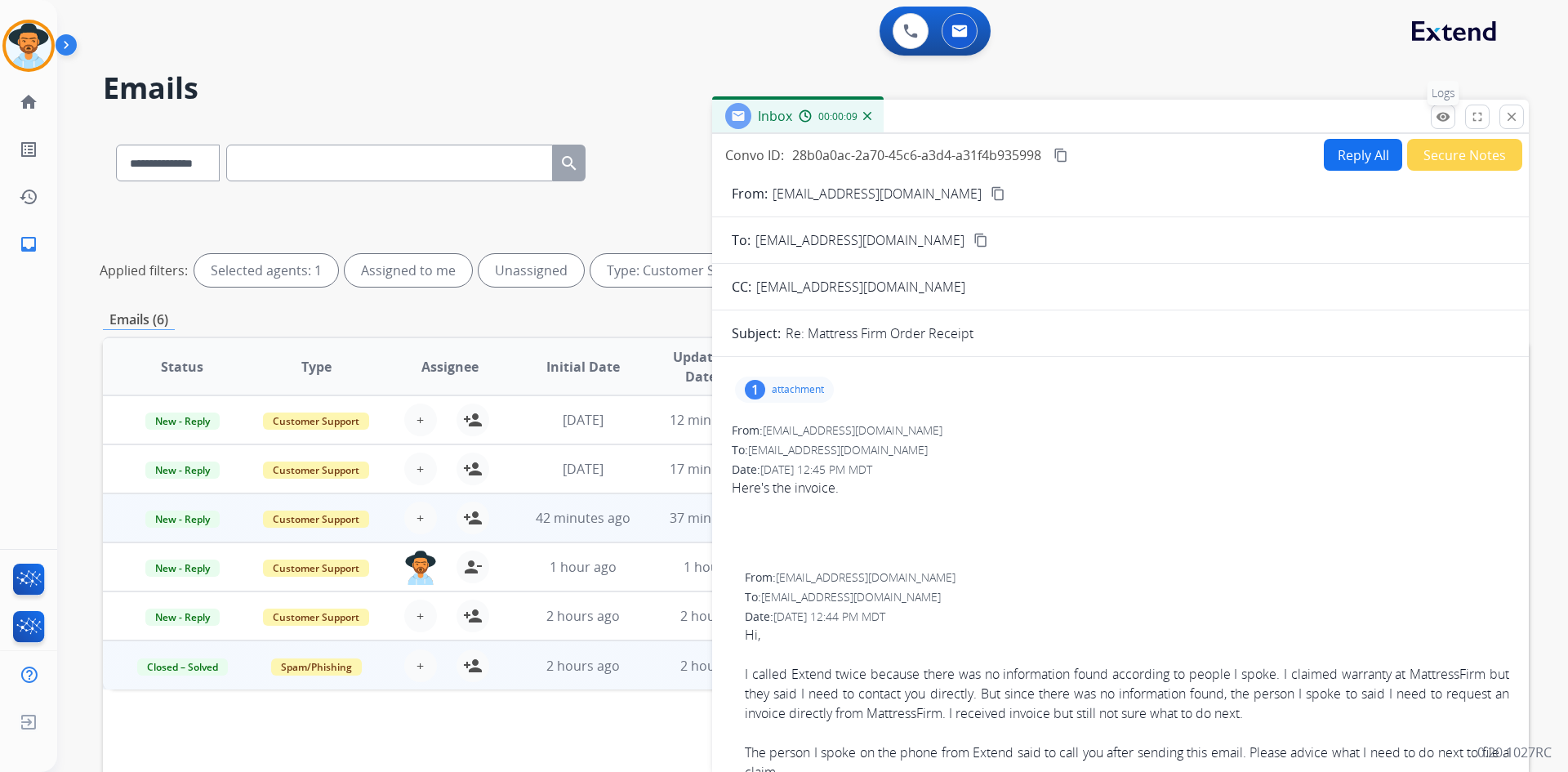
click at [1451, 119] on button "remove_red_eye Logs" at bounding box center [1443, 117] width 25 height 25
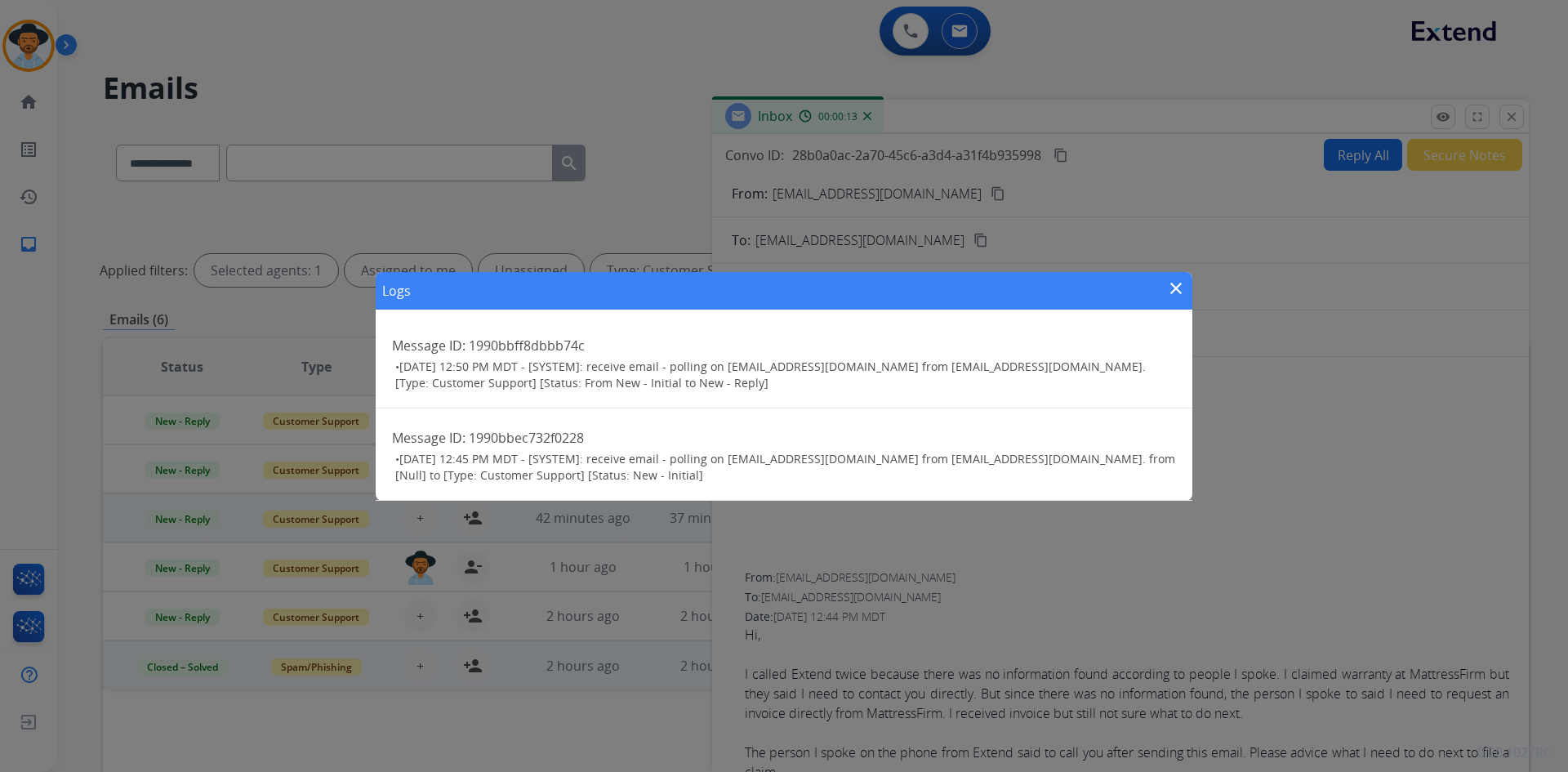
click at [1174, 284] on mat-icon "close" at bounding box center [1176, 288] width 20 height 20
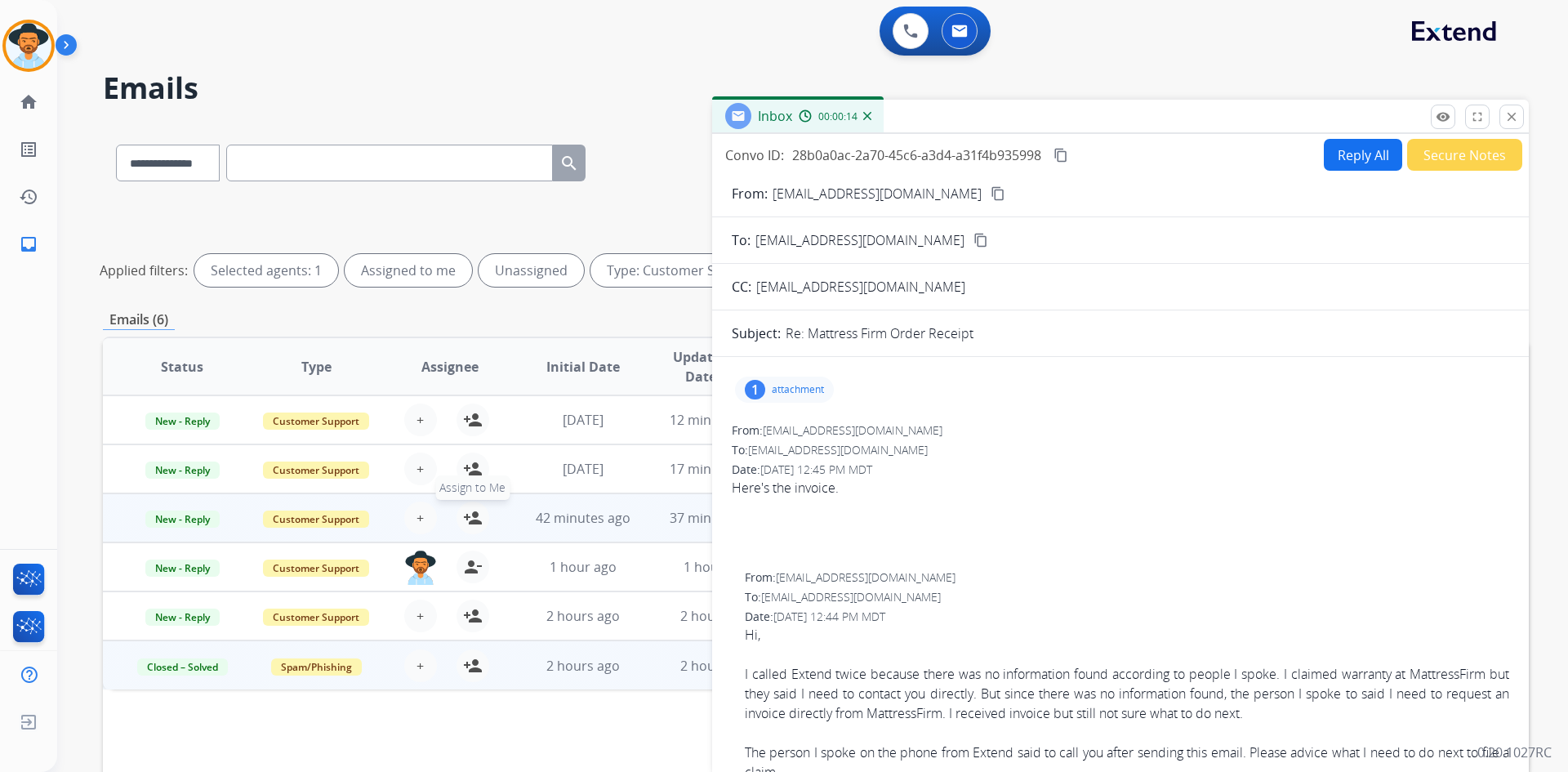
click at [475, 520] on mat-icon "person_add" at bounding box center [473, 518] width 20 height 20
click at [1513, 117] on mat-icon "close" at bounding box center [1512, 117] width 15 height 15
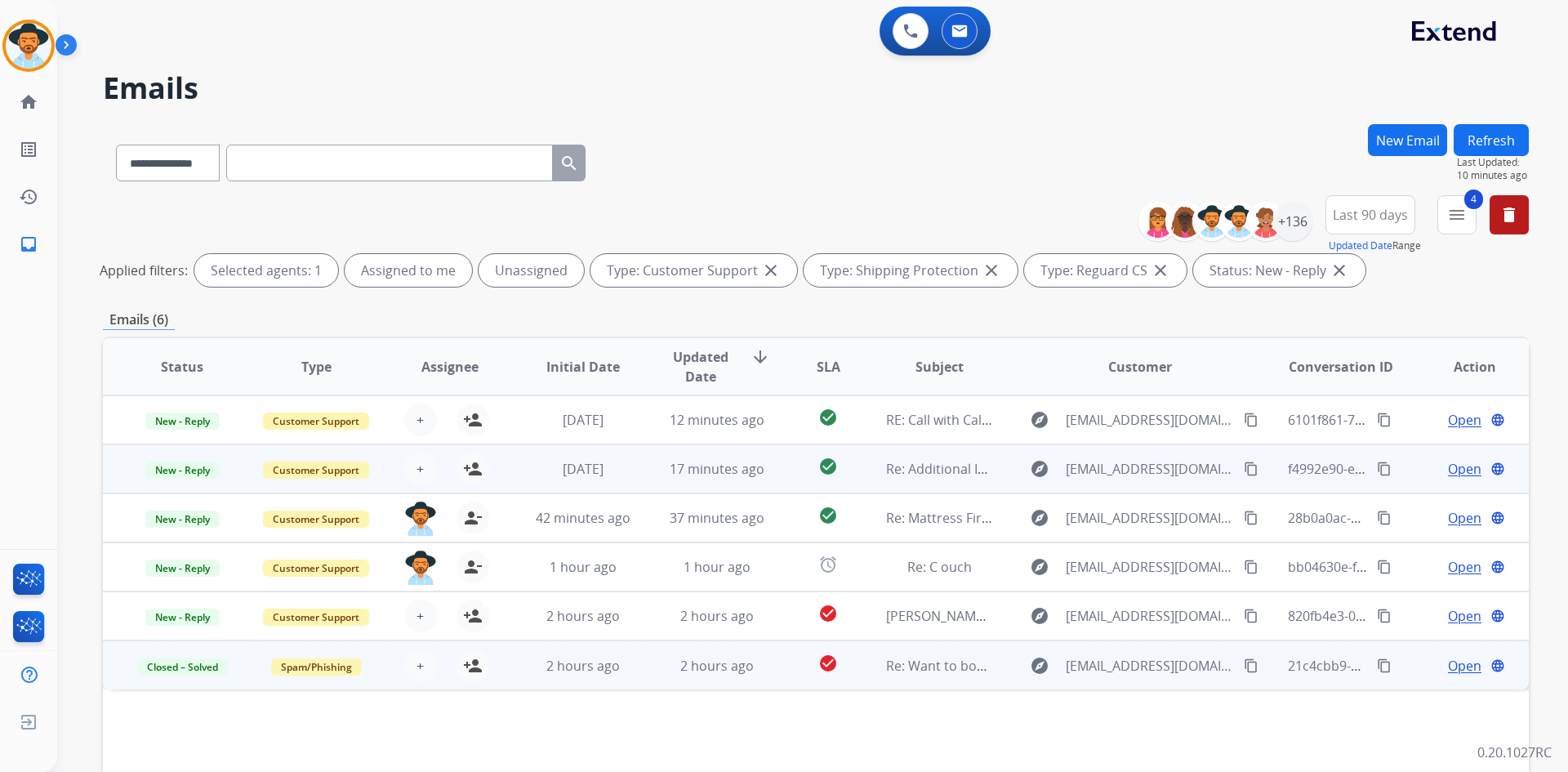
click at [1448, 467] on span "Open" at bounding box center [1465, 469] width 34 height 20
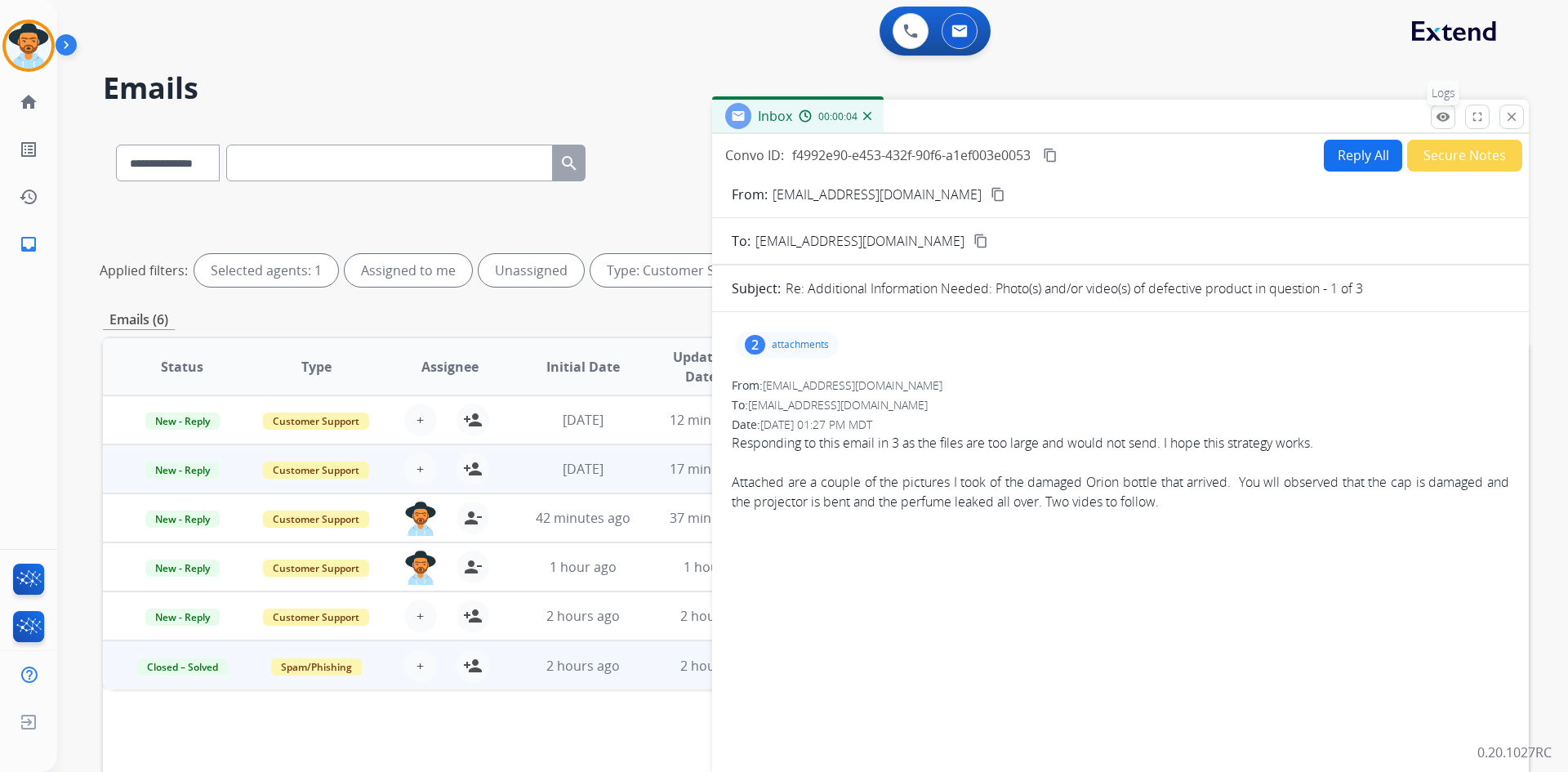
click at [1445, 117] on mat-icon "remove_red_eye" at bounding box center [1443, 117] width 15 height 15
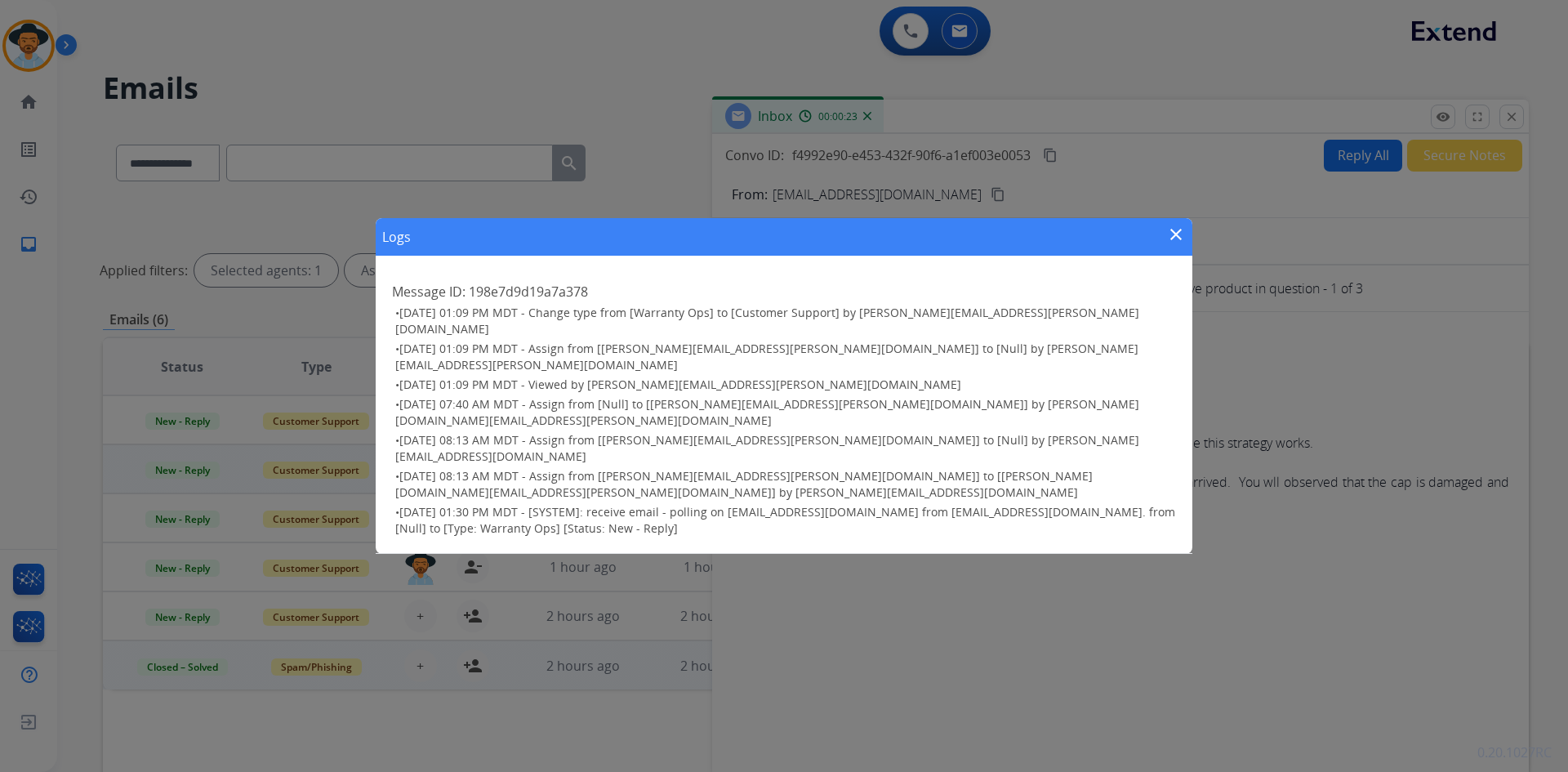
click at [1176, 244] on mat-icon "close" at bounding box center [1176, 235] width 20 height 20
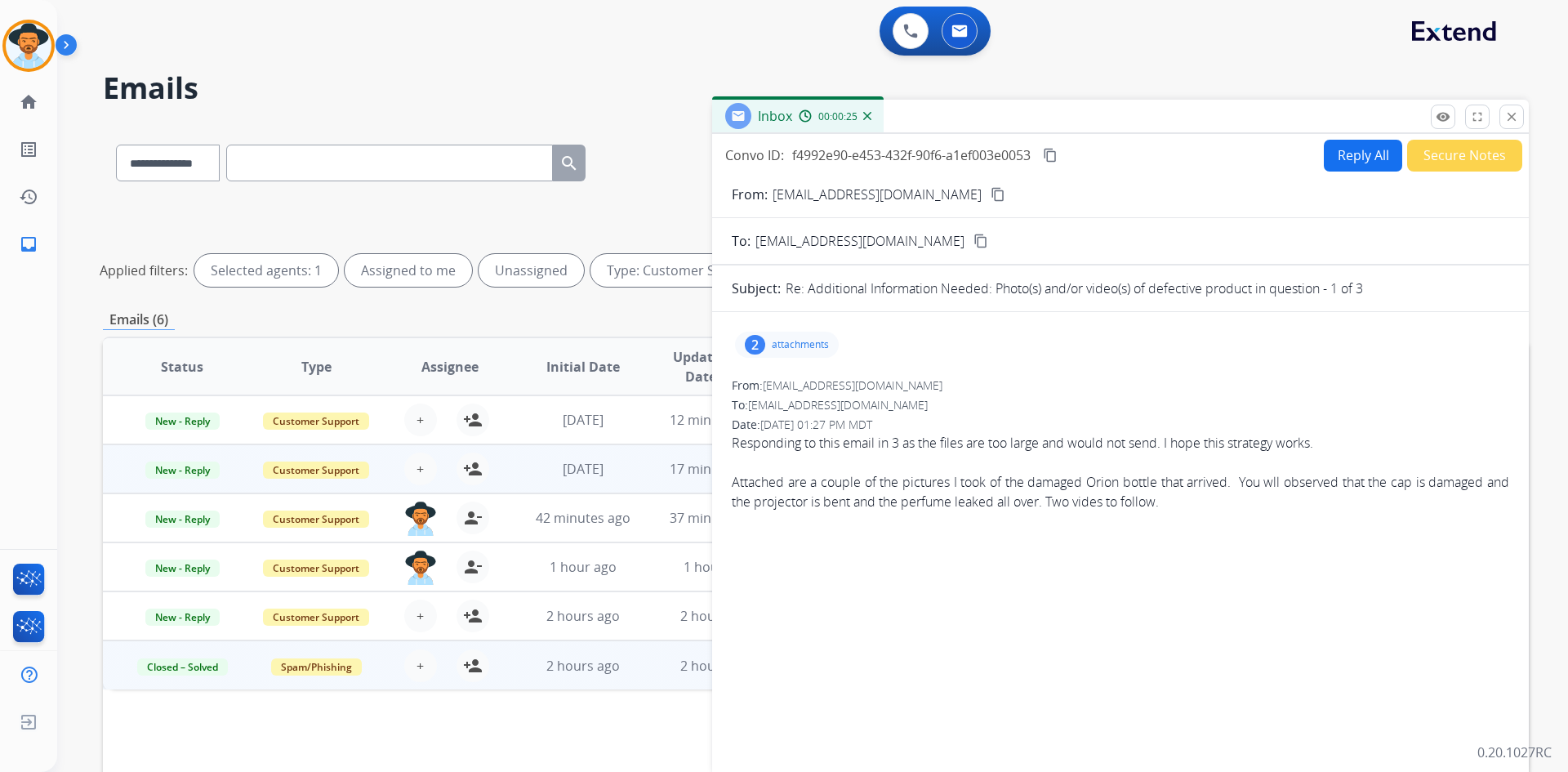
click at [1051, 155] on mat-icon "content_copy" at bounding box center [1051, 155] width 15 height 15
click at [1524, 113] on button "close Close" at bounding box center [1512, 117] width 25 height 25
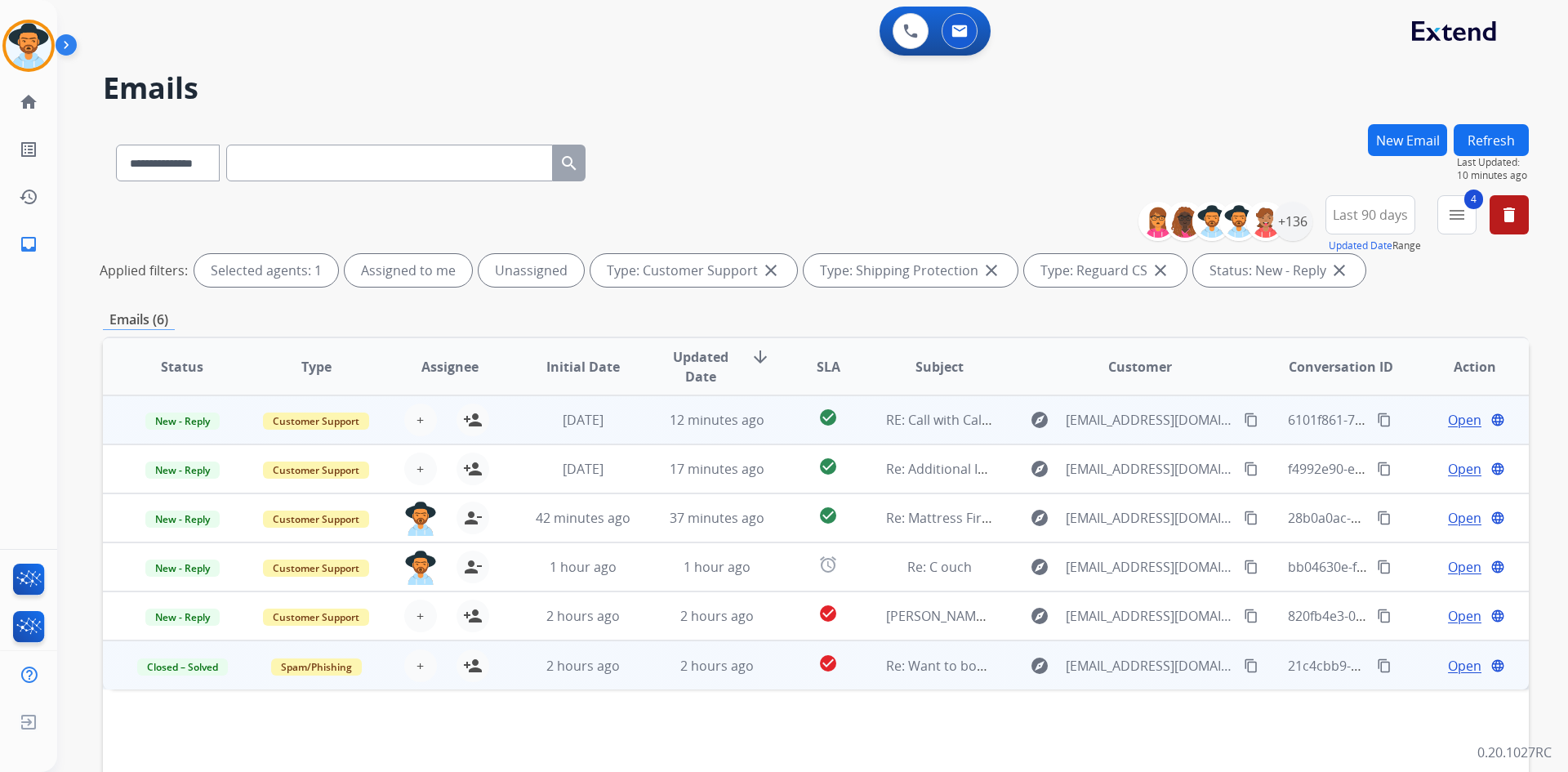
click at [1448, 422] on span "Open" at bounding box center [1465, 420] width 34 height 20
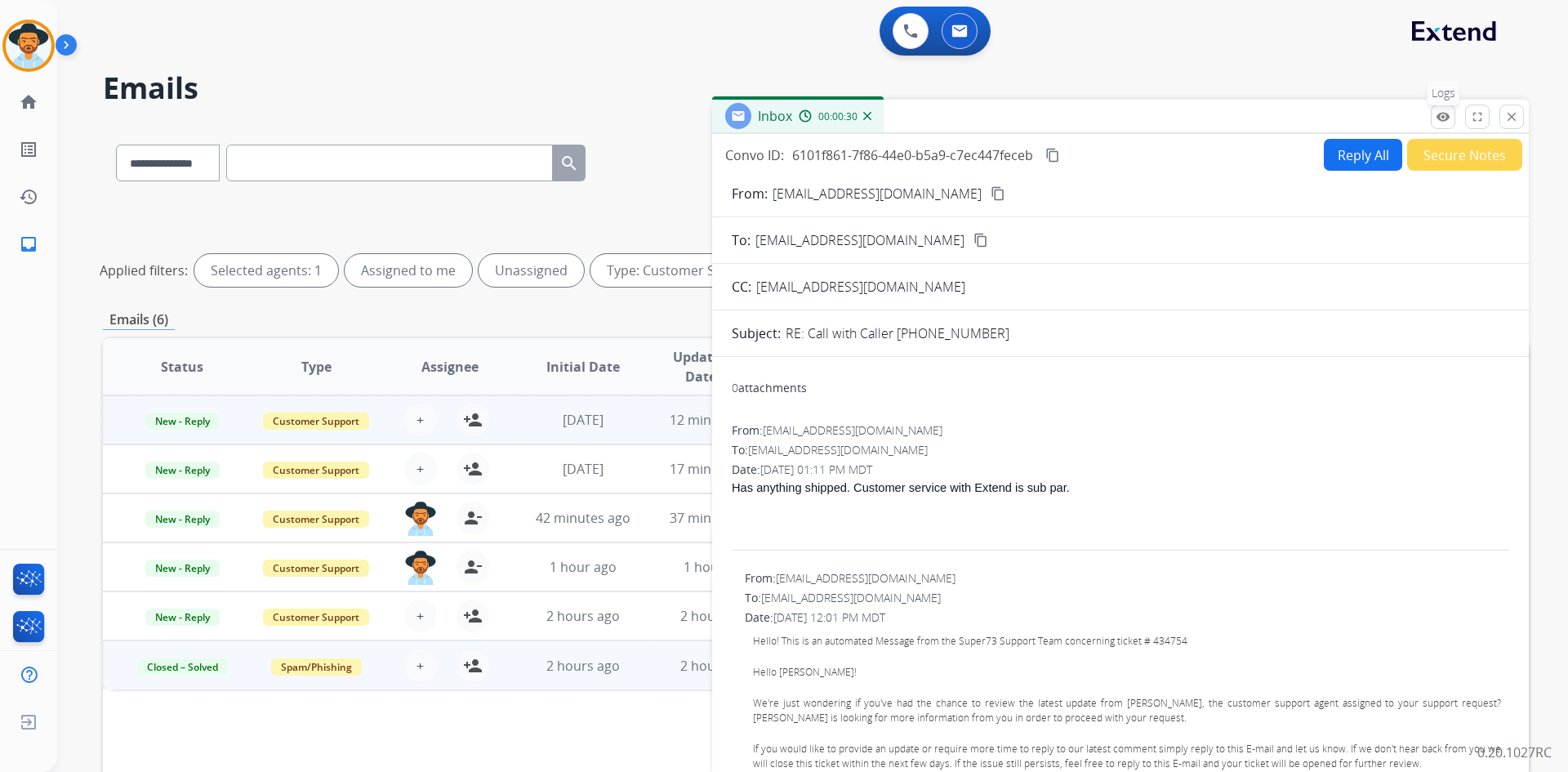
click at [1437, 114] on mat-icon "remove_red_eye" at bounding box center [1443, 117] width 15 height 15
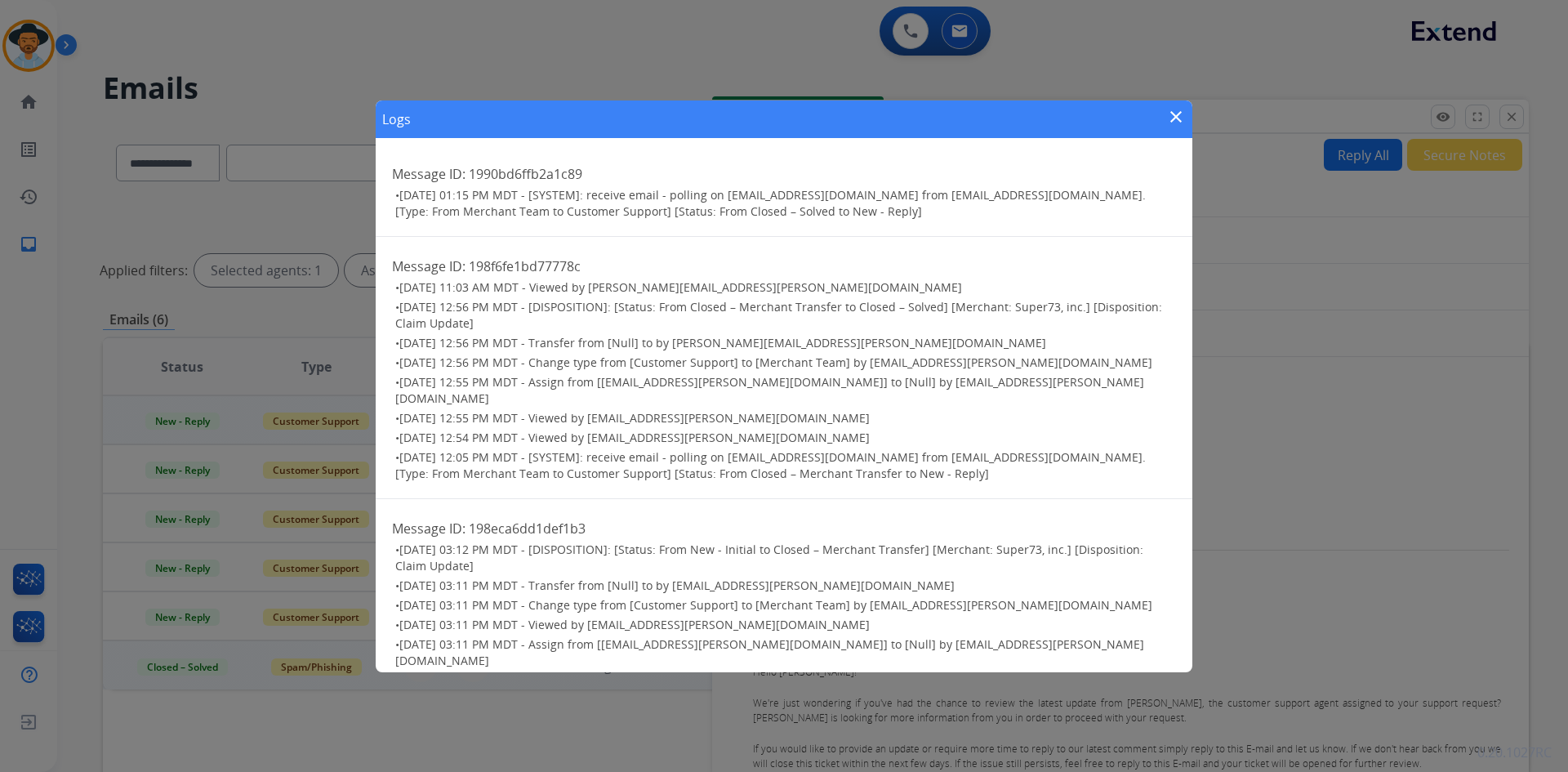
click at [1178, 113] on mat-icon "close" at bounding box center [1176, 117] width 20 height 20
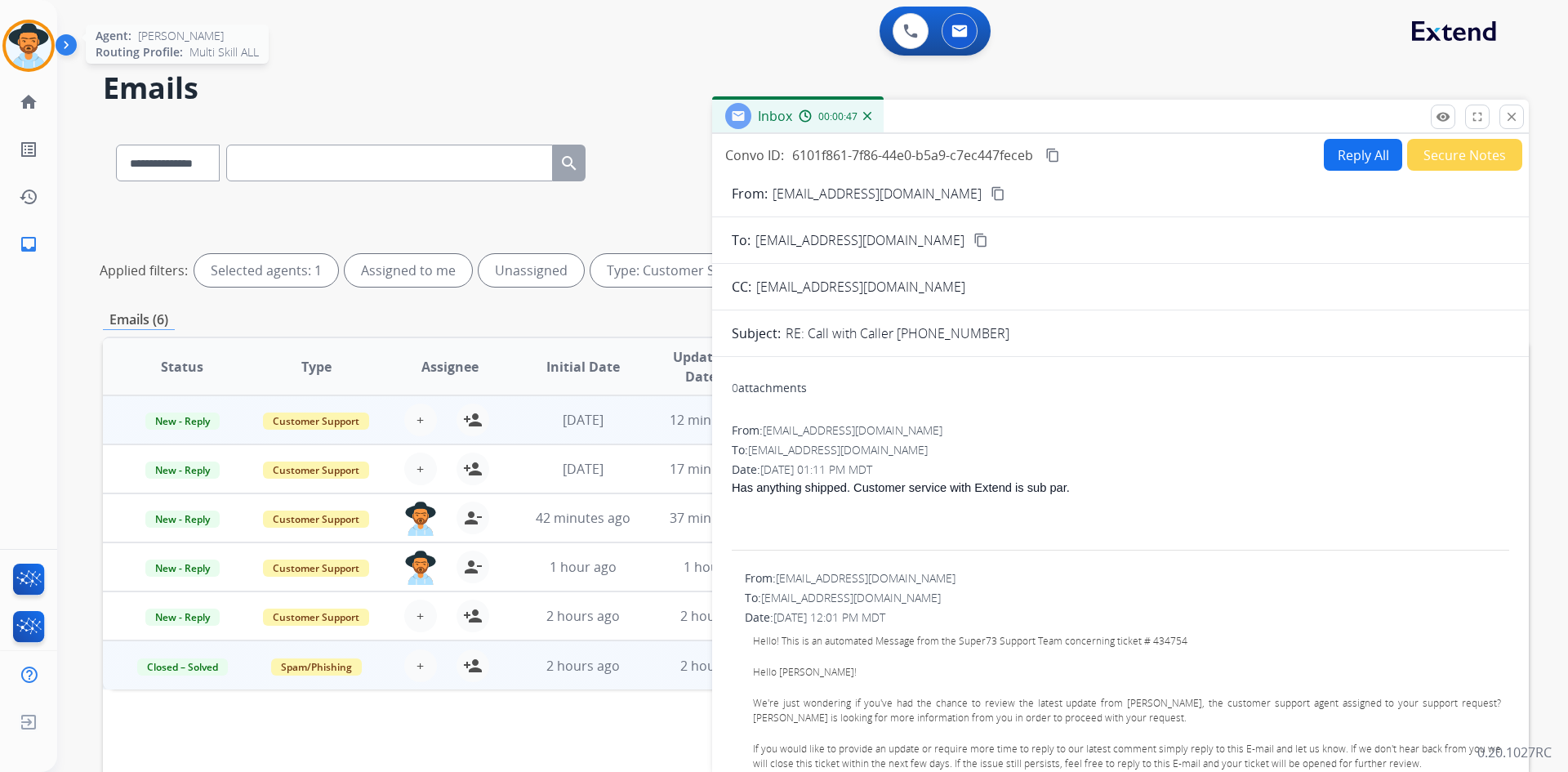
click at [35, 48] on img at bounding box center [29, 46] width 46 height 46
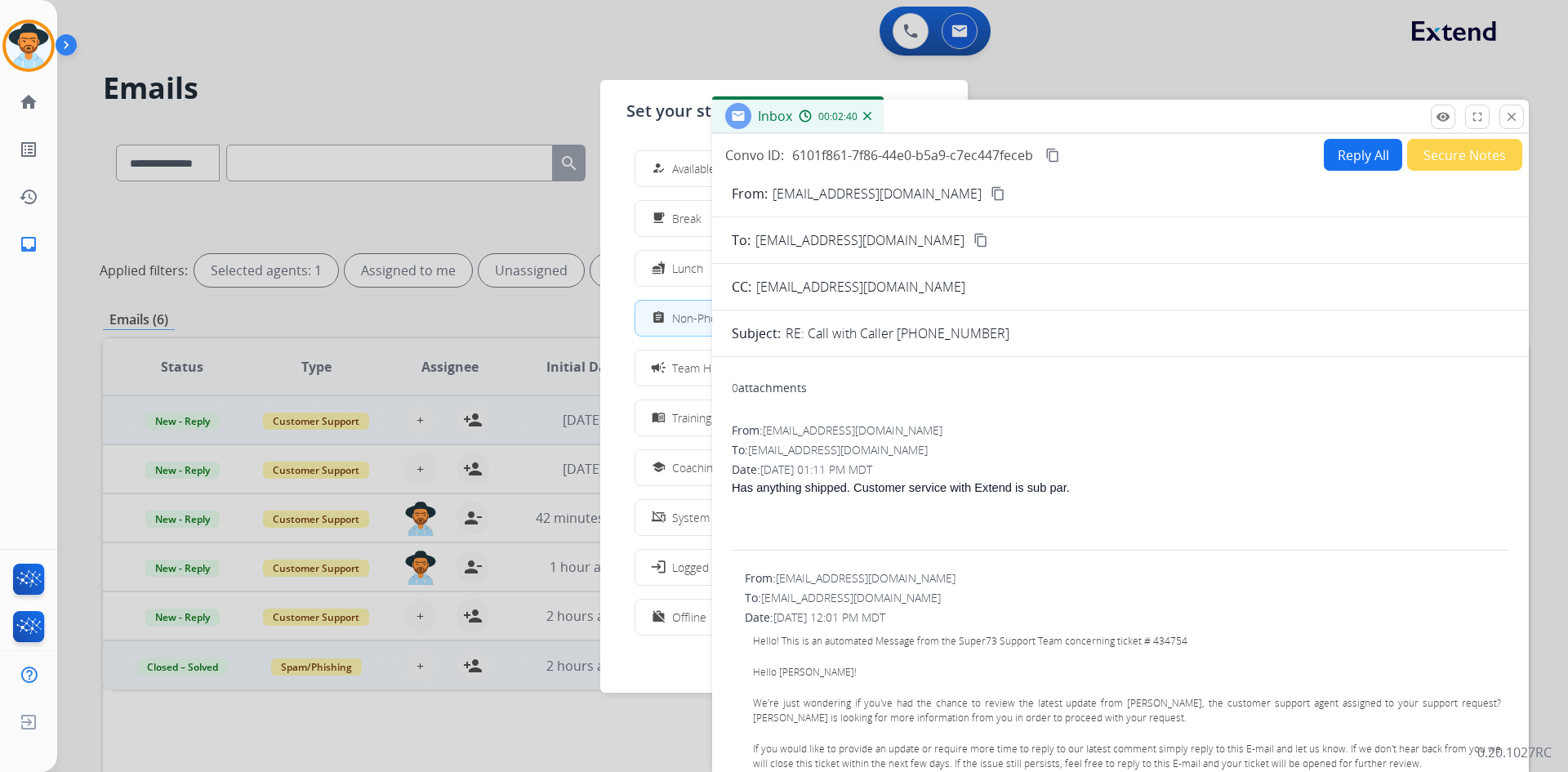
drag, startPoint x: 1515, startPoint y: 115, endPoint x: 1502, endPoint y: 115, distance: 13.0
click at [1515, 115] on mat-icon "close" at bounding box center [1512, 117] width 15 height 15
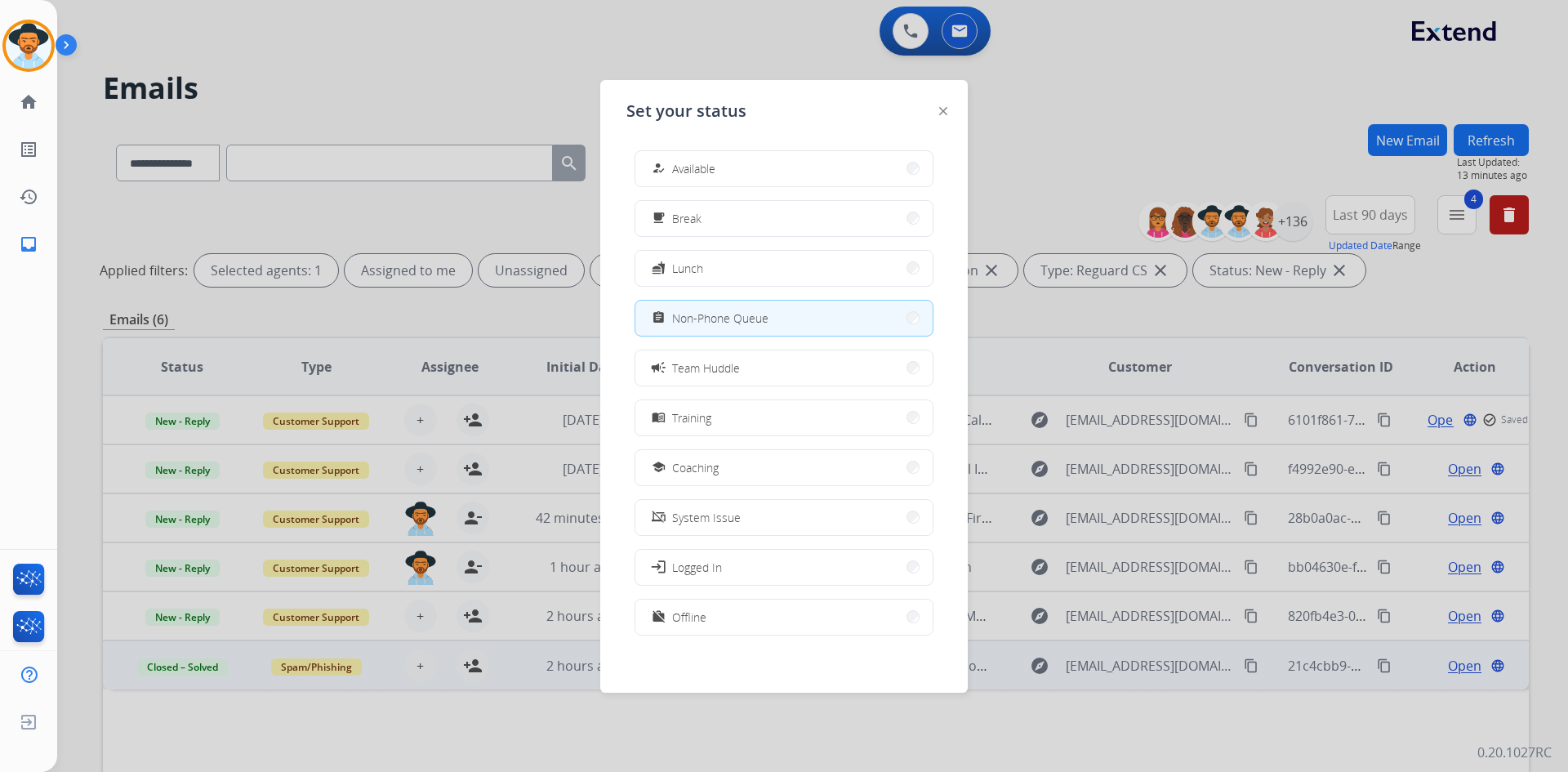
click at [755, 322] on span "Non-Phone Queue" at bounding box center [720, 318] width 96 height 17
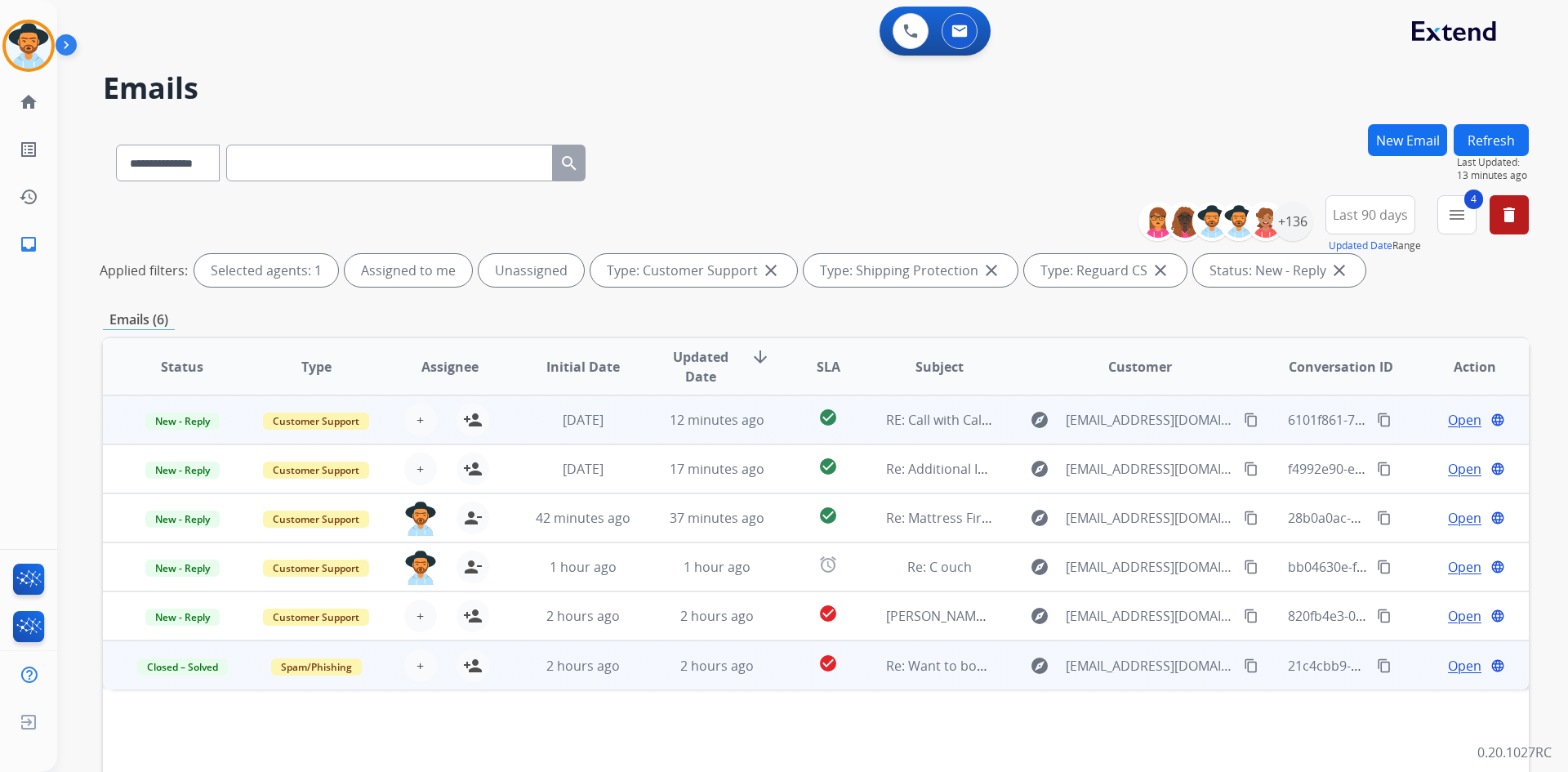
click at [1461, 420] on span "Open" at bounding box center [1465, 420] width 34 height 20
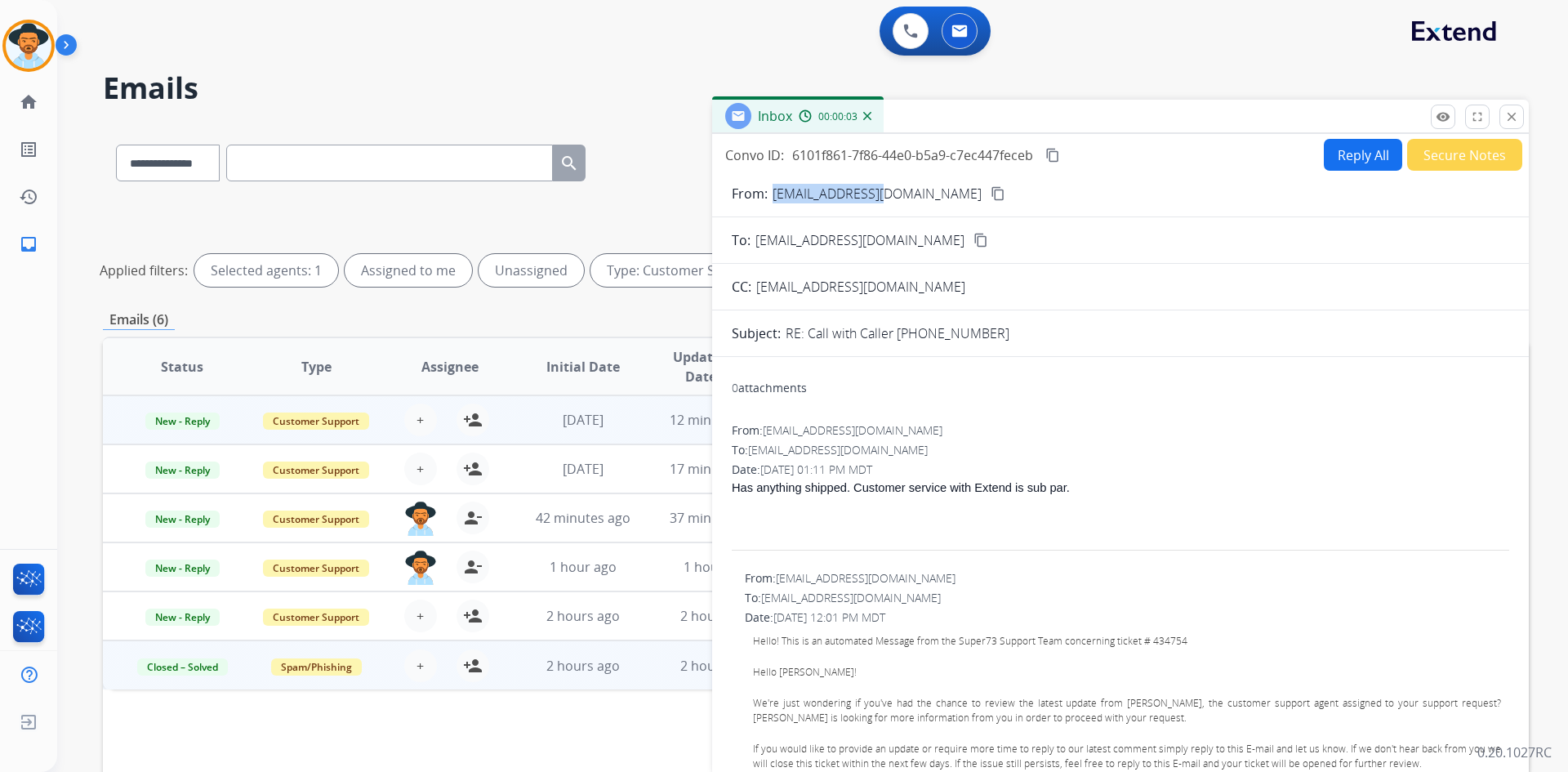
drag, startPoint x: 774, startPoint y: 193, endPoint x: 876, endPoint y: 199, distance: 102.2
click at [876, 199] on p "[EMAIL_ADDRESS][DOMAIN_NAME]" at bounding box center [877, 194] width 209 height 20
copy p "[EMAIL_ADDRESS][DOMAIN_NAME]"
click at [1020, 192] on div "From: [EMAIL_ADDRESS][DOMAIN_NAME] content_copy" at bounding box center [1121, 194] width 817 height 20
click at [1513, 117] on mat-icon "close" at bounding box center [1512, 117] width 15 height 15
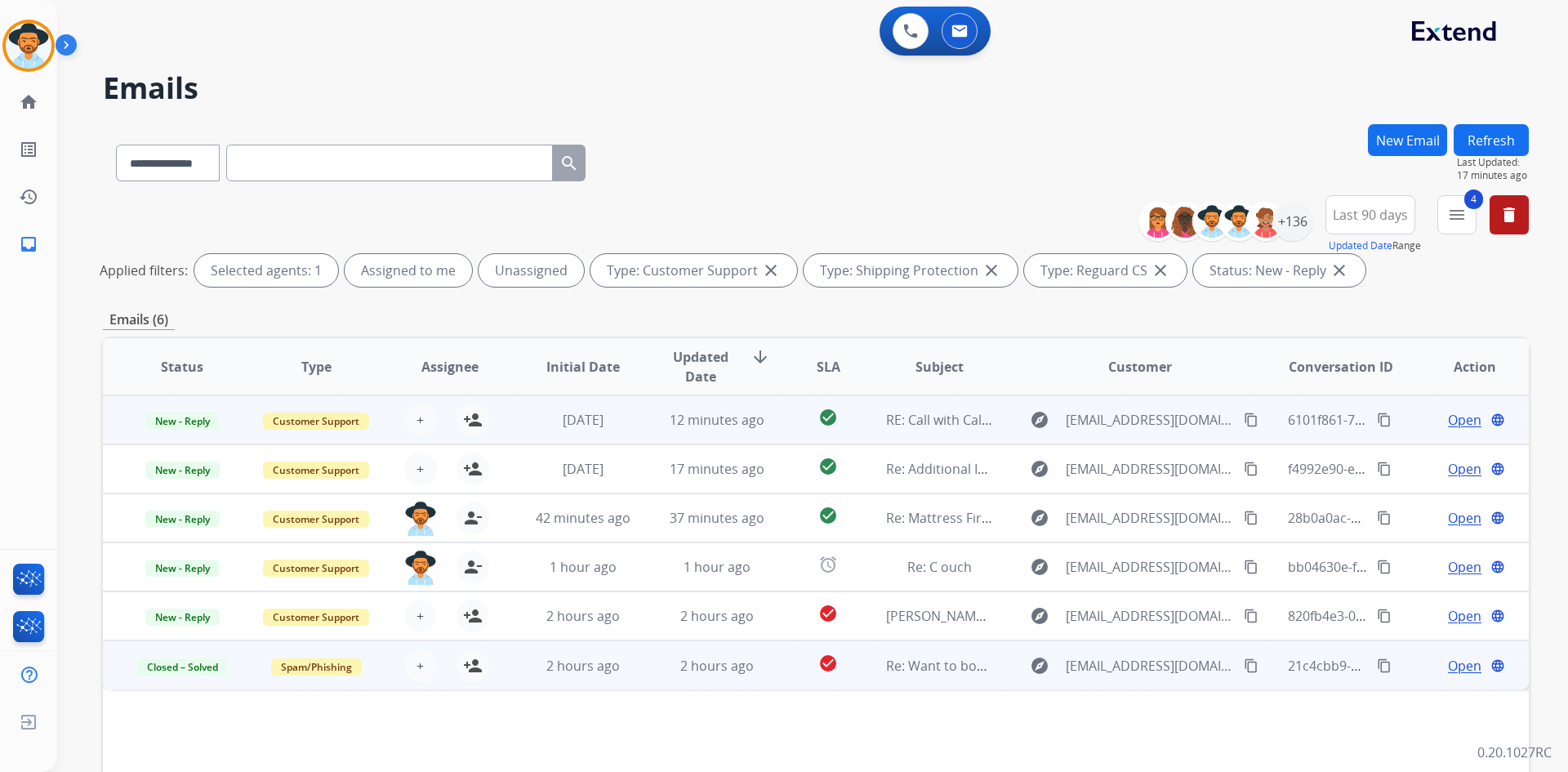
drag, startPoint x: 1372, startPoint y: 416, endPoint x: 1355, endPoint y: 416, distance: 17.0
click at [1377, 416] on mat-icon "content_copy" at bounding box center [1384, 420] width 15 height 15
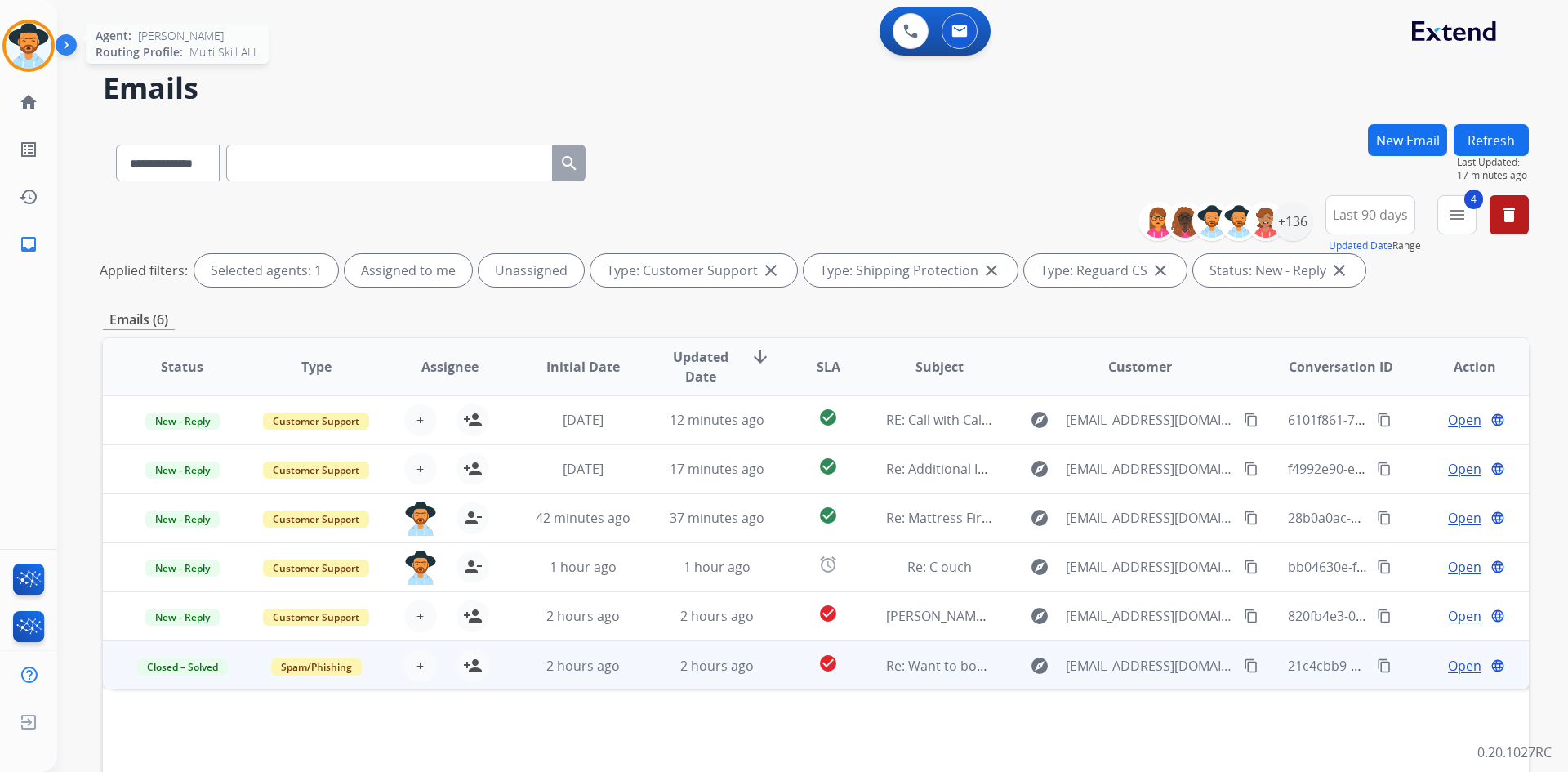
click at [28, 39] on img at bounding box center [29, 46] width 46 height 46
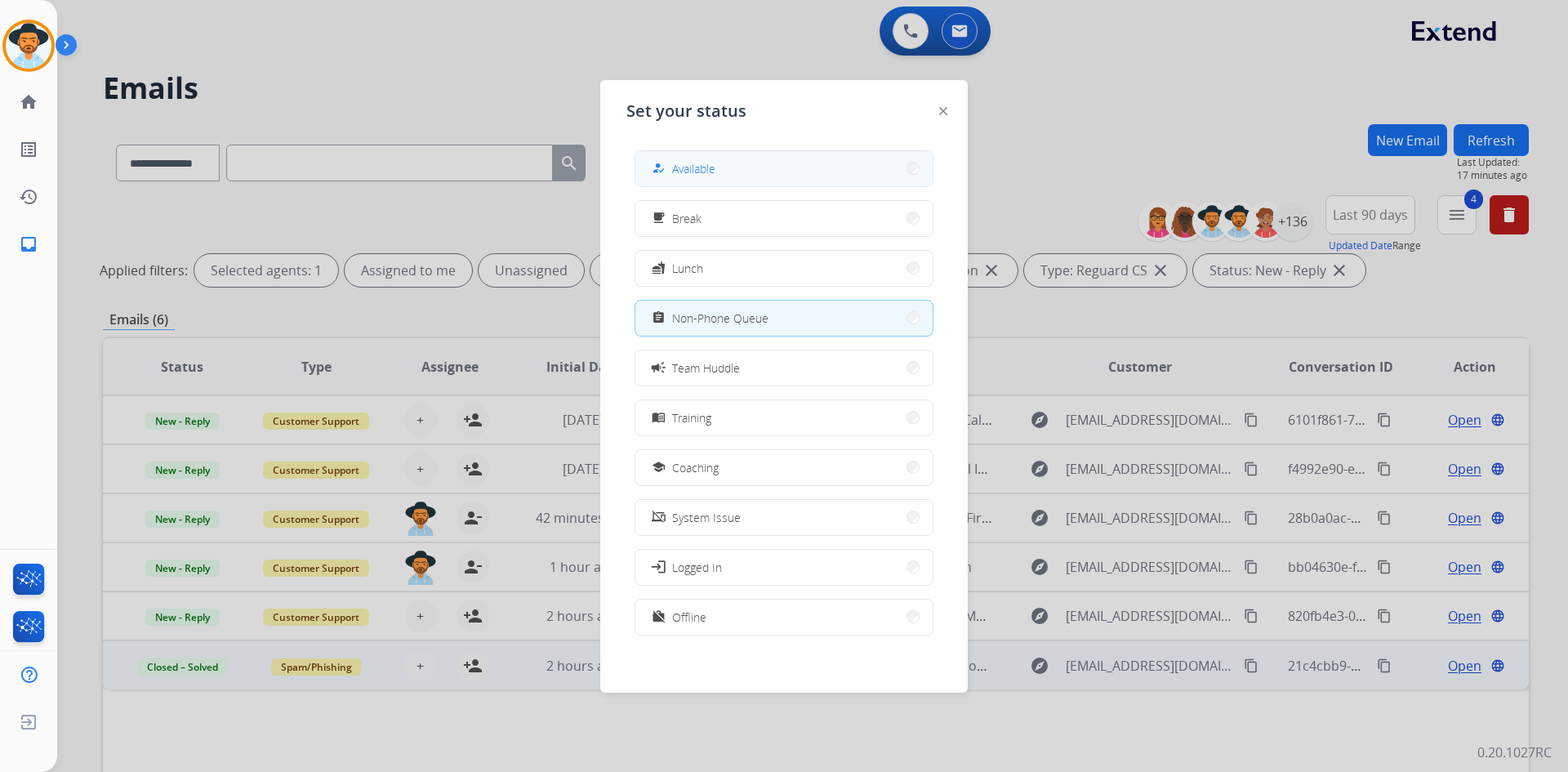
click at [744, 156] on button "how_to_reg Available" at bounding box center [784, 168] width 297 height 35
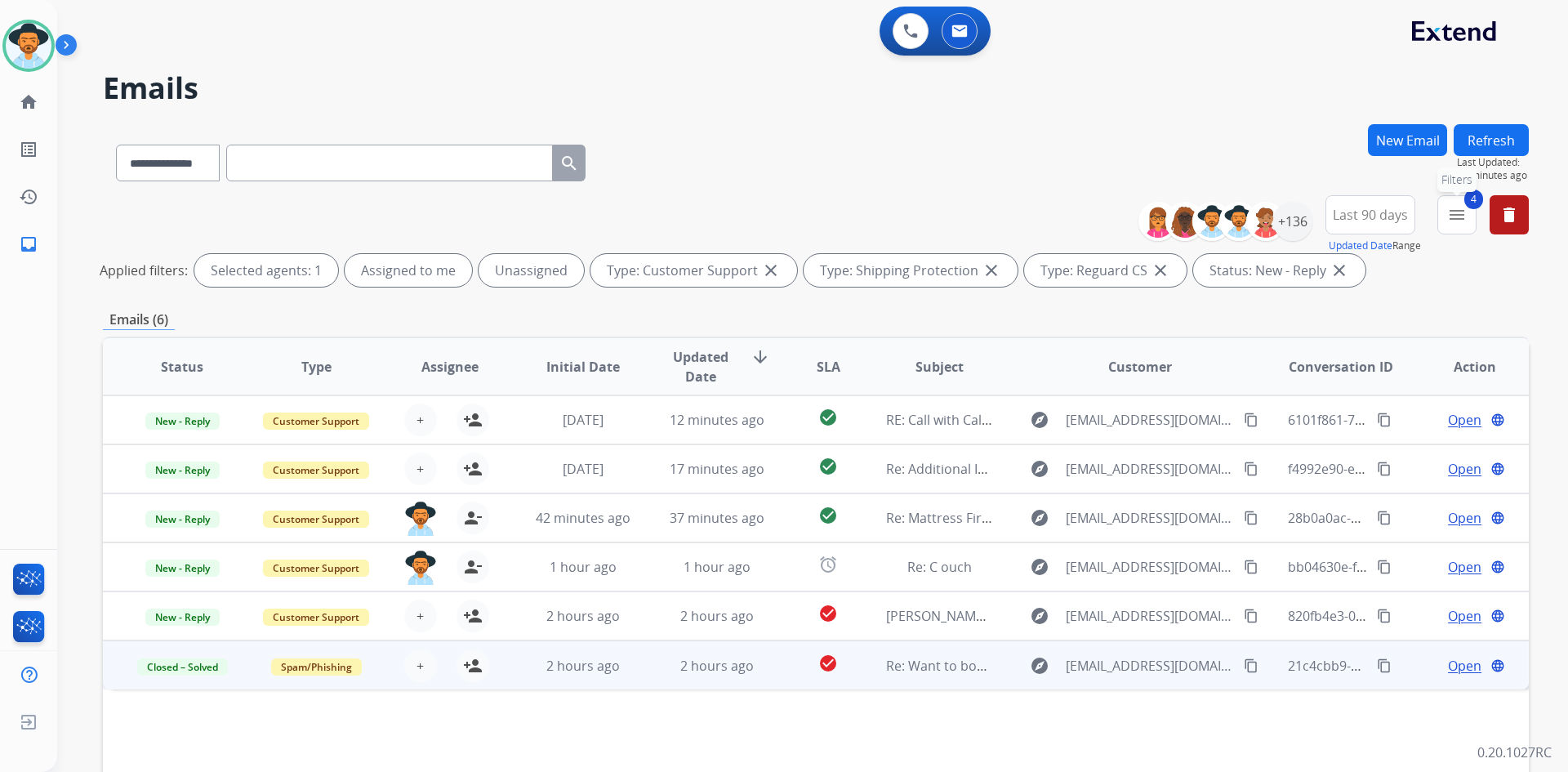
click at [1456, 209] on mat-icon "menu" at bounding box center [1457, 215] width 20 height 20
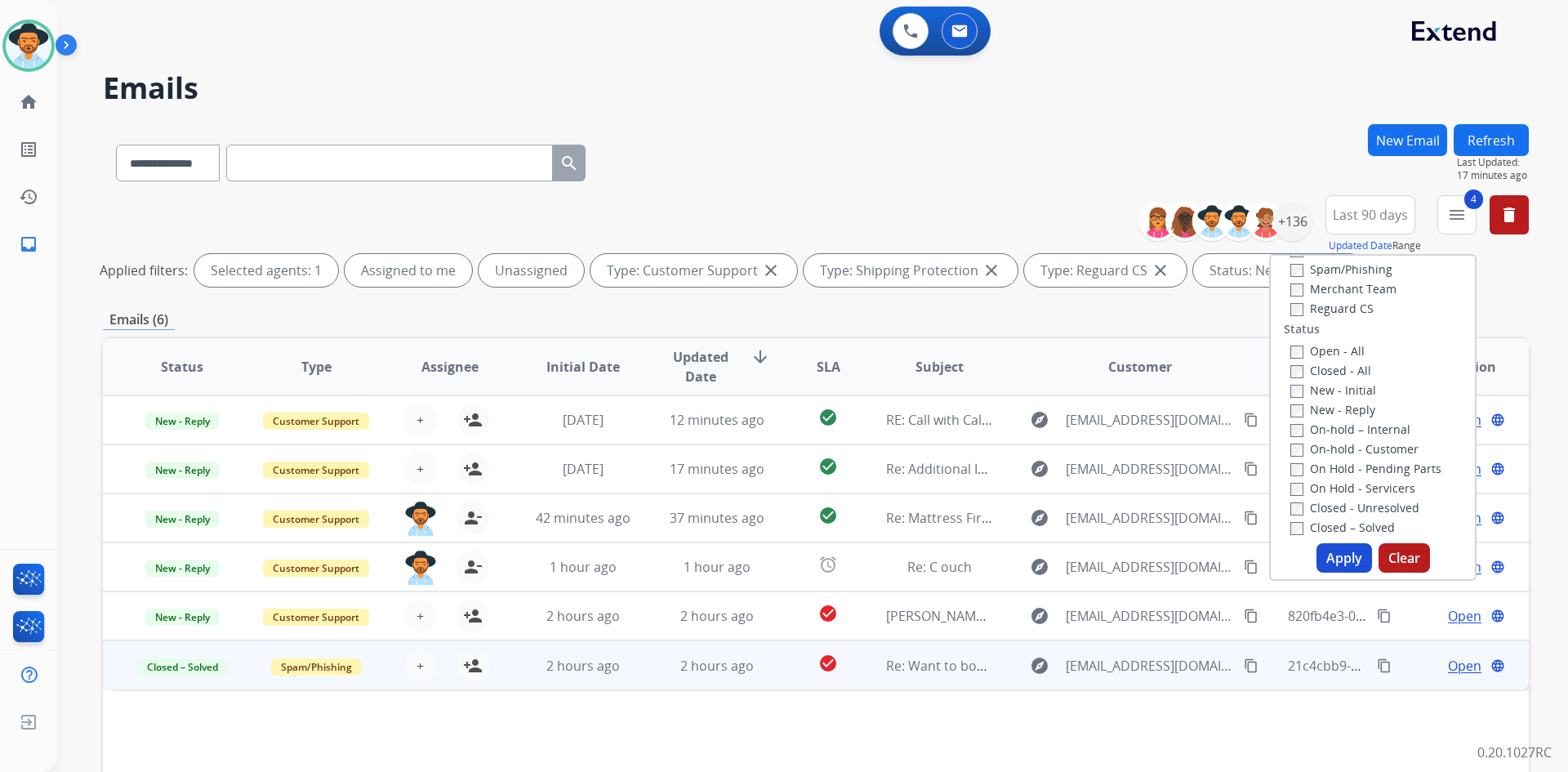
click at [1336, 388] on label "New - Initial" at bounding box center [1333, 390] width 85 height 16
click at [1341, 556] on button "Apply" at bounding box center [1345, 558] width 56 height 30
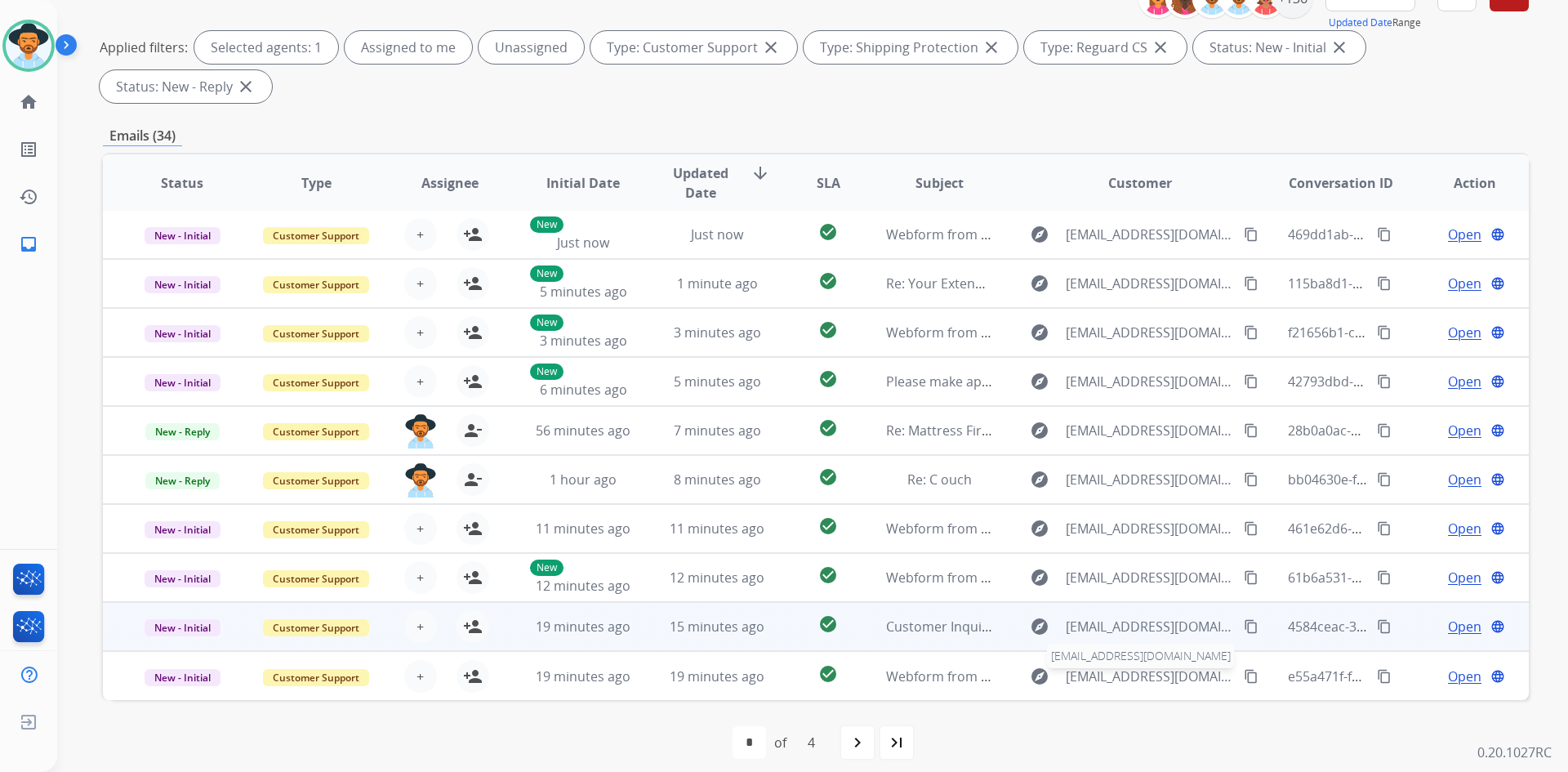
scroll to position [237, 0]
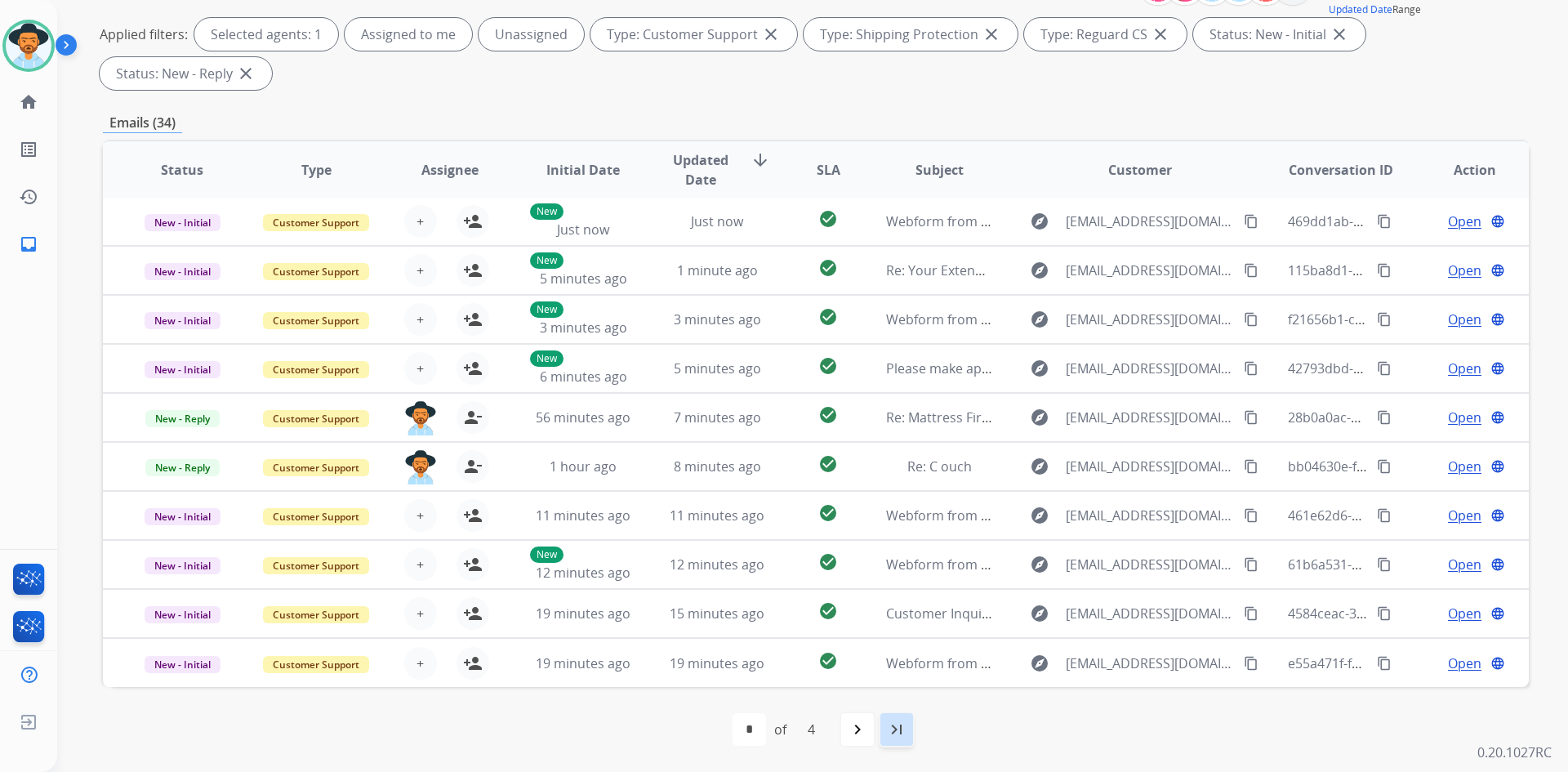
click at [891, 733] on mat-icon "last_page" at bounding box center [897, 730] width 20 height 20
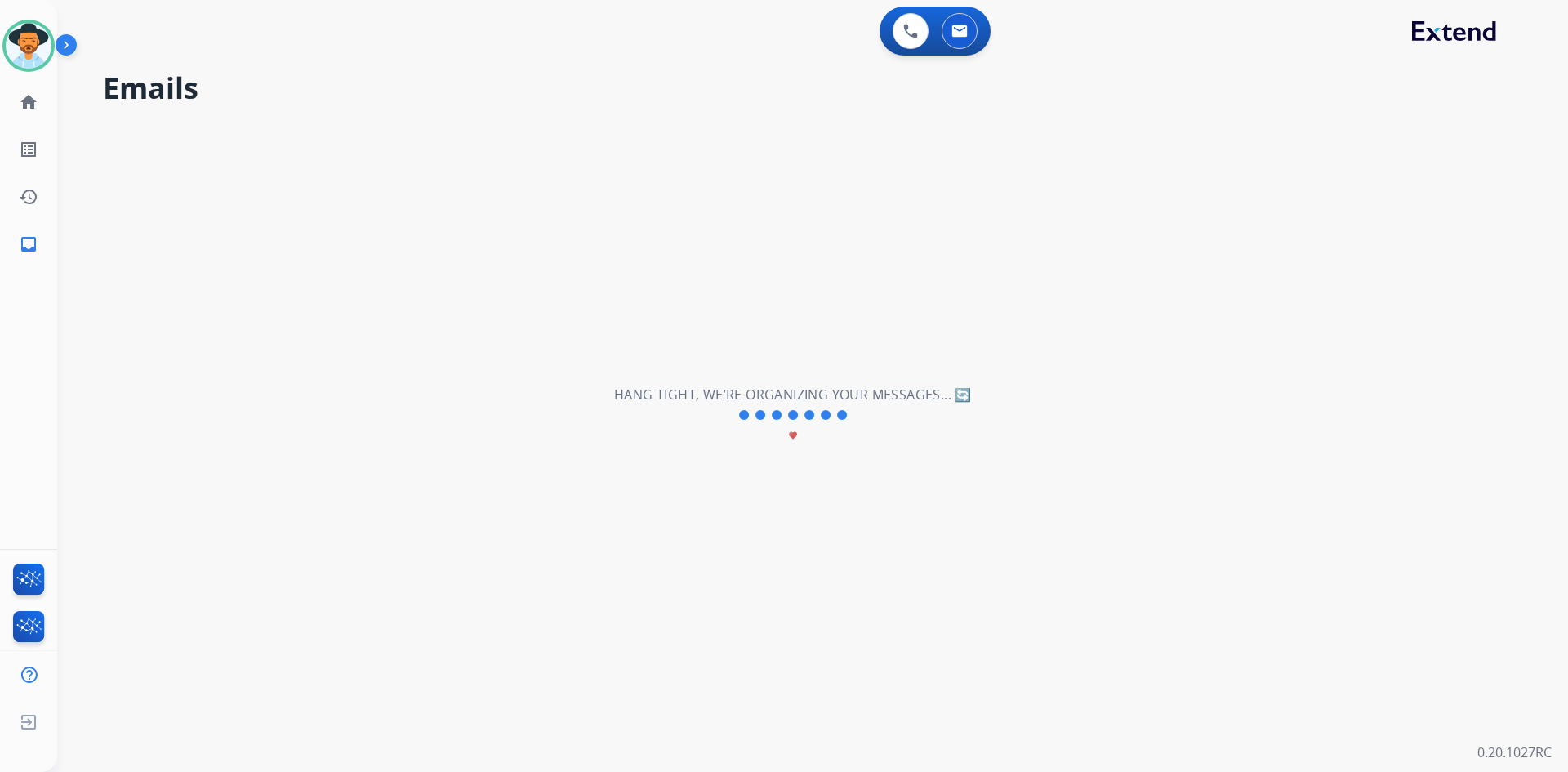
scroll to position [0, 0]
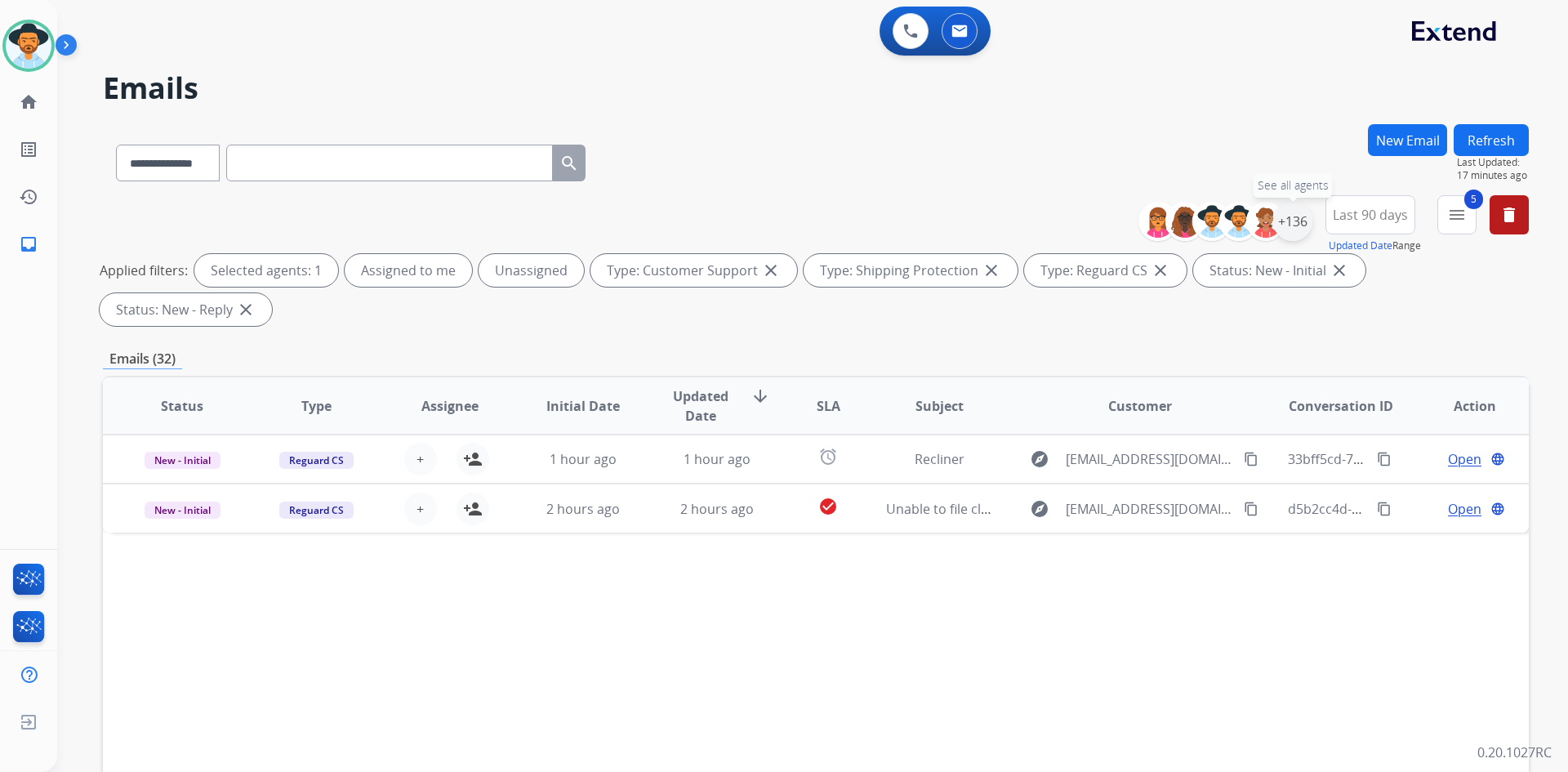
click at [1283, 218] on div "+136" at bounding box center [1293, 222] width 39 height 39
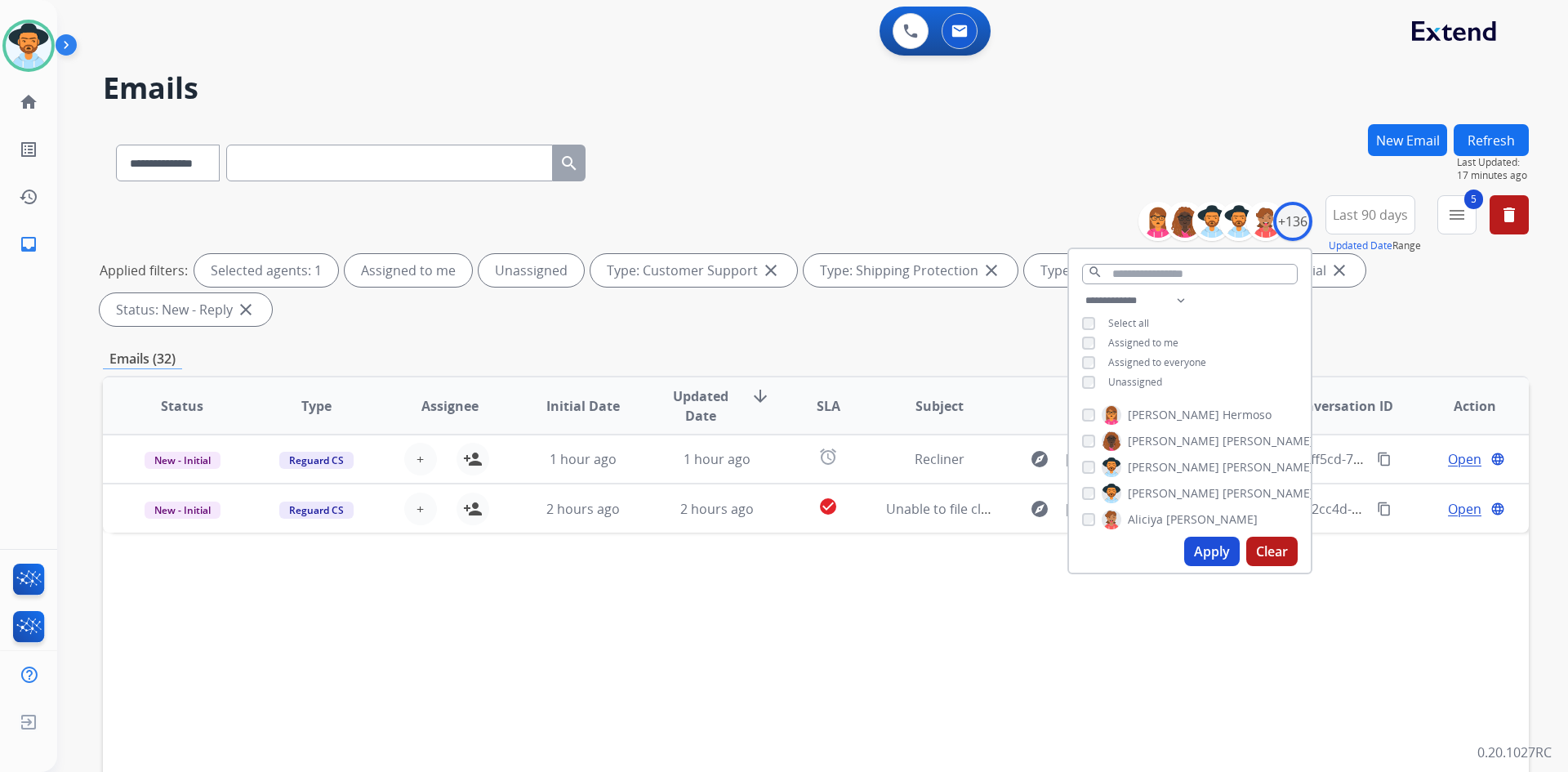
click at [1123, 378] on span "Unassigned" at bounding box center [1135, 382] width 54 height 14
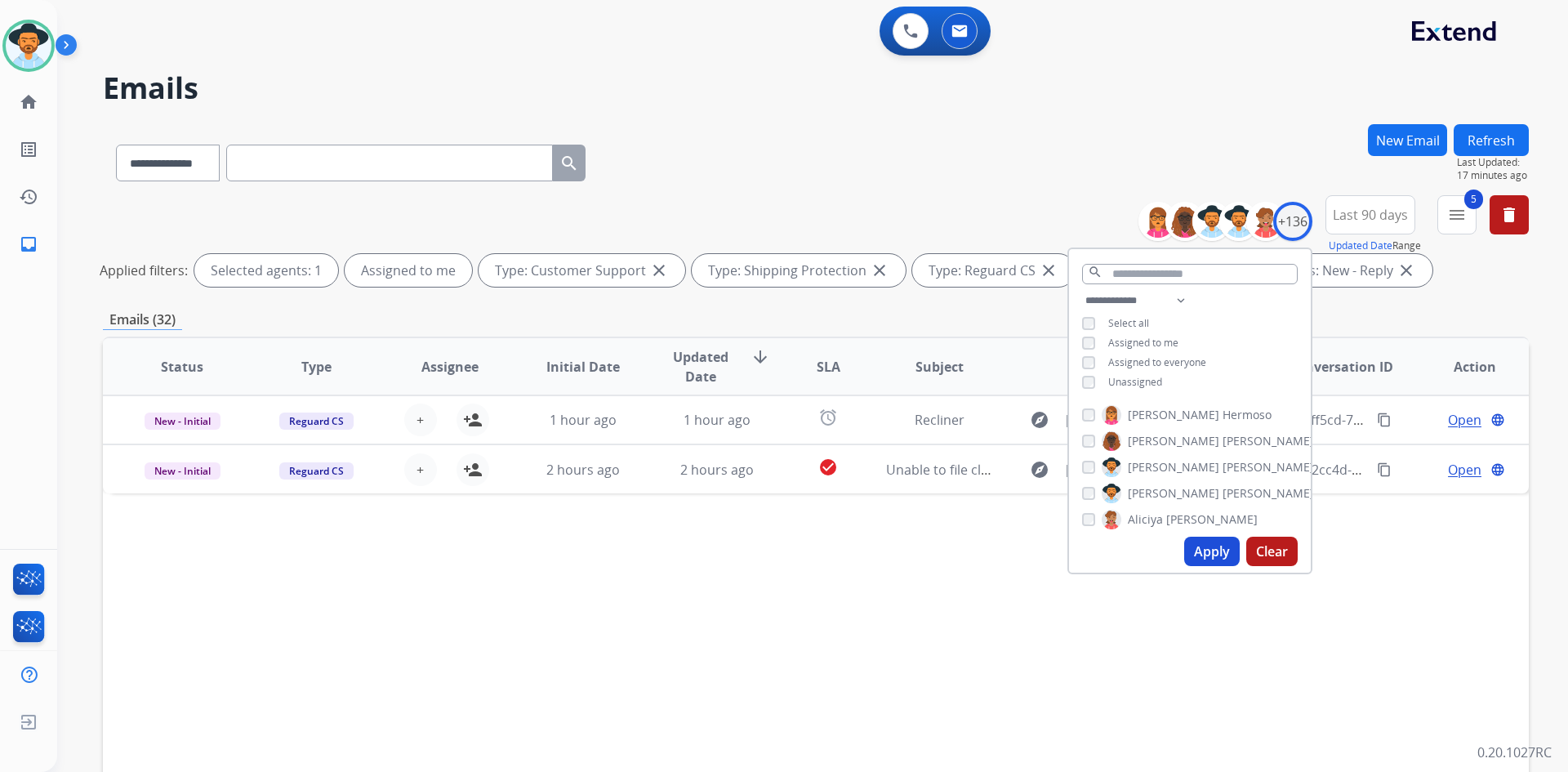
click at [1209, 558] on button "Apply" at bounding box center [1213, 552] width 56 height 30
select select "*"
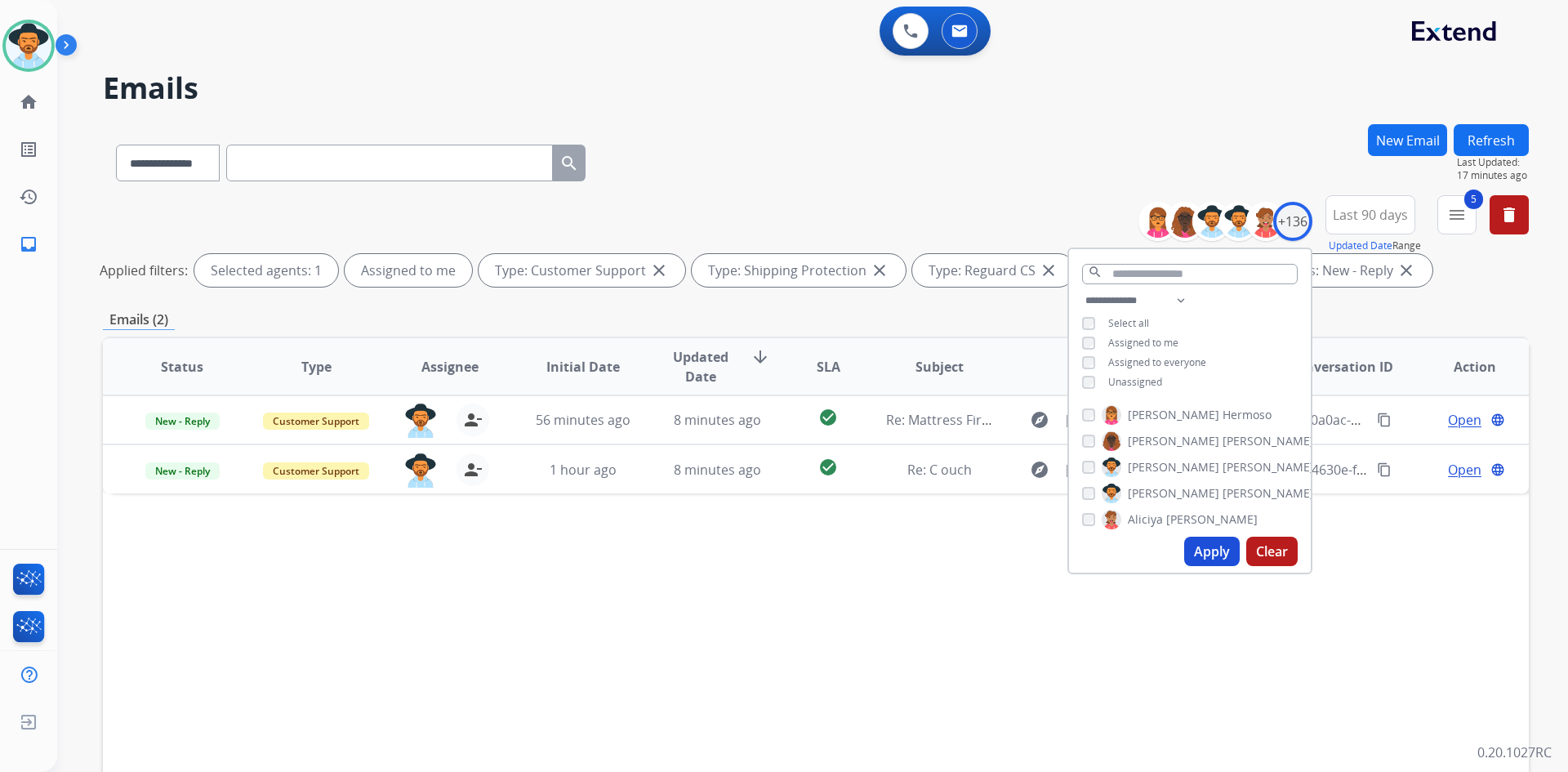
click at [841, 623] on div "Status Type Assignee Initial Date Updated Date arrow_downward SLA Subject Custo…" at bounding box center [815, 610] width 1426 height 548
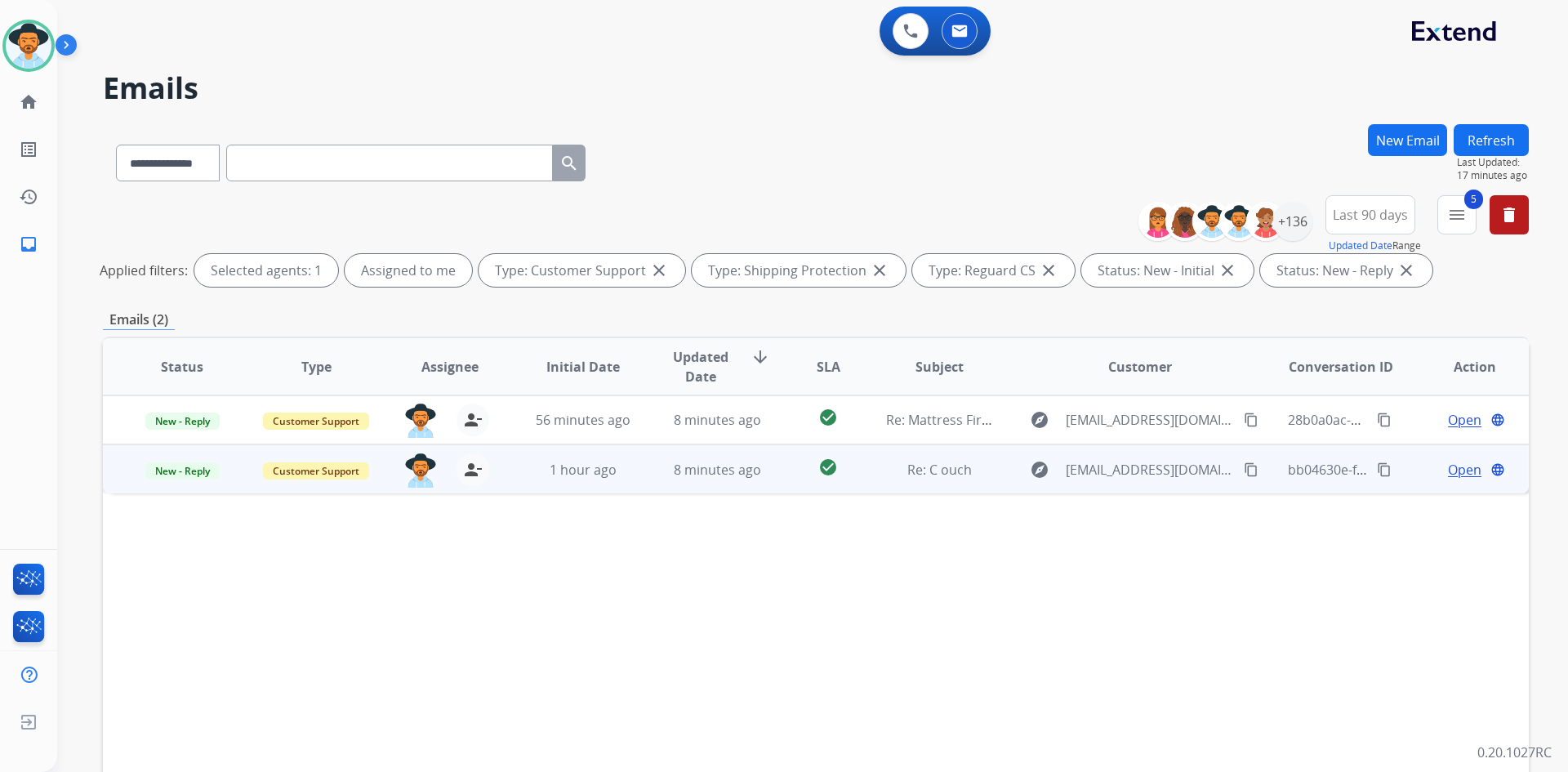
click at [1457, 471] on span "Open" at bounding box center [1465, 470] width 34 height 20
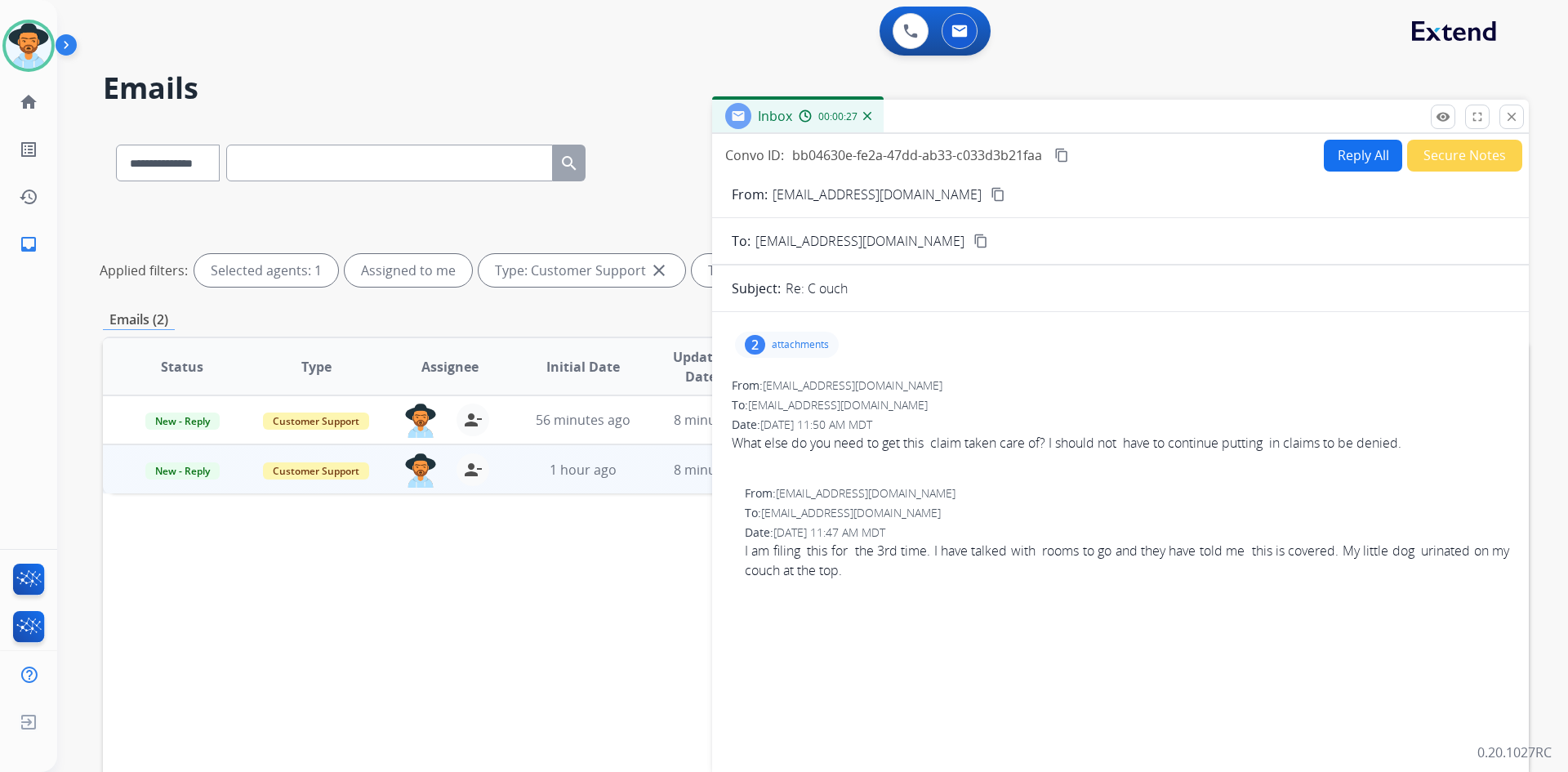
click at [991, 195] on mat-icon "content_copy" at bounding box center [998, 195] width 15 height 15
click at [1449, 115] on mat-icon "remove_red_eye" at bounding box center [1443, 117] width 15 height 15
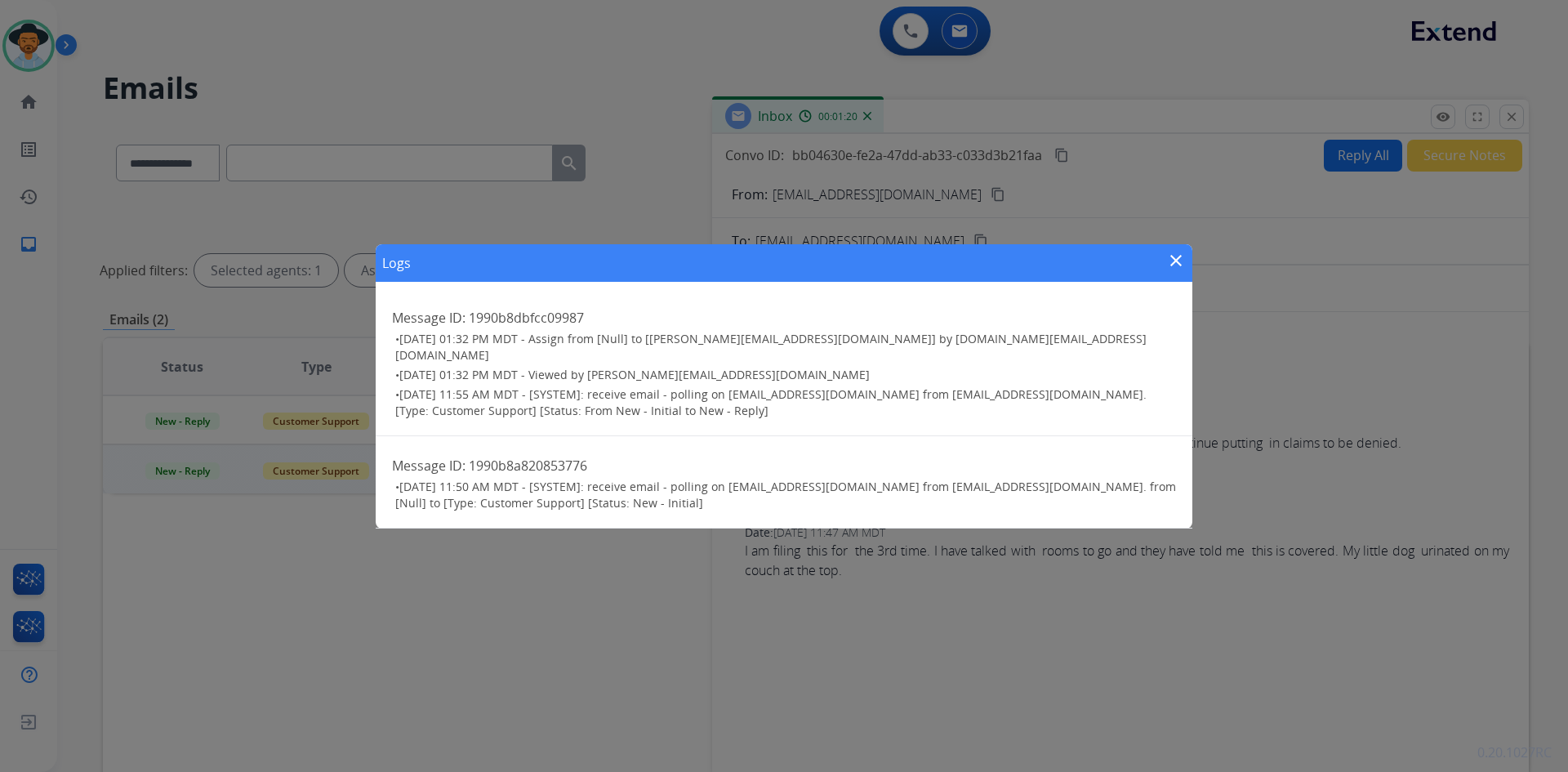
click at [1180, 261] on mat-icon "close" at bounding box center [1176, 260] width 20 height 20
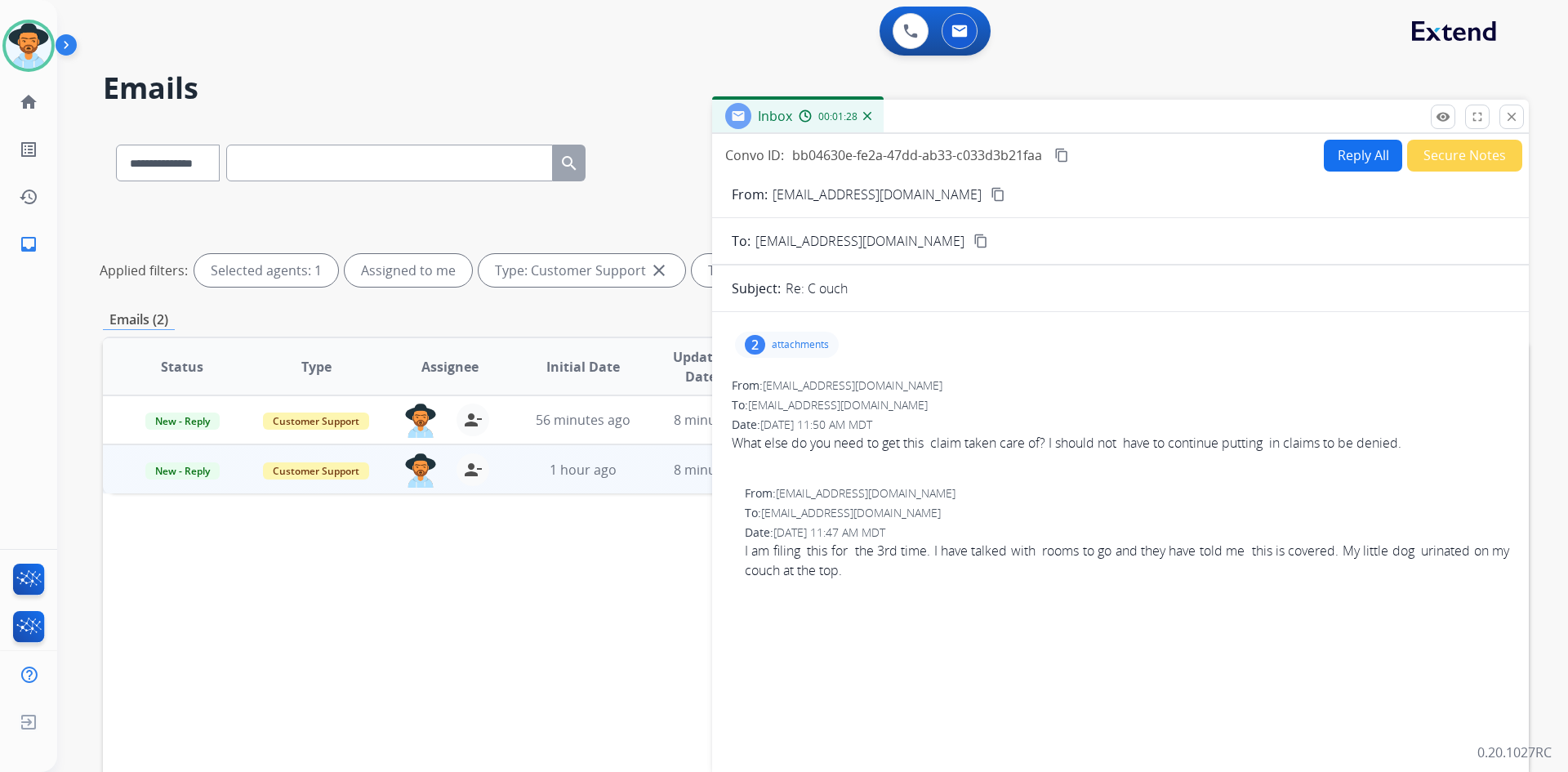
click at [1514, 122] on mat-icon "close" at bounding box center [1512, 117] width 15 height 15
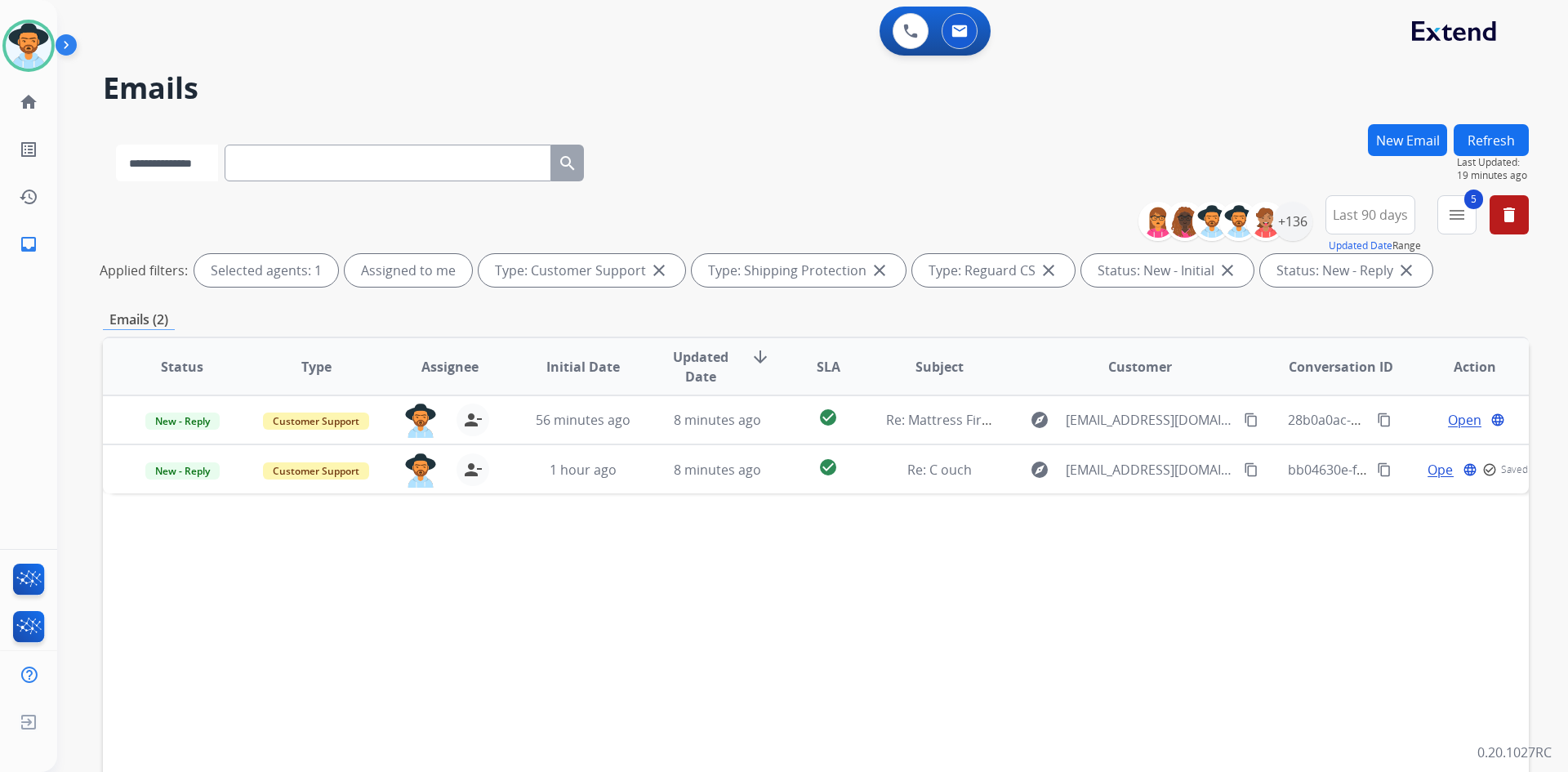
click at [140, 161] on select "**********" at bounding box center [167, 163] width 102 height 37
select select "**********"
click at [116, 145] on select "**********" at bounding box center [167, 163] width 102 height 37
click at [350, 156] on input "text" at bounding box center [390, 163] width 327 height 37
paste input "**********"
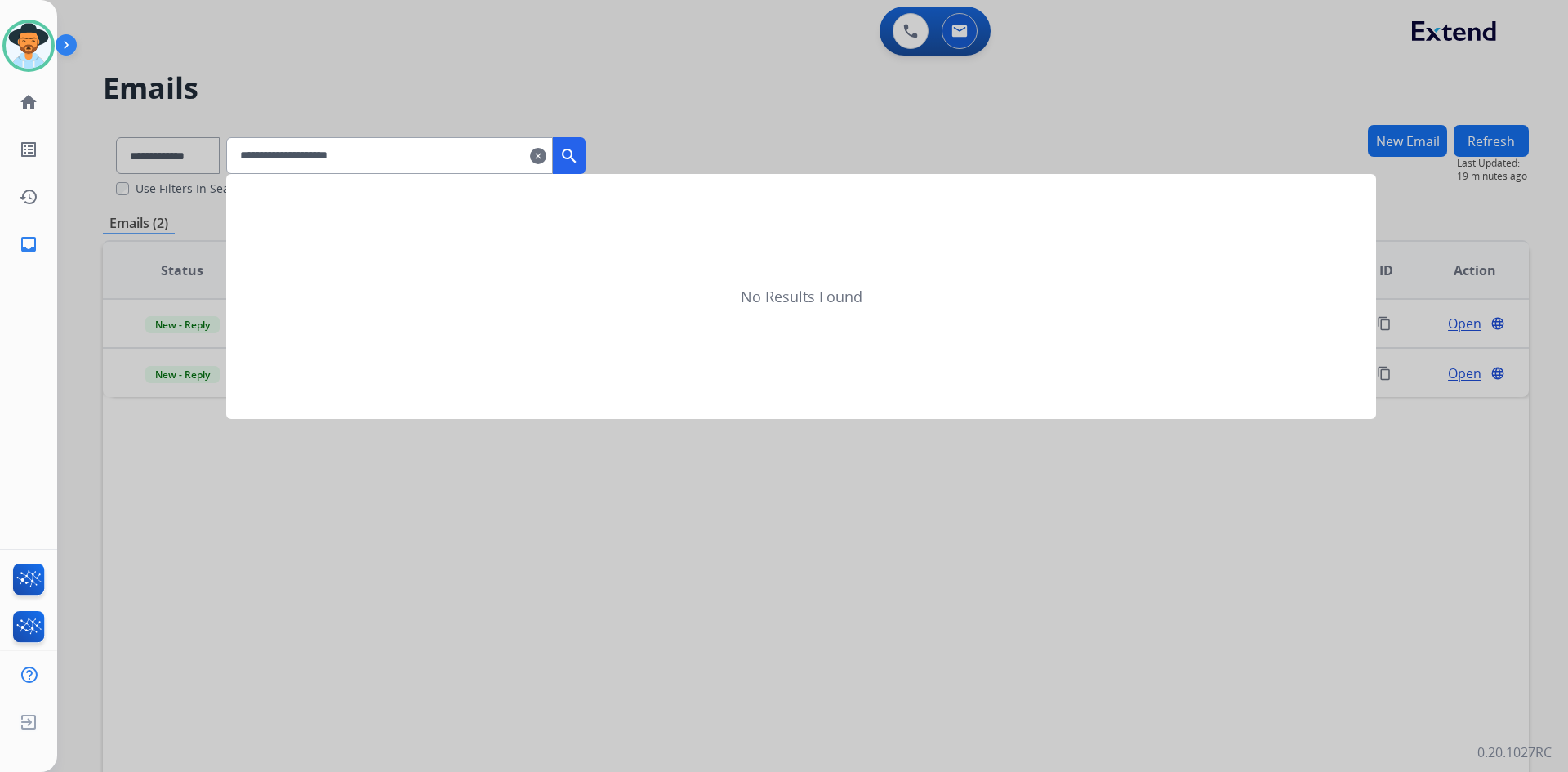
type input "**********"
click at [579, 157] on mat-icon "search" at bounding box center [570, 156] width 20 height 20
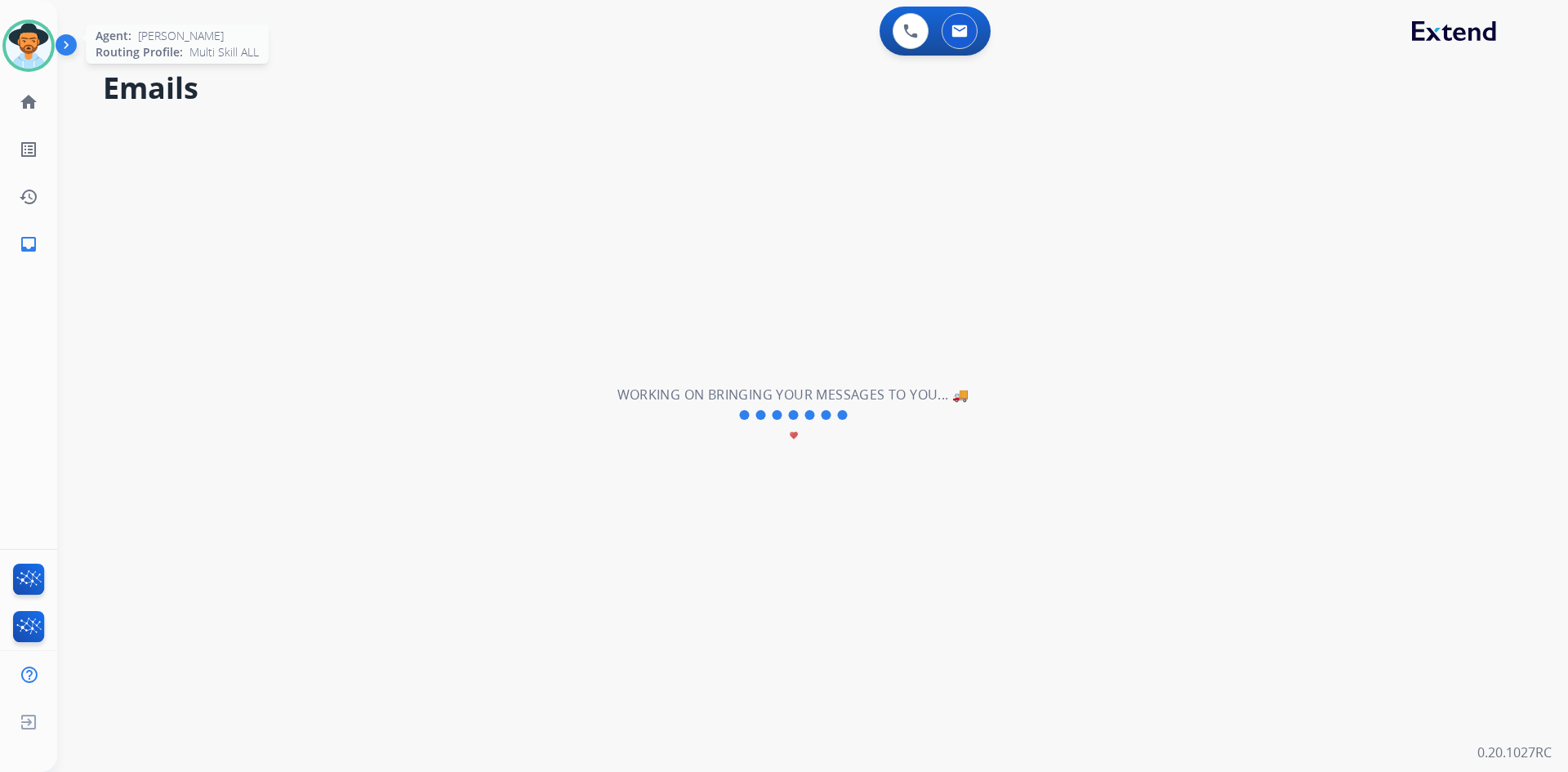
click at [24, 39] on img at bounding box center [29, 46] width 46 height 46
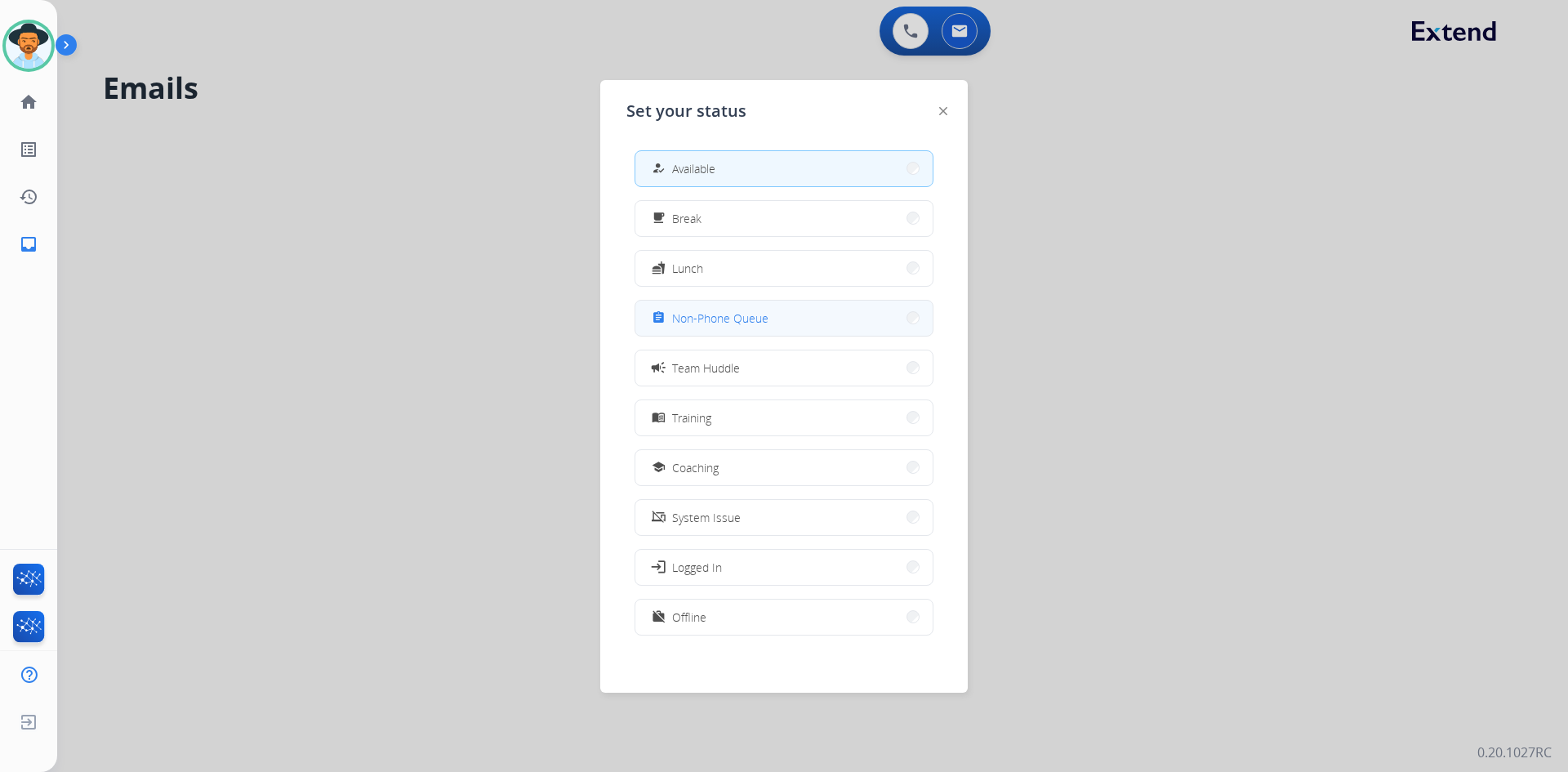
click at [746, 319] on span "Non-Phone Queue" at bounding box center [720, 318] width 96 height 17
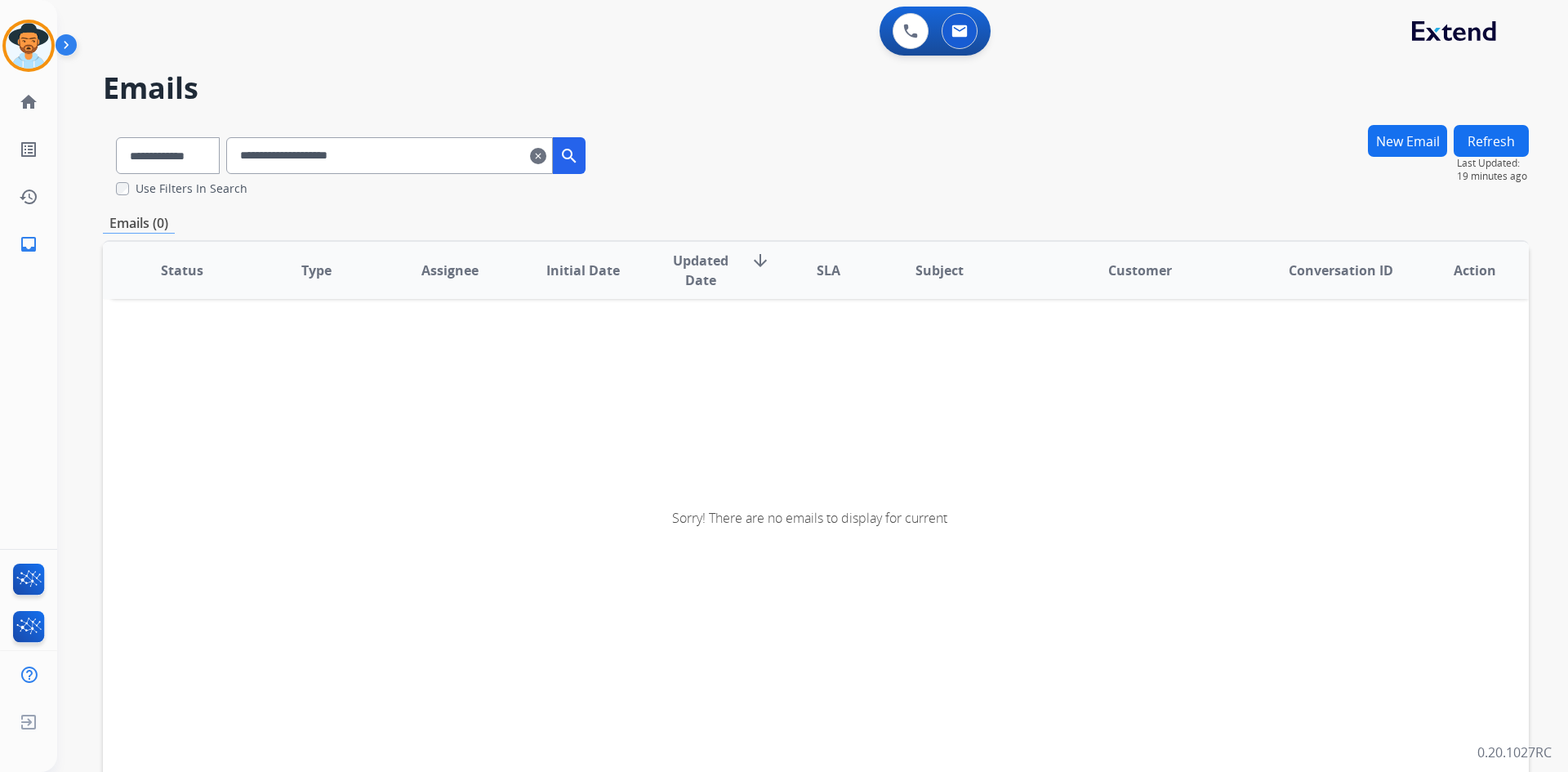
click at [579, 147] on mat-icon "search" at bounding box center [570, 156] width 20 height 20
click at [433, 154] on input "**********" at bounding box center [390, 155] width 327 height 37
click at [371, 159] on input "**********" at bounding box center [390, 155] width 327 height 37
click at [547, 155] on mat-icon "clear" at bounding box center [539, 156] width 16 height 20
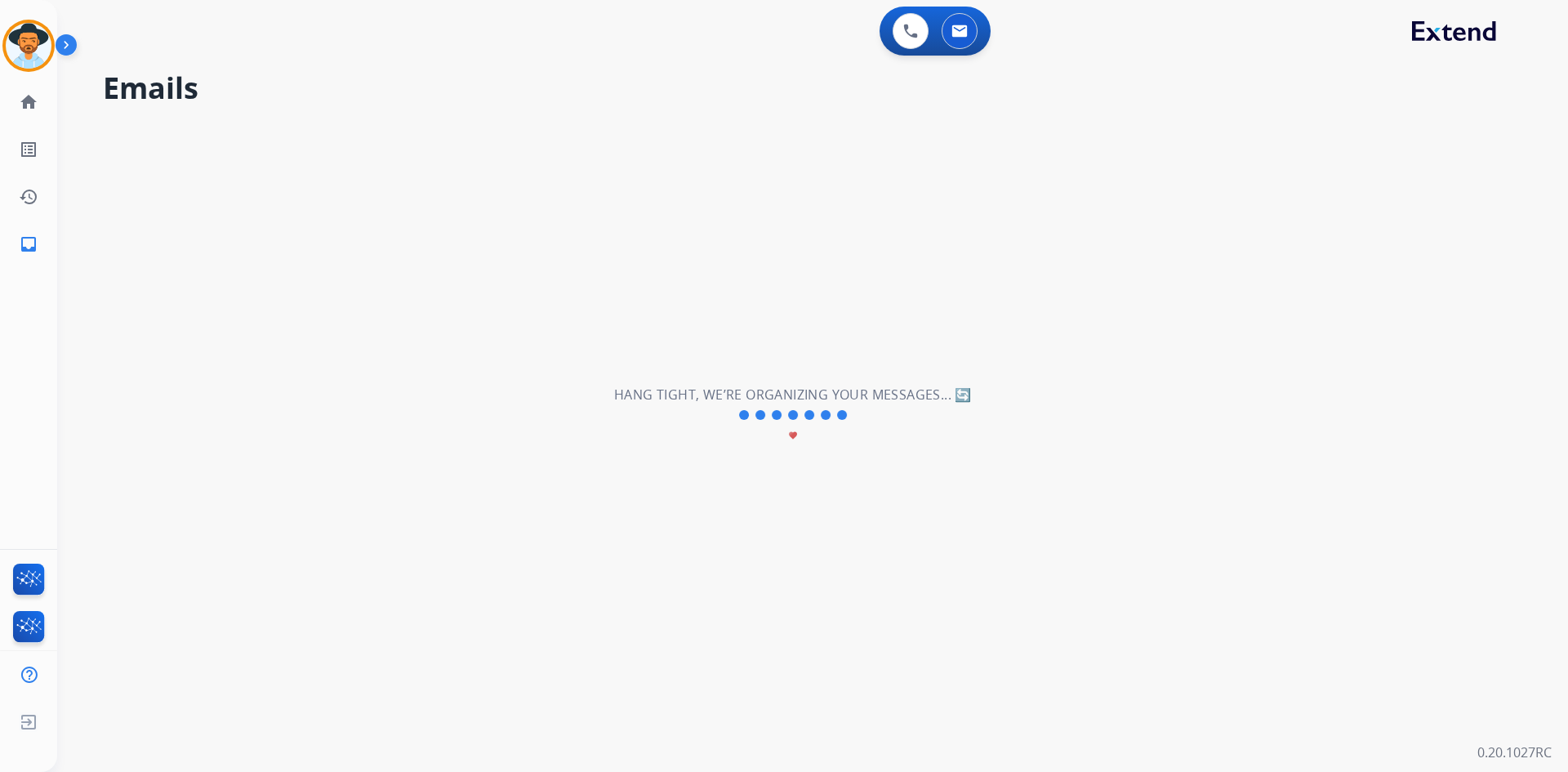
select select "**********"
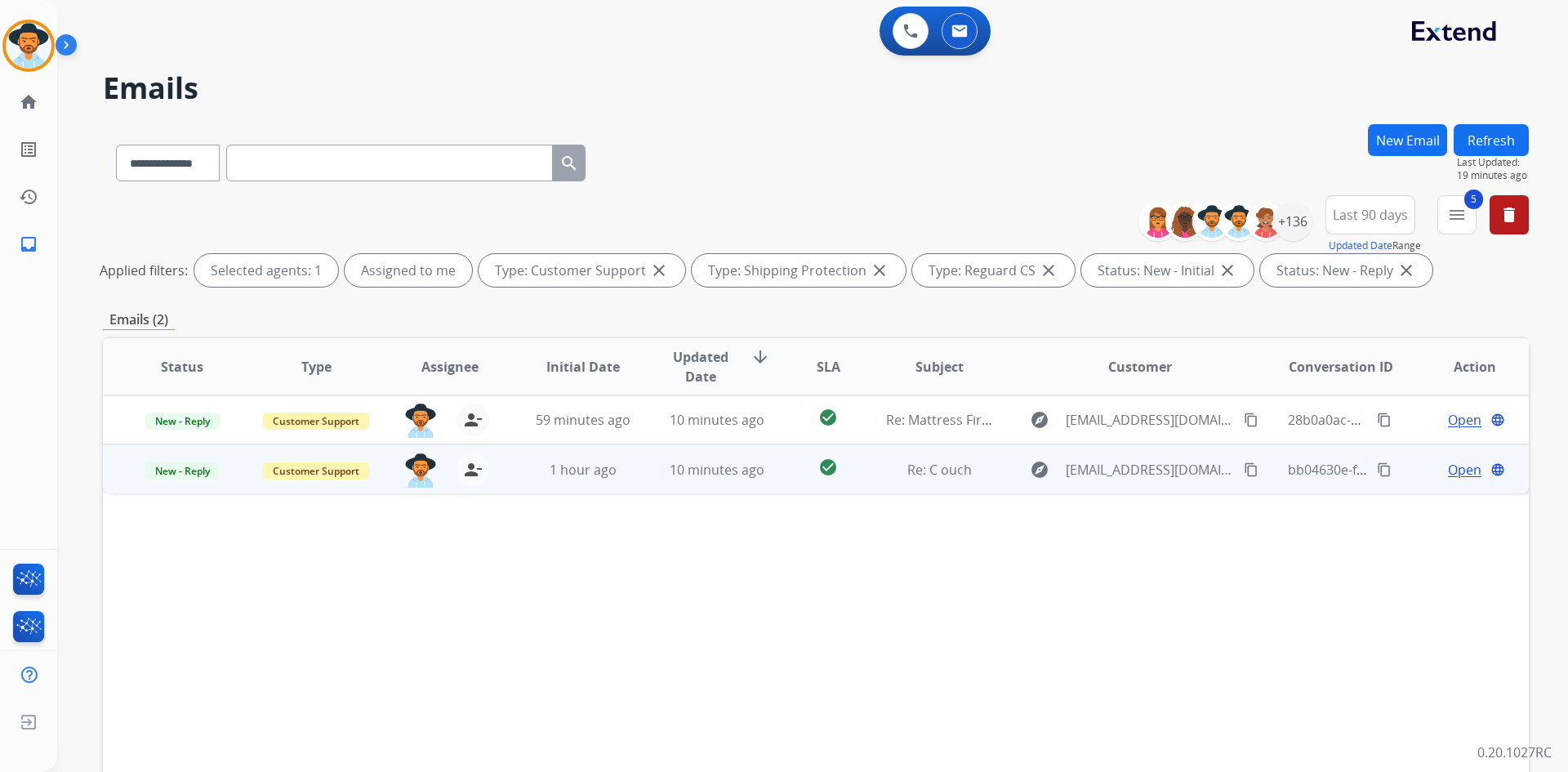
click at [1244, 469] on mat-icon "content_copy" at bounding box center [1251, 470] width 15 height 15
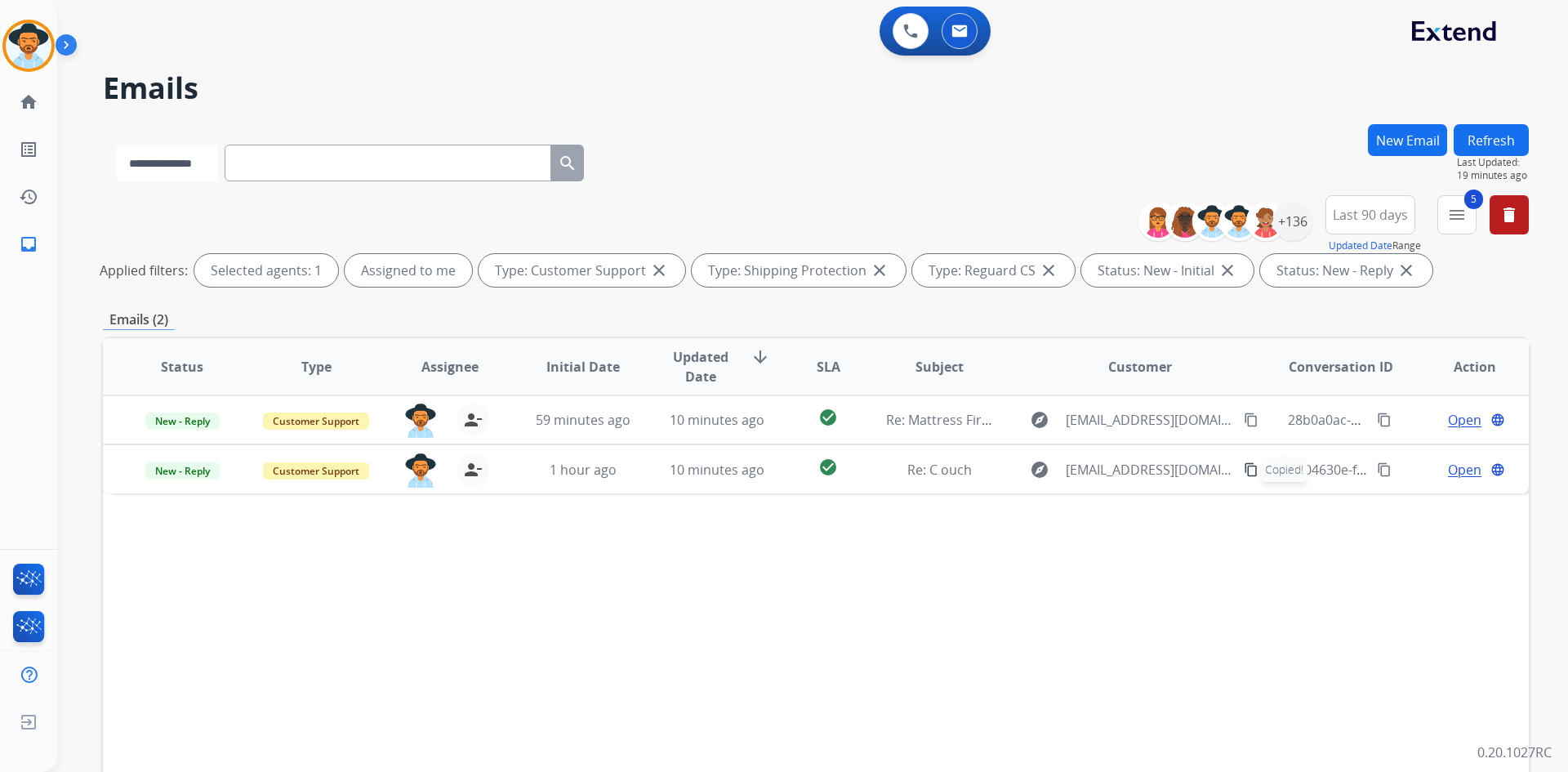
click at [196, 163] on select "**********" at bounding box center [167, 163] width 102 height 37
select select "**********"
click at [116, 145] on select "**********" at bounding box center [167, 163] width 102 height 37
click at [300, 163] on input "text" at bounding box center [390, 163] width 327 height 37
paste input "**********"
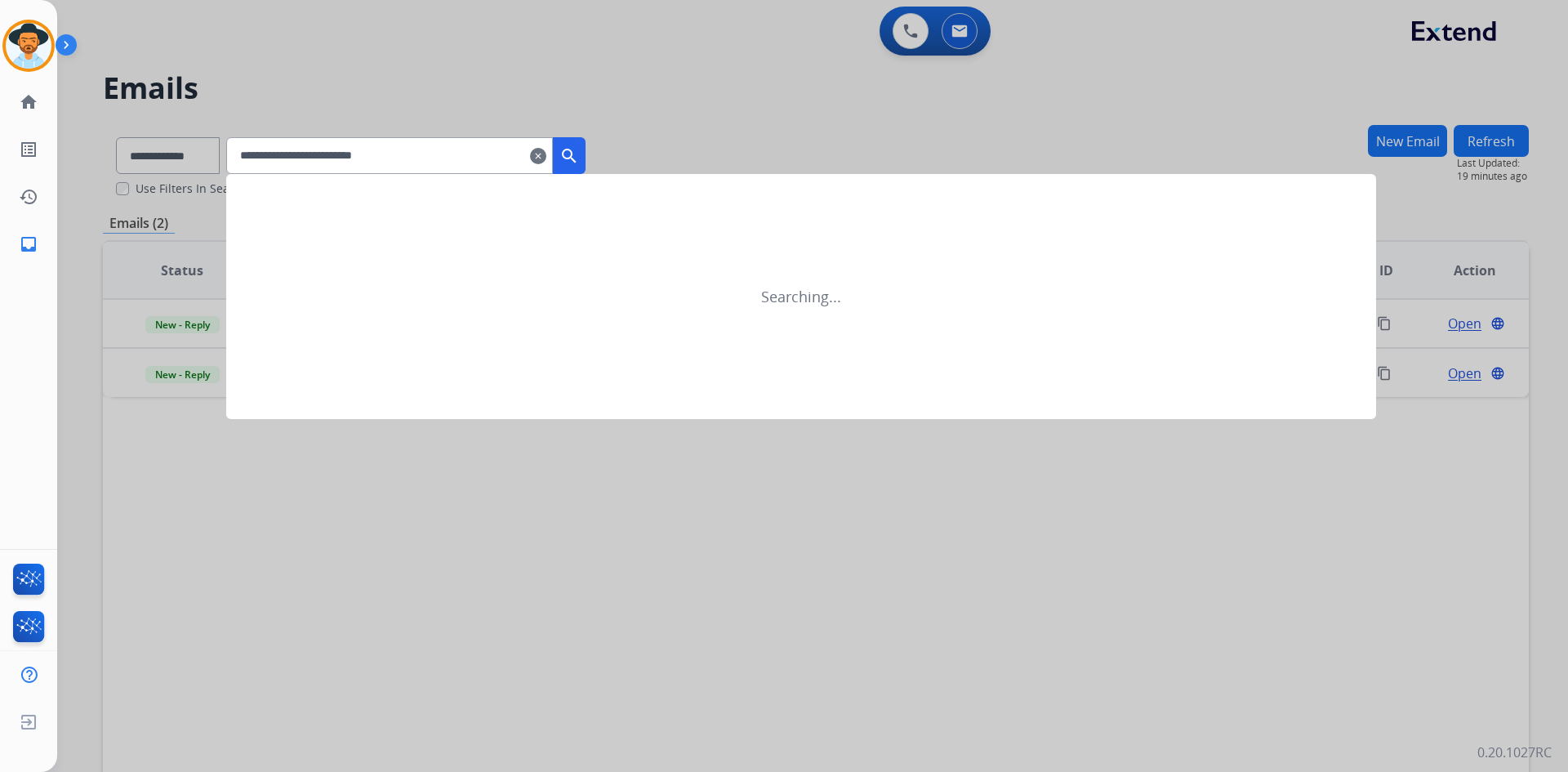
type input "**********"
click at [579, 150] on mat-icon "search" at bounding box center [570, 156] width 20 height 20
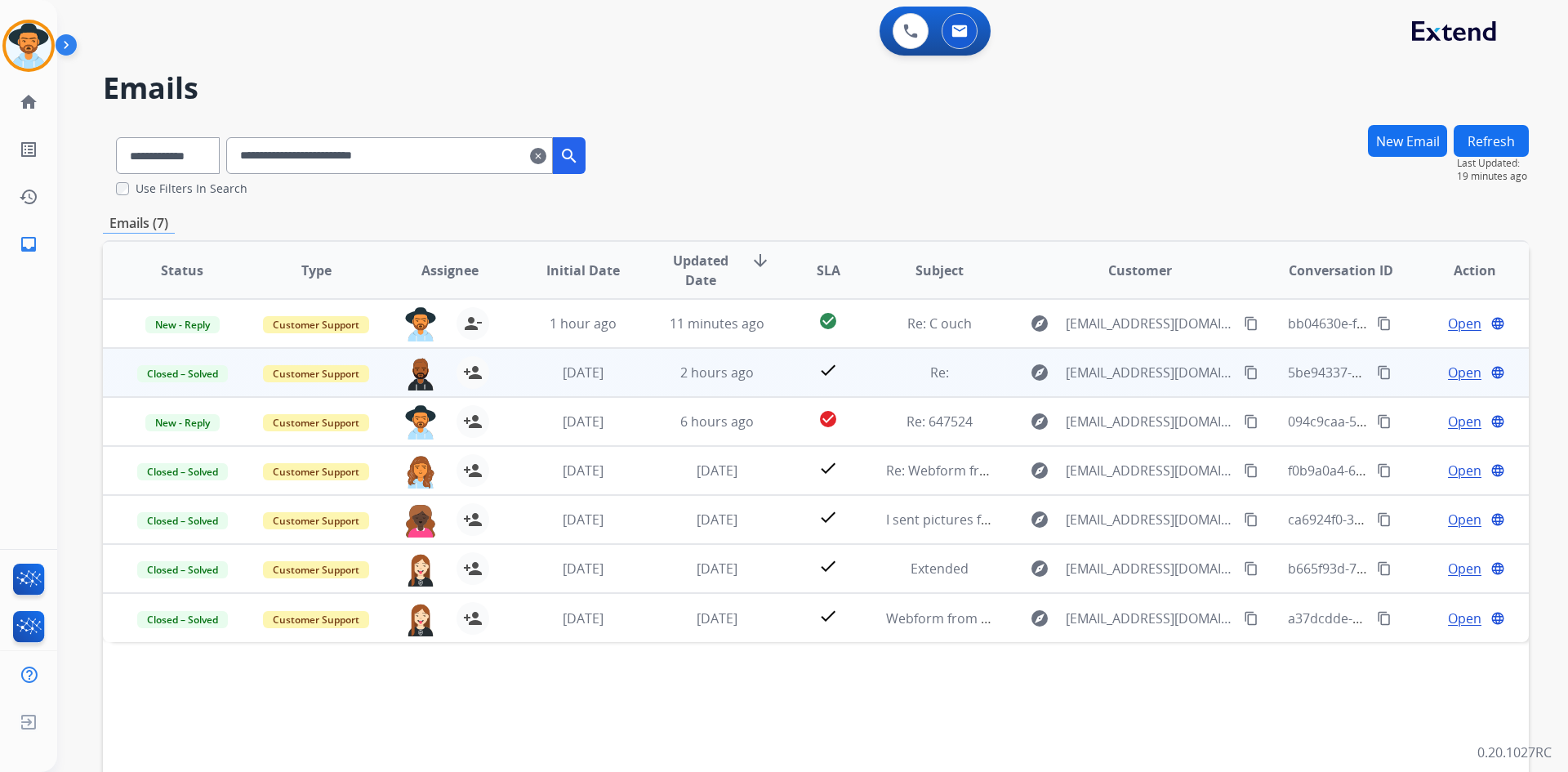
click at [1456, 371] on span "Open" at bounding box center [1465, 373] width 34 height 20
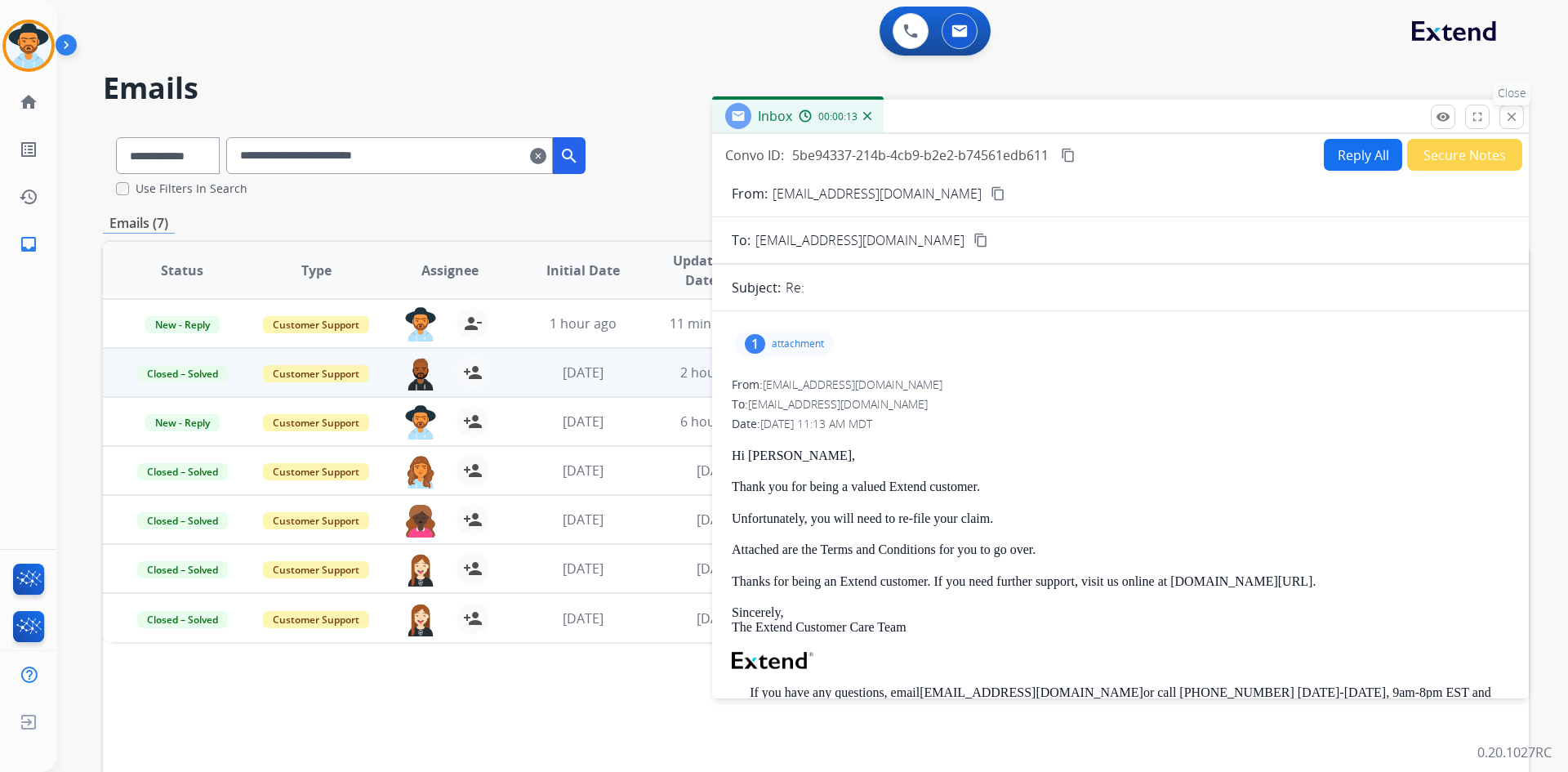
click at [1513, 111] on mat-icon "close" at bounding box center [1512, 117] width 15 height 15
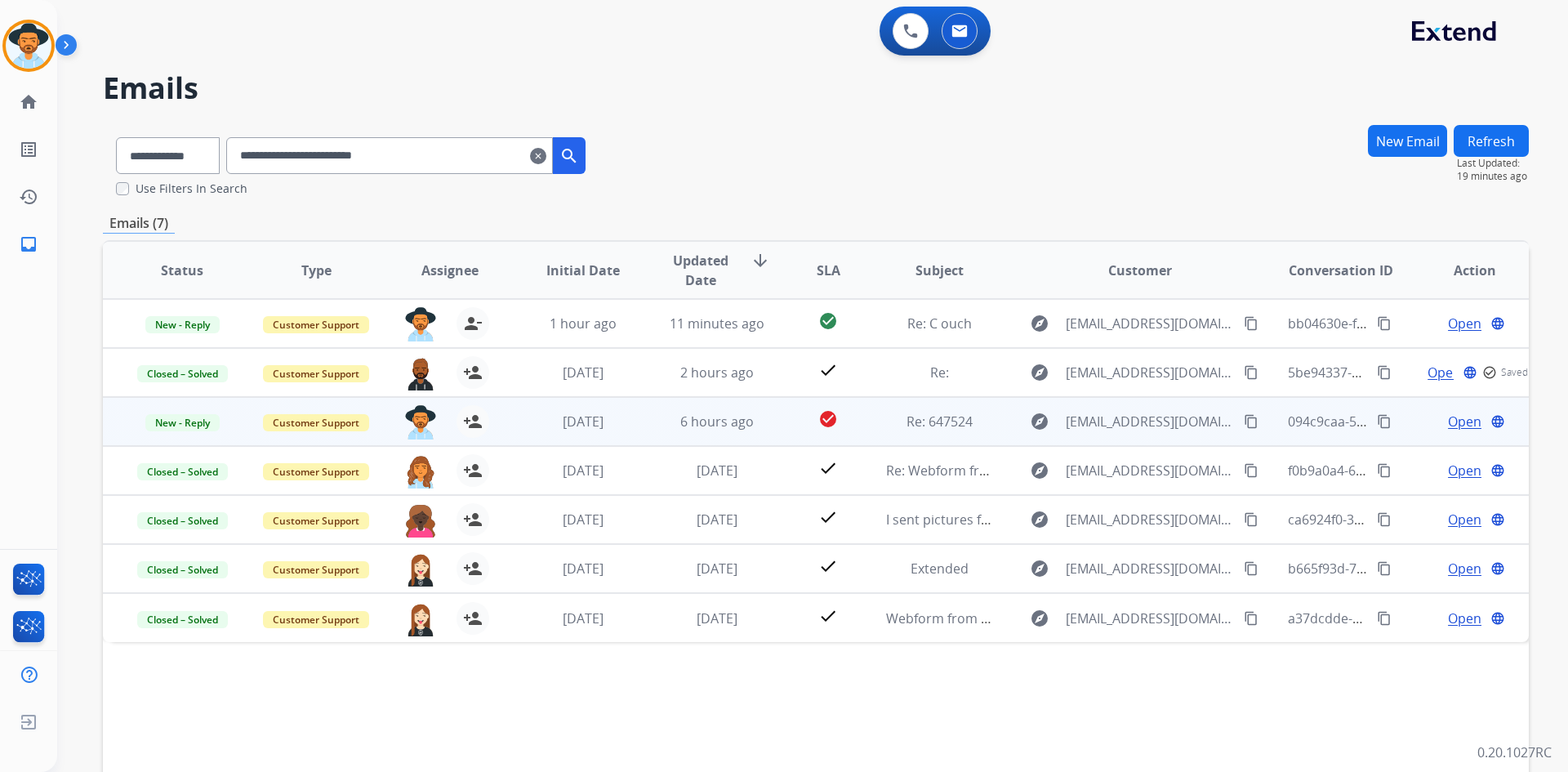
click at [1456, 420] on span "Open" at bounding box center [1465, 421] width 34 height 20
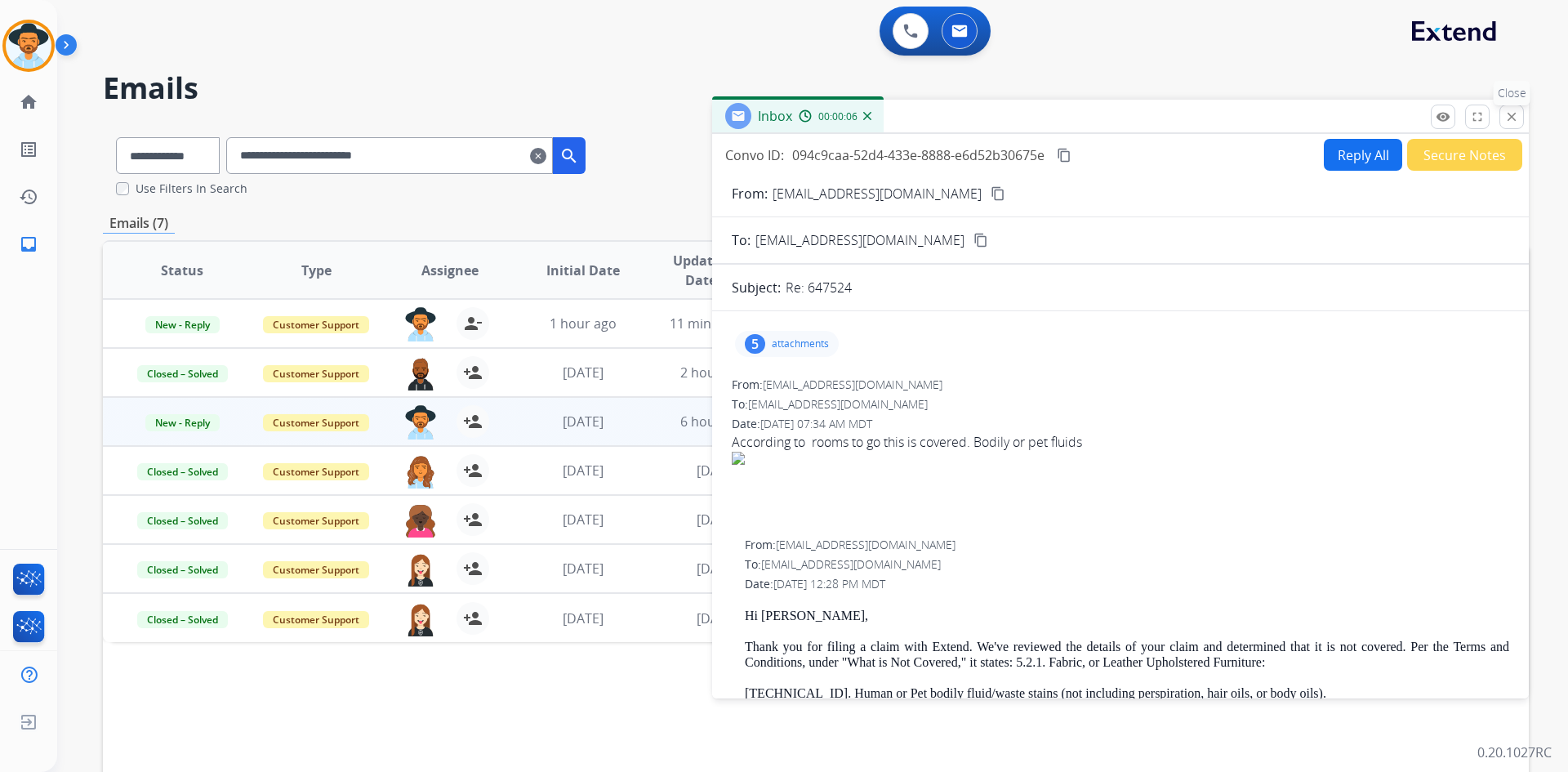
click at [1511, 120] on mat-icon "close" at bounding box center [1512, 117] width 15 height 15
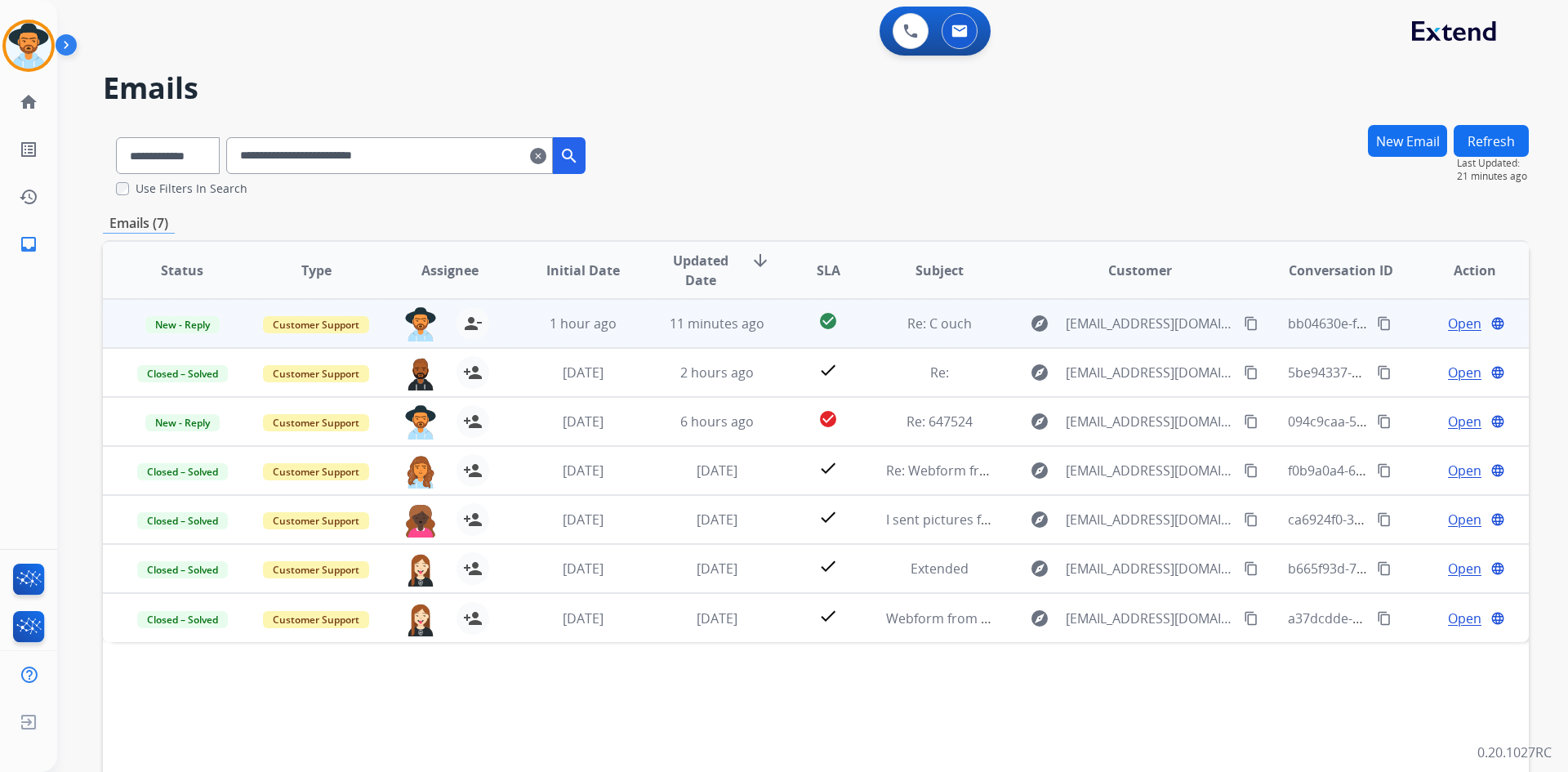
click at [1377, 323] on mat-icon "content_copy" at bounding box center [1384, 324] width 15 height 15
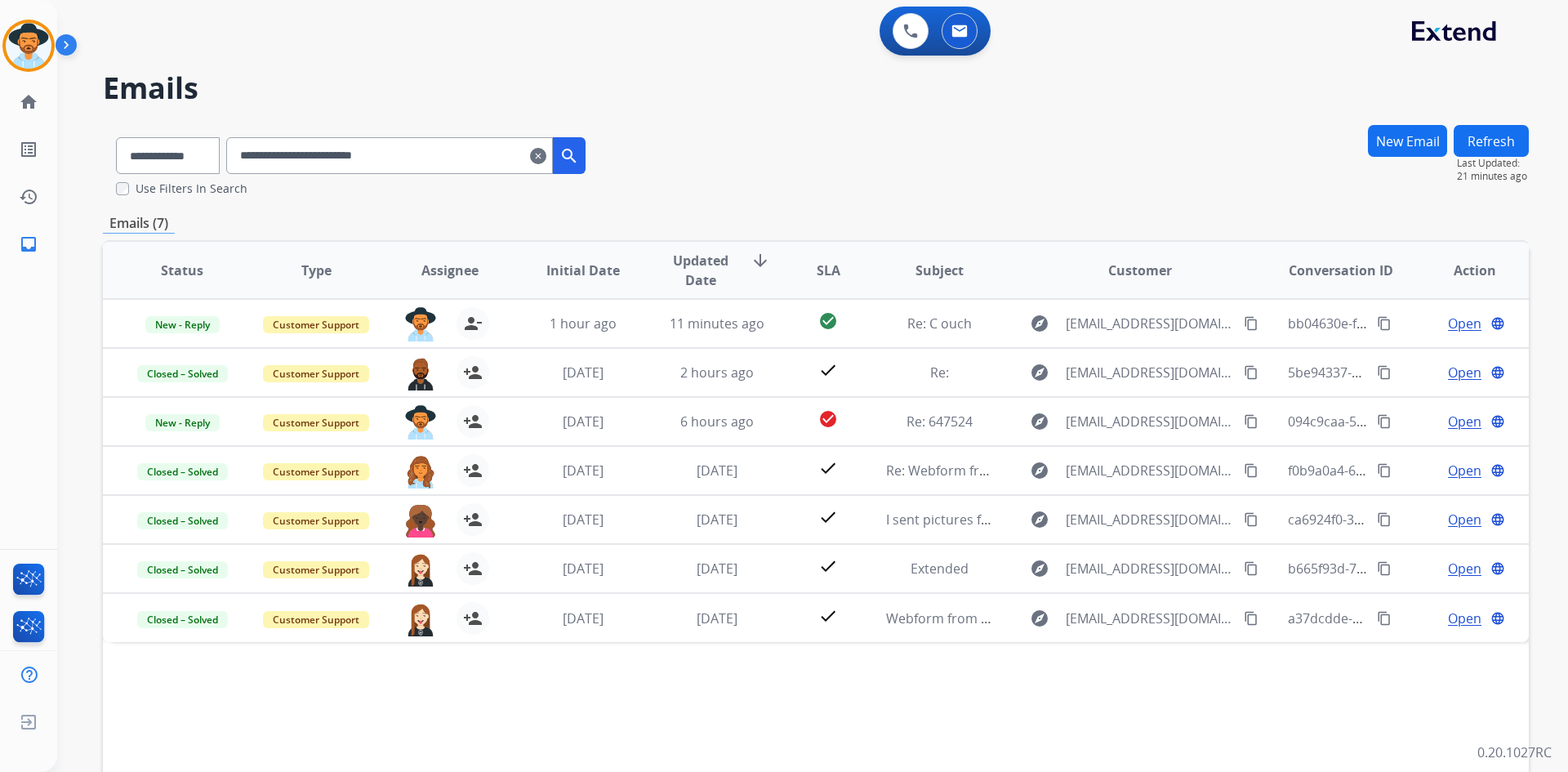
click at [547, 153] on mat-icon "clear" at bounding box center [539, 156] width 16 height 20
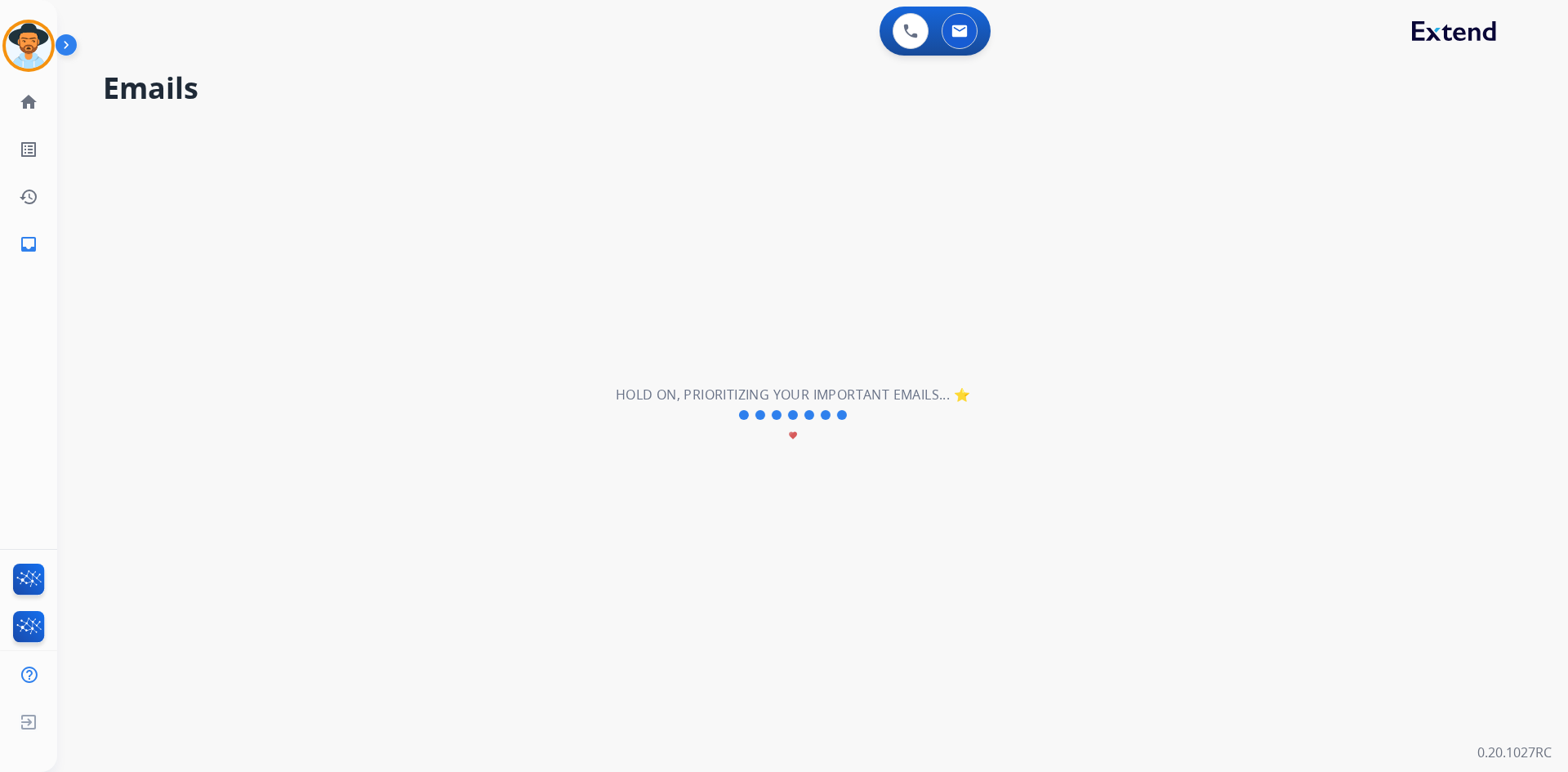
select select "**********"
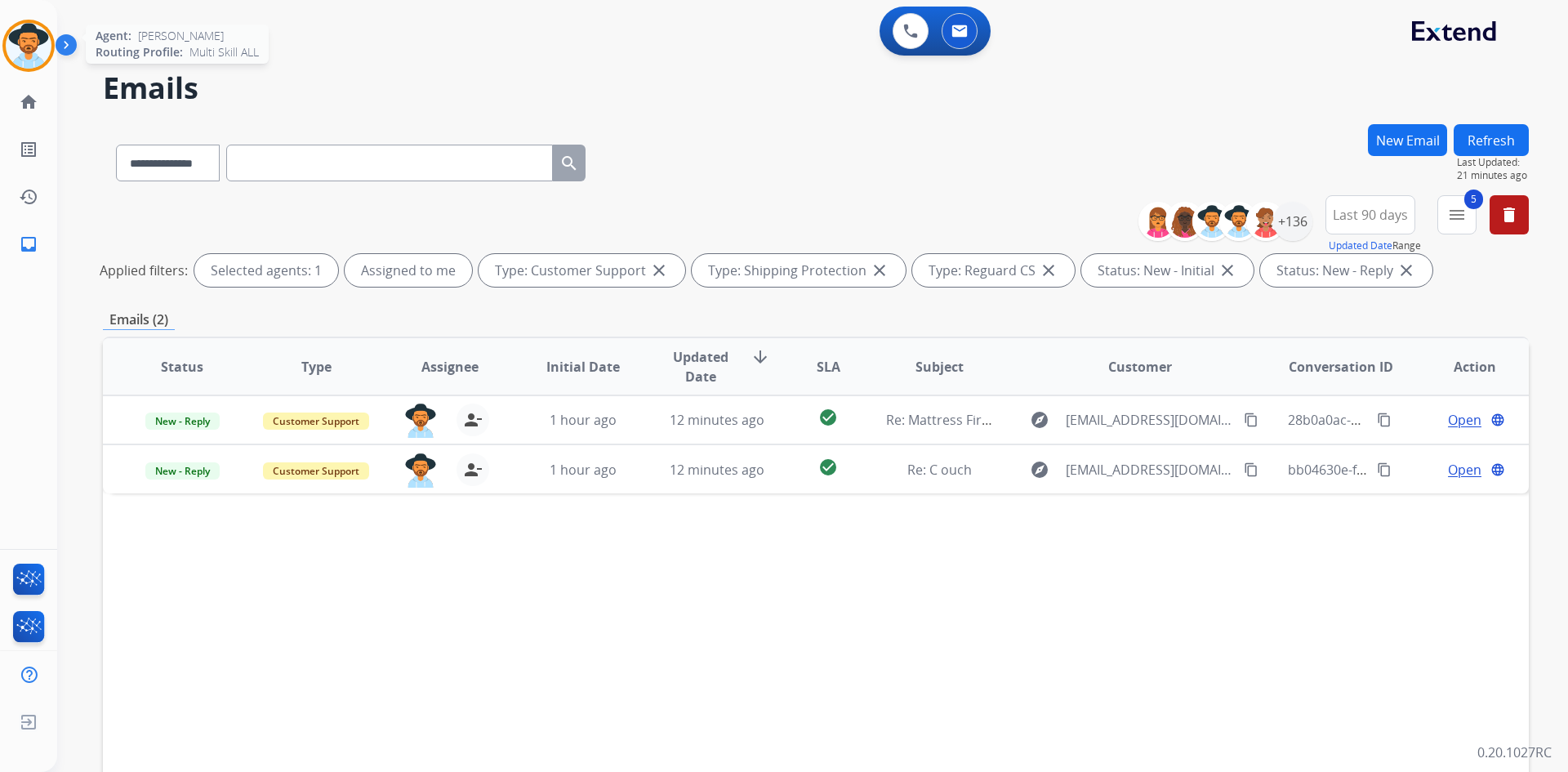
click at [42, 53] on img at bounding box center [29, 46] width 46 height 46
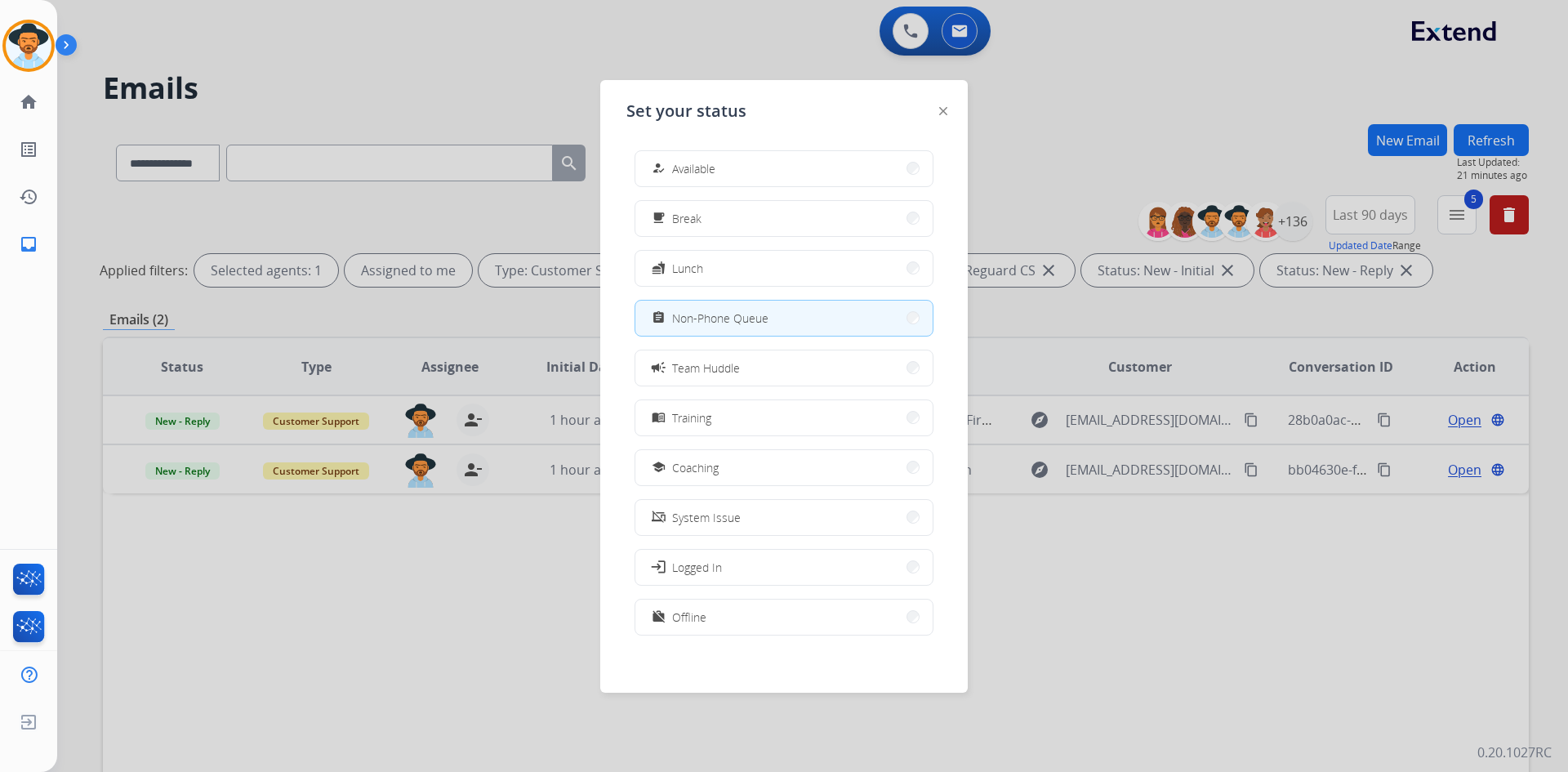
click at [686, 157] on button "how_to_reg Available" at bounding box center [784, 168] width 297 height 35
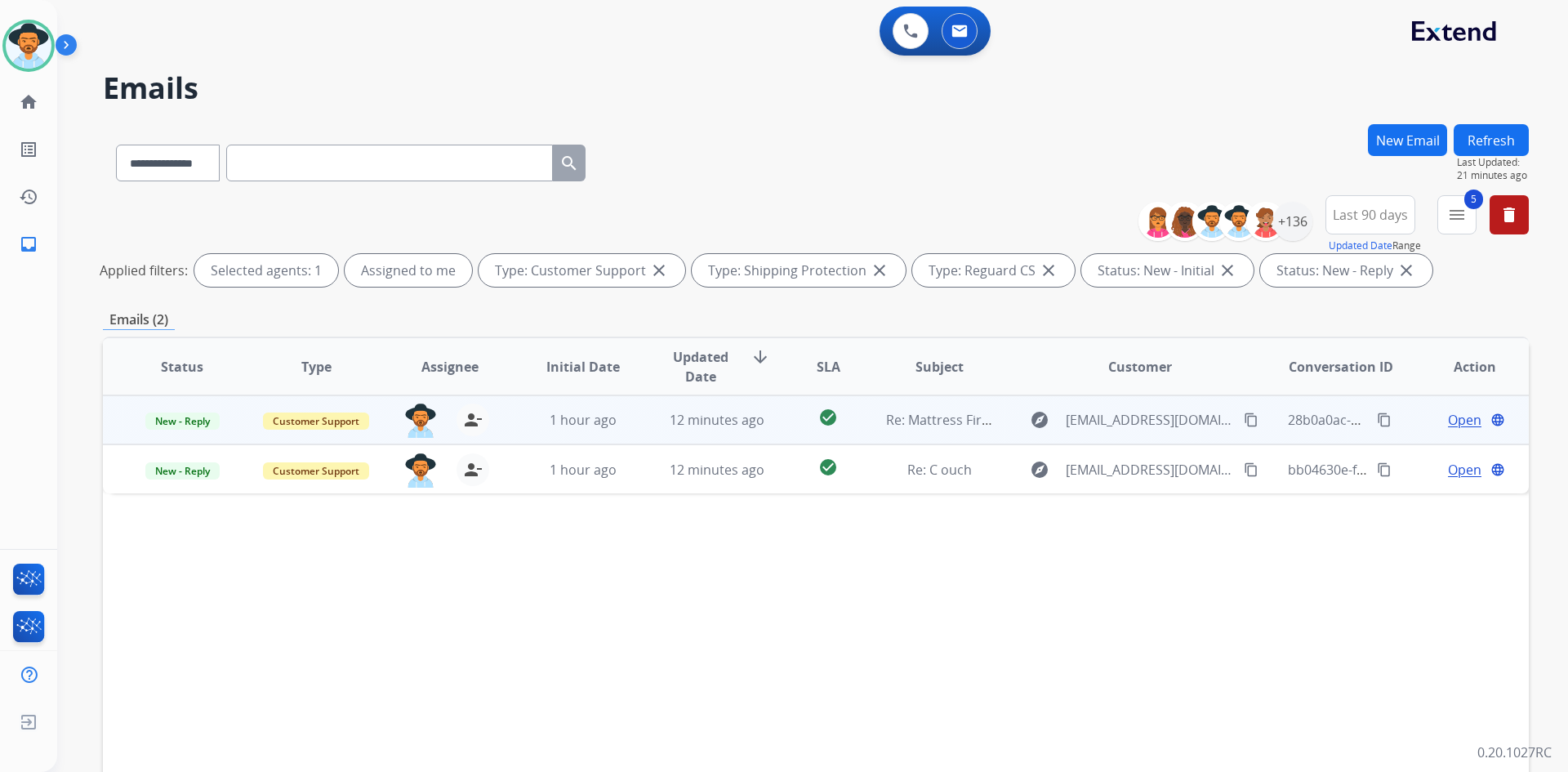
click at [1244, 422] on mat-icon "content_copy" at bounding box center [1251, 420] width 15 height 15
click at [1458, 416] on span "Open" at bounding box center [1465, 420] width 34 height 20
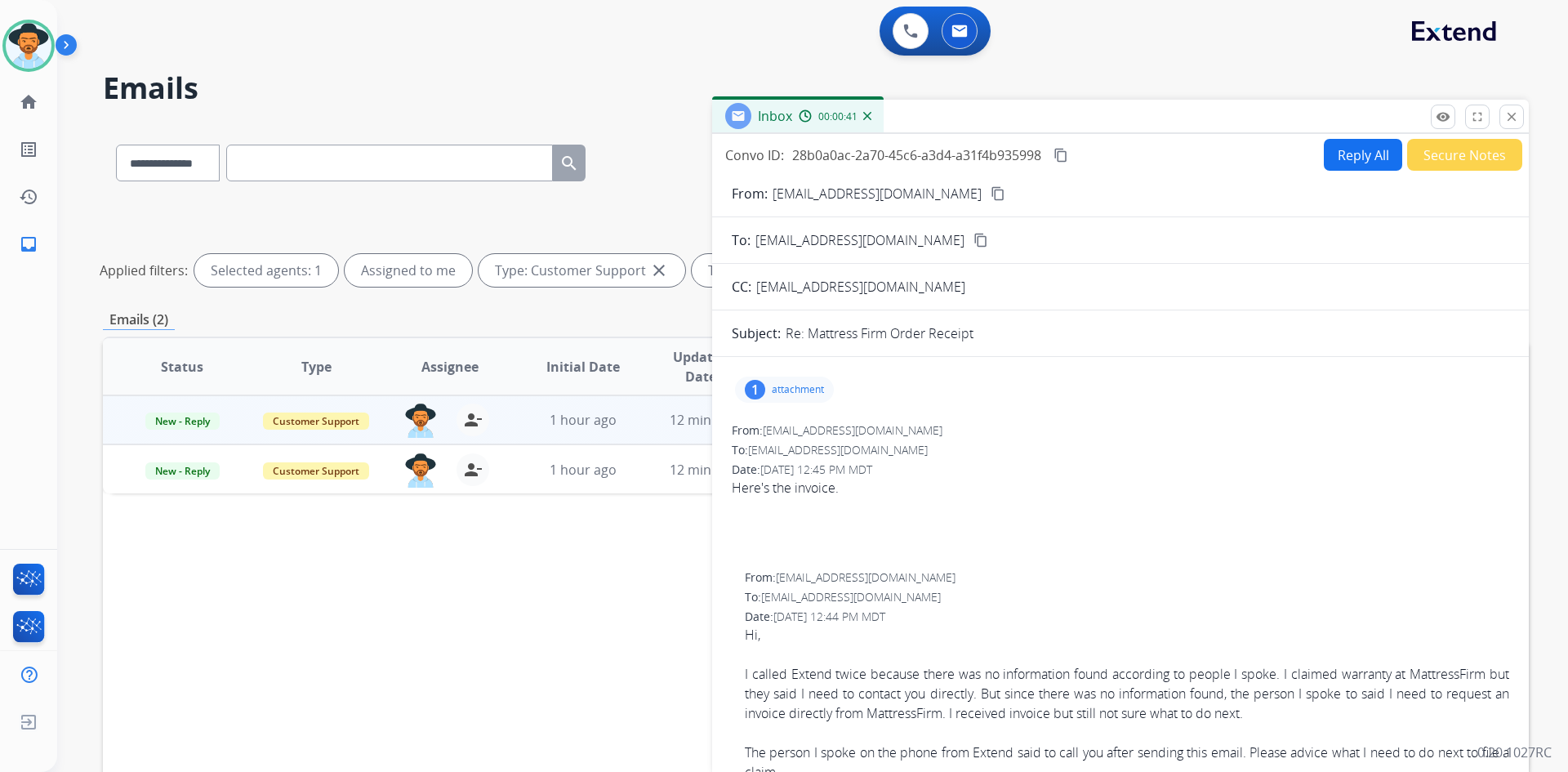
click at [789, 392] on p "attachment" at bounding box center [798, 390] width 53 height 13
click at [790, 434] on p "SO004449817.pdf" at bounding box center [801, 431] width 107 height 20
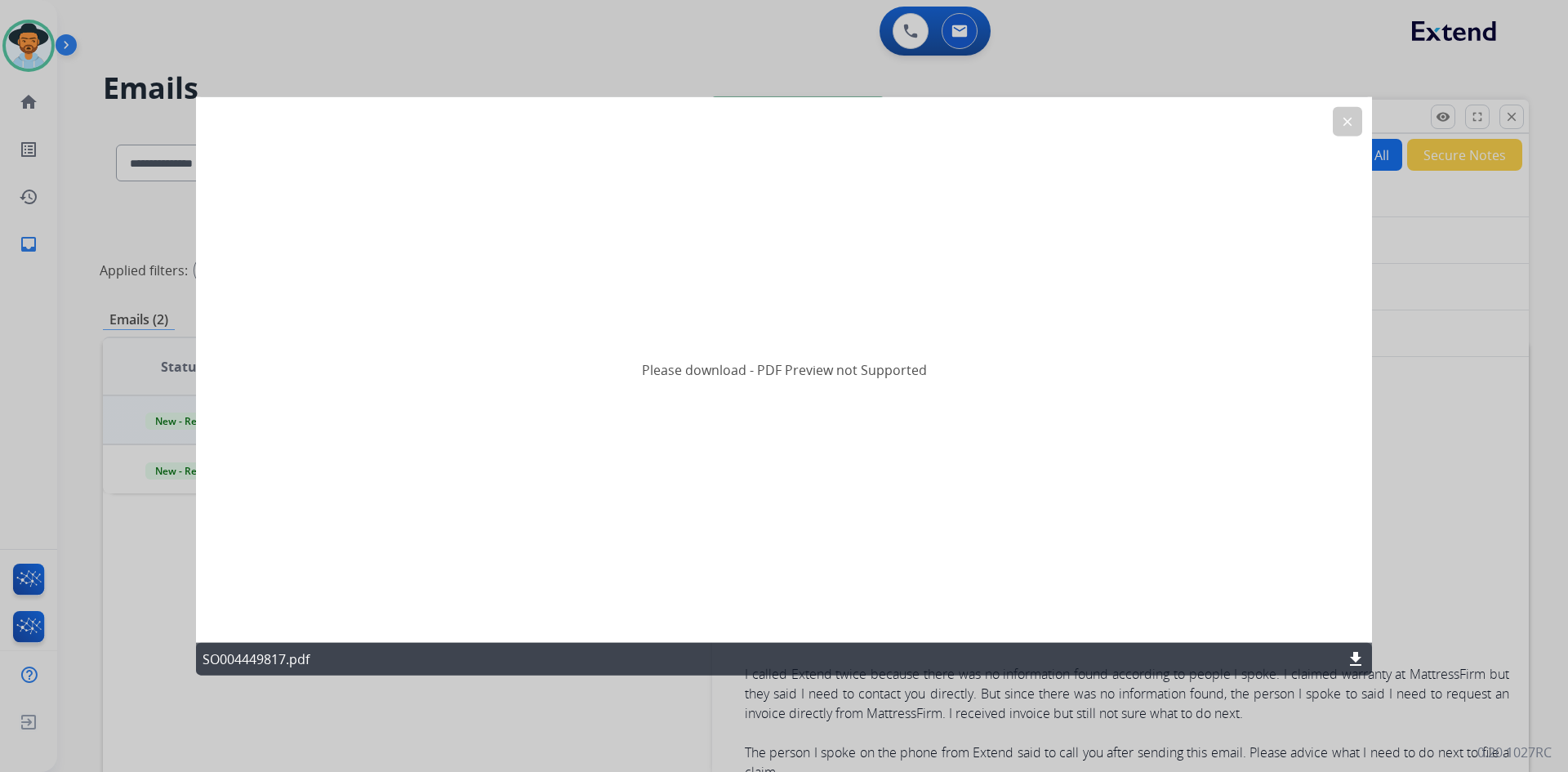
click at [1341, 113] on button "clear" at bounding box center [1348, 121] width 30 height 30
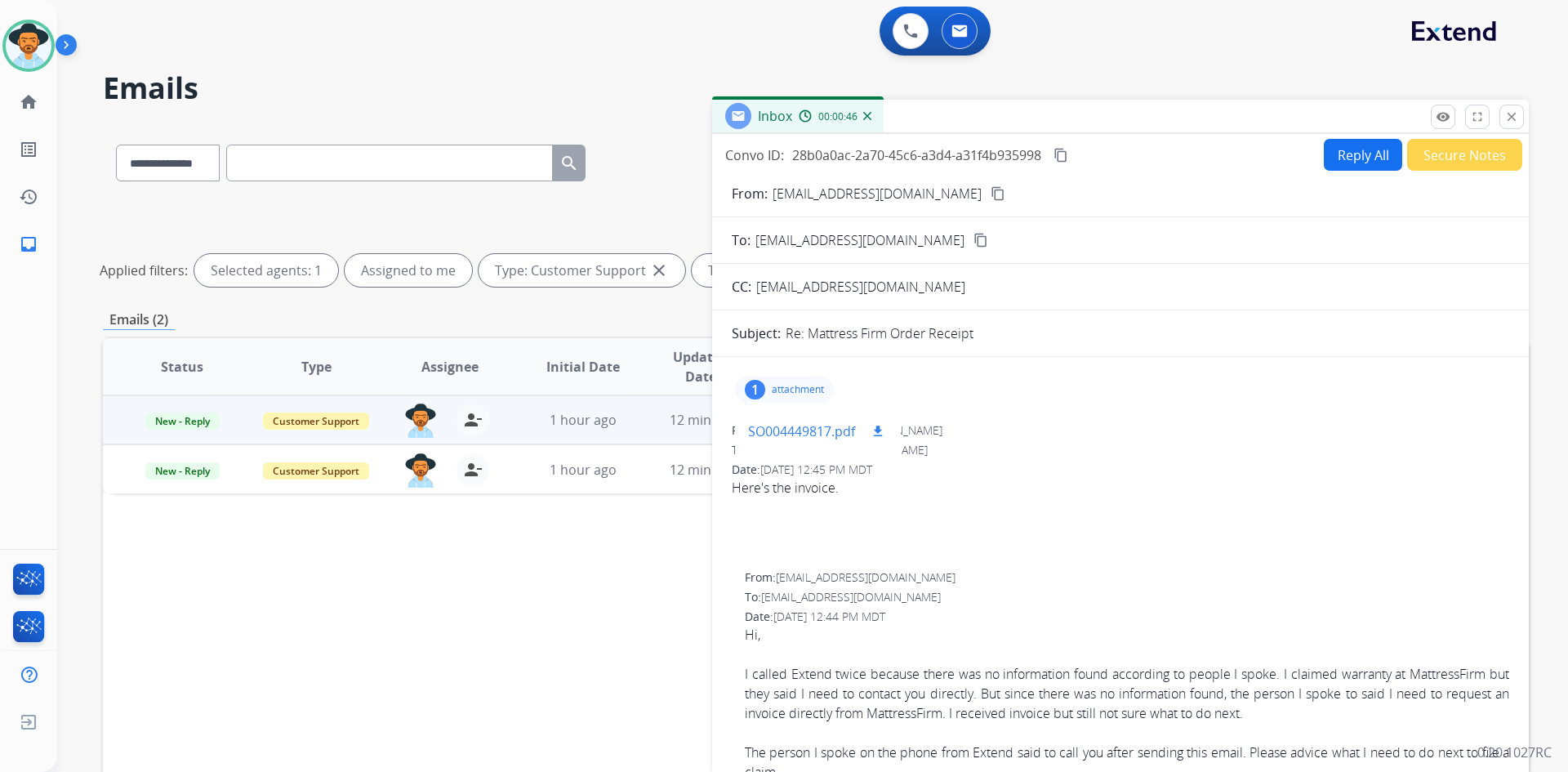
click at [883, 433] on mat-icon "download" at bounding box center [878, 431] width 15 height 15
click at [791, 388] on p "attachment" at bounding box center [798, 390] width 53 height 13
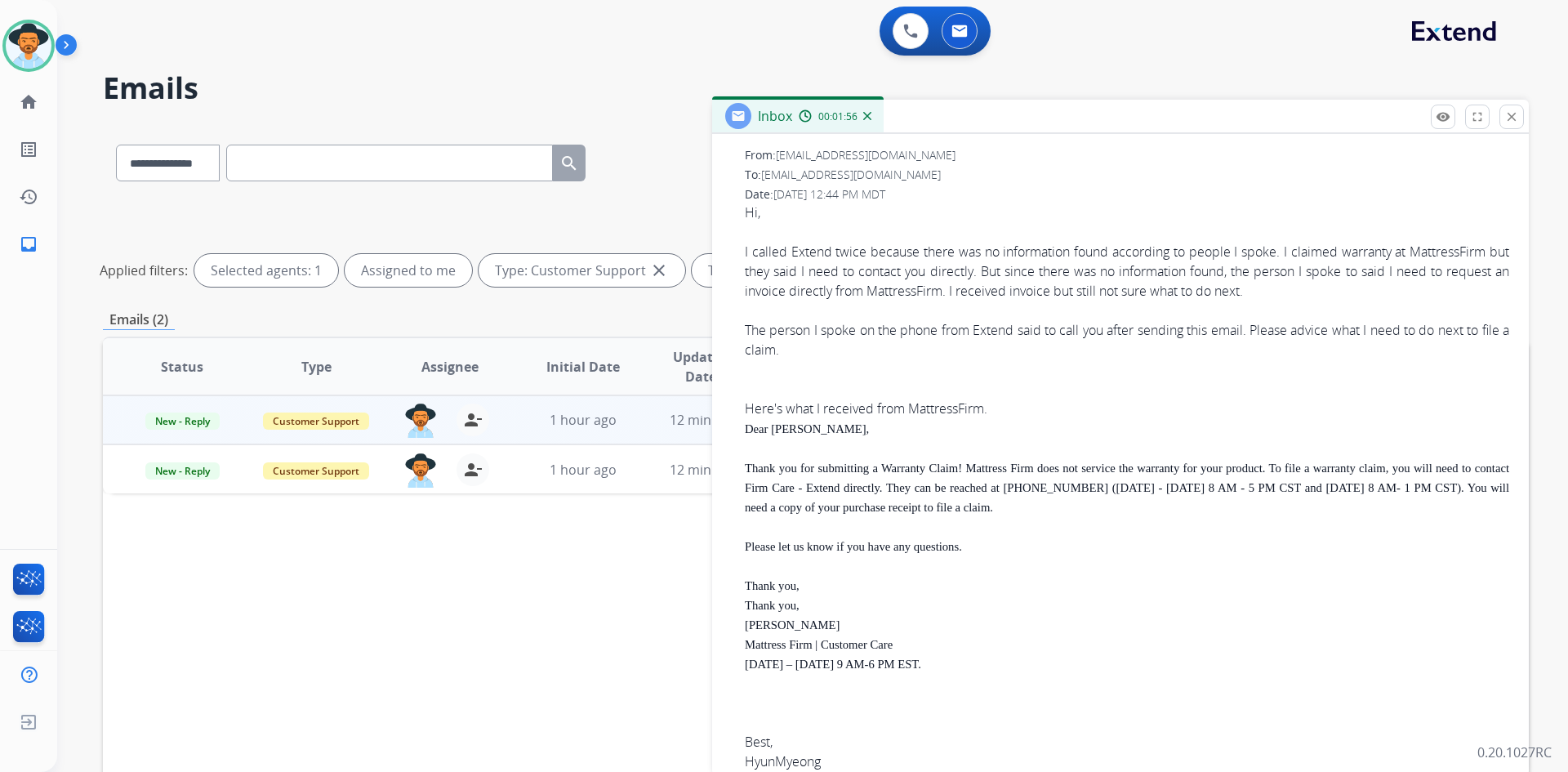
scroll to position [490, 0]
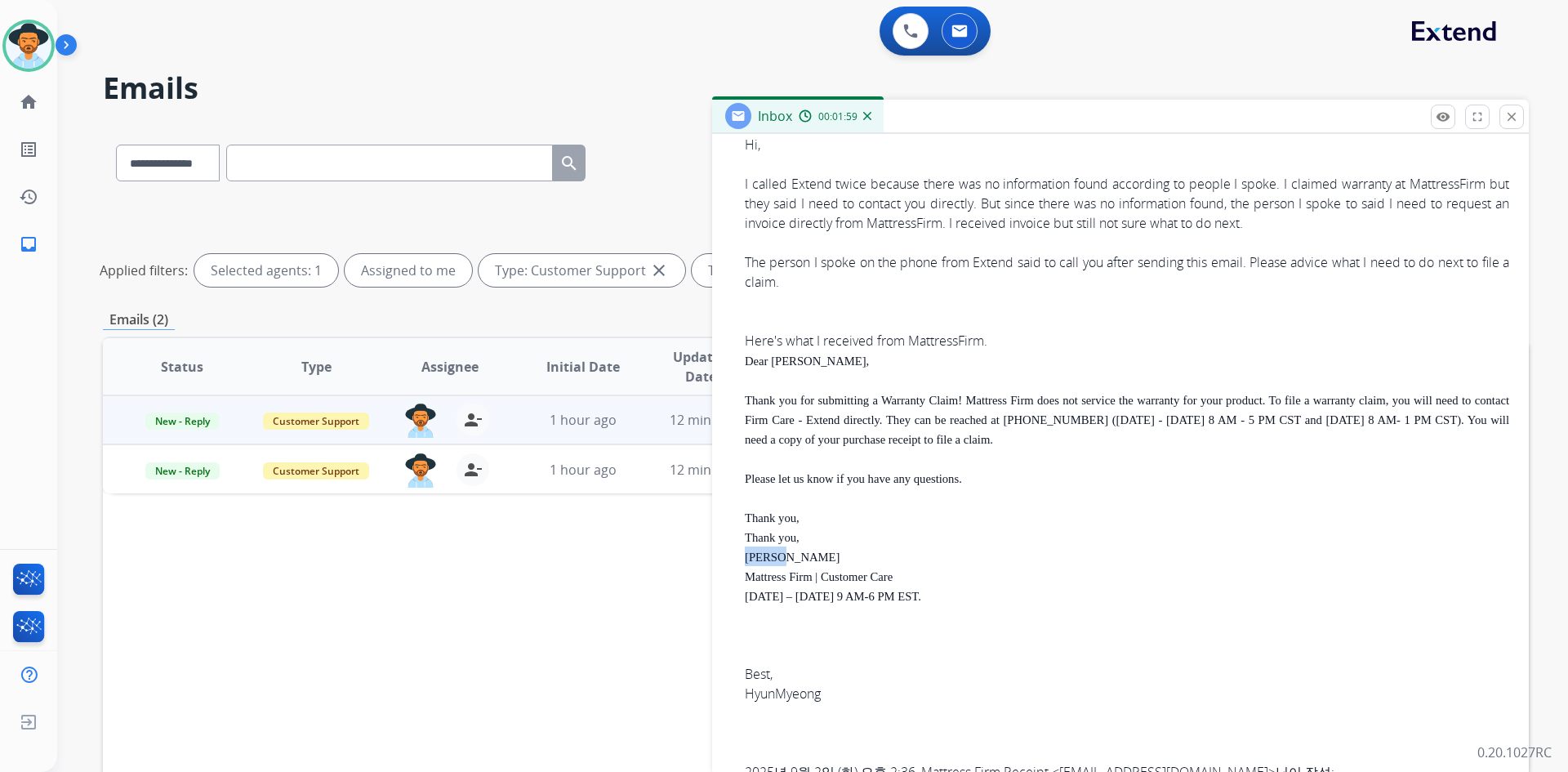
drag, startPoint x: 747, startPoint y: 559, endPoint x: 782, endPoint y: 562, distance: 35.1
click at [782, 562] on span "Thank you, [PERSON_NAME] Mattress Firm | Customer Care [DATE] – [DATE] 9 AM-6 P…" at bounding box center [832, 568] width 177 height 72
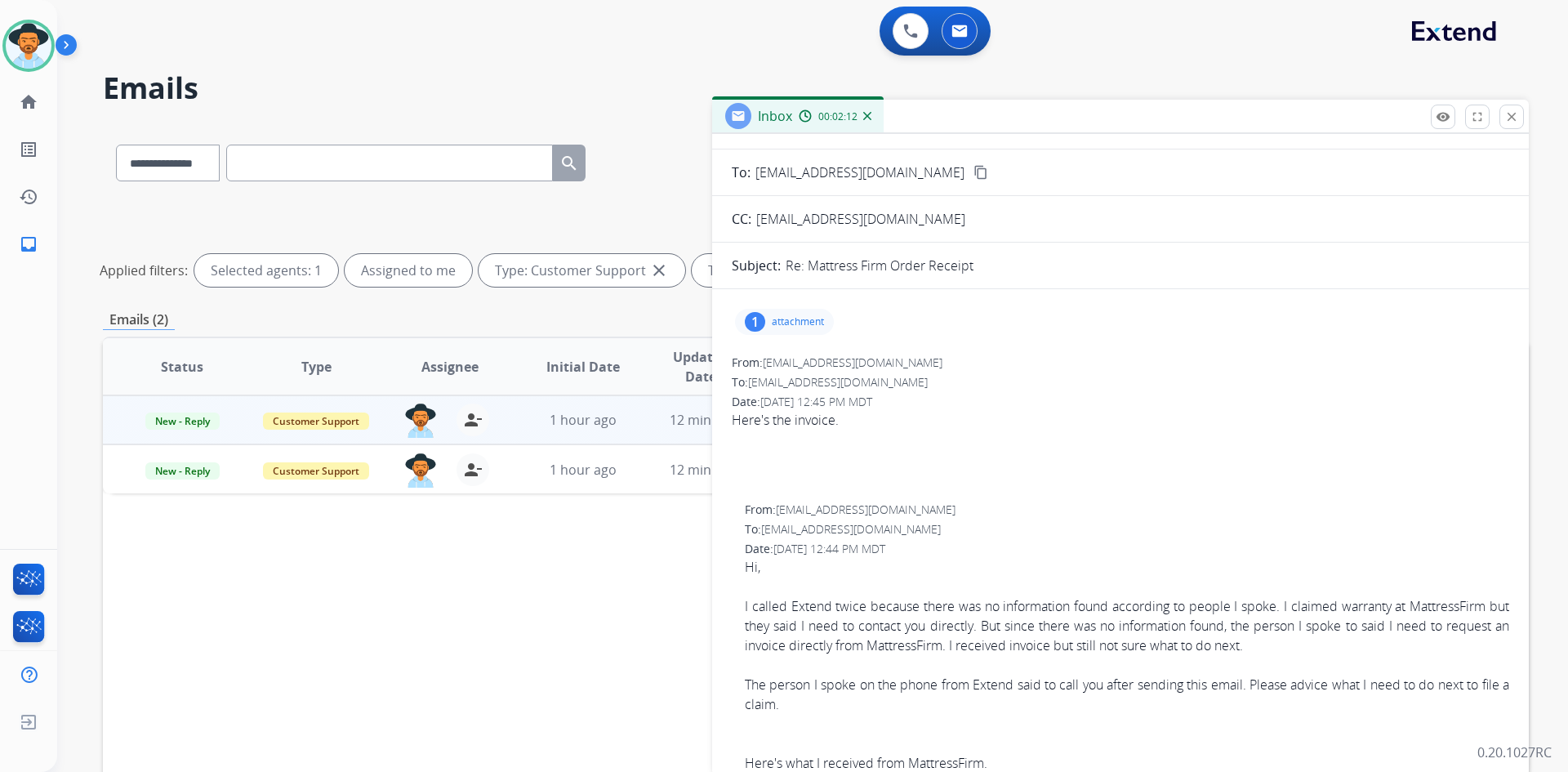
scroll to position [0, 0]
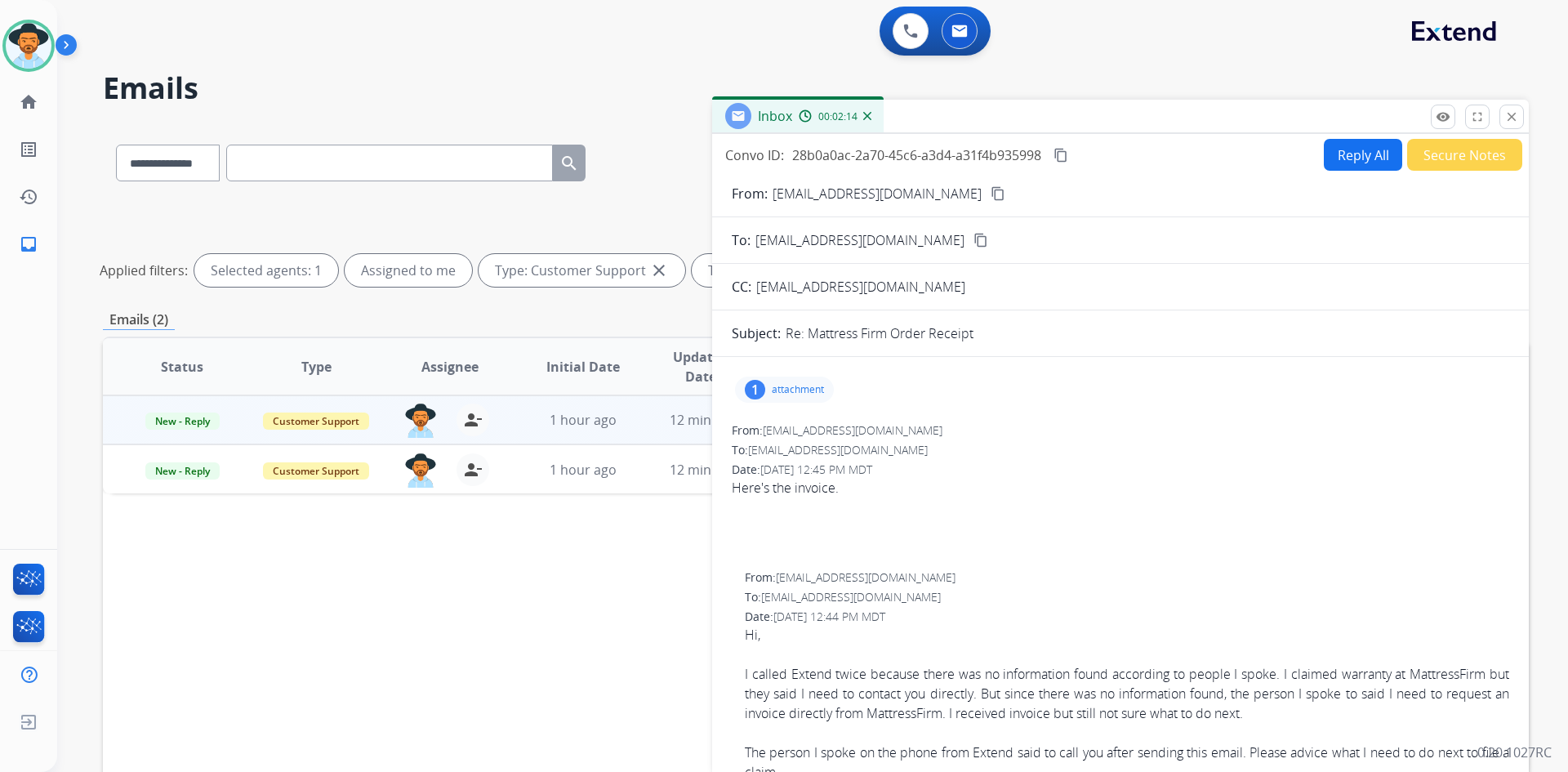
click at [1338, 149] on button "Reply All" at bounding box center [1364, 154] width 79 height 32
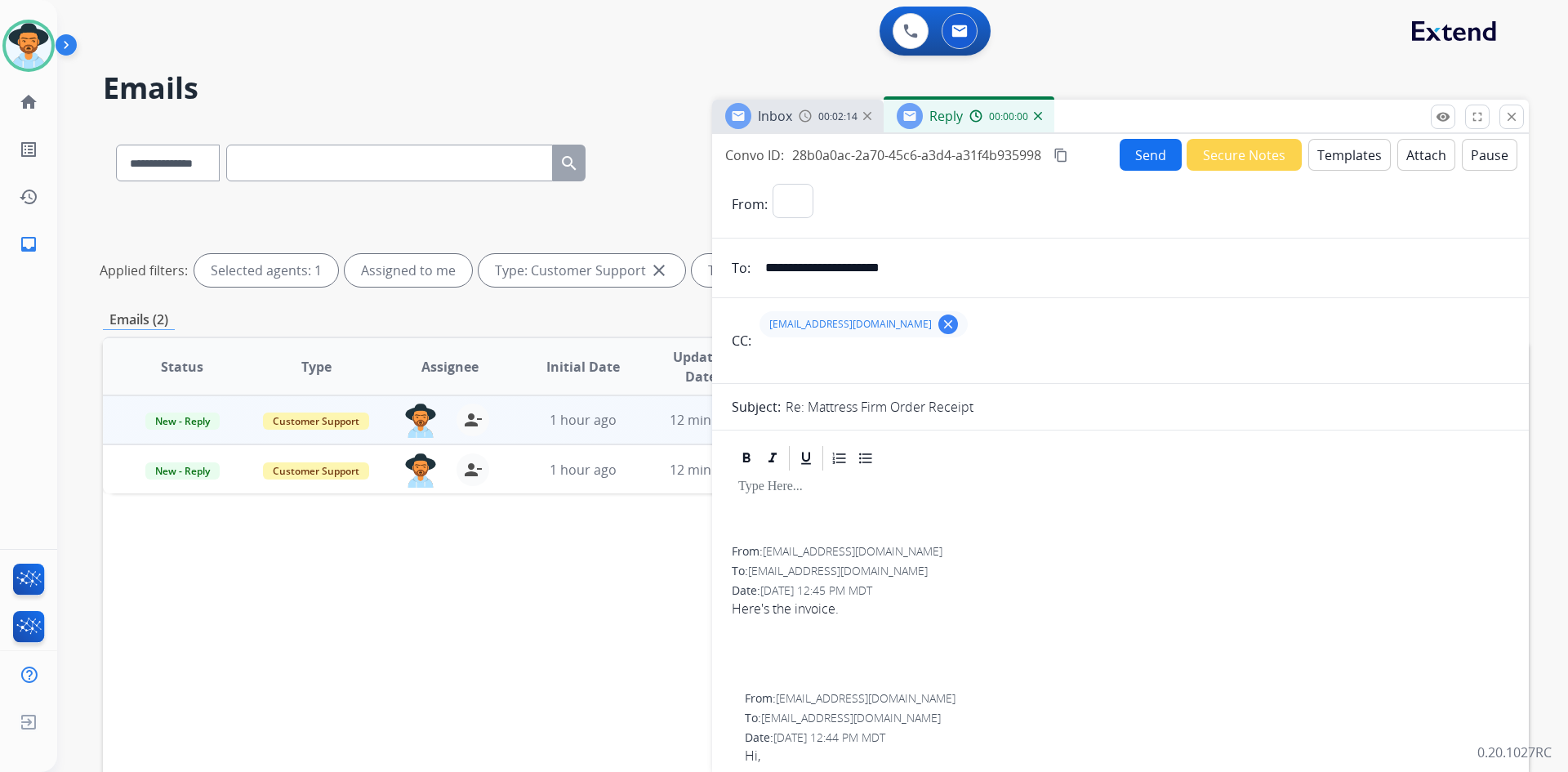
select select "**********"
click at [1346, 159] on button "Templates" at bounding box center [1350, 154] width 82 height 32
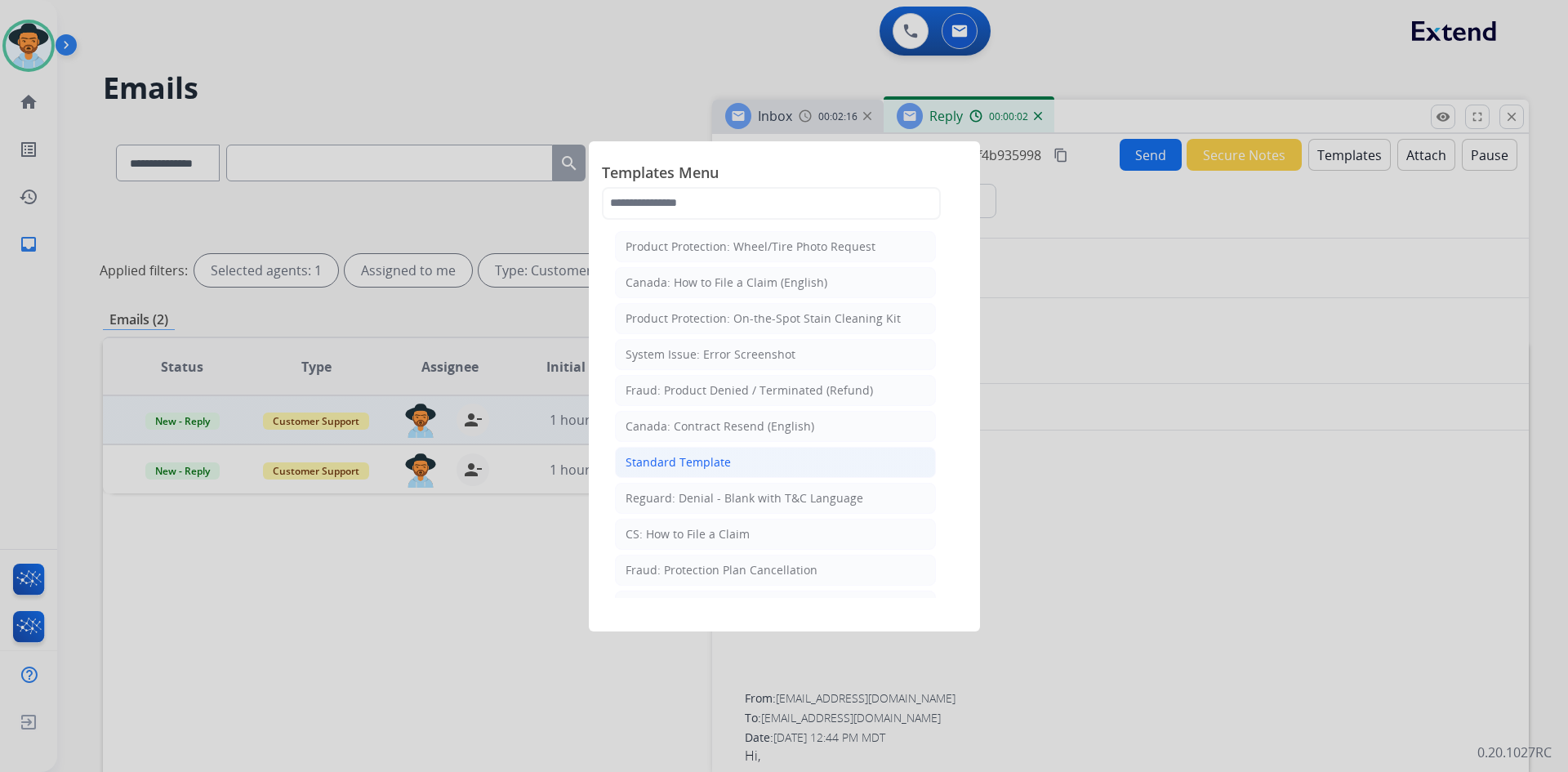
click at [728, 461] on li "Standard Template" at bounding box center [775, 462] width 321 height 31
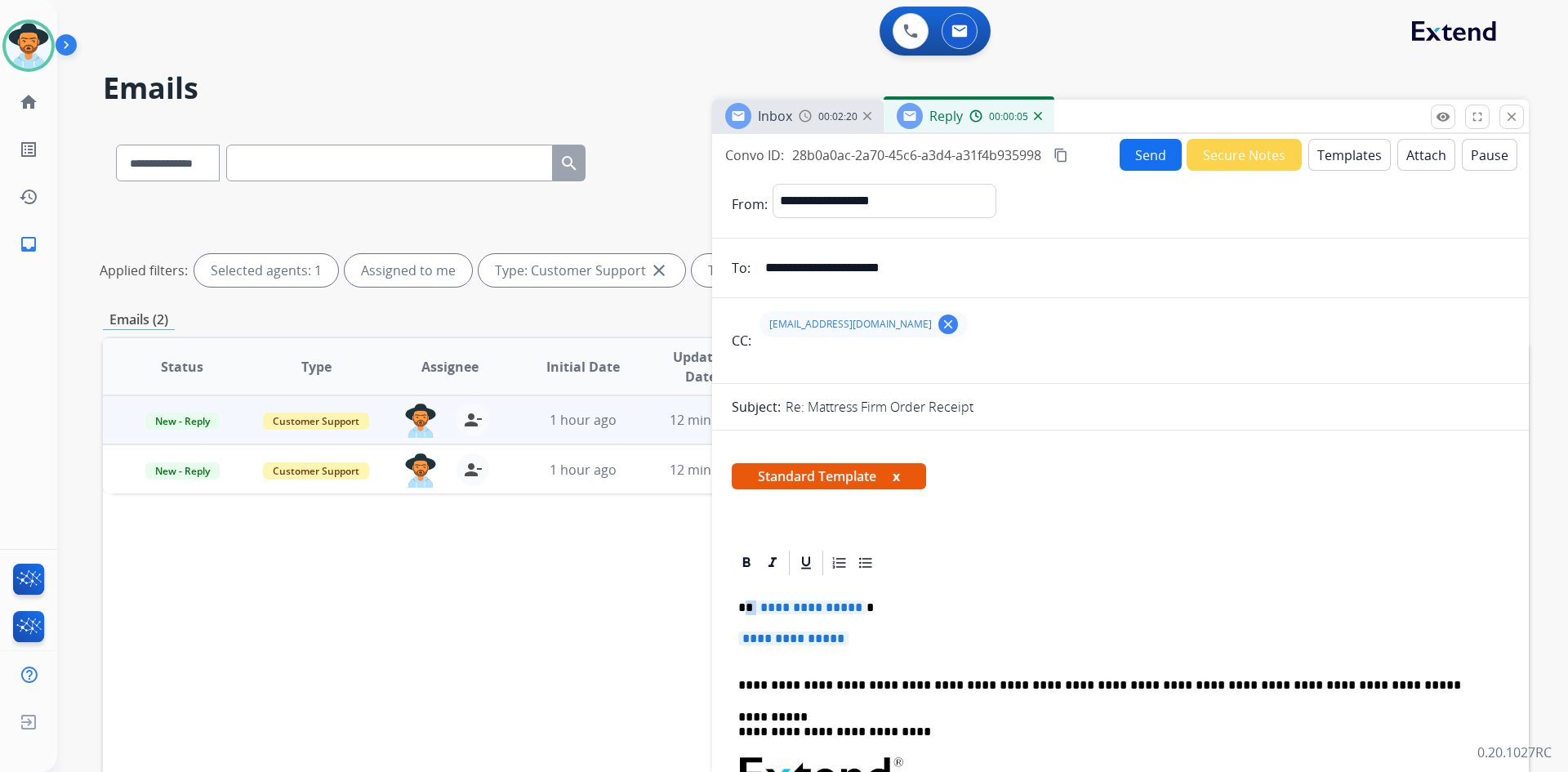
drag, startPoint x: 747, startPoint y: 609, endPoint x: 817, endPoint y: 609, distance: 70.0
click at [817, 609] on p "**********" at bounding box center [1113, 608] width 751 height 15
click at [817, 609] on span "**********" at bounding box center [811, 607] width 110 height 14
click at [800, 645] on span "**********" at bounding box center [793, 638] width 110 height 14
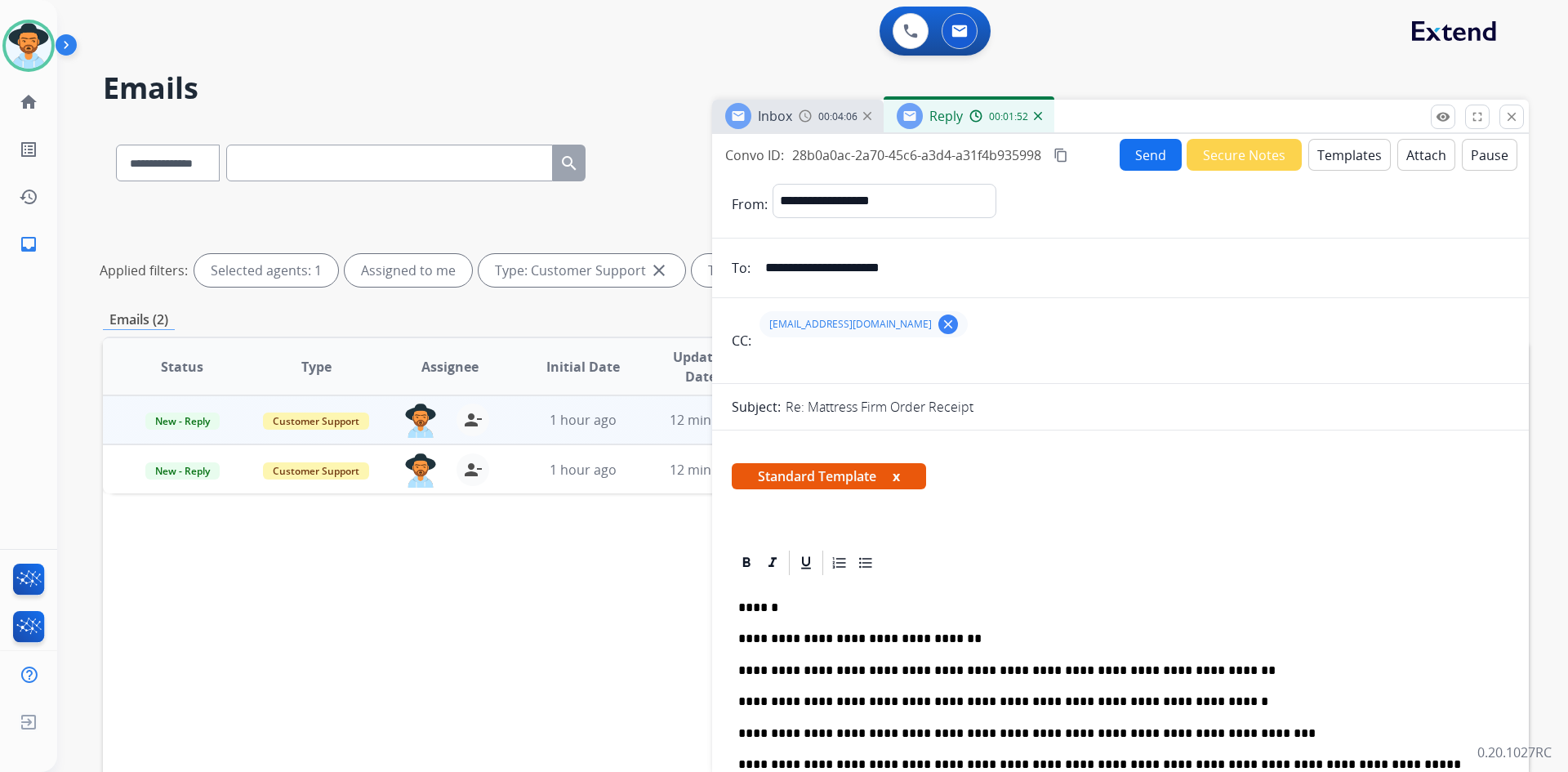
click at [1236, 735] on p "**********" at bounding box center [1113, 734] width 751 height 15
click at [912, 735] on p "**********" at bounding box center [1113, 734] width 751 height 15
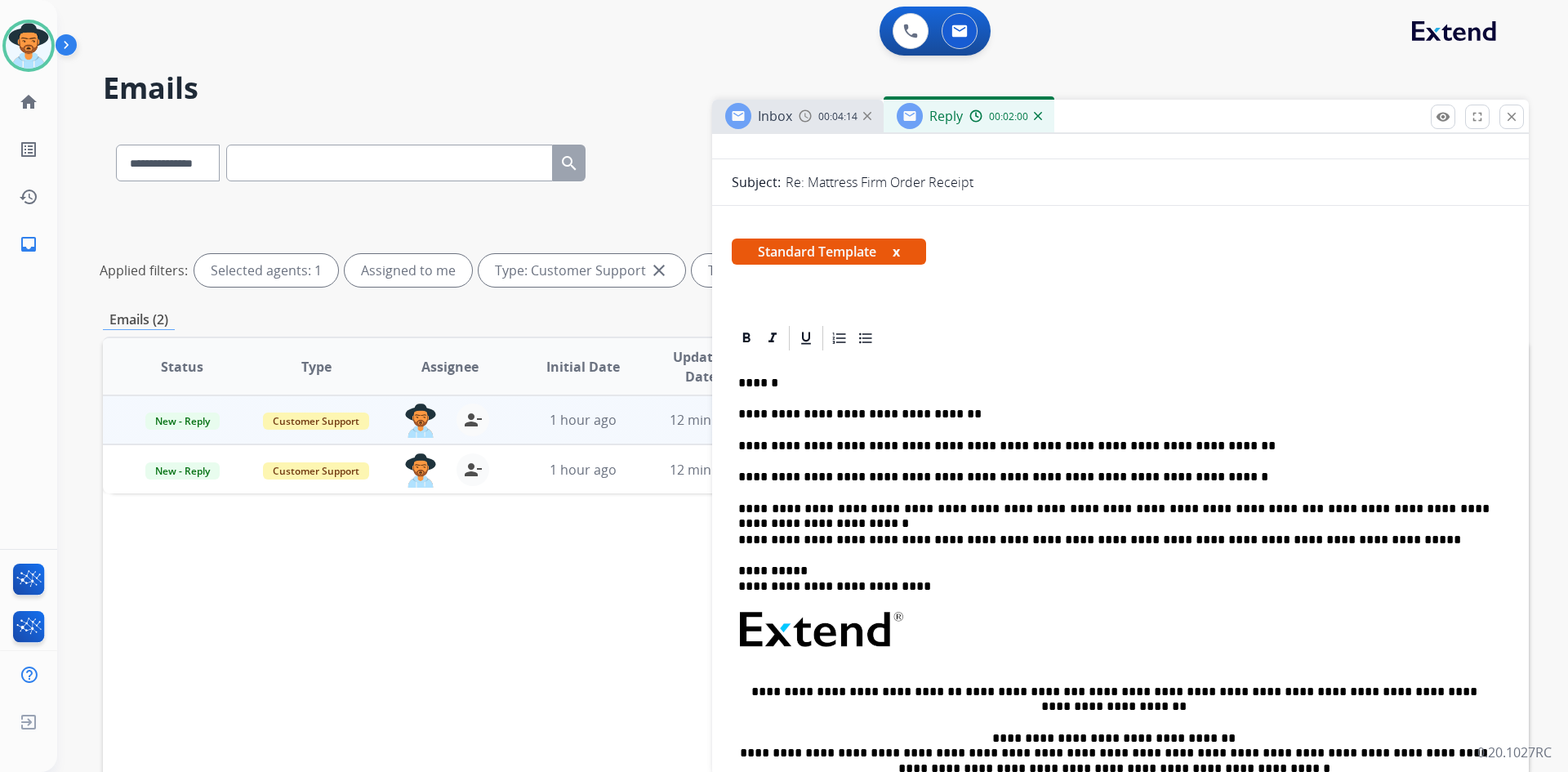
scroll to position [245, 0]
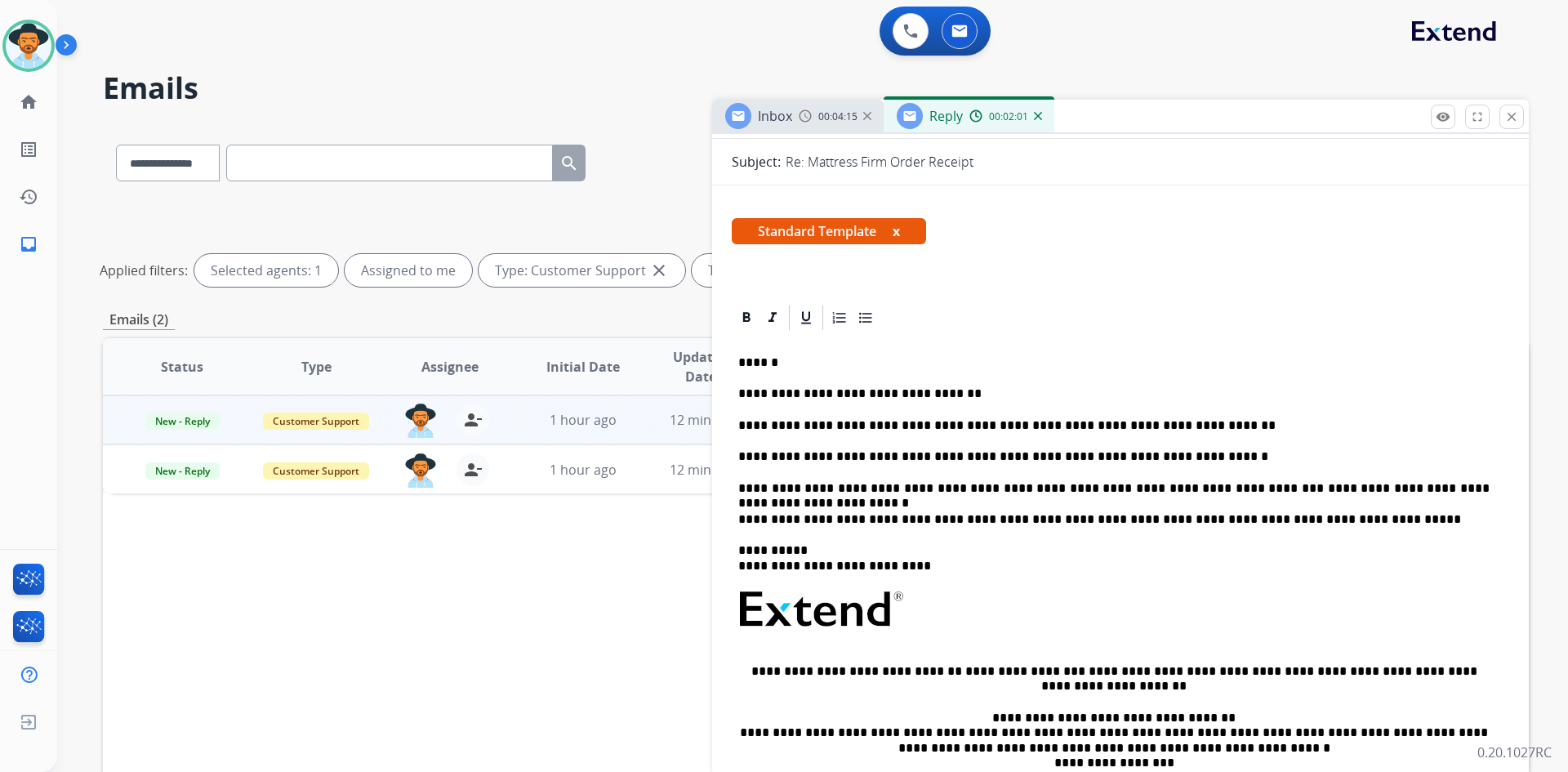
click at [1489, 489] on p "**********" at bounding box center [1113, 489] width 751 height 15
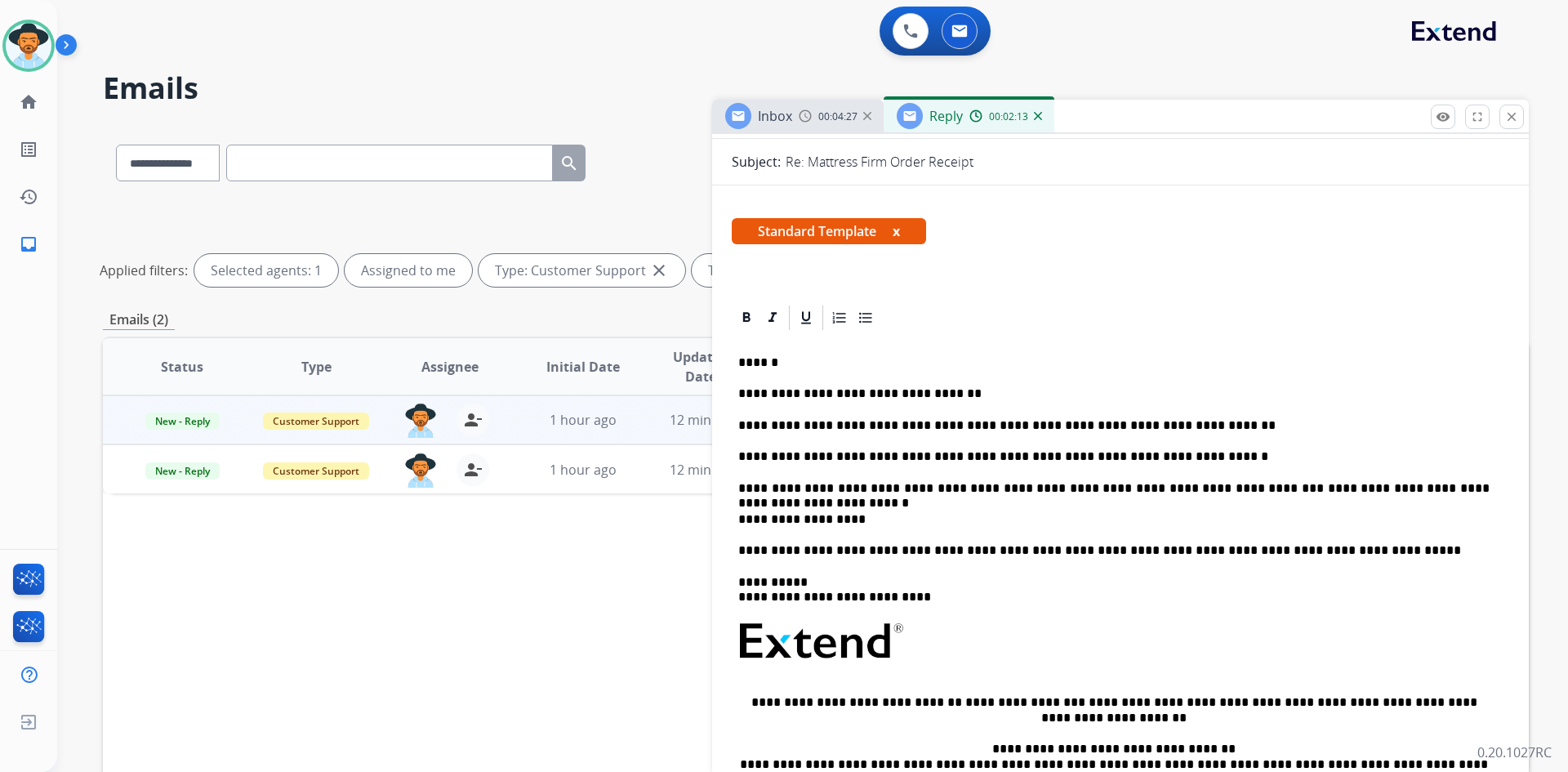
drag, startPoint x: 860, startPoint y: 516, endPoint x: 1031, endPoint y: 525, distance: 171.2
click at [862, 516] on p "**********" at bounding box center [1113, 520] width 751 height 15
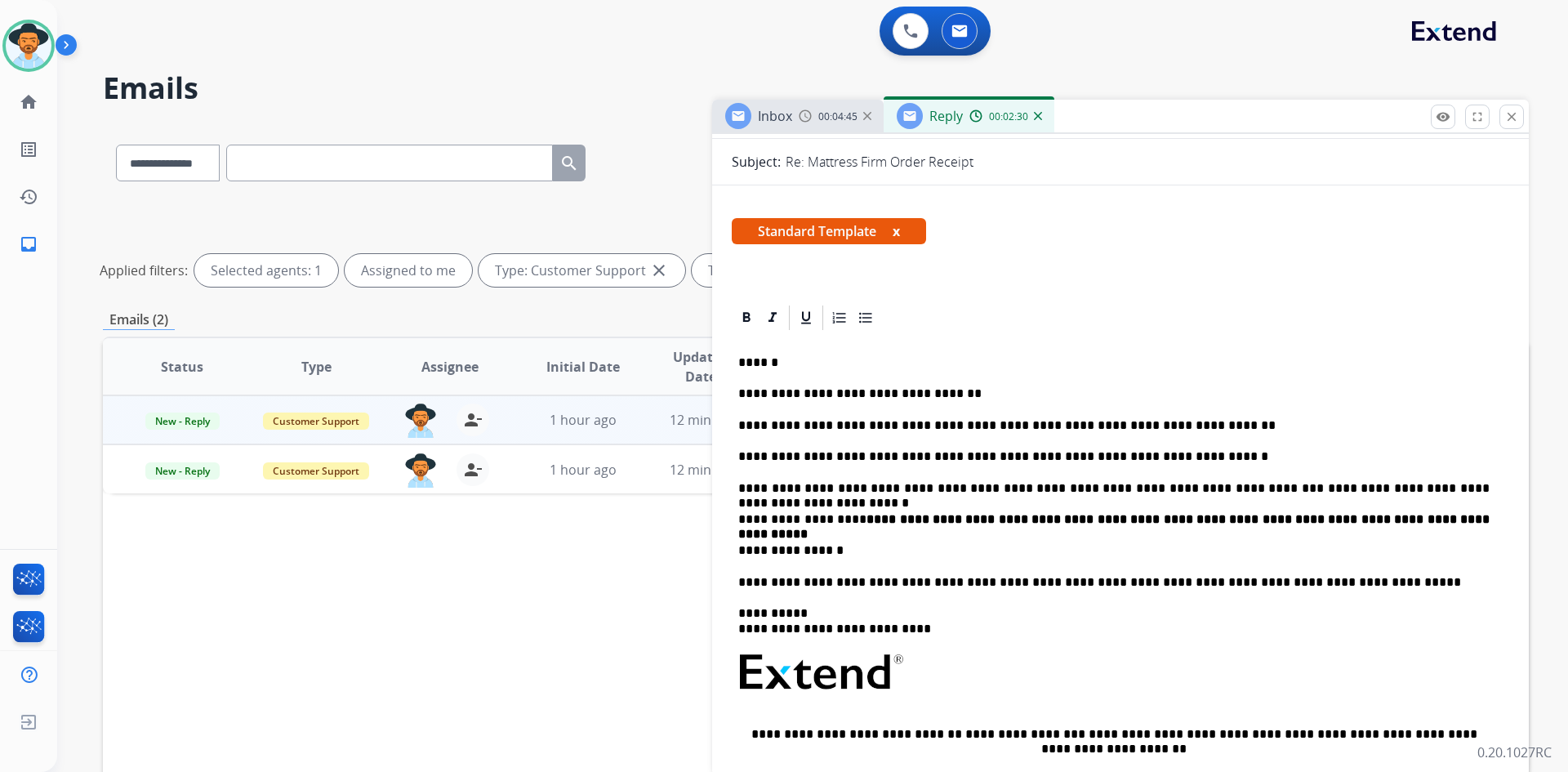
drag, startPoint x: 883, startPoint y: 552, endPoint x: 1167, endPoint y: 568, distance: 284.5
click at [883, 552] on p "**********" at bounding box center [1113, 551] width 751 height 15
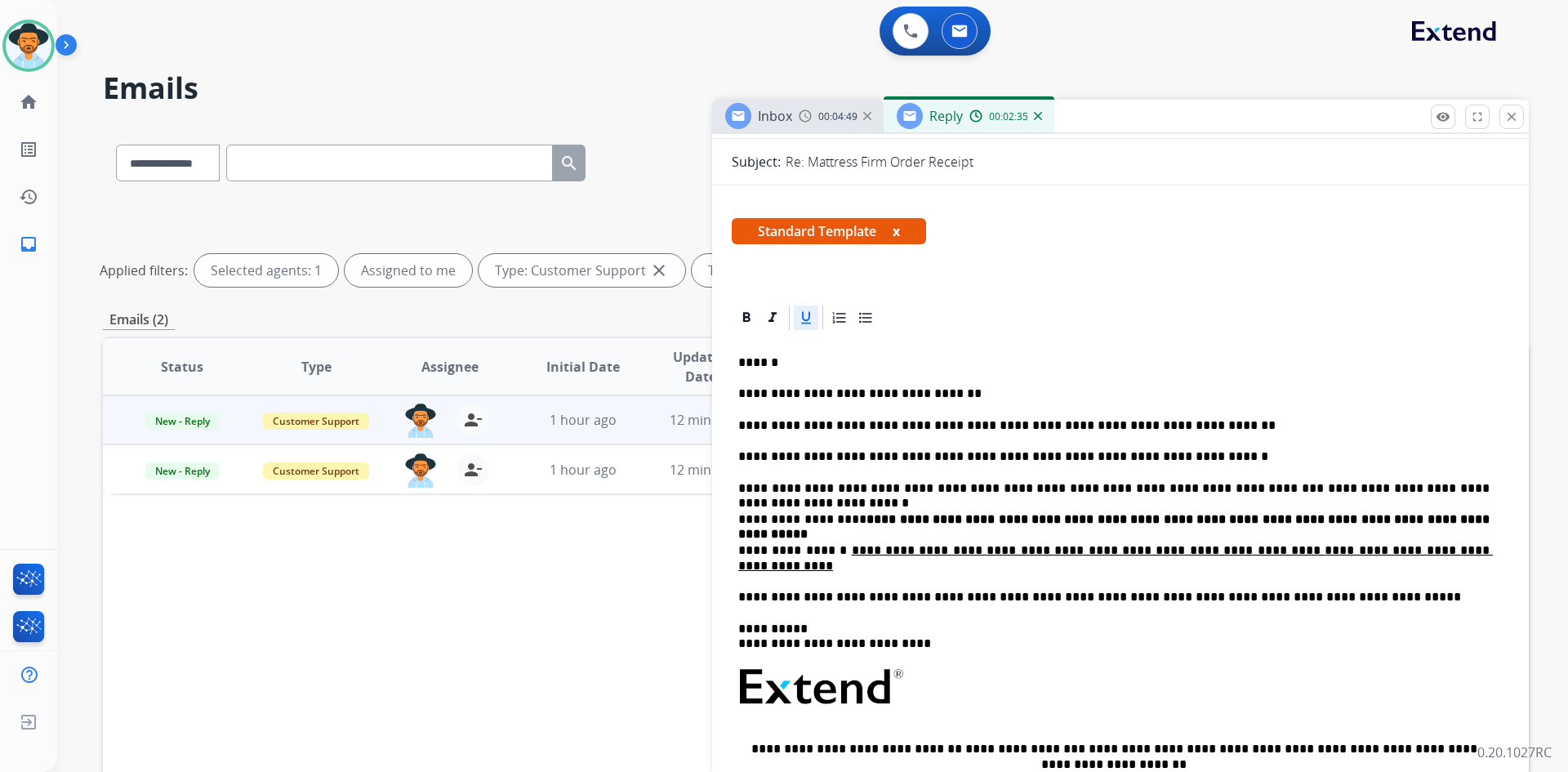
click at [809, 552] on p "**********" at bounding box center [1113, 558] width 751 height 30
click at [1438, 544] on p "**********" at bounding box center [1113, 558] width 751 height 30
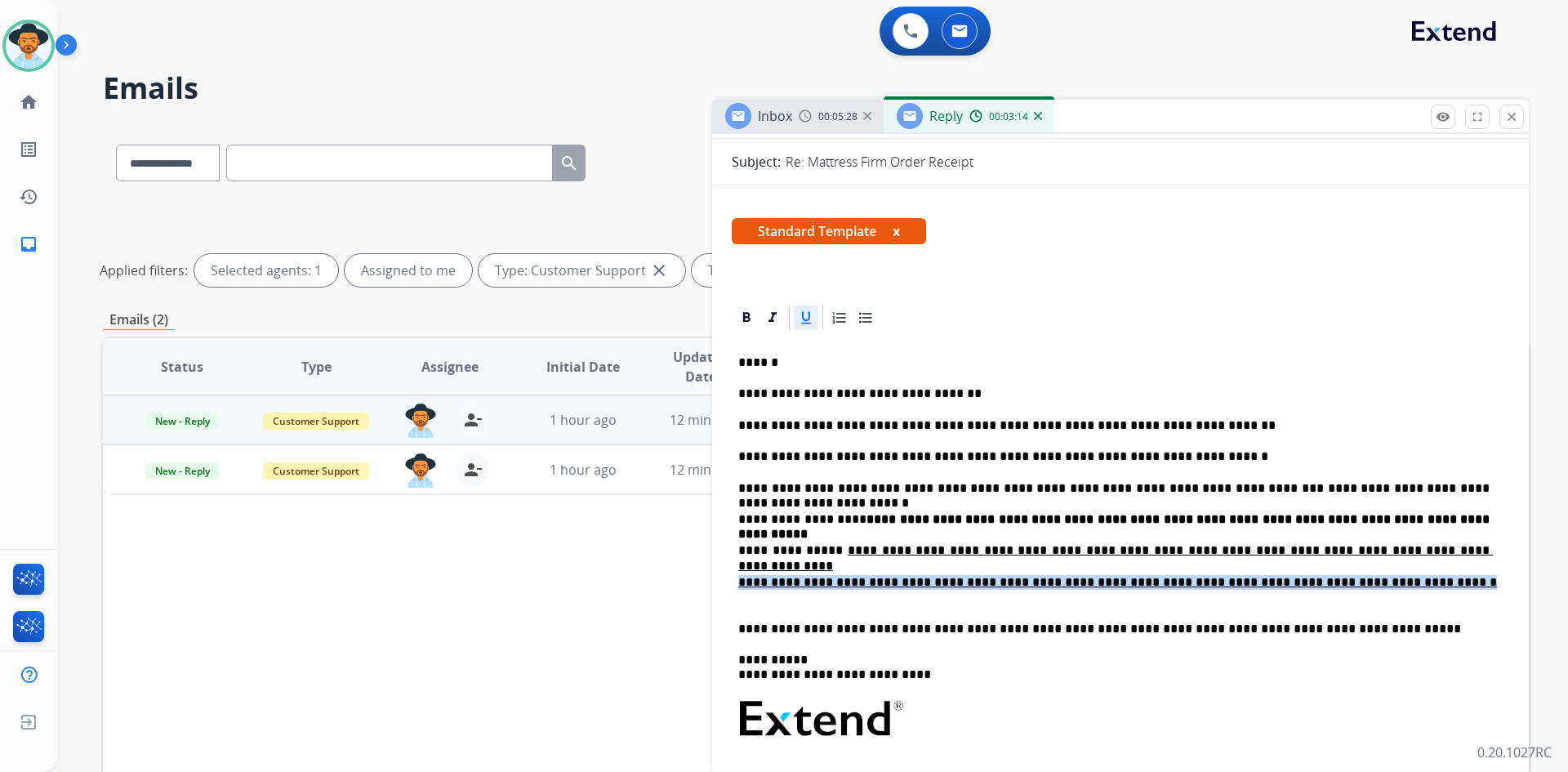
drag, startPoint x: 1355, startPoint y: 585, endPoint x: 726, endPoint y: 586, distance: 629.0
click at [806, 318] on icon at bounding box center [806, 318] width 16 height 16
click at [817, 608] on div "**********" at bounding box center [1120, 663] width 777 height 661
click at [757, 605] on div "**********" at bounding box center [1120, 663] width 777 height 661
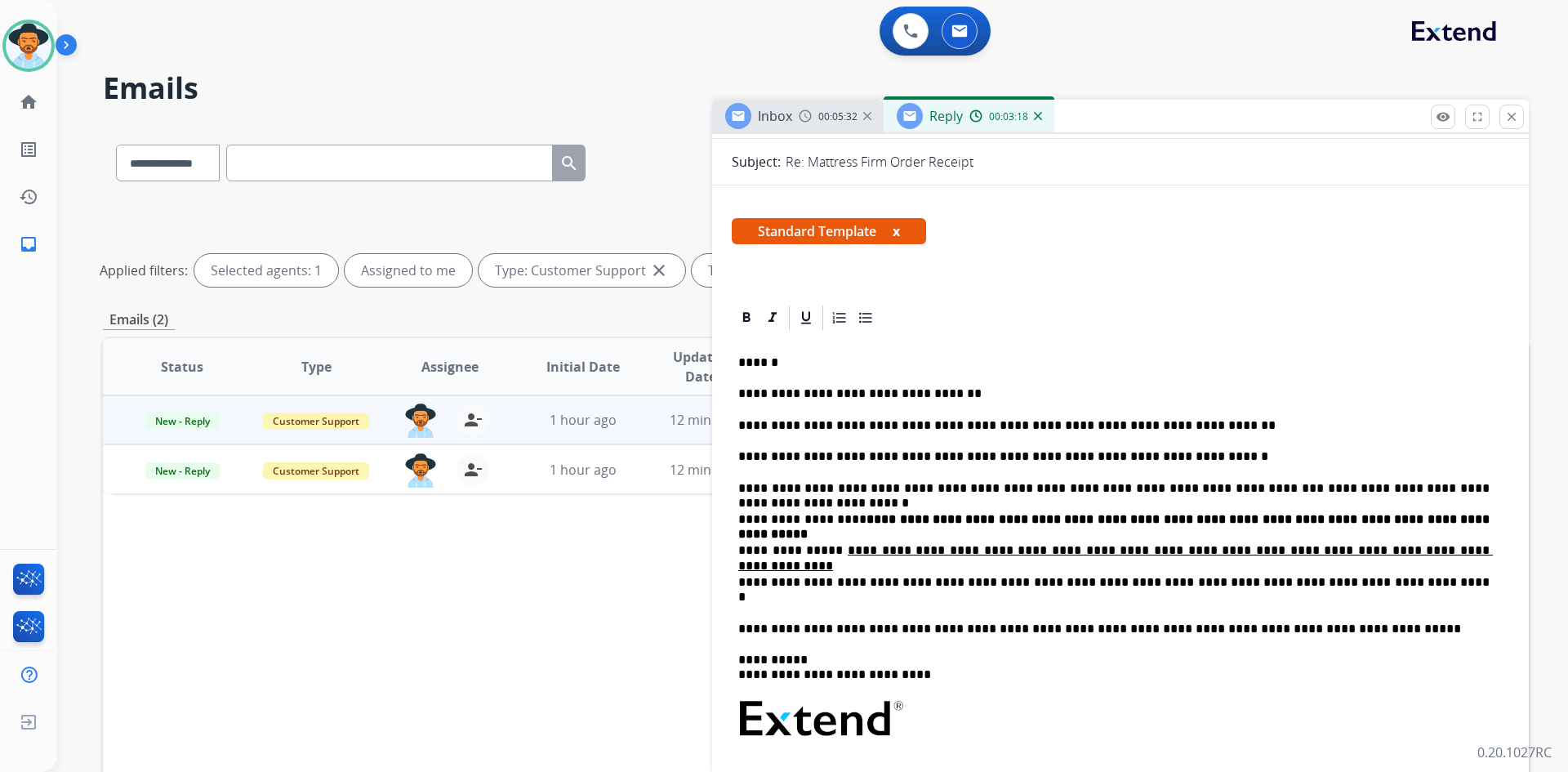
click at [736, 622] on div "**********" at bounding box center [1120, 663] width 777 height 661
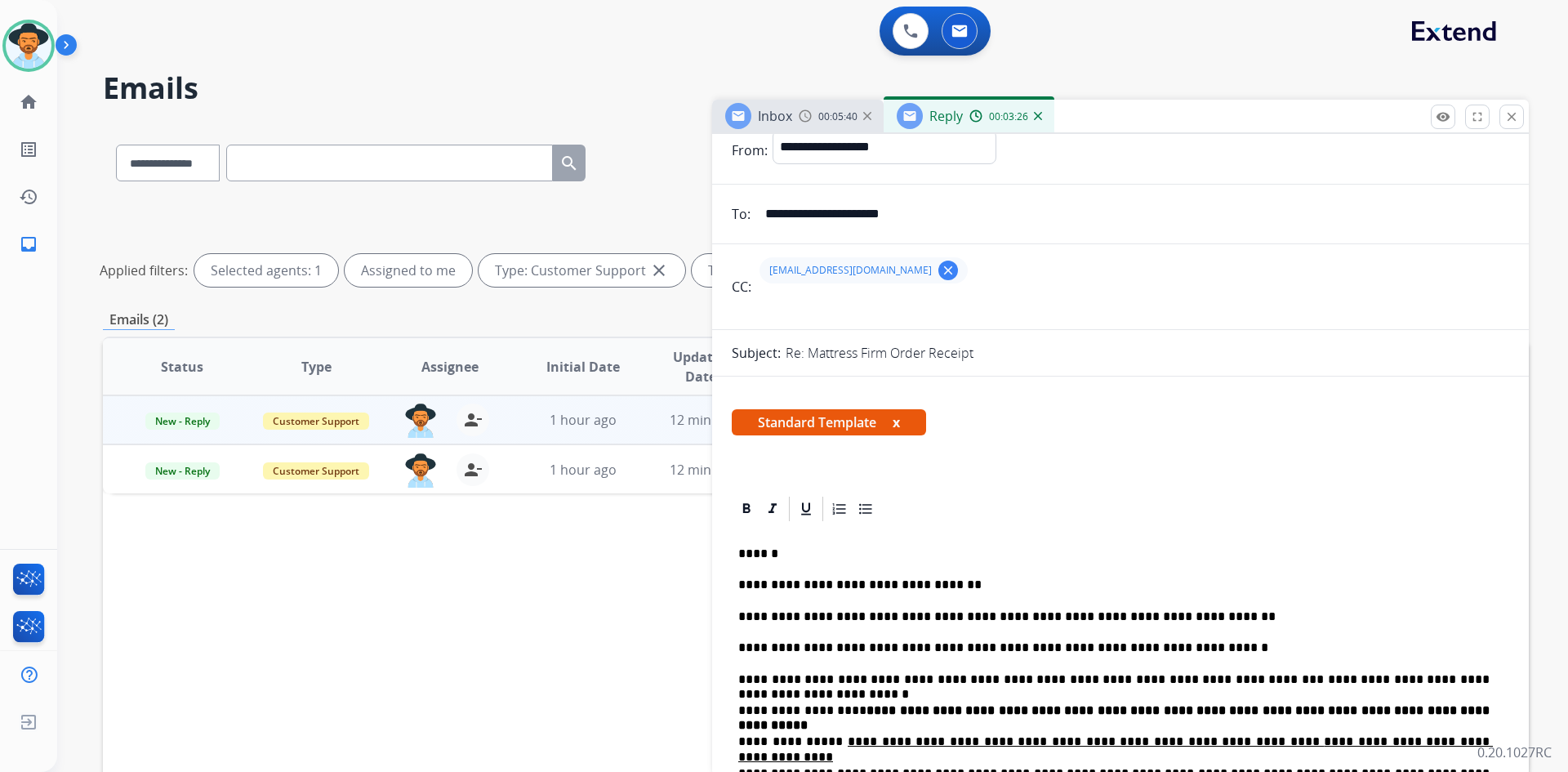
scroll to position [0, 0]
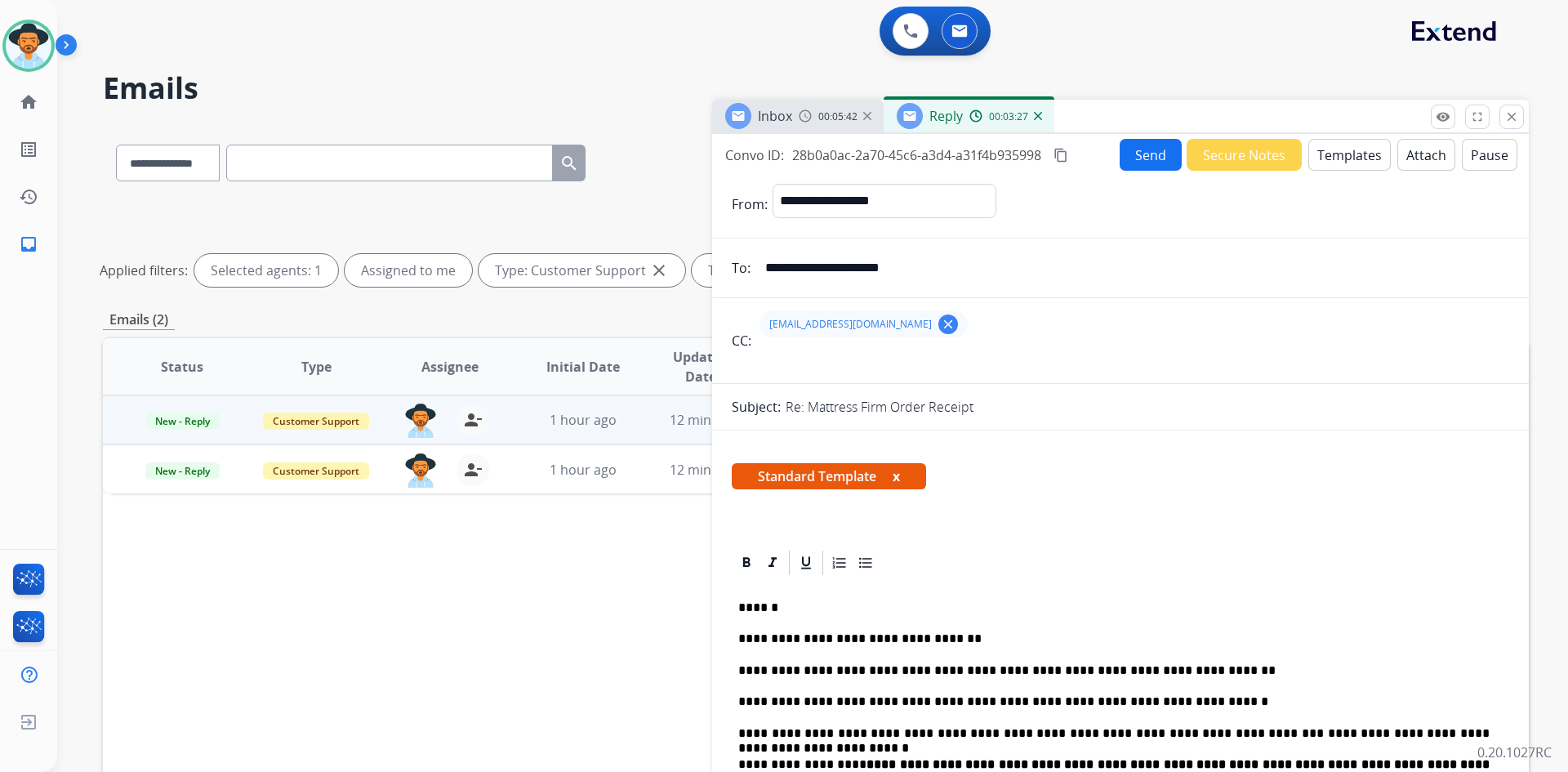
click at [941, 321] on mat-icon "clear" at bounding box center [948, 324] width 15 height 15
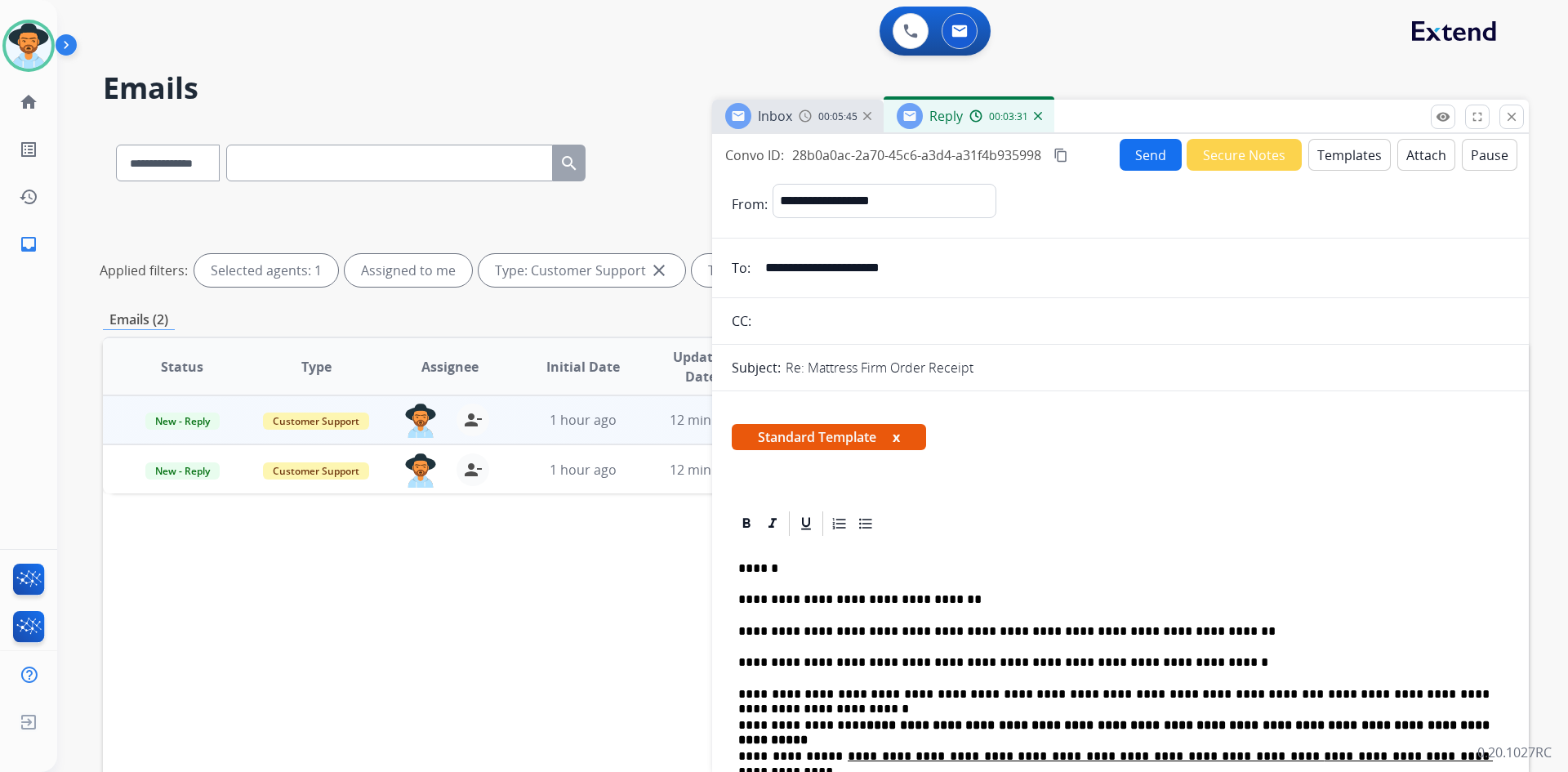
click at [1139, 157] on button "Send" at bounding box center [1151, 154] width 62 height 32
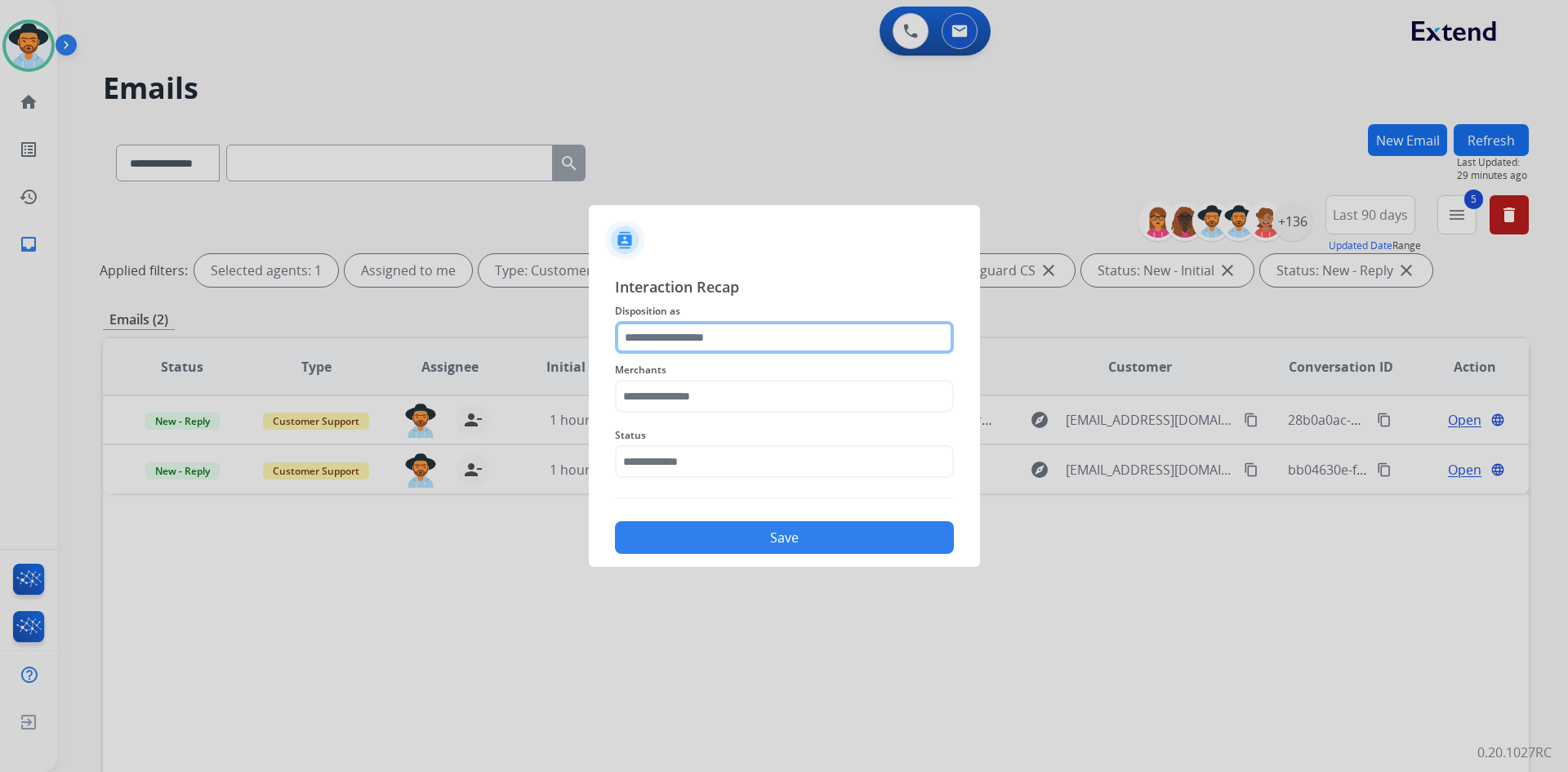
click at [793, 342] on input "text" at bounding box center [784, 338] width 339 height 33
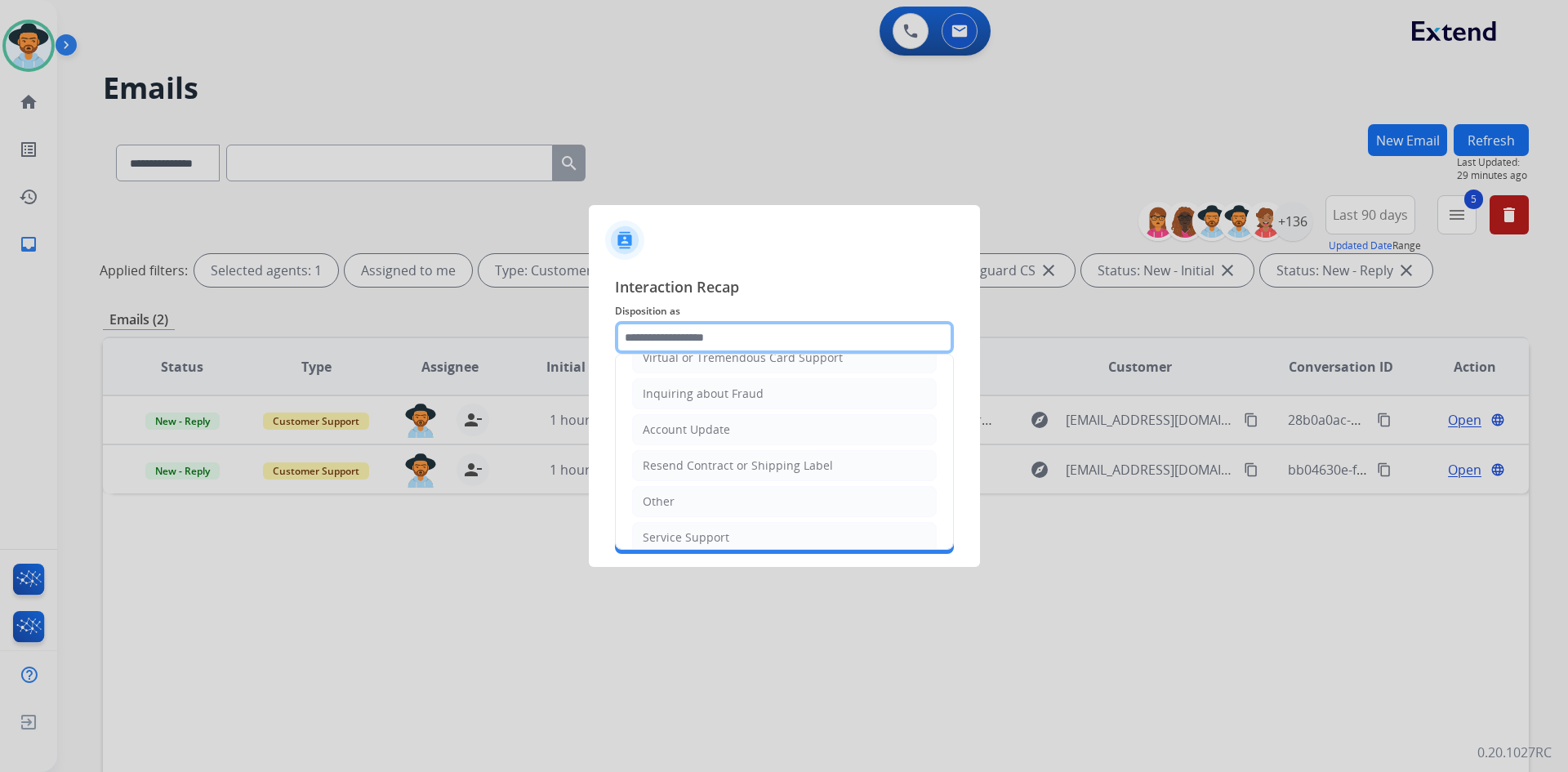
scroll to position [255, 0]
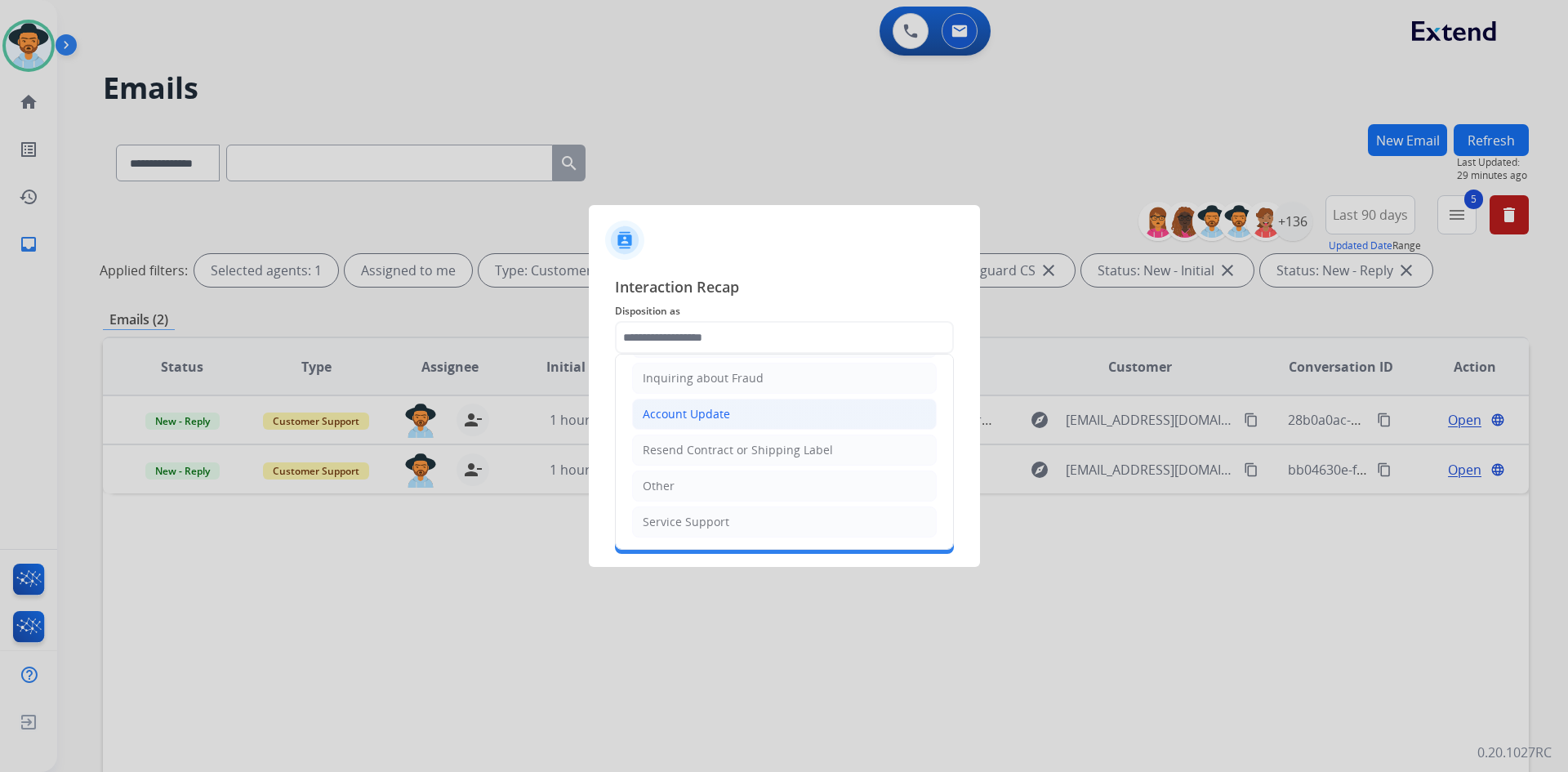
click at [686, 408] on div "Account Update" at bounding box center [686, 414] width 87 height 16
type input "**********"
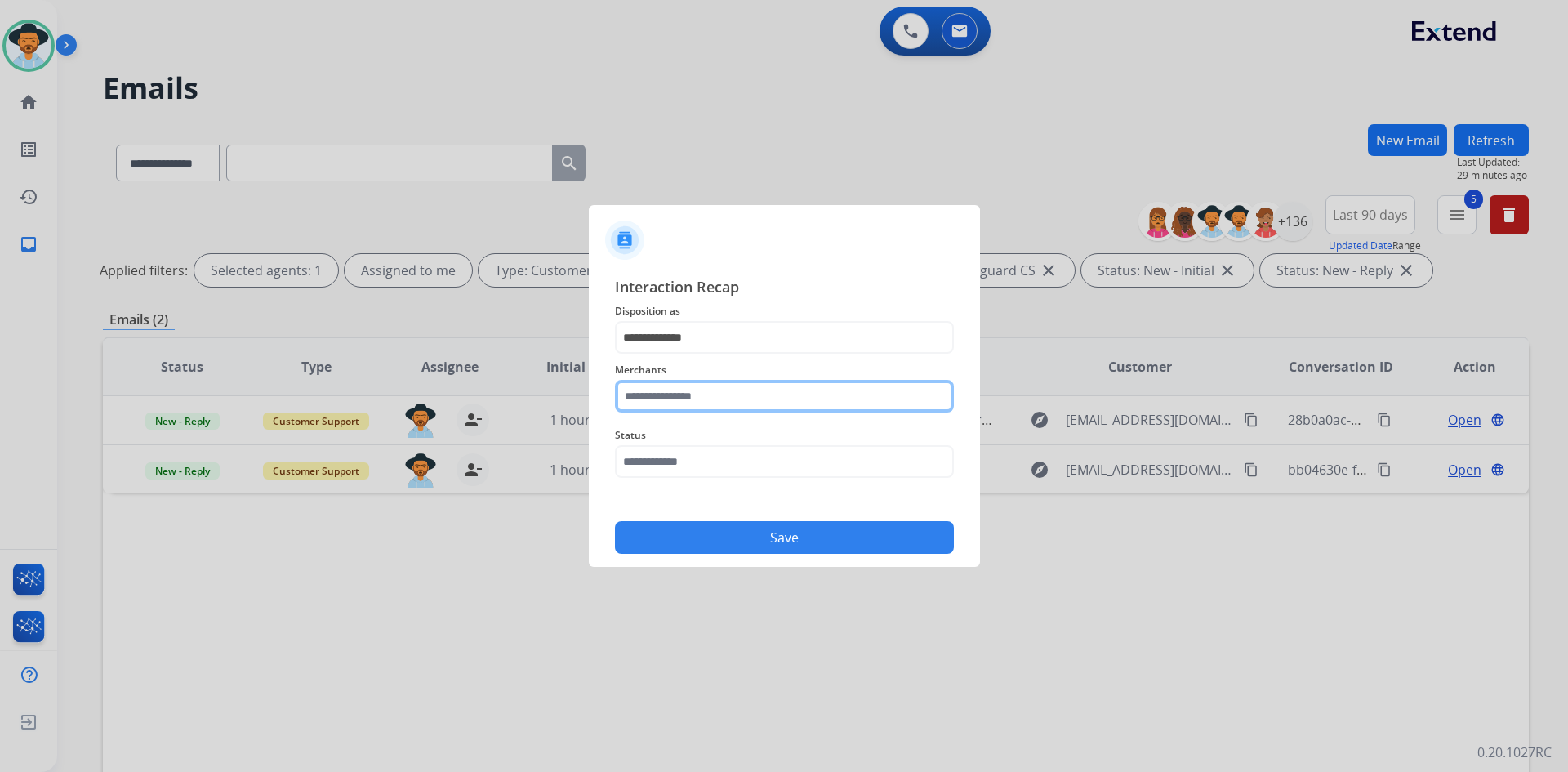
click at [662, 407] on input "text" at bounding box center [784, 397] width 339 height 33
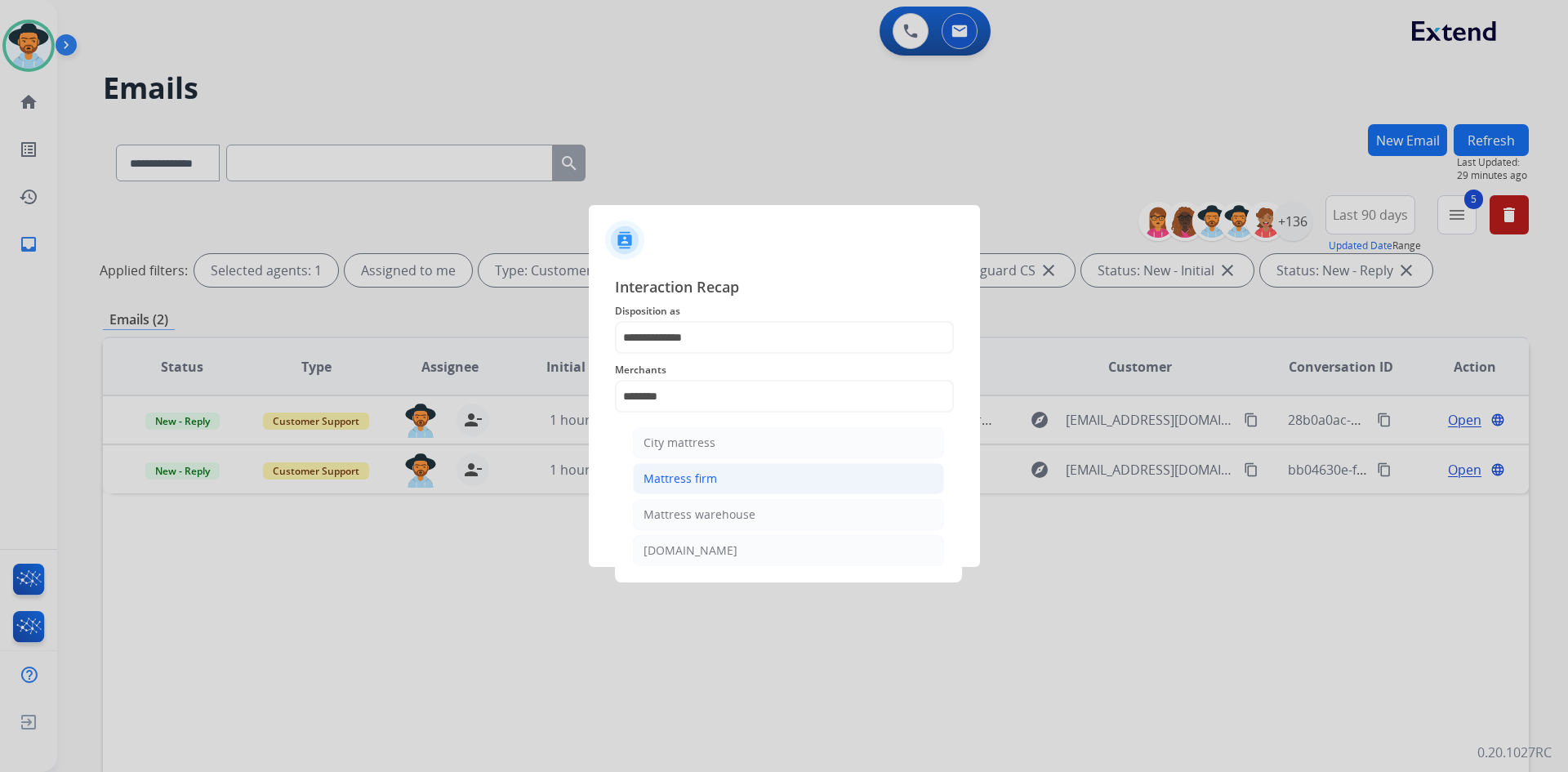
click at [707, 468] on li "Mattress firm" at bounding box center [788, 479] width 311 height 31
type input "**********"
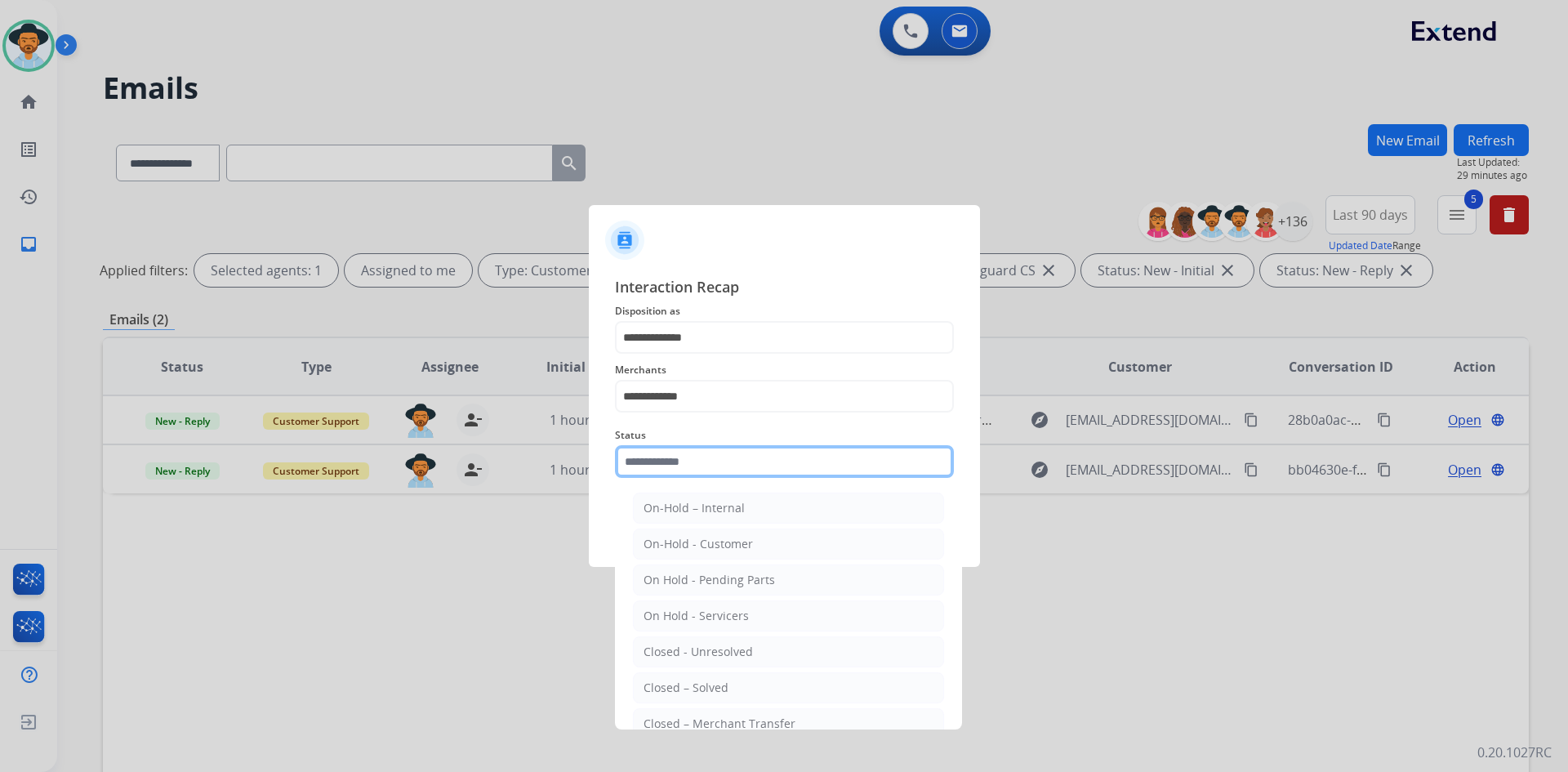
click at [707, 466] on input "text" at bounding box center [784, 462] width 339 height 33
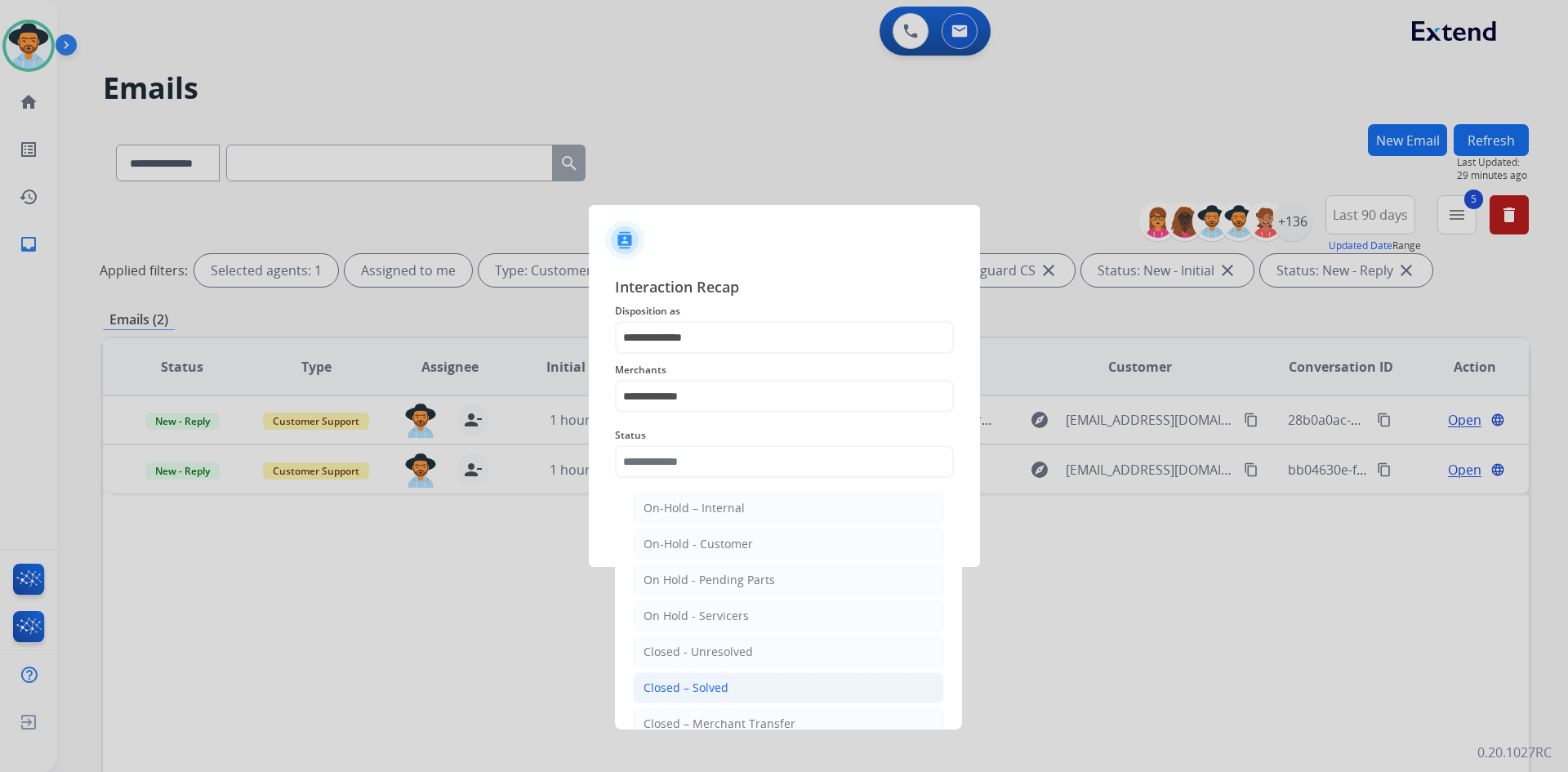
click at [754, 683] on li "Closed – Solved" at bounding box center [788, 688] width 311 height 31
type input "**********"
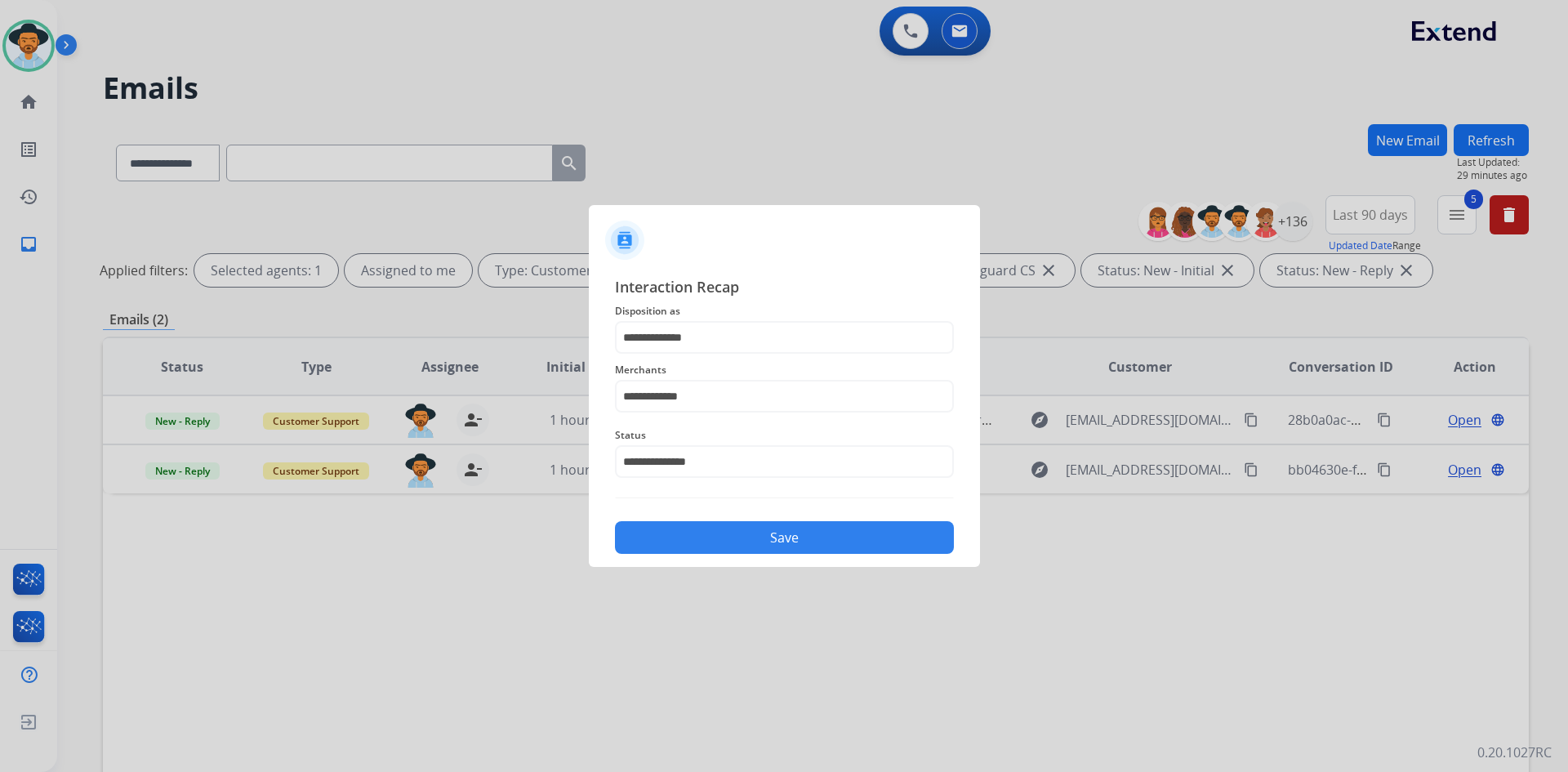
click at [778, 533] on button "Save" at bounding box center [784, 538] width 339 height 33
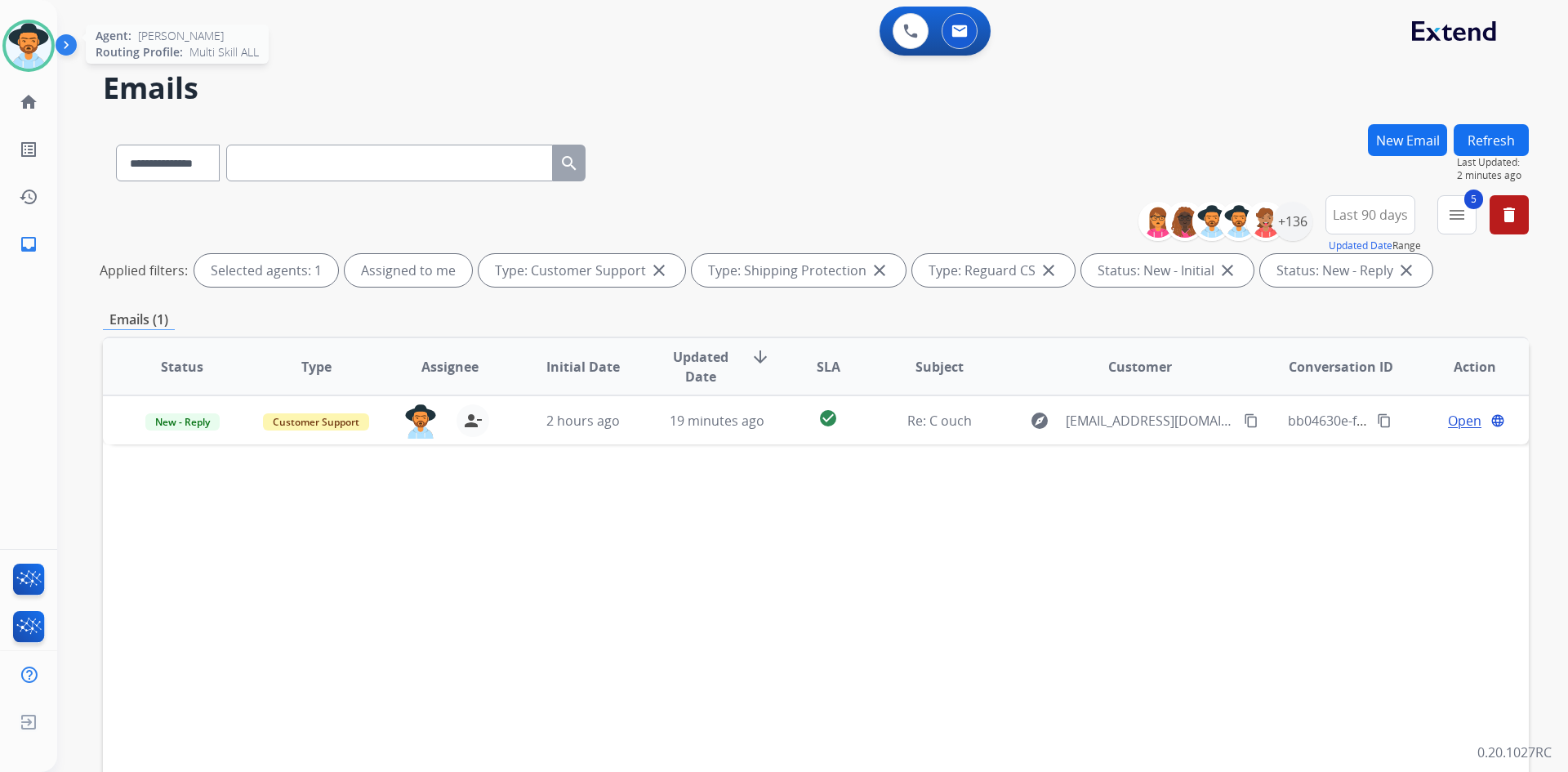
click at [17, 48] on img at bounding box center [29, 46] width 46 height 46
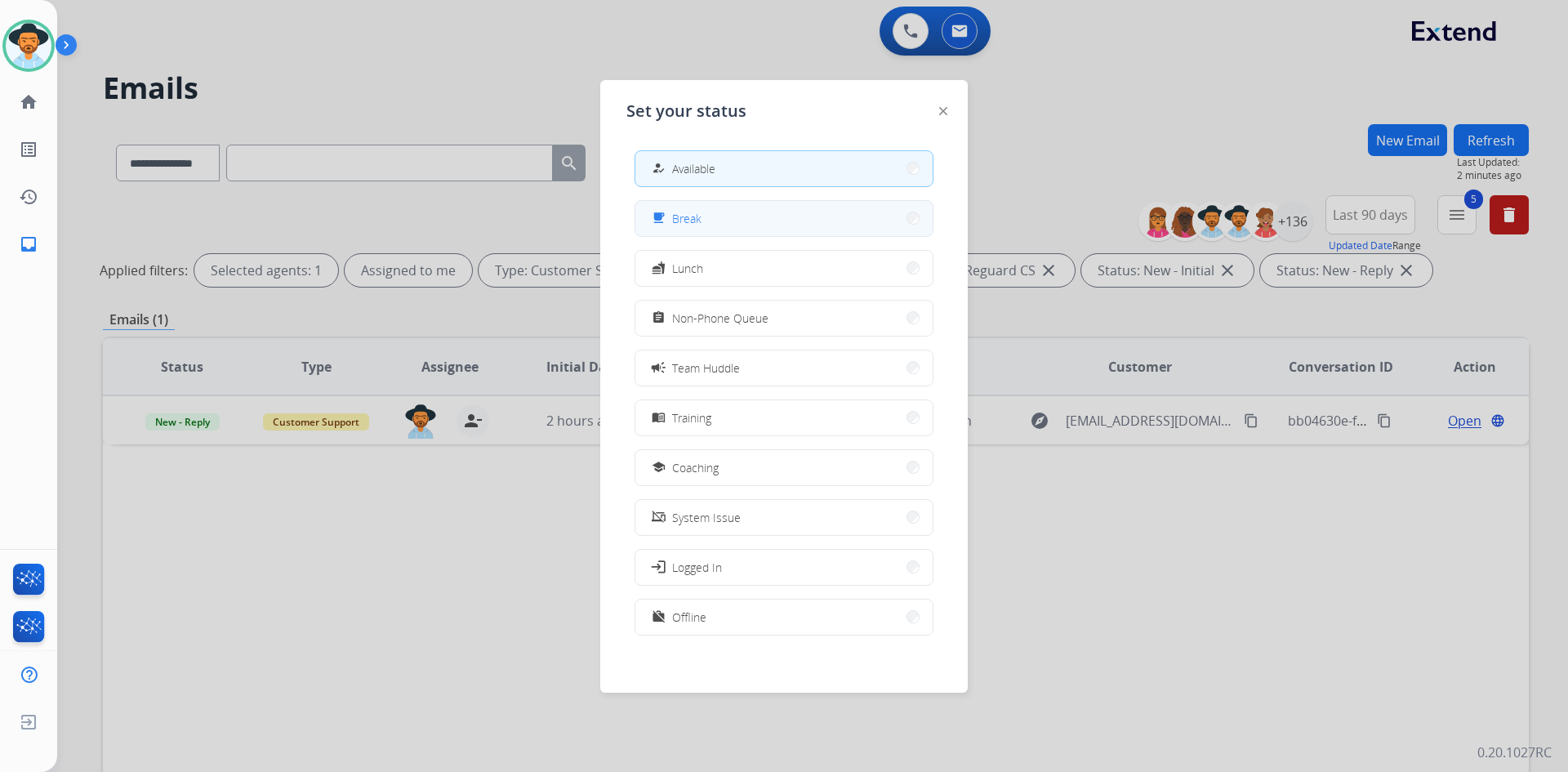
click at [751, 218] on button "free_breakfast Break" at bounding box center [784, 218] width 297 height 35
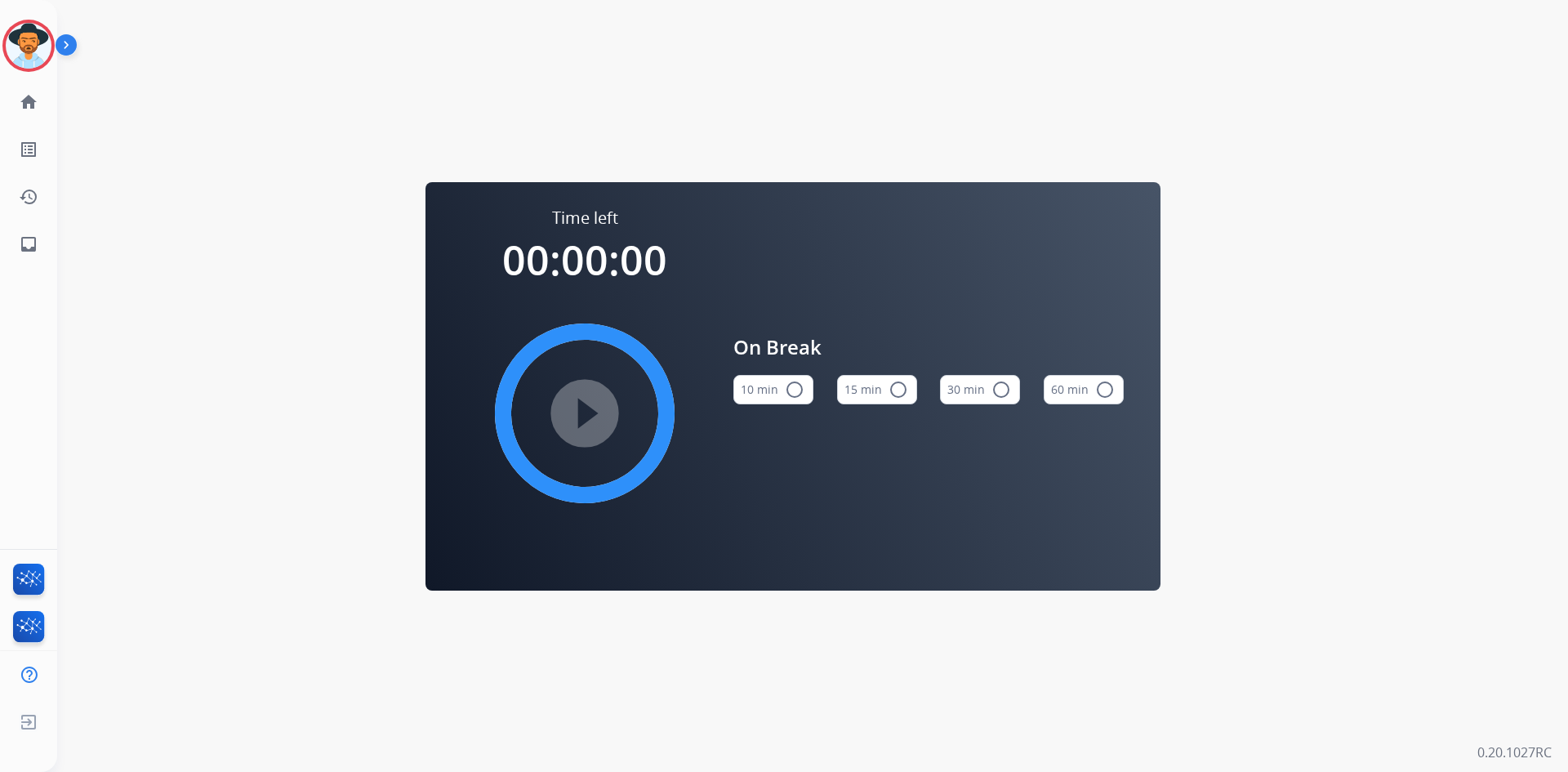
click at [893, 389] on mat-icon "radio_button_unchecked" at bounding box center [899, 390] width 20 height 20
click at [575, 413] on mat-icon "play_circle_filled" at bounding box center [585, 414] width 20 height 20
click at [32, 53] on img at bounding box center [29, 46] width 46 height 46
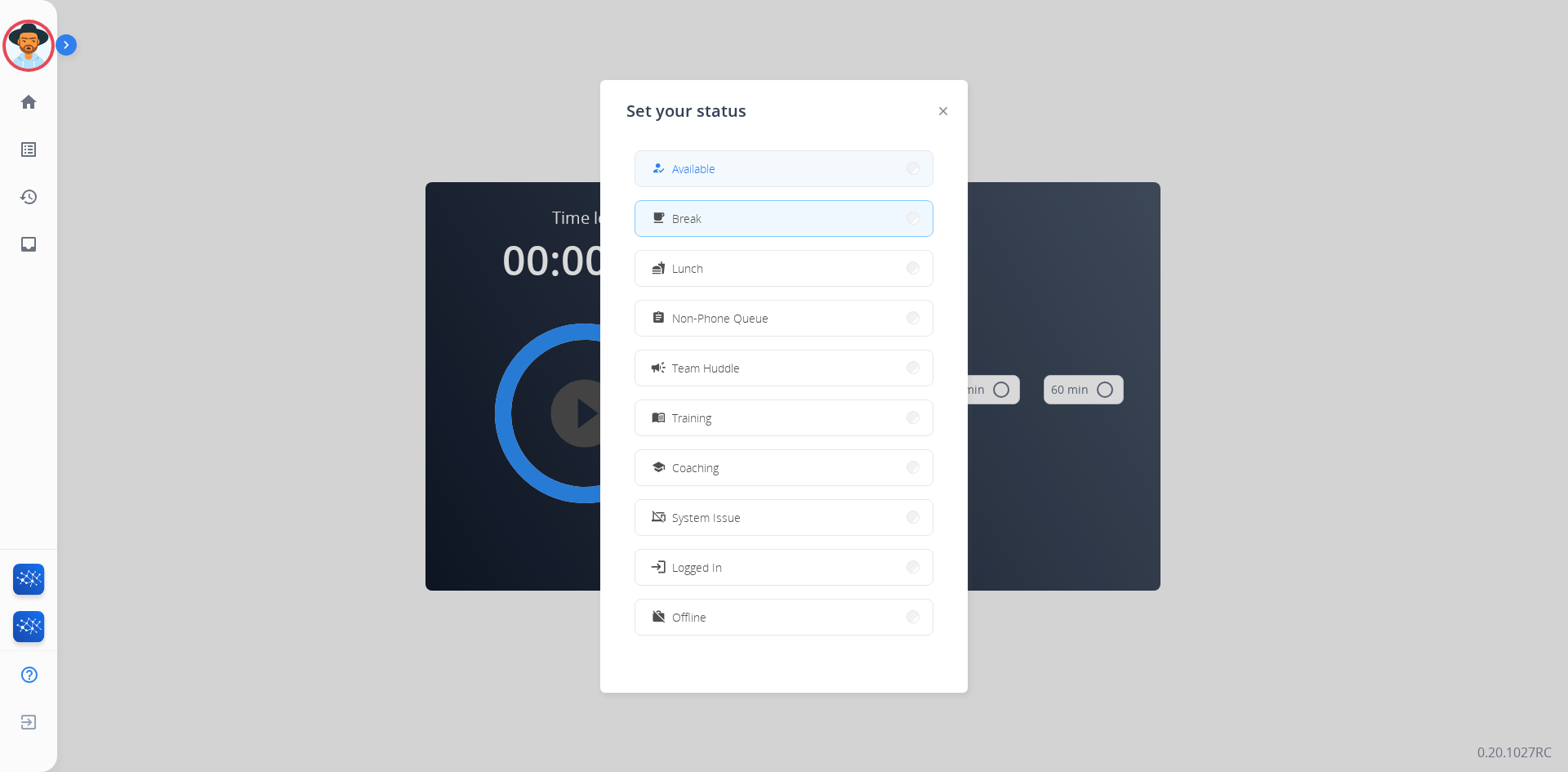
click at [727, 170] on button "how_to_reg Available" at bounding box center [784, 168] width 297 height 35
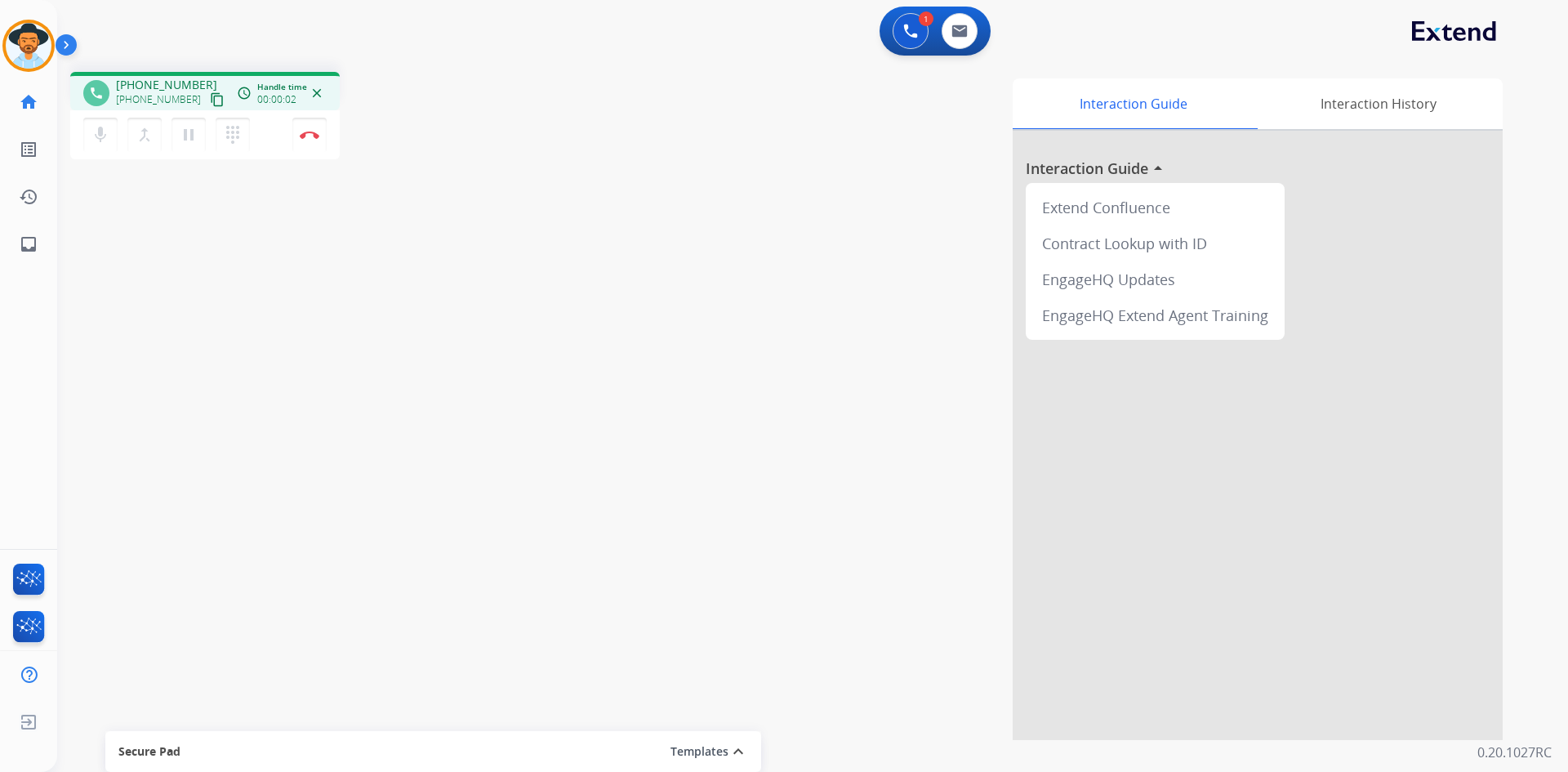
click at [210, 104] on mat-icon "content_copy" at bounding box center [218, 99] width 15 height 15
drag, startPoint x: 195, startPoint y: 136, endPoint x: 187, endPoint y: 149, distance: 15.3
click at [195, 136] on mat-icon "pause" at bounding box center [189, 135] width 20 height 20
click at [191, 133] on mat-icon "play_arrow" at bounding box center [189, 135] width 20 height 20
click at [305, 142] on button "Disconnect" at bounding box center [309, 135] width 34 height 34
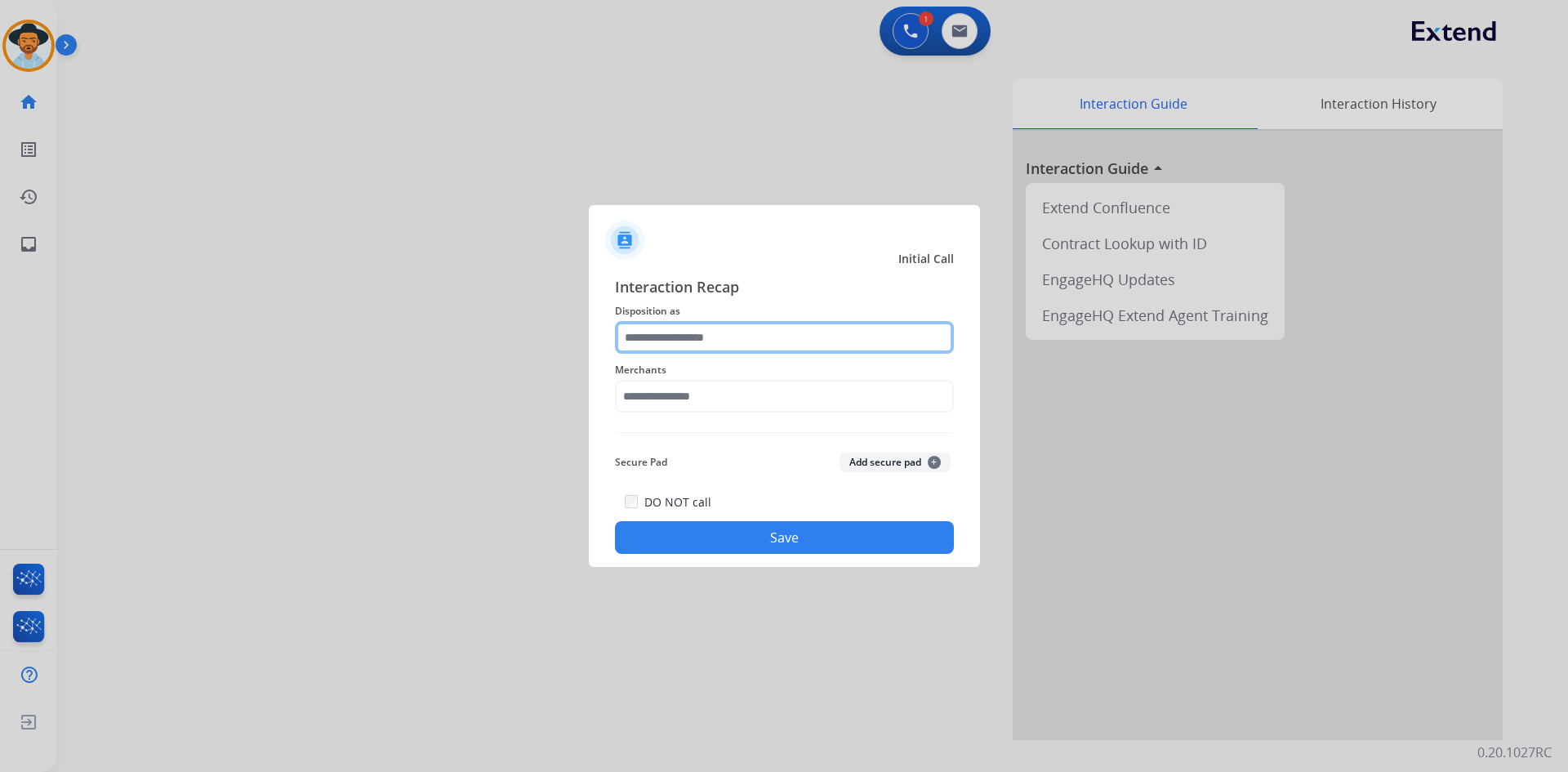
click at [733, 342] on input "text" at bounding box center [784, 338] width 339 height 33
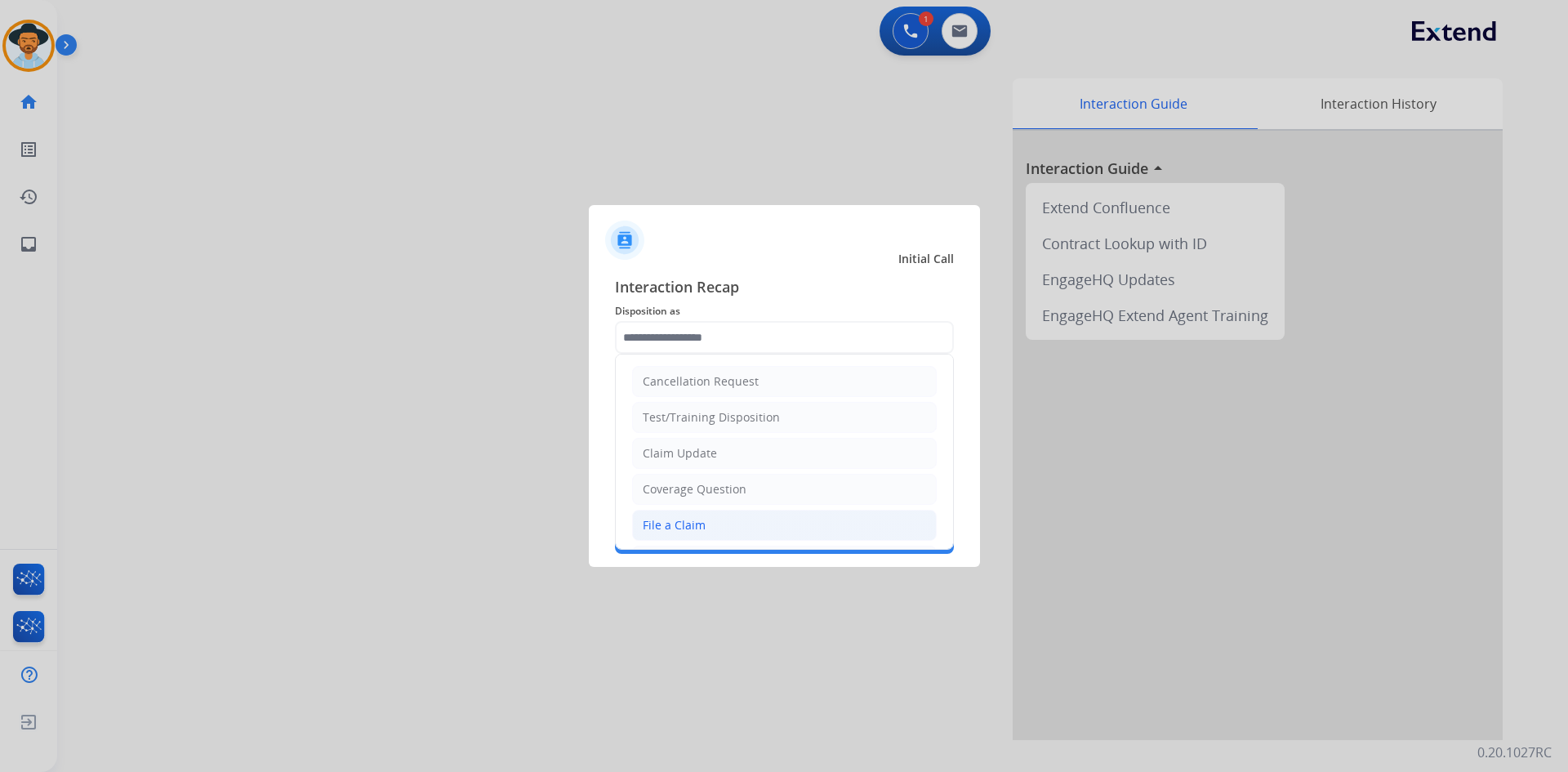
click at [760, 520] on li "File a Claim" at bounding box center [784, 526] width 305 height 31
type input "**********"
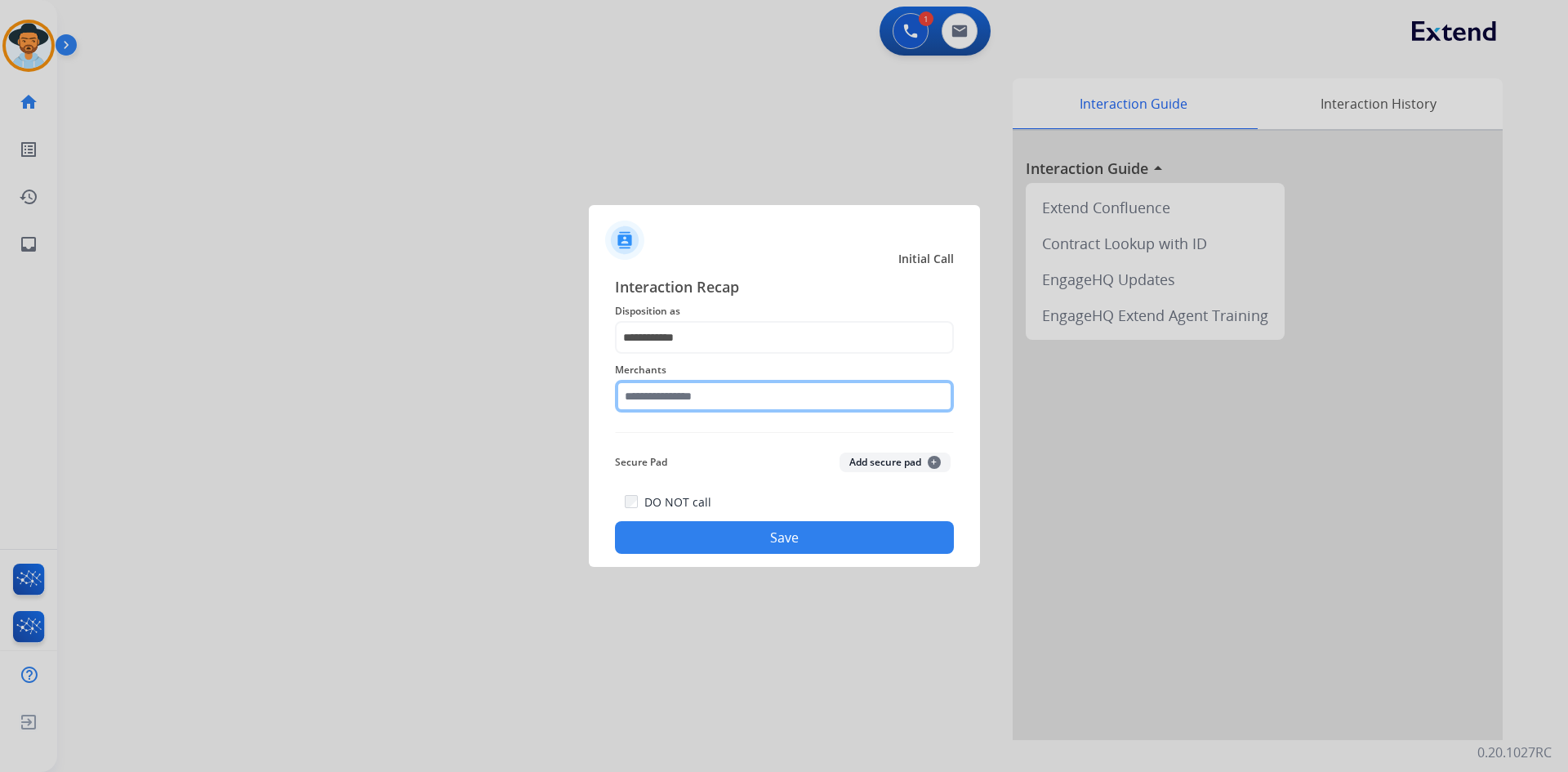
click at [693, 408] on input "text" at bounding box center [784, 397] width 339 height 33
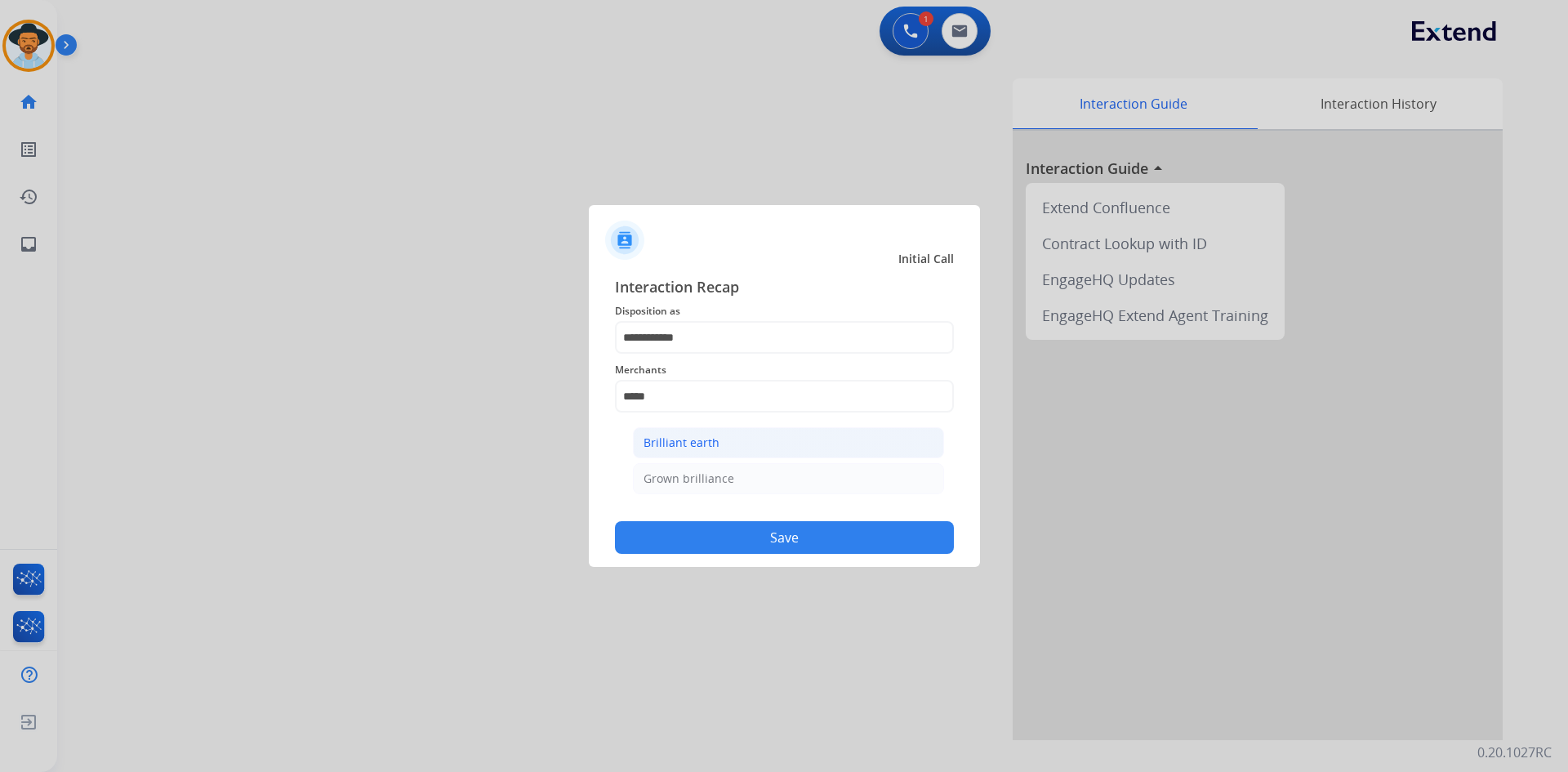
click at [716, 448] on div "Brilliant earth" at bounding box center [681, 443] width 76 height 16
type input "**********"
click at [812, 537] on button "Save" at bounding box center [784, 538] width 339 height 33
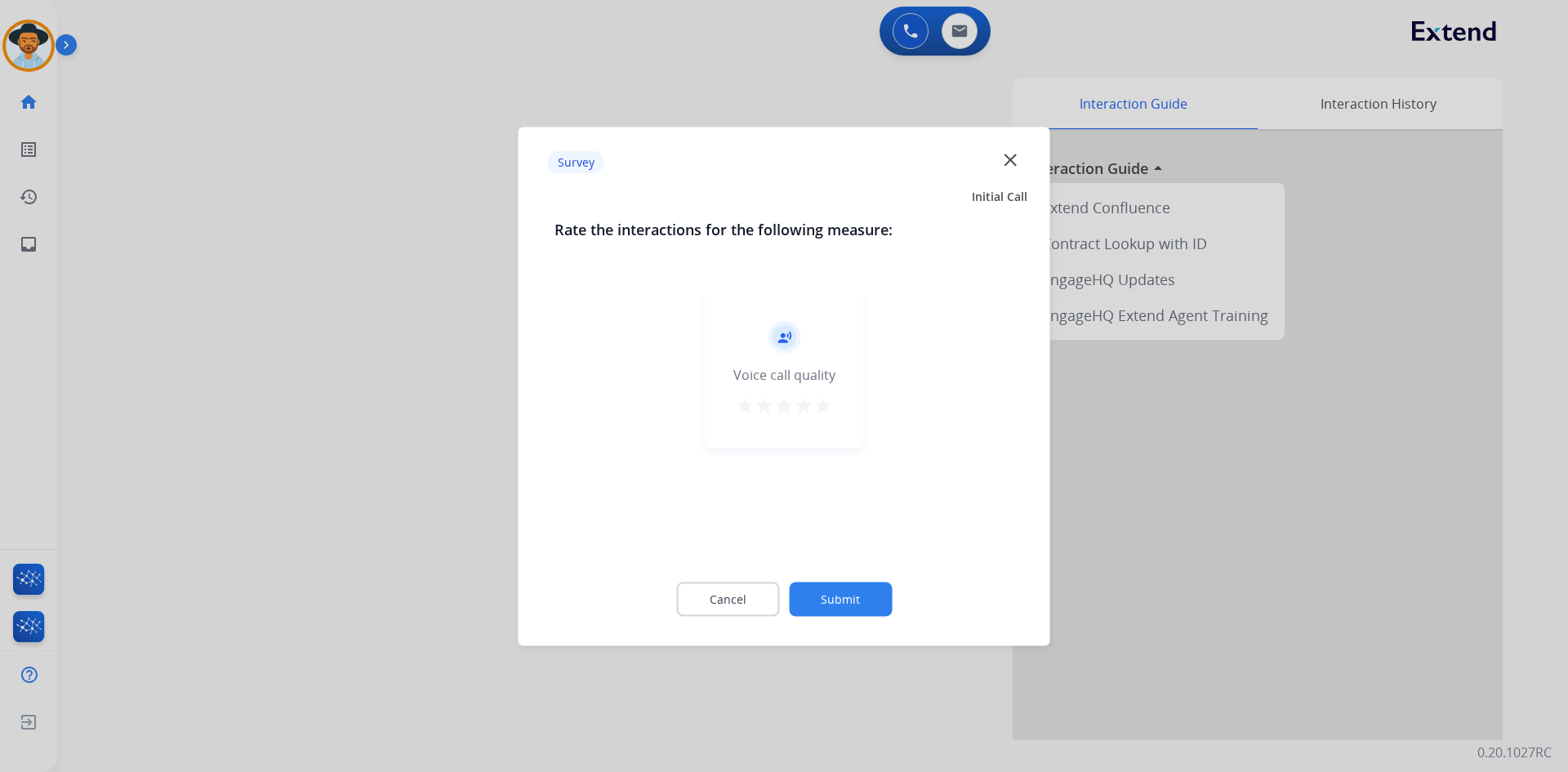
click at [825, 403] on mat-icon "star" at bounding box center [823, 406] width 20 height 20
click at [843, 603] on button "Submit" at bounding box center [840, 599] width 103 height 34
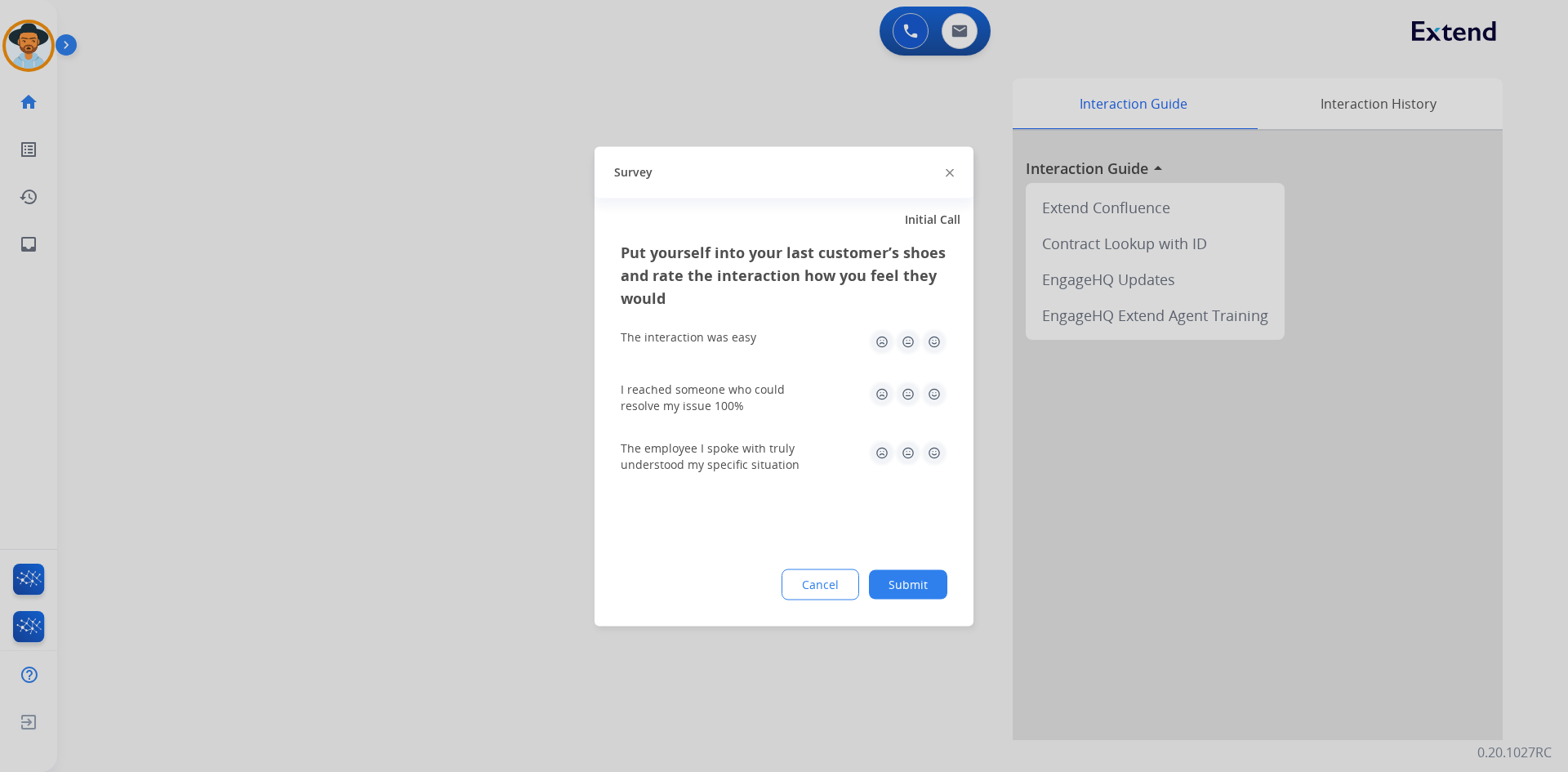
click at [941, 340] on img at bounding box center [934, 342] width 26 height 26
click at [935, 394] on img at bounding box center [934, 394] width 26 height 26
click at [934, 457] on img at bounding box center [934, 453] width 26 height 26
click at [903, 578] on button "Submit" at bounding box center [909, 584] width 79 height 30
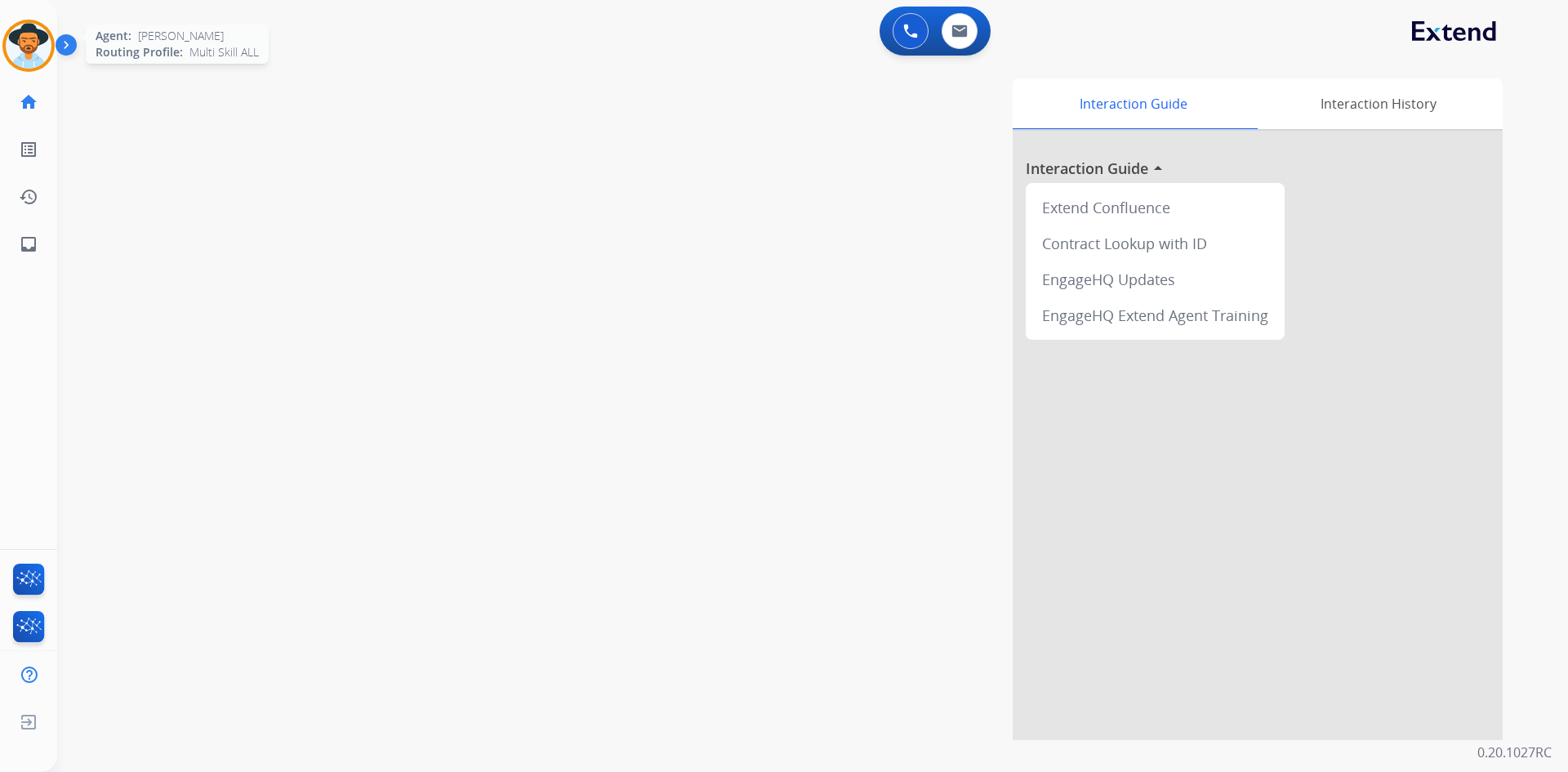
click at [30, 44] on img at bounding box center [29, 46] width 46 height 46
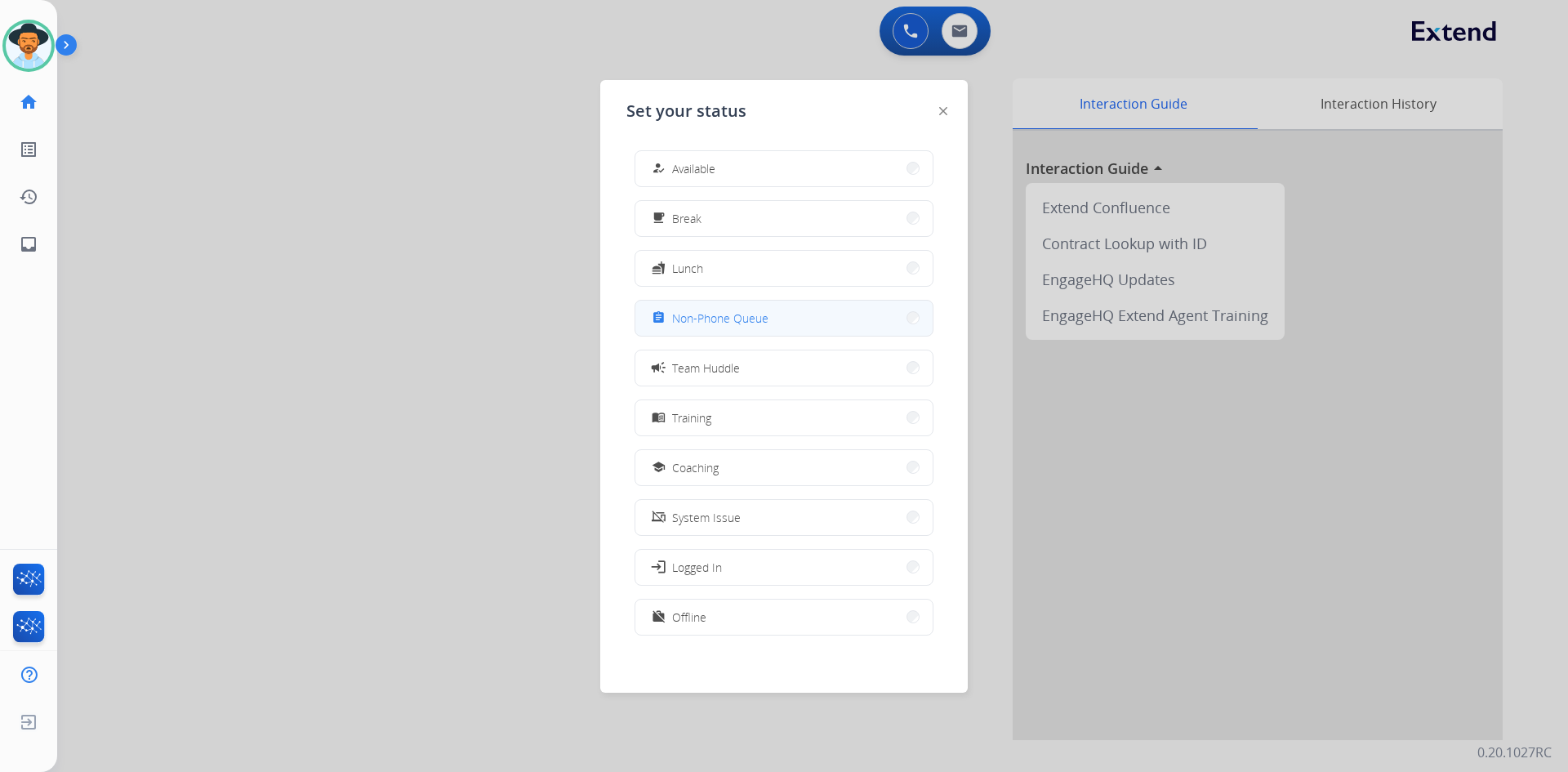
click at [759, 310] on span "Non-Phone Queue" at bounding box center [720, 318] width 96 height 17
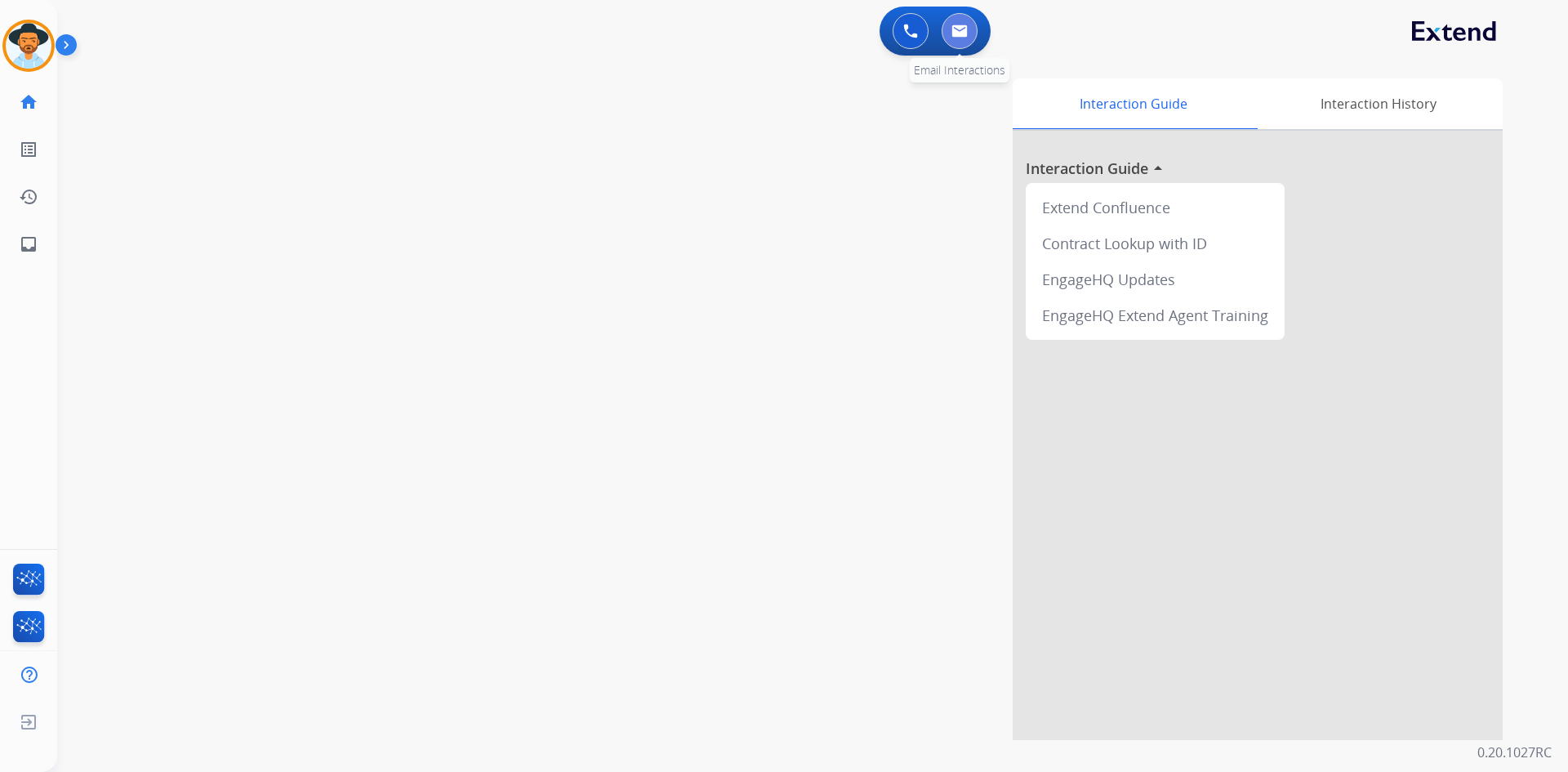
click at [957, 41] on button at bounding box center [960, 31] width 36 height 36
select select "**********"
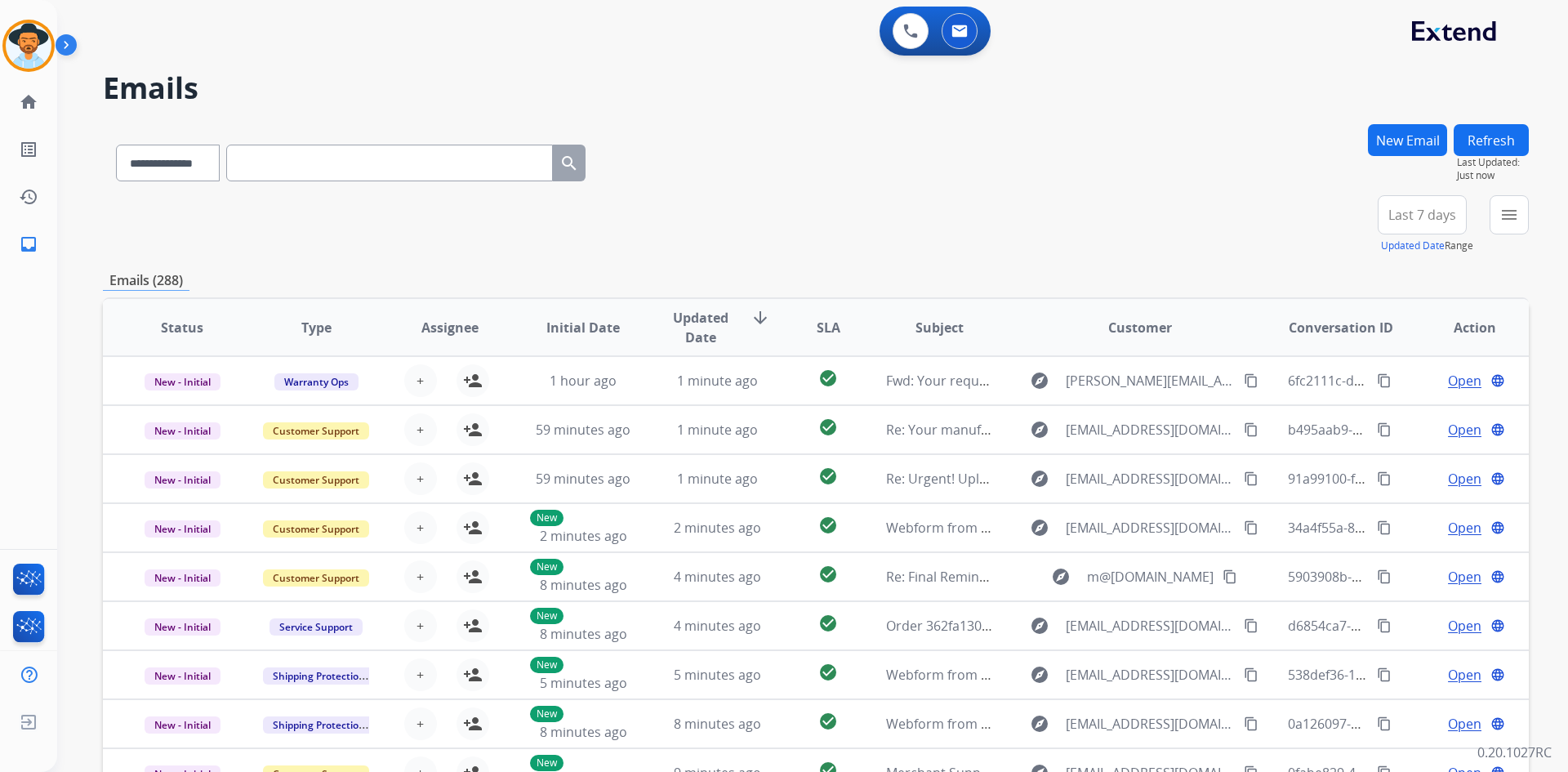
click at [1433, 213] on span "Last 7 days" at bounding box center [1422, 215] width 68 height 7
click at [1396, 394] on div "Last 30 days" at bounding box center [1417, 386] width 89 height 25
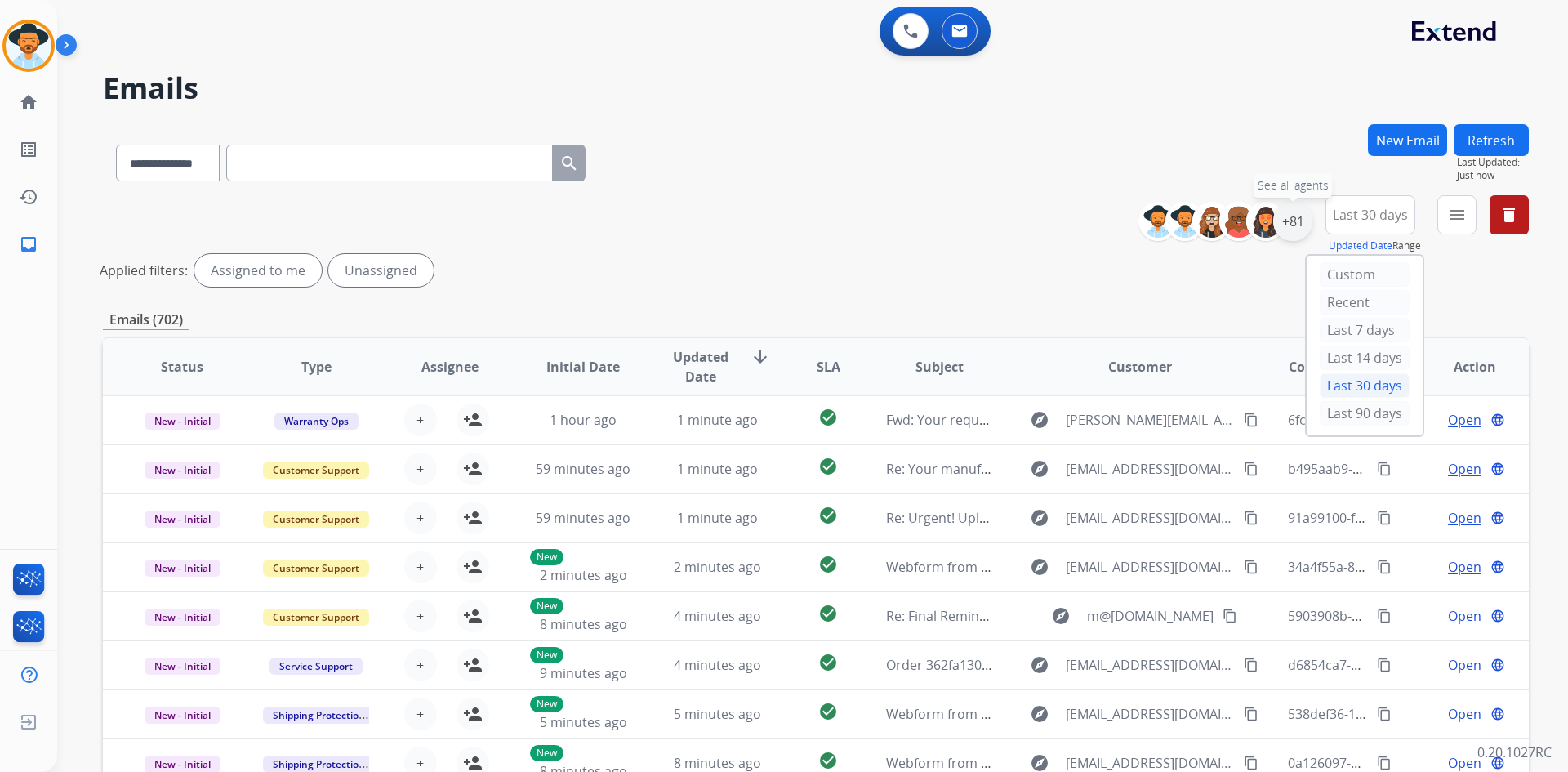
click at [1301, 220] on div "+81" at bounding box center [1293, 222] width 39 height 39
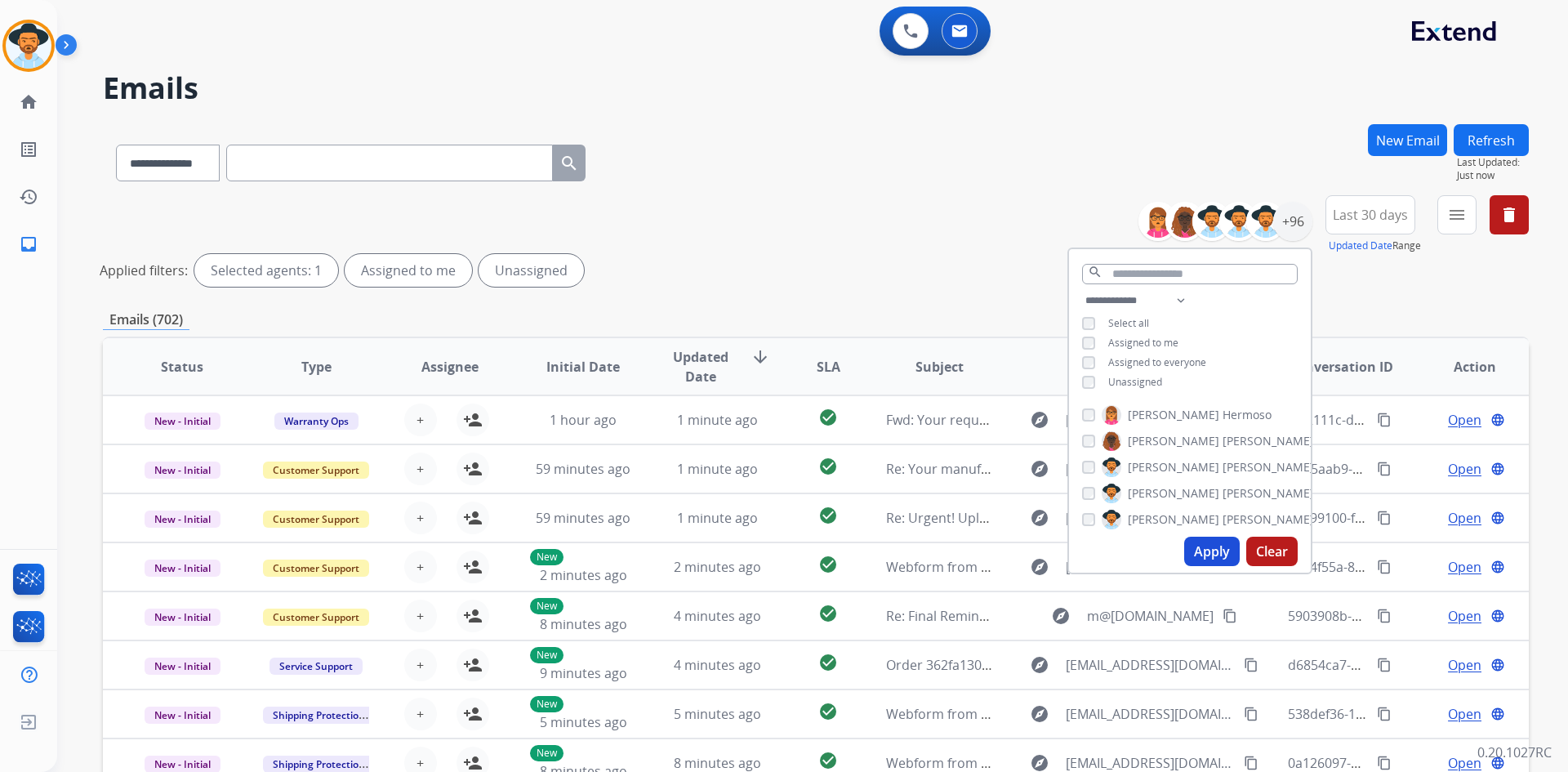
click at [1130, 383] on span "Unassigned" at bounding box center [1135, 382] width 54 height 14
click at [1199, 545] on button "Apply" at bounding box center [1213, 552] width 56 height 30
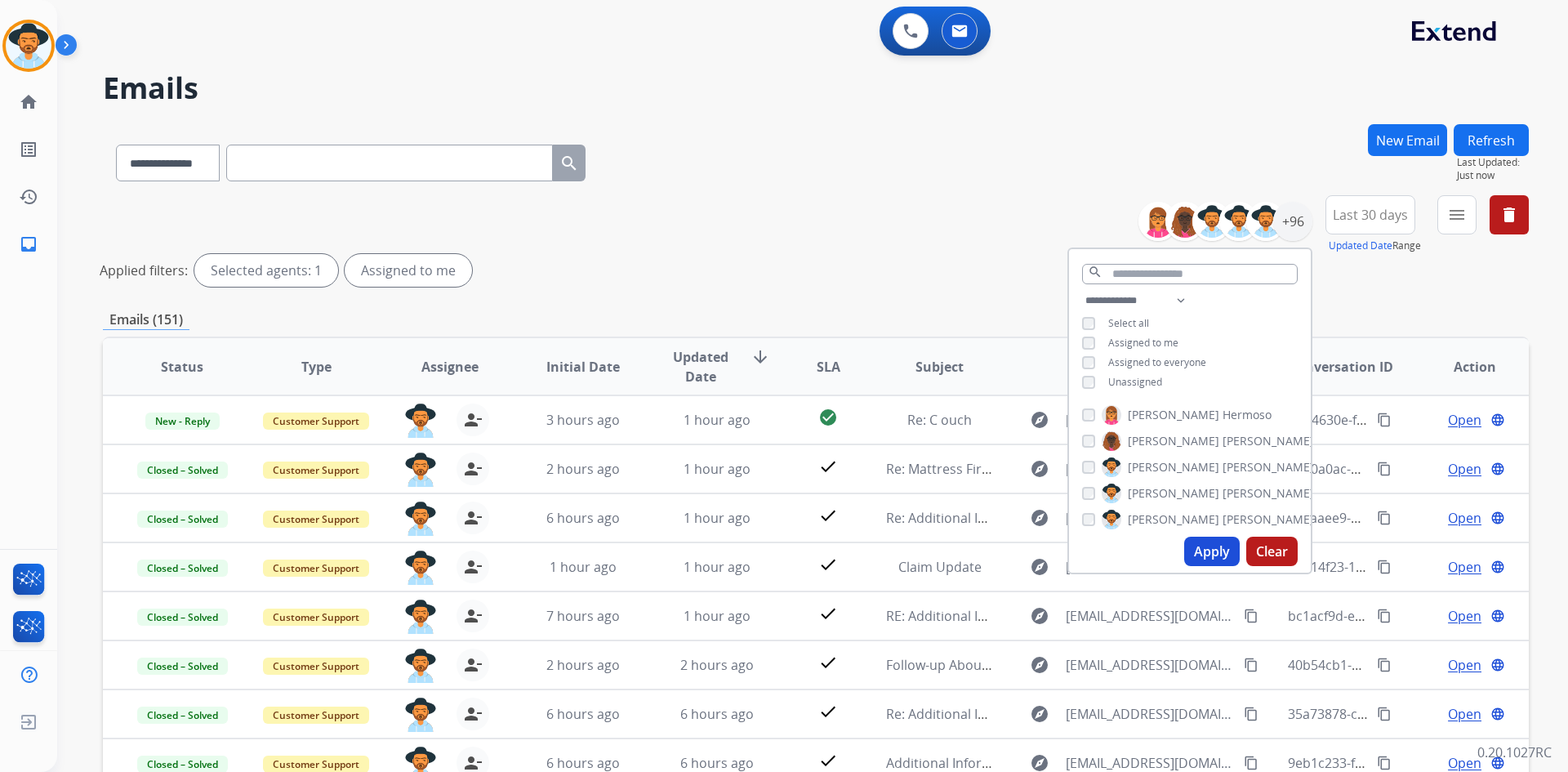
click at [784, 240] on div "**********" at bounding box center [815, 244] width 1426 height 98
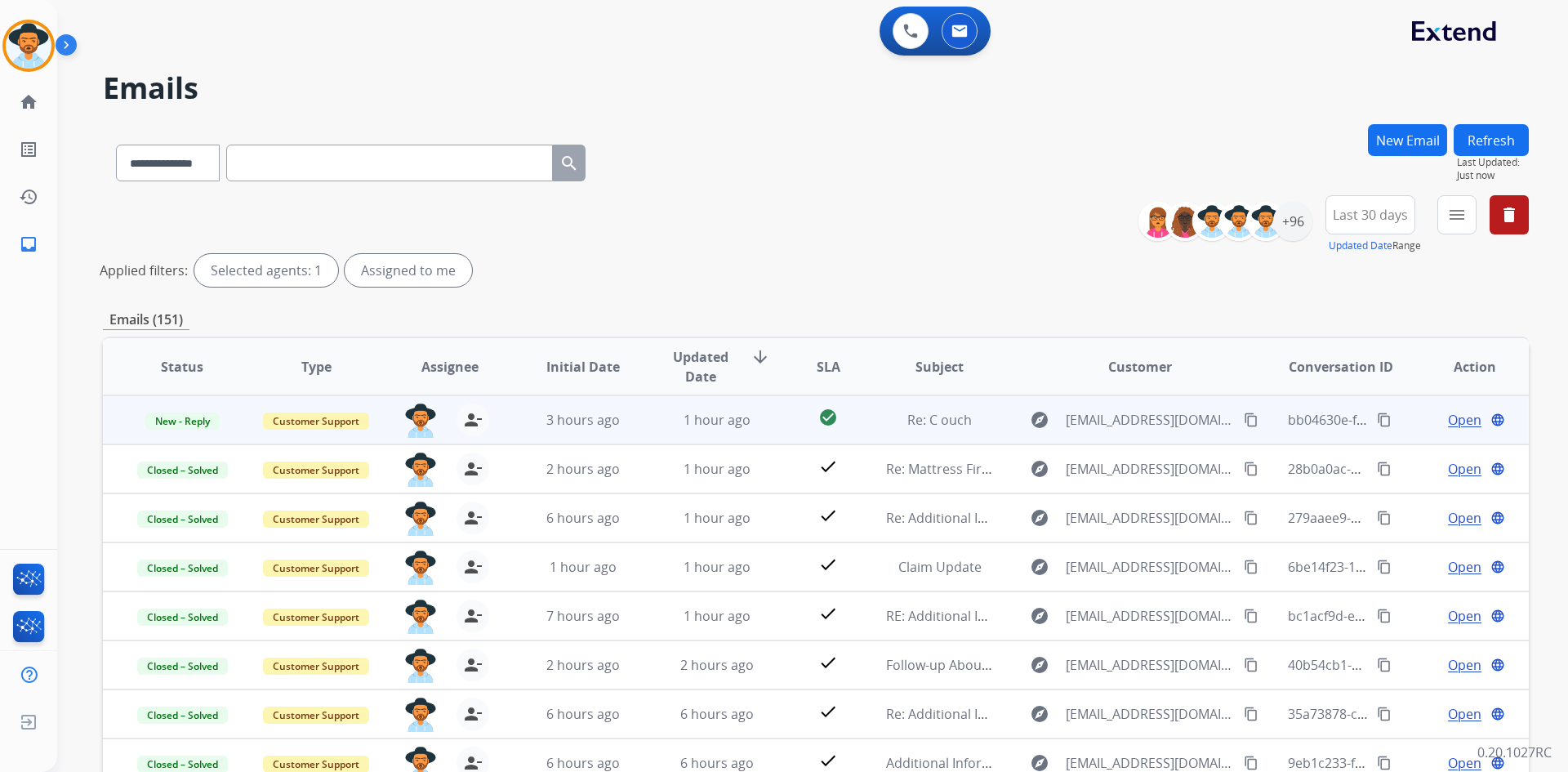
click at [1453, 421] on span "Open" at bounding box center [1465, 420] width 34 height 20
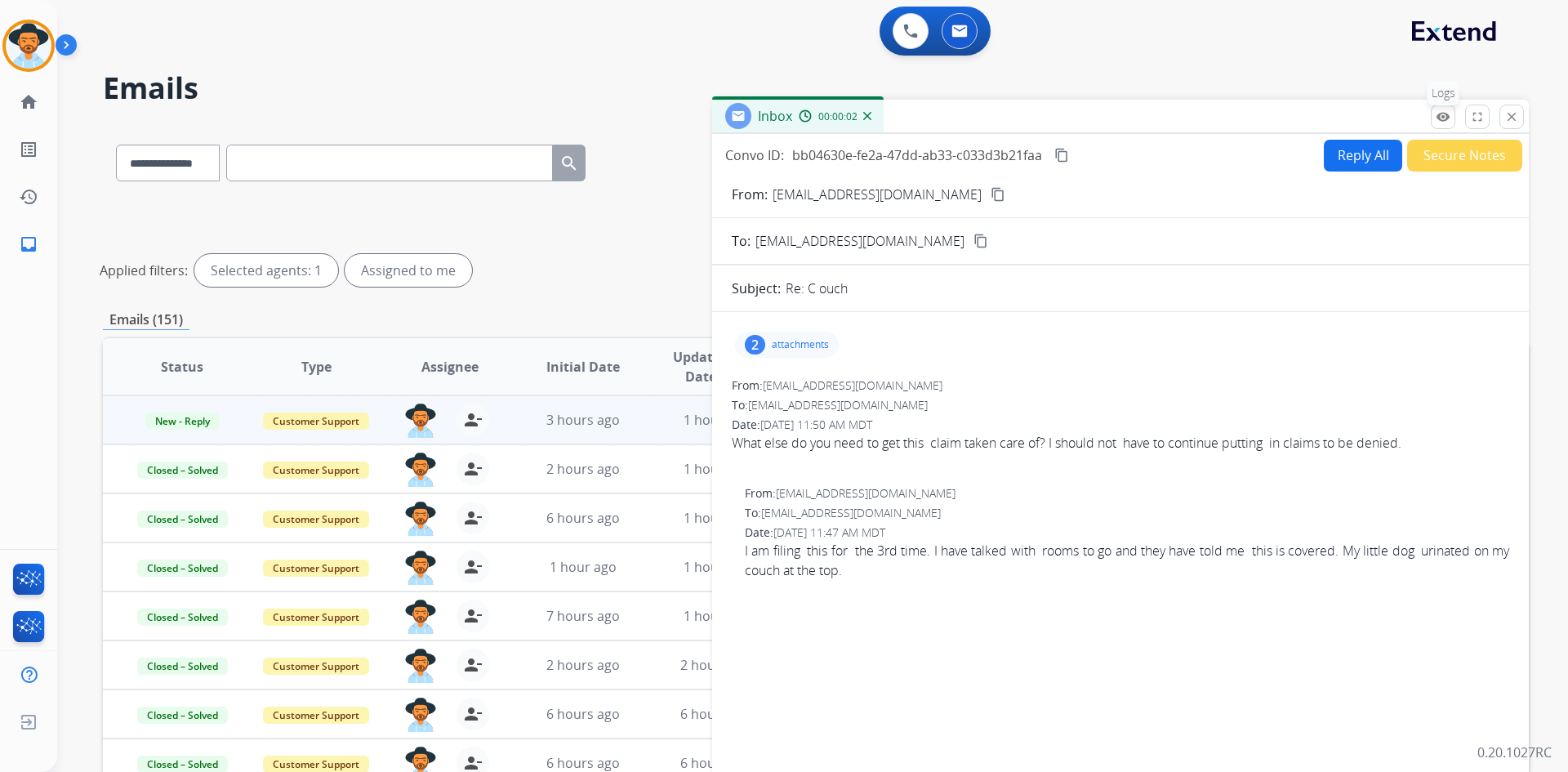
click at [1441, 126] on button "remove_red_eye Logs" at bounding box center [1443, 117] width 25 height 25
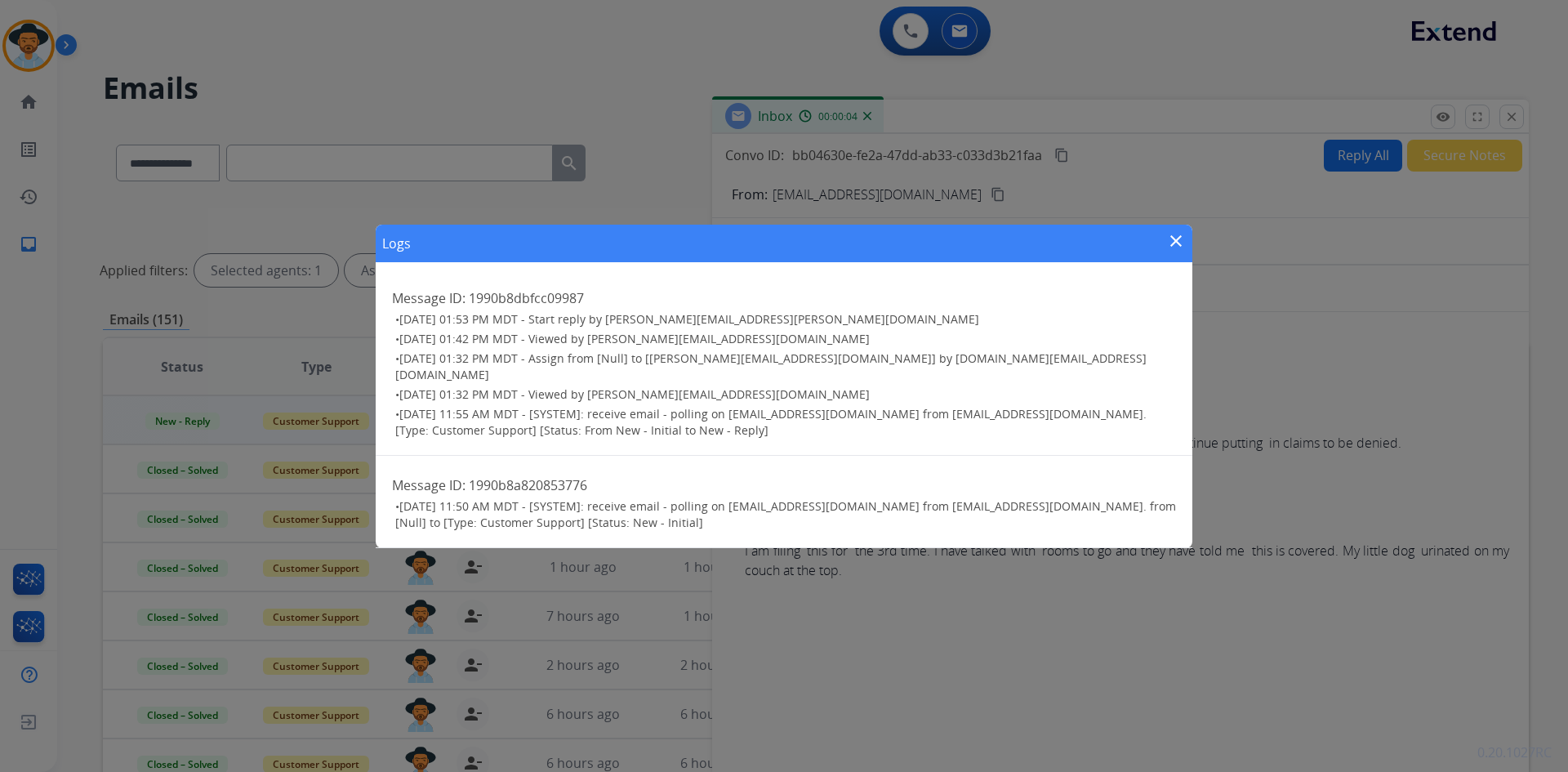
click at [1176, 245] on mat-icon "close" at bounding box center [1176, 241] width 20 height 20
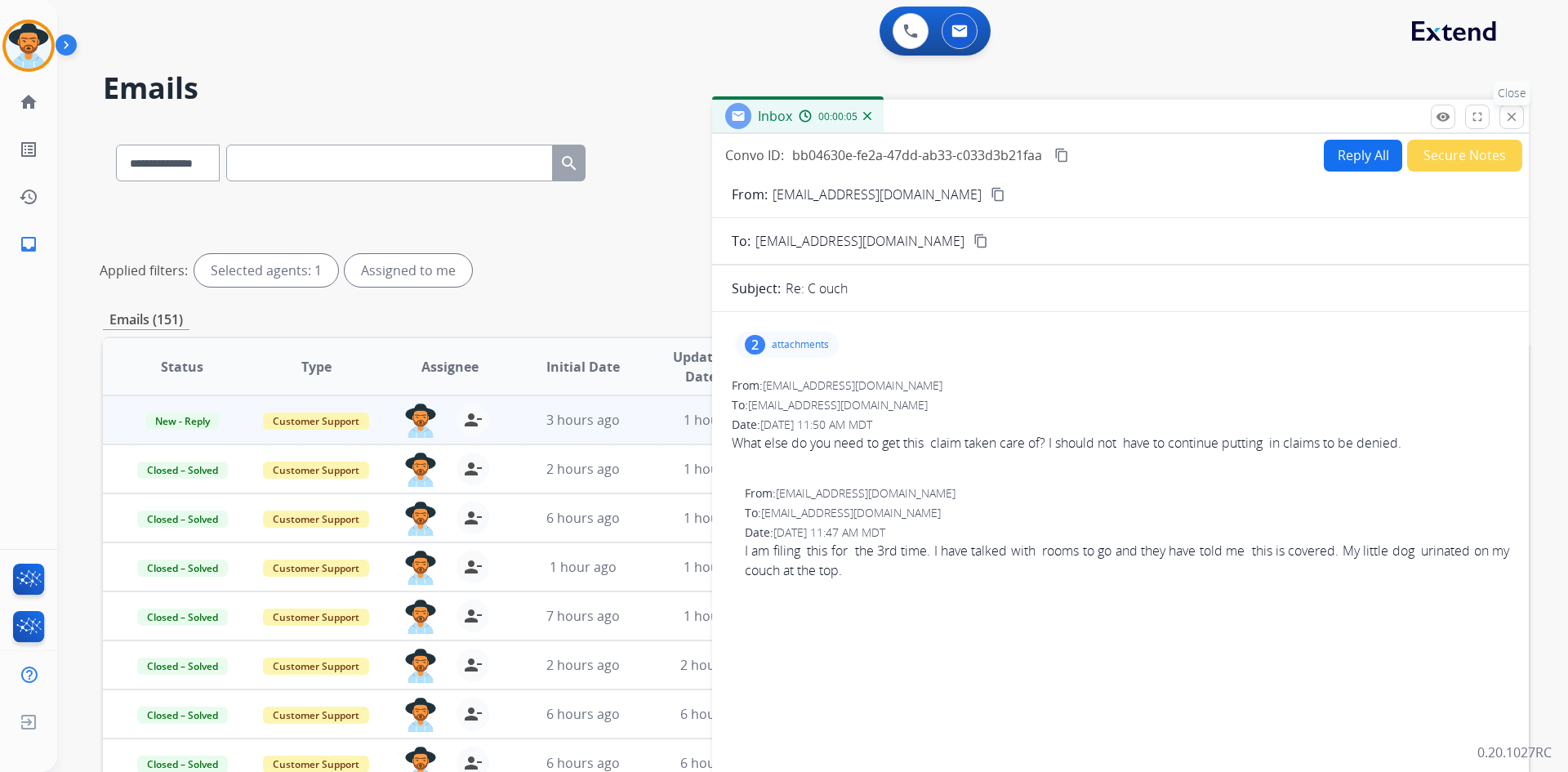
click at [1508, 123] on mat-icon "close" at bounding box center [1512, 117] width 15 height 15
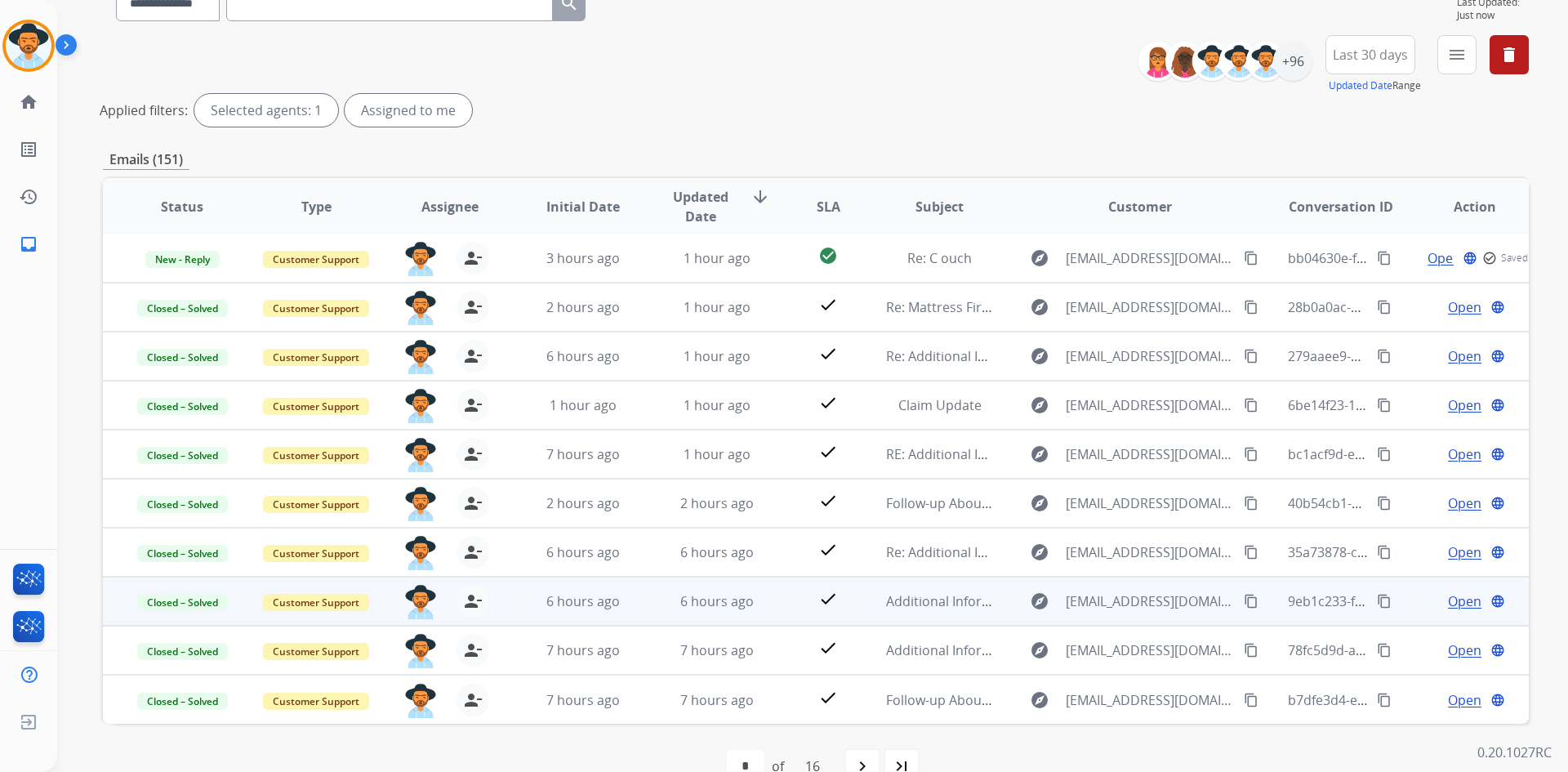
scroll to position [197, 0]
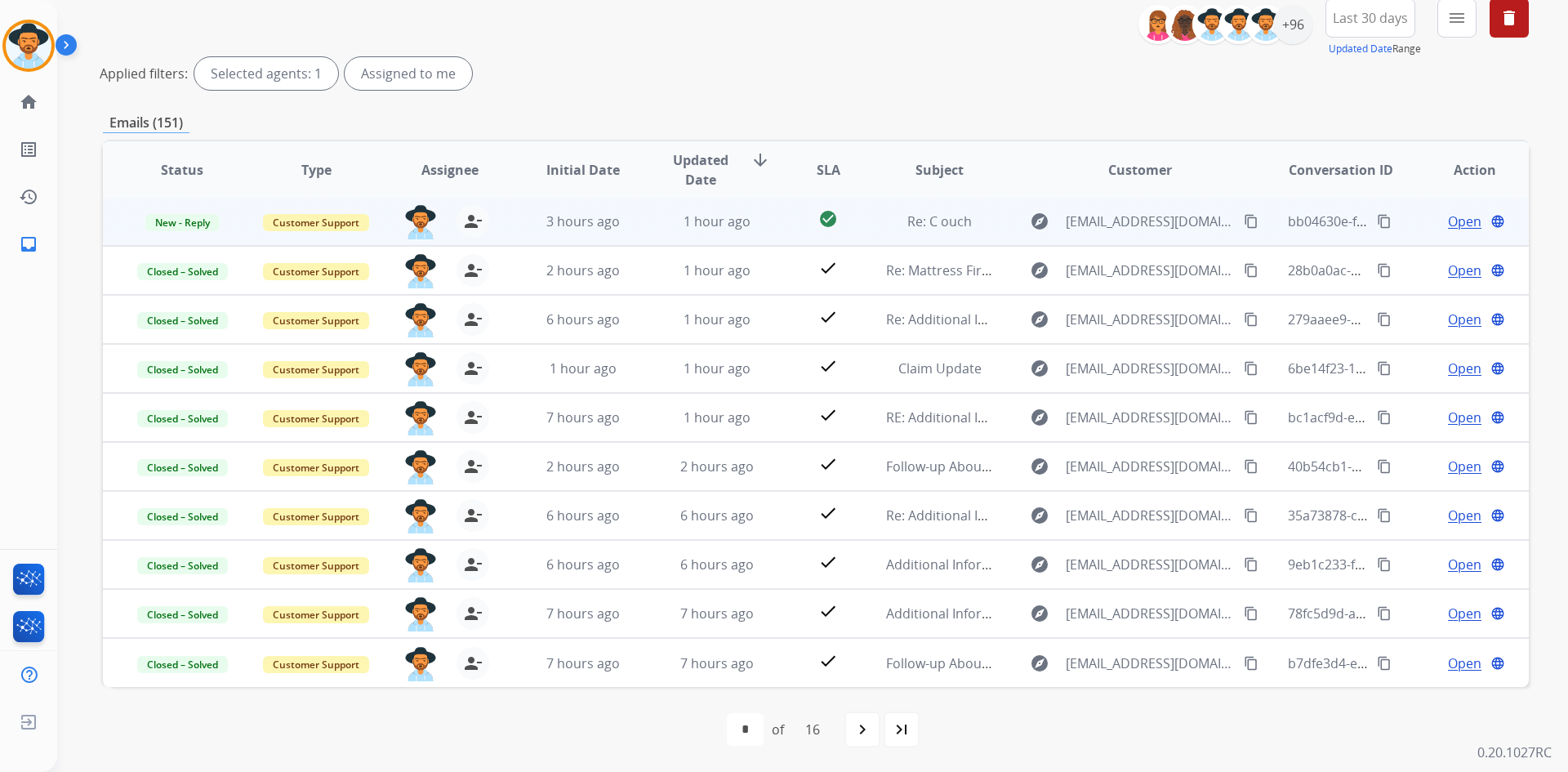
click at [1448, 219] on span "Open" at bounding box center [1465, 222] width 34 height 20
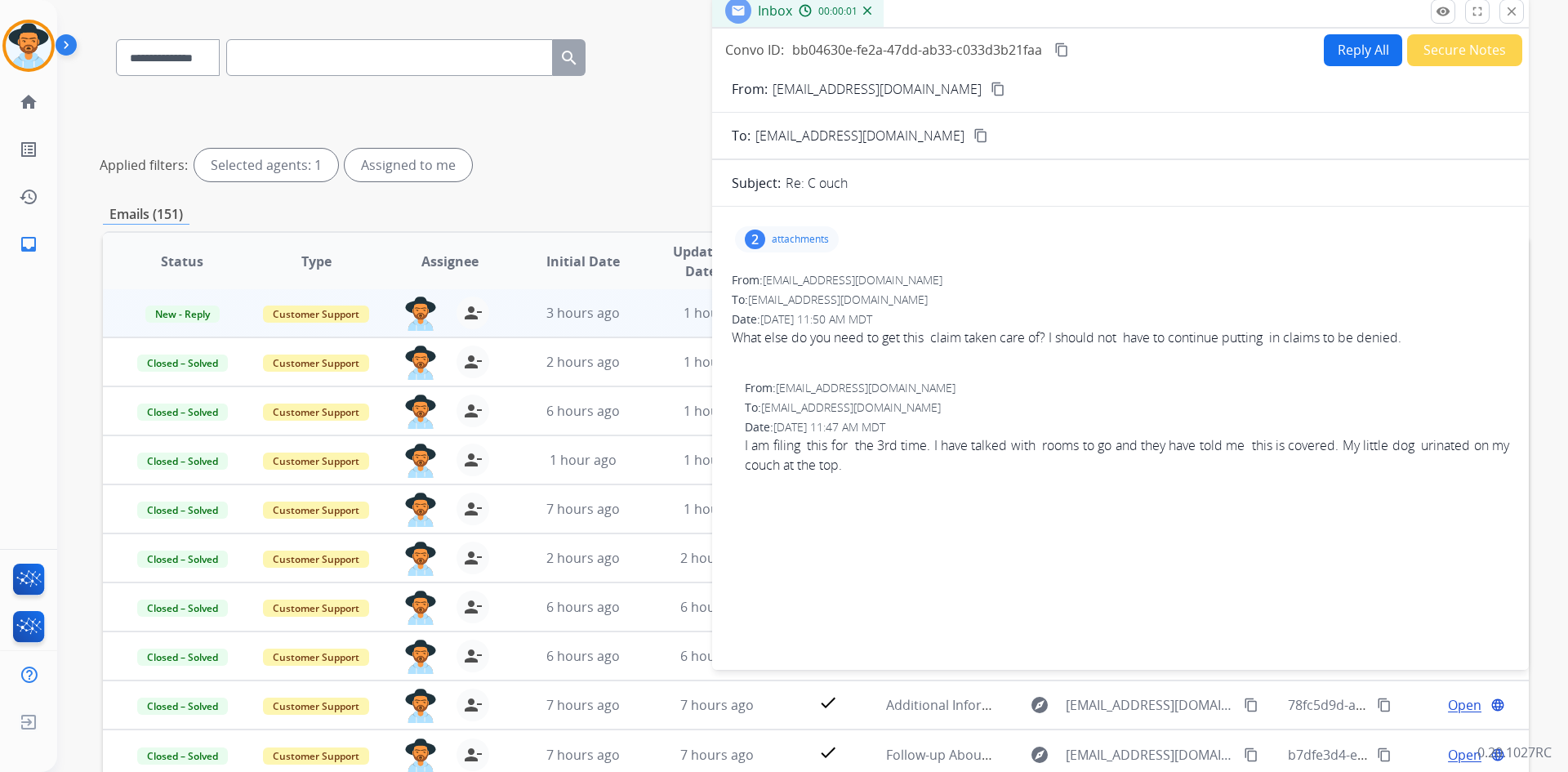
scroll to position [0, 0]
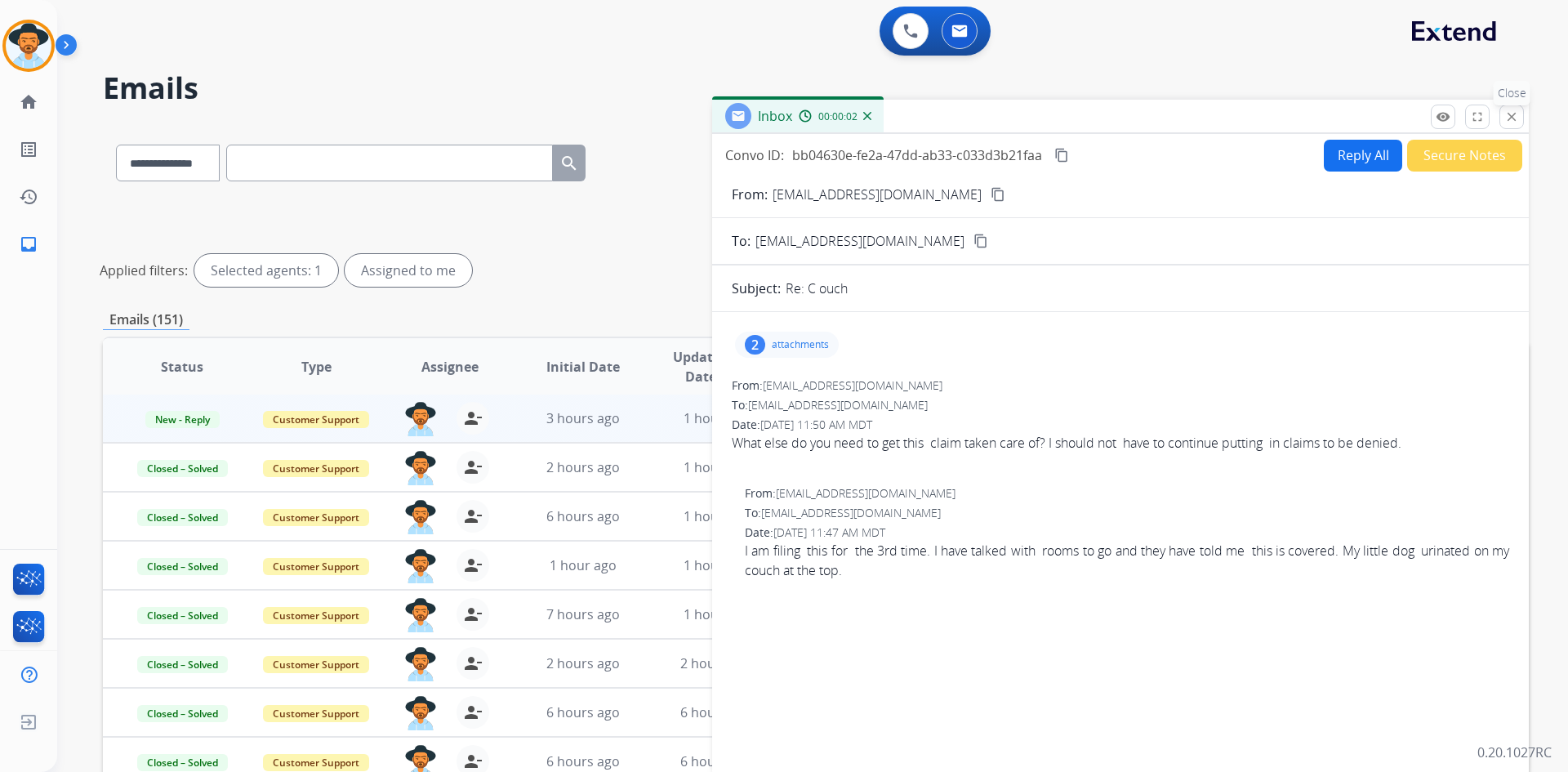
click at [1506, 113] on mat-icon "close" at bounding box center [1512, 117] width 15 height 15
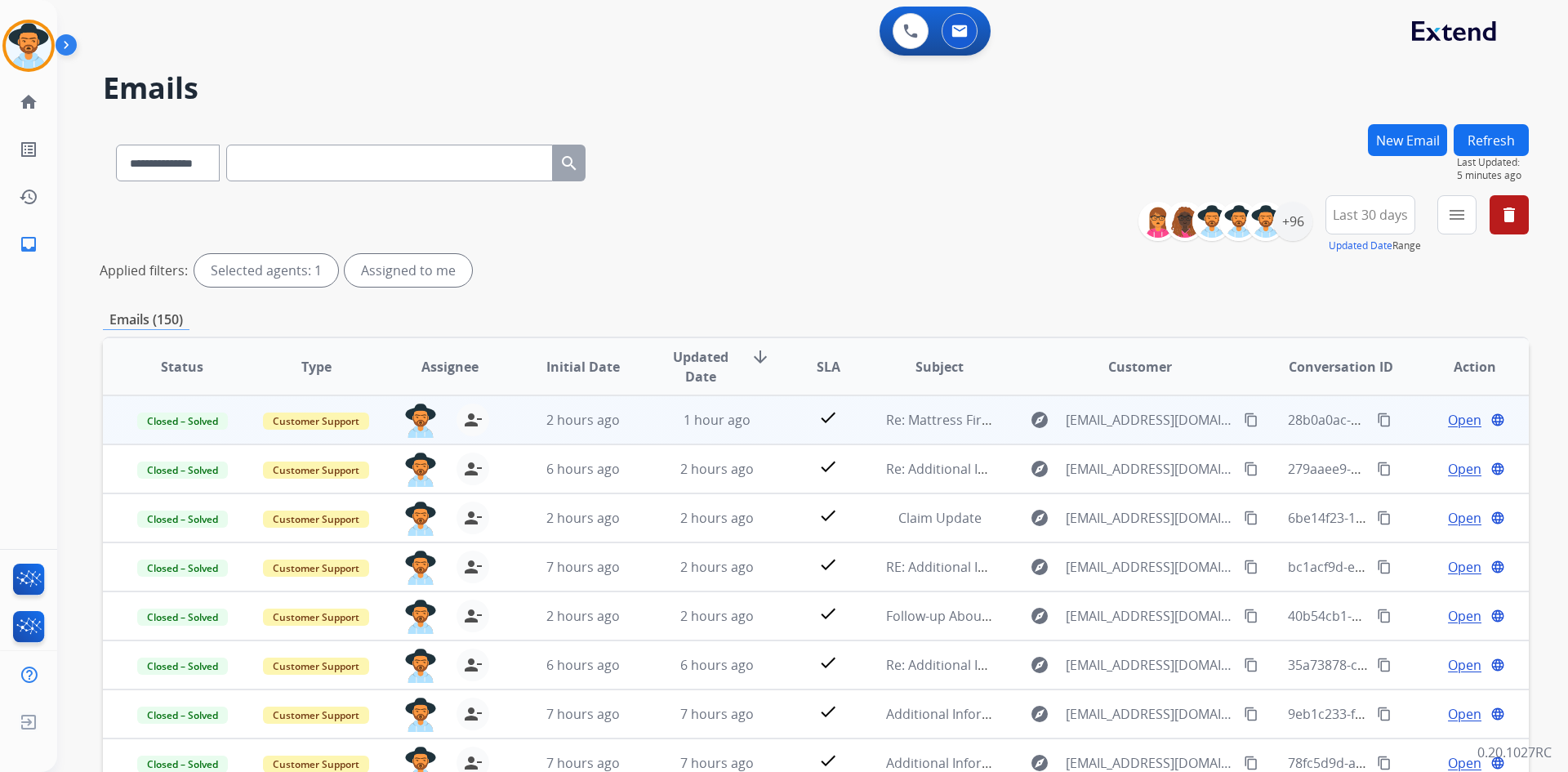
click at [1244, 423] on mat-icon "content_copy" at bounding box center [1251, 420] width 15 height 15
click at [1448, 423] on span "Open" at bounding box center [1465, 420] width 34 height 20
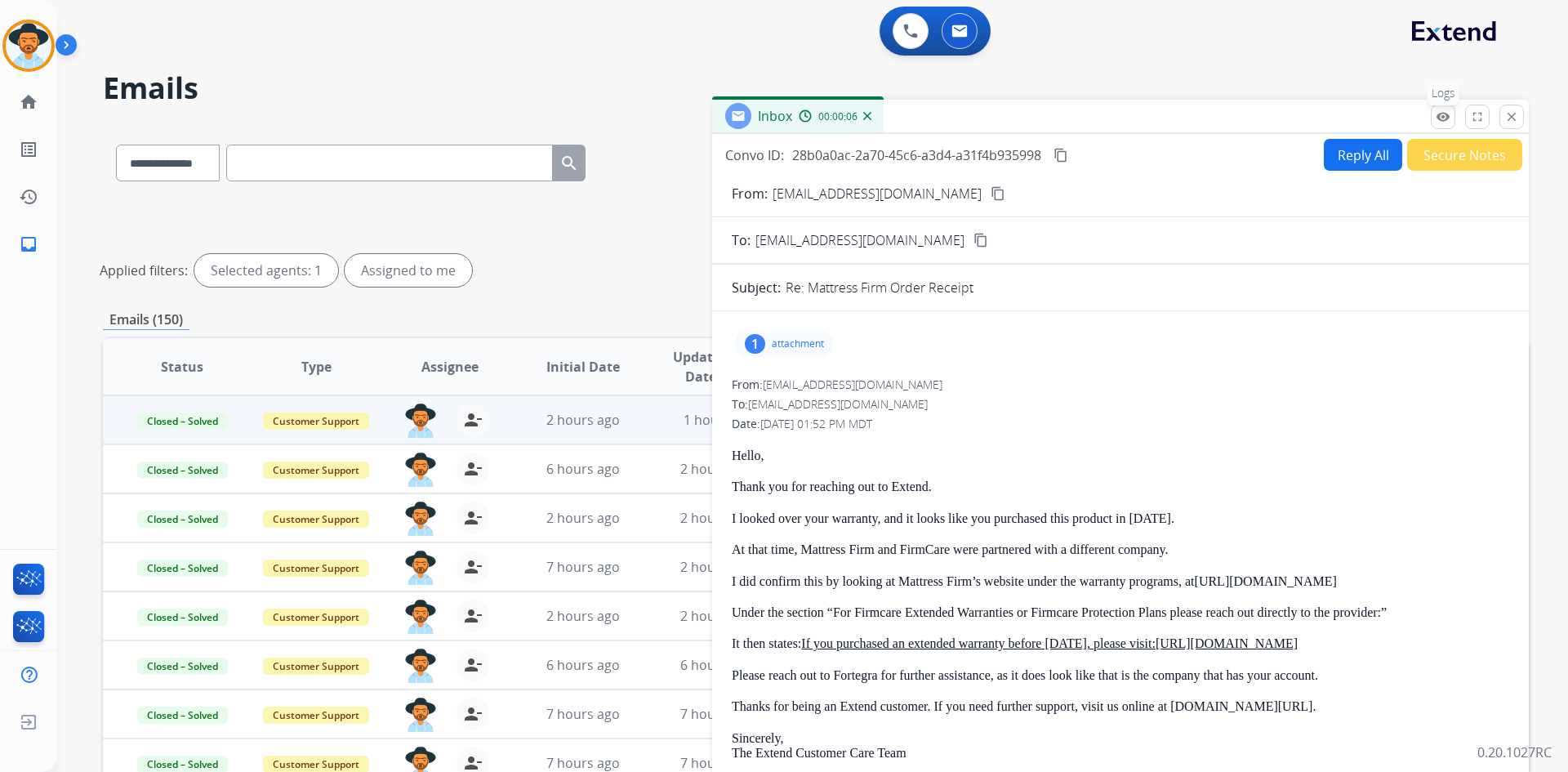
click at [1448, 110] on mat-icon "remove_red_eye" at bounding box center [1443, 117] width 15 height 15
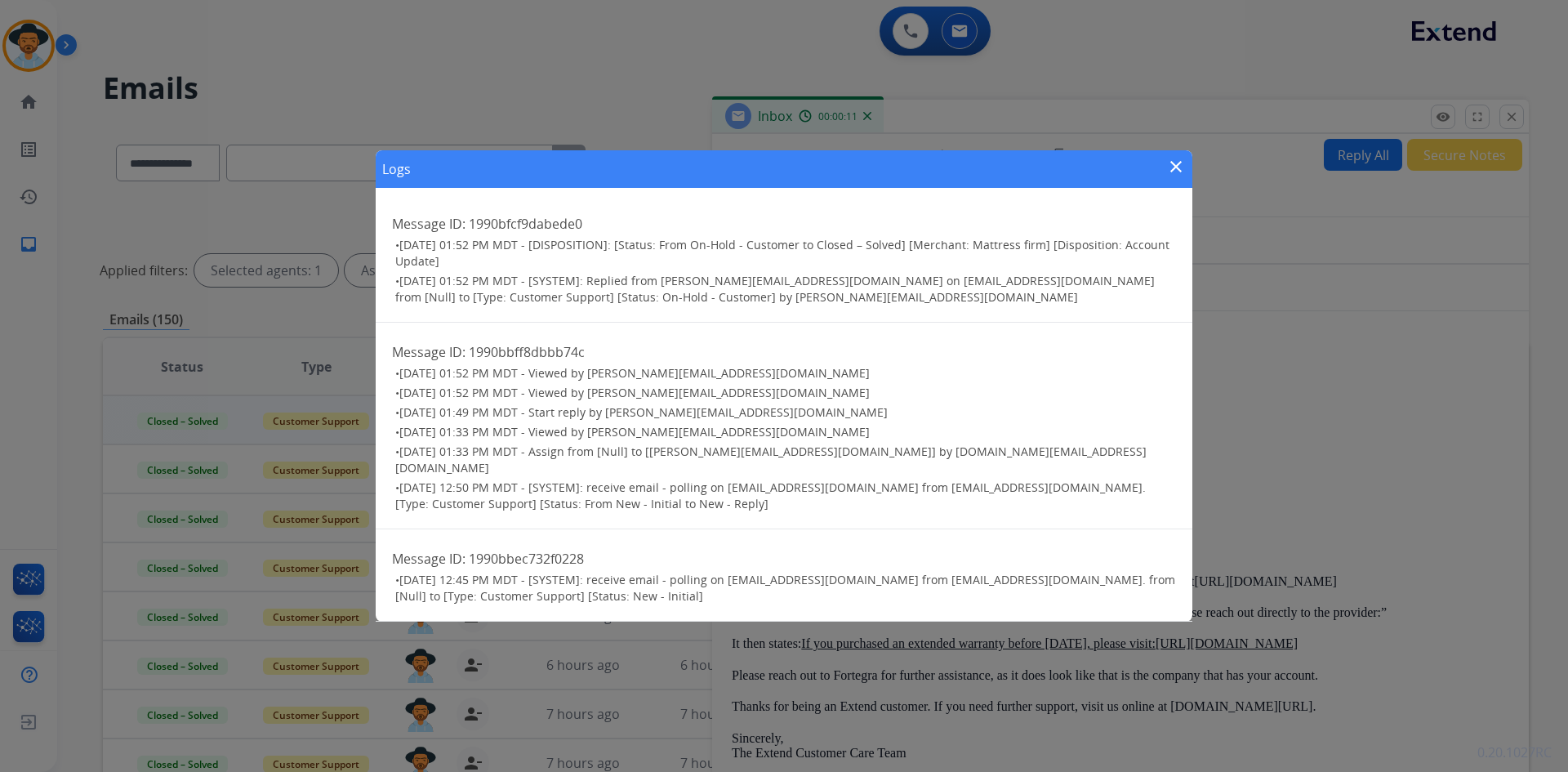
click at [1175, 172] on mat-icon "close" at bounding box center [1176, 167] width 20 height 20
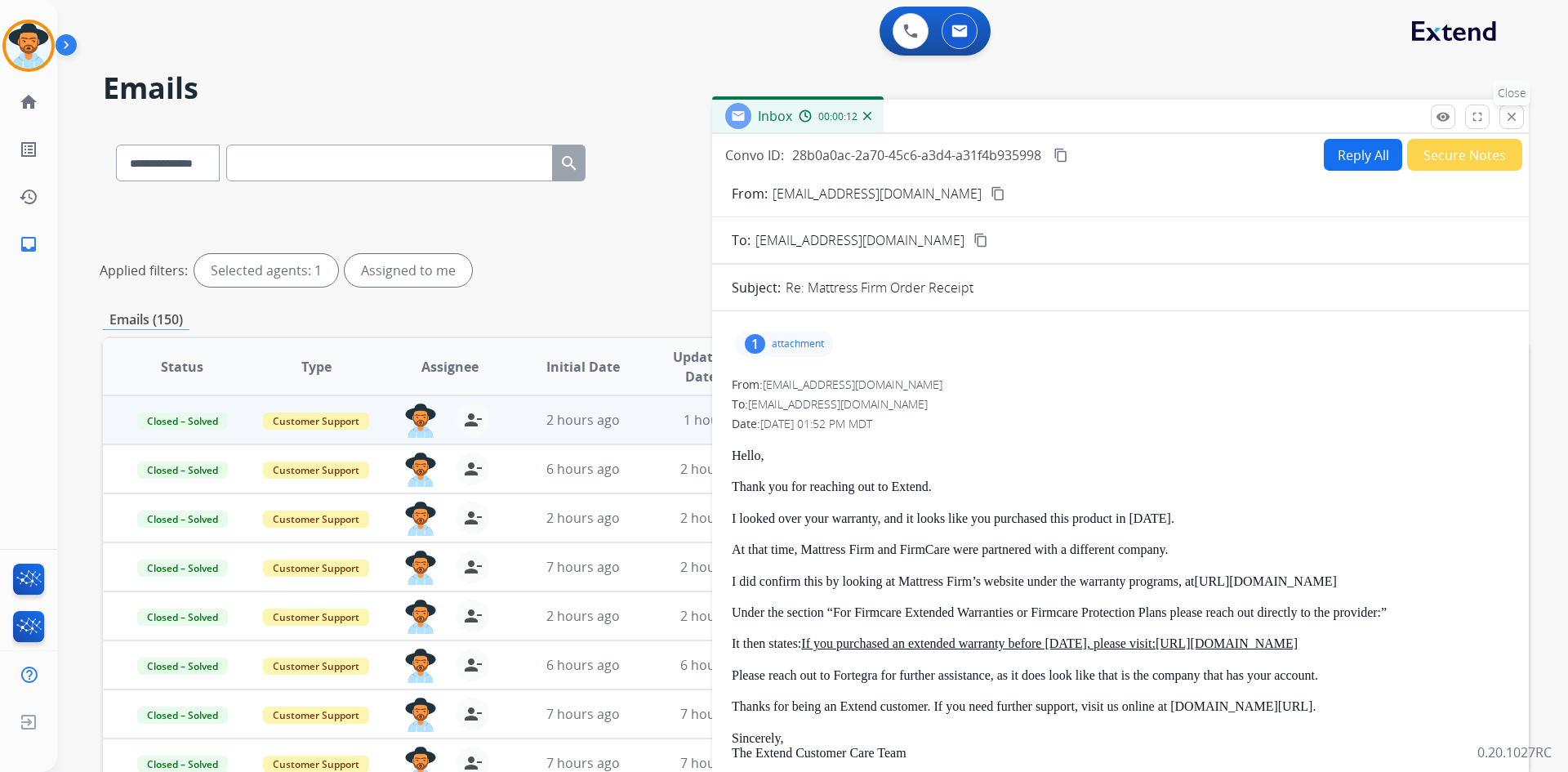
click at [1505, 118] on mat-icon "close" at bounding box center [1512, 117] width 15 height 15
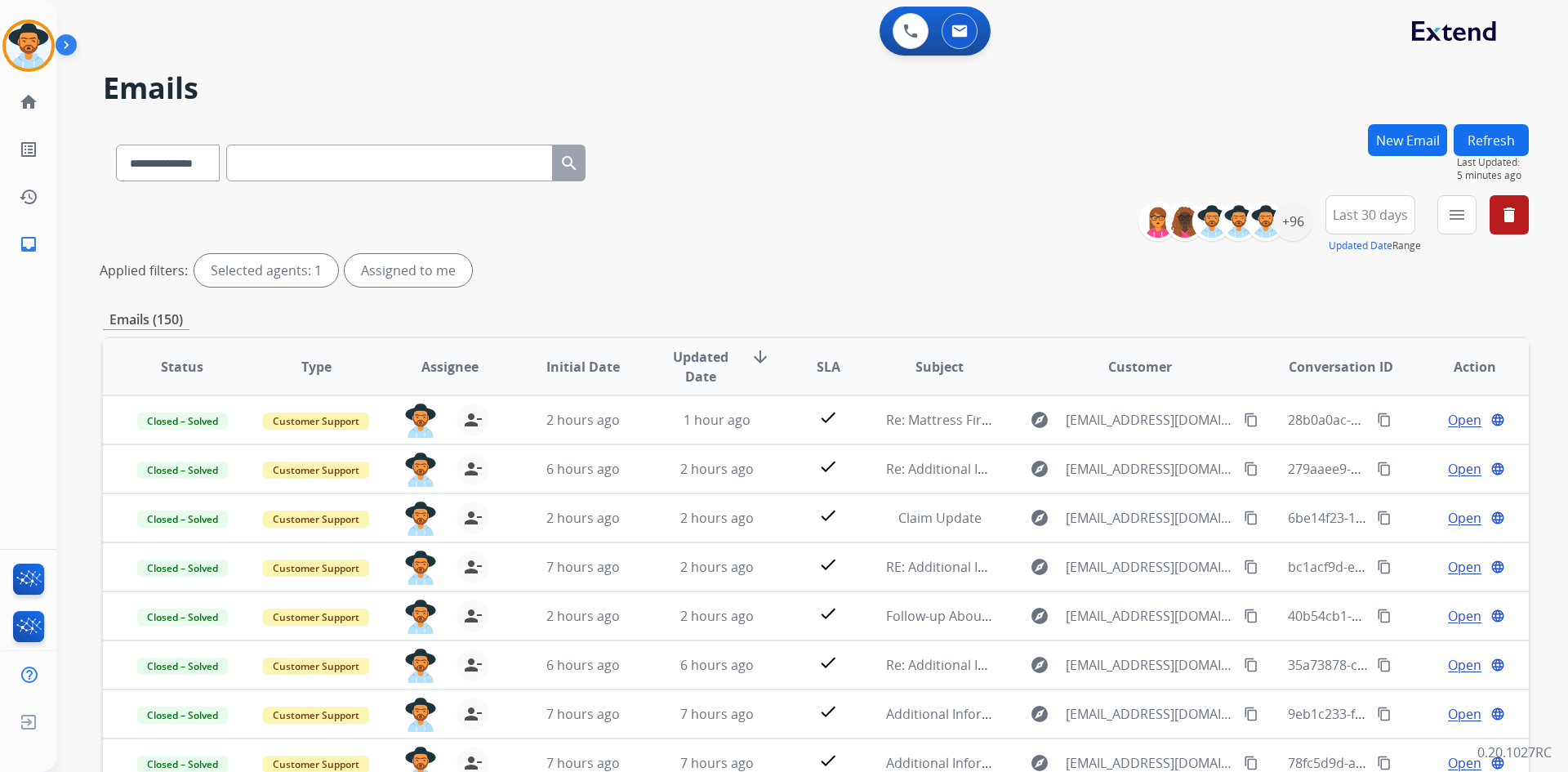
click at [1476, 135] on button "Refresh" at bounding box center [1492, 140] width 76 height 32
click at [30, 51] on img at bounding box center [29, 46] width 46 height 46
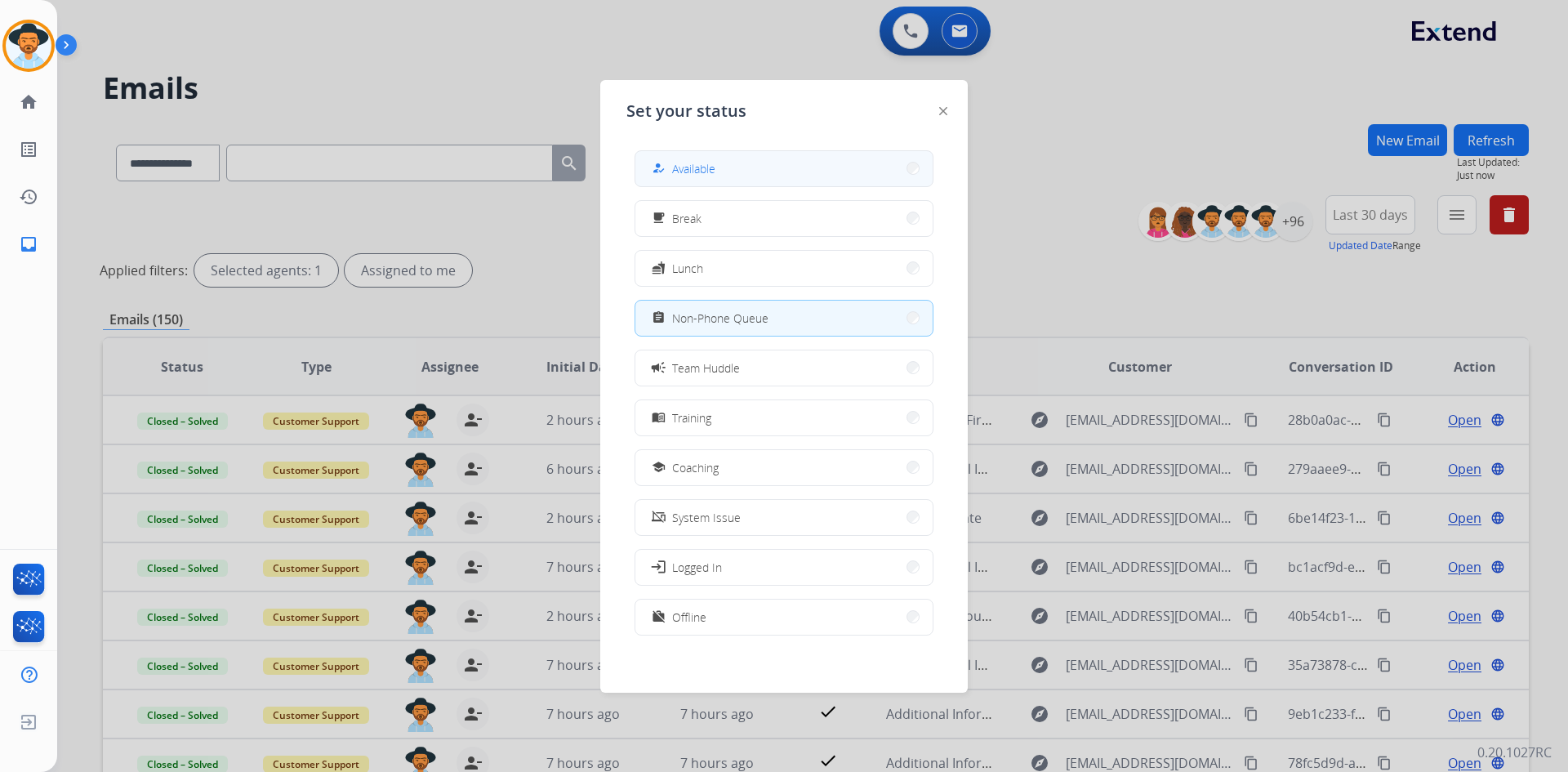
click at [732, 158] on button "how_to_reg Available" at bounding box center [784, 168] width 297 height 35
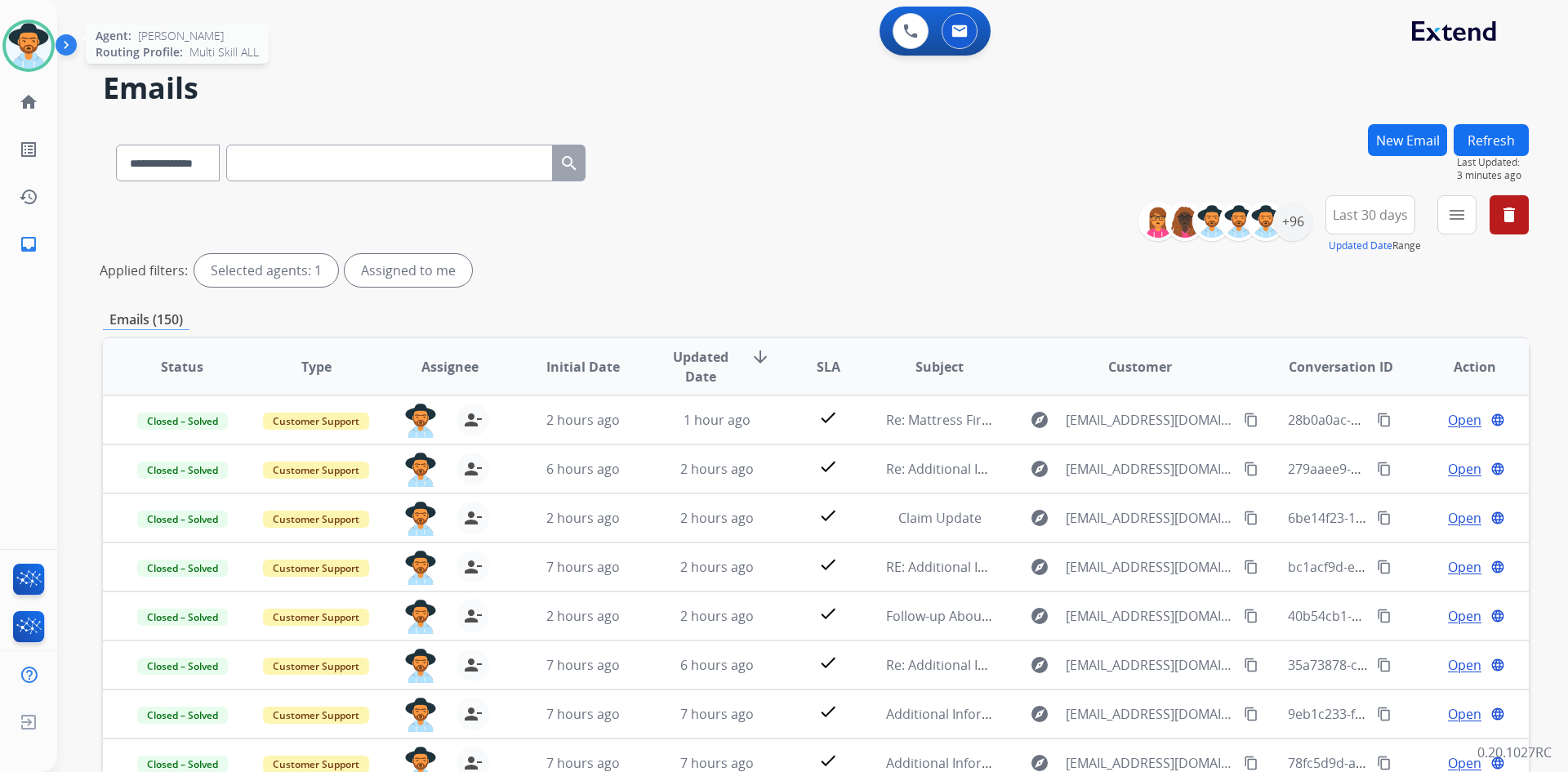
drag, startPoint x: 24, startPoint y: 47, endPoint x: 39, endPoint y: 52, distance: 15.8
click at [24, 47] on img at bounding box center [29, 46] width 46 height 46
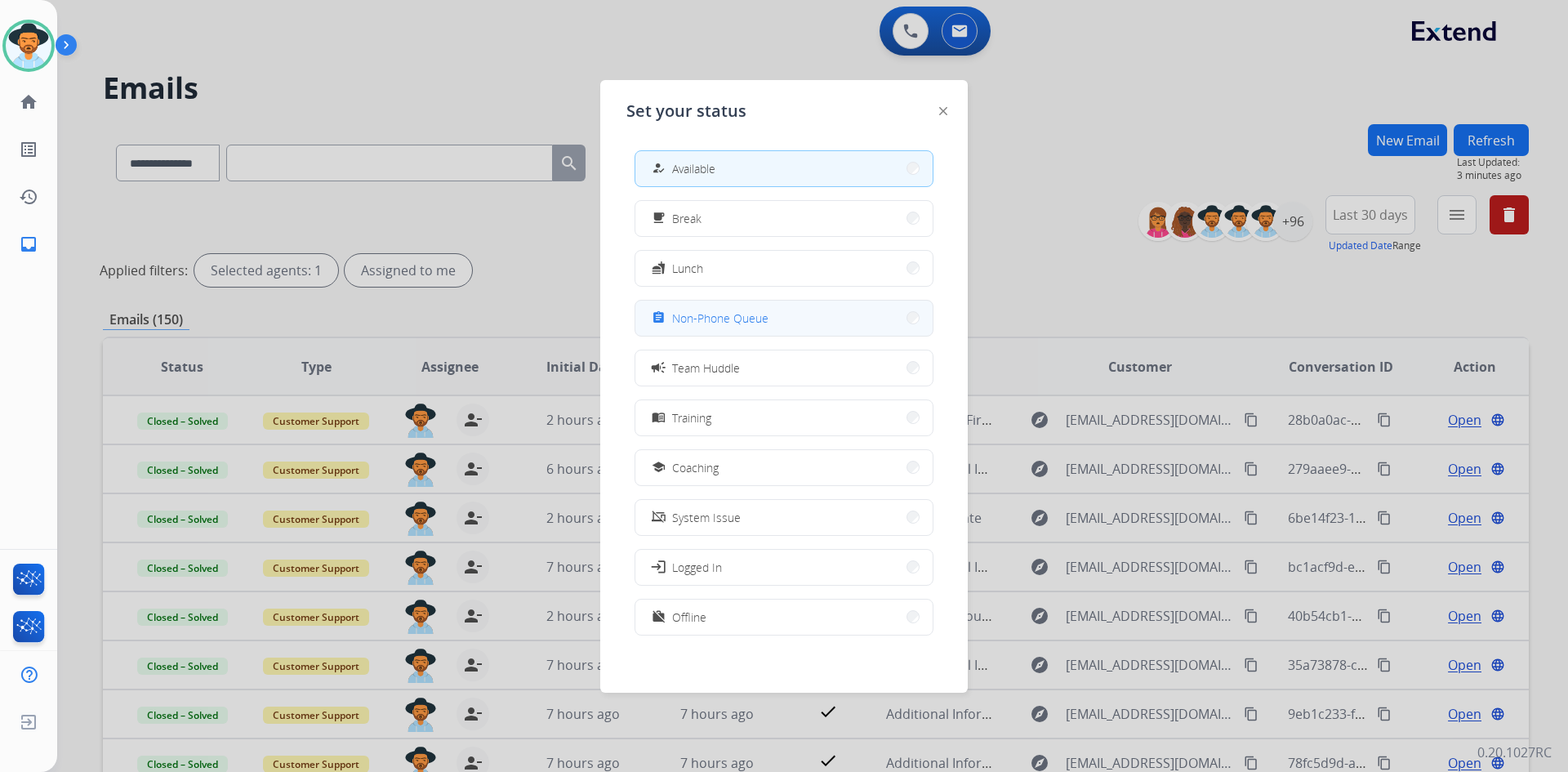
click at [766, 324] on span "Non-Phone Queue" at bounding box center [720, 318] width 96 height 17
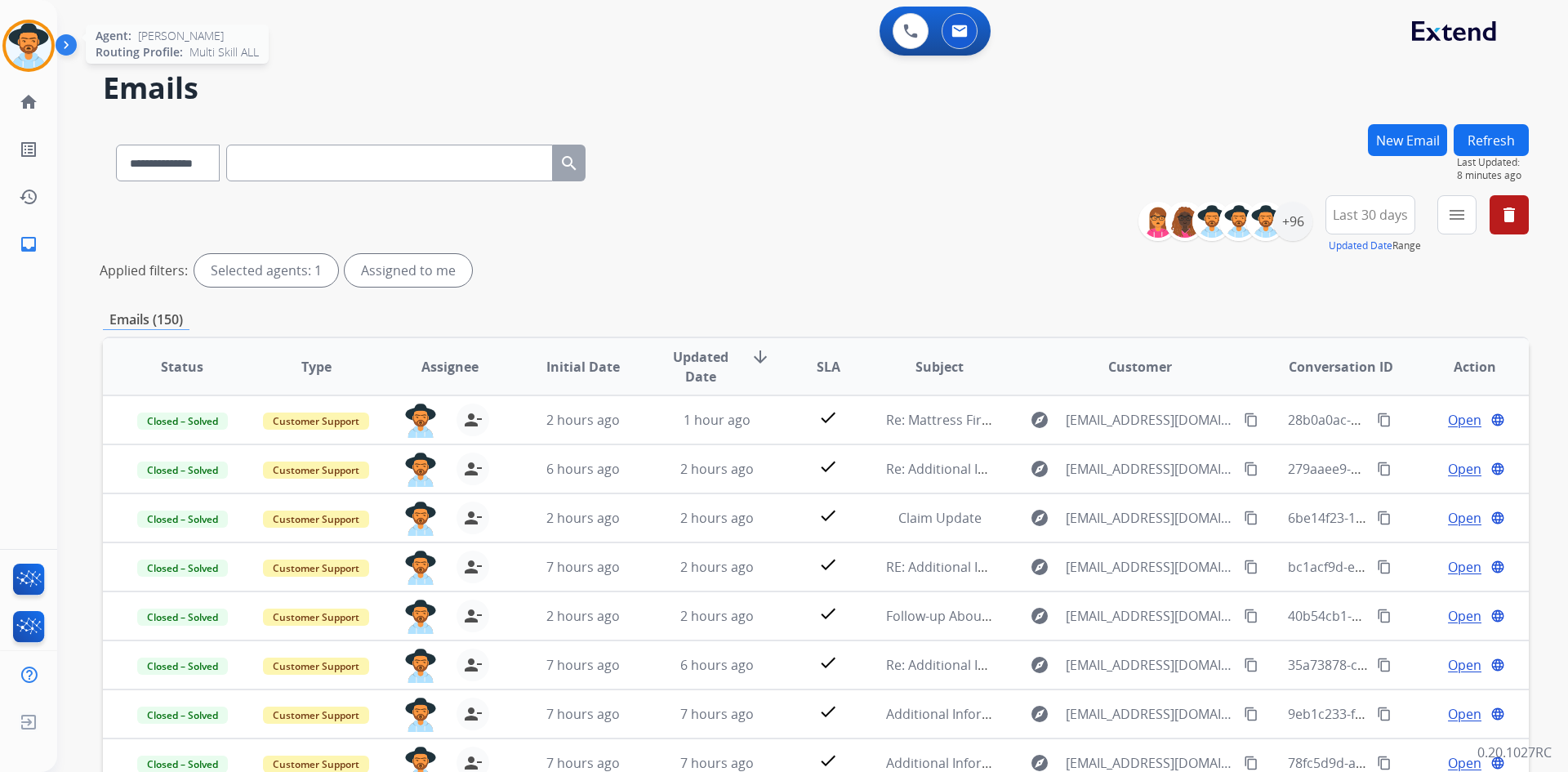
click at [21, 46] on img at bounding box center [29, 46] width 46 height 46
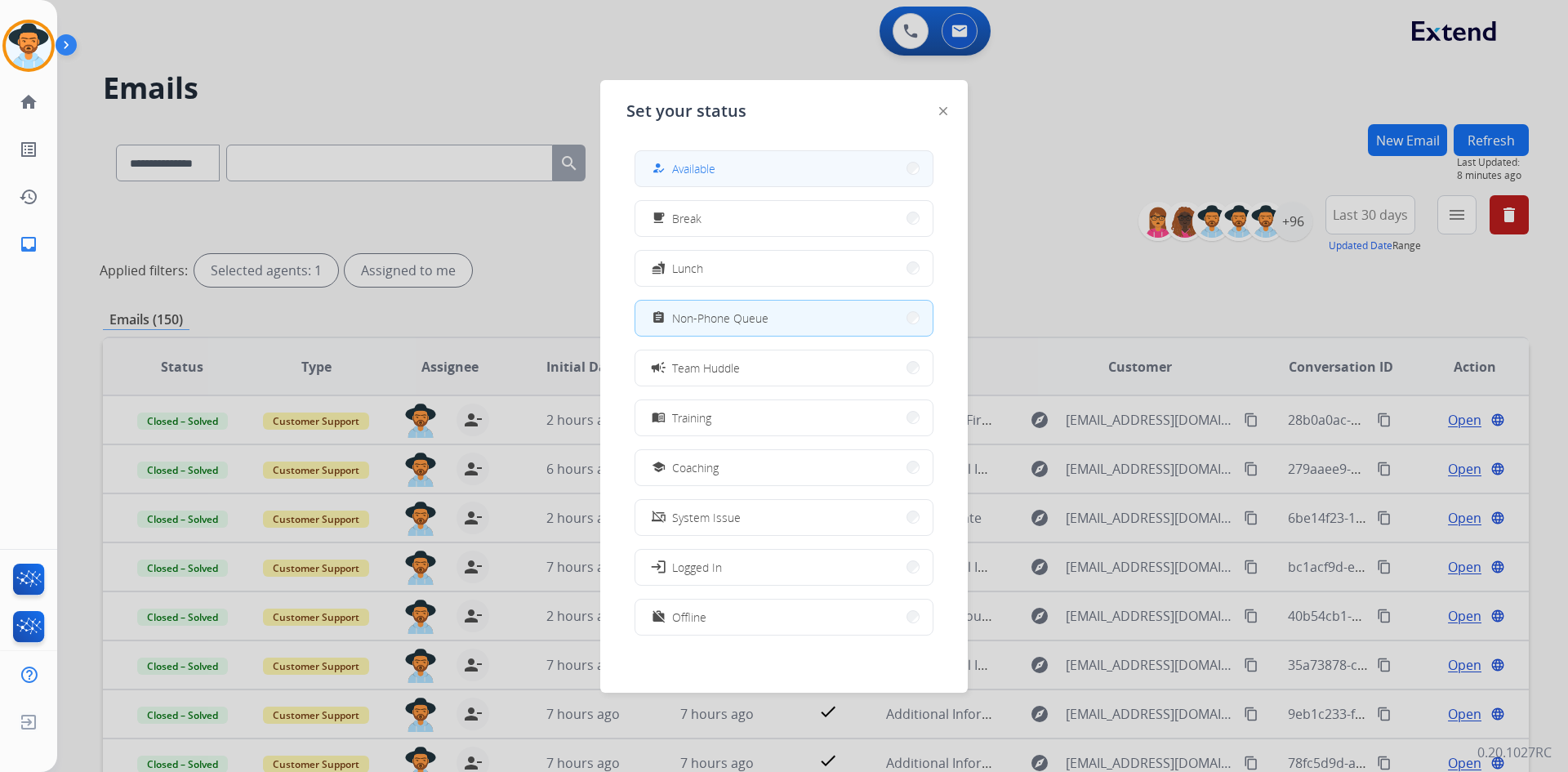
click at [745, 182] on button "how_to_reg Available" at bounding box center [784, 168] width 297 height 35
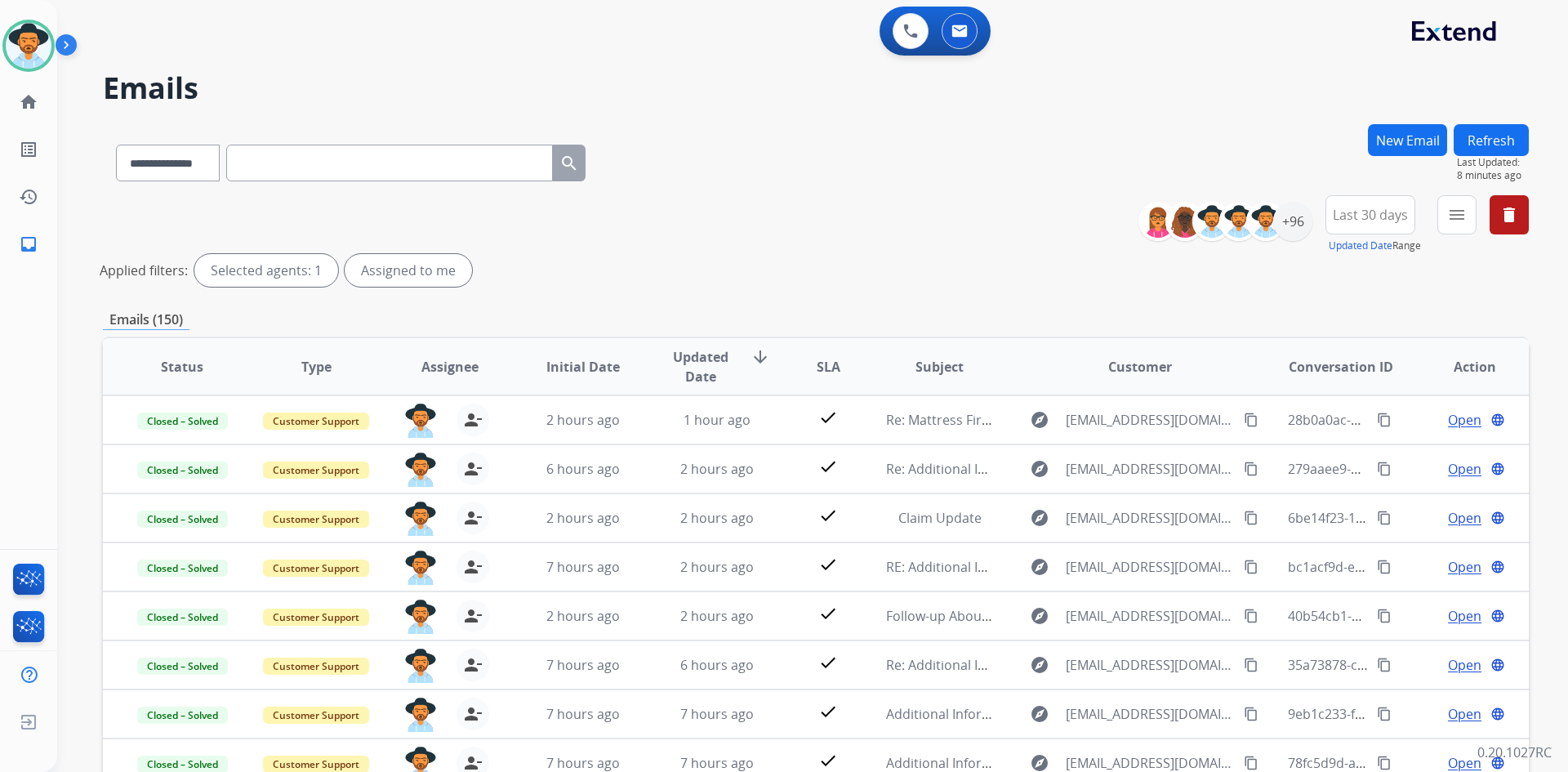
click at [1517, 140] on button "Refresh" at bounding box center [1492, 140] width 76 height 32
click at [1373, 214] on span "Last 30 days" at bounding box center [1371, 215] width 76 height 7
click at [1356, 418] on div "Last 90 days" at bounding box center [1364, 414] width 89 height 25
click at [314, 158] on input "text" at bounding box center [390, 163] width 327 height 37
paste input "**********"
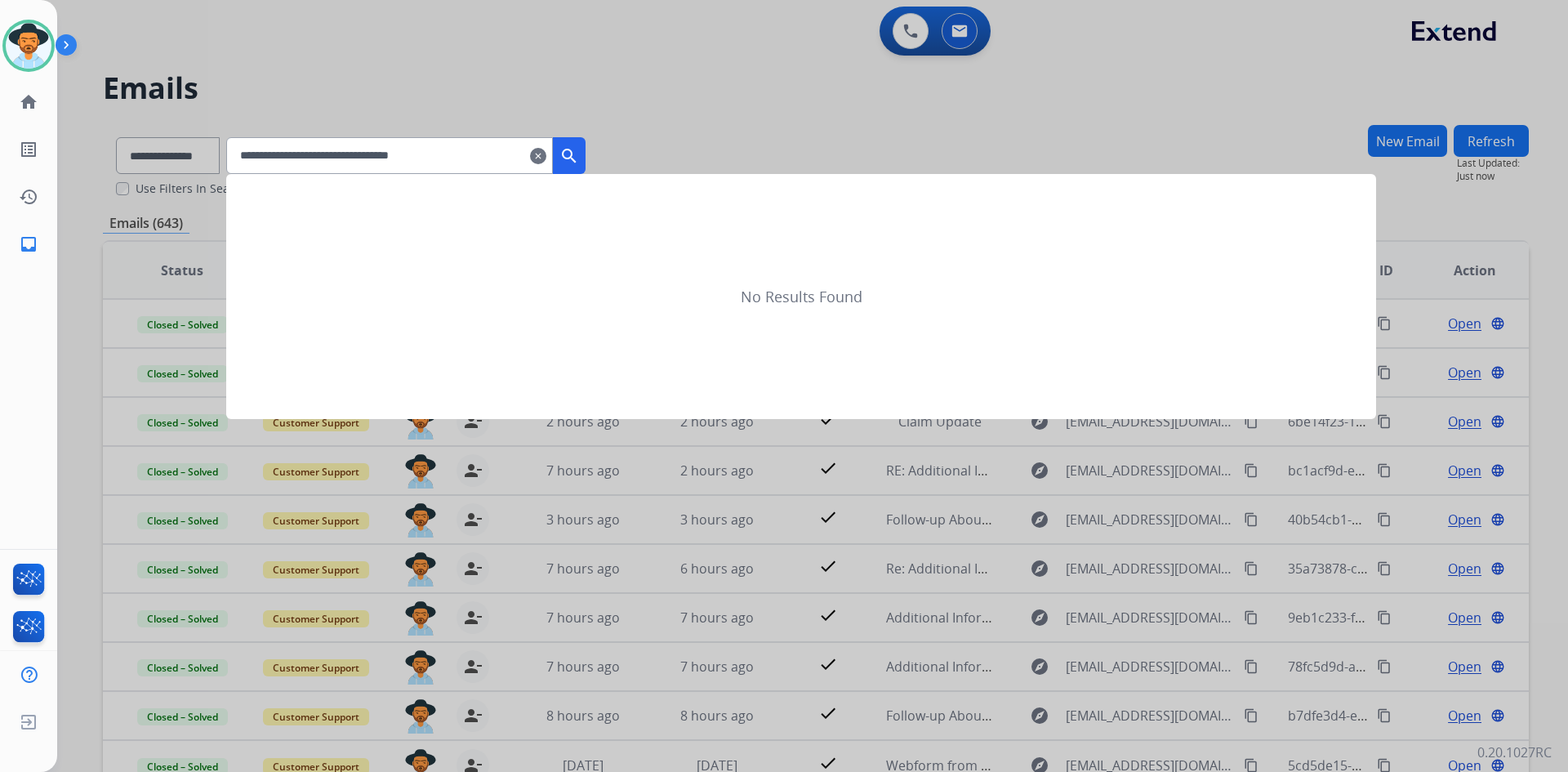
type input "**********"
click at [579, 148] on mat-icon "search" at bounding box center [570, 156] width 20 height 20
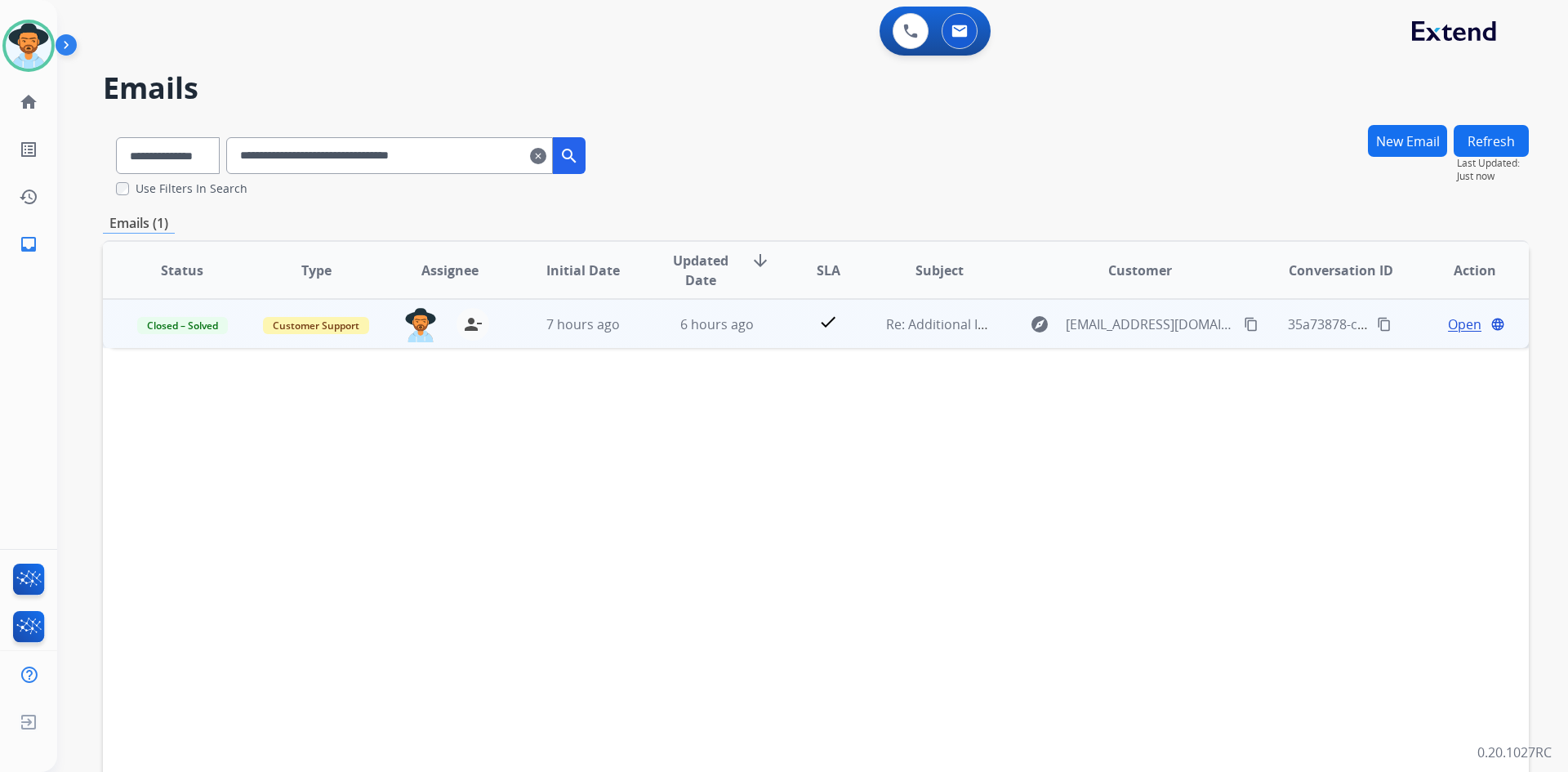
click at [1244, 325] on mat-icon "content_copy" at bounding box center [1251, 324] width 15 height 15
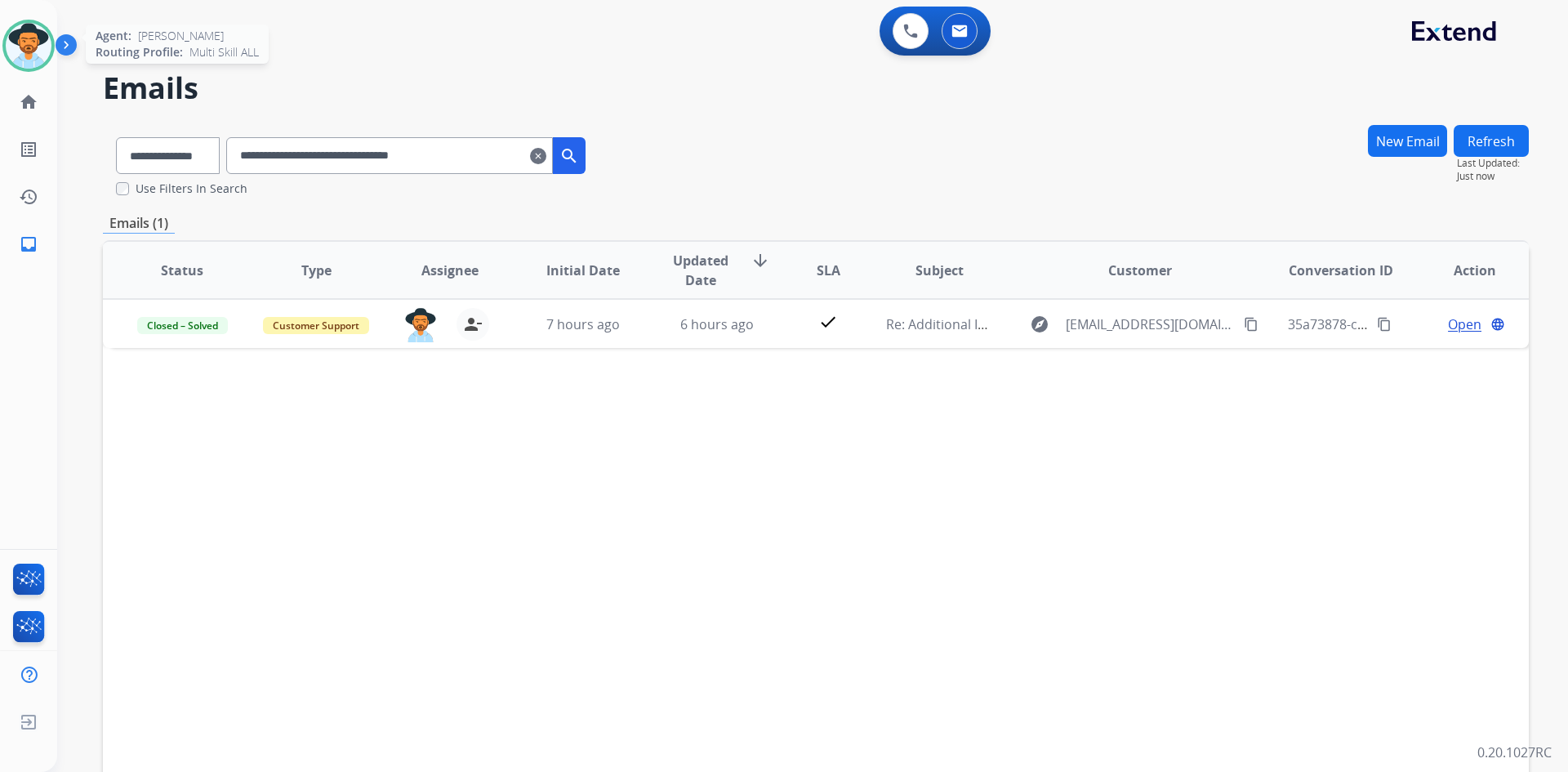
drag, startPoint x: 31, startPoint y: 46, endPoint x: 44, endPoint y: 49, distance: 13.3
click at [31, 46] on img at bounding box center [29, 46] width 46 height 46
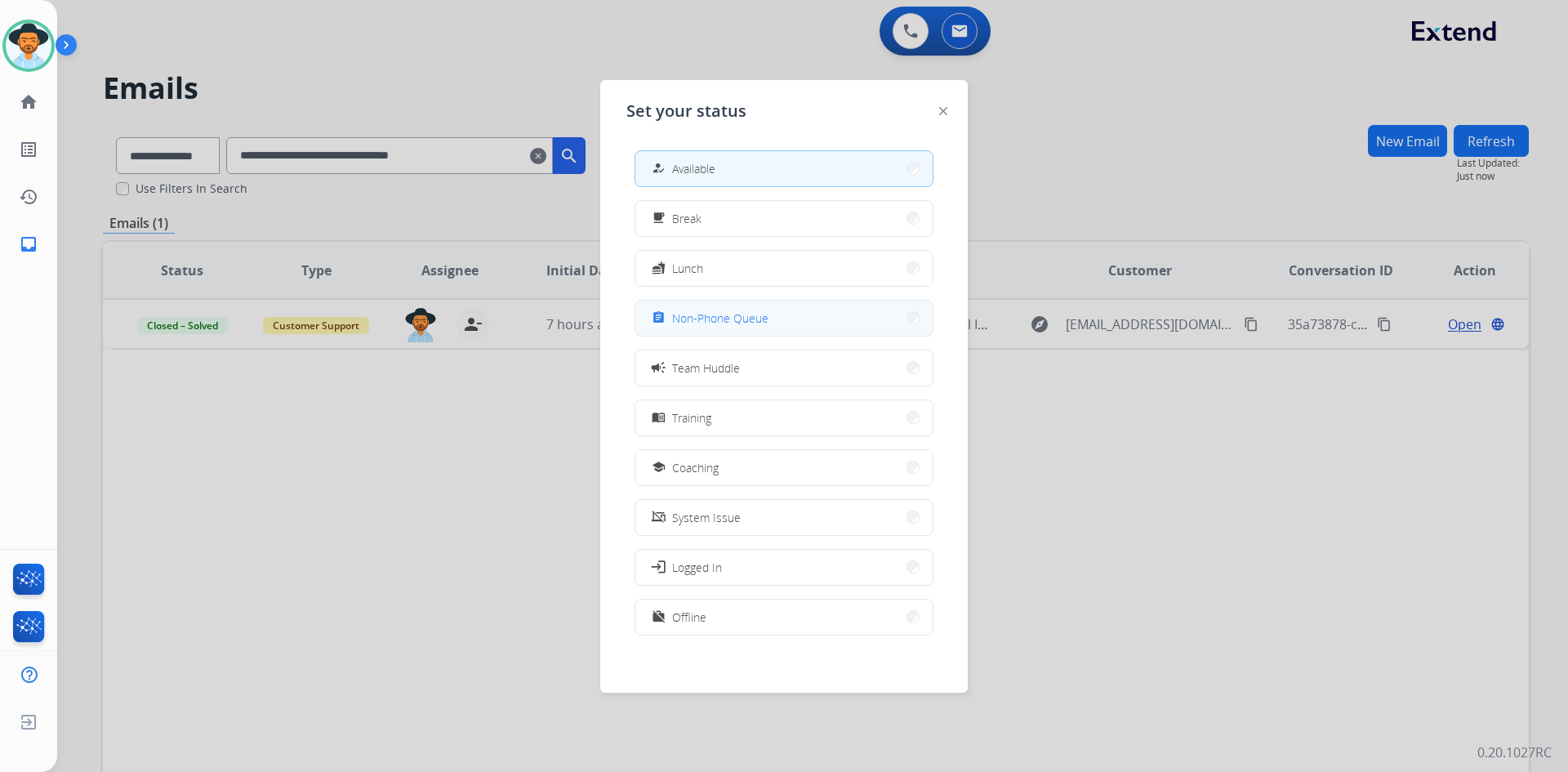
click at [767, 320] on span "Non-Phone Queue" at bounding box center [720, 318] width 96 height 17
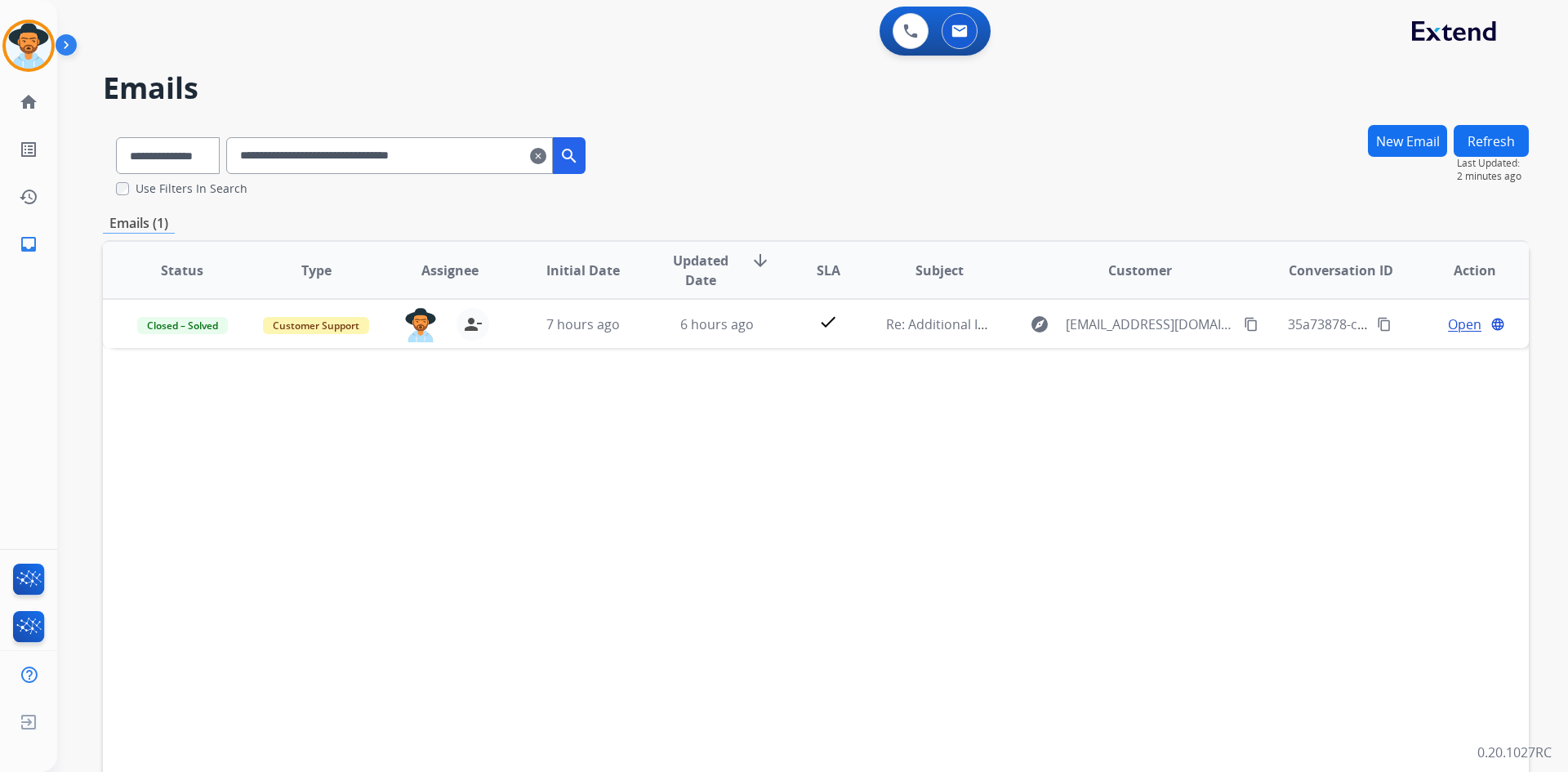
drag, startPoint x: 562, startPoint y: 159, endPoint x: 537, endPoint y: 159, distance: 25.0
click at [547, 159] on mat-icon "clear" at bounding box center [539, 156] width 16 height 20
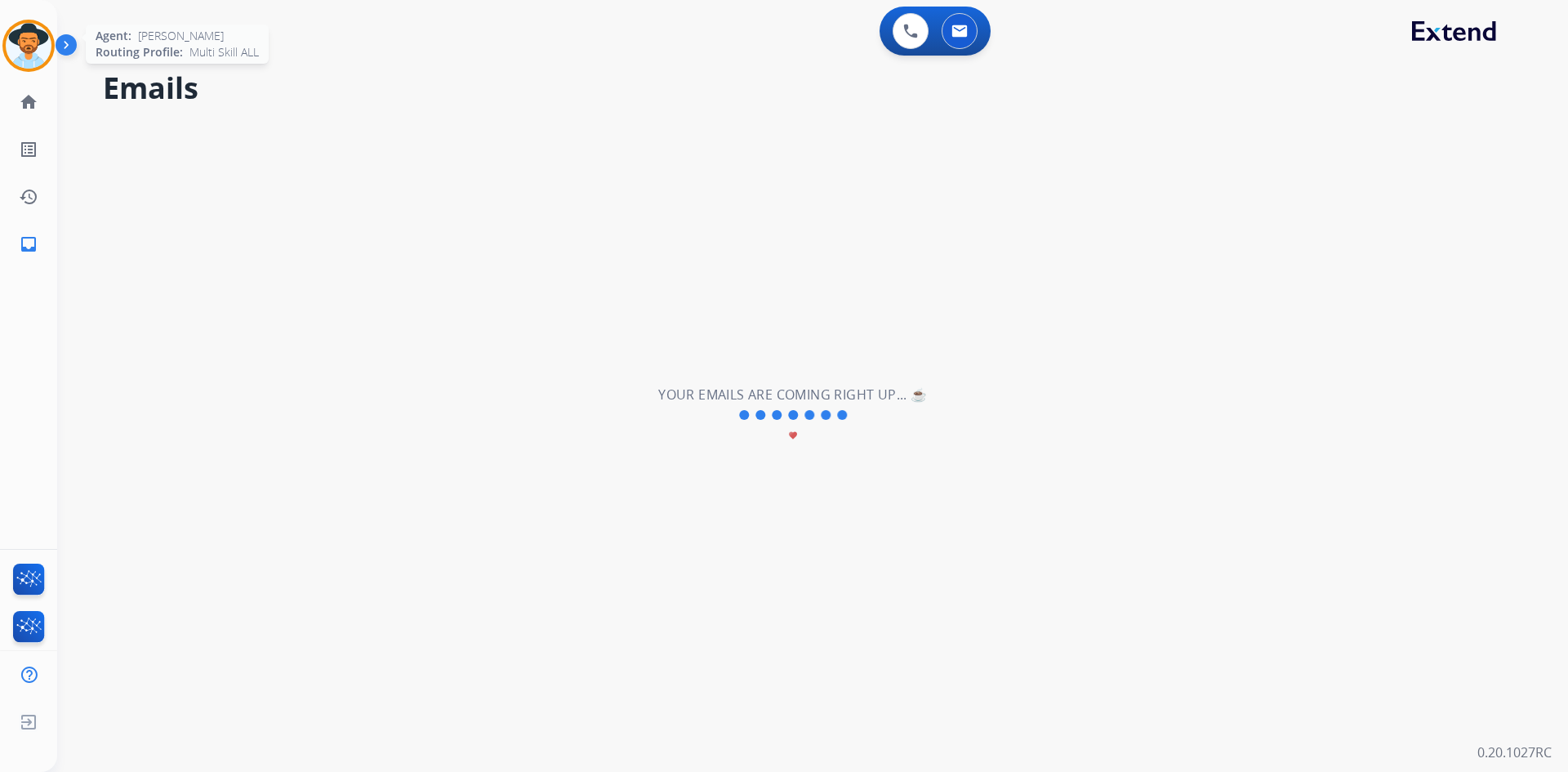
click at [18, 62] on img at bounding box center [29, 46] width 46 height 46
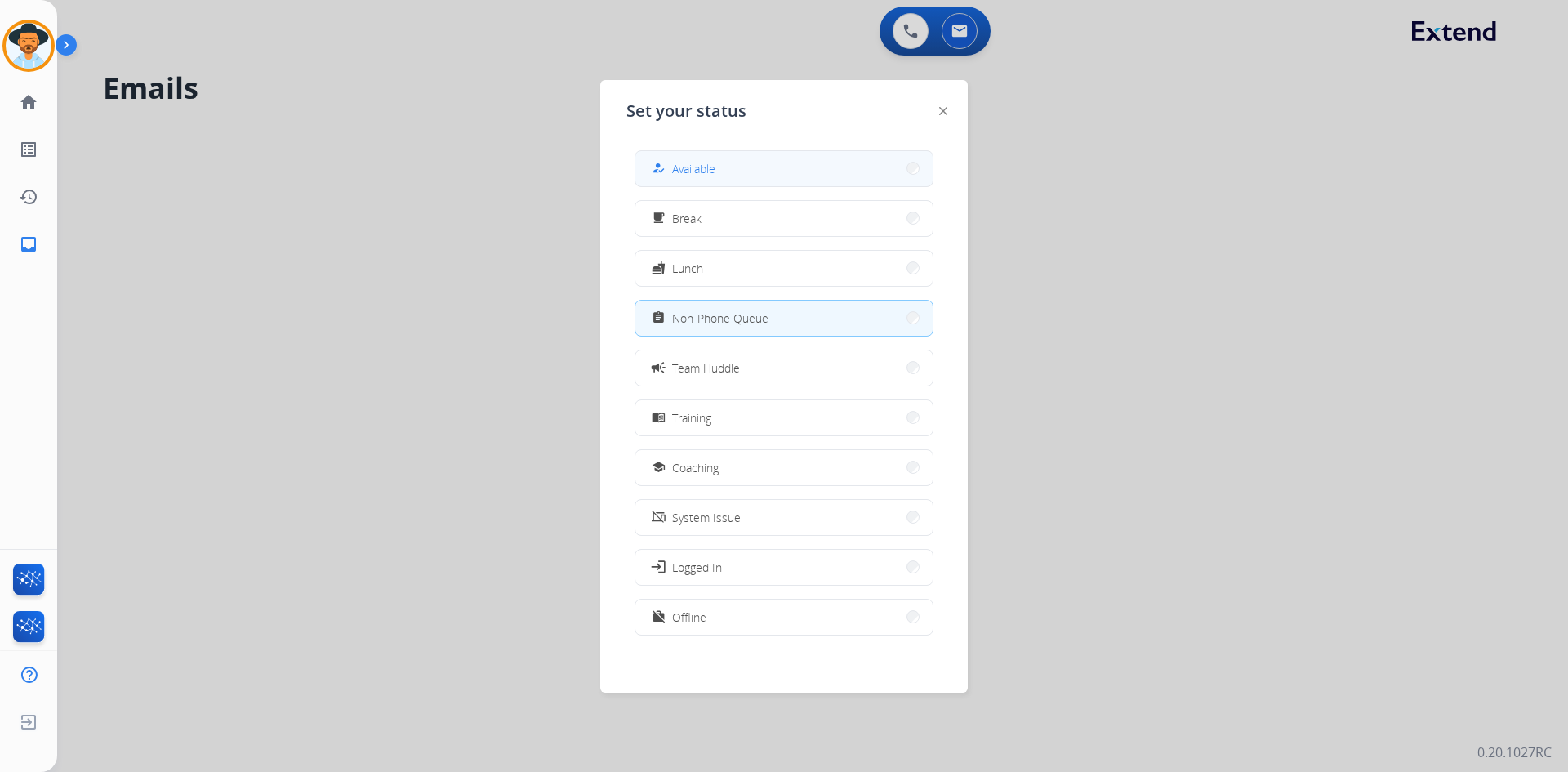
click at [802, 165] on button "how_to_reg Available" at bounding box center [784, 168] width 297 height 35
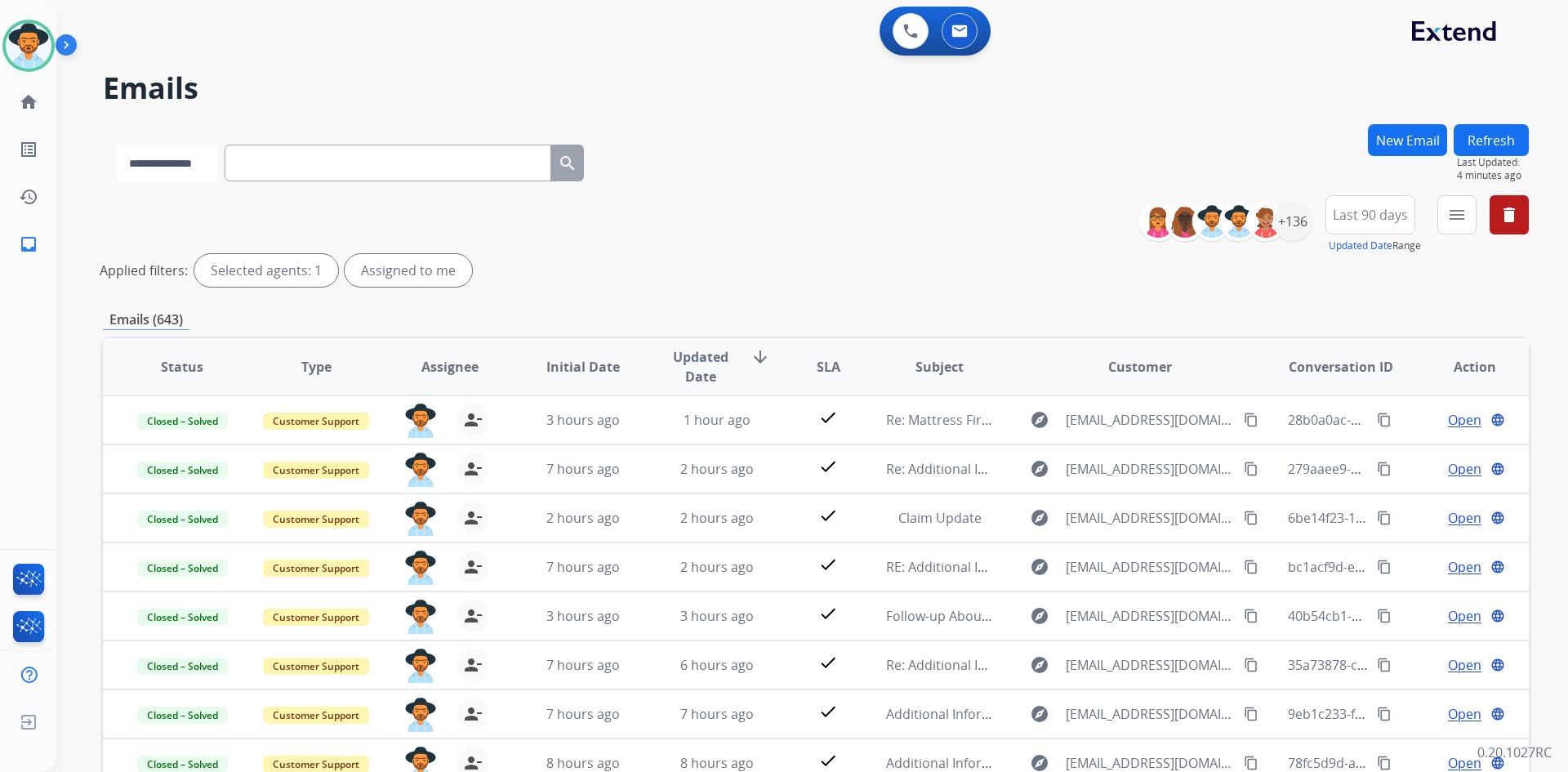
drag, startPoint x: 197, startPoint y: 162, endPoint x: 195, endPoint y: 177, distance: 15.1
click at [197, 162] on select "**********" at bounding box center [167, 163] width 102 height 37
select select "**********"
click at [116, 145] on select "**********" at bounding box center [167, 163] width 102 height 37
click at [302, 175] on input "text" at bounding box center [390, 163] width 327 height 37
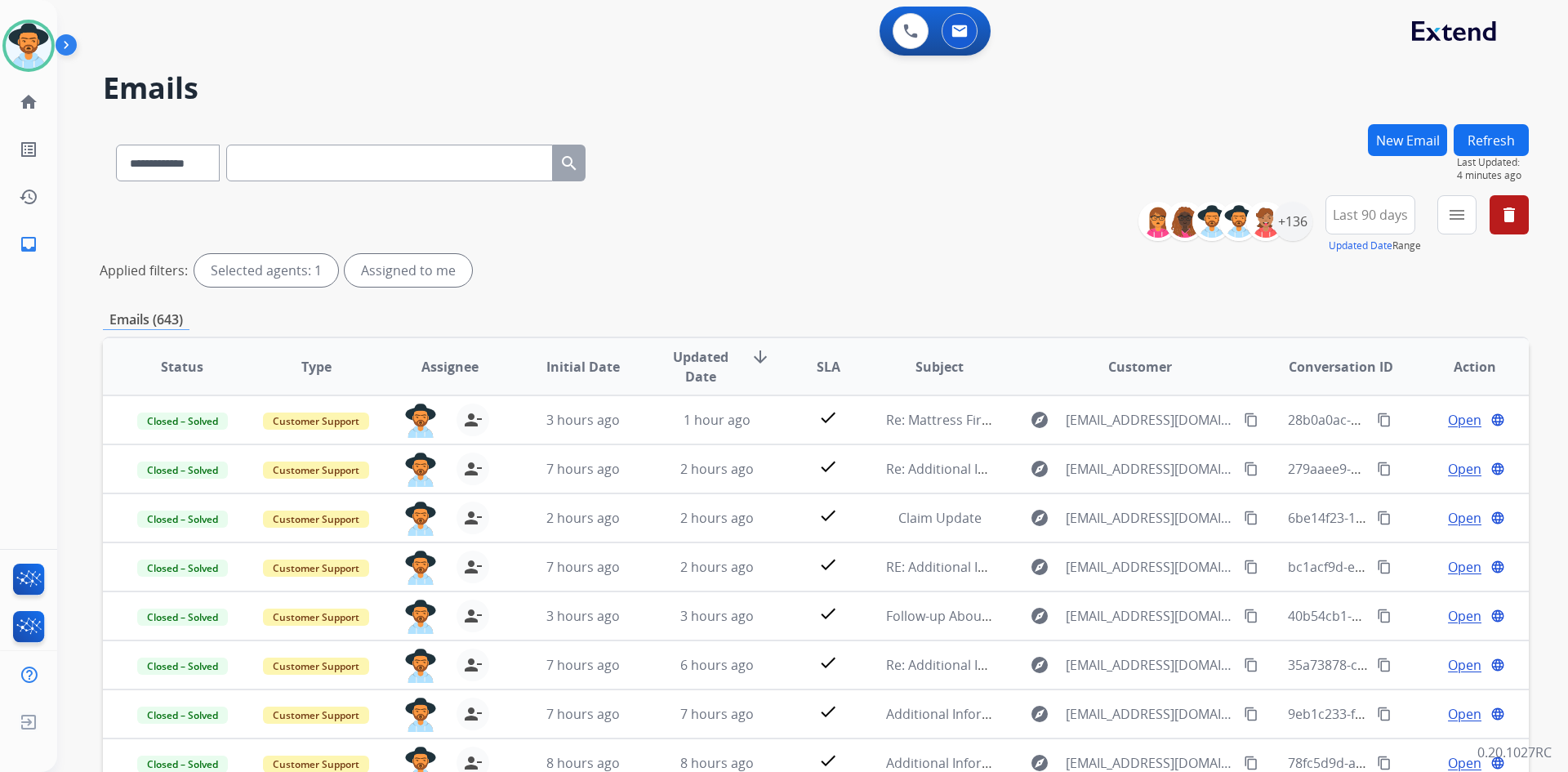
paste input "**********"
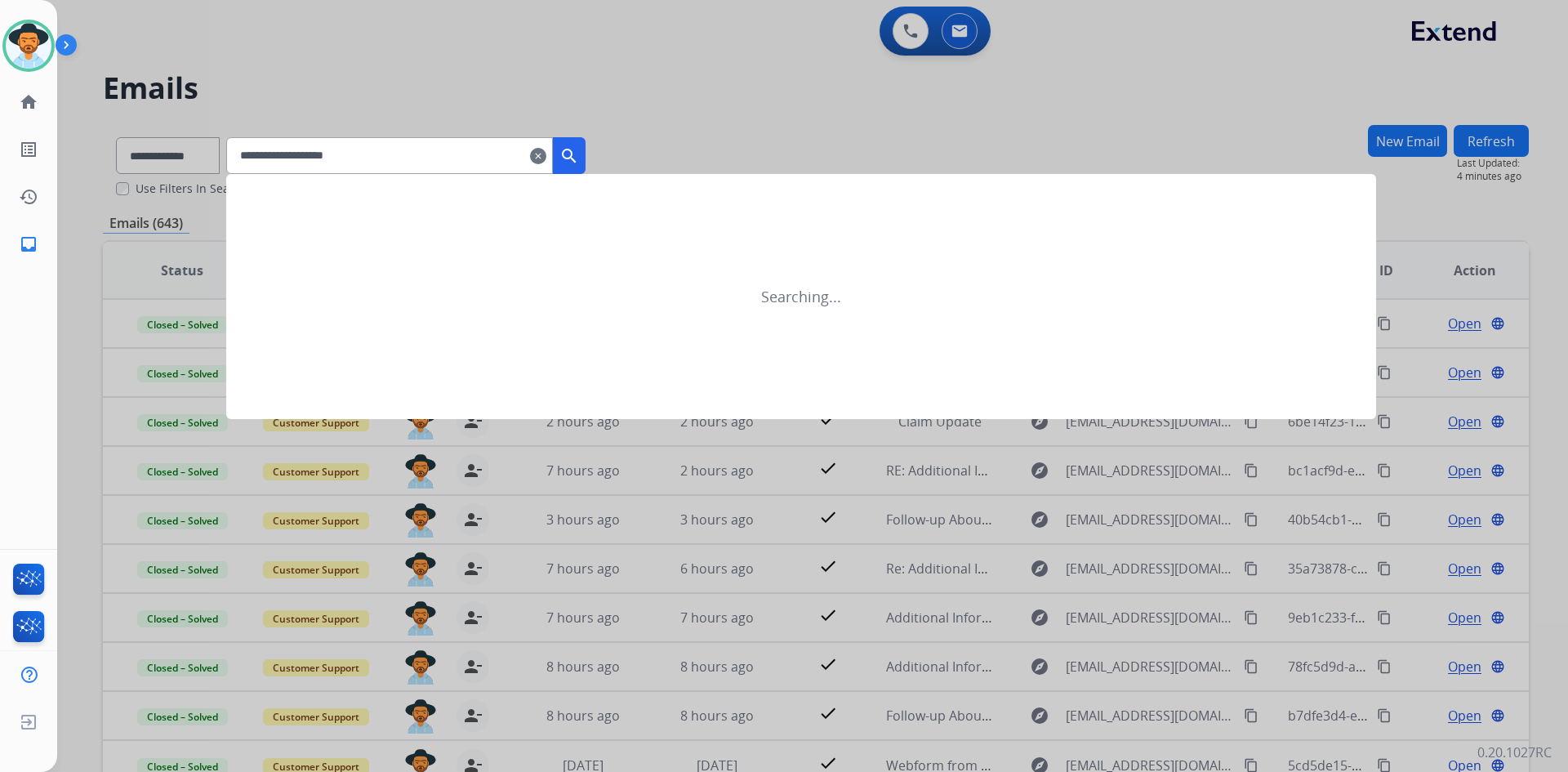
type input "**********"
click at [579, 153] on mat-icon "search" at bounding box center [570, 156] width 20 height 20
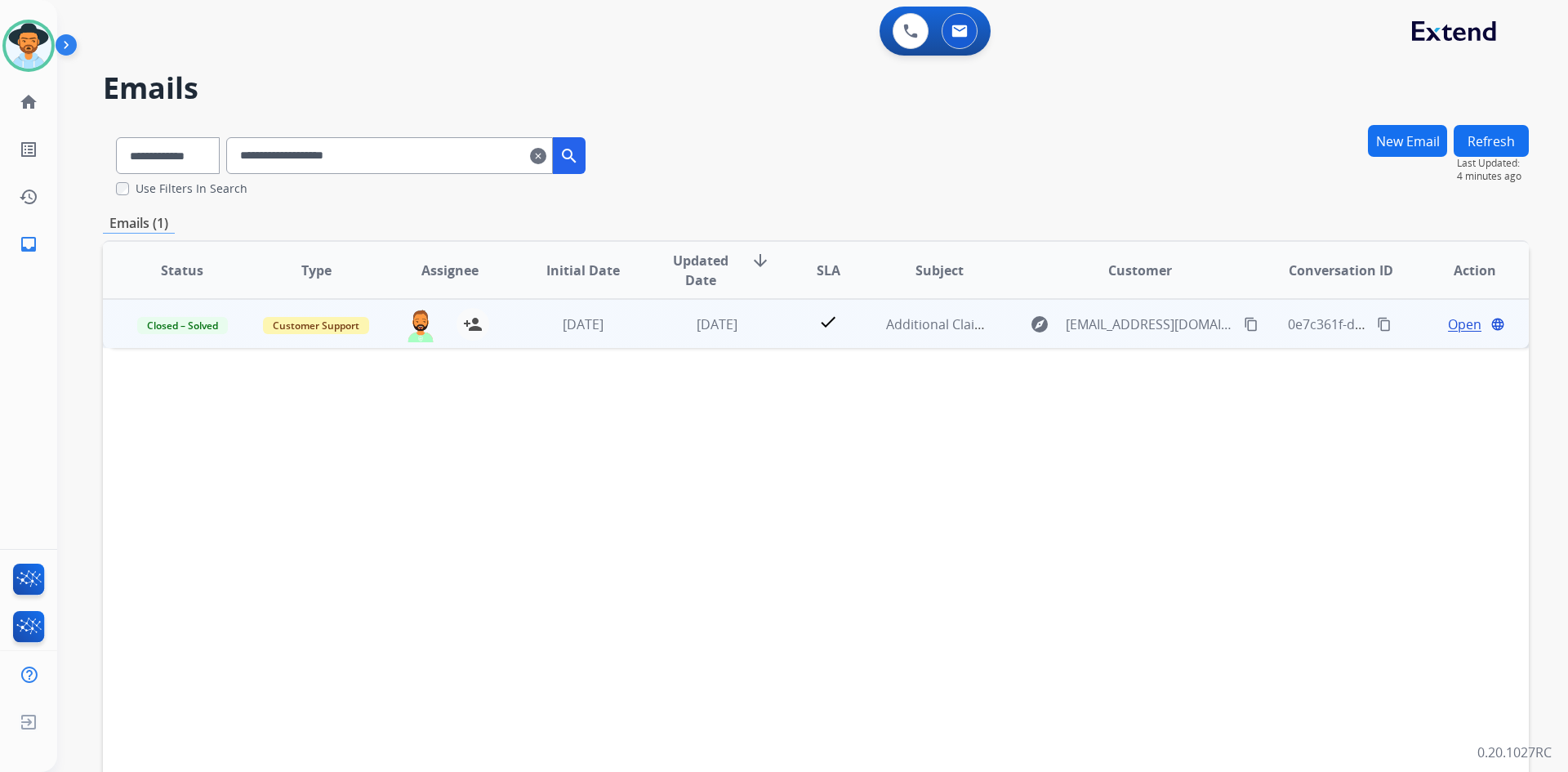
click at [1448, 323] on span "Open" at bounding box center [1465, 324] width 34 height 20
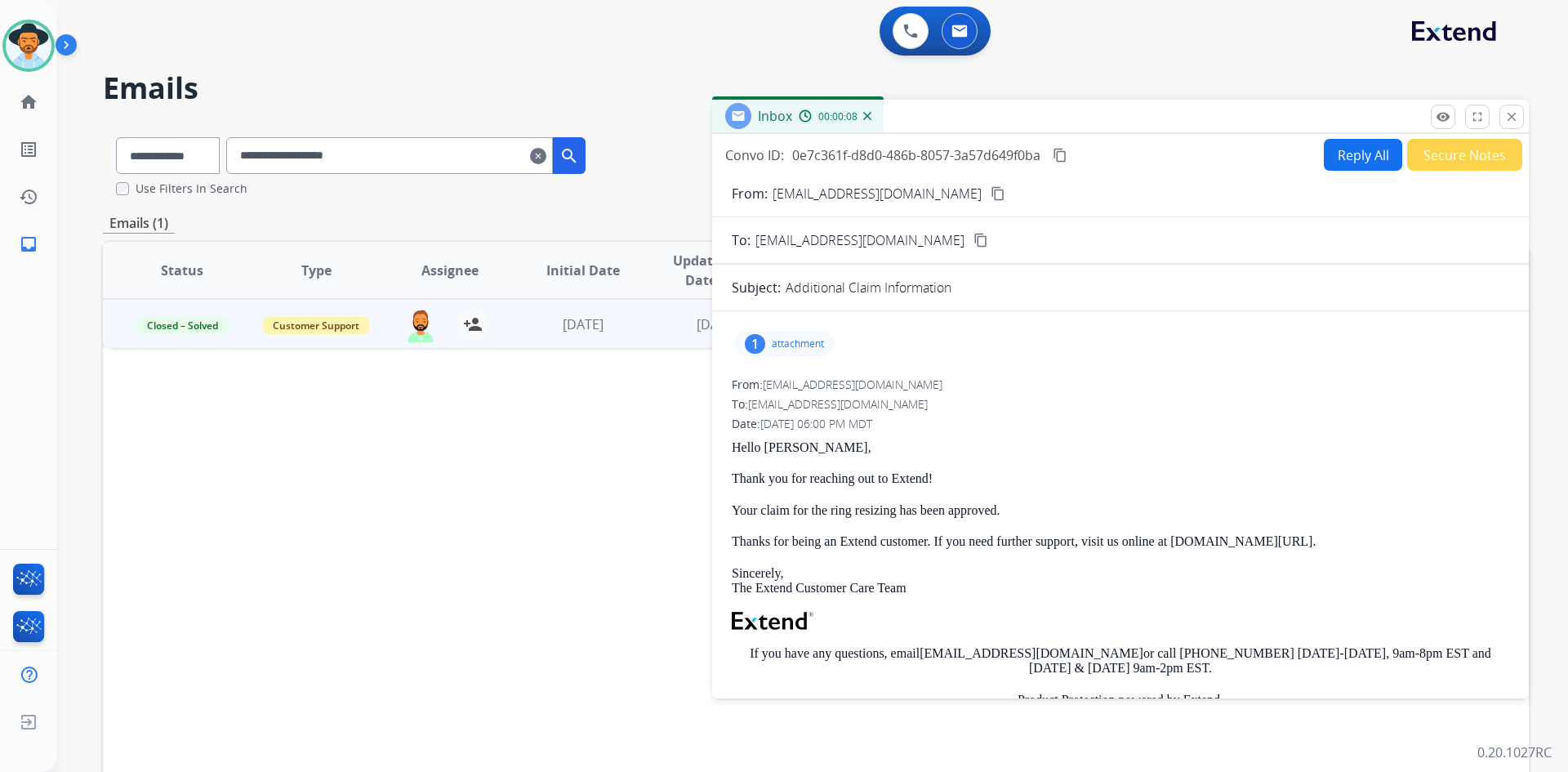
click at [783, 342] on p "attachment" at bounding box center [798, 344] width 53 height 13
click at [24, 59] on img at bounding box center [29, 46] width 46 height 46
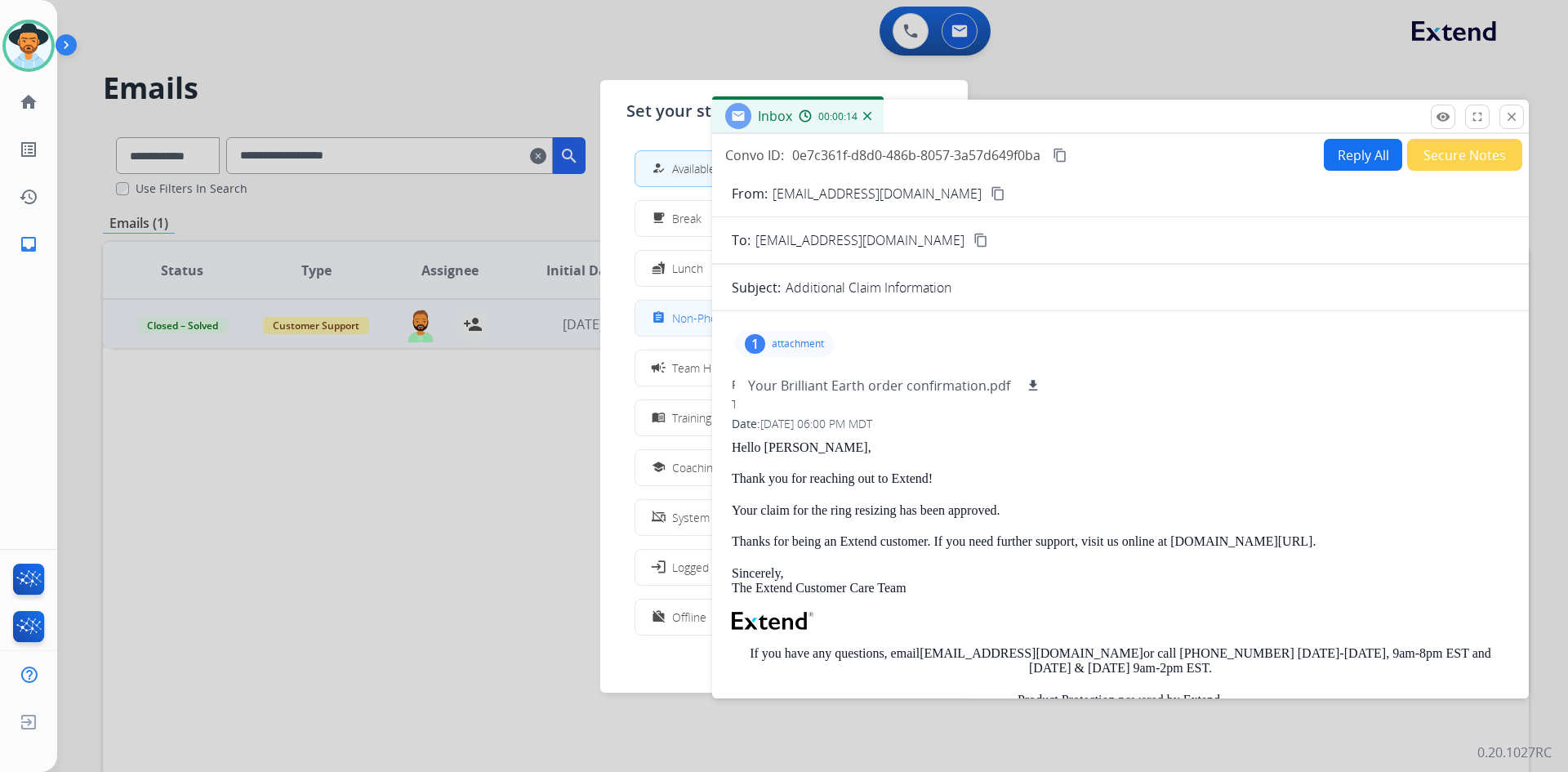
click at [675, 322] on div "assignment Non-Phone Queue" at bounding box center [708, 318] width 120 height 20
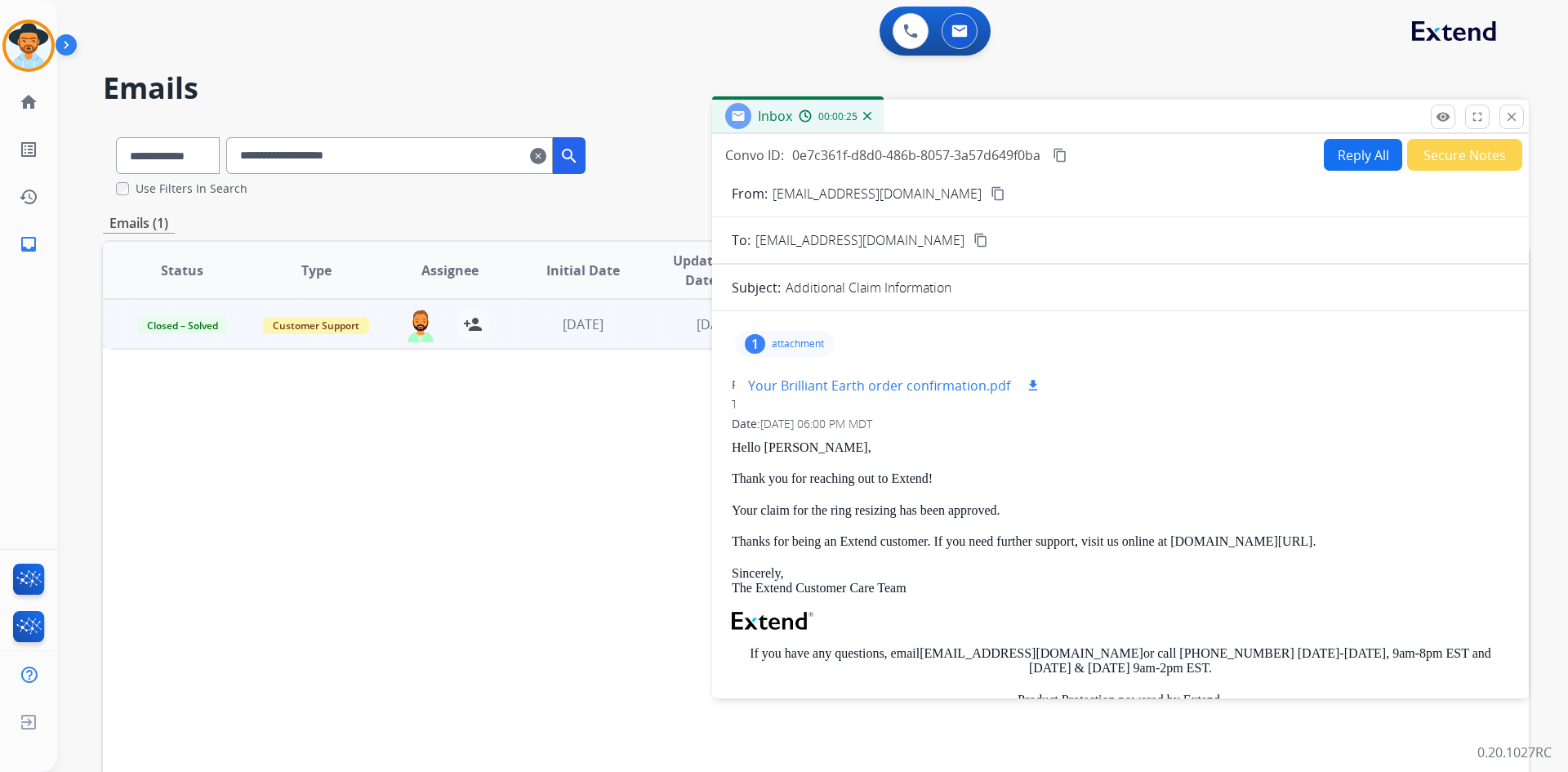
click at [1036, 383] on mat-icon "download" at bounding box center [1034, 386] width 15 height 15
click at [472, 325] on mat-icon "person_add" at bounding box center [473, 324] width 20 height 20
click at [1443, 162] on button "Secure Notes" at bounding box center [1465, 154] width 115 height 32
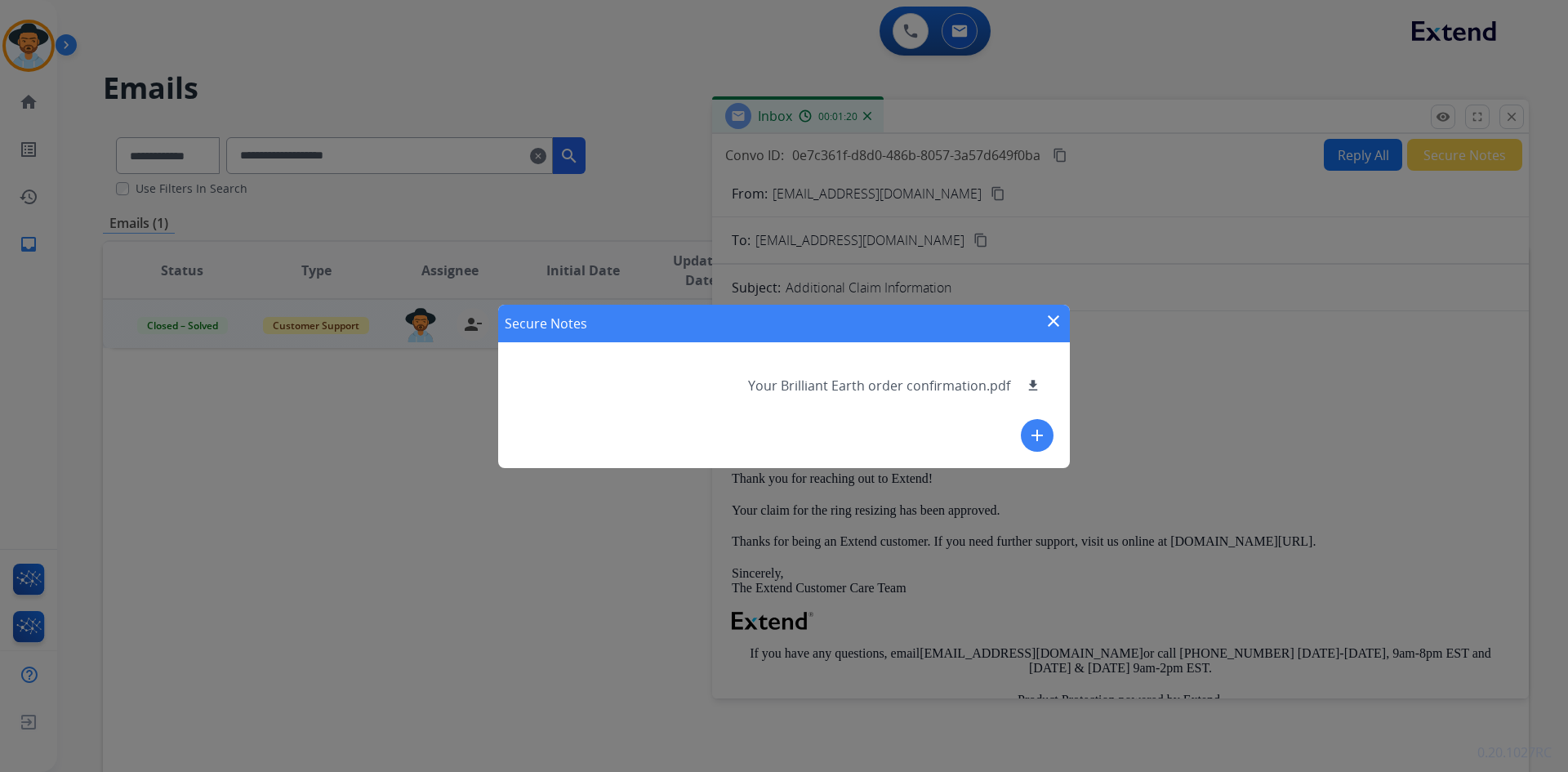
click at [1045, 319] on mat-icon "close" at bounding box center [1054, 321] width 20 height 20
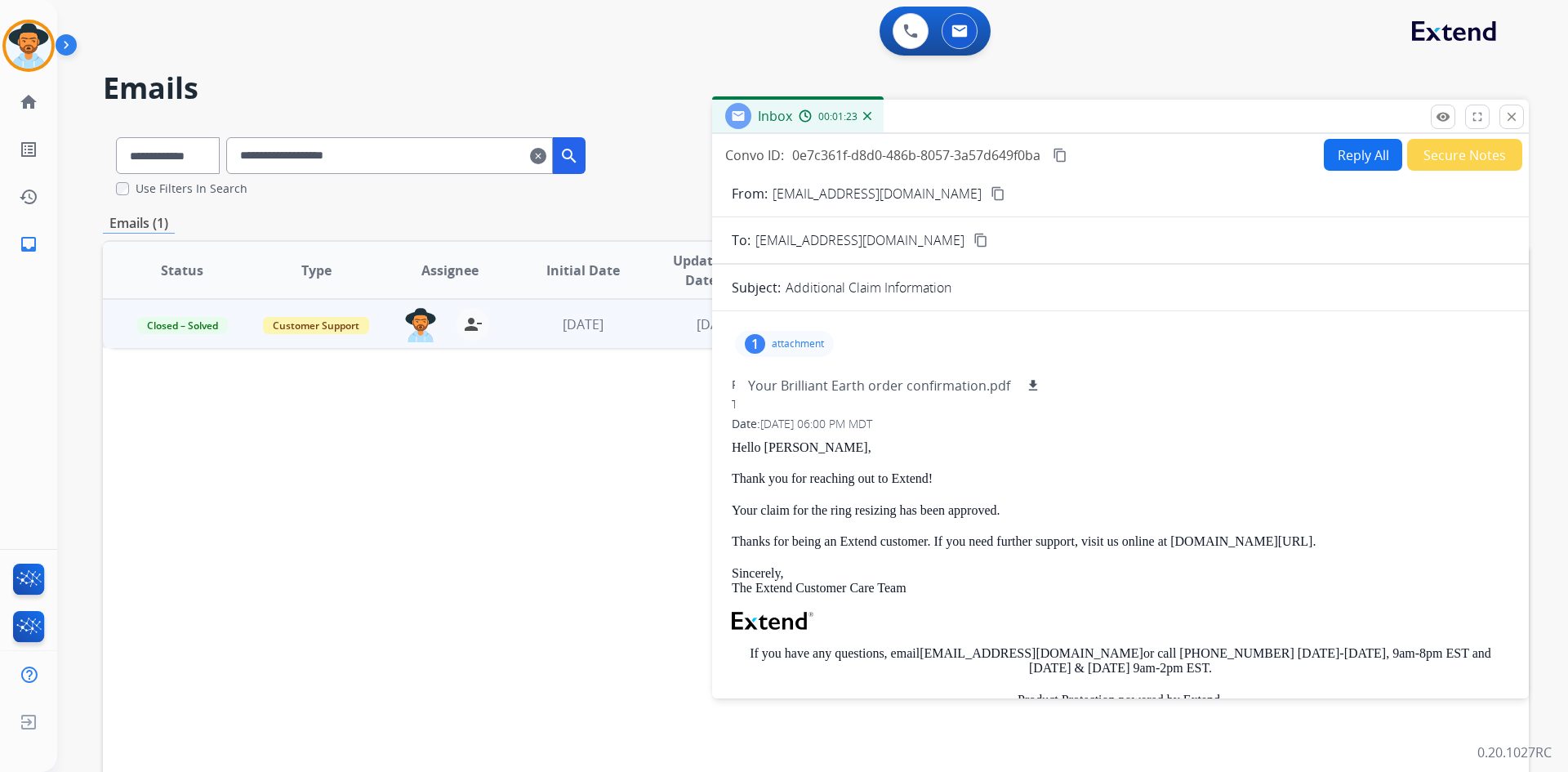
click at [781, 347] on p "attachment" at bounding box center [798, 344] width 53 height 13
click at [1335, 147] on button "Reply All" at bounding box center [1364, 154] width 79 height 32
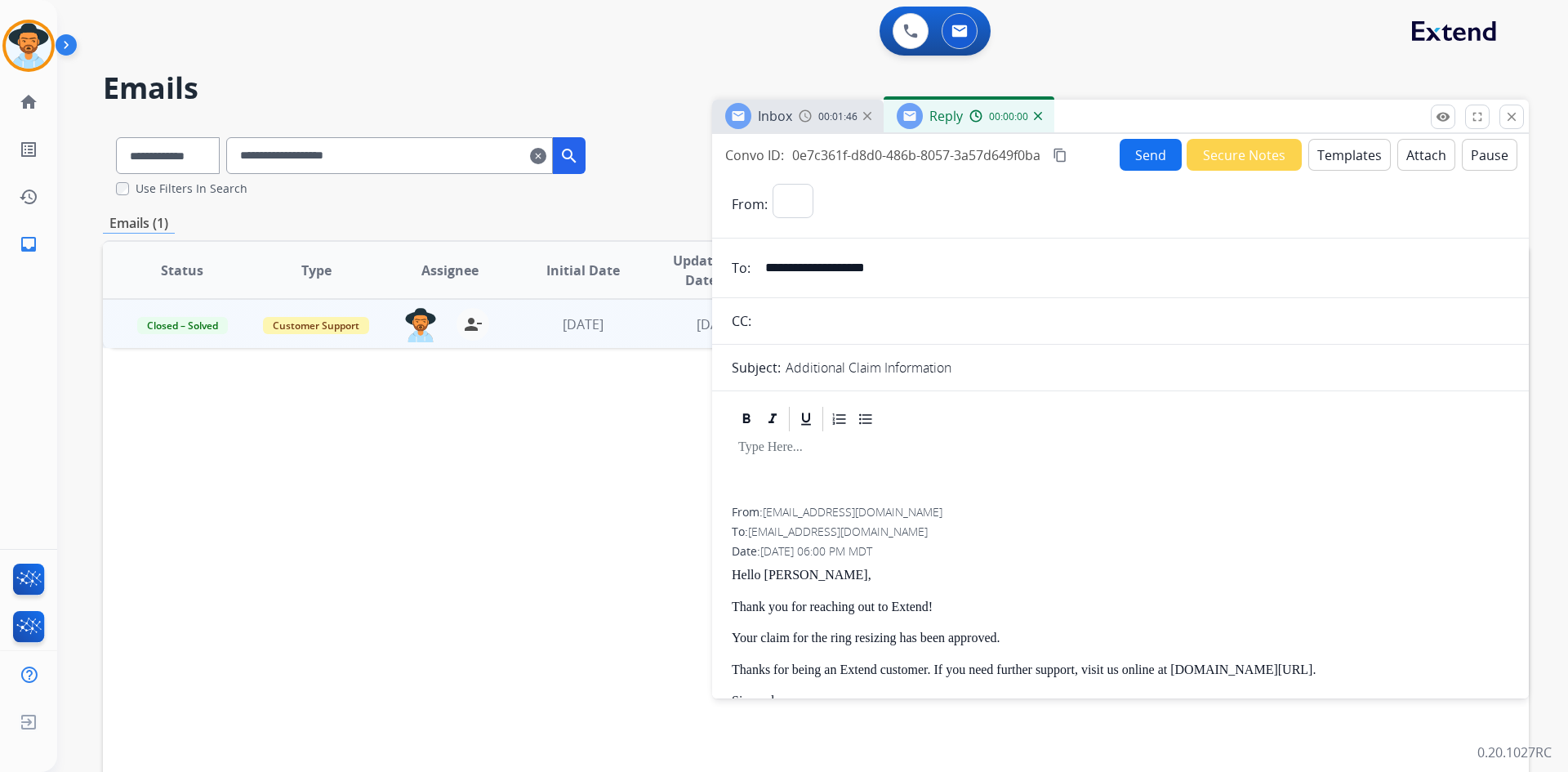
select select "**********"
click at [1339, 158] on button "Templates" at bounding box center [1350, 154] width 82 height 32
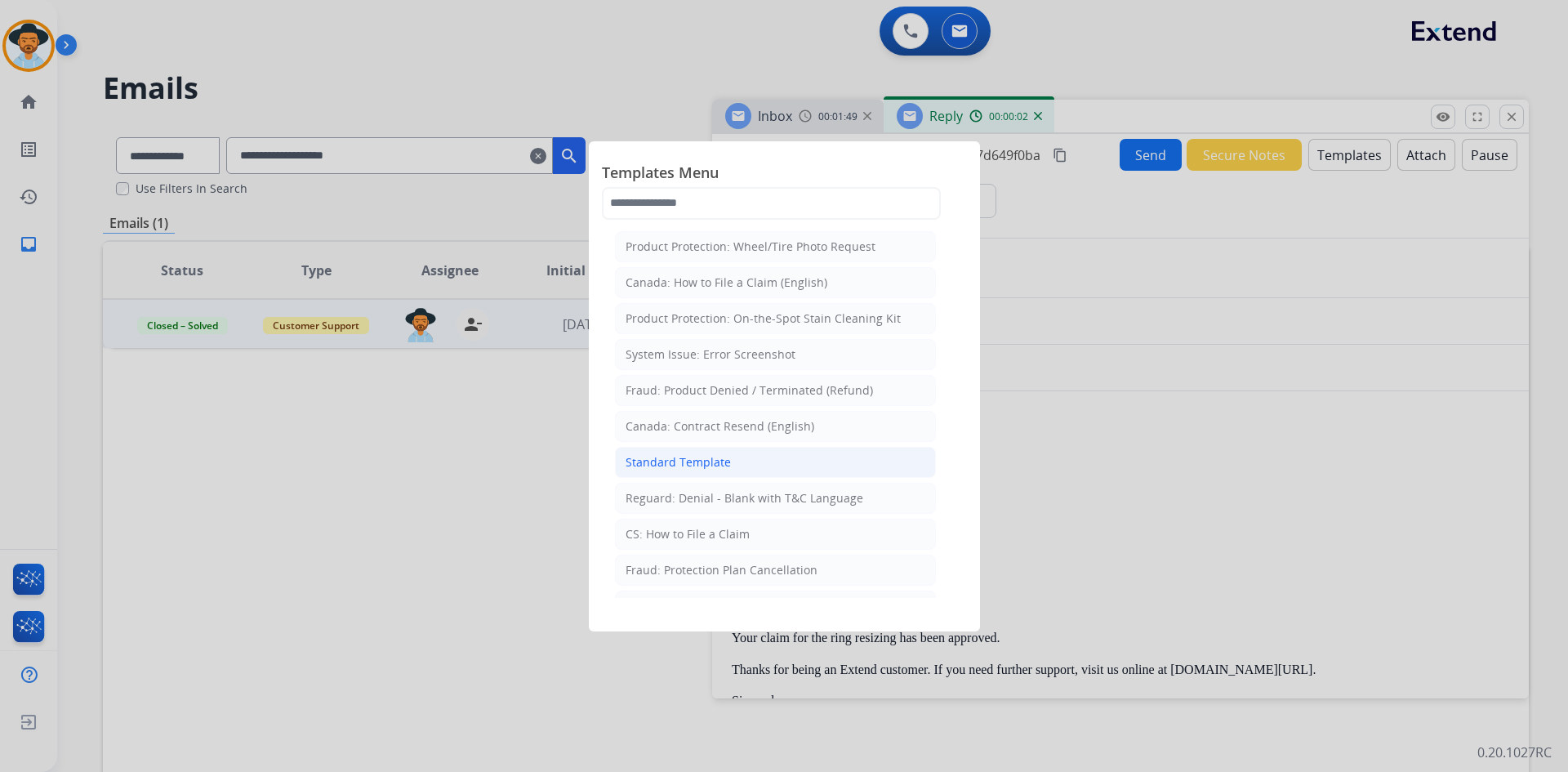
click at [747, 461] on li "Standard Template" at bounding box center [775, 462] width 321 height 31
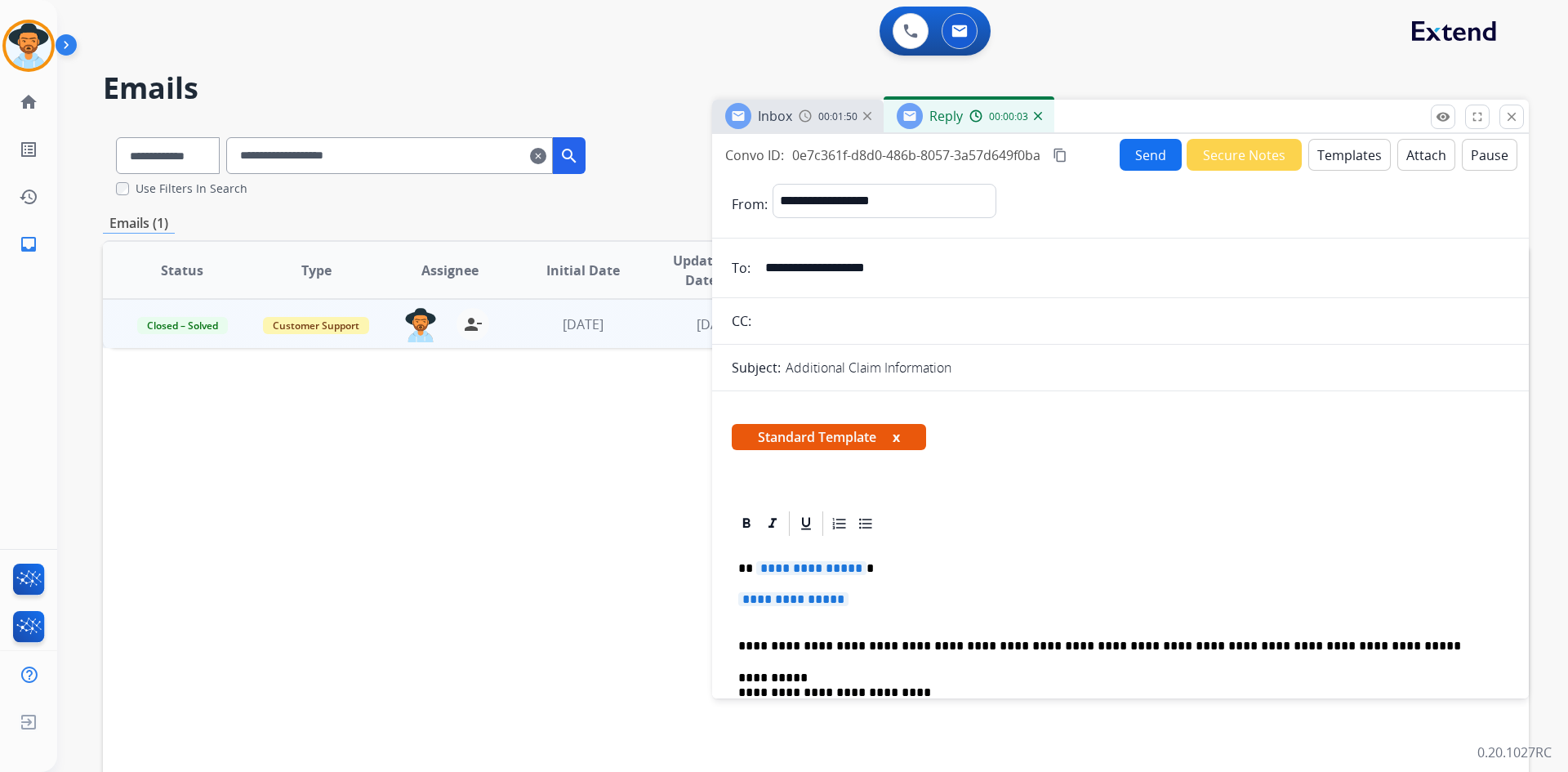
click at [803, 558] on div "**********" at bounding box center [1120, 775] width 777 height 473
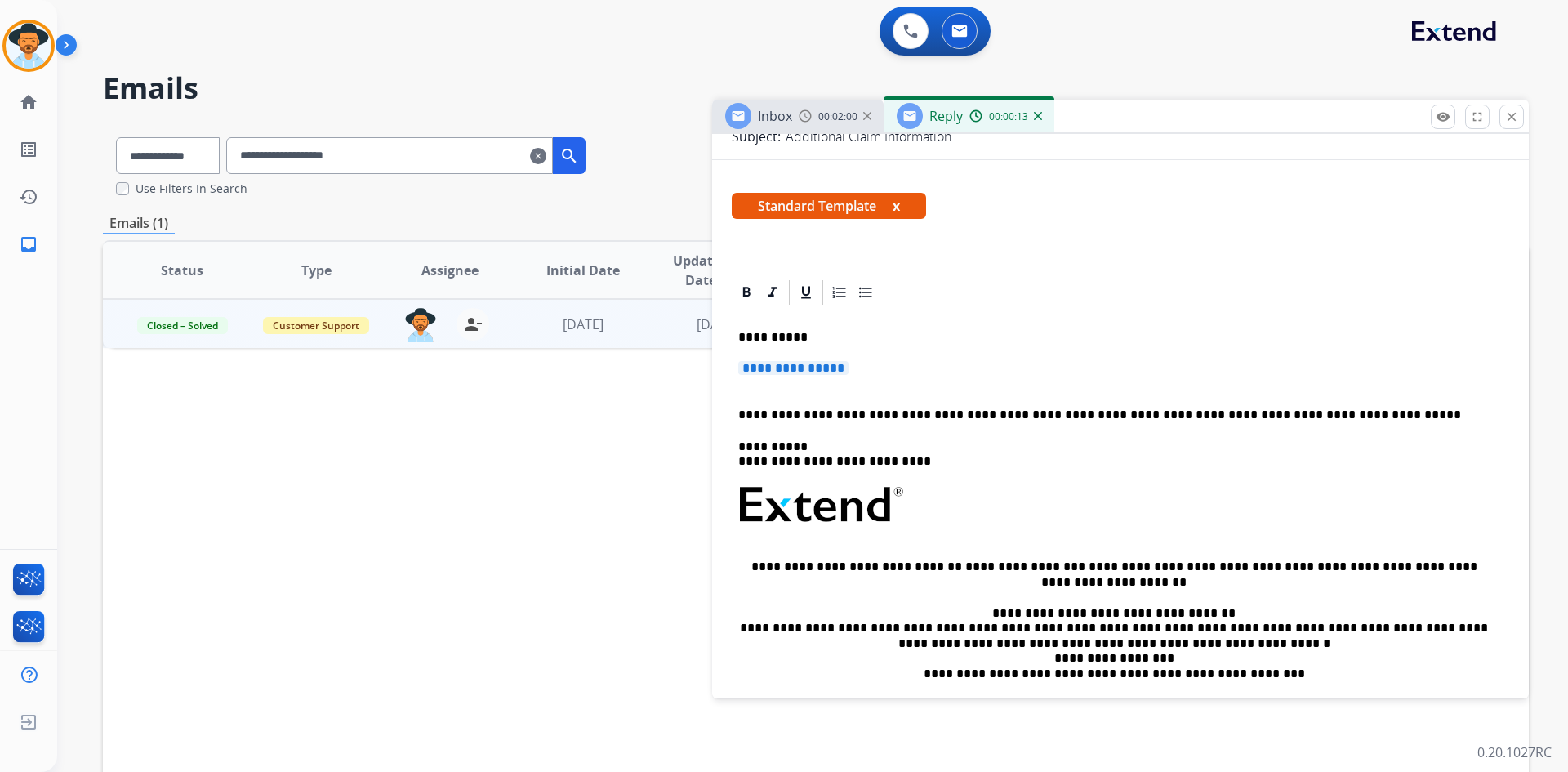
scroll to position [41, 0]
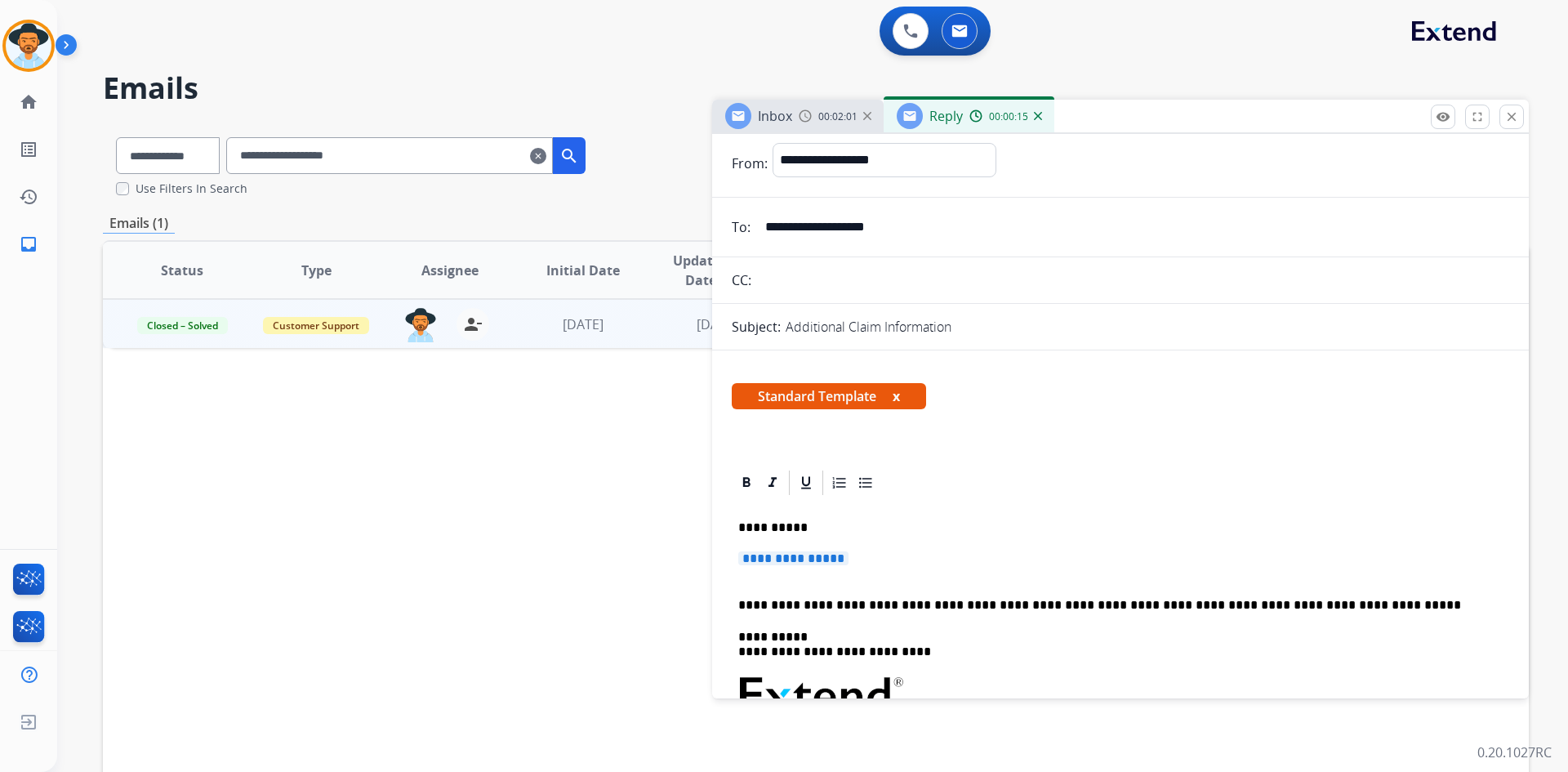
click at [795, 555] on span "**********" at bounding box center [793, 558] width 110 height 14
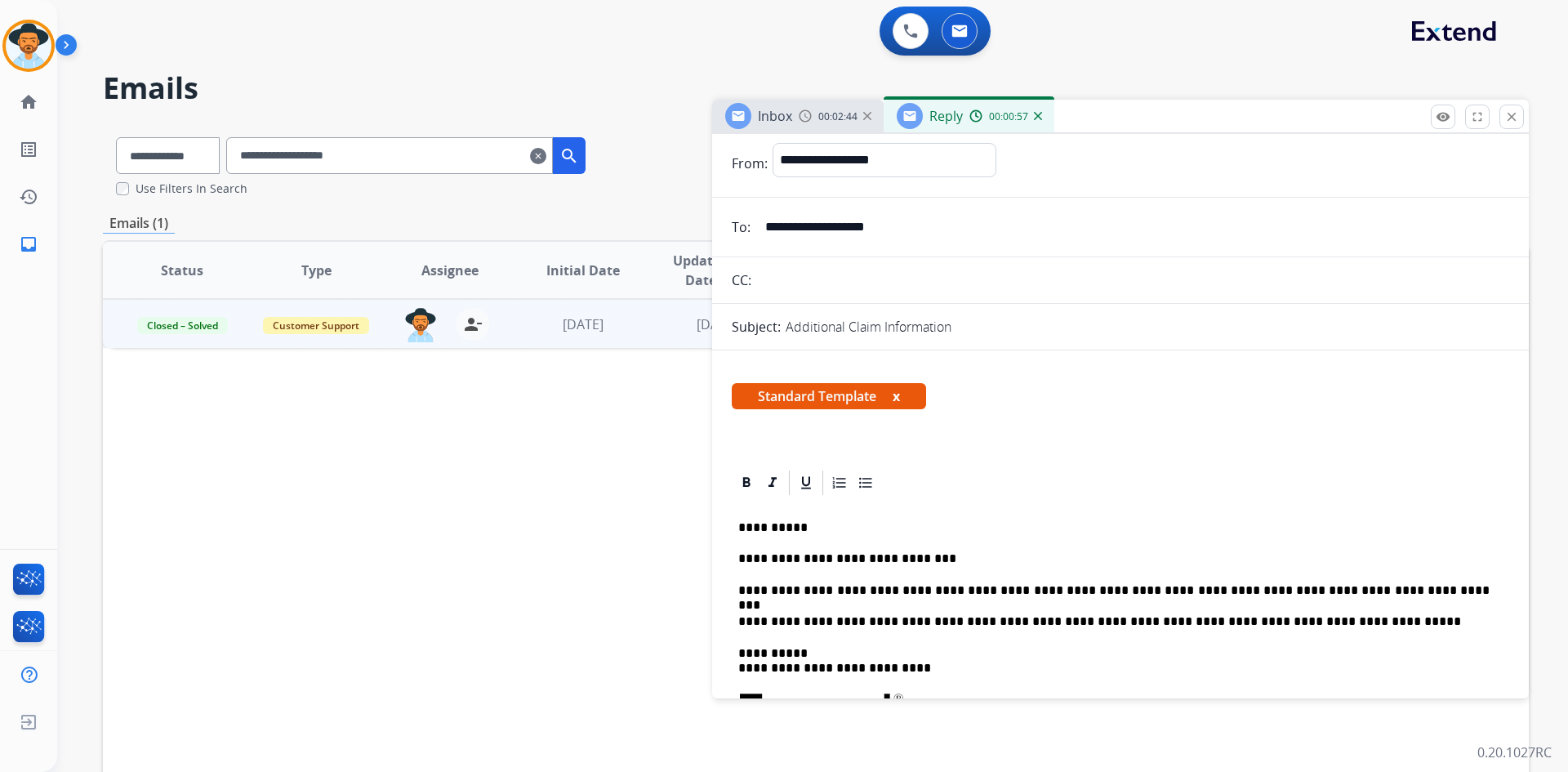
drag, startPoint x: 1158, startPoint y: 589, endPoint x: 1071, endPoint y: 588, distance: 87.0
click at [1071, 588] on p "**********" at bounding box center [1113, 590] width 751 height 15
drag, startPoint x: 1071, startPoint y: 588, endPoint x: 1204, endPoint y: 589, distance: 133.0
click at [1204, 589] on p "**********" at bounding box center [1113, 590] width 751 height 15
click at [1369, 590] on p "**********" at bounding box center [1113, 590] width 751 height 15
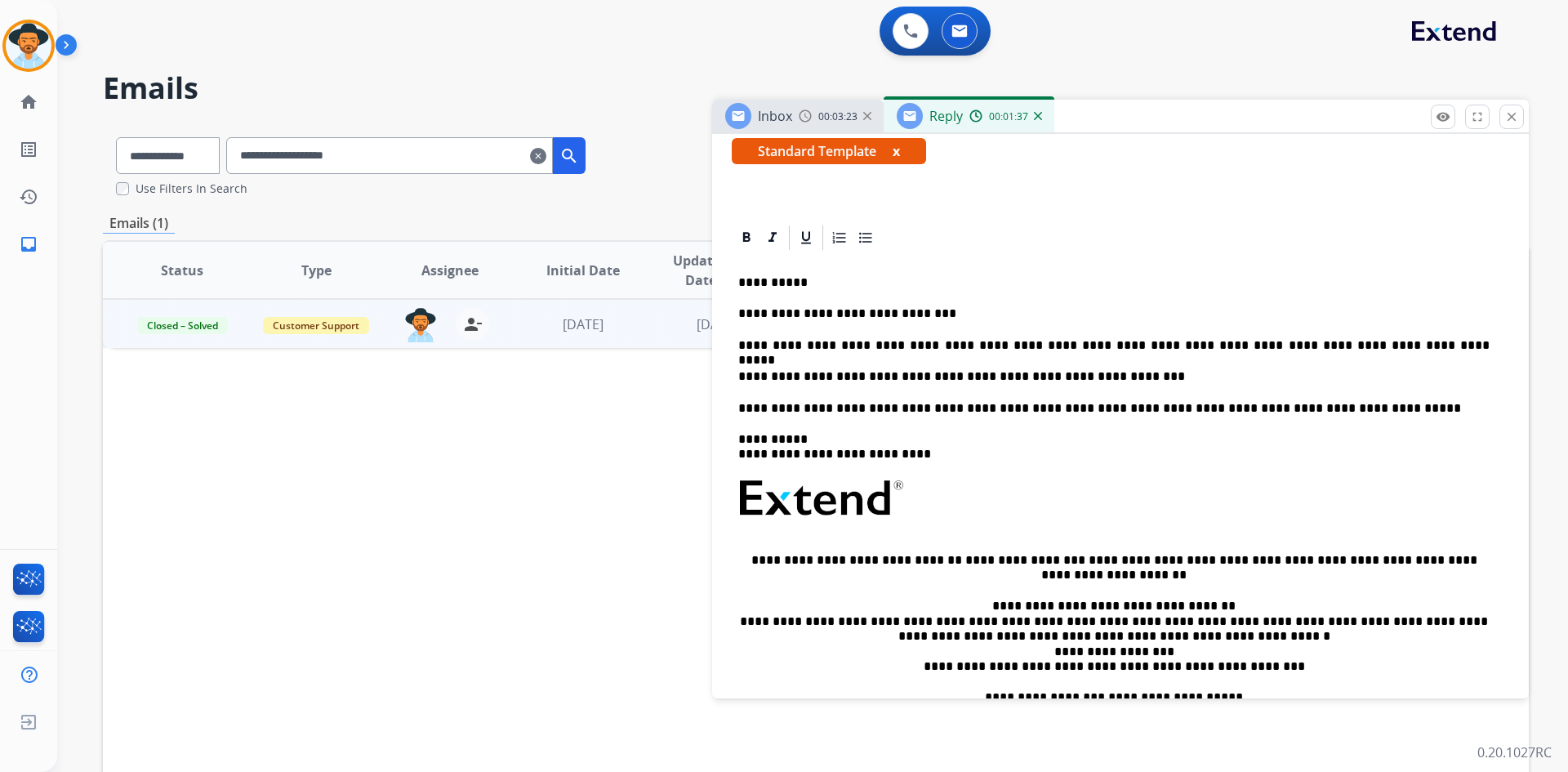
scroll to position [0, 0]
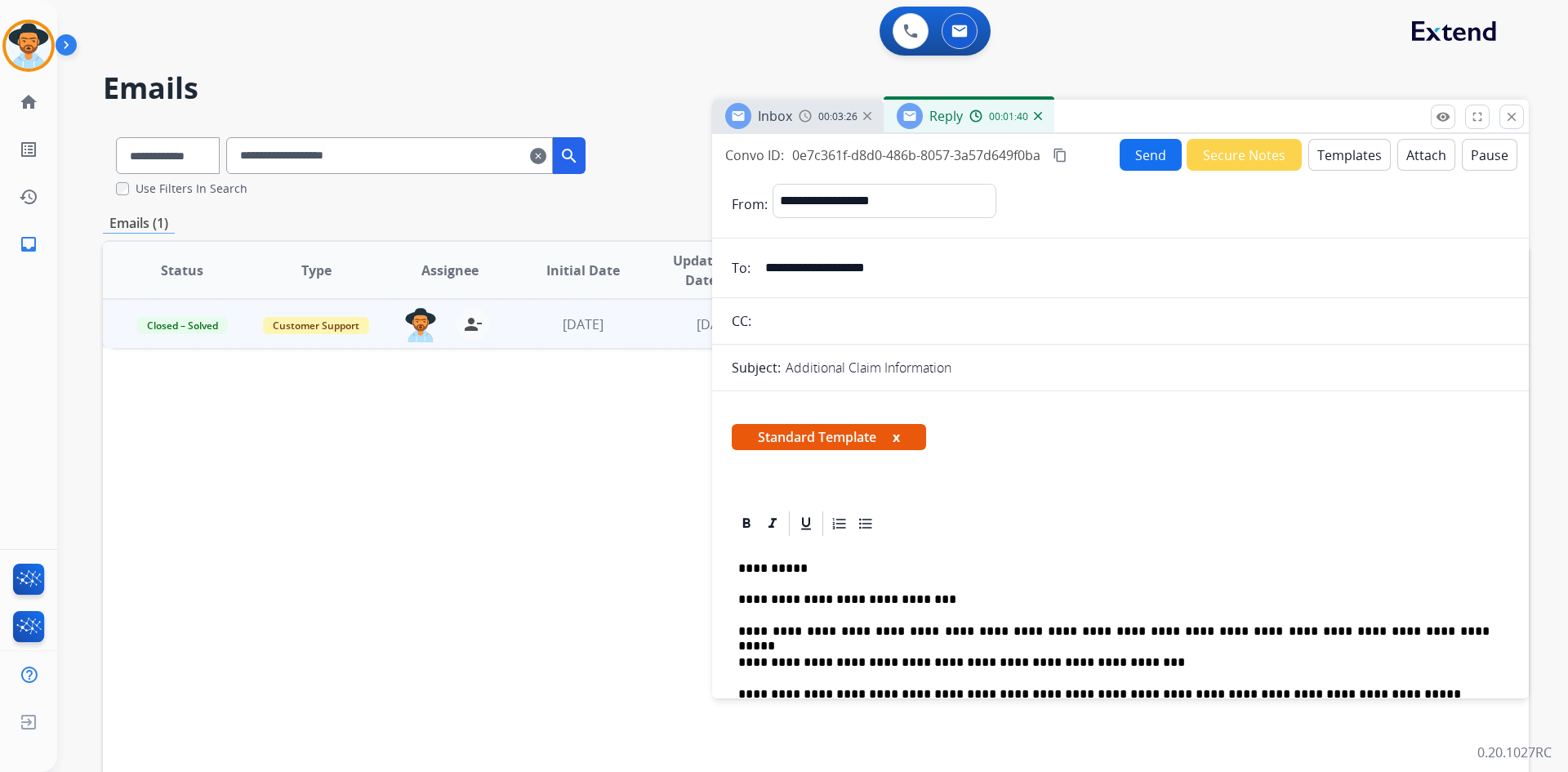
click at [1128, 158] on button "Send" at bounding box center [1151, 154] width 62 height 32
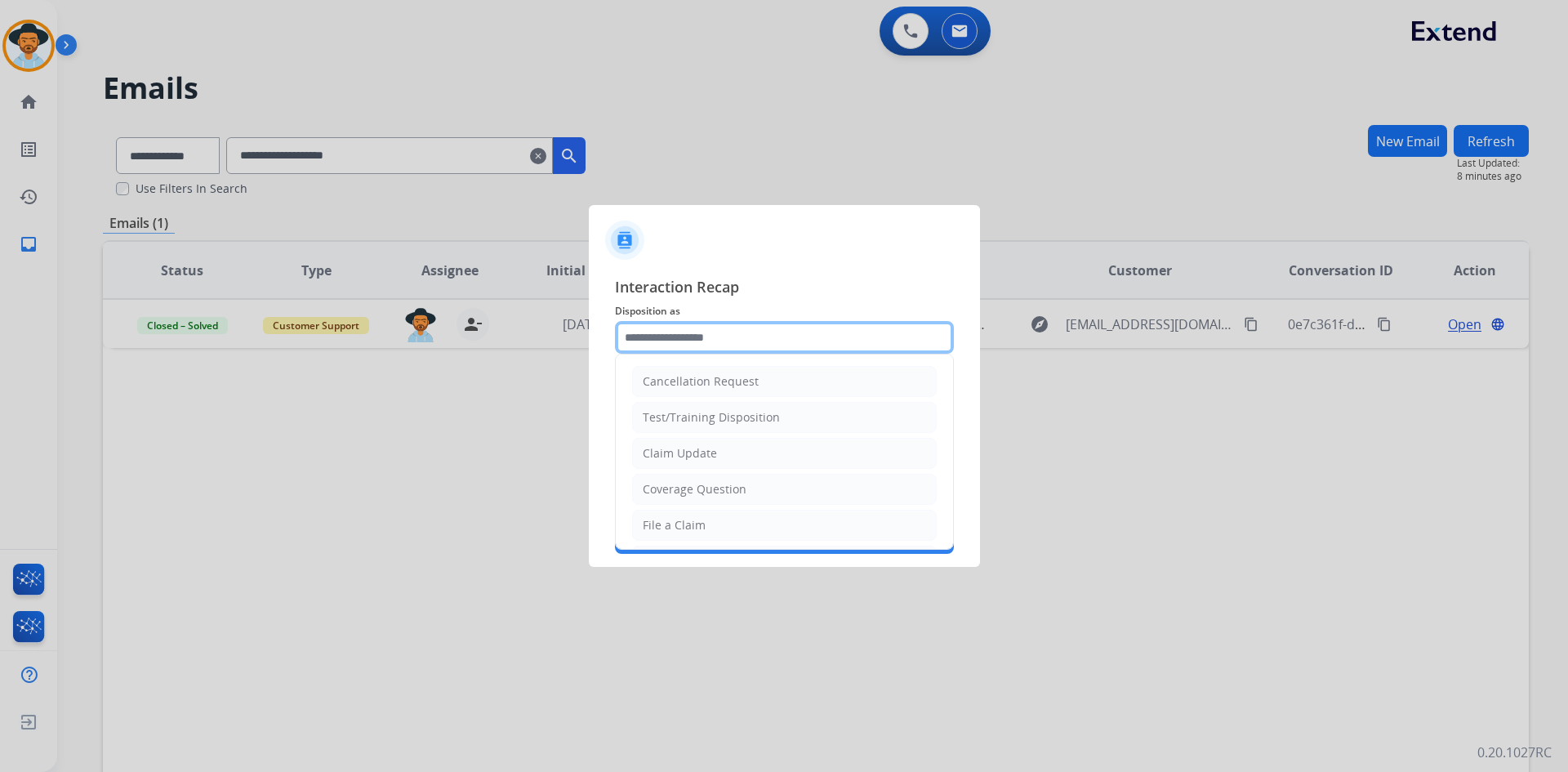
click at [654, 350] on input "text" at bounding box center [784, 338] width 339 height 33
click at [736, 455] on li "Claim Update" at bounding box center [784, 453] width 305 height 31
type input "**********"
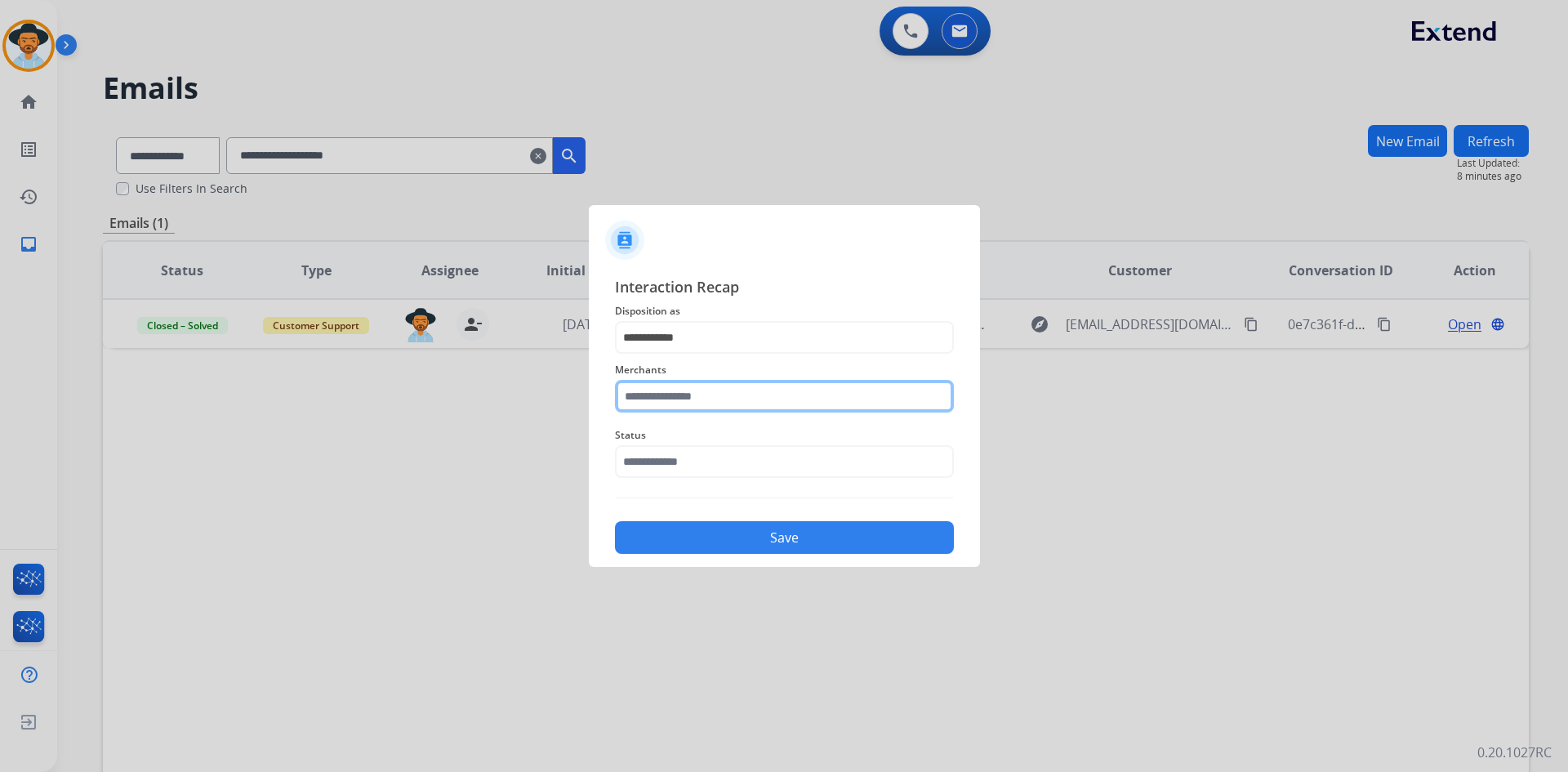
click at [681, 405] on input "text" at bounding box center [784, 397] width 339 height 33
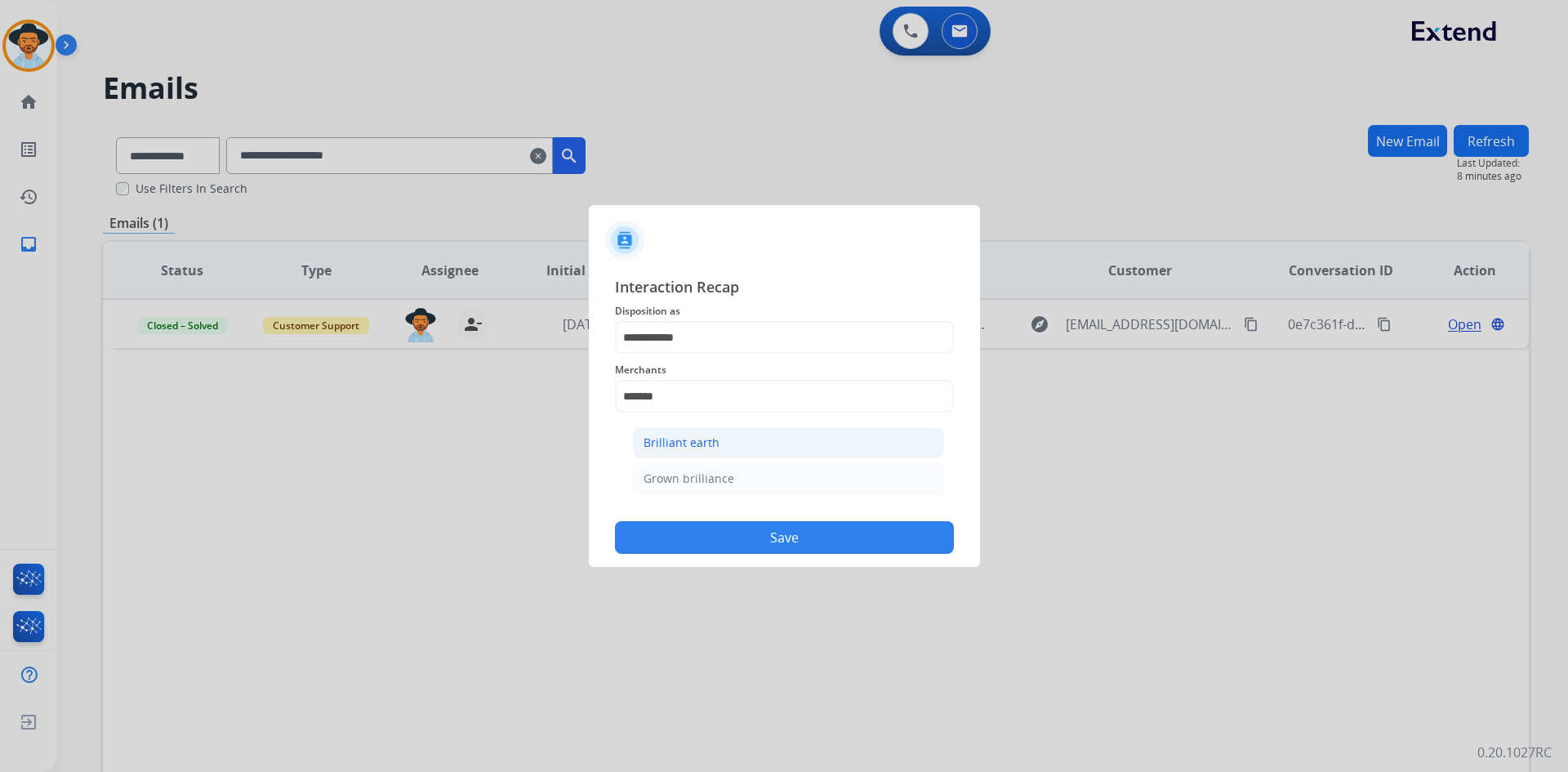
click at [666, 446] on div "Brilliant earth" at bounding box center [681, 443] width 76 height 16
type input "**********"
click at [682, 461] on input "text" at bounding box center [784, 462] width 339 height 33
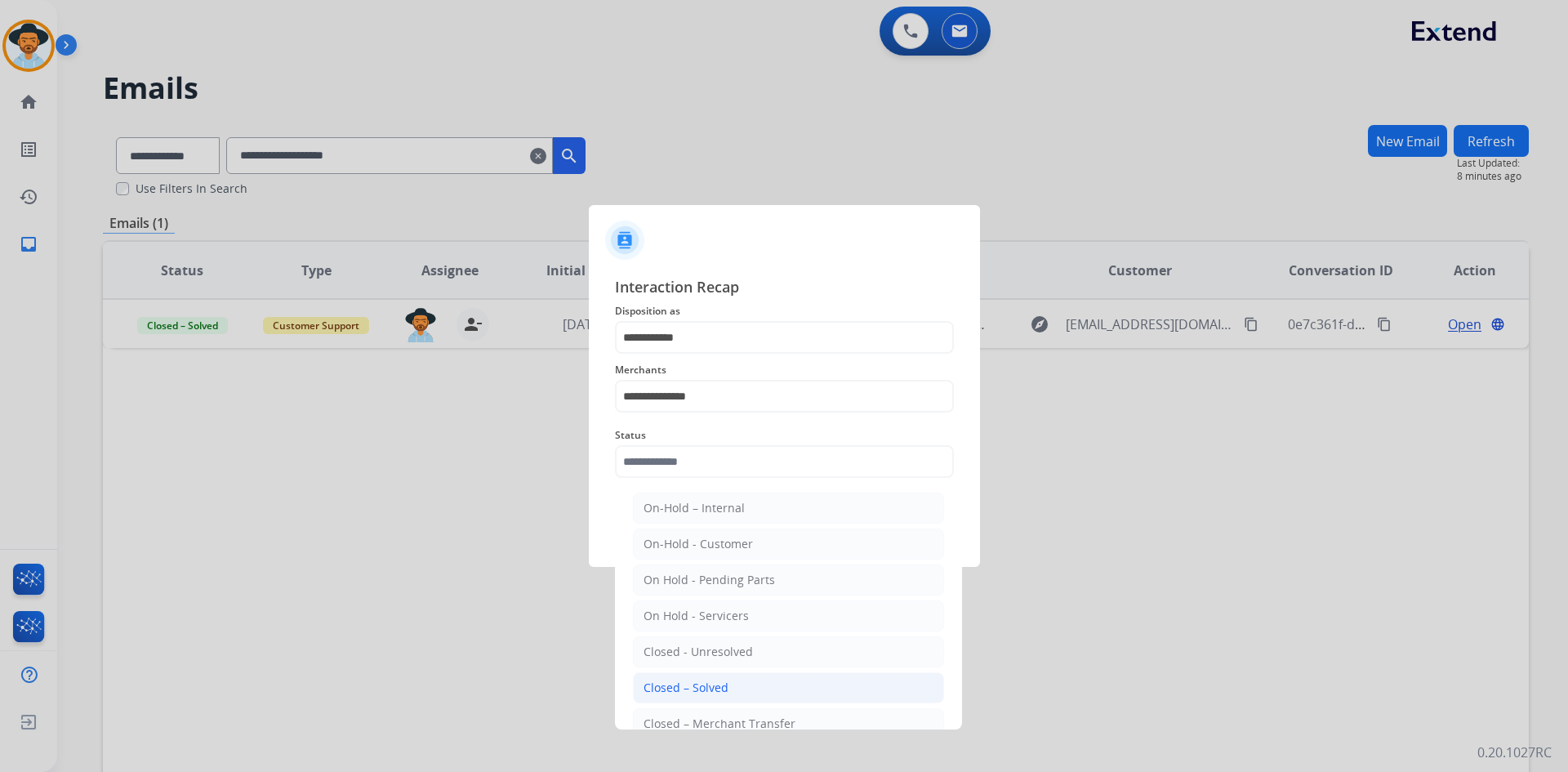
click at [729, 694] on li "Closed – Solved" at bounding box center [788, 688] width 311 height 31
type input "**********"
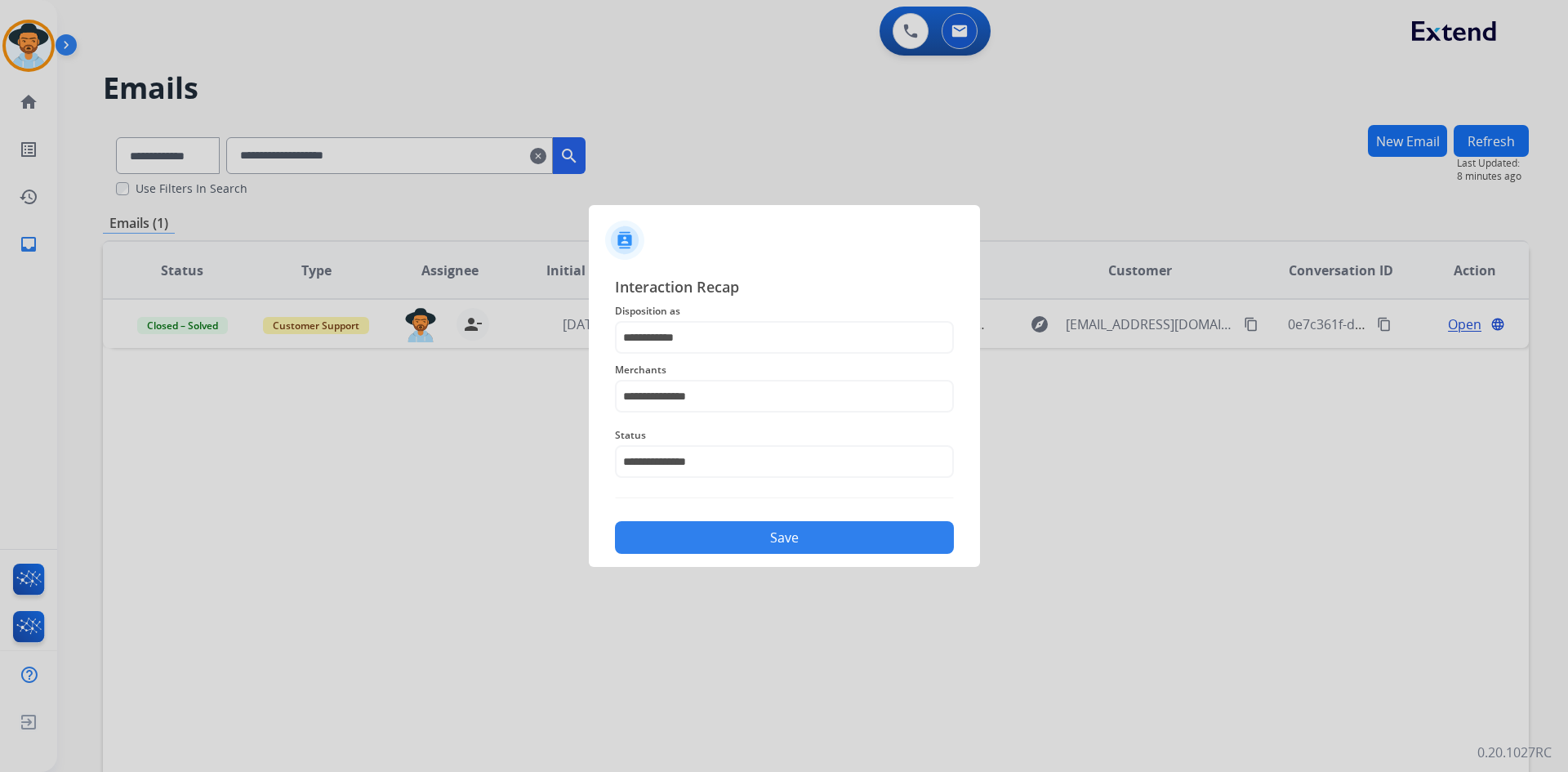
click at [800, 538] on button "Save" at bounding box center [784, 538] width 339 height 33
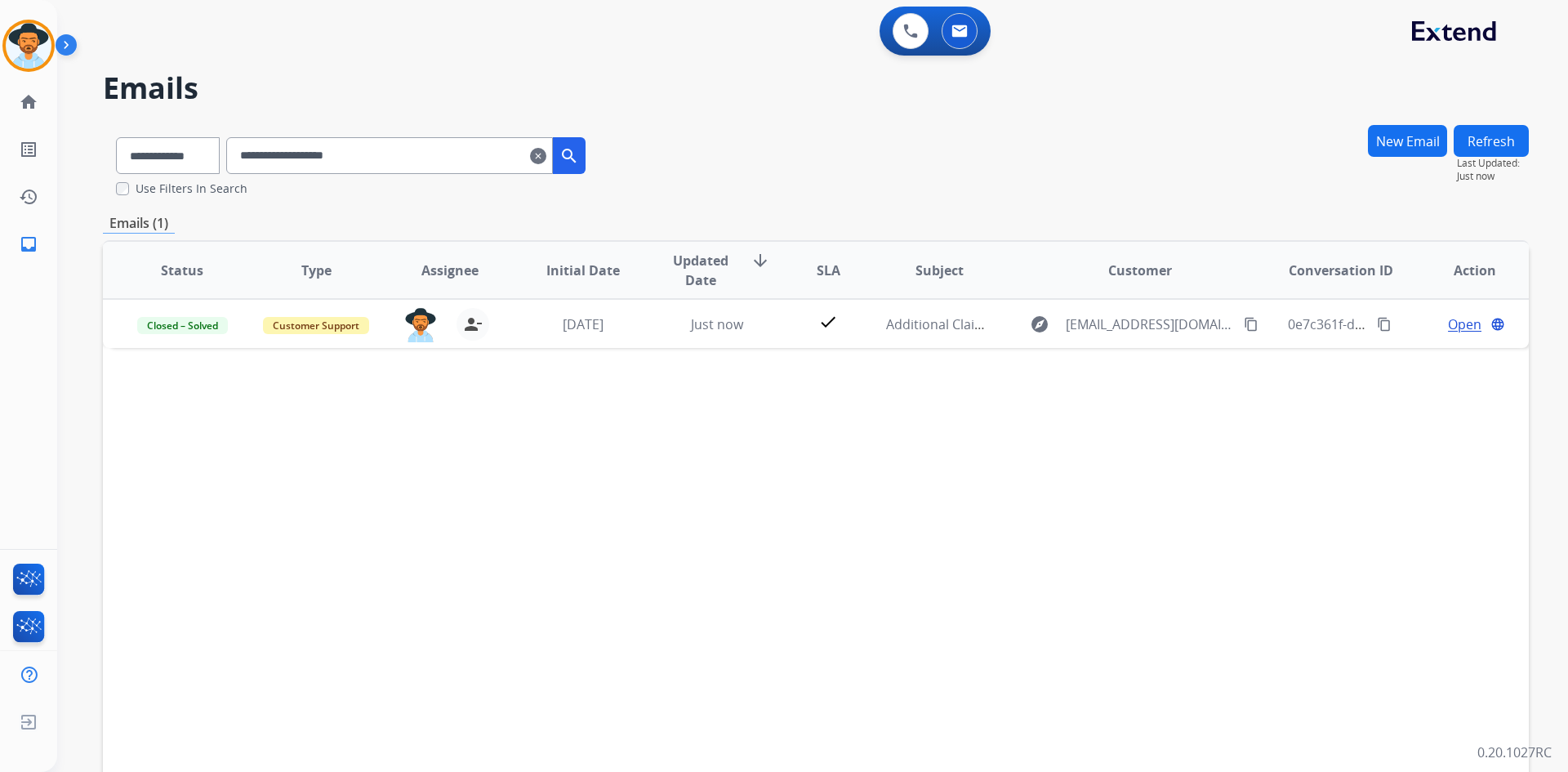
click at [389, 150] on input "**********" at bounding box center [390, 155] width 327 height 37
paste input "******"
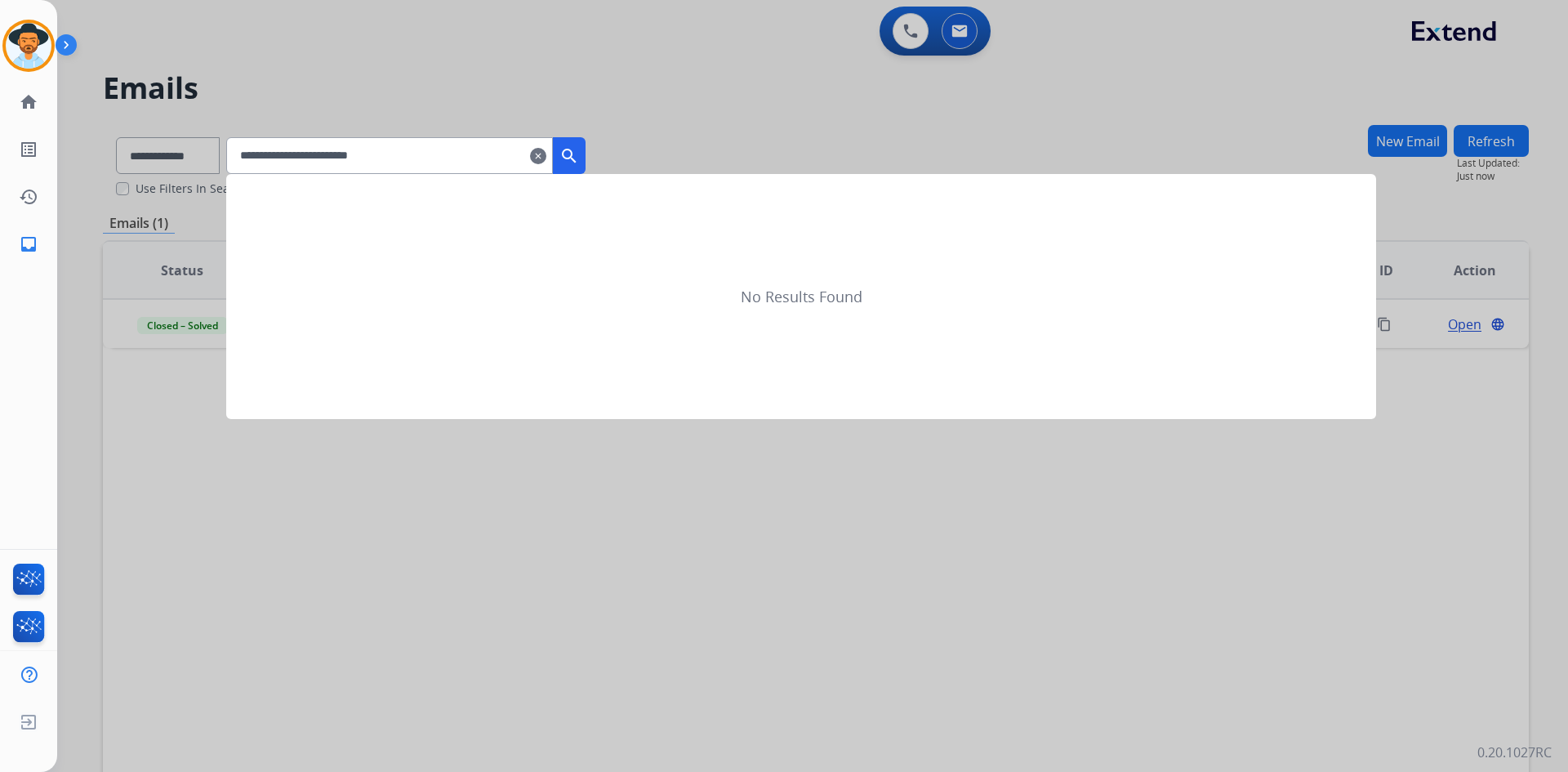
type input "**********"
click at [579, 156] on mat-icon "search" at bounding box center [570, 156] width 20 height 20
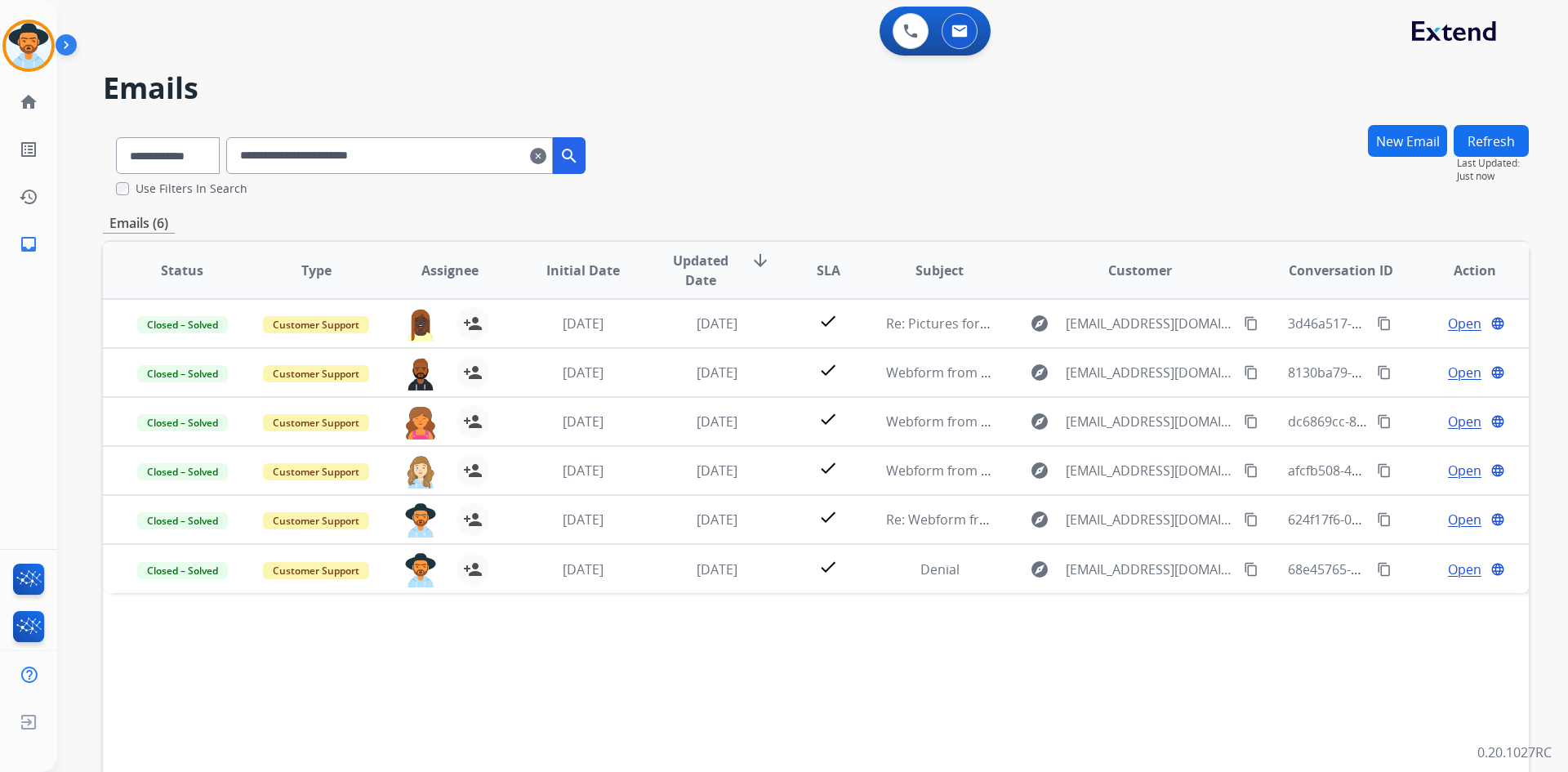
drag, startPoint x: 37, startPoint y: 50, endPoint x: 63, endPoint y: 54, distance: 26.3
click at [37, 50] on img at bounding box center [29, 46] width 46 height 46
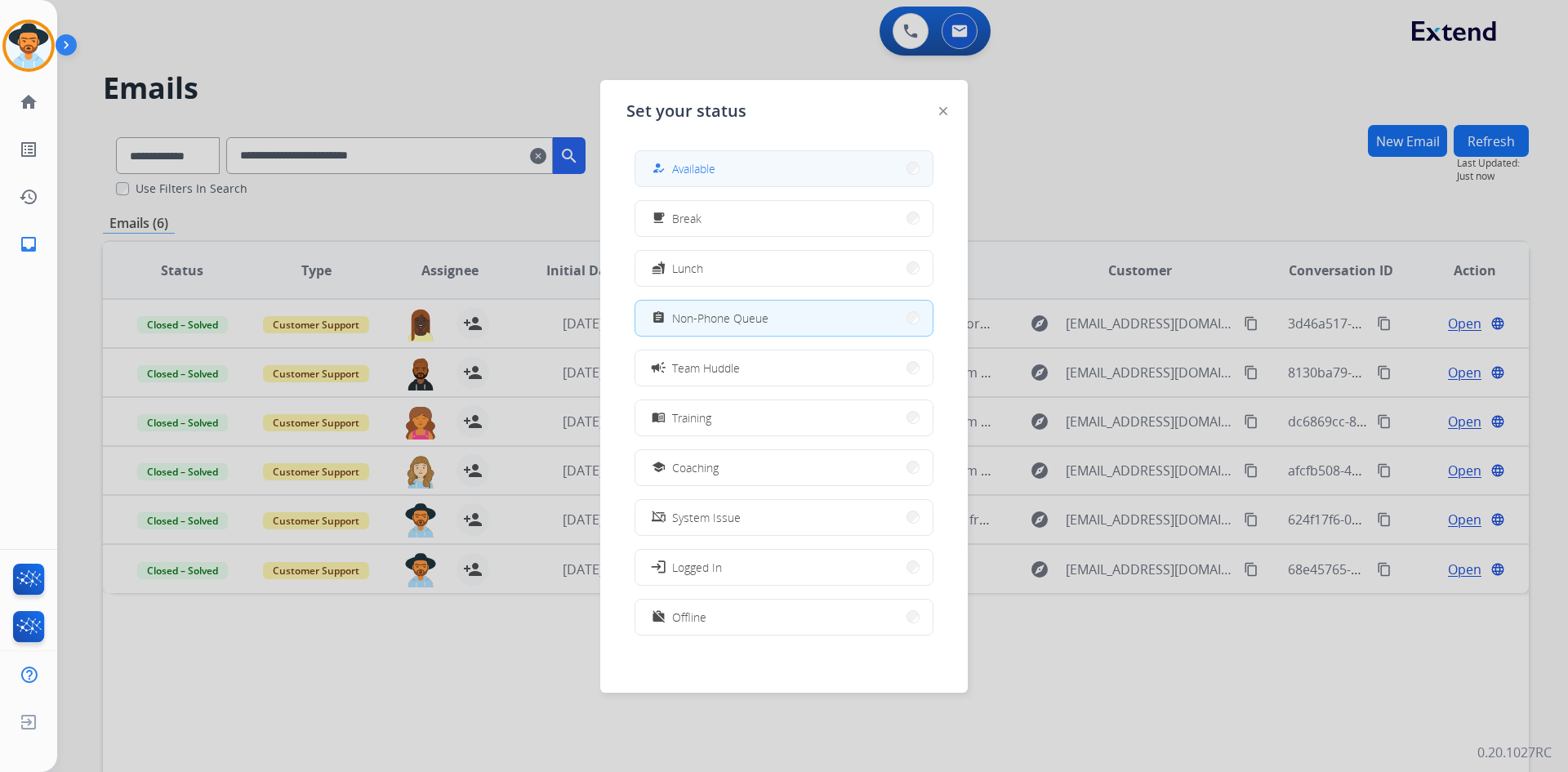
drag, startPoint x: 762, startPoint y: 158, endPoint x: 741, endPoint y: 159, distance: 21.0
click at [761, 158] on button "how_to_reg Available" at bounding box center [784, 168] width 297 height 35
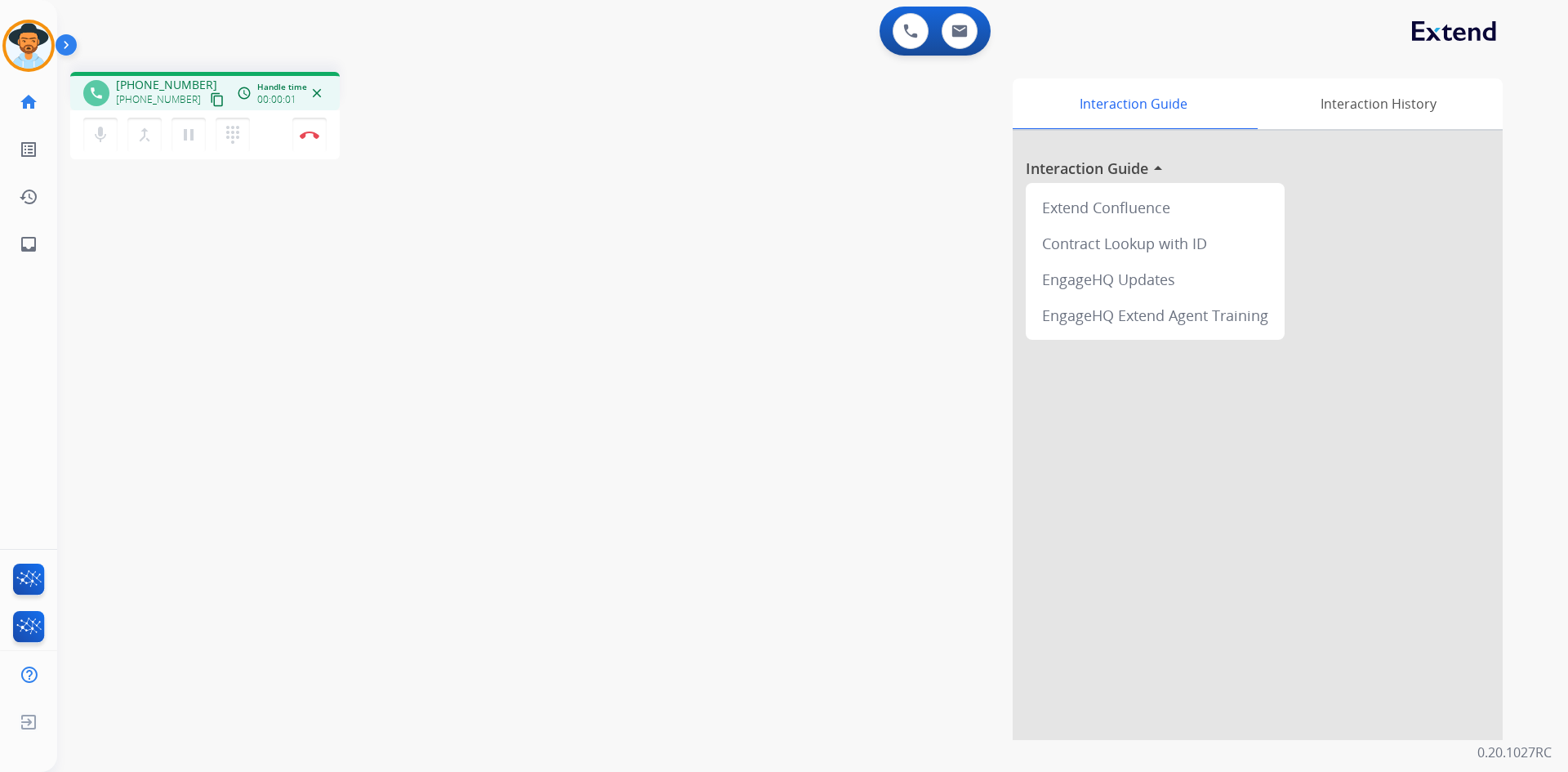
click at [210, 96] on mat-icon "content_copy" at bounding box center [218, 99] width 15 height 15
click at [190, 142] on mat-icon "pause" at bounding box center [189, 135] width 20 height 20
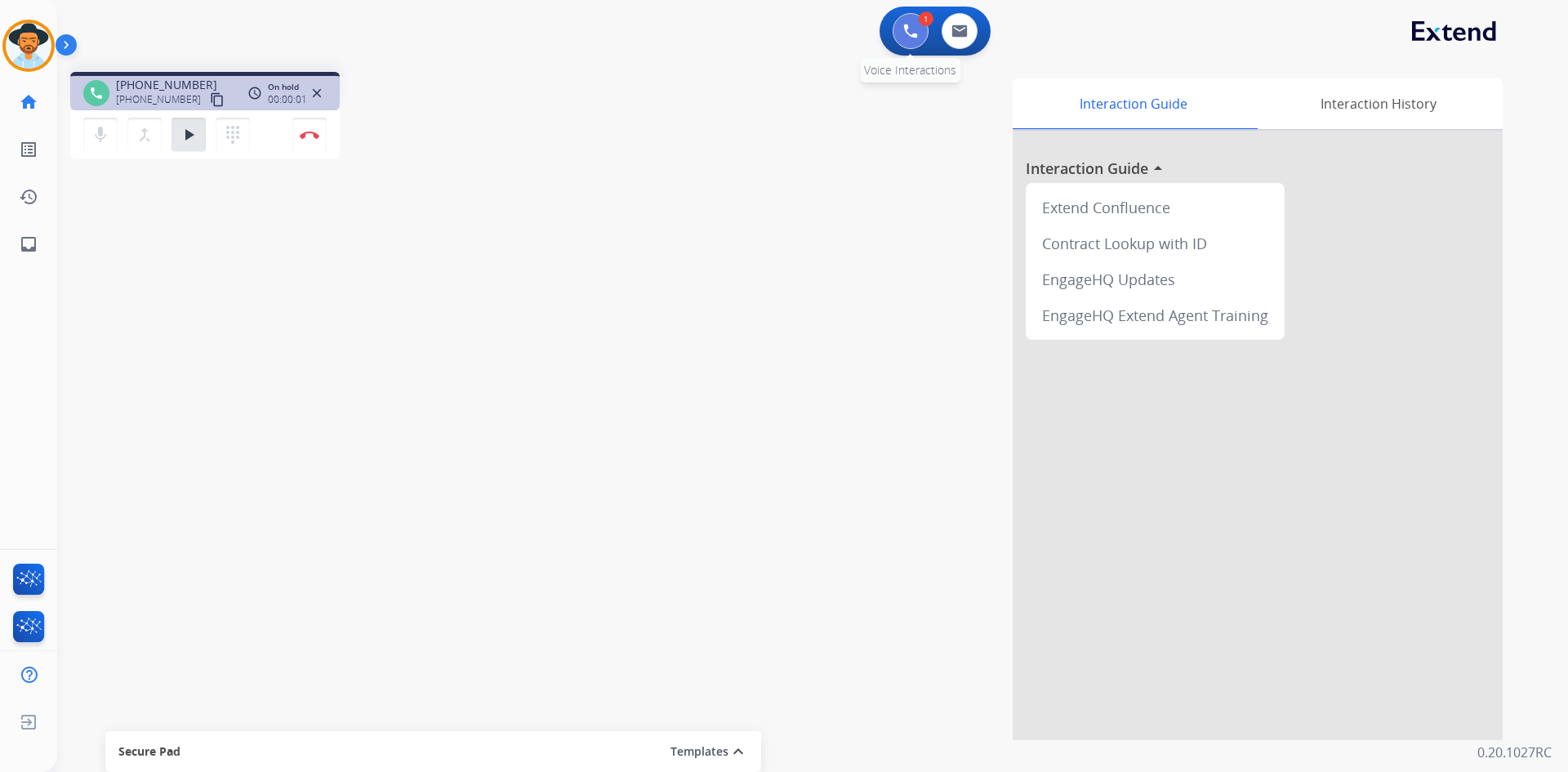
click at [917, 31] on img at bounding box center [910, 31] width 15 height 15
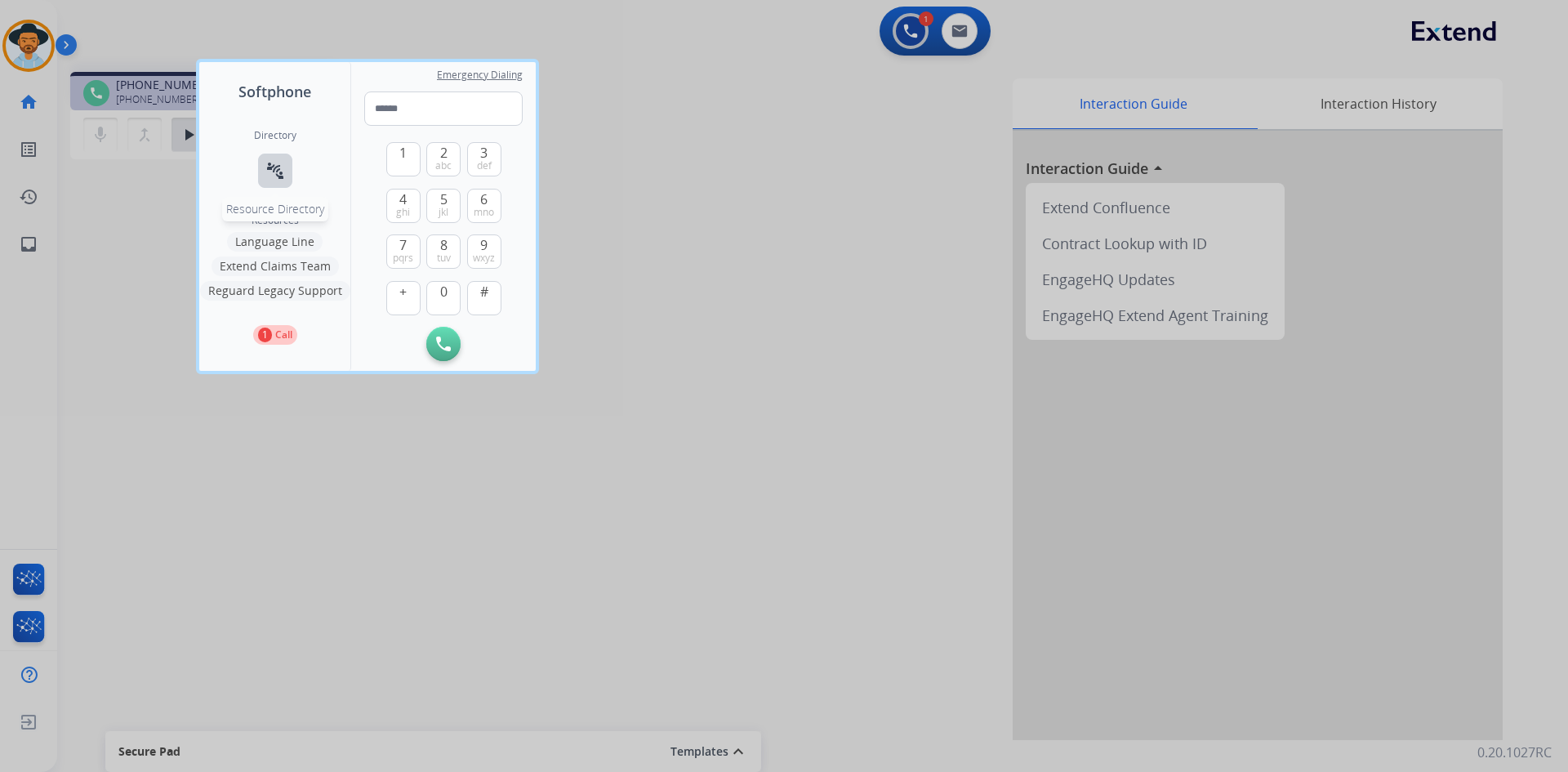
click at [261, 182] on button "connect_without_contact Resource Directory" at bounding box center [275, 171] width 34 height 34
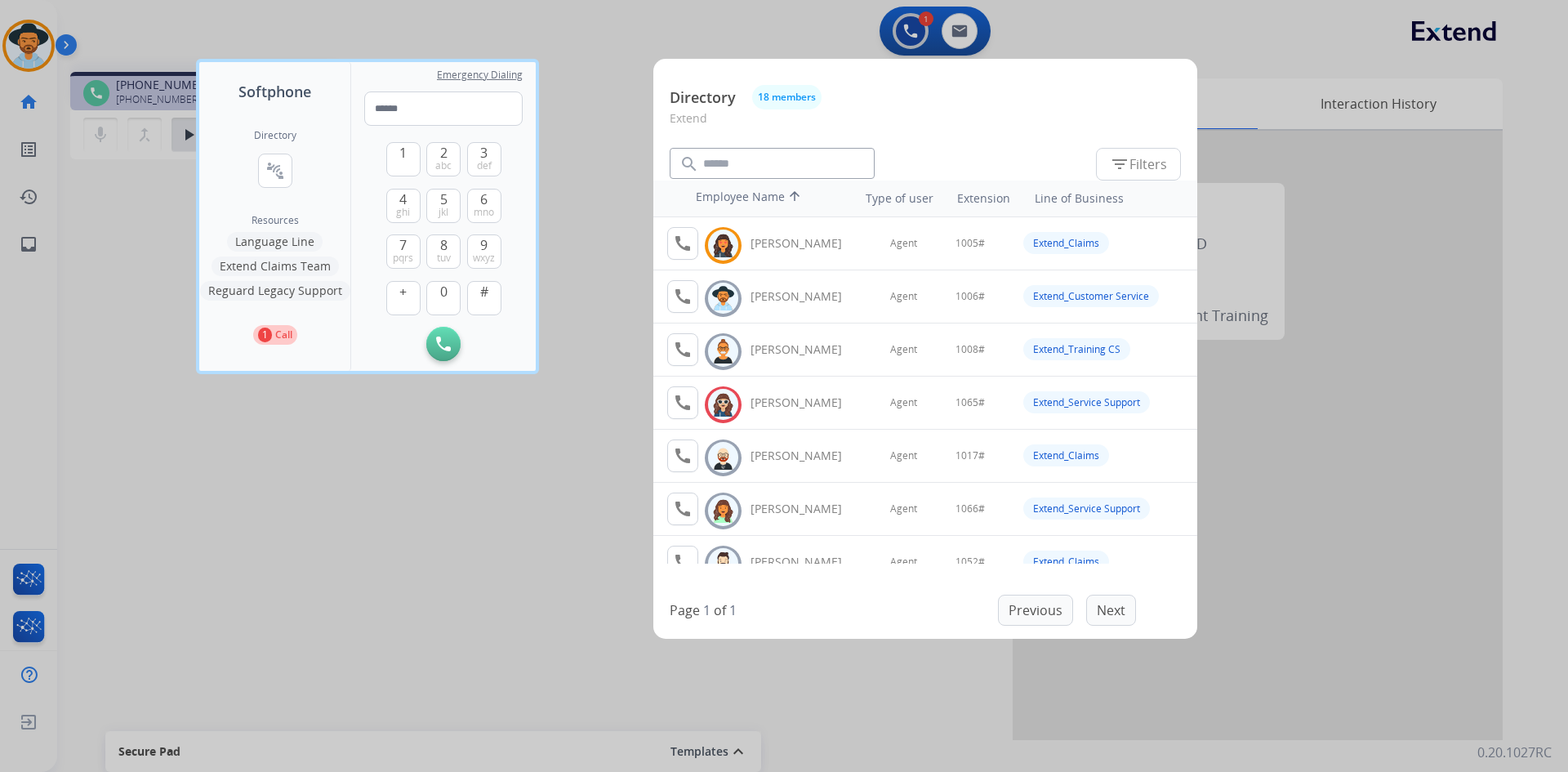
click at [304, 267] on button "Extend Claims Team" at bounding box center [275, 266] width 127 height 20
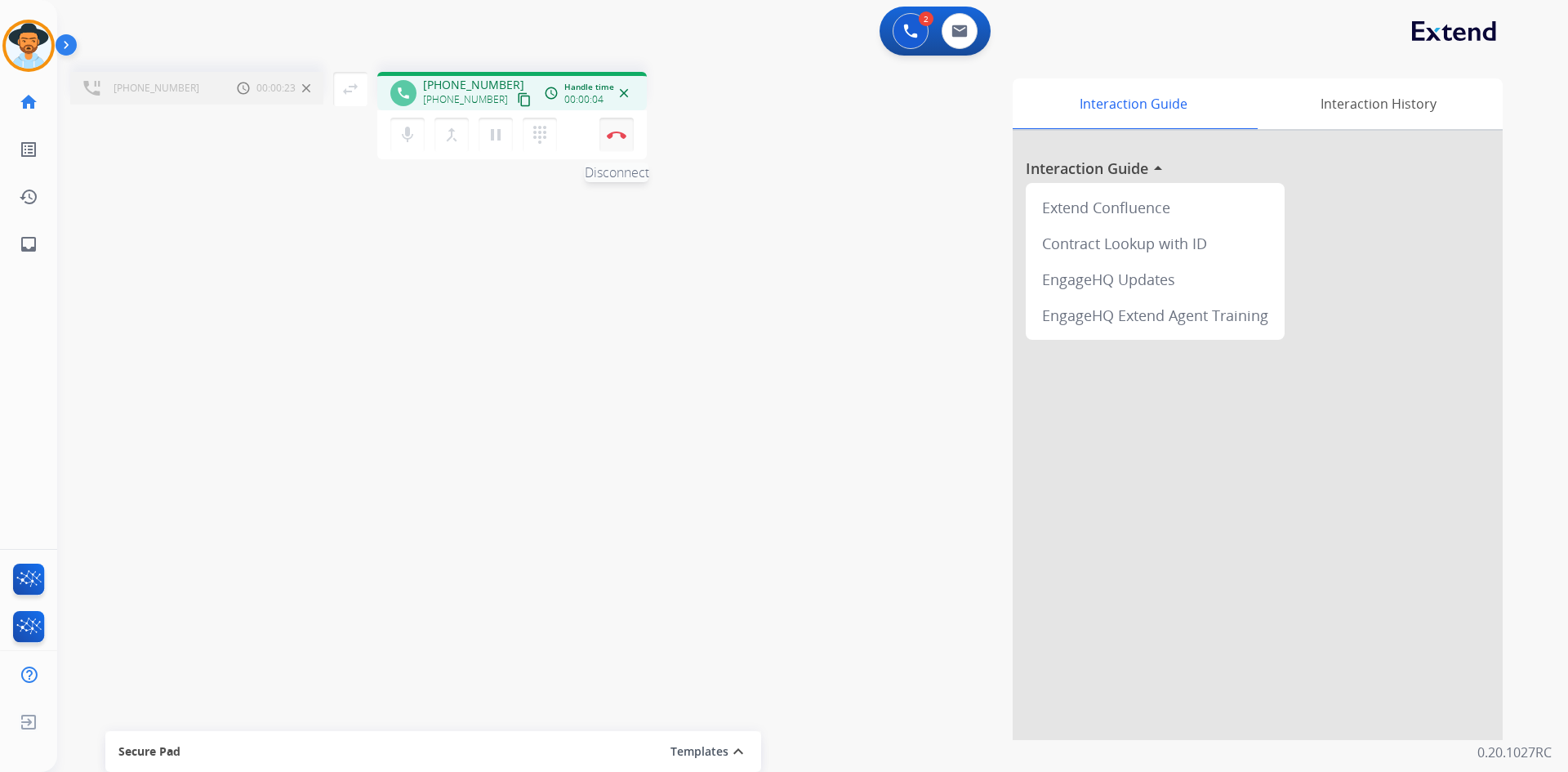
click at [625, 132] on img at bounding box center [617, 135] width 20 height 8
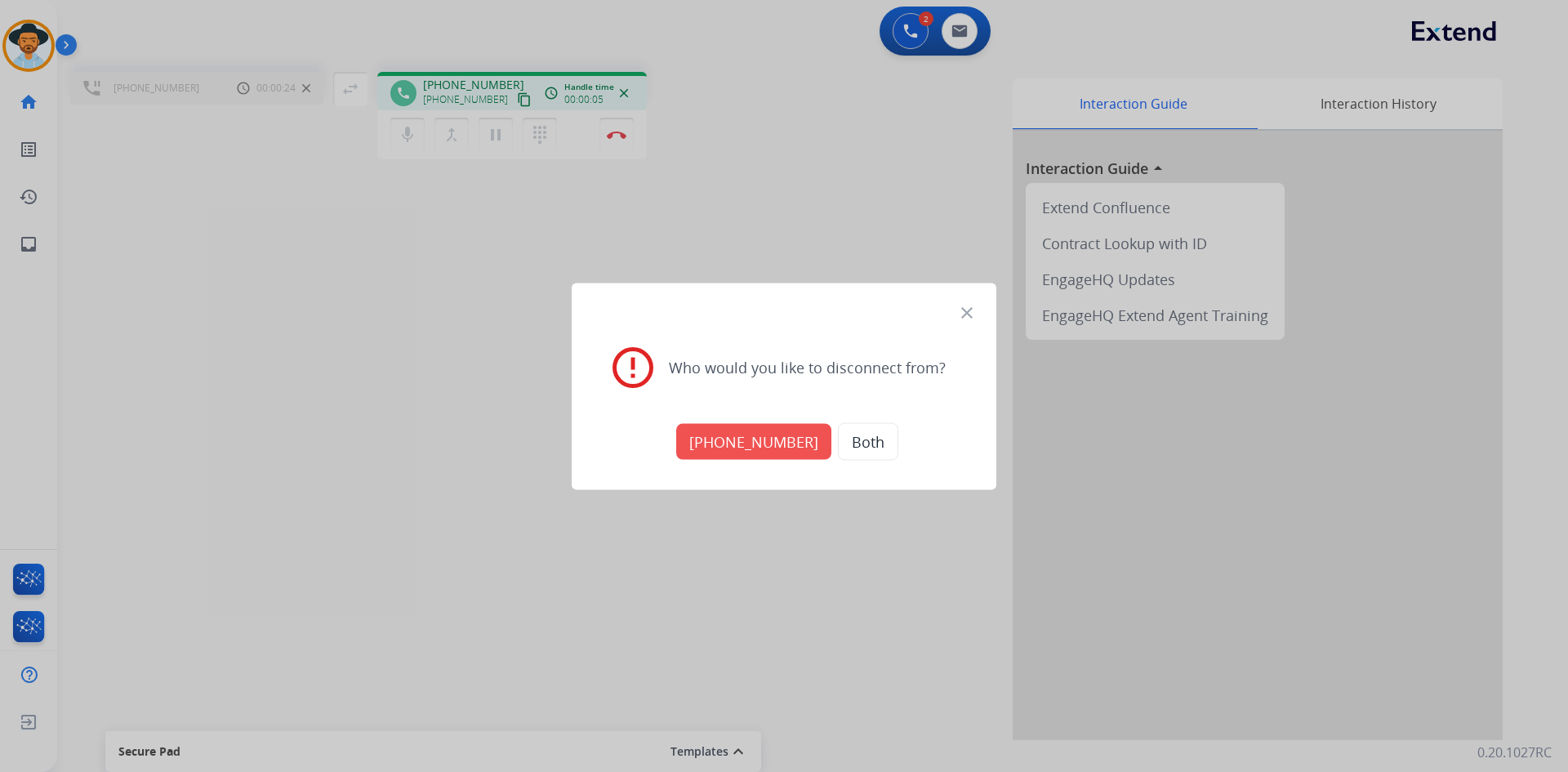
click at [708, 443] on button "+17134291060" at bounding box center [754, 441] width 155 height 36
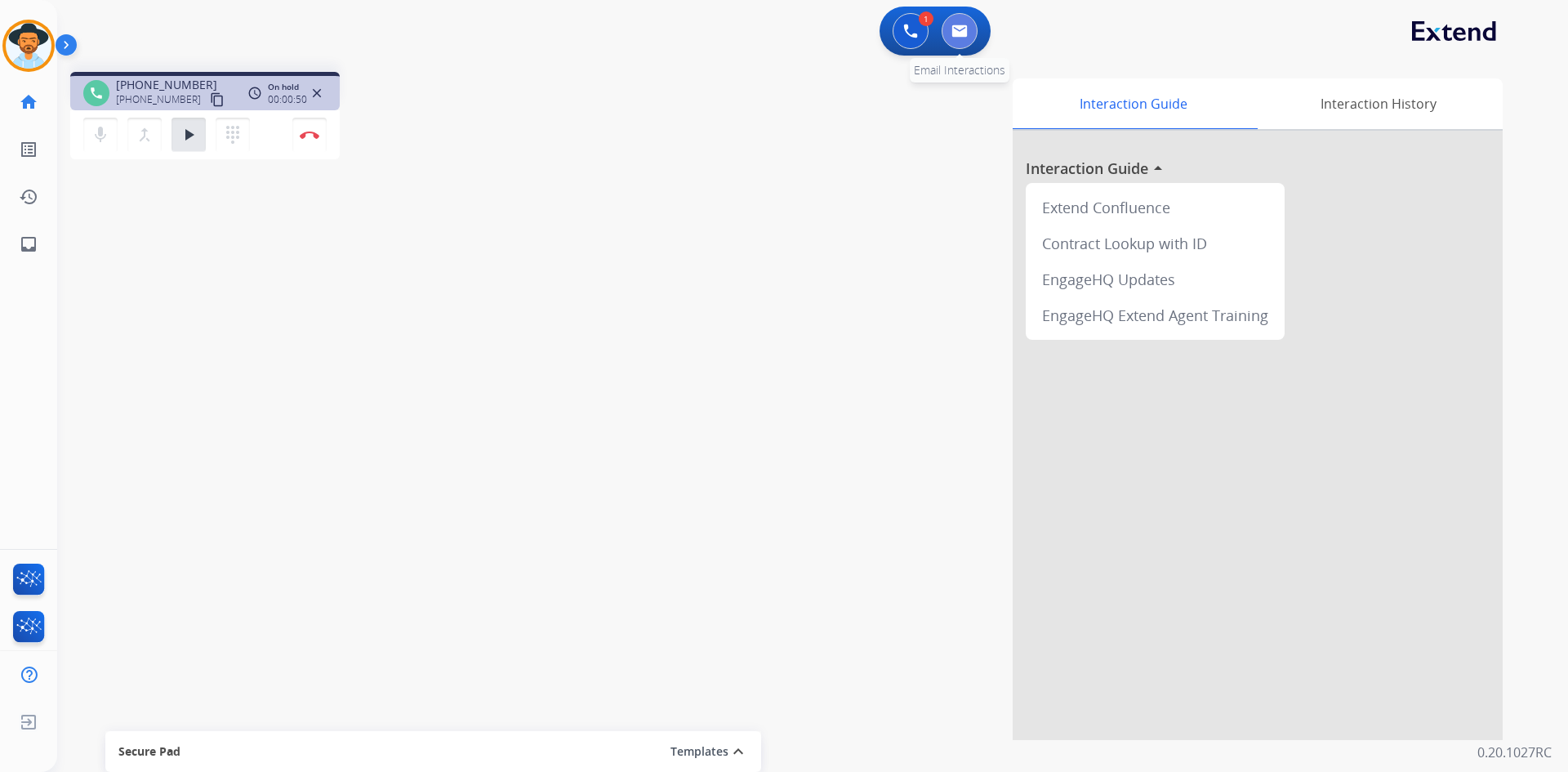
click at [948, 30] on button at bounding box center [960, 31] width 36 height 36
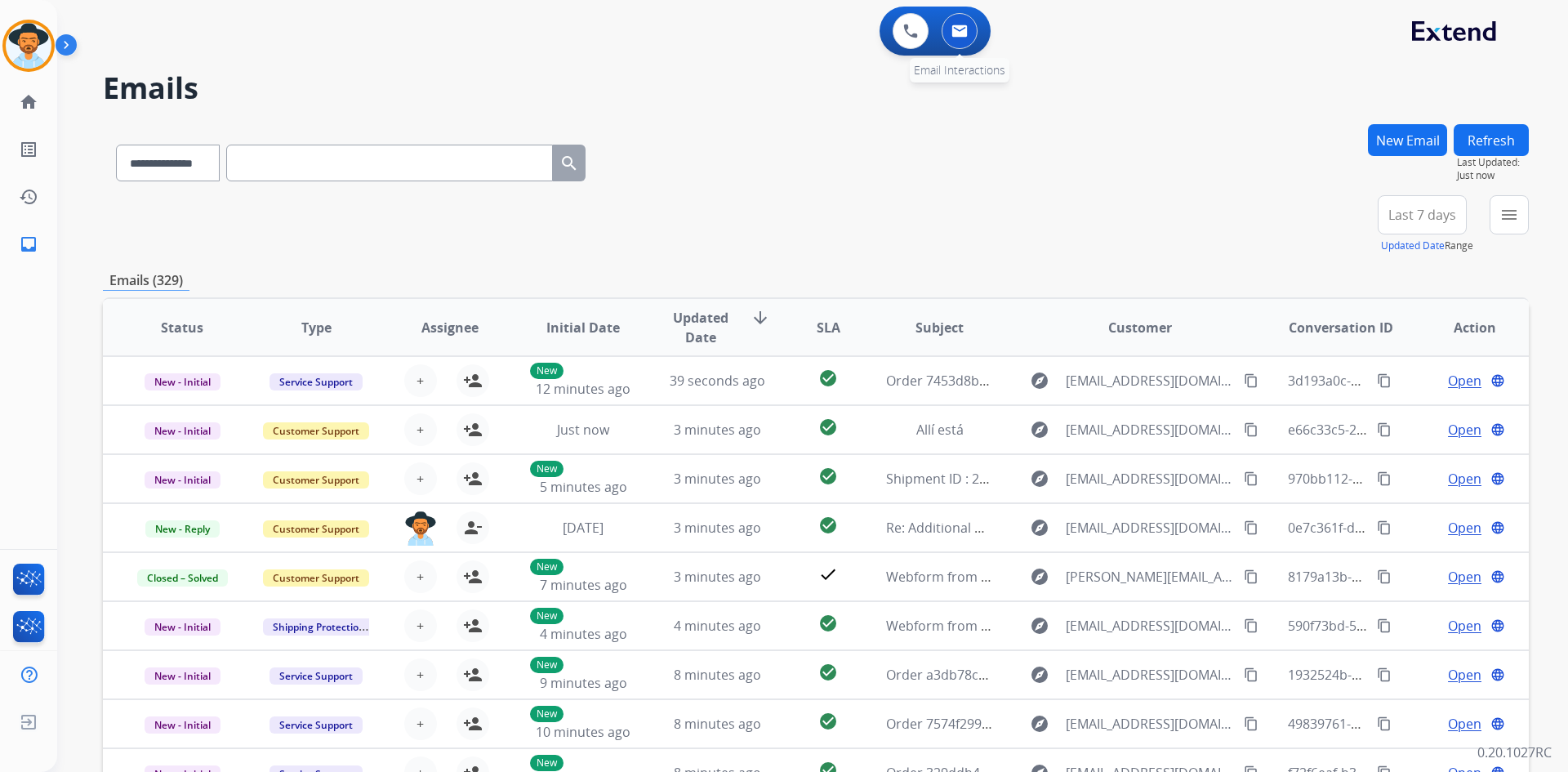
click at [959, 39] on button at bounding box center [960, 31] width 36 height 36
drag, startPoint x: 171, startPoint y: 169, endPoint x: 172, endPoint y: 179, distance: 10.0
click at [171, 169] on select "**********" at bounding box center [167, 163] width 102 height 37
select select "**********"
click at [116, 145] on select "**********" at bounding box center [167, 163] width 102 height 37
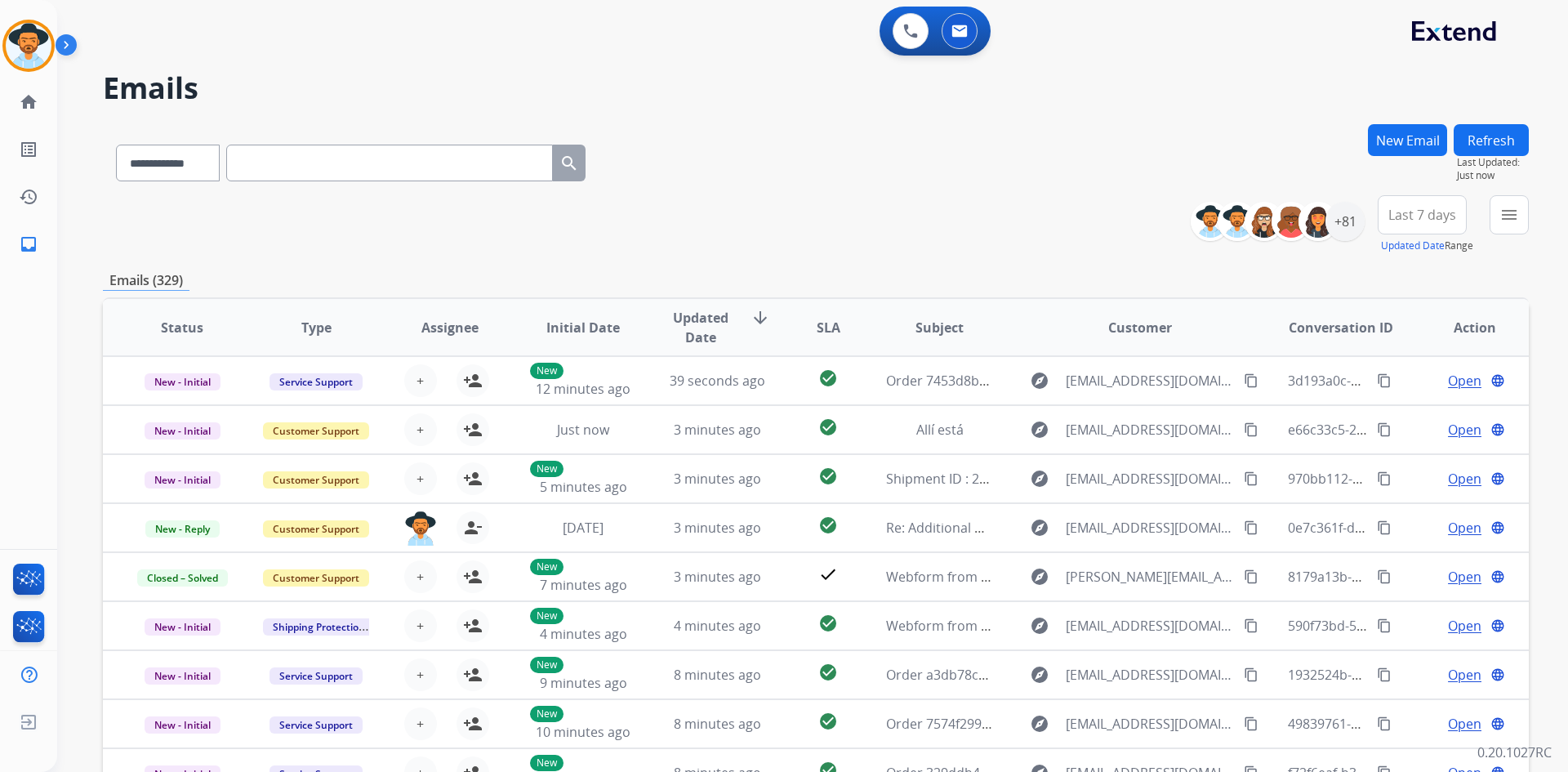
click at [360, 163] on input "text" at bounding box center [390, 163] width 327 height 37
paste input "**********"
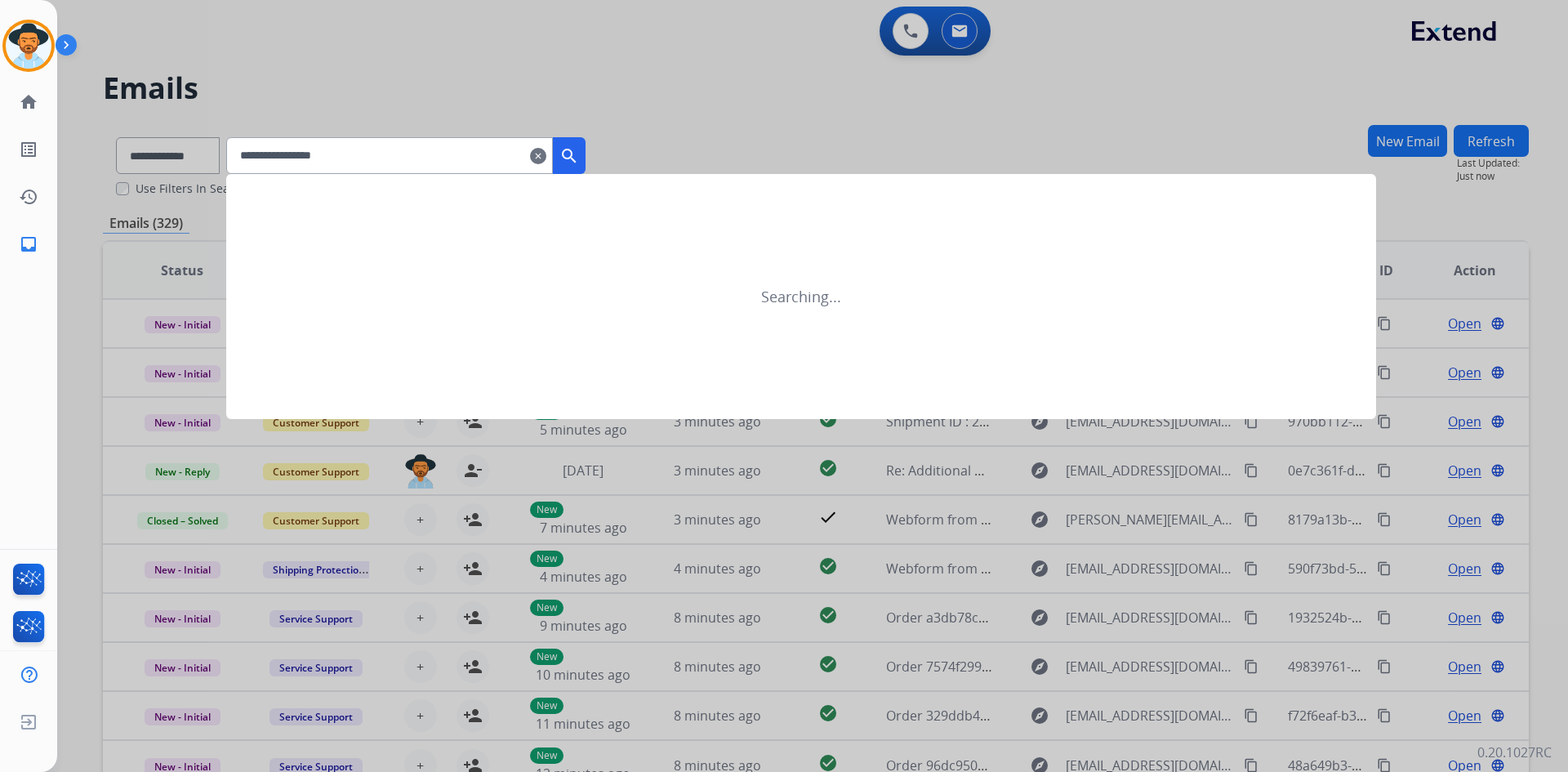
type input "**********"
click at [579, 155] on mat-icon "search" at bounding box center [570, 156] width 20 height 20
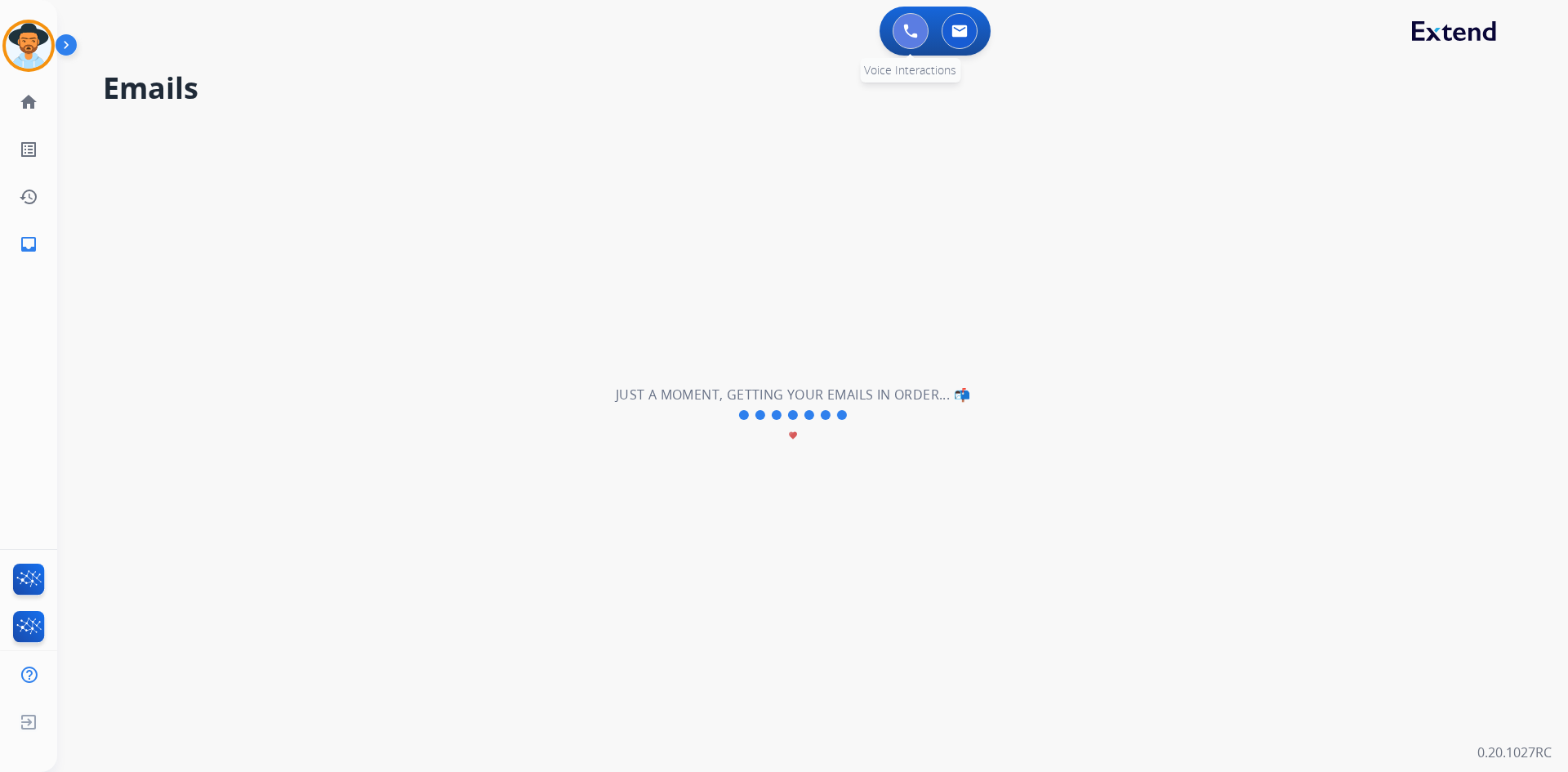
click at [907, 27] on img at bounding box center [910, 31] width 15 height 15
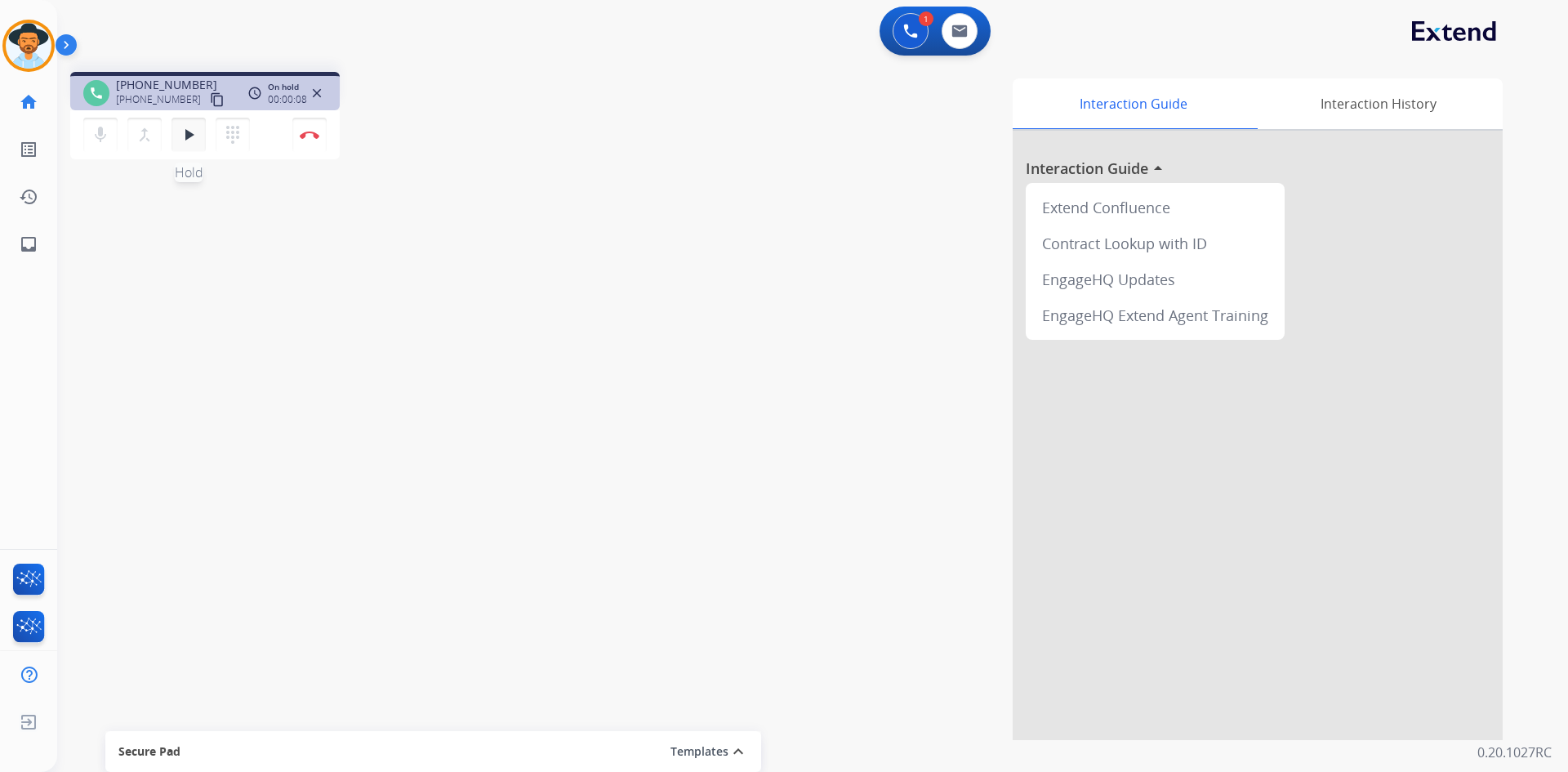
click at [185, 144] on mat-icon "play_arrow" at bounding box center [189, 135] width 20 height 20
click at [311, 135] on img at bounding box center [309, 135] width 20 height 8
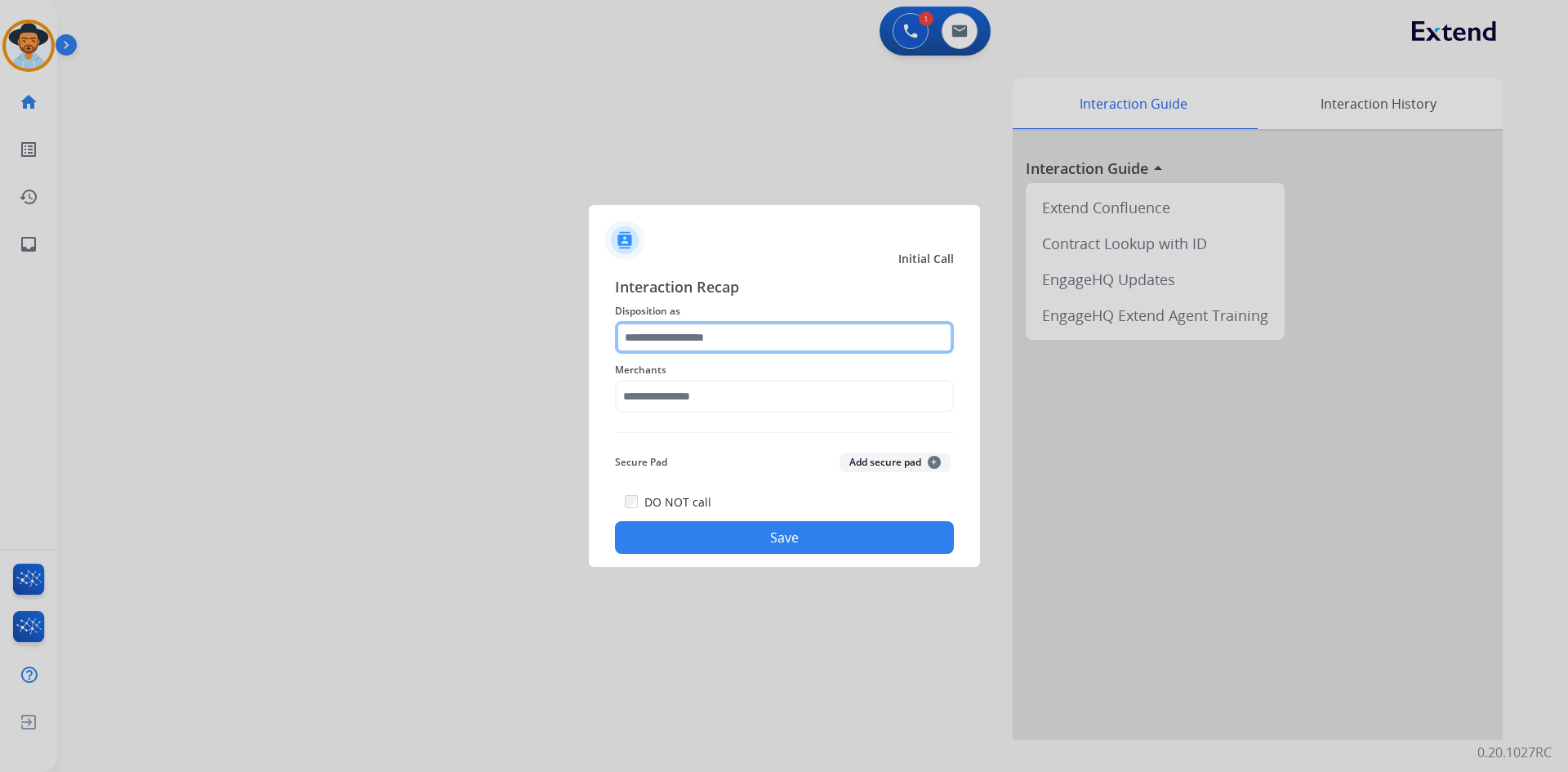
click at [713, 336] on input "text" at bounding box center [784, 338] width 339 height 33
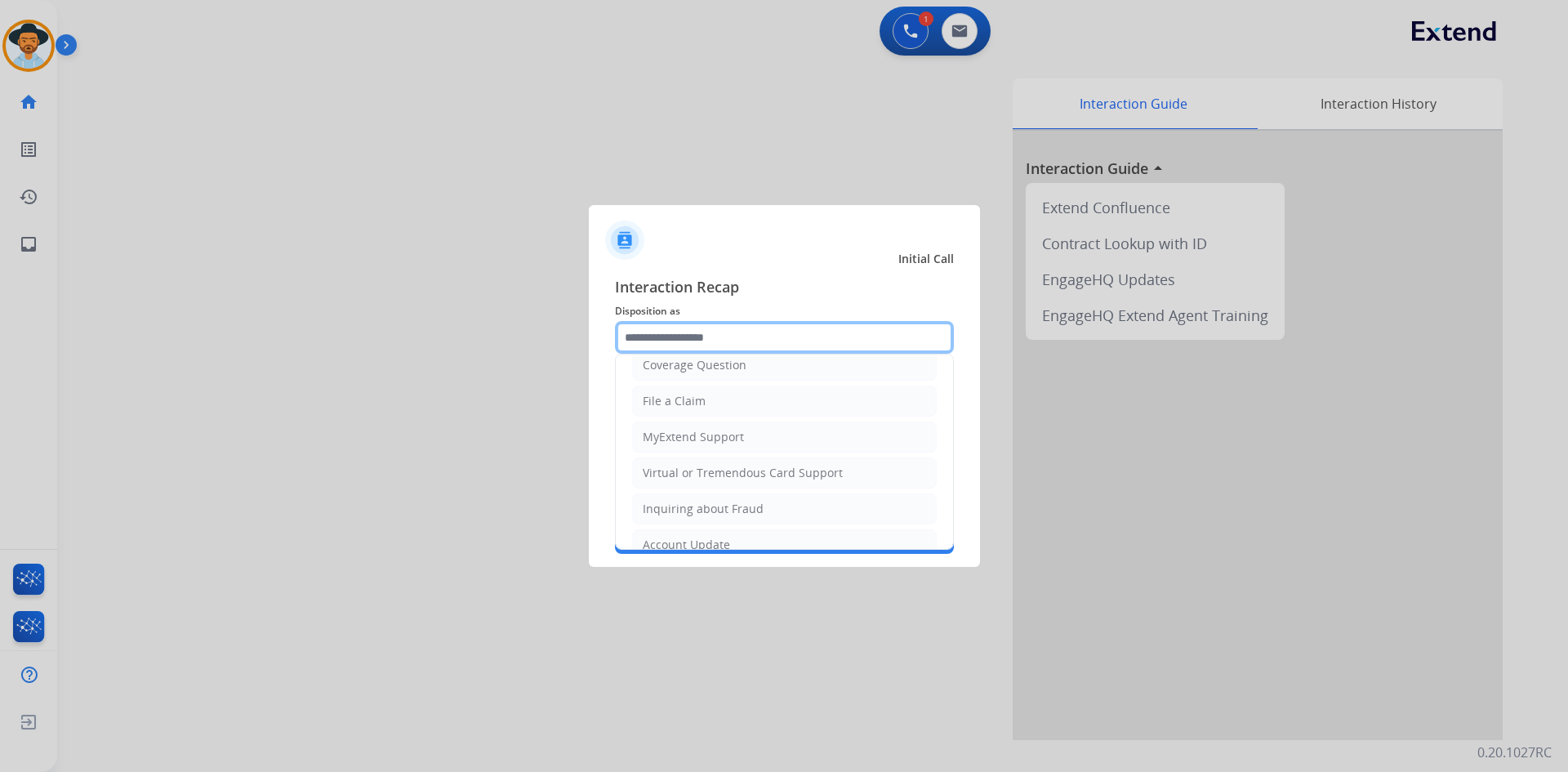
scroll to position [91, 0]
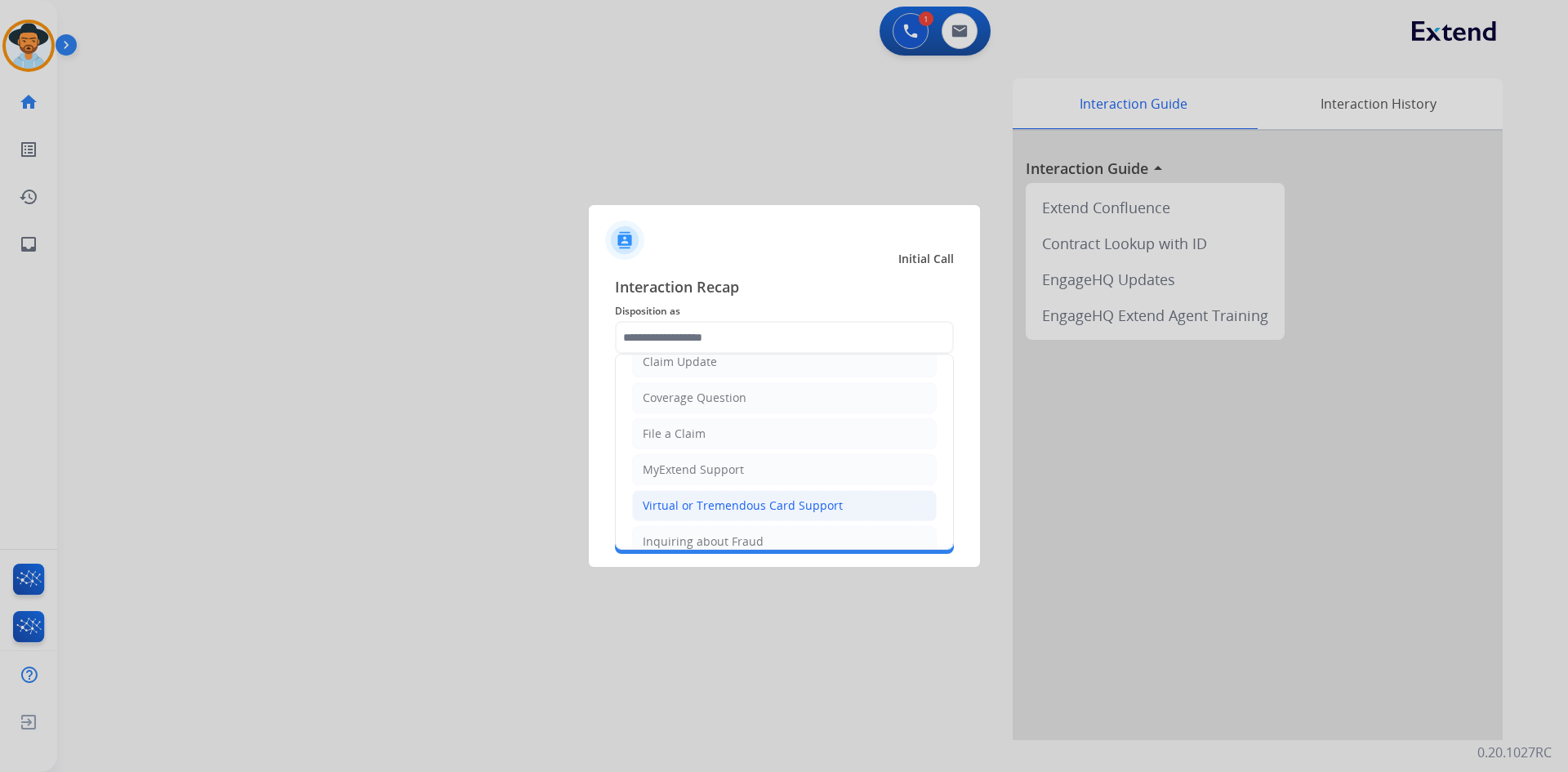
click at [721, 511] on div "Virtual or Tremendous Card Support" at bounding box center [743, 506] width 200 height 16
type input "**********"
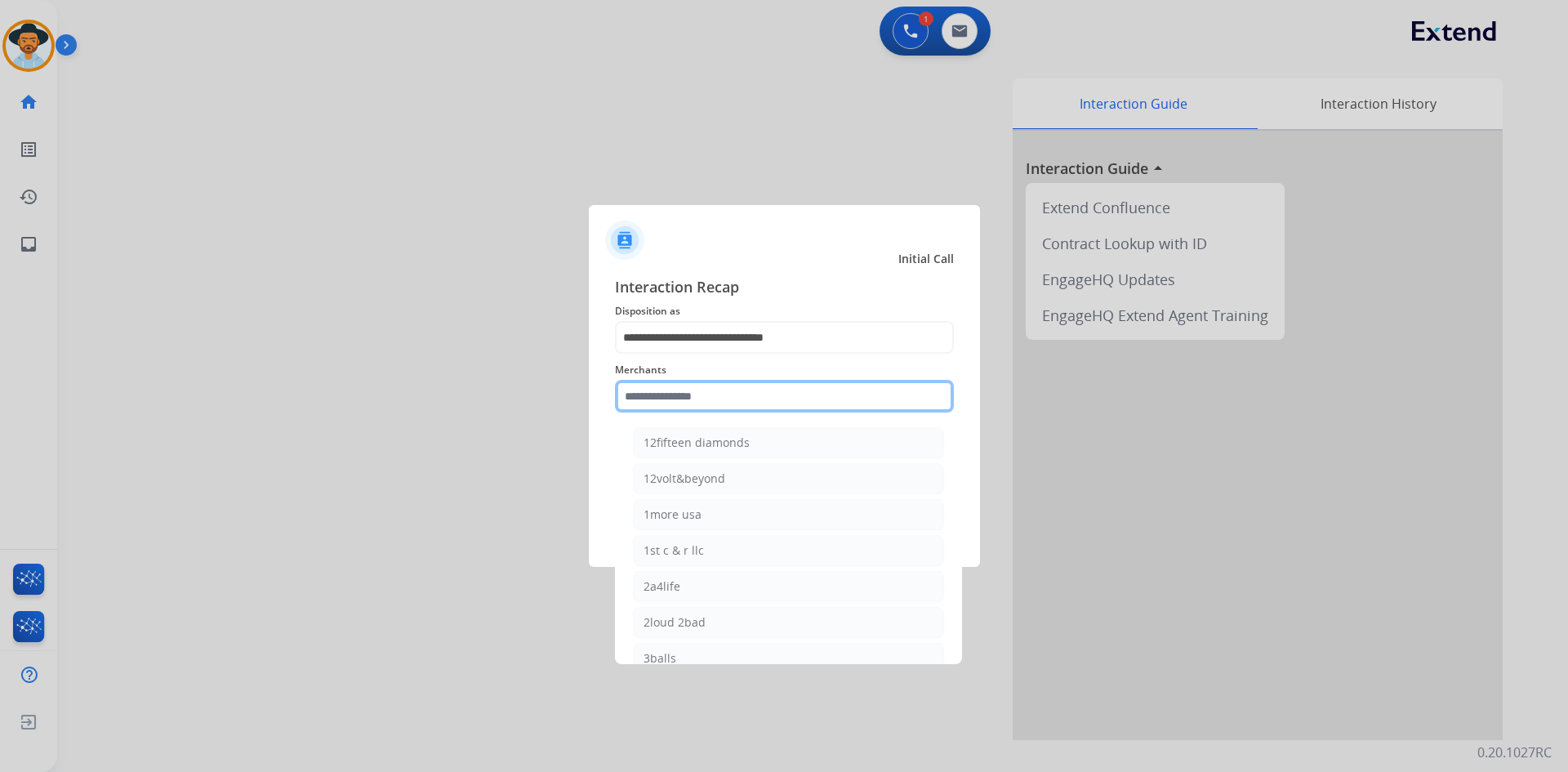
click at [710, 402] on input "text" at bounding box center [784, 397] width 339 height 33
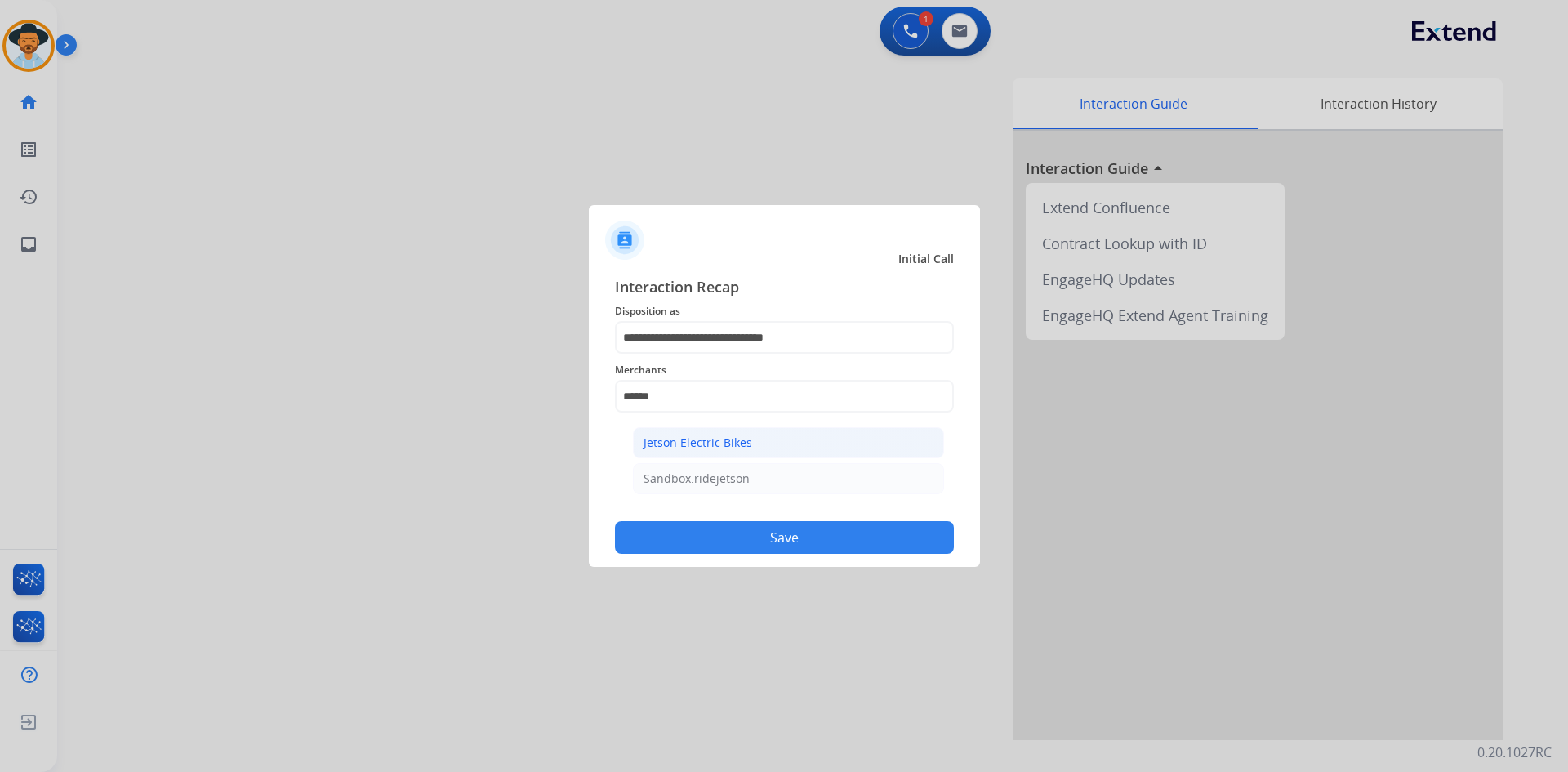
click at [761, 441] on li "Jetson Electric Bikes" at bounding box center [788, 443] width 311 height 31
type input "**********"
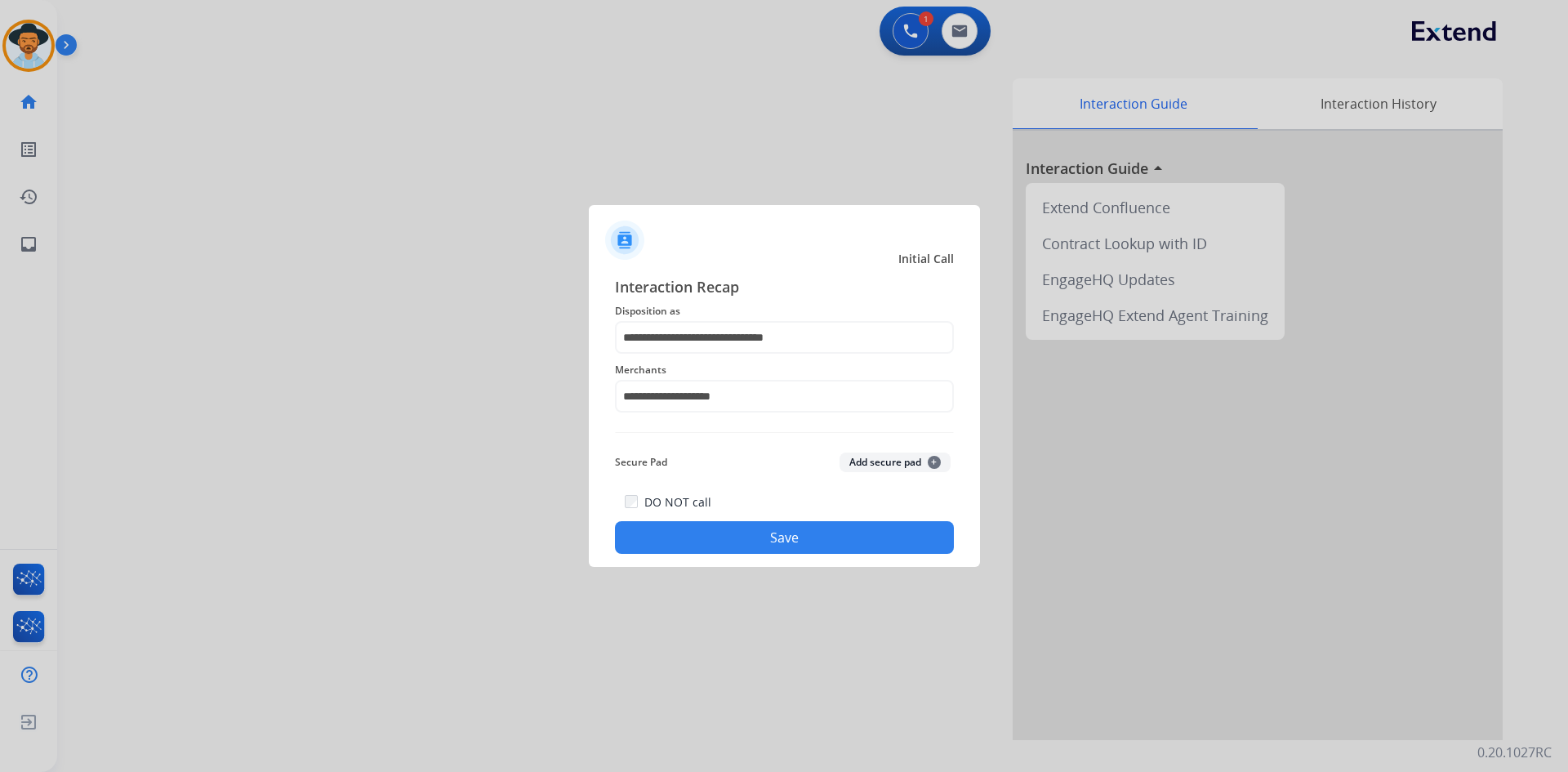
click at [763, 538] on button "Save" at bounding box center [784, 538] width 339 height 33
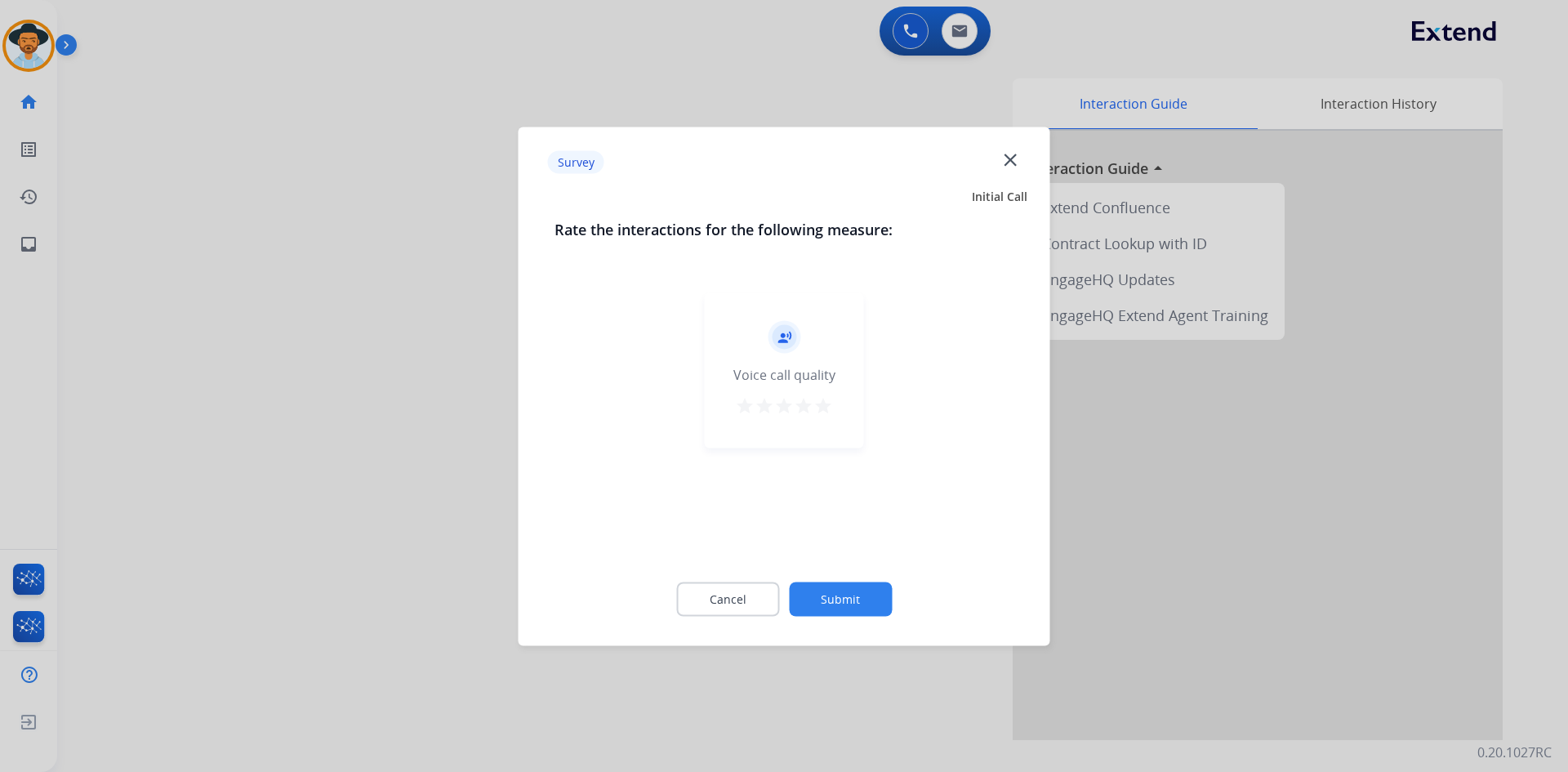
click at [823, 408] on mat-icon "star" at bounding box center [823, 406] width 20 height 20
click at [841, 605] on button "Submit" at bounding box center [840, 599] width 103 height 34
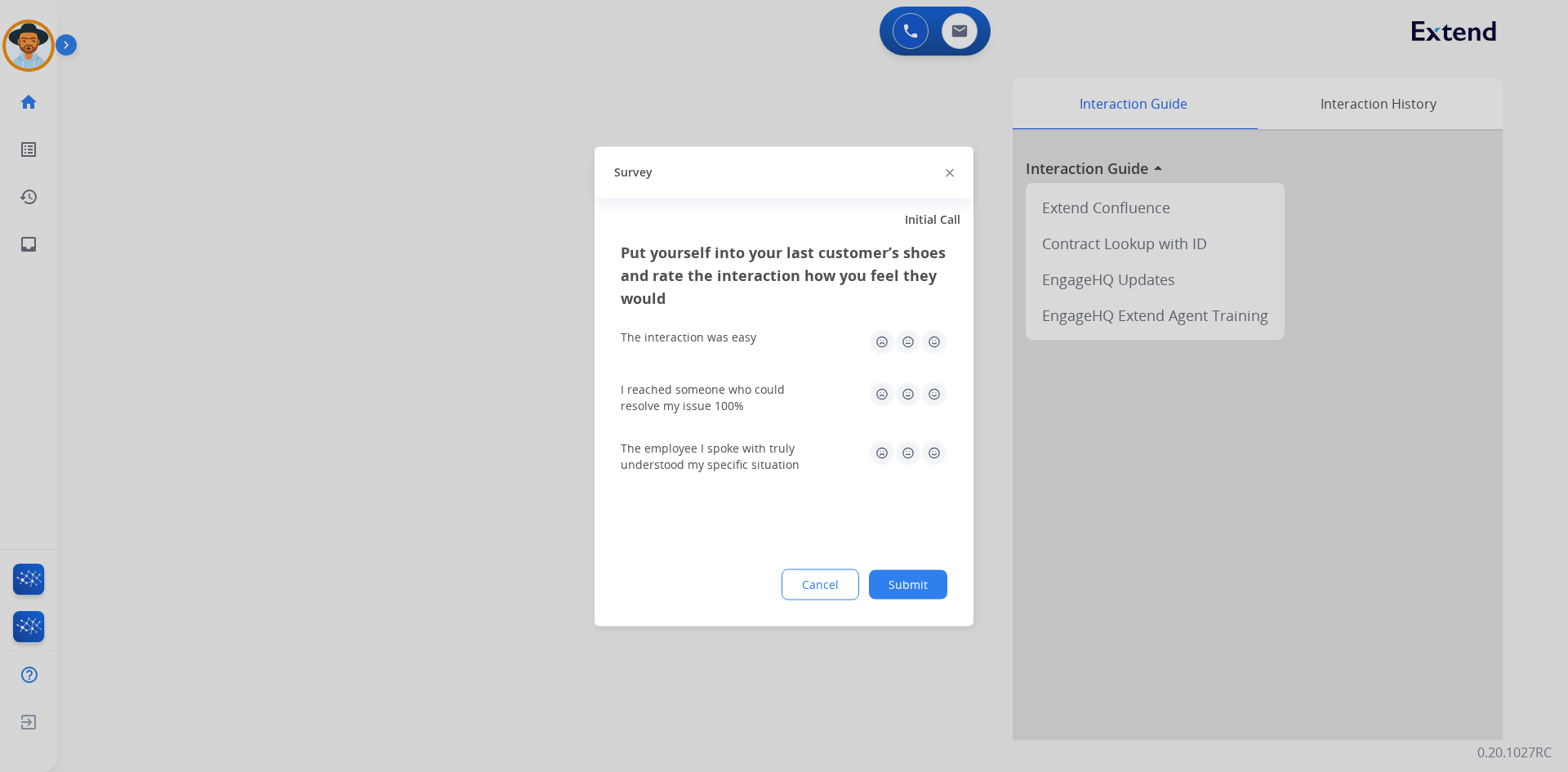
click at [934, 338] on img at bounding box center [934, 342] width 26 height 26
click at [934, 392] on img at bounding box center [934, 394] width 26 height 26
click at [933, 447] on img at bounding box center [934, 453] width 26 height 26
click at [918, 587] on button "Submit" at bounding box center [909, 584] width 79 height 30
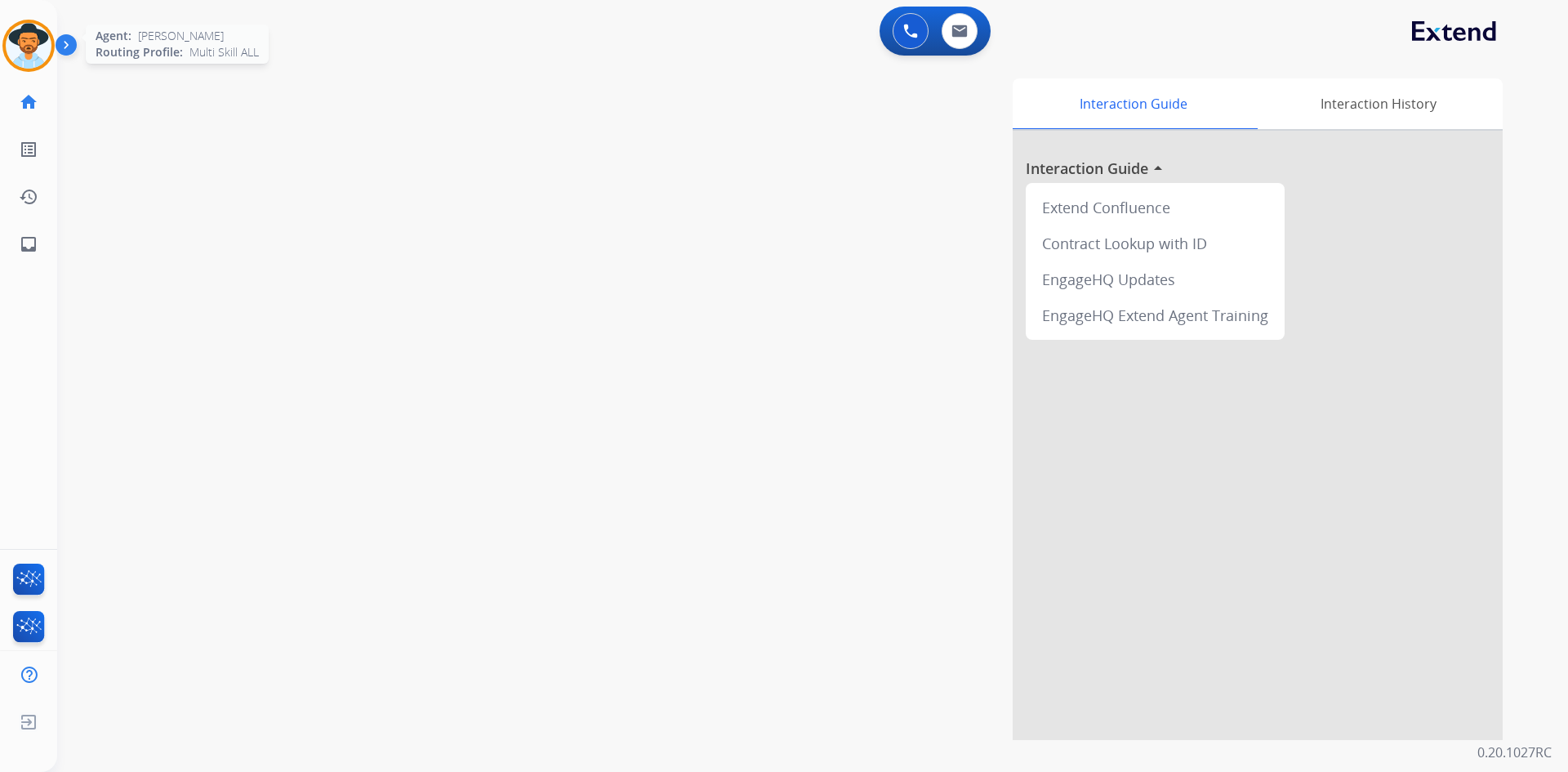
click at [36, 37] on img at bounding box center [29, 46] width 46 height 46
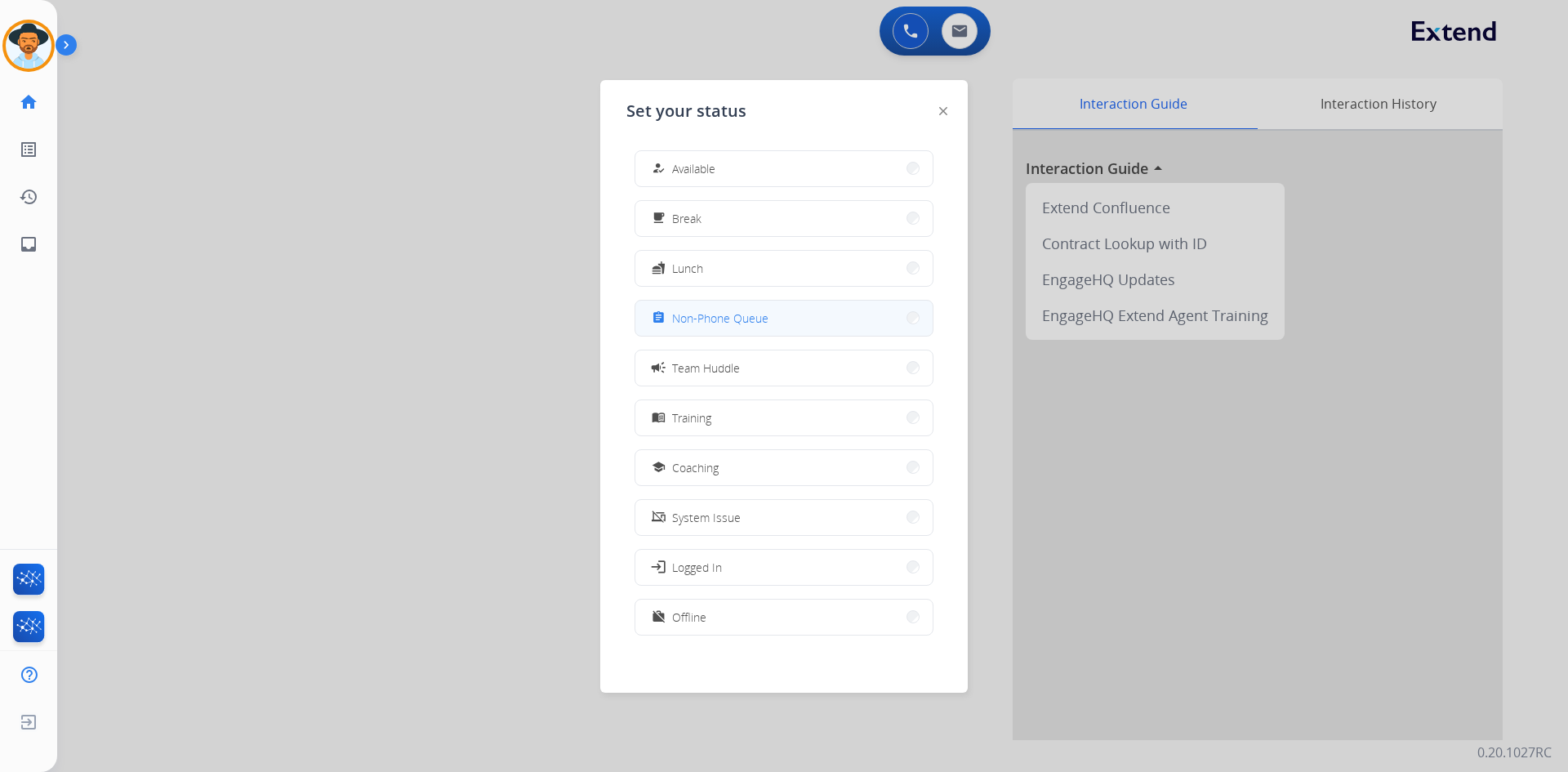
click at [733, 317] on span "Non-Phone Queue" at bounding box center [720, 318] width 96 height 17
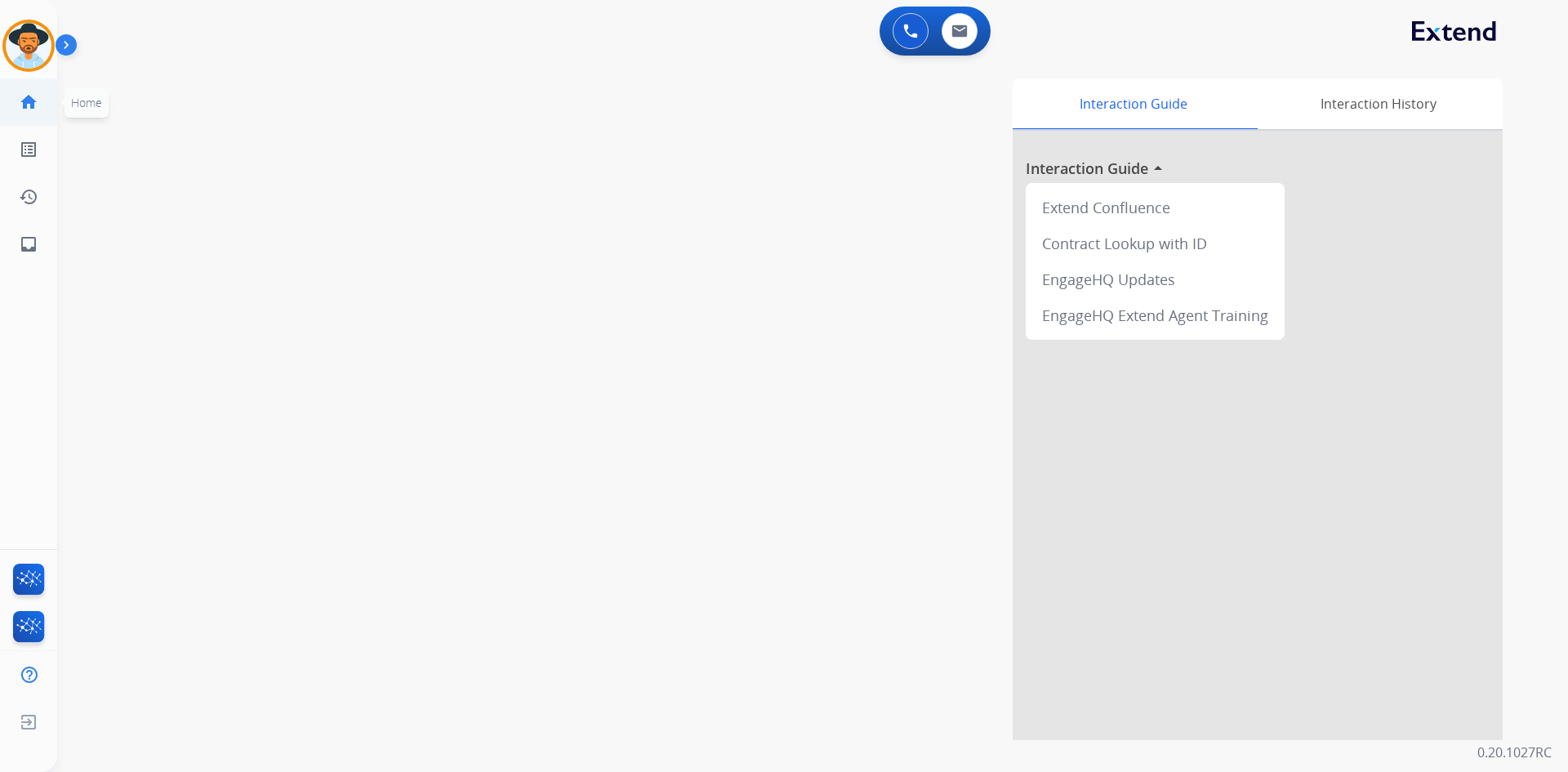
drag, startPoint x: 25, startPoint y: 58, endPoint x: 11, endPoint y: 82, distance: 27.8
click at [25, 58] on img at bounding box center [29, 46] width 46 height 46
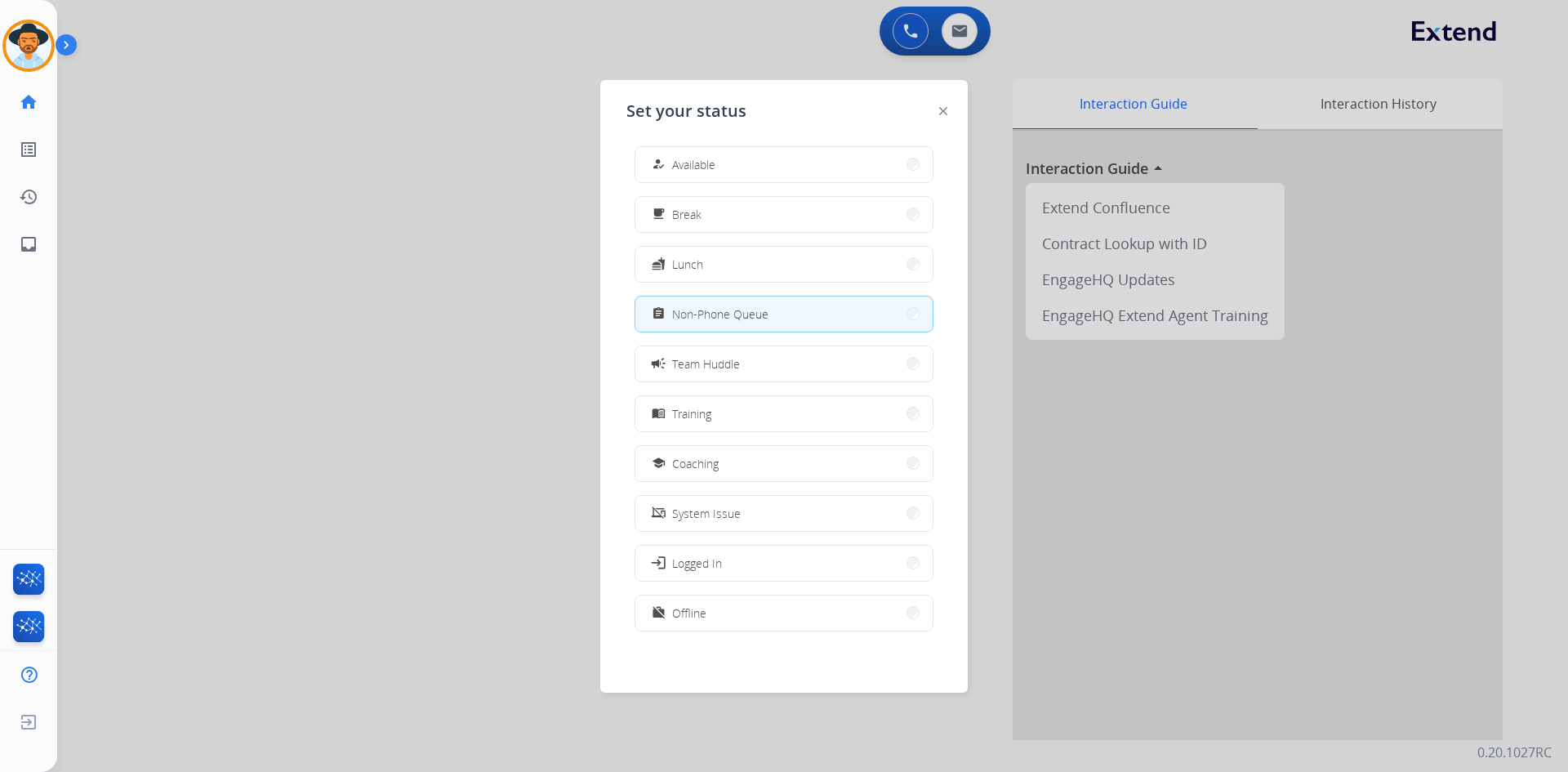
scroll to position [5, 0]
click at [727, 616] on button "work_off Offline" at bounding box center [784, 612] width 297 height 35
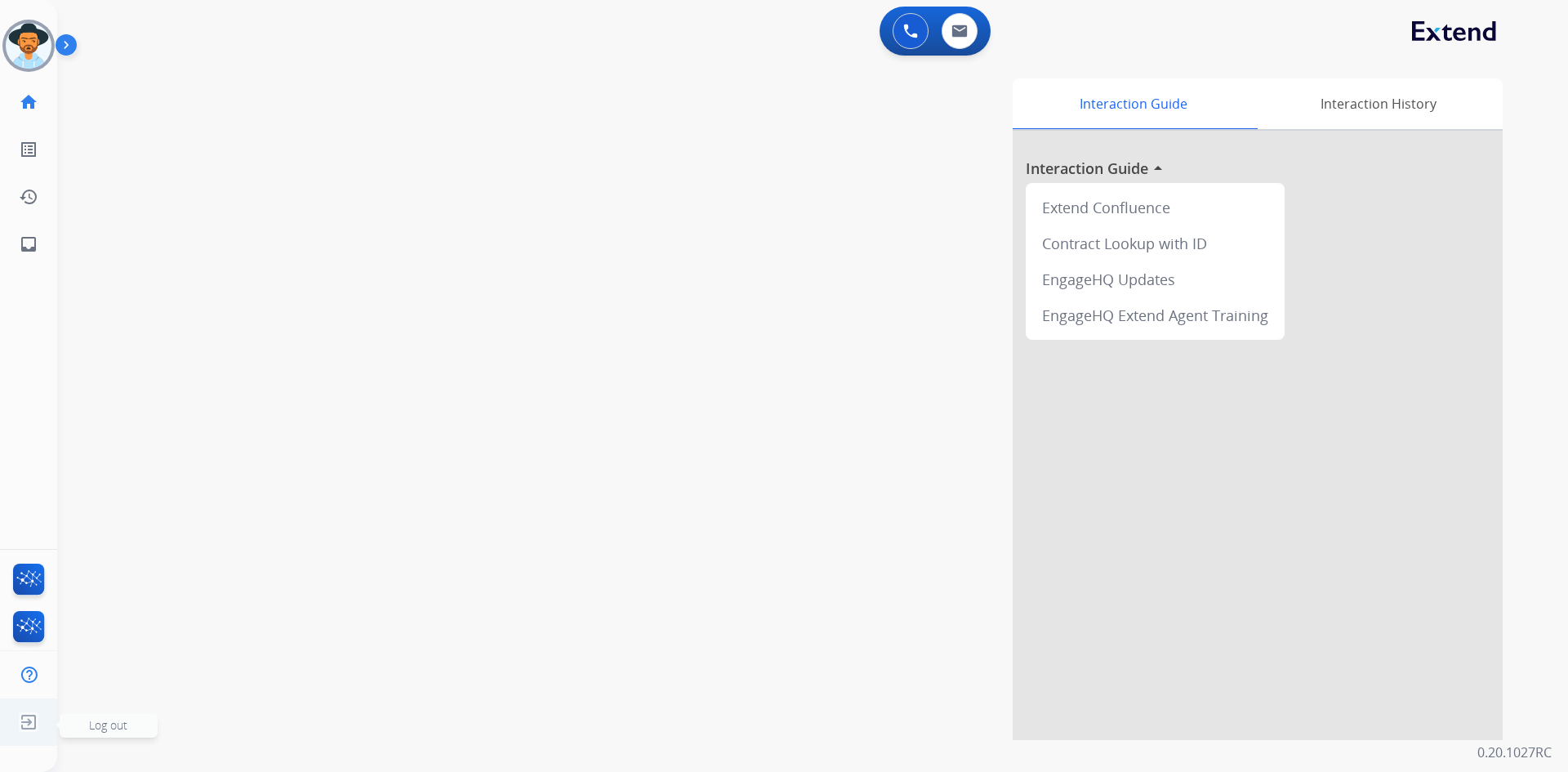
click at [103, 719] on span "Log out" at bounding box center [108, 725] width 39 height 16
